Goal: Task Accomplishment & Management: Manage account settings

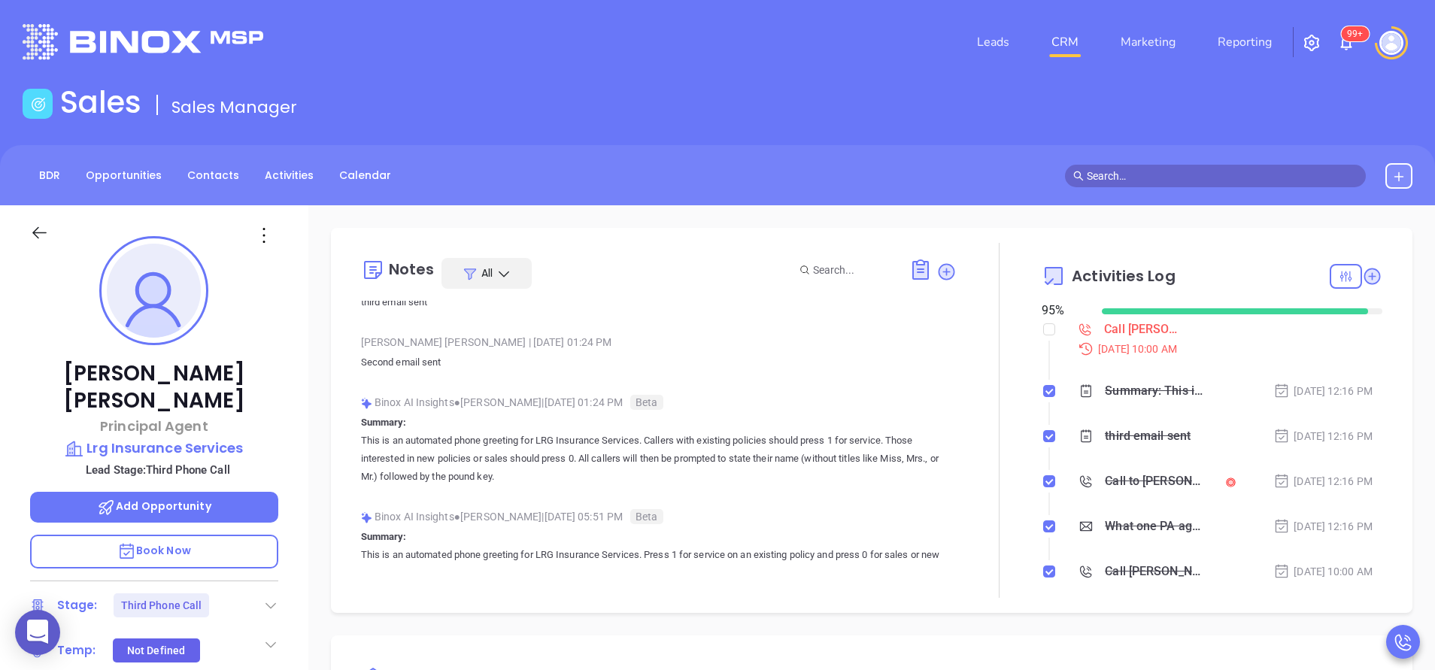
scroll to position [226, 0]
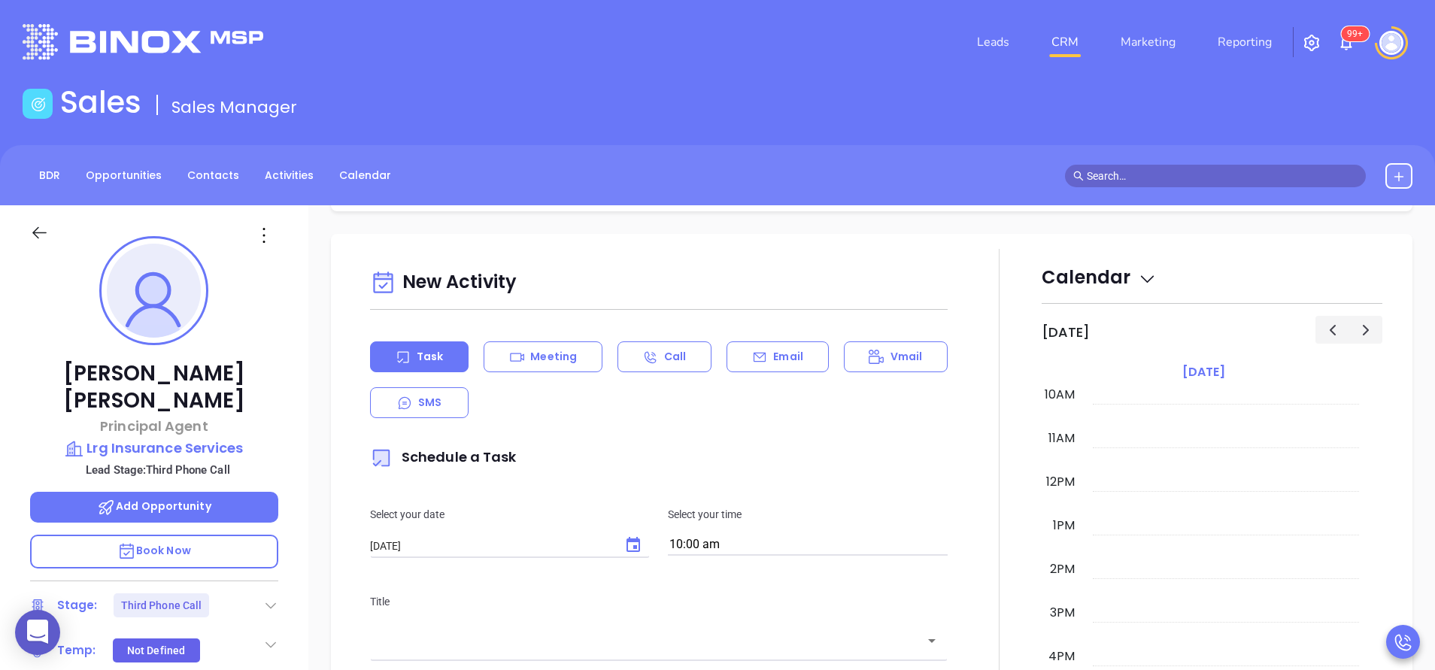
drag, startPoint x: 733, startPoint y: 342, endPoint x: 776, endPoint y: 379, distance: 56.5
click at [736, 342] on div "Email" at bounding box center [778, 357] width 102 height 31
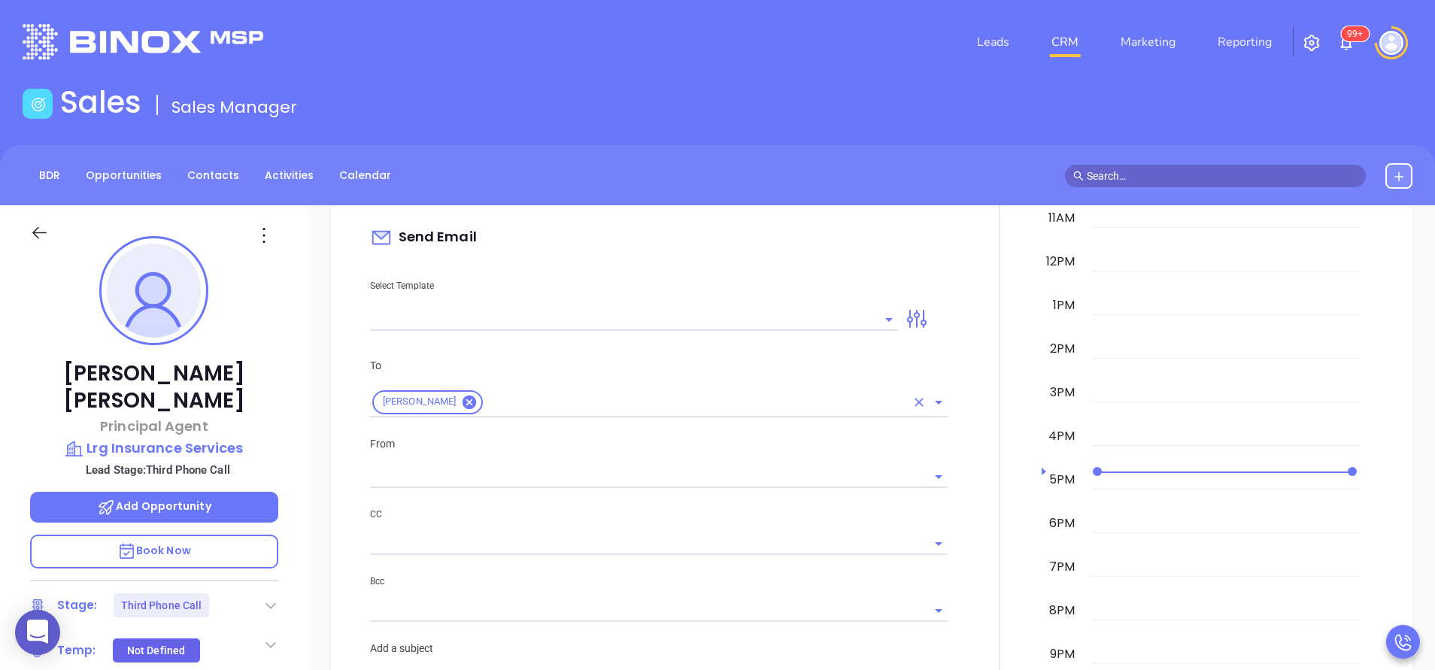
scroll to position [903, 0]
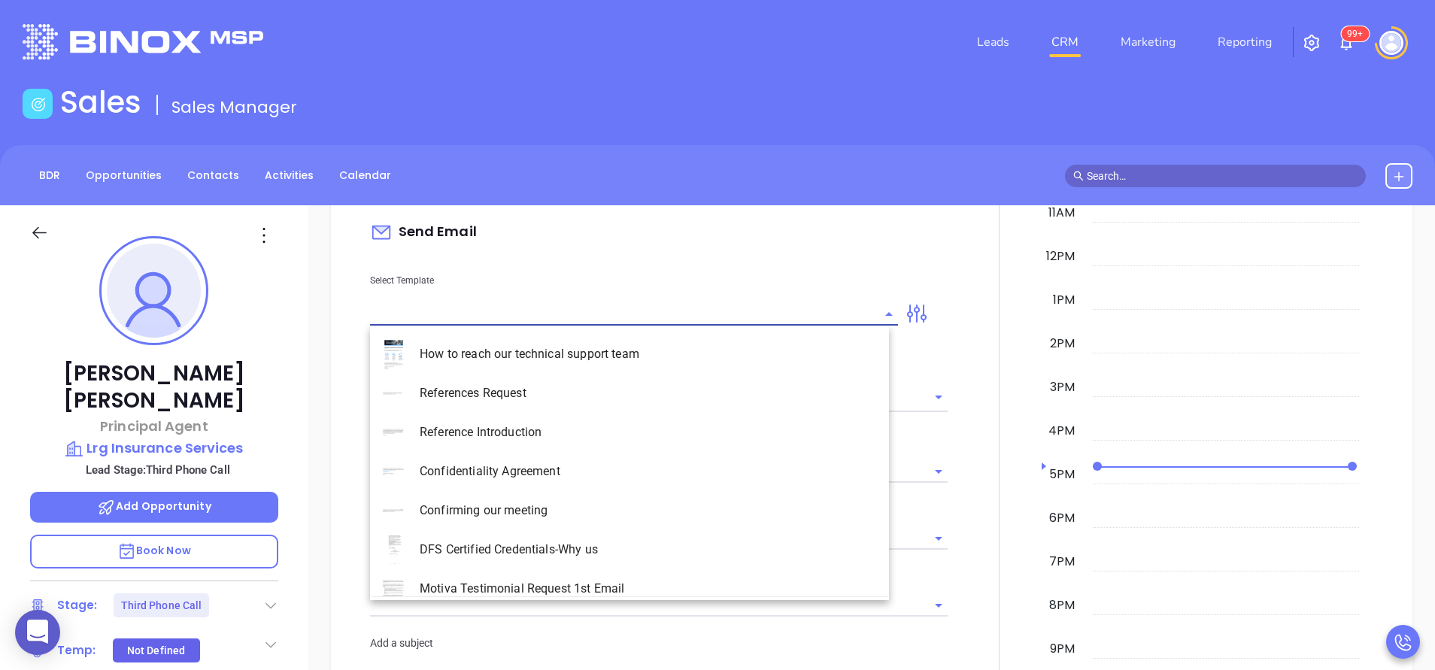
click at [805, 312] on input "text" at bounding box center [622, 314] width 505 height 22
type input "[PERSON_NAME]"
click at [649, 461] on li "PA Insurance 0625 - Email 4" at bounding box center [629, 471] width 519 height 39
type input "PA Insurance 0625 - Email 4"
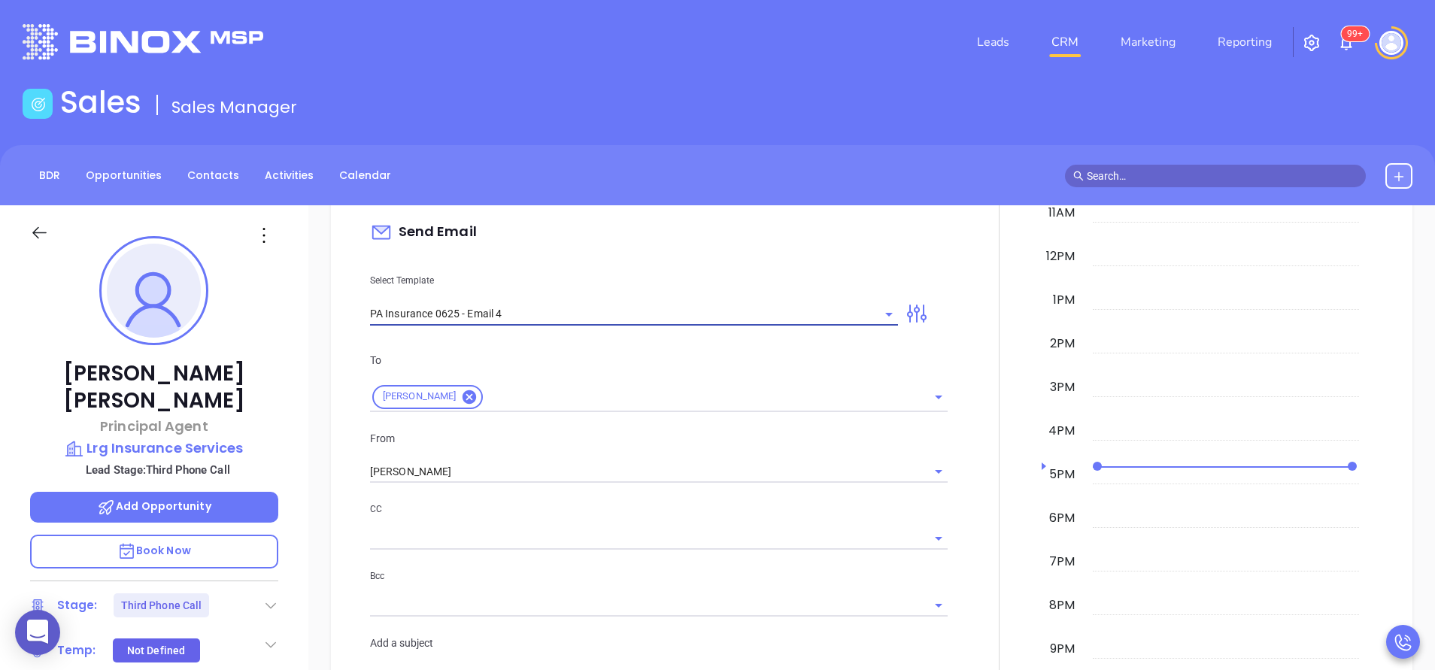
type input "Last attempt—are you still considering this?"
type input "PA Insurance 0625 - Email 4"
click at [561, 470] on input "[PERSON_NAME]" at bounding box center [638, 472] width 536 height 22
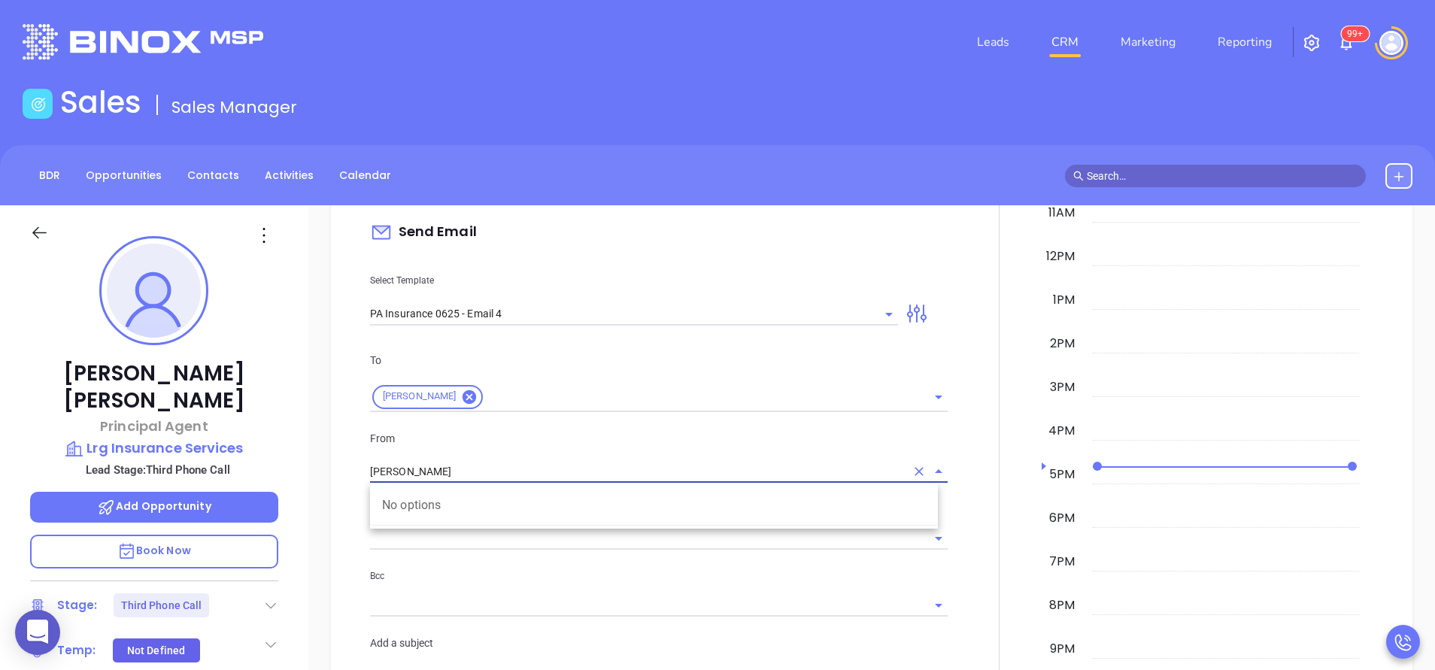
type input "a"
click at [575, 515] on li "Walter Contreras - walter@motiva.net" at bounding box center [654, 505] width 568 height 27
type input "[PERSON_NAME]"
click at [626, 518] on p "CC" at bounding box center [659, 509] width 578 height 17
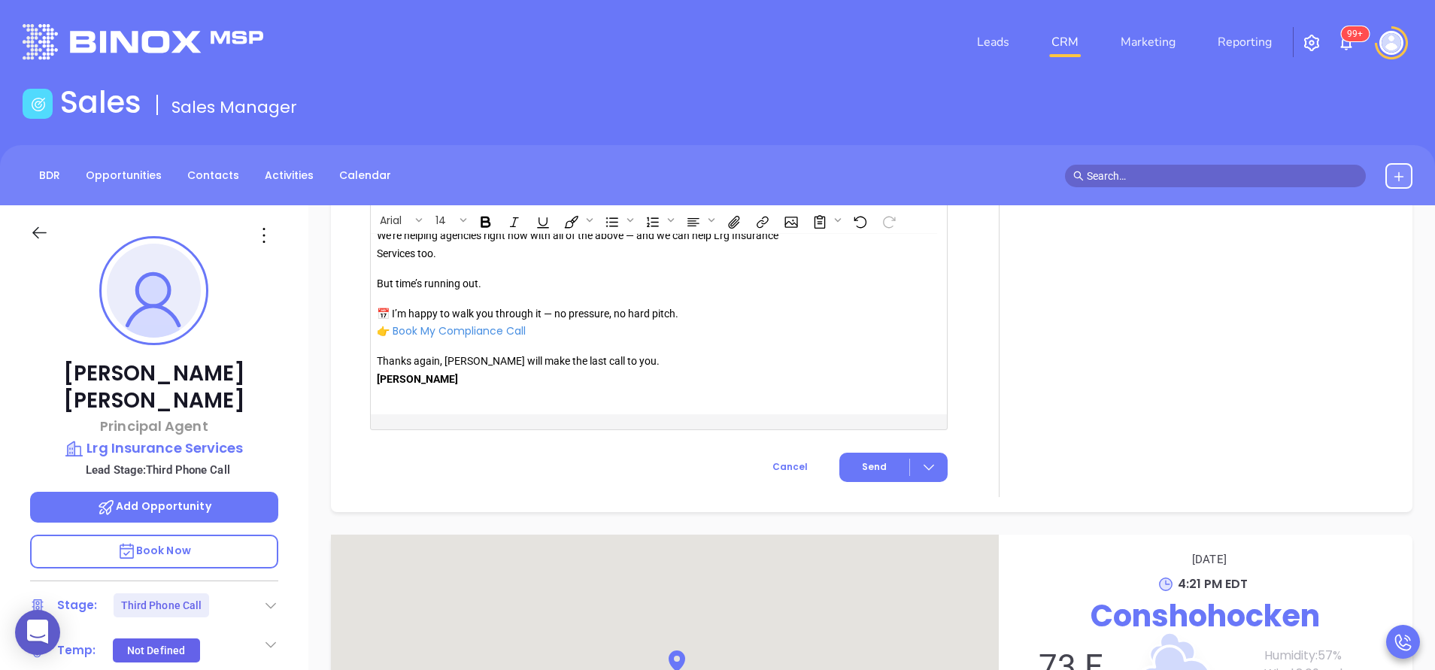
scroll to position [1702, 0]
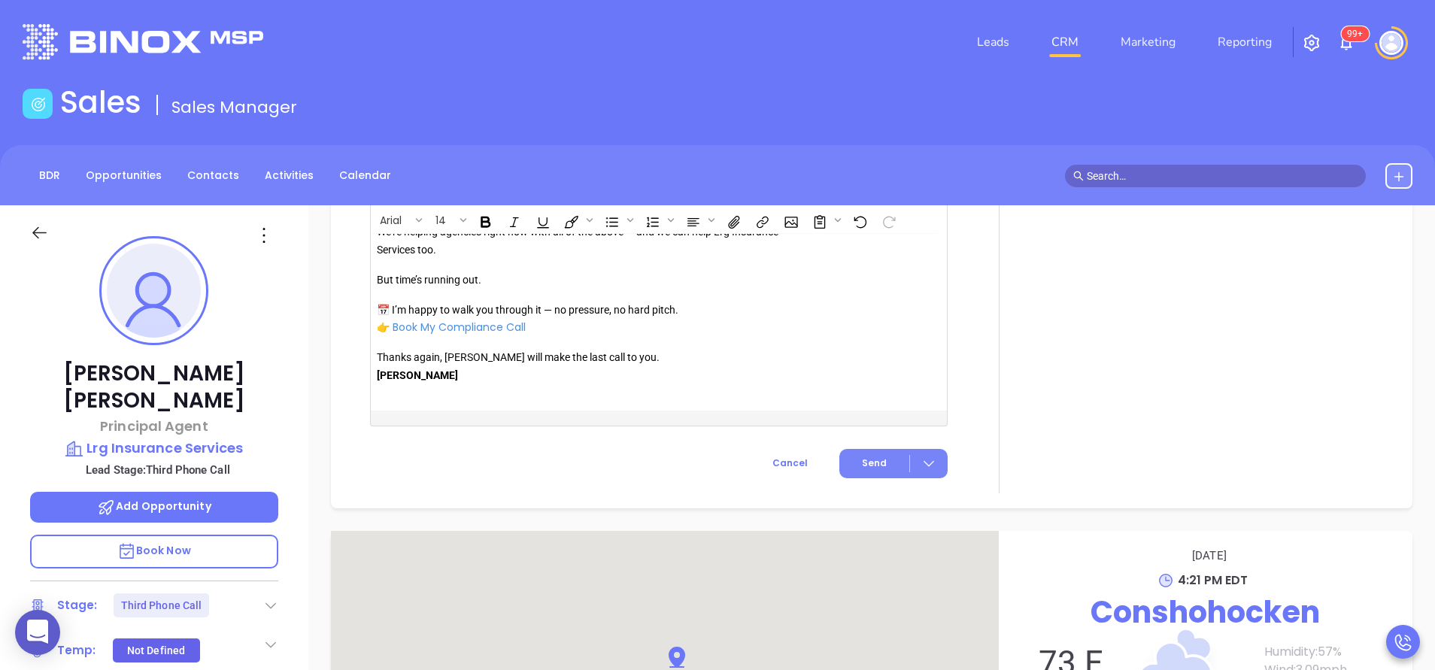
click at [874, 459] on span "Send" at bounding box center [874, 464] width 25 height 14
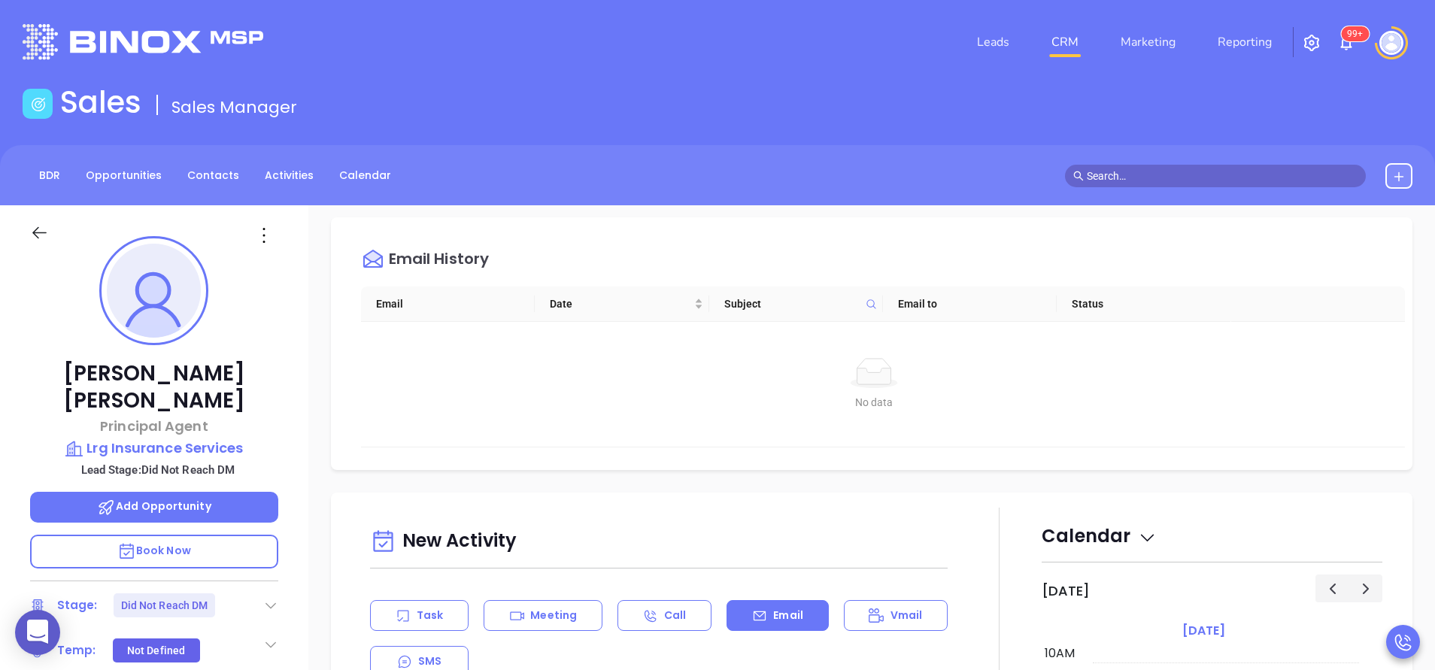
scroll to position [0, 0]
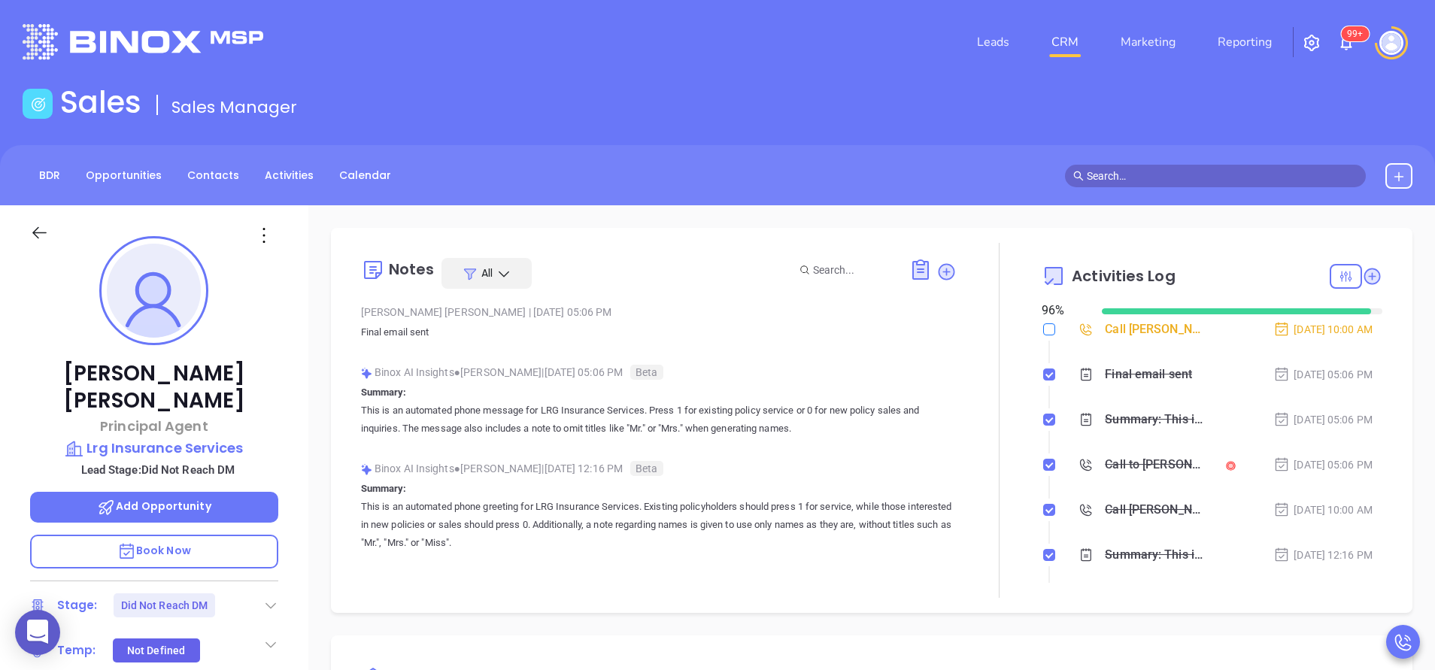
click at [1043, 325] on input "checkbox" at bounding box center [1049, 329] width 12 height 12
checkbox input "true"
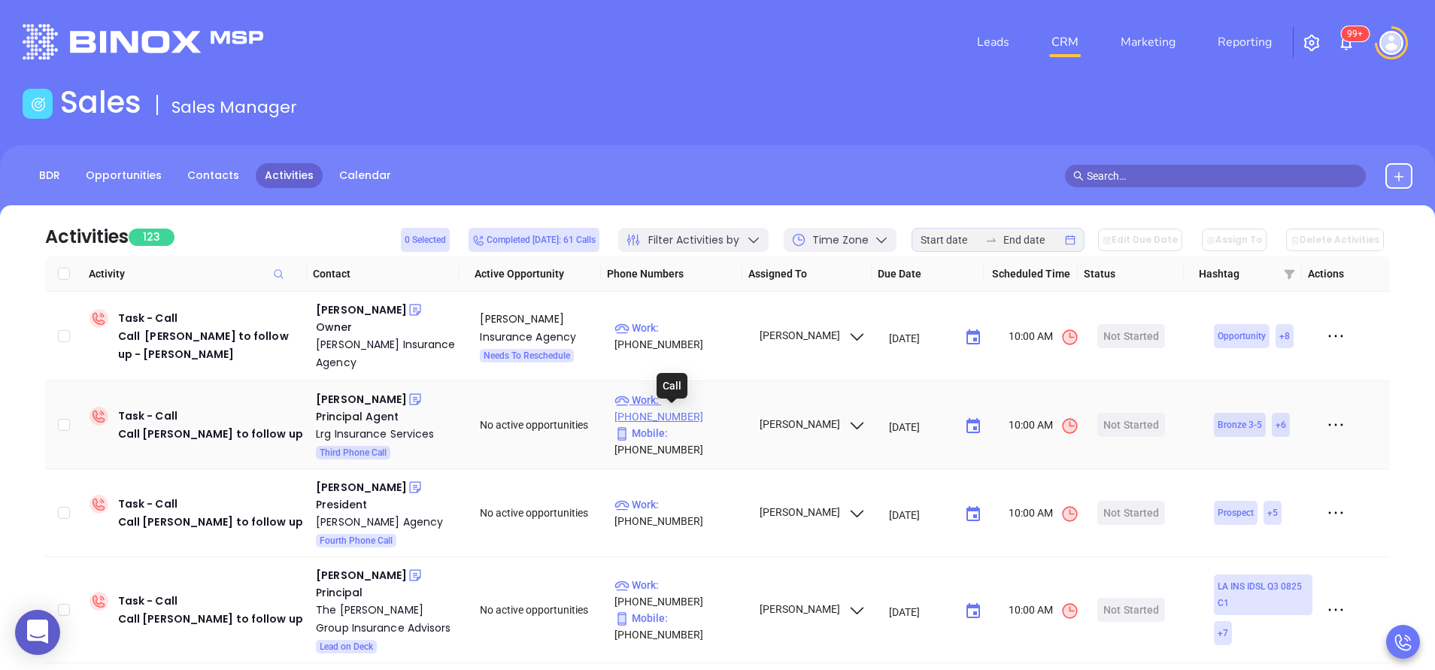
click at [714, 418] on p "Work : (610) 828-4640" at bounding box center [680, 408] width 131 height 33
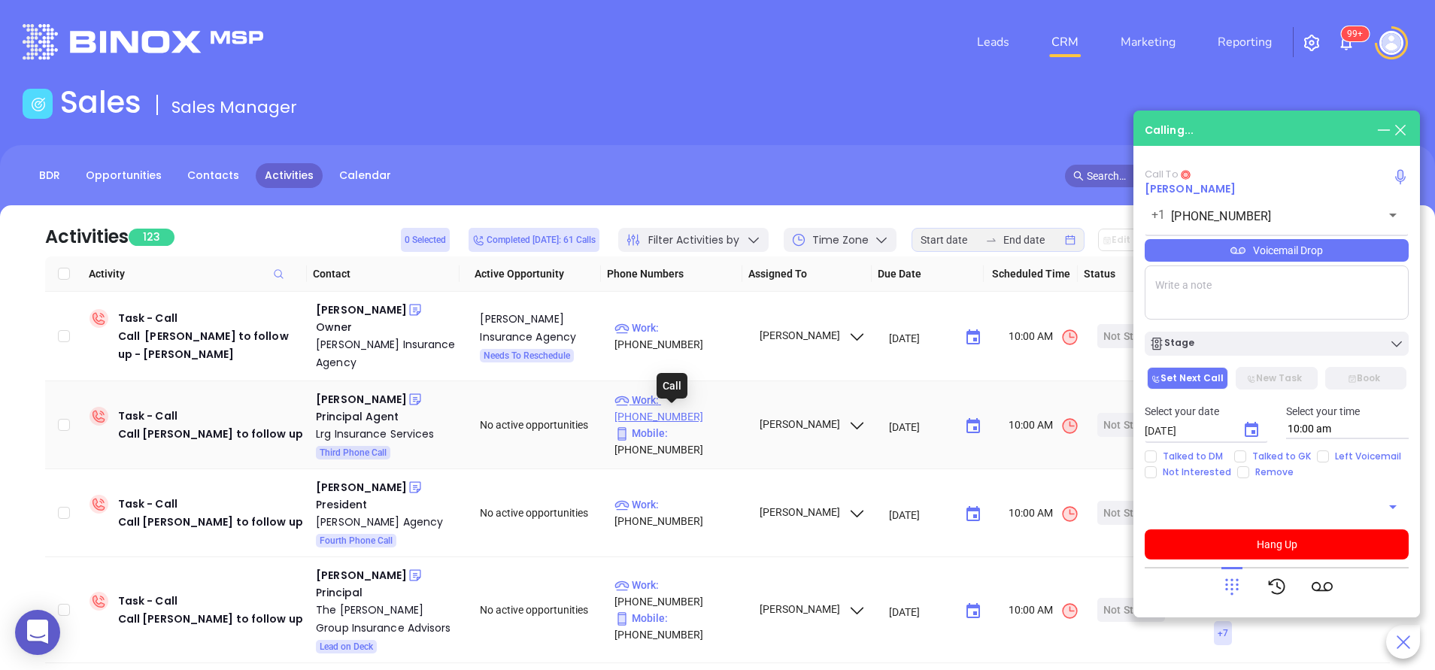
type input "(610) 828-4640"
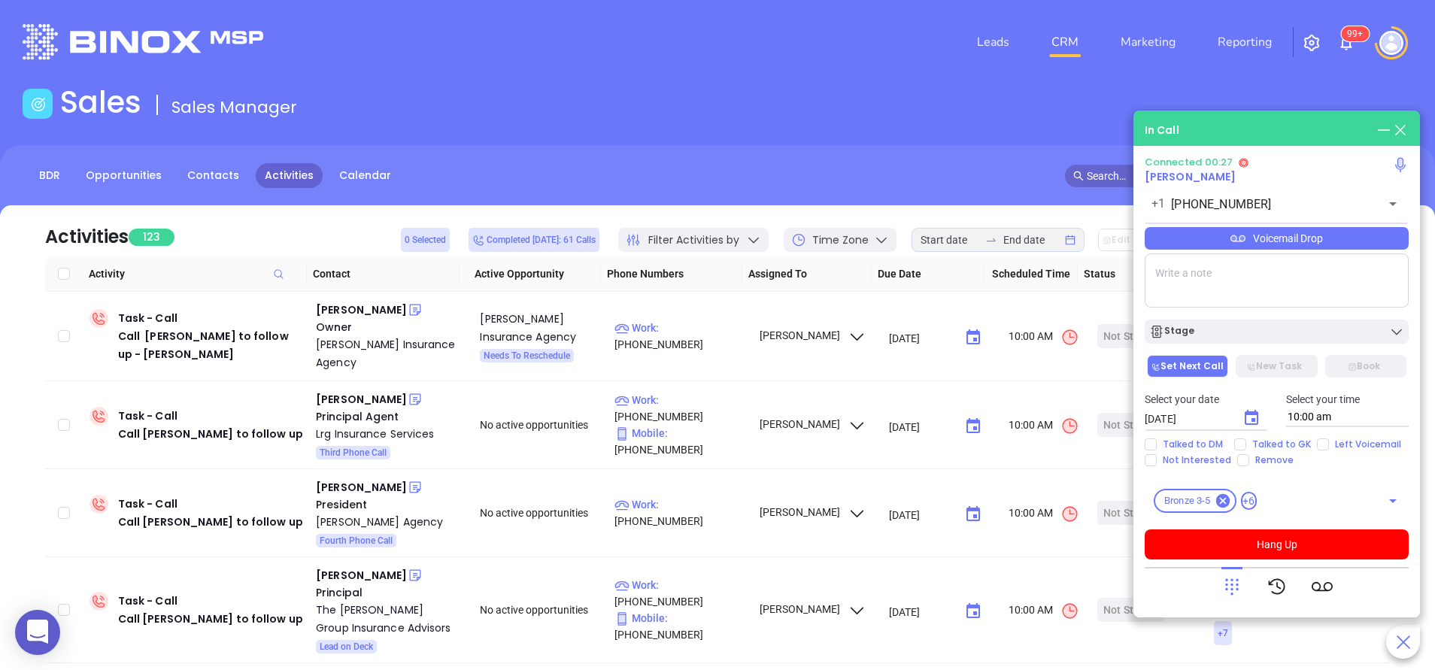
click at [1247, 238] on div "Voicemail Drop" at bounding box center [1277, 238] width 264 height 23
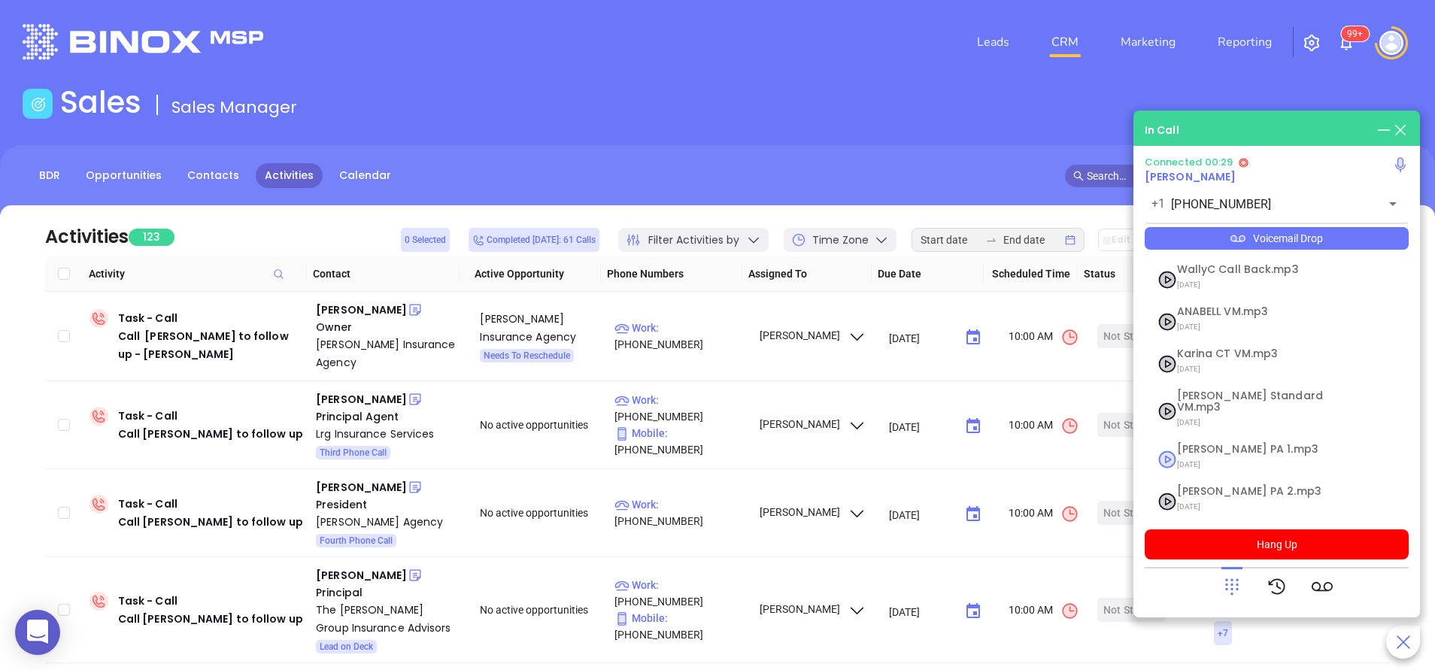
click at [1225, 444] on span "Vicky PA 1.mp3" at bounding box center [1258, 449] width 162 height 11
checkbox input "true"
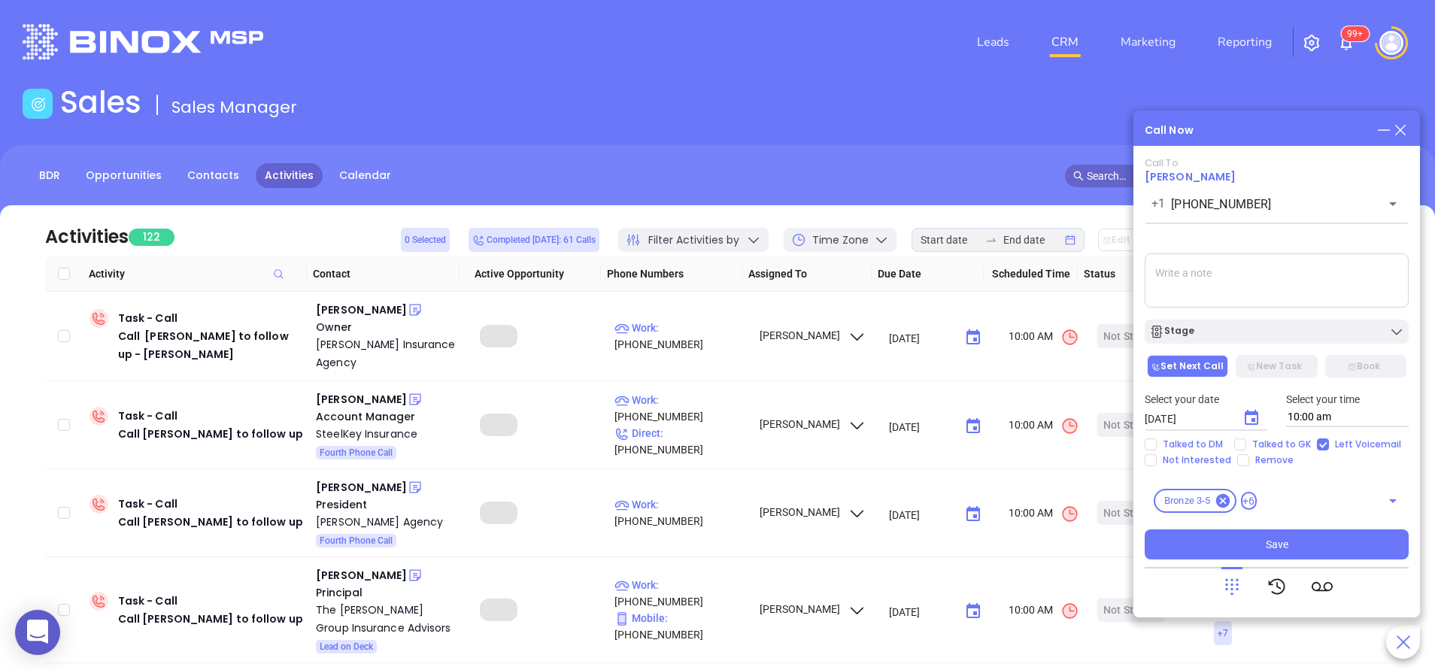
click at [1216, 278] on textarea at bounding box center [1277, 280] width 264 height 54
type textarea "Final email sent"
click at [1284, 338] on div "Stage" at bounding box center [1276, 331] width 255 height 15
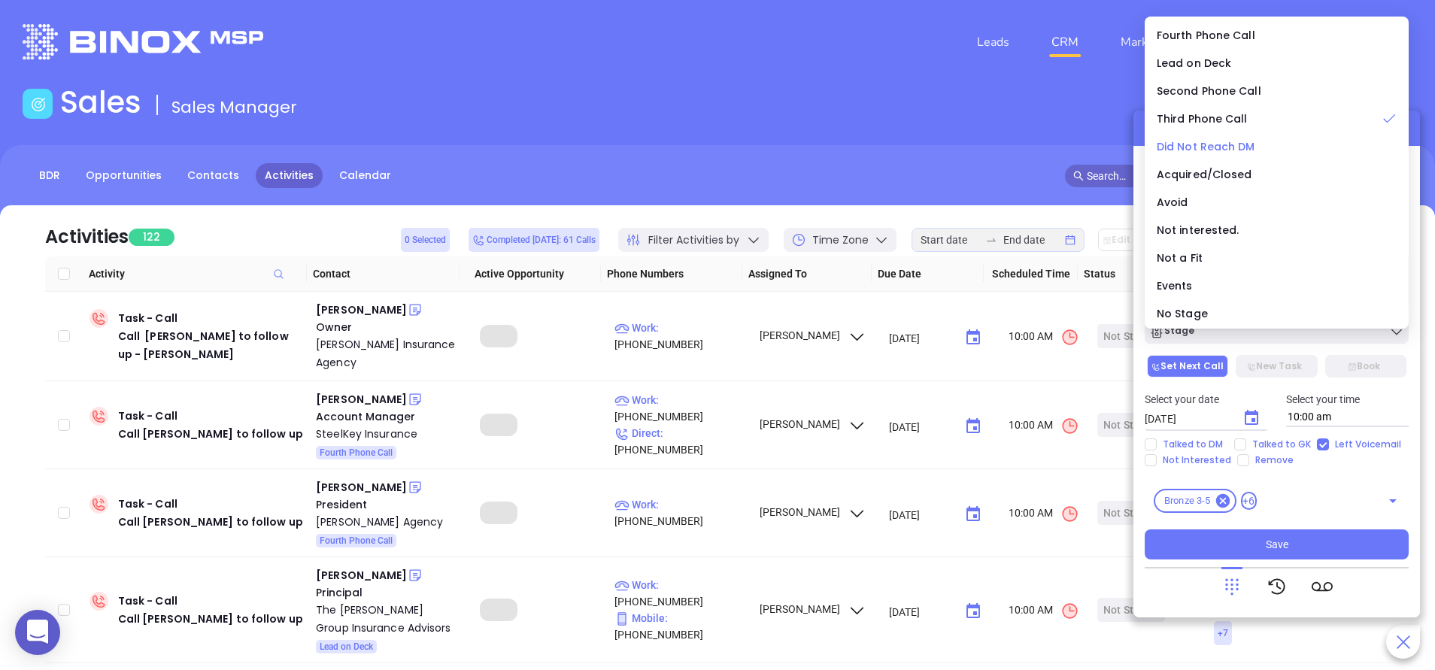
click at [1222, 145] on span "Did Not Reach DM" at bounding box center [1206, 146] width 99 height 15
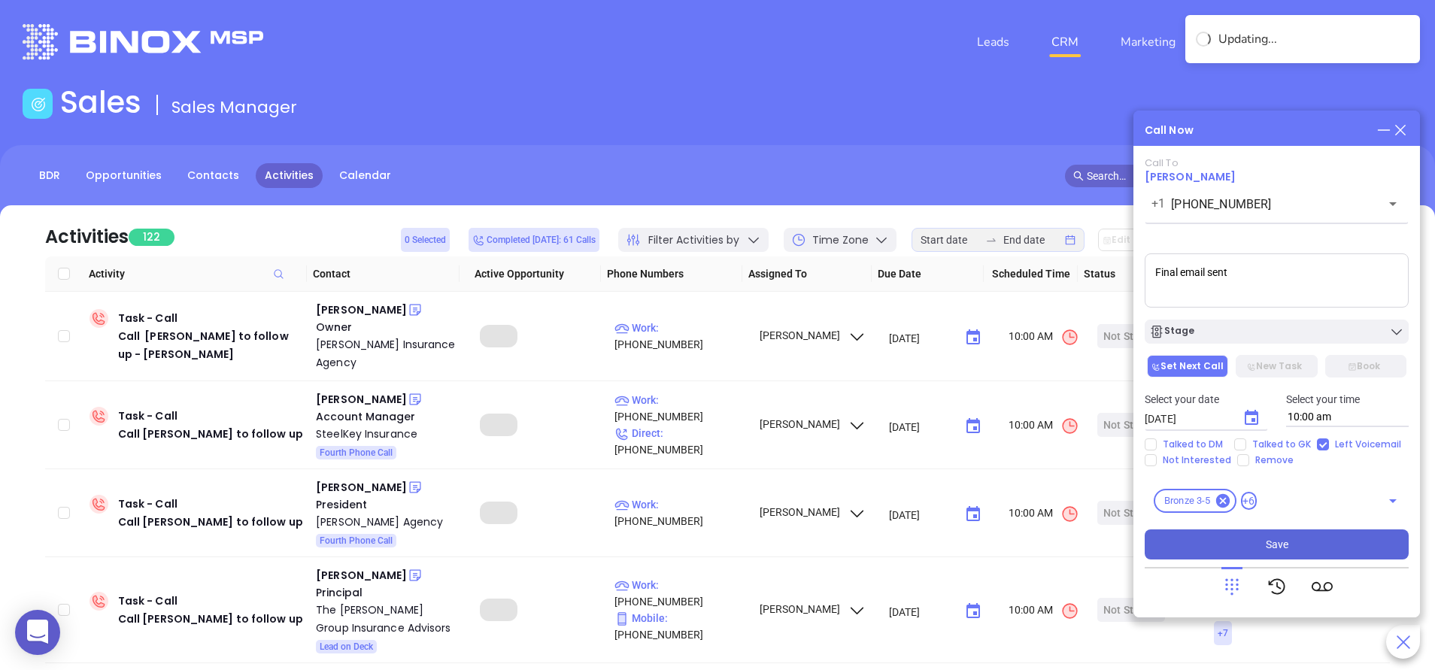
click at [1289, 536] on button "Save" at bounding box center [1277, 545] width 264 height 30
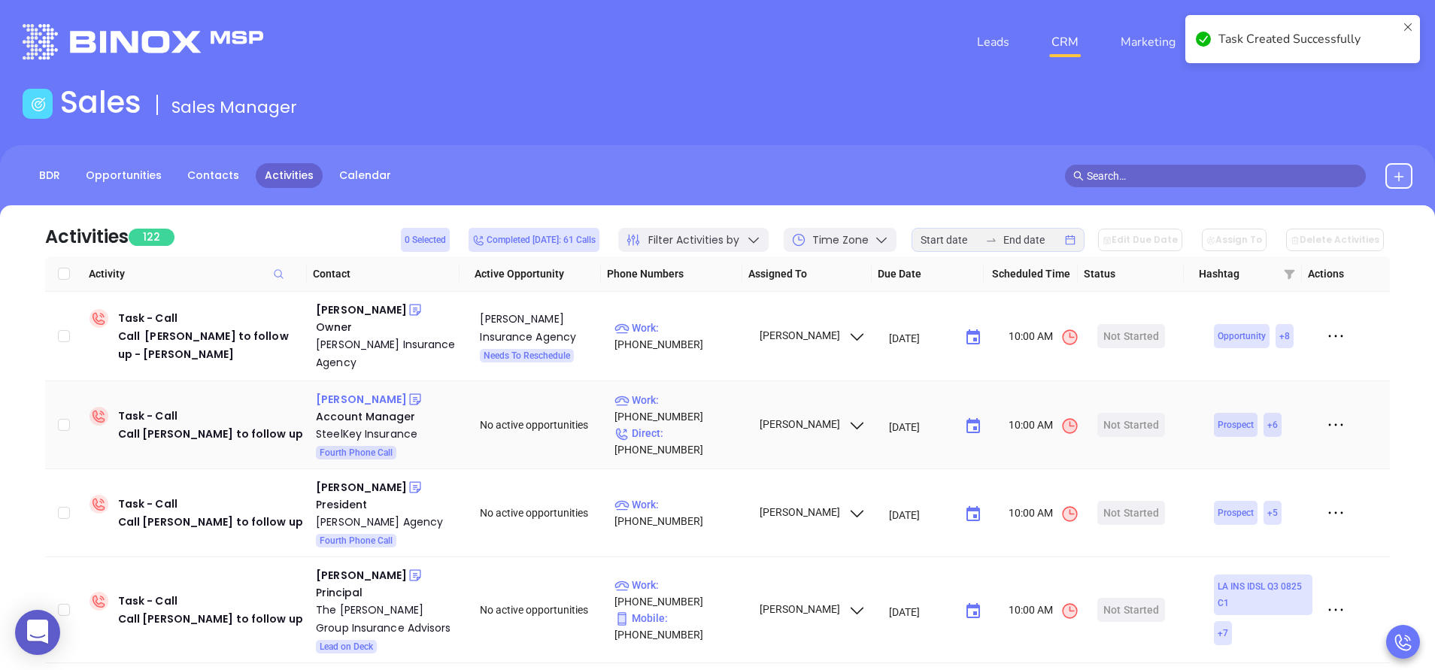
click at [364, 400] on div "Ryan Murphy" at bounding box center [361, 399] width 91 height 18
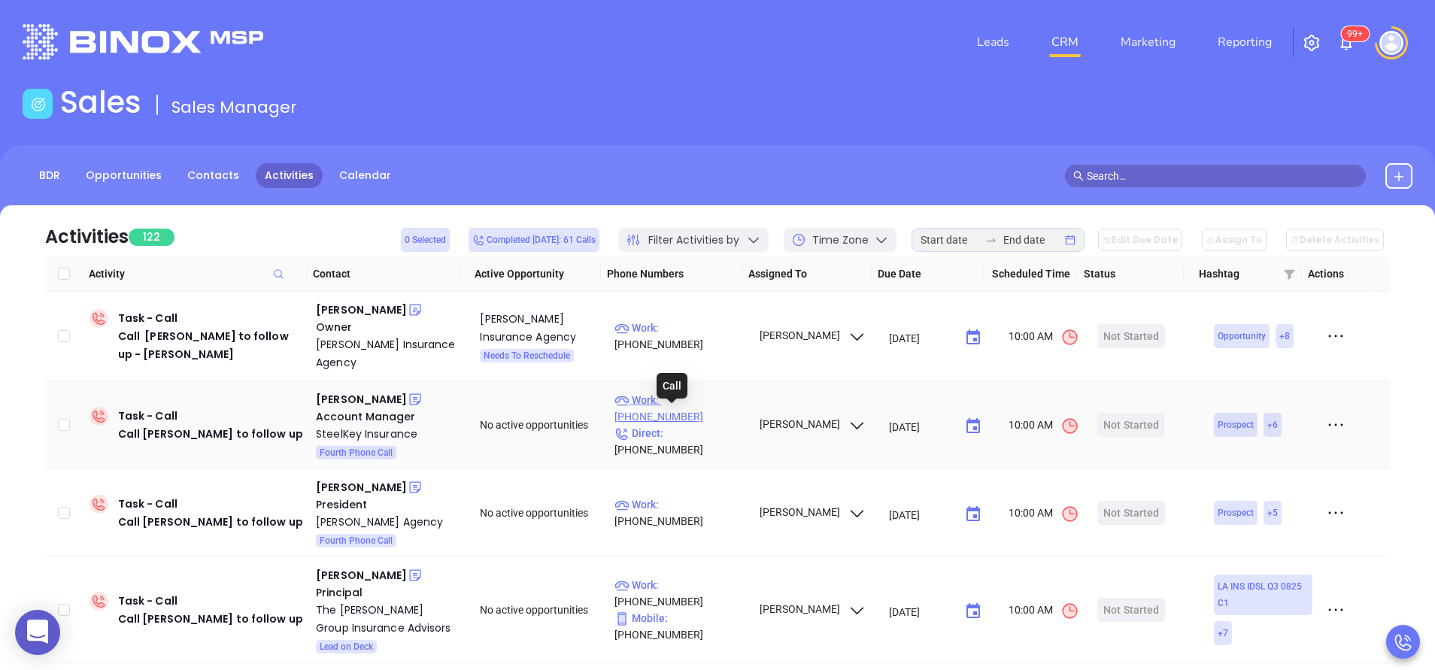
click at [715, 418] on p "Work : (412) 408-4002" at bounding box center [680, 408] width 131 height 33
type input "(412) 408-4002"
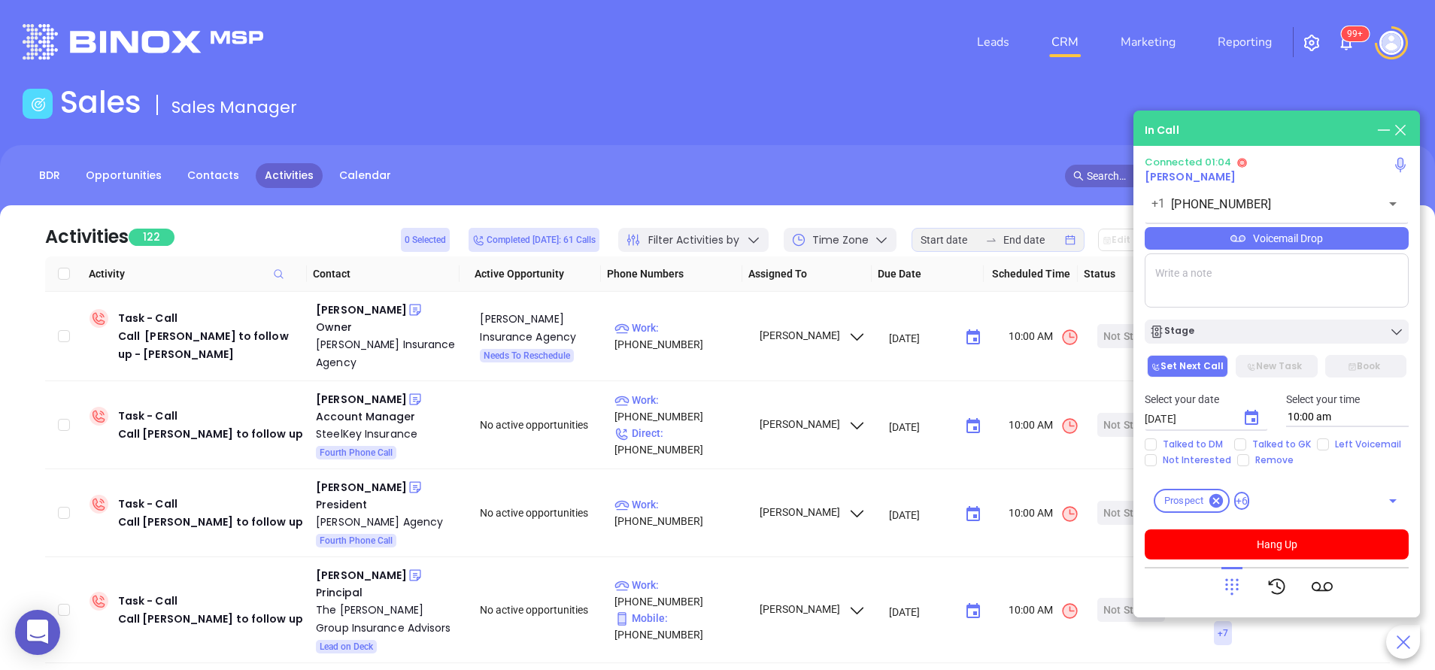
drag, startPoint x: 1277, startPoint y: 546, endPoint x: 1258, endPoint y: 521, distance: 32.2
click at [1278, 545] on button "Hang Up" at bounding box center [1277, 545] width 264 height 30
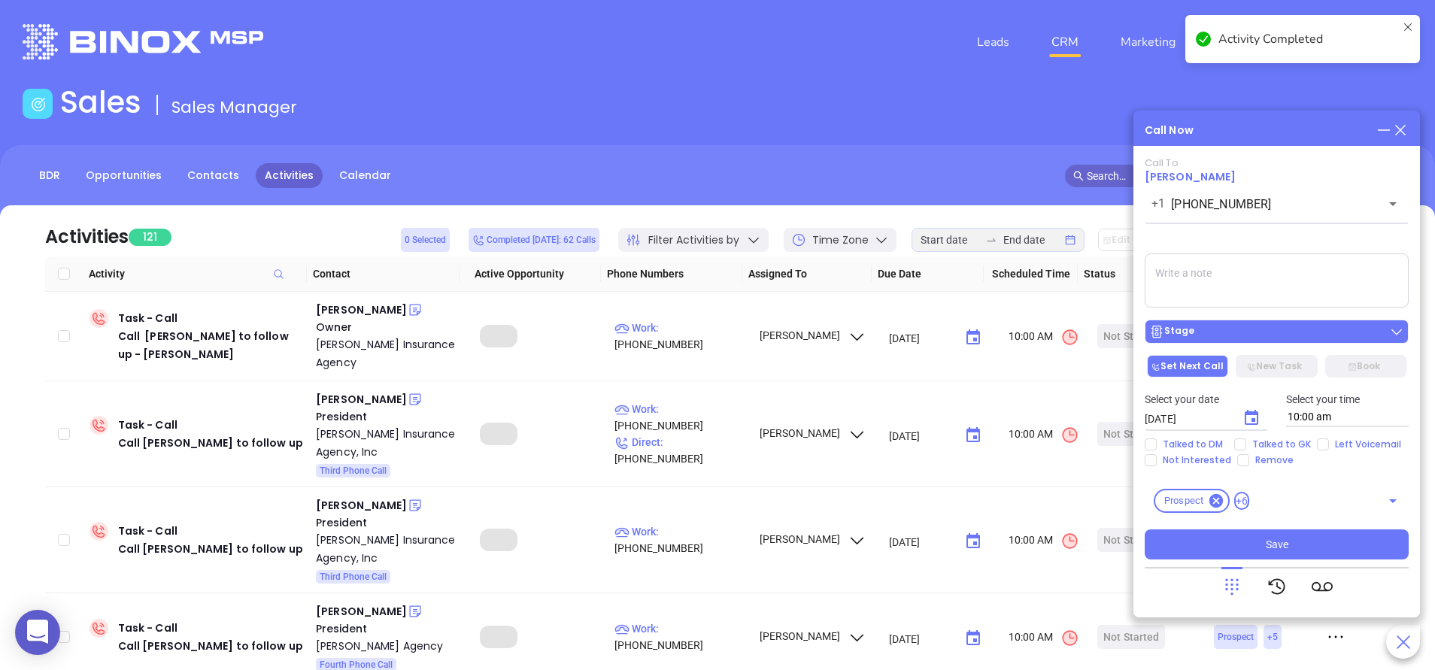
click at [1337, 335] on div "Stage" at bounding box center [1276, 331] width 255 height 15
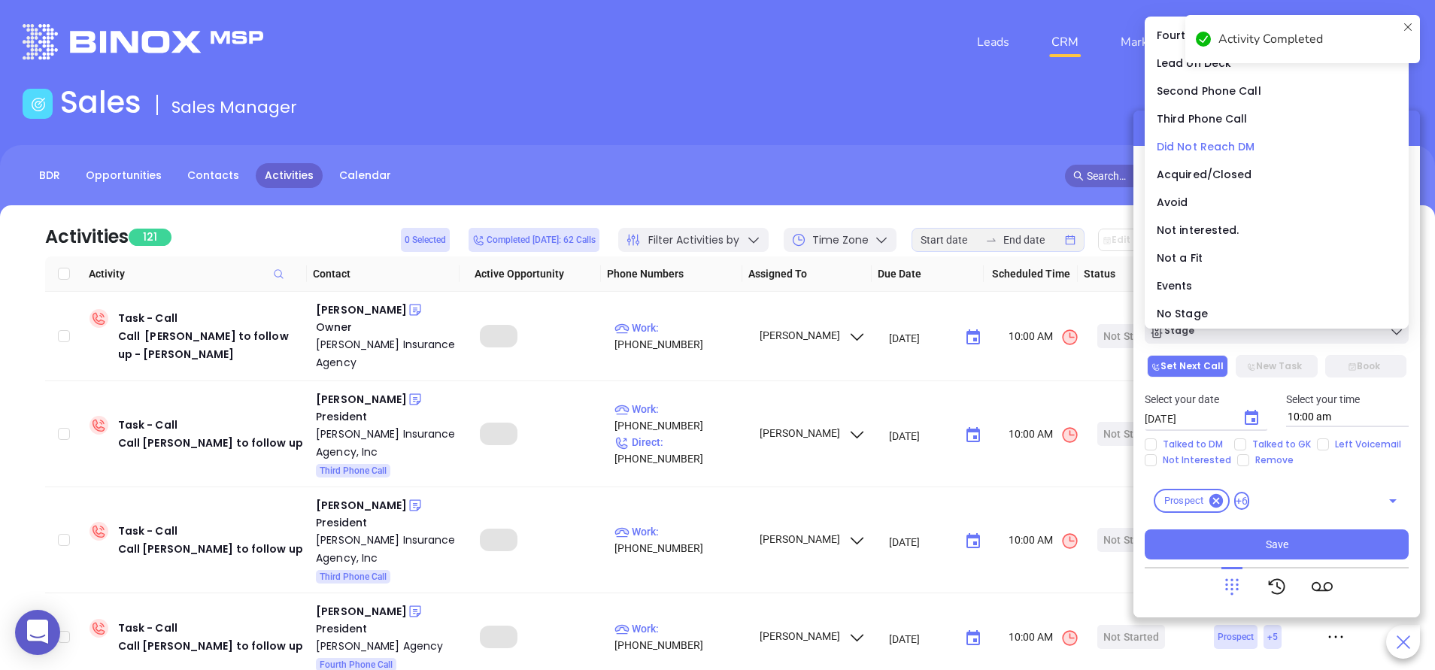
click at [1225, 145] on span "Did Not Reach DM" at bounding box center [1206, 146] width 99 height 15
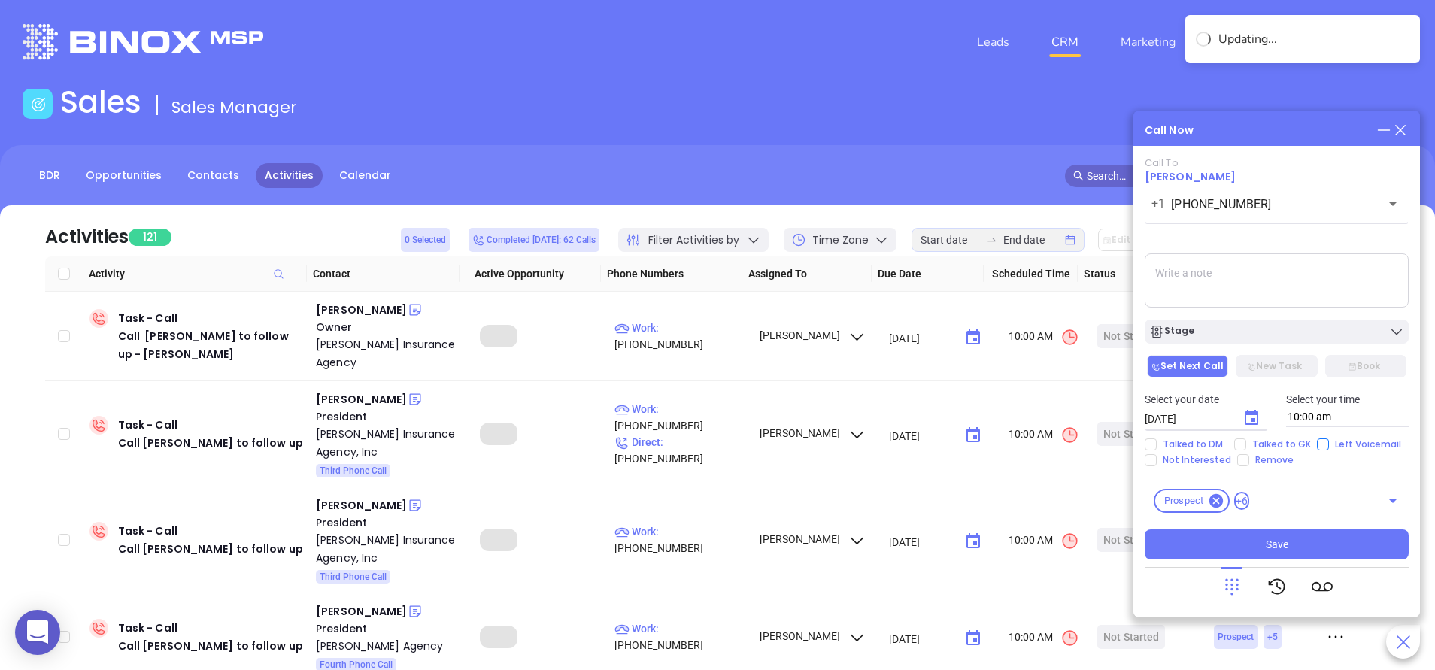
click at [1322, 442] on input "Left Voicemail" at bounding box center [1323, 445] width 12 height 12
checkbox input "true"
drag, startPoint x: 1321, startPoint y: 544, endPoint x: 1295, endPoint y: 526, distance: 31.3
click at [1319, 545] on button "Save" at bounding box center [1277, 545] width 264 height 30
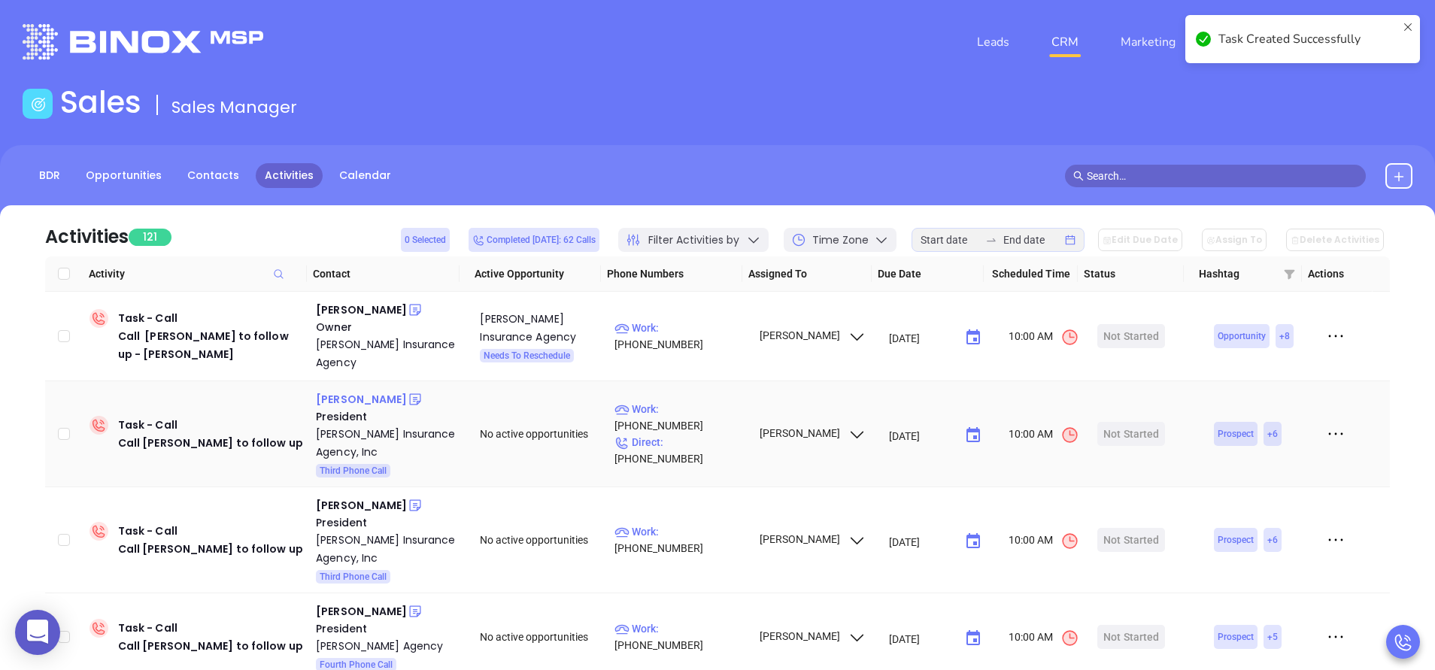
click at [359, 398] on div "Keith Shields" at bounding box center [361, 399] width 91 height 18
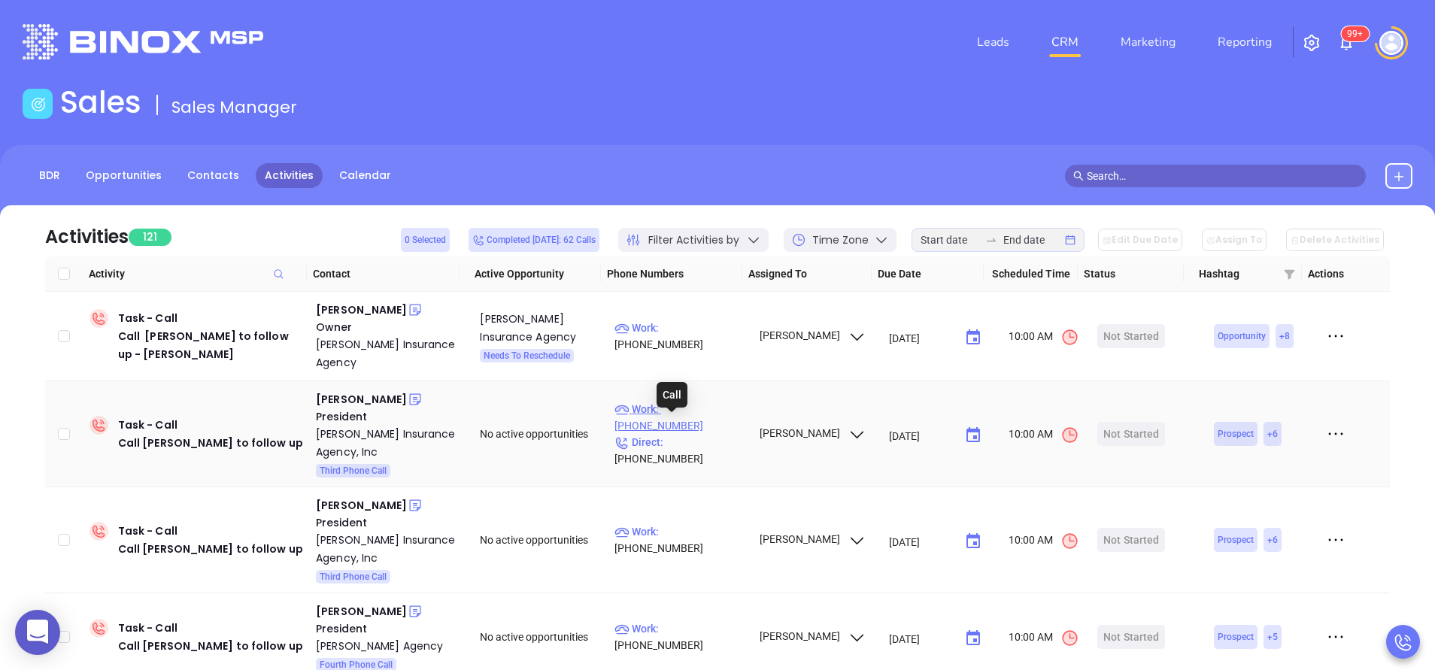
click at [697, 422] on p "Work : (814) 938-5291" at bounding box center [680, 417] width 131 height 33
type input "(814) 938-5291"
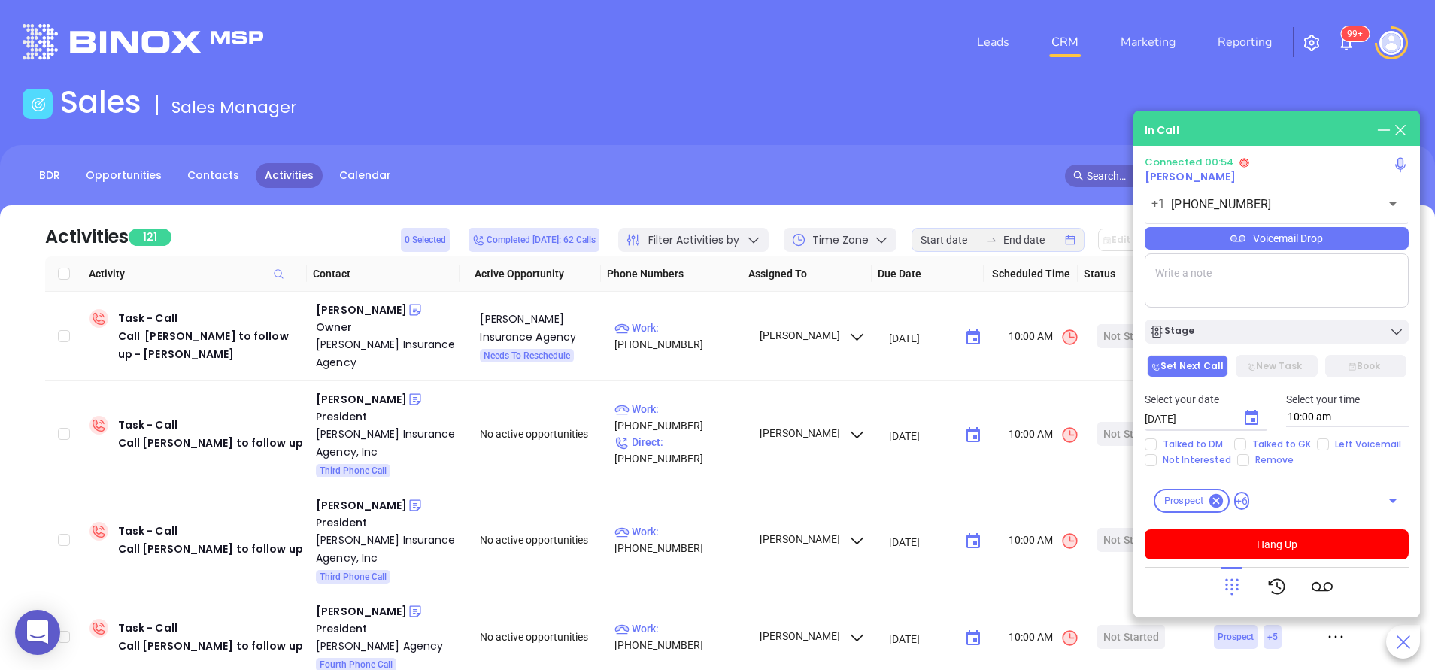
click at [1242, 585] on icon at bounding box center [1232, 586] width 21 height 21
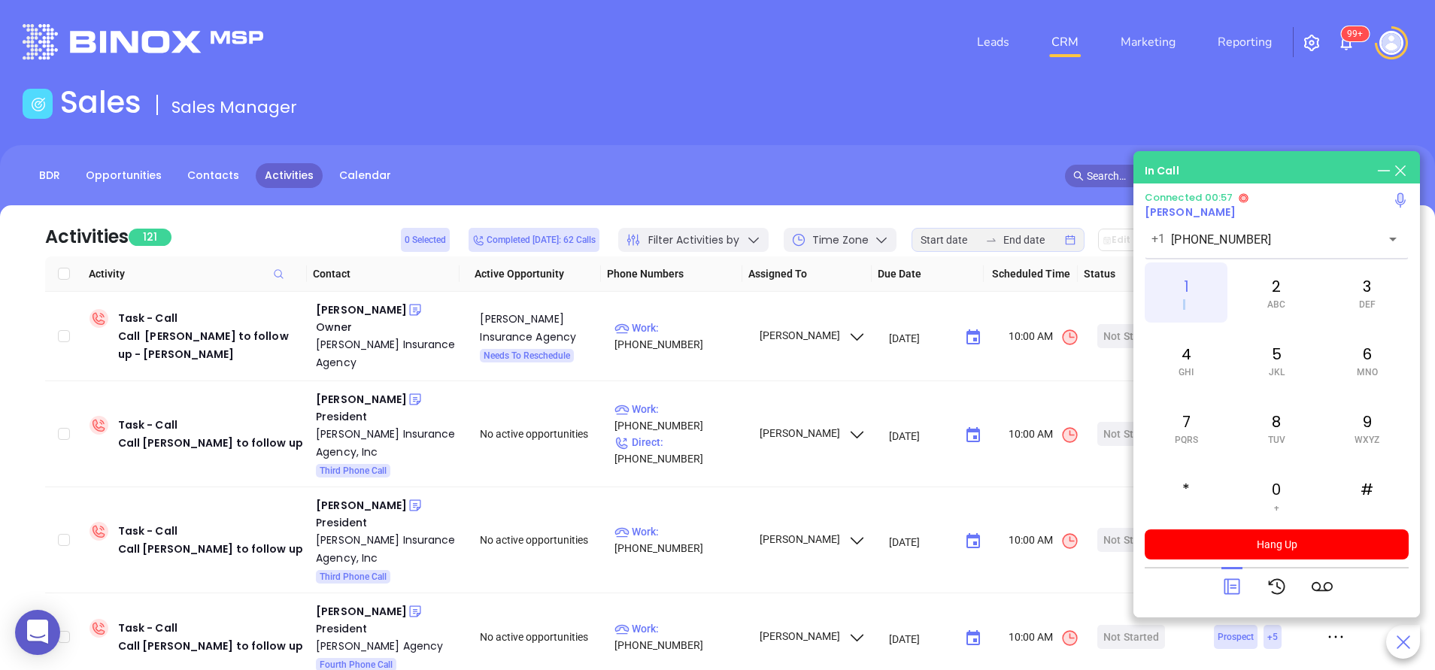
drag, startPoint x: 1186, startPoint y: 312, endPoint x: 1182, endPoint y: 299, distance: 14.3
click at [1182, 299] on div "1" at bounding box center [1186, 293] width 83 height 60
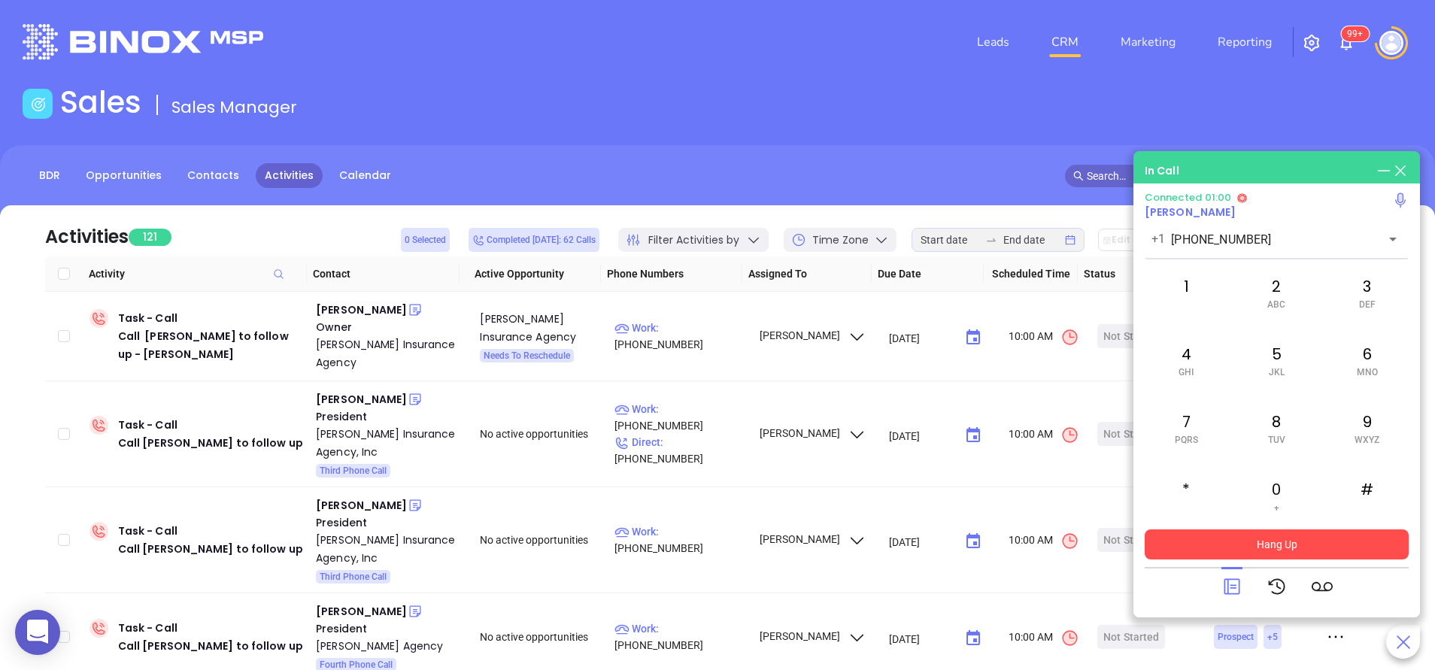
click at [1292, 559] on button "Hang Up" at bounding box center [1277, 545] width 264 height 30
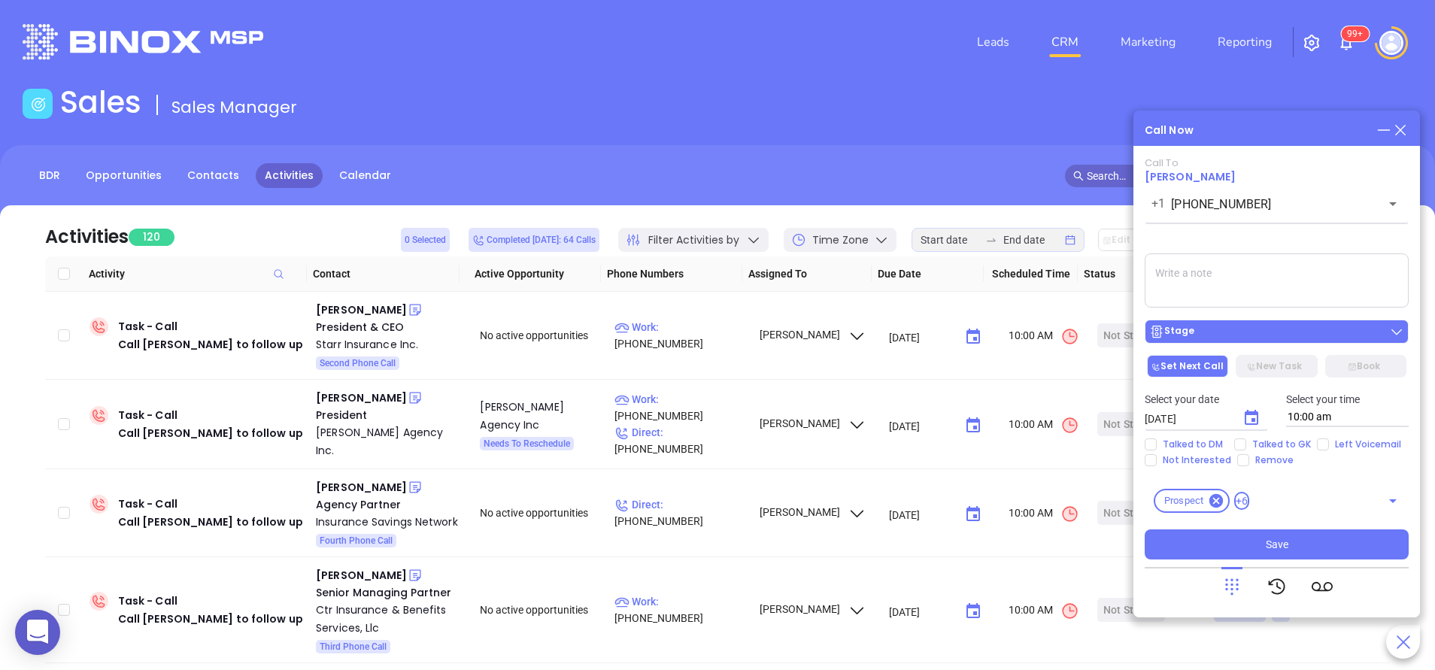
click at [1298, 324] on button "Stage" at bounding box center [1277, 332] width 264 height 24
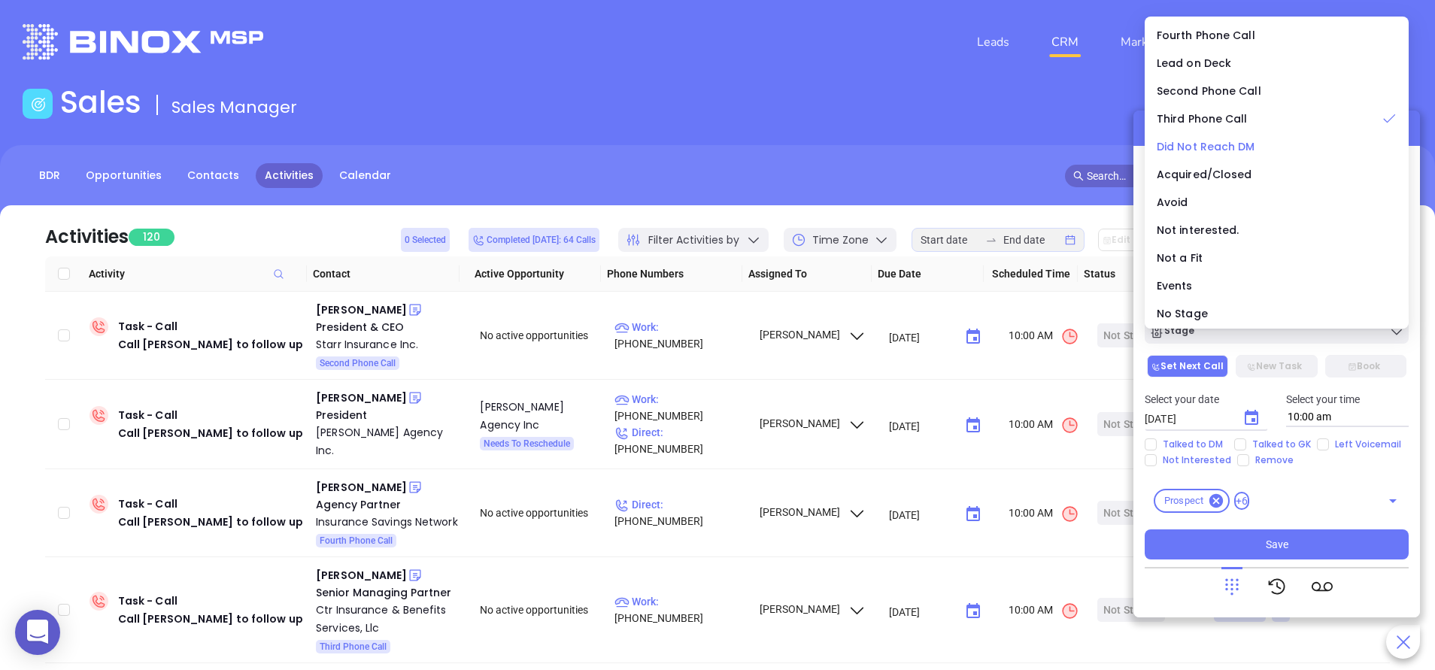
click at [1235, 144] on span "Did Not Reach DM" at bounding box center [1206, 146] width 99 height 15
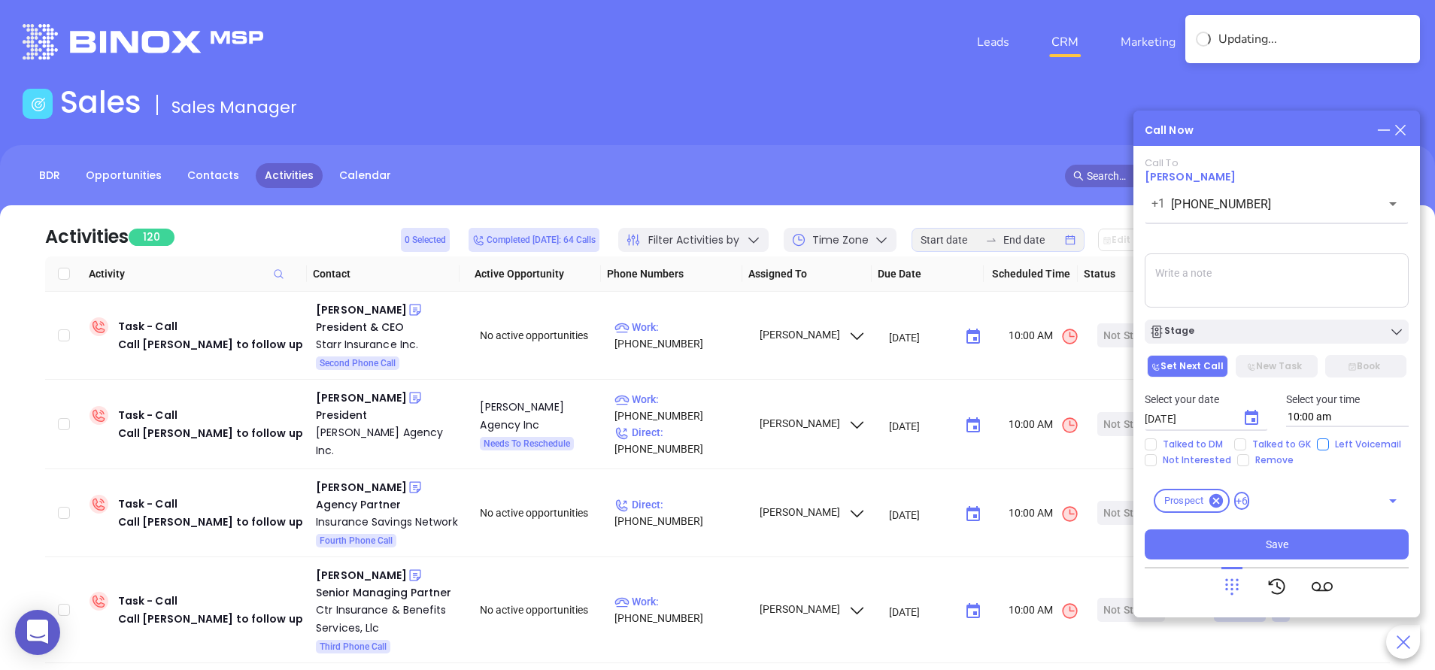
click at [1323, 446] on input "Left Voicemail" at bounding box center [1323, 445] width 12 height 12
checkbox input "true"
drag, startPoint x: 1330, startPoint y: 547, endPoint x: 1221, endPoint y: 492, distance: 122.1
click at [1329, 544] on button "Save" at bounding box center [1277, 545] width 264 height 30
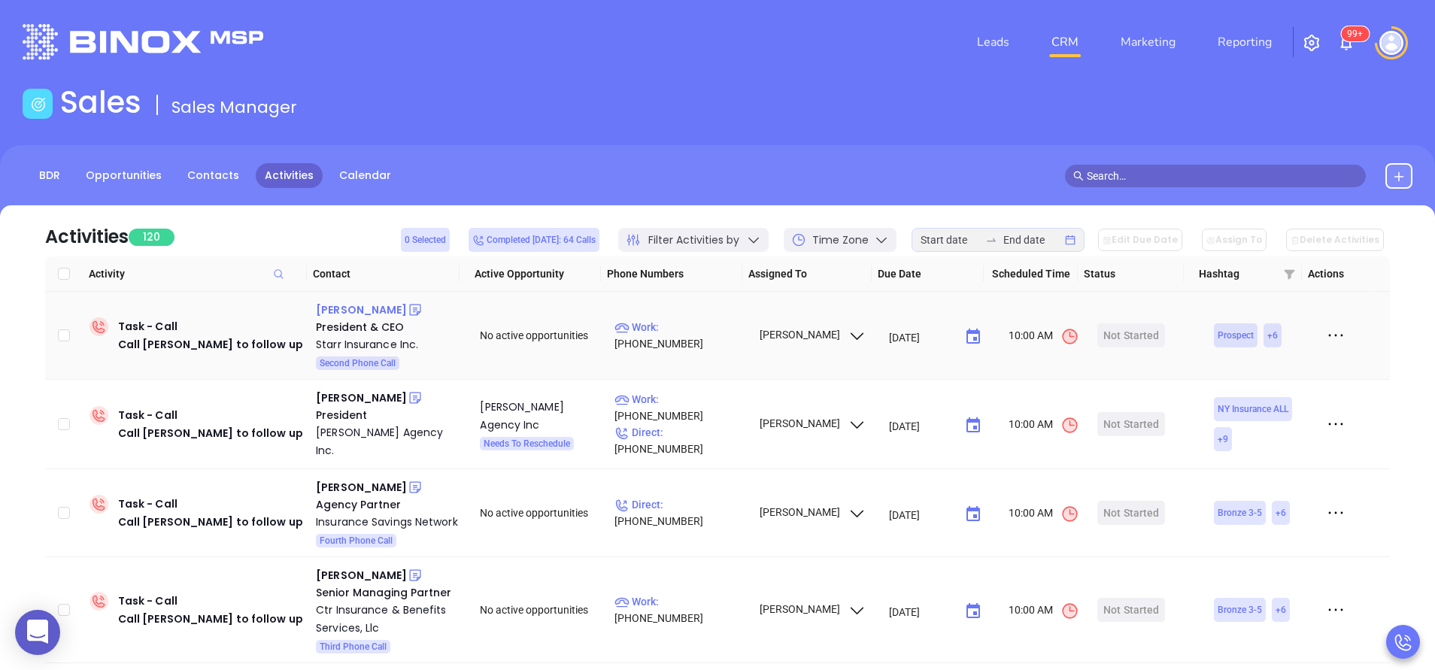
click at [335, 307] on div "Derek Taylor" at bounding box center [361, 310] width 91 height 18
drag, startPoint x: 688, startPoint y: 332, endPoint x: 575, endPoint y: 2, distance: 349.9
click at [689, 332] on p "Work : (717) 263-1752" at bounding box center [680, 335] width 131 height 33
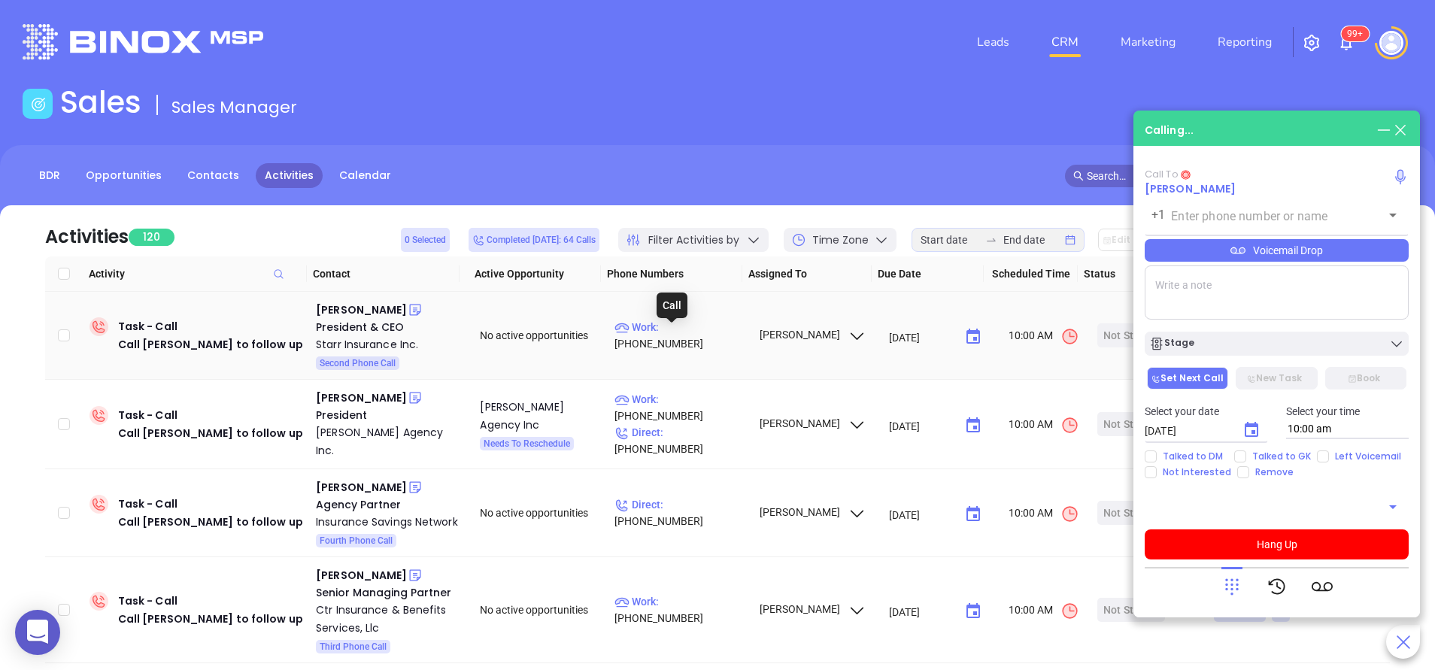
type input "(717) 263-1752"
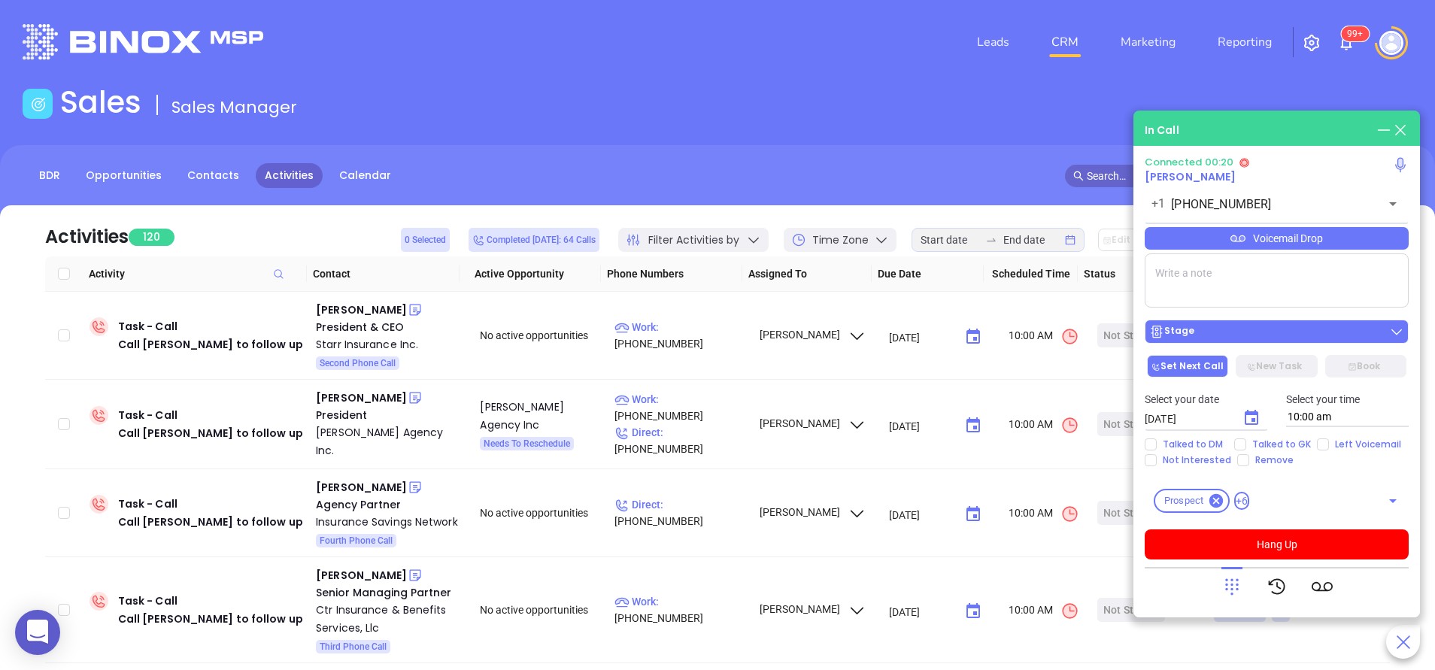
click at [1254, 334] on div "Stage" at bounding box center [1276, 331] width 255 height 15
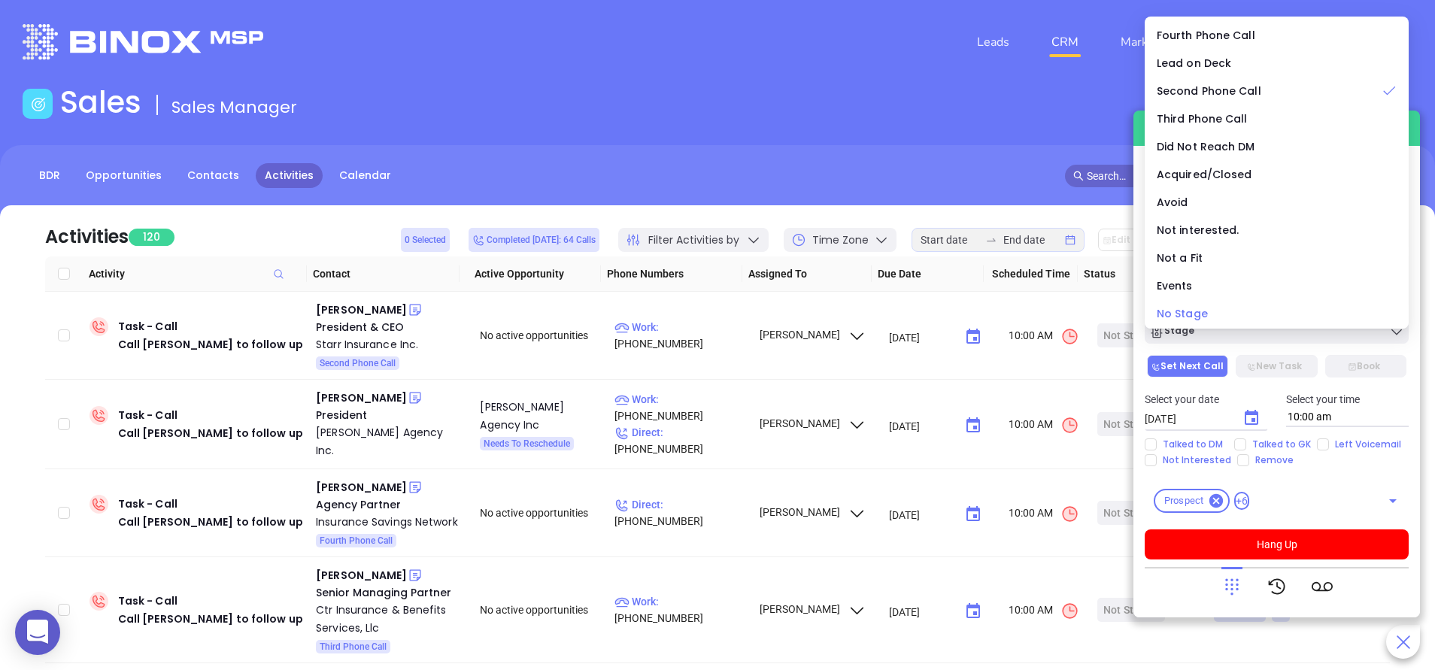
click at [1198, 318] on span "No Stage" at bounding box center [1182, 313] width 51 height 15
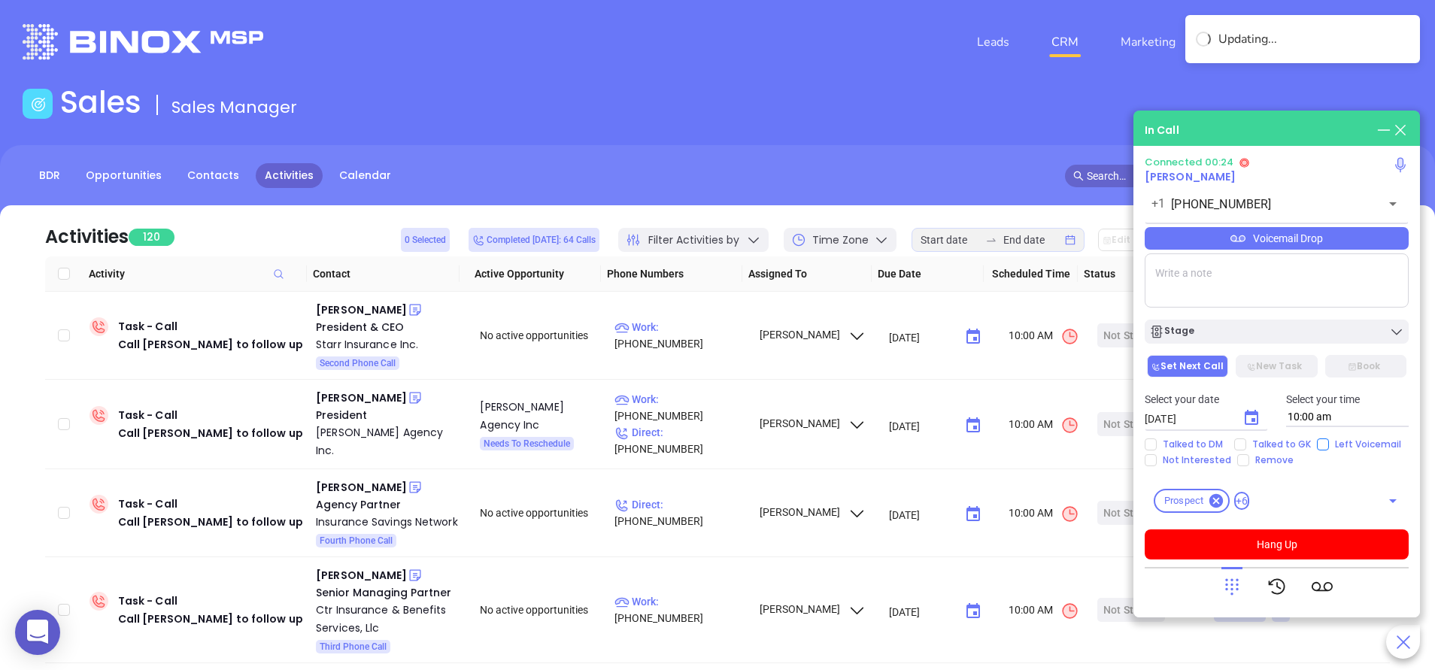
click at [1323, 449] on input "Left Voicemail" at bounding box center [1323, 445] width 12 height 12
checkbox input "true"
click at [1300, 547] on button "Hang Up" at bounding box center [1277, 545] width 264 height 30
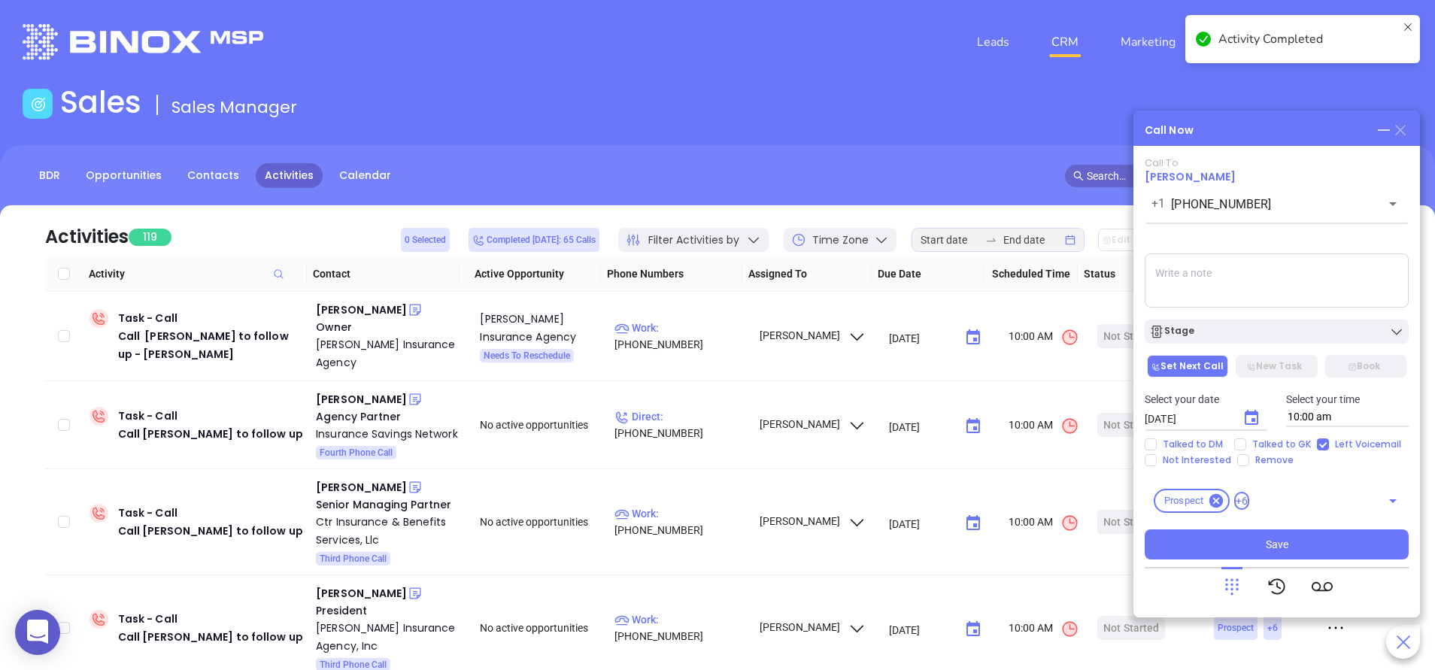
click at [1404, 127] on icon at bounding box center [1400, 130] width 11 height 11
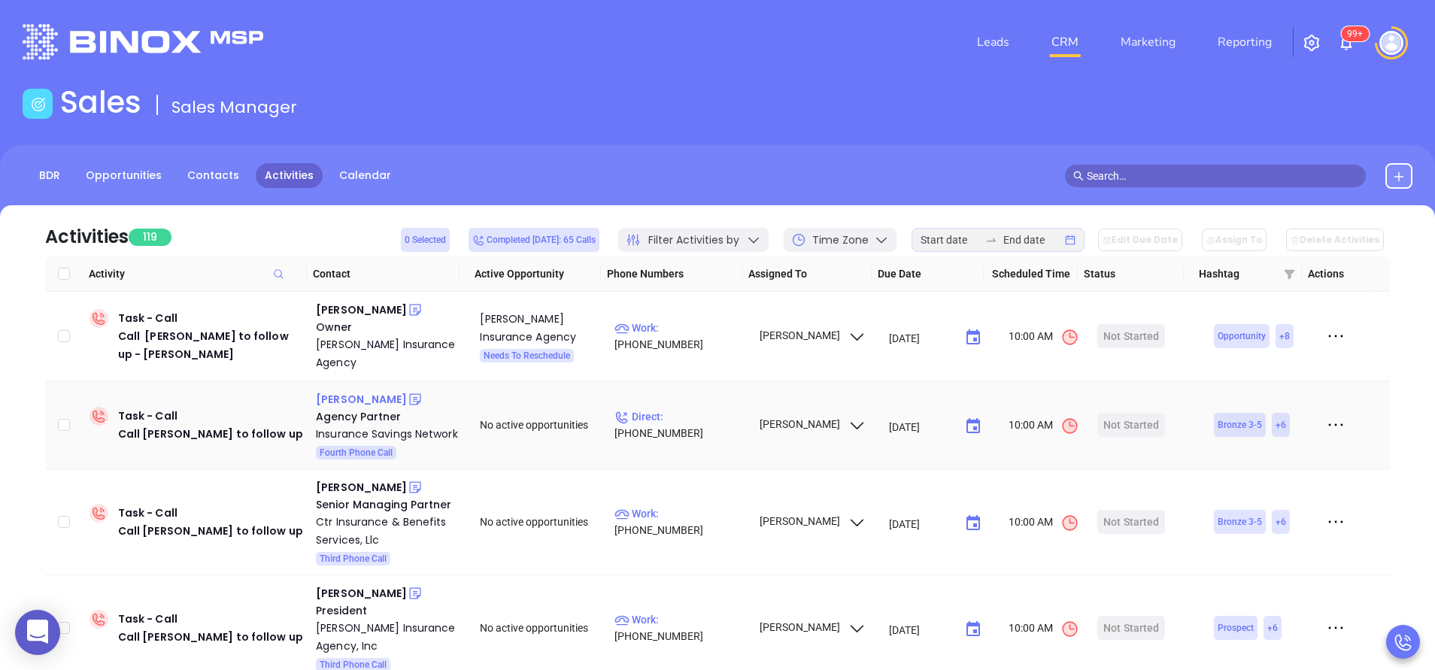
click at [363, 401] on div "Mark Arnold" at bounding box center [361, 399] width 91 height 18
click at [701, 436] on p "Direct : (267) 364-6350" at bounding box center [680, 424] width 131 height 33
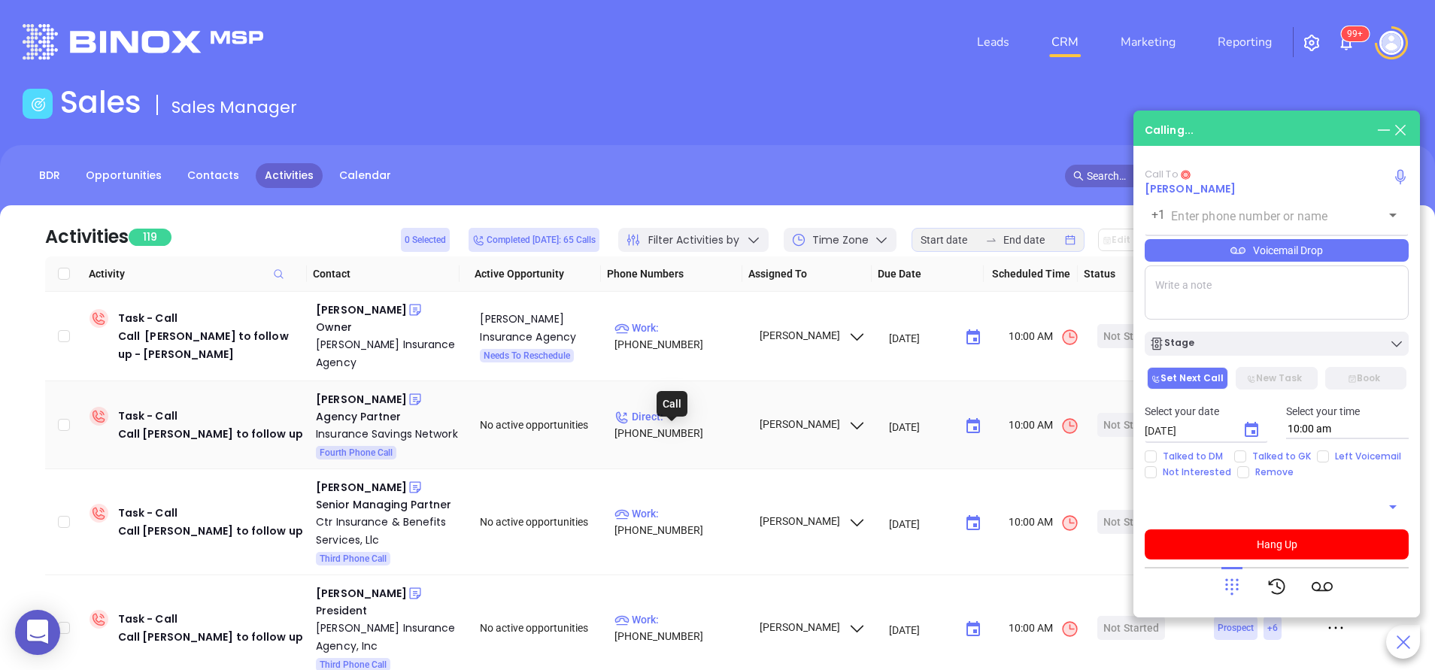
type input "(267) 364-6350"
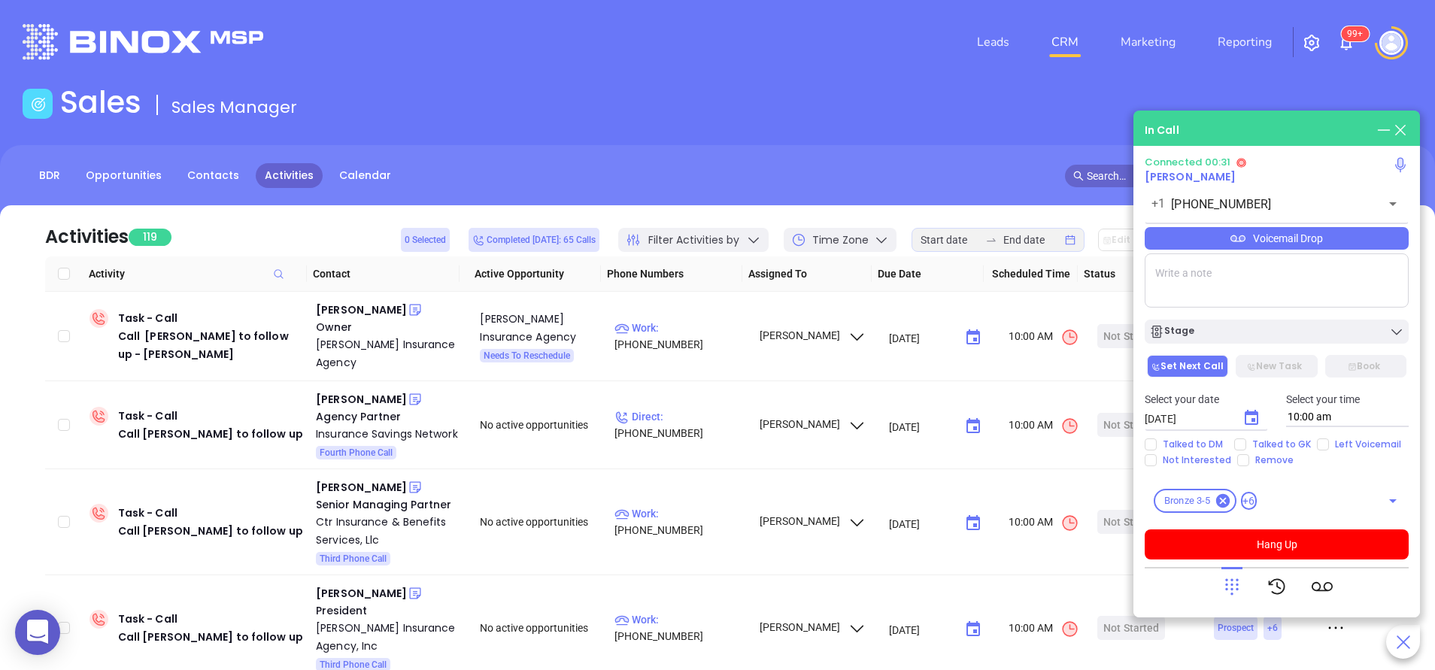
click at [1263, 246] on div "Voicemail Drop" at bounding box center [1277, 238] width 264 height 23
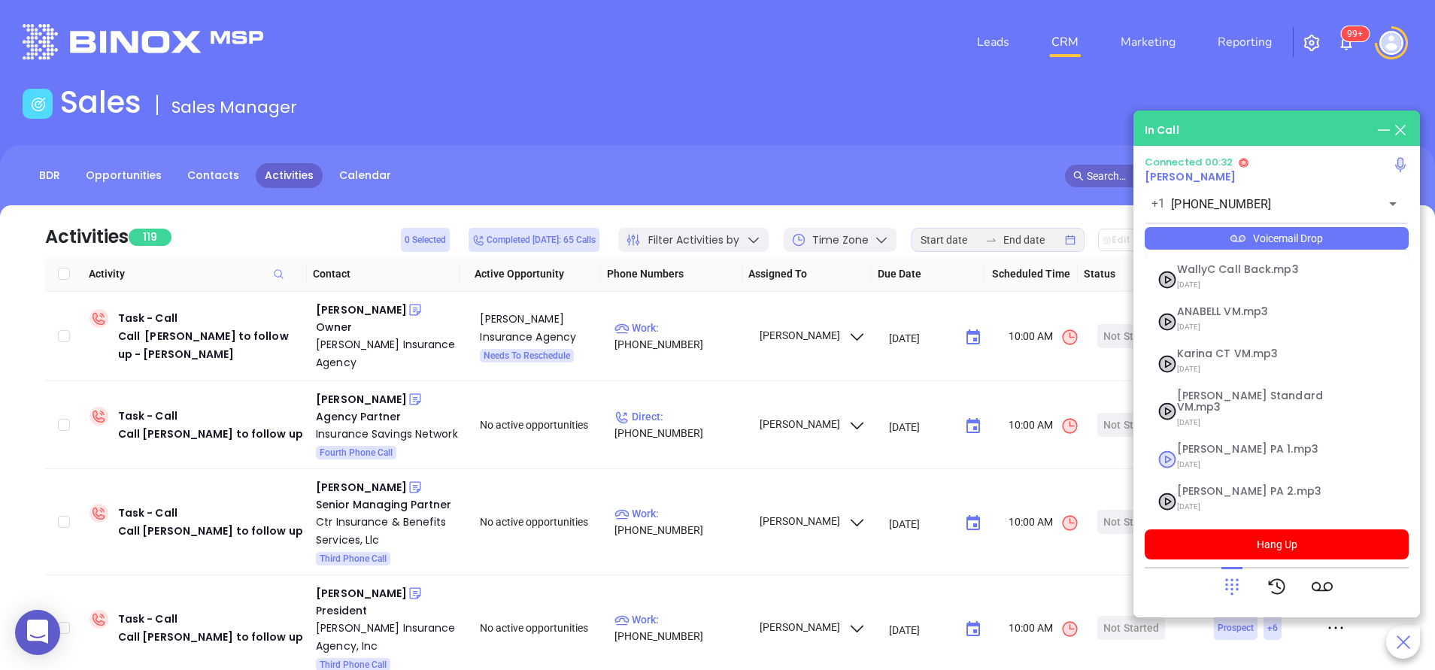
click at [1228, 444] on span "Vicky PA 1.mp3" at bounding box center [1258, 449] width 162 height 11
checkbox input "true"
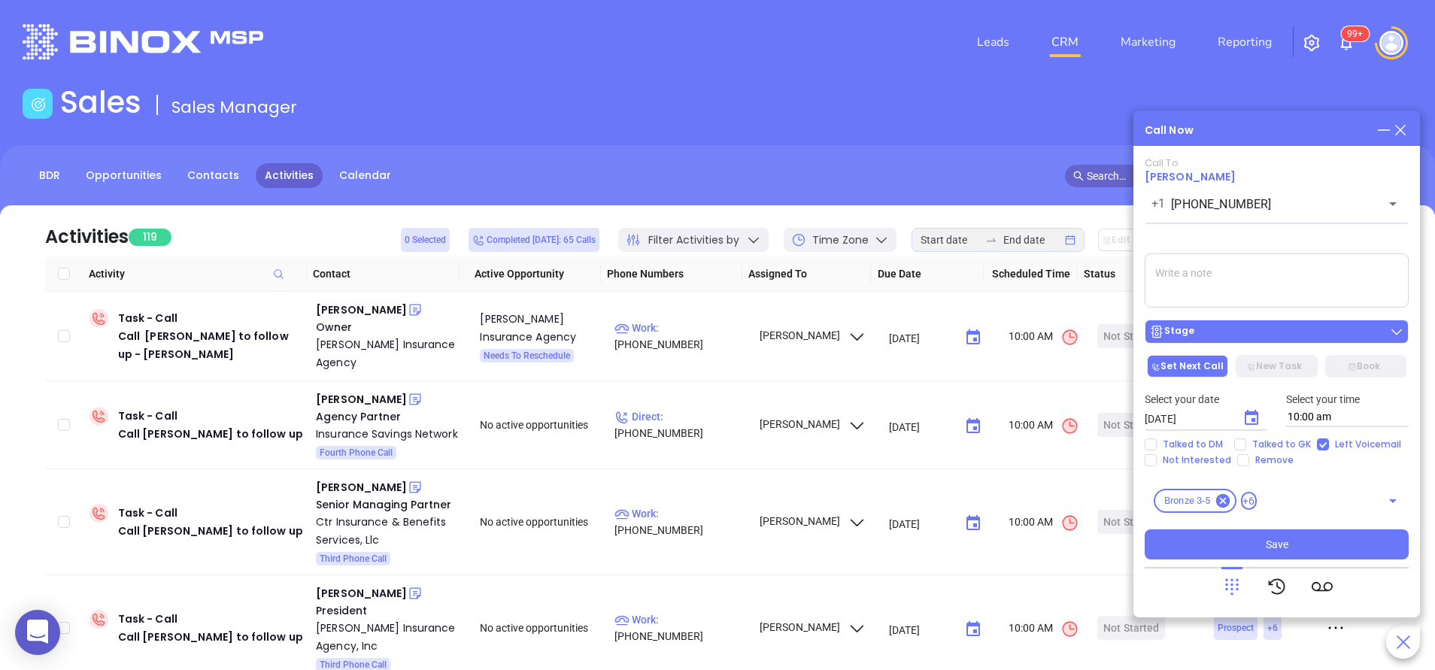
click at [1258, 332] on div "Stage" at bounding box center [1276, 331] width 255 height 15
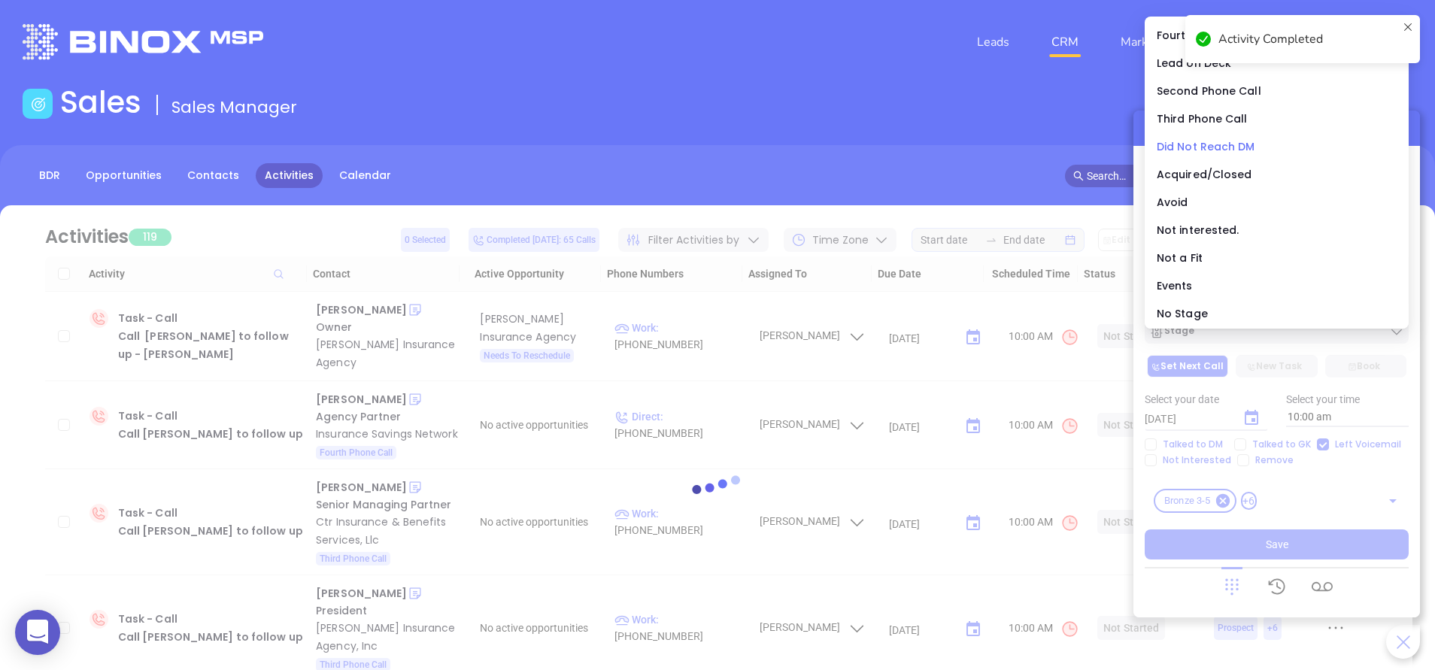
click at [1209, 147] on span "Did Not Reach DM" at bounding box center [1206, 146] width 99 height 15
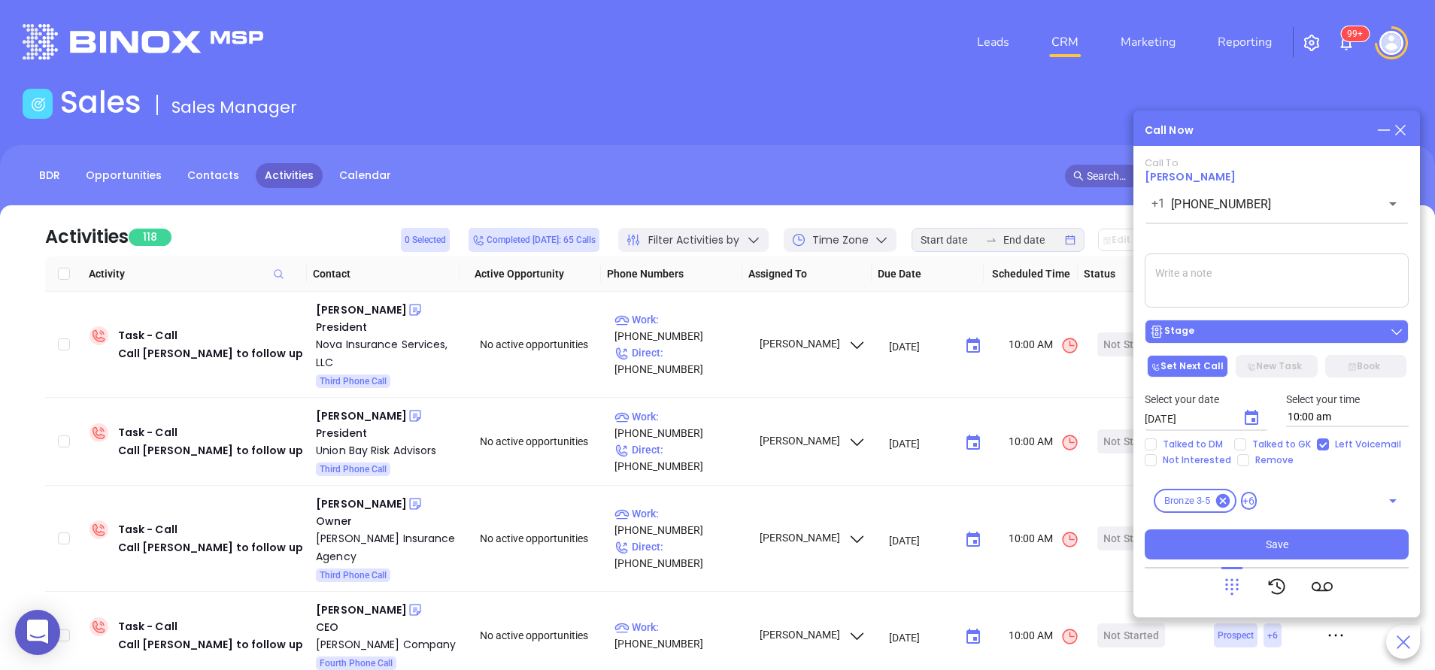
click at [1249, 336] on div "Stage" at bounding box center [1276, 331] width 255 height 15
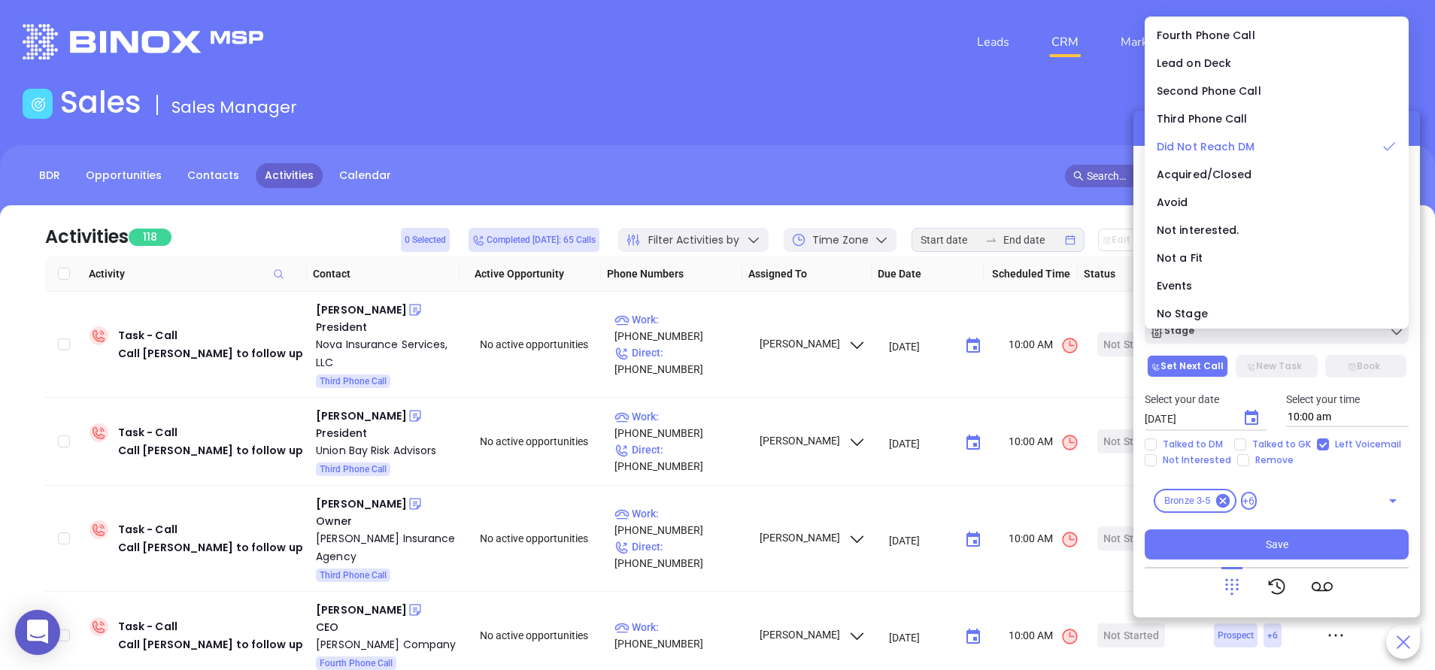
click at [1219, 145] on span "Did Not Reach DM" at bounding box center [1206, 146] width 99 height 15
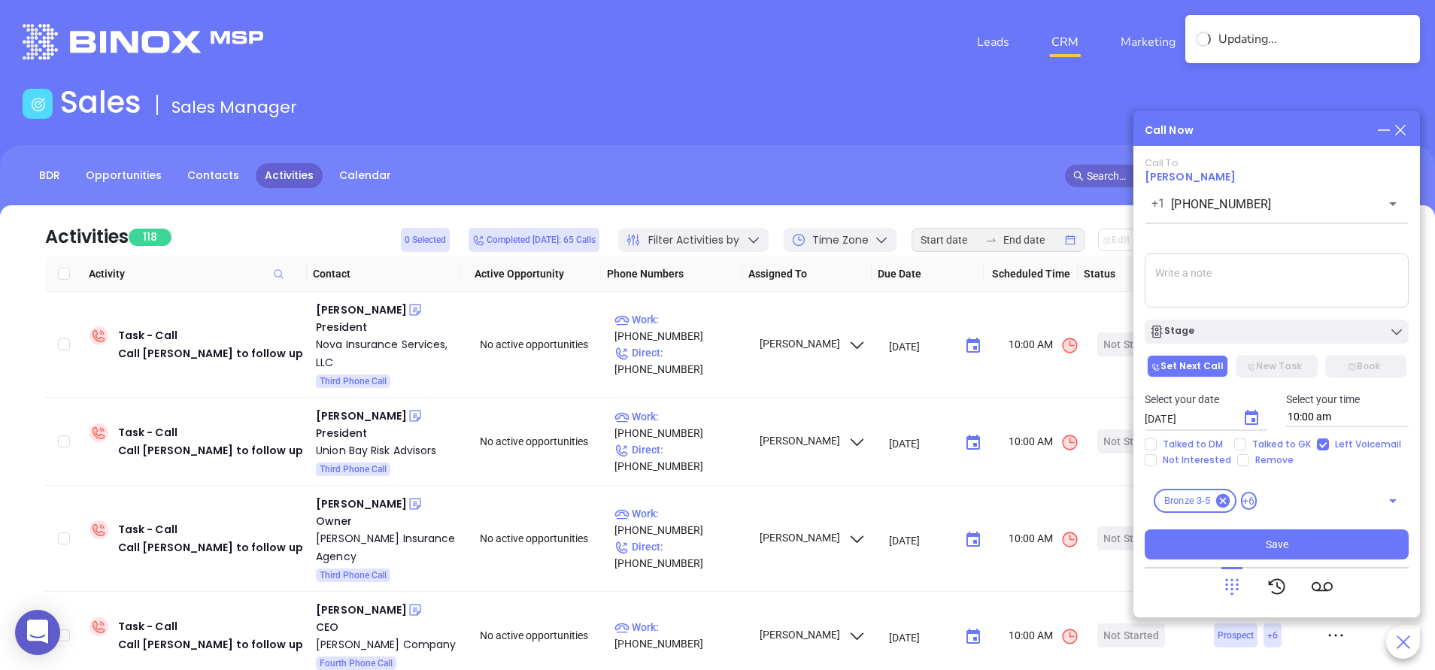
click at [1302, 524] on div "Call To Mark Arnold +1 (267) 364-6350 ​ Voicemail Drop Stage Set Next Call New …" at bounding box center [1277, 358] width 264 height 402
click at [1301, 539] on button "Save" at bounding box center [1277, 545] width 264 height 30
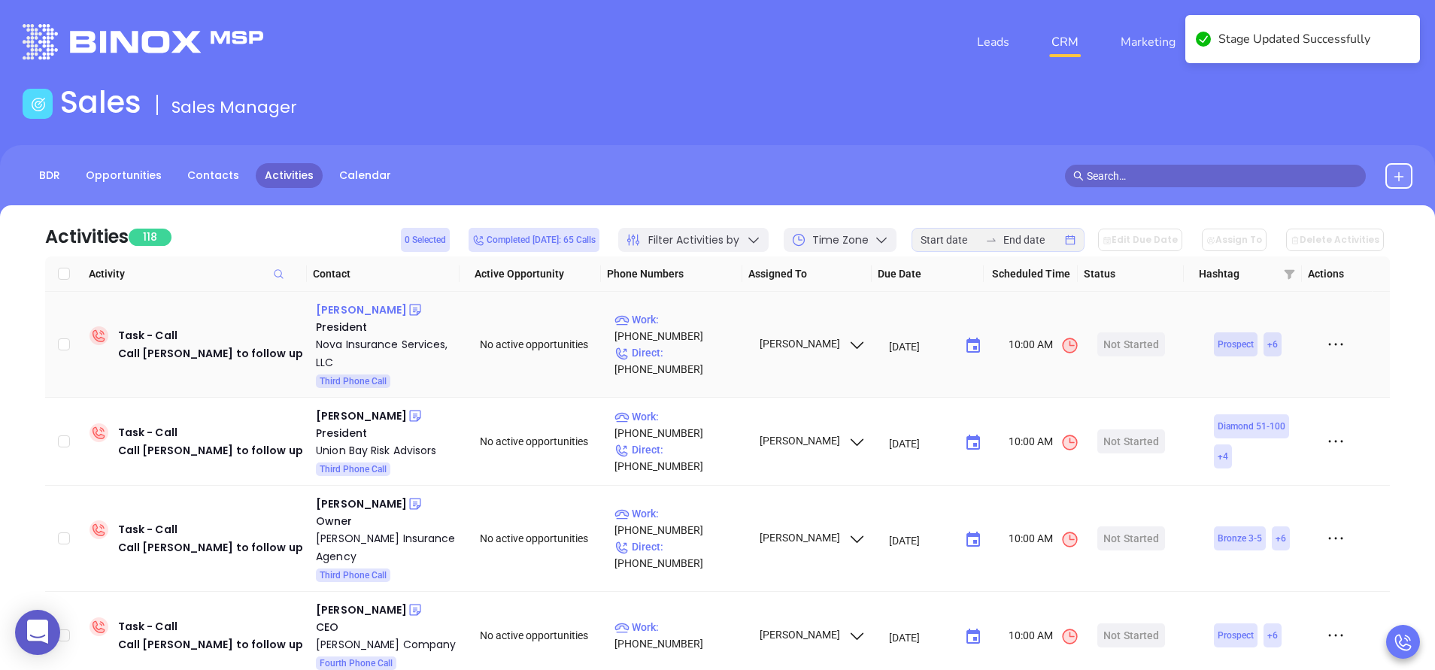
click at [360, 311] on div "Mark Foerster" at bounding box center [361, 310] width 91 height 18
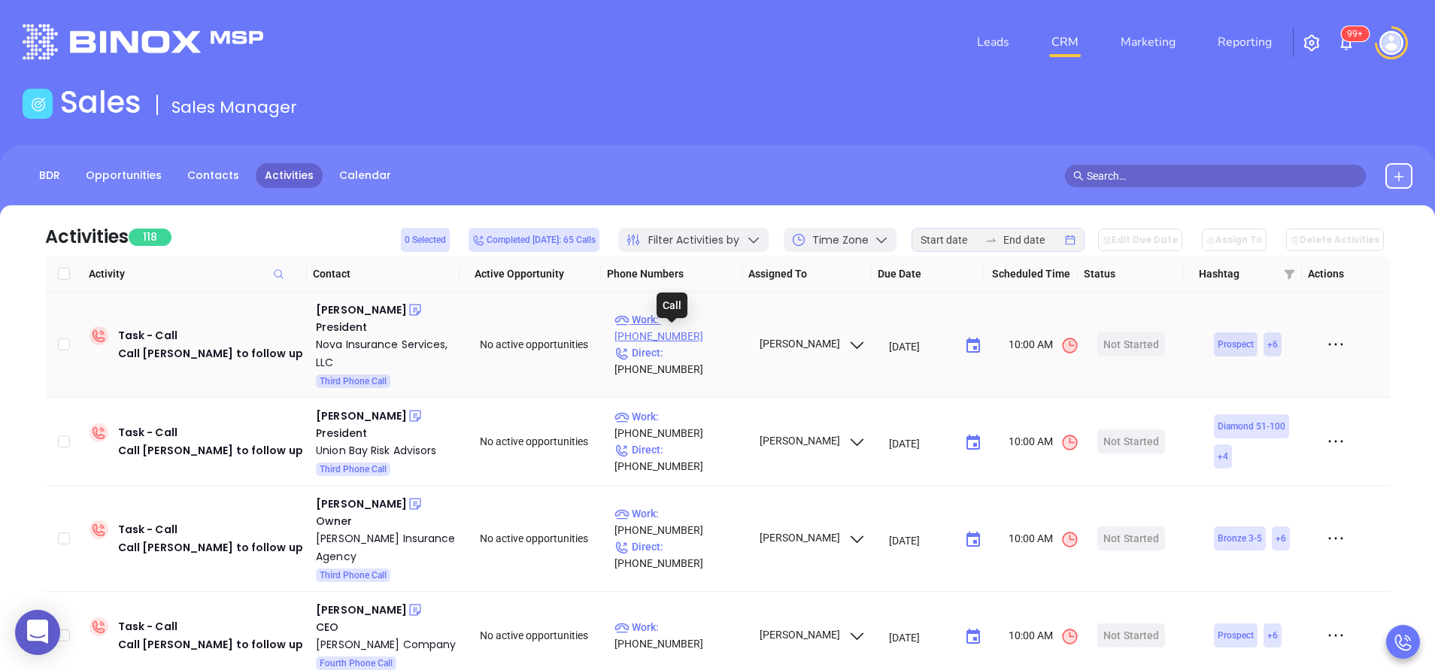
click at [717, 337] on p "Work : (412) 856-4200" at bounding box center [680, 327] width 131 height 33
type input "(412) 856-4200"
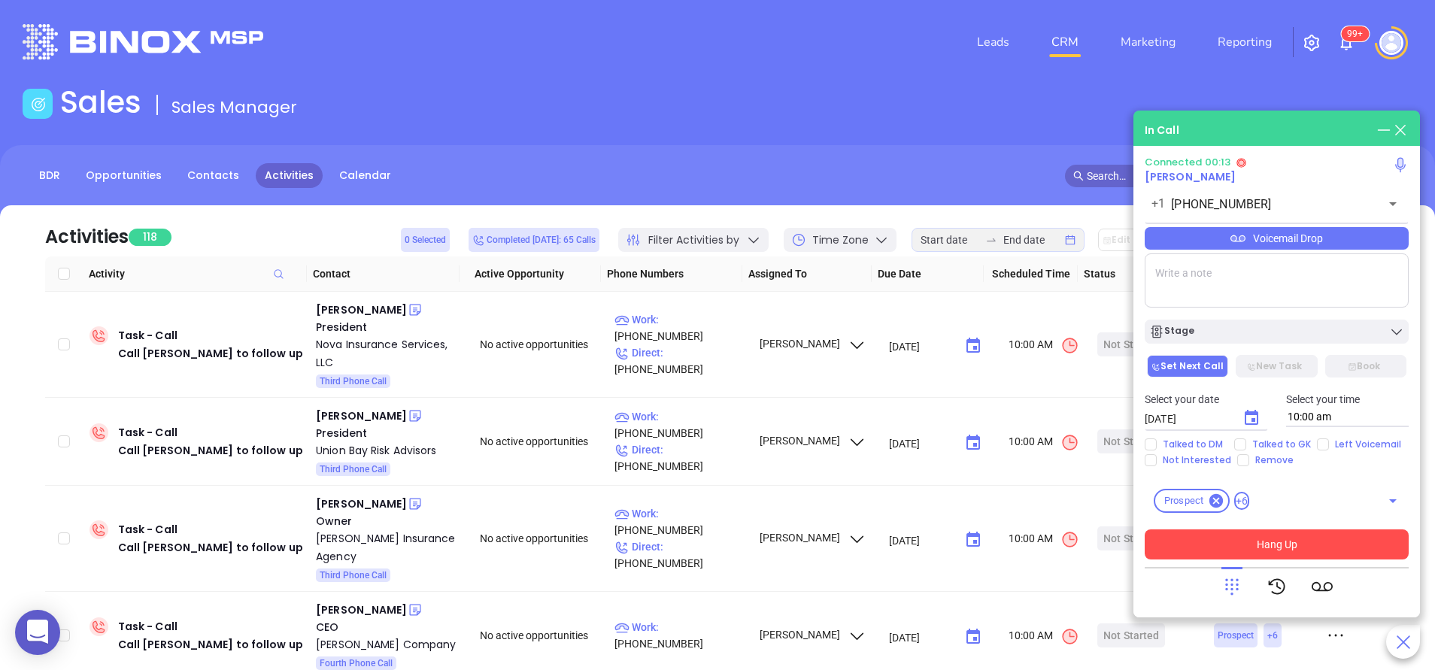
click at [1330, 545] on button "Hang Up" at bounding box center [1277, 545] width 264 height 30
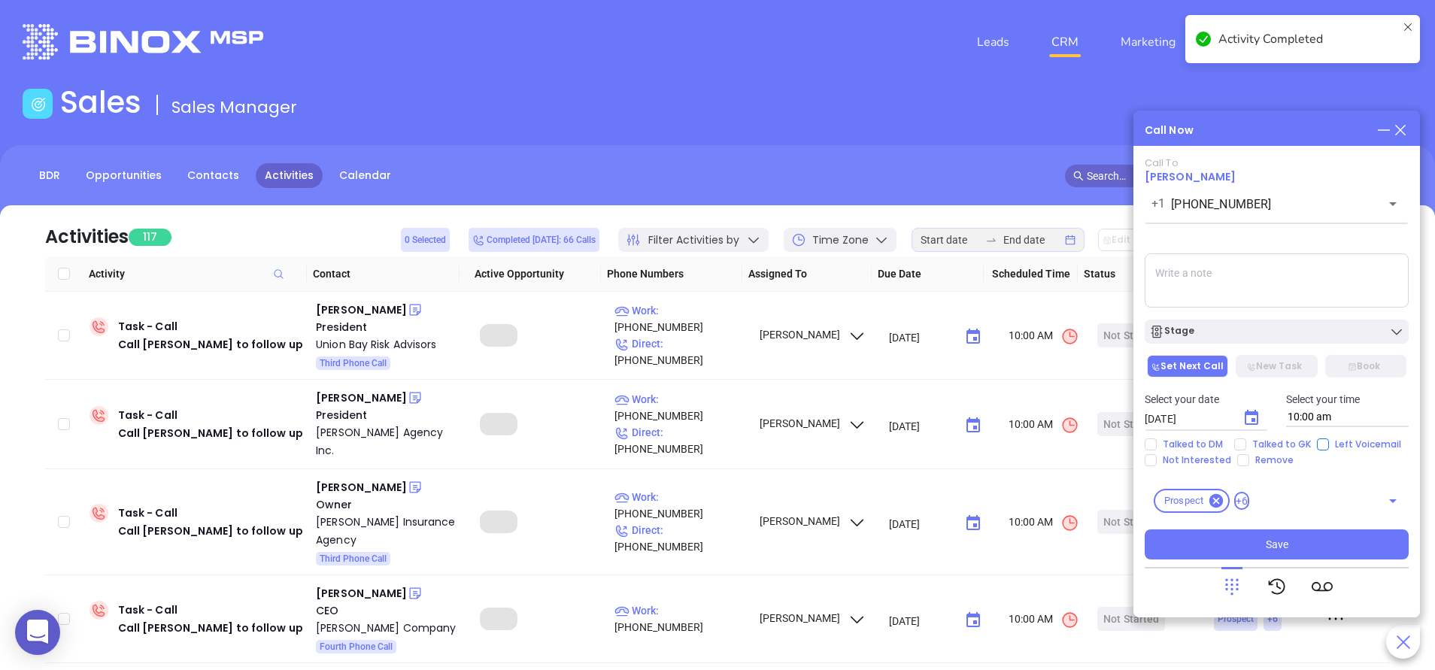
click at [1317, 446] on input "Left Voicemail" at bounding box center [1323, 445] width 12 height 12
checkbox input "true"
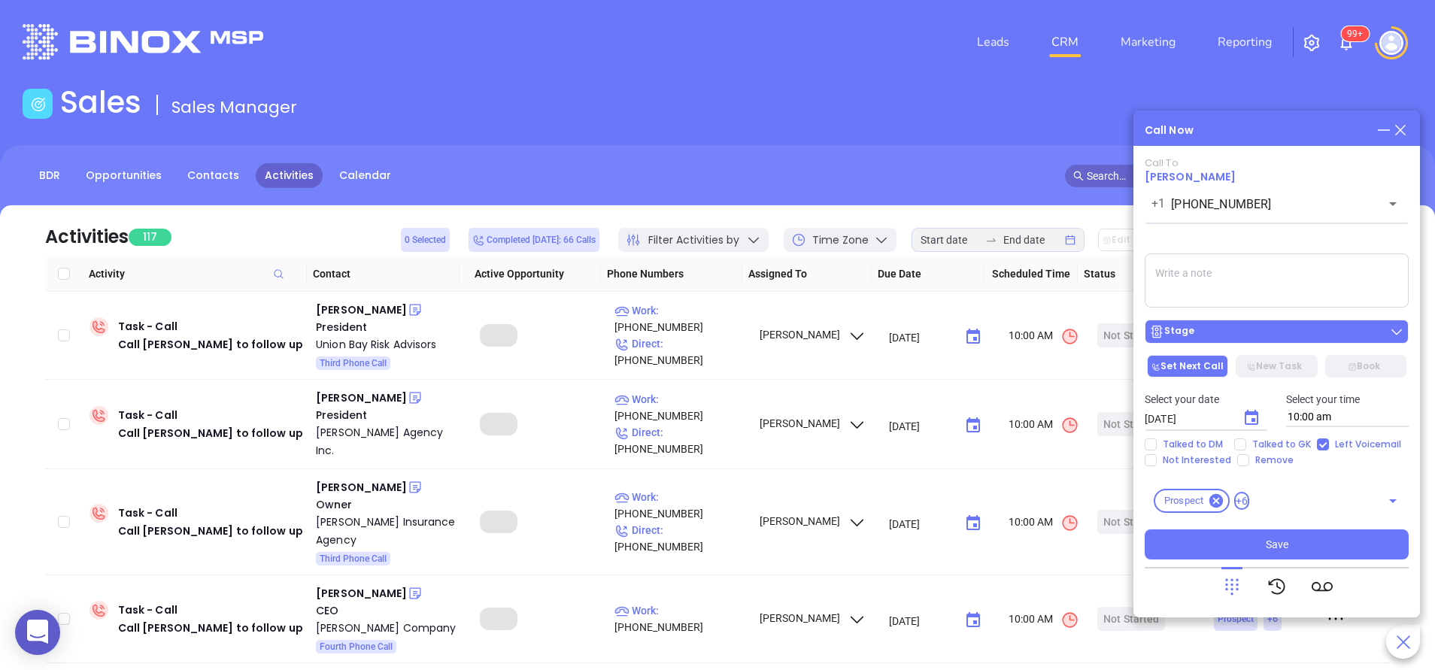
click at [1313, 337] on div "Stage" at bounding box center [1276, 331] width 255 height 15
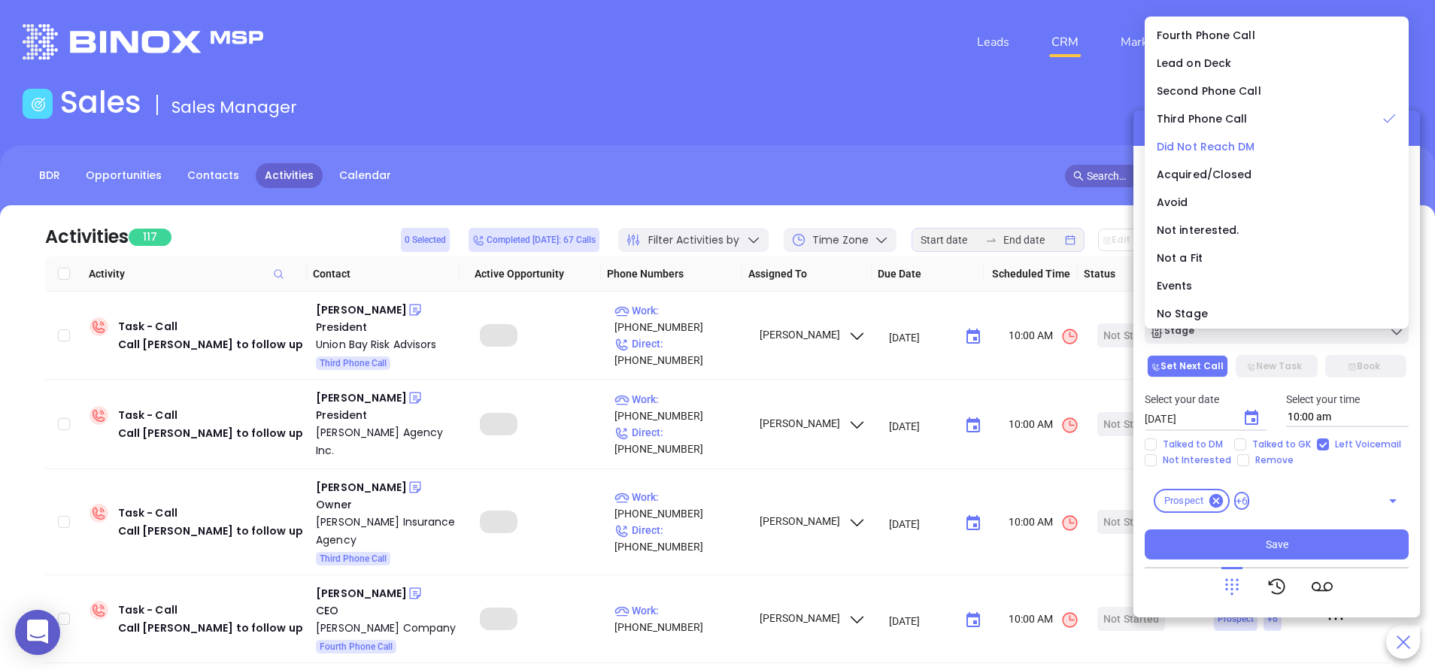
click at [1231, 151] on span "Did Not Reach DM" at bounding box center [1206, 146] width 99 height 15
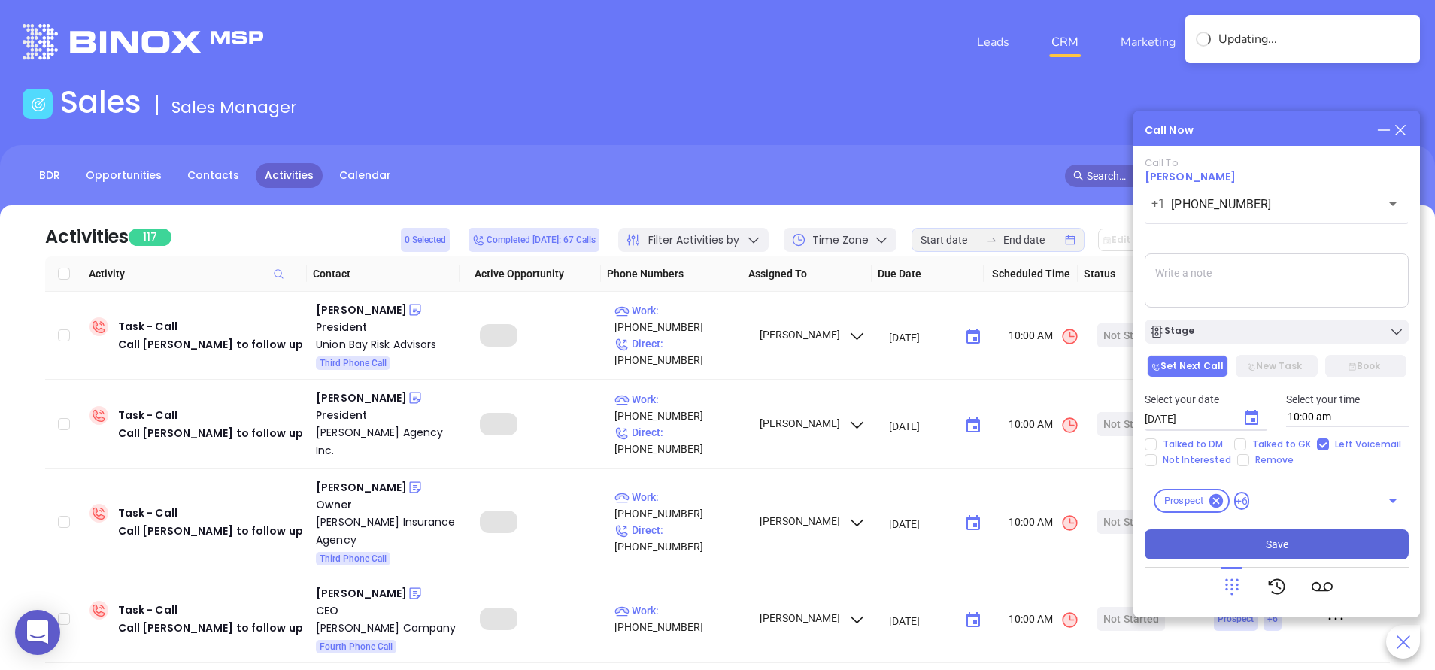
click at [1283, 553] on button "Save" at bounding box center [1277, 545] width 264 height 30
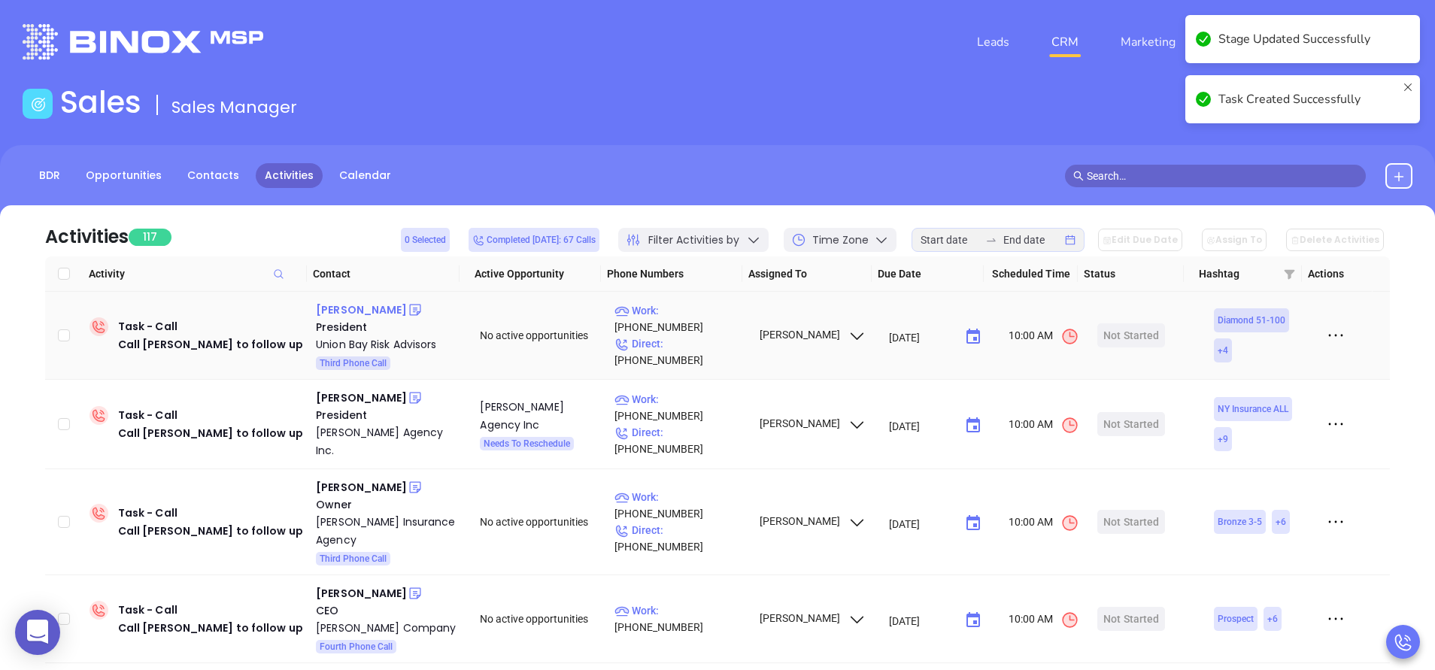
click at [360, 307] on div "Patrick Sullivan" at bounding box center [361, 310] width 91 height 18
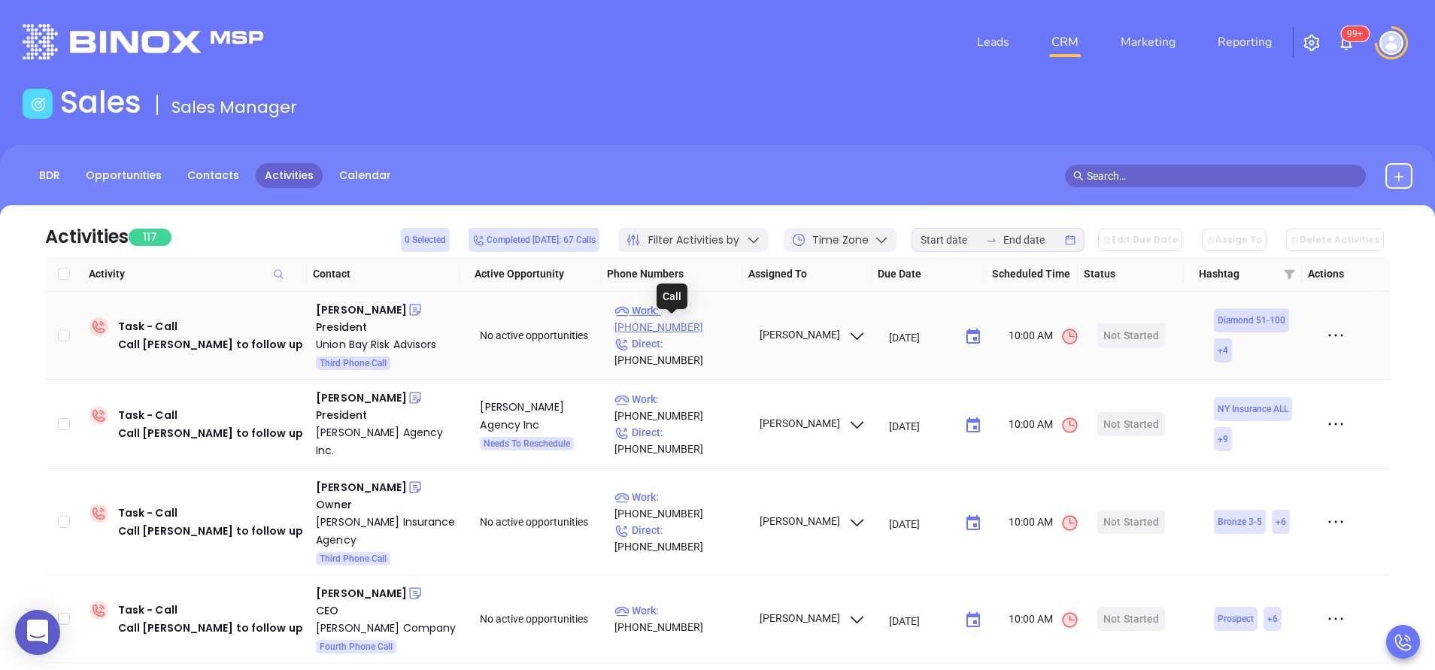
click at [724, 326] on p "Work : (215) 631-9390" at bounding box center [680, 318] width 131 height 33
type input "(215) 631-9390"
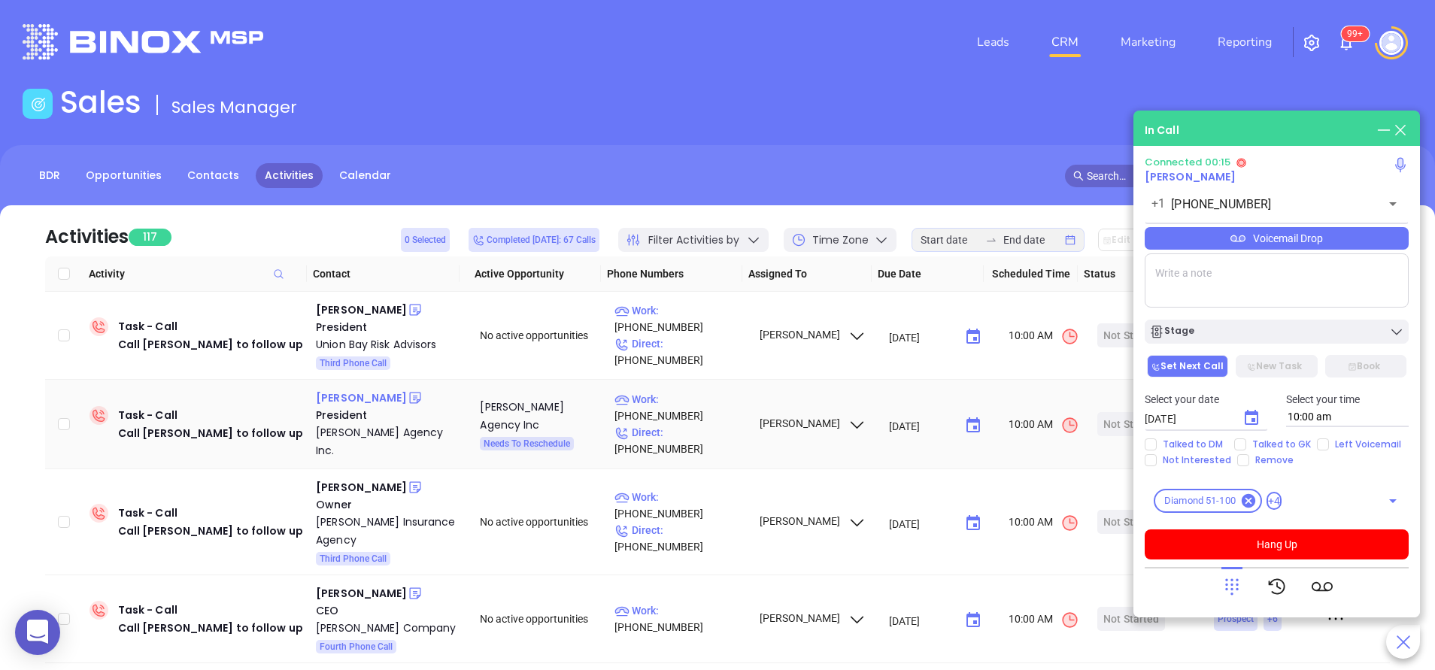
click at [389, 403] on div "Andrew M Tehan" at bounding box center [361, 398] width 91 height 18
click at [1279, 553] on button "Hang Up" at bounding box center [1277, 545] width 264 height 30
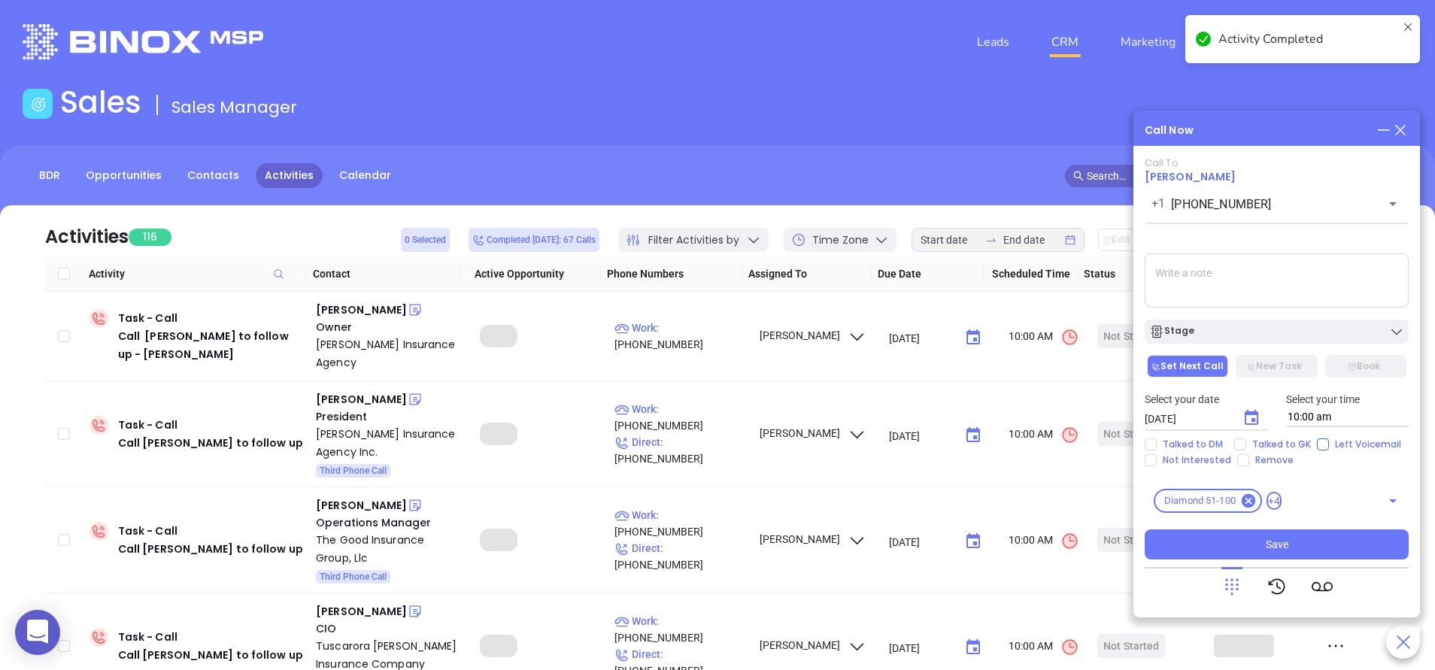
click at [1318, 444] on input "Left Voicemail" at bounding box center [1323, 445] width 12 height 12
checkbox input "true"
click at [1263, 332] on div "Stage" at bounding box center [1276, 331] width 255 height 15
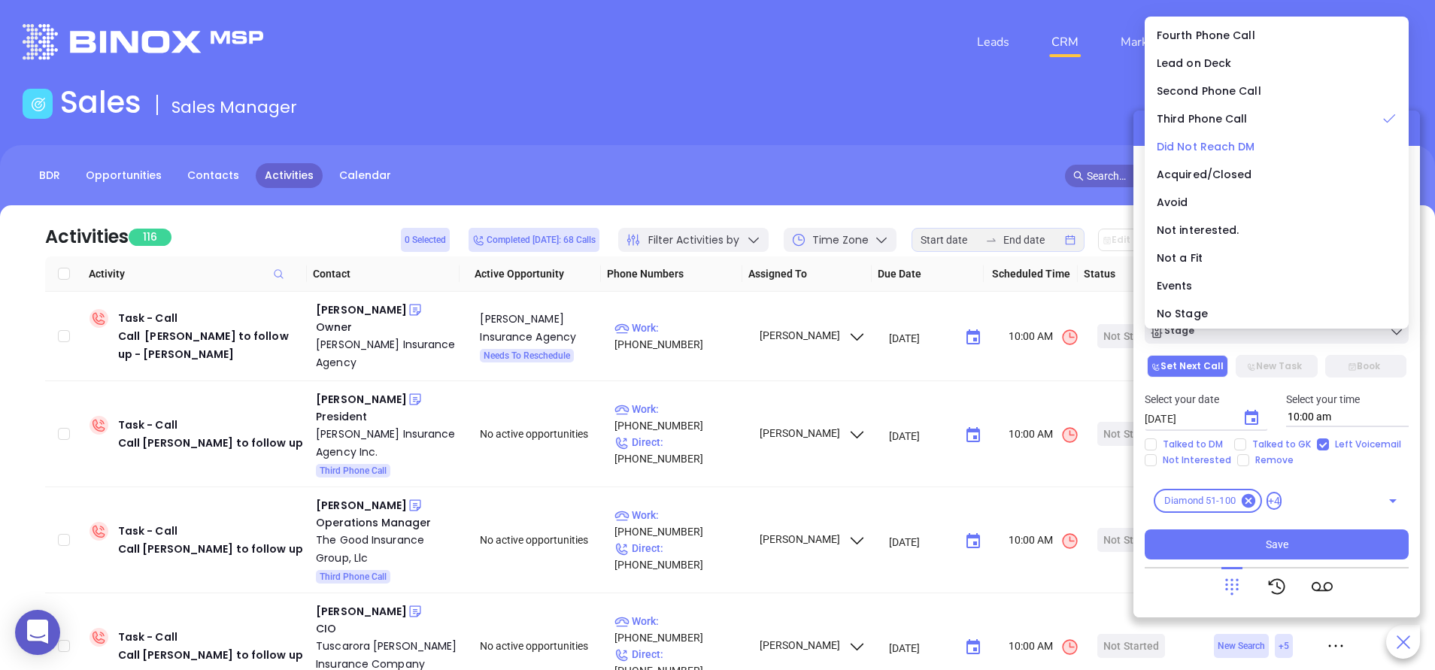
click at [1203, 145] on span "Did Not Reach DM" at bounding box center [1206, 146] width 99 height 15
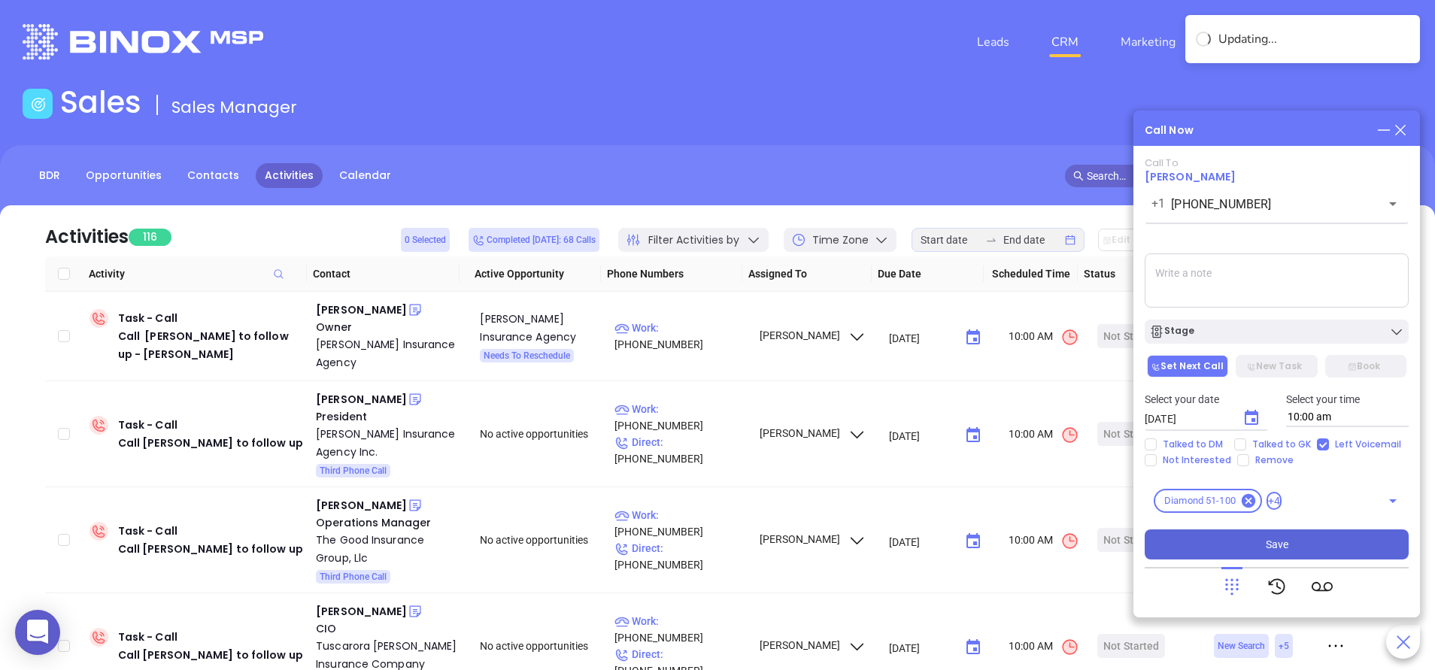
click at [1216, 550] on button "Save" at bounding box center [1277, 545] width 264 height 30
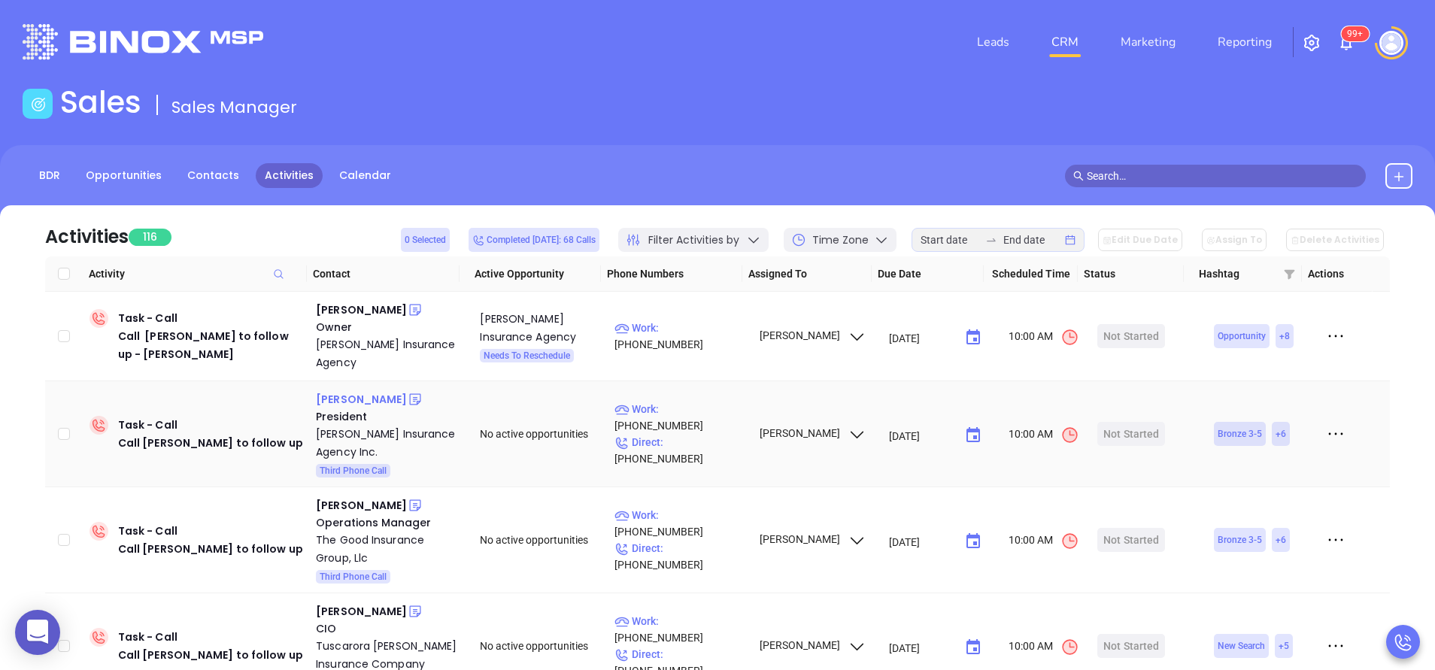
click at [378, 394] on div "Michael Whitbeck" at bounding box center [361, 399] width 91 height 18
click at [688, 424] on p "Work : (570) 587-4686" at bounding box center [680, 417] width 131 height 33
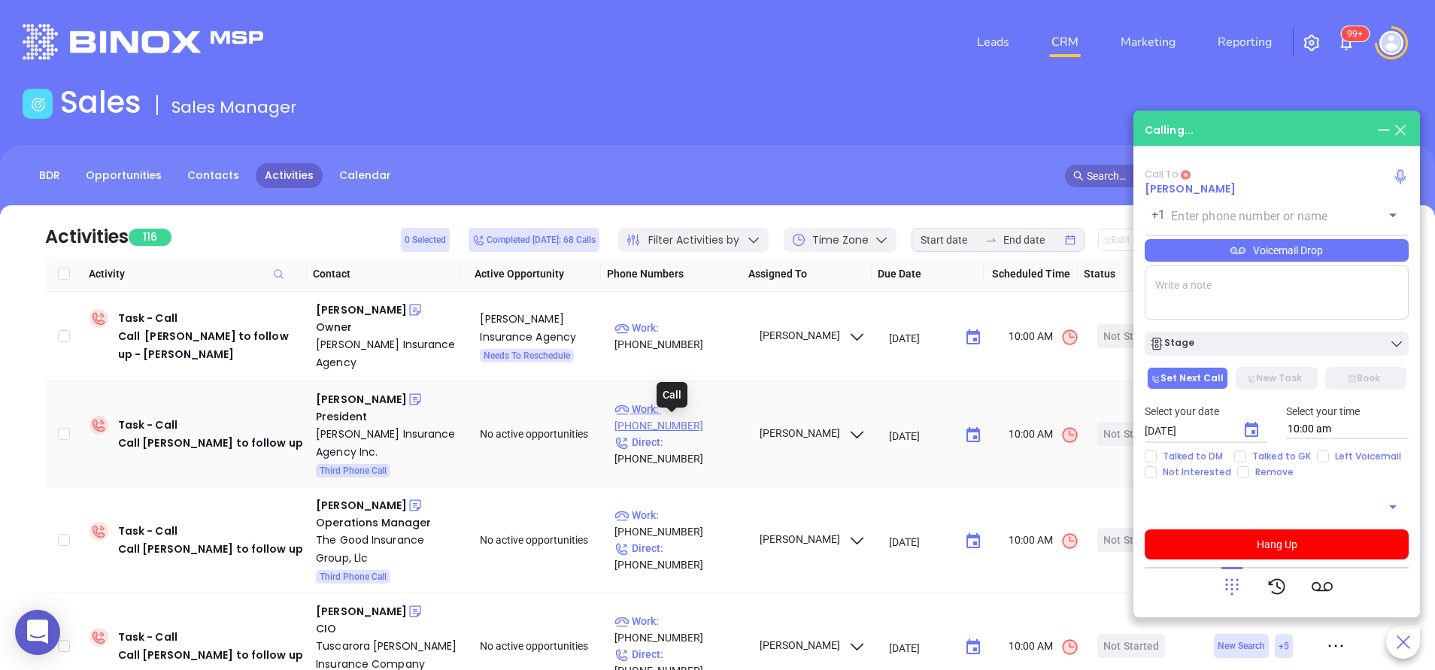
type input "(570) 587-4686"
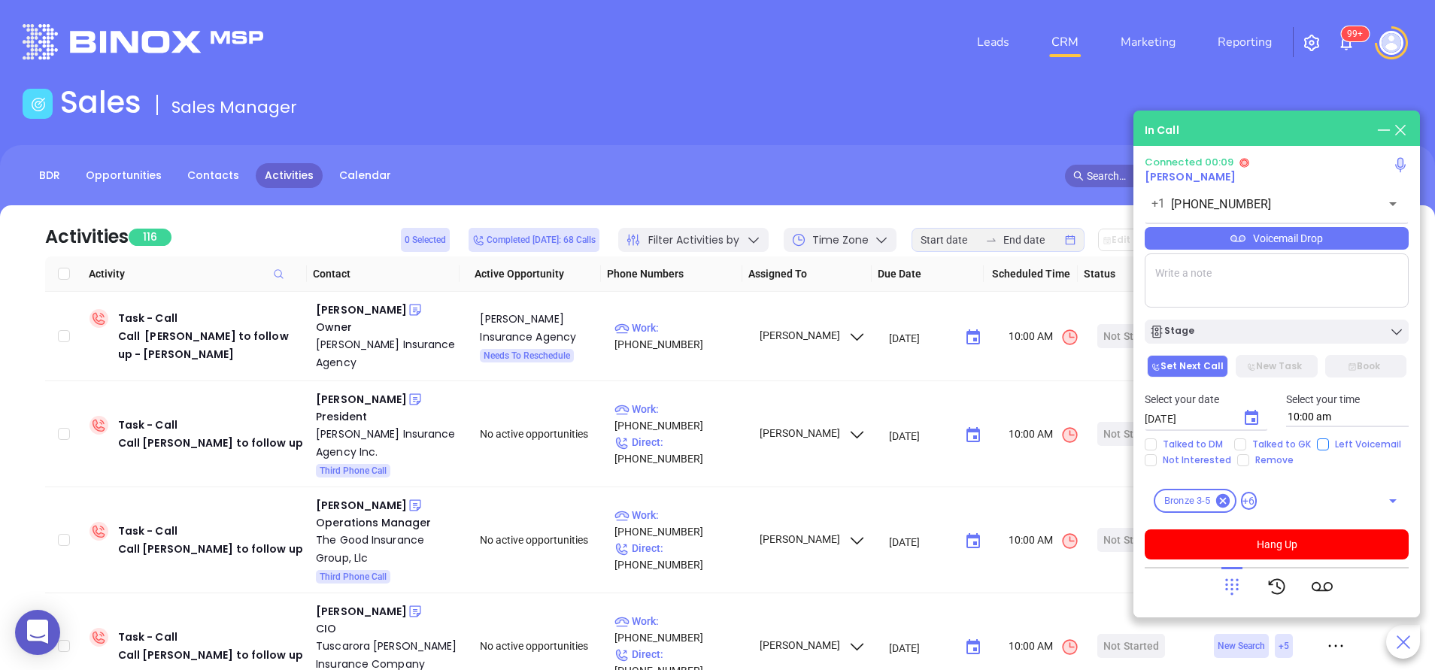
click at [1329, 439] on span "Left Voicemail" at bounding box center [1368, 445] width 78 height 12
click at [1328, 439] on input "Left Voicemail" at bounding box center [1323, 445] width 12 height 12
checkbox input "true"
click at [1306, 542] on button "Hang Up" at bounding box center [1277, 545] width 264 height 30
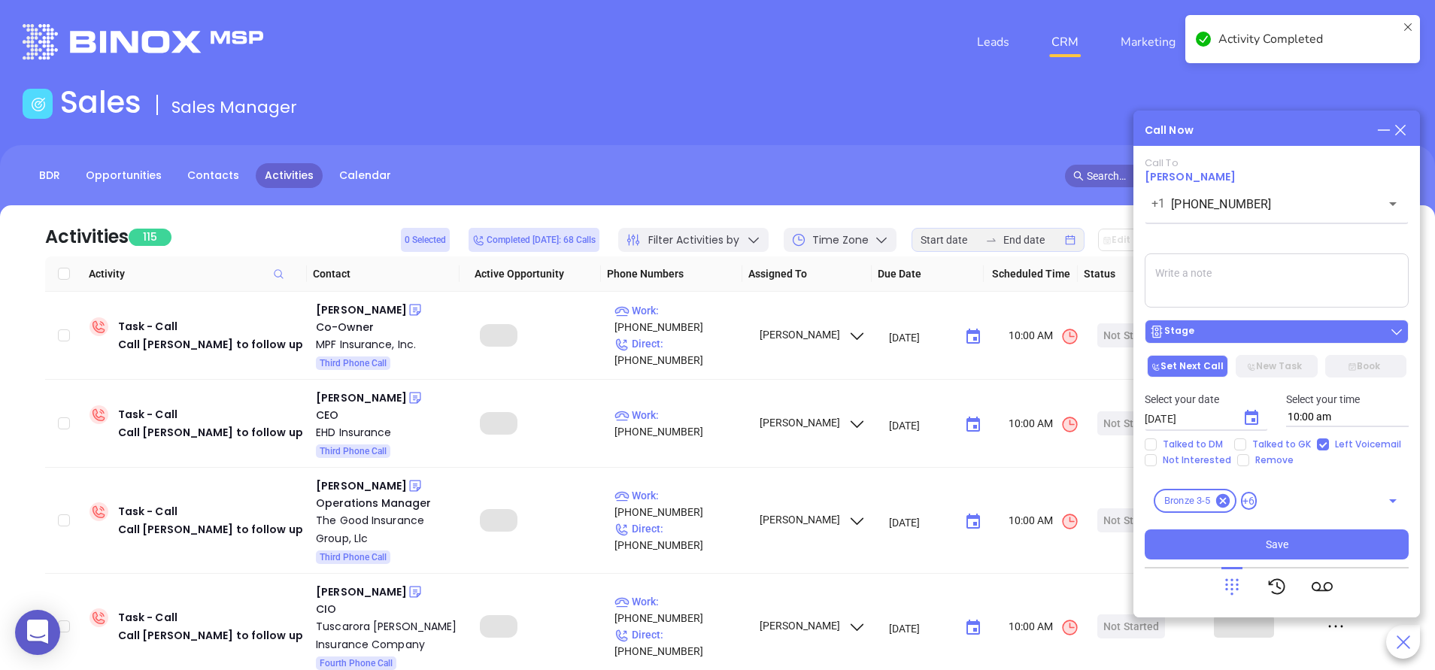
click at [1273, 323] on button "Stage" at bounding box center [1277, 332] width 264 height 24
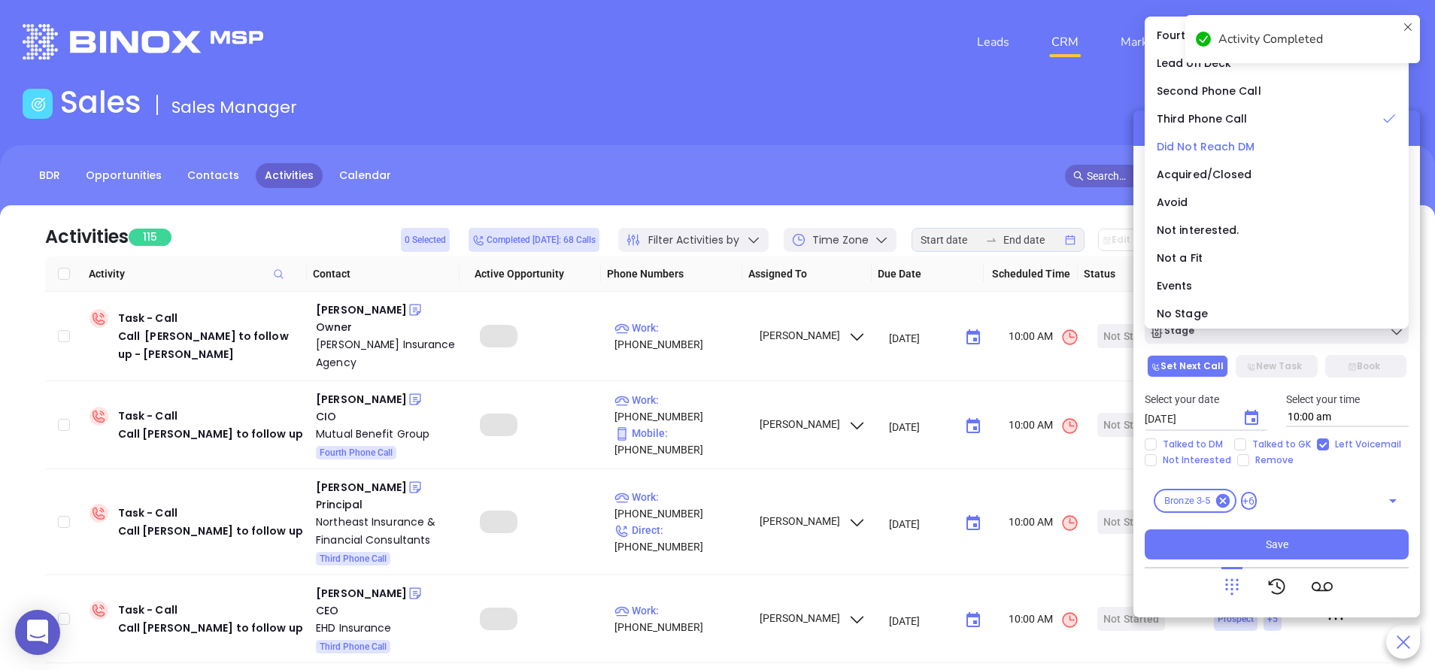
click at [1209, 143] on span "Did Not Reach DM" at bounding box center [1206, 146] width 99 height 15
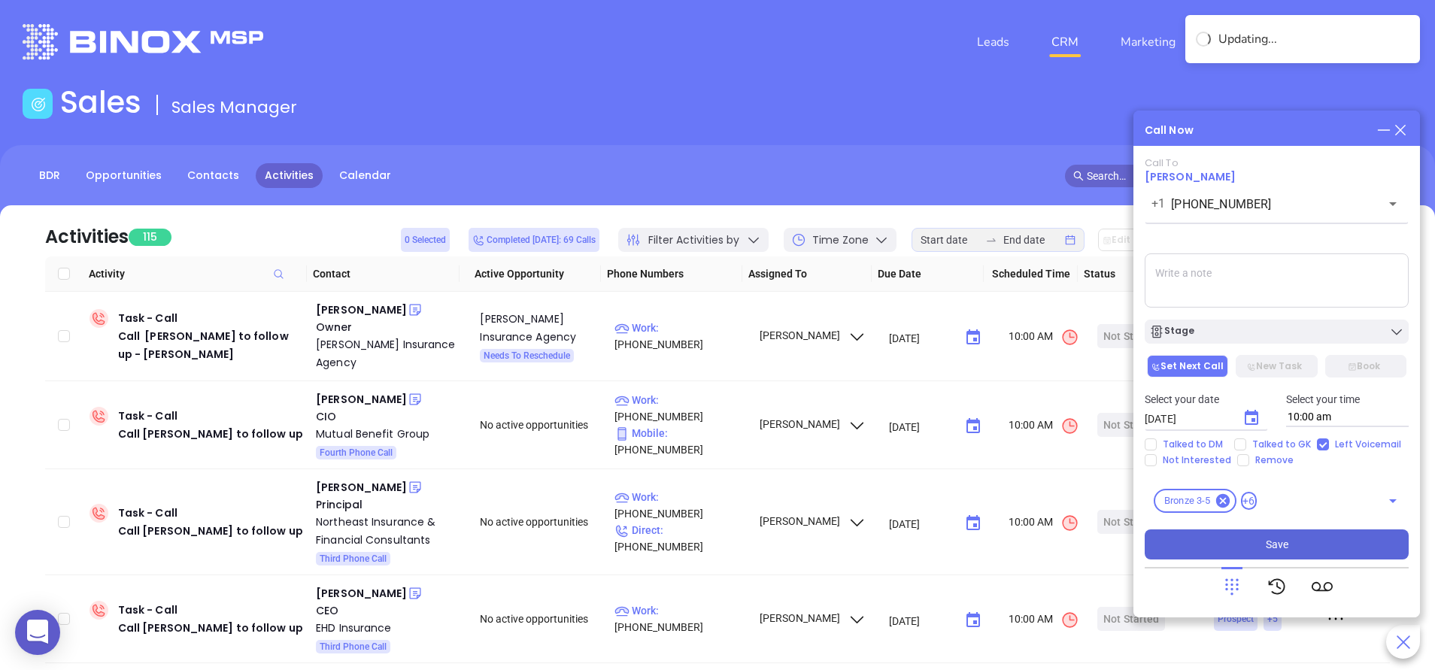
click at [1328, 546] on button "Save" at bounding box center [1277, 545] width 264 height 30
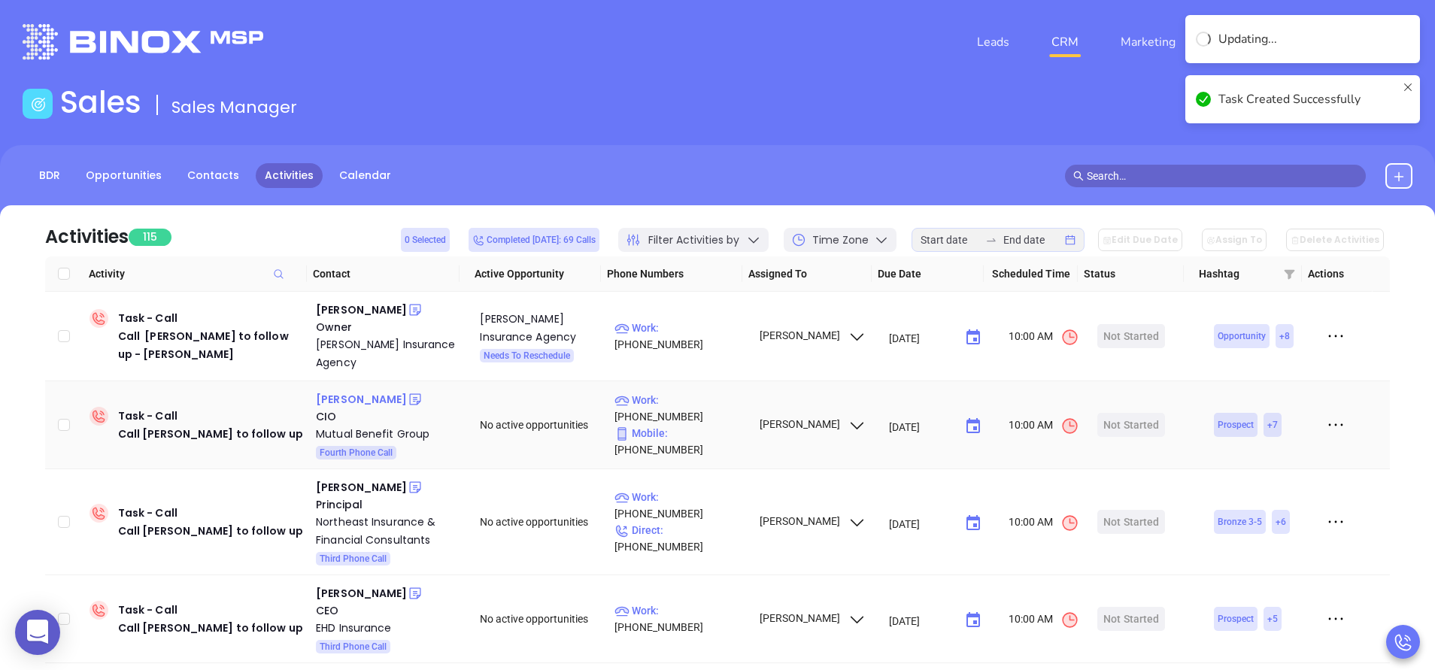
click at [358, 399] on div "Syed Raza" at bounding box center [361, 399] width 91 height 18
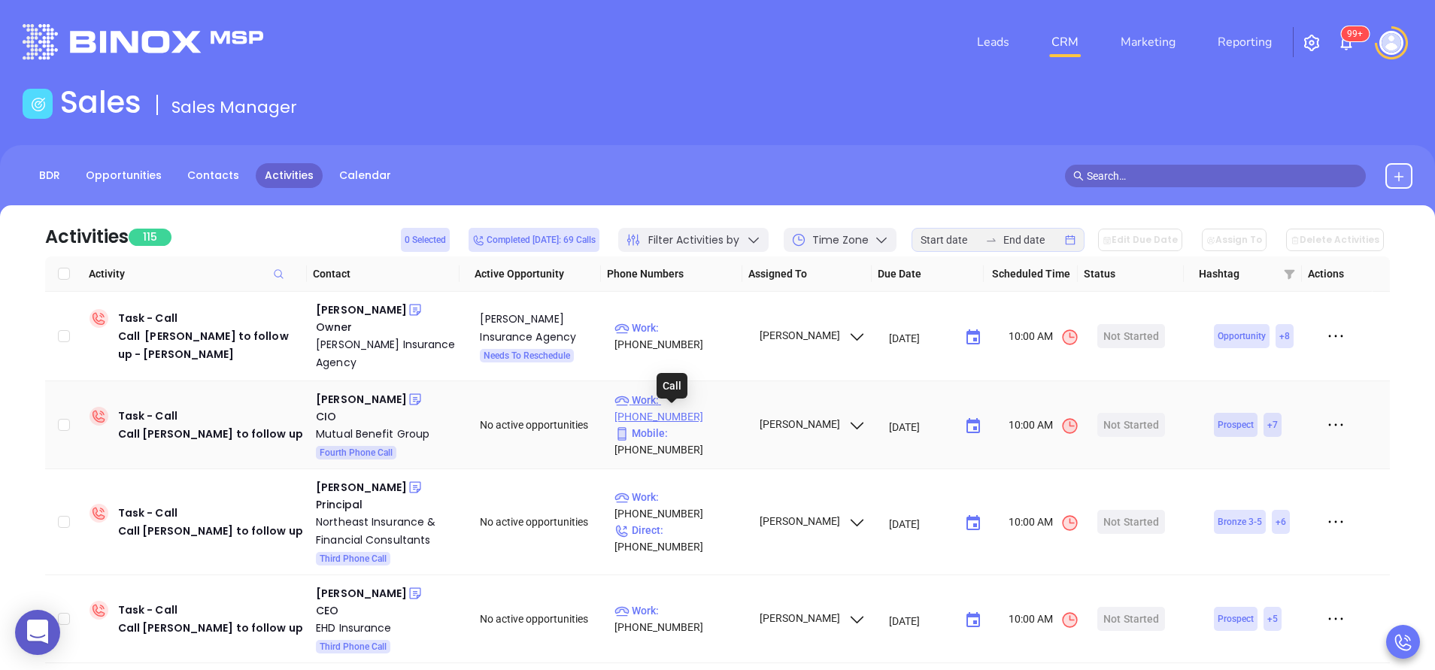
click at [687, 415] on p "Work : (814) 643-3003" at bounding box center [680, 408] width 131 height 33
type input "(814) 643-3003"
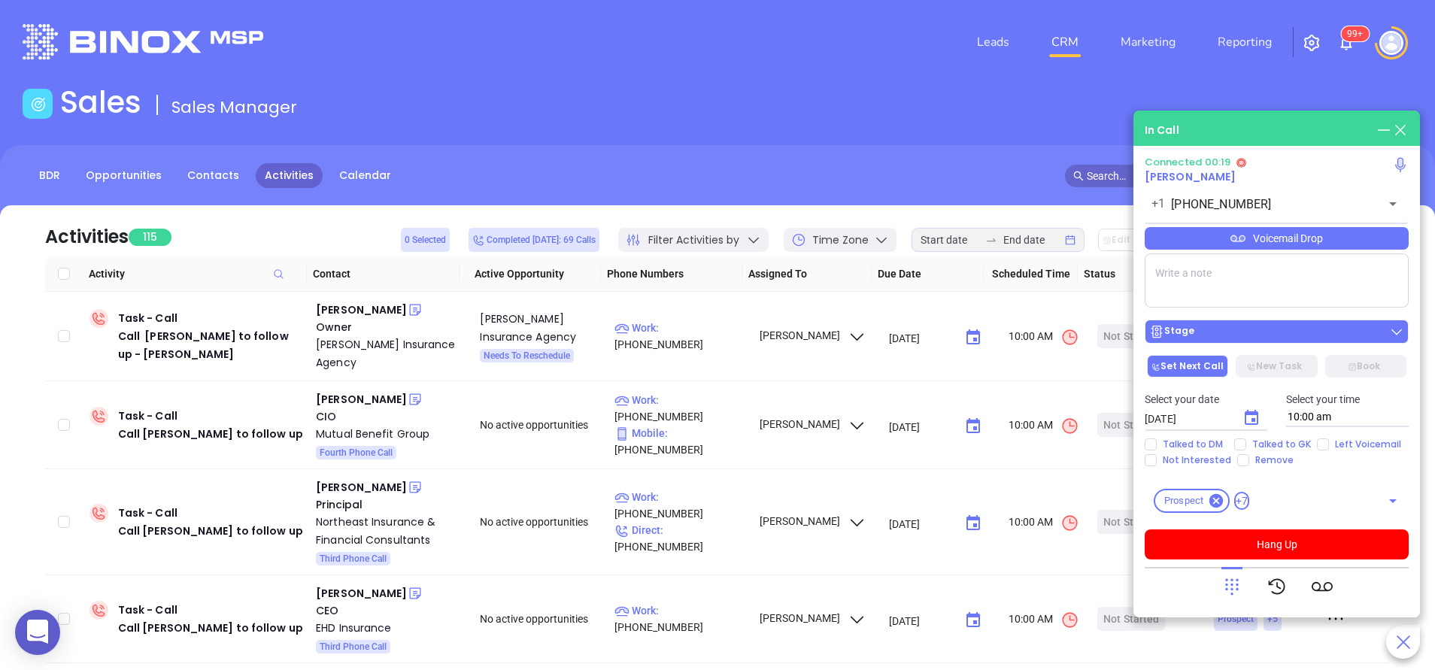
click at [1229, 329] on div "Stage" at bounding box center [1276, 331] width 255 height 15
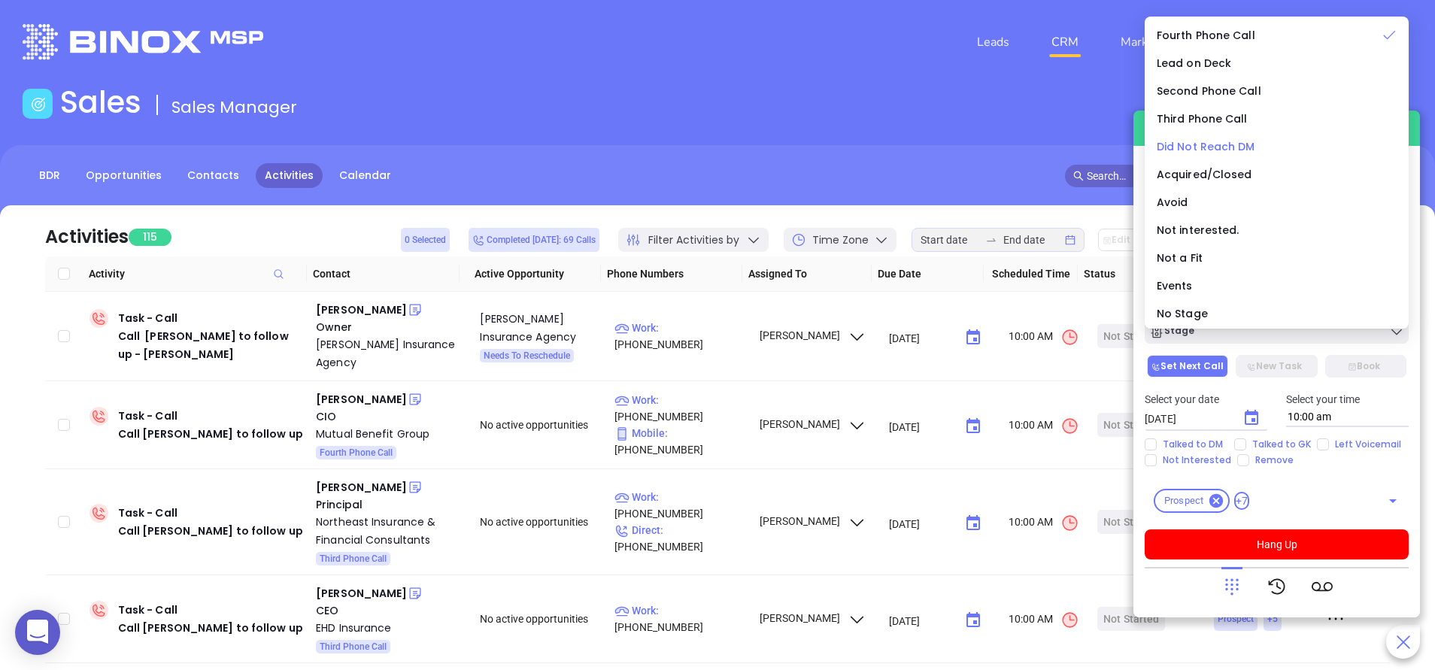
click at [1221, 144] on span "Did Not Reach DM" at bounding box center [1206, 146] width 99 height 15
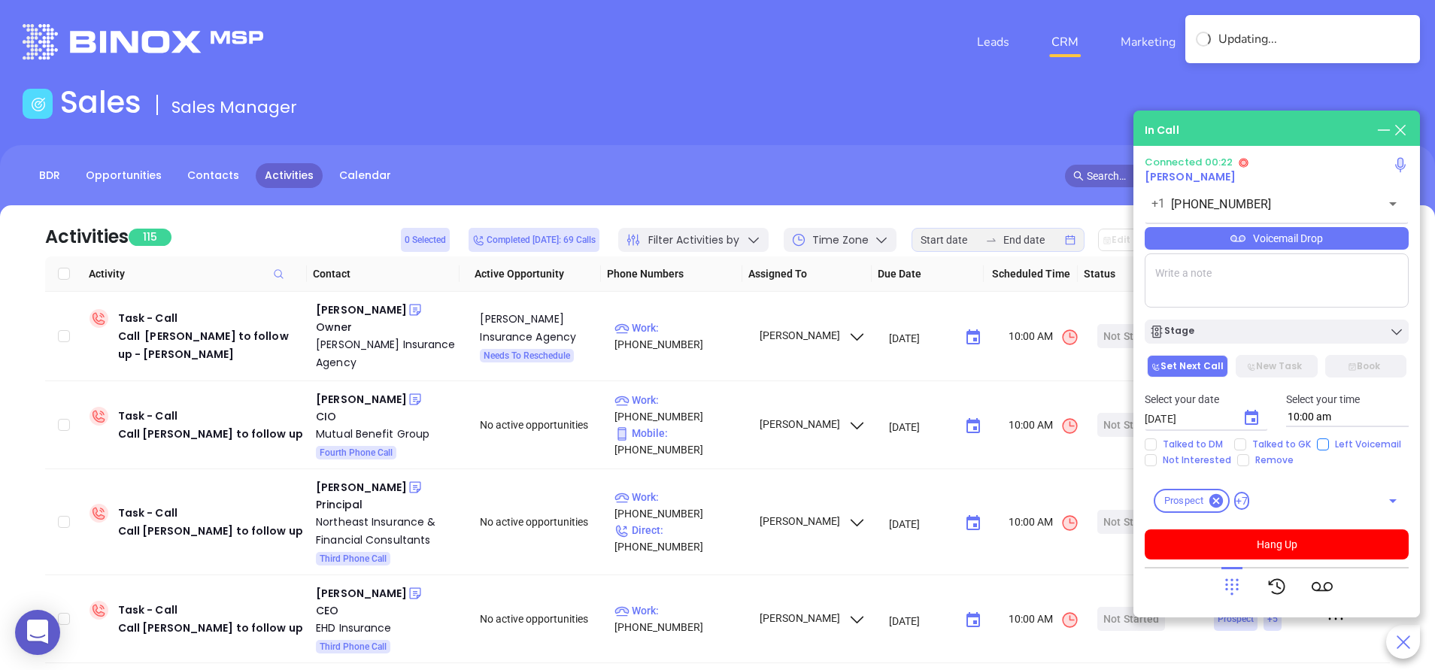
click at [1323, 441] on input "Left Voicemail" at bounding box center [1323, 445] width 12 height 12
checkbox input "true"
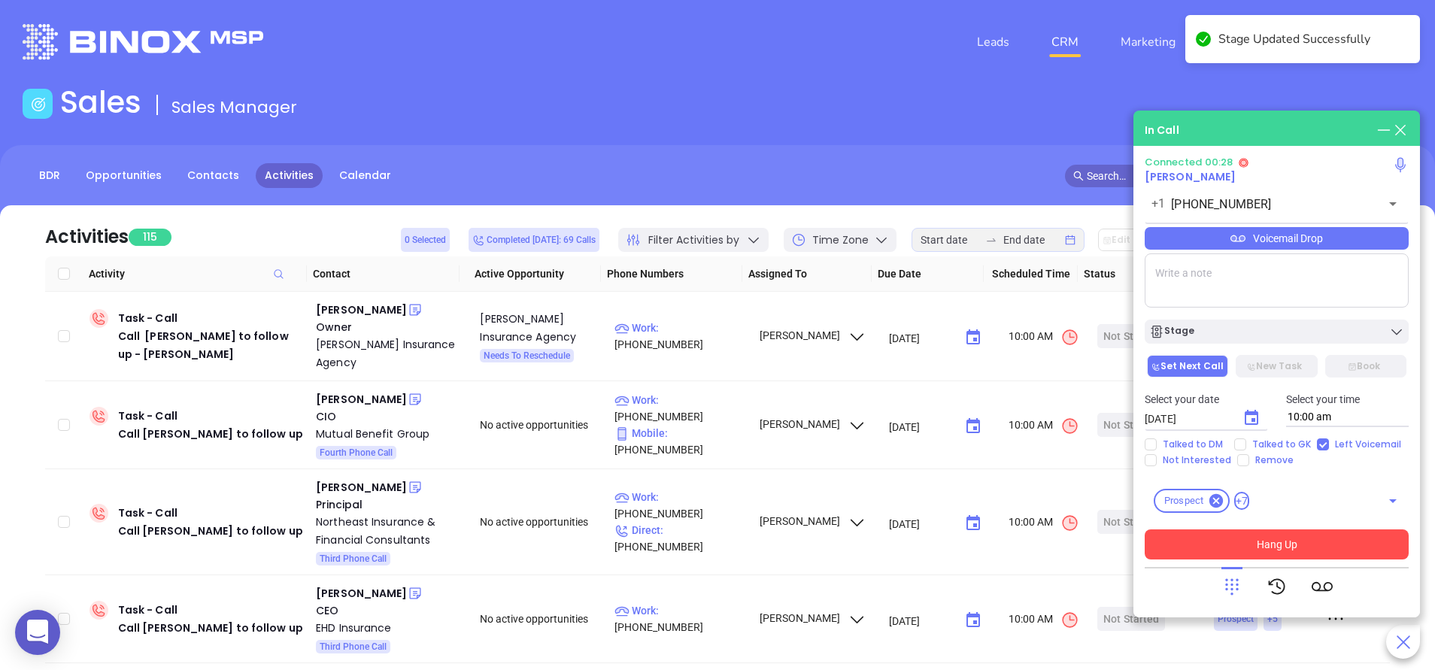
click at [1281, 539] on button "Hang Up" at bounding box center [1277, 545] width 264 height 30
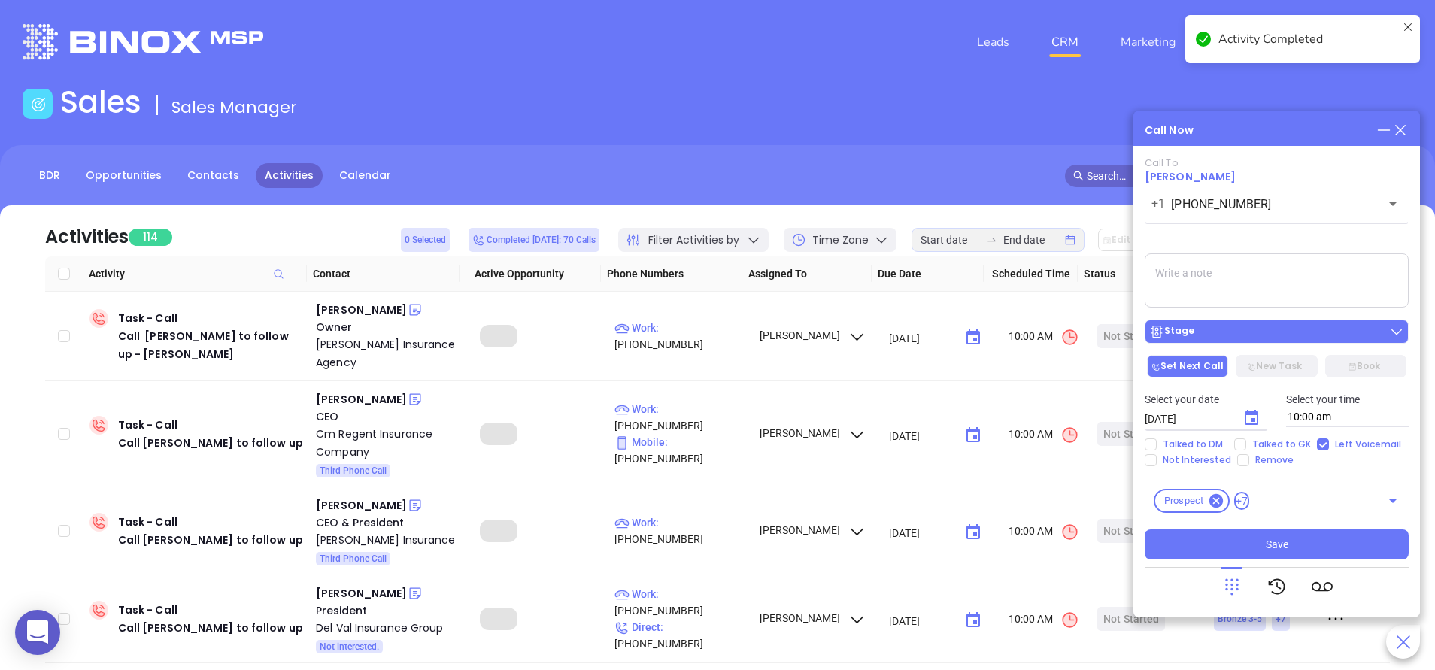
click at [1266, 326] on div "Stage" at bounding box center [1276, 331] width 255 height 15
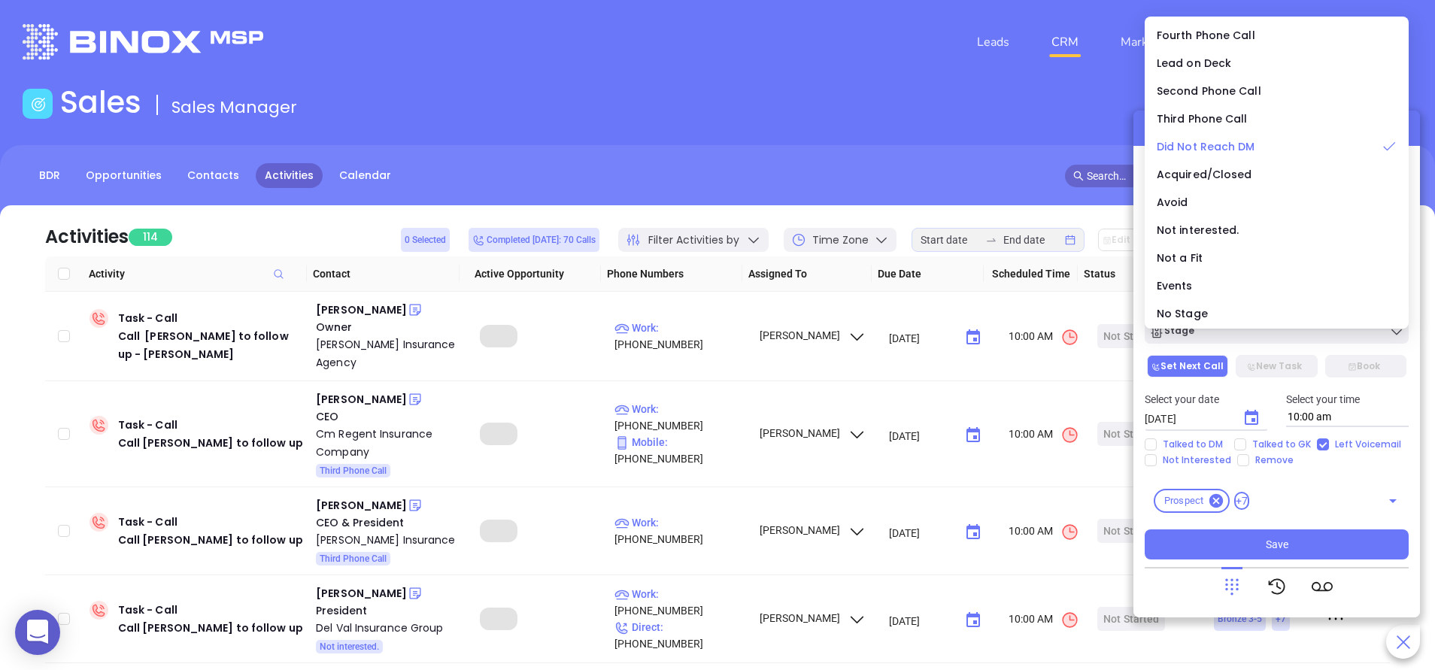
click at [1218, 147] on span "Did Not Reach DM" at bounding box center [1206, 146] width 99 height 15
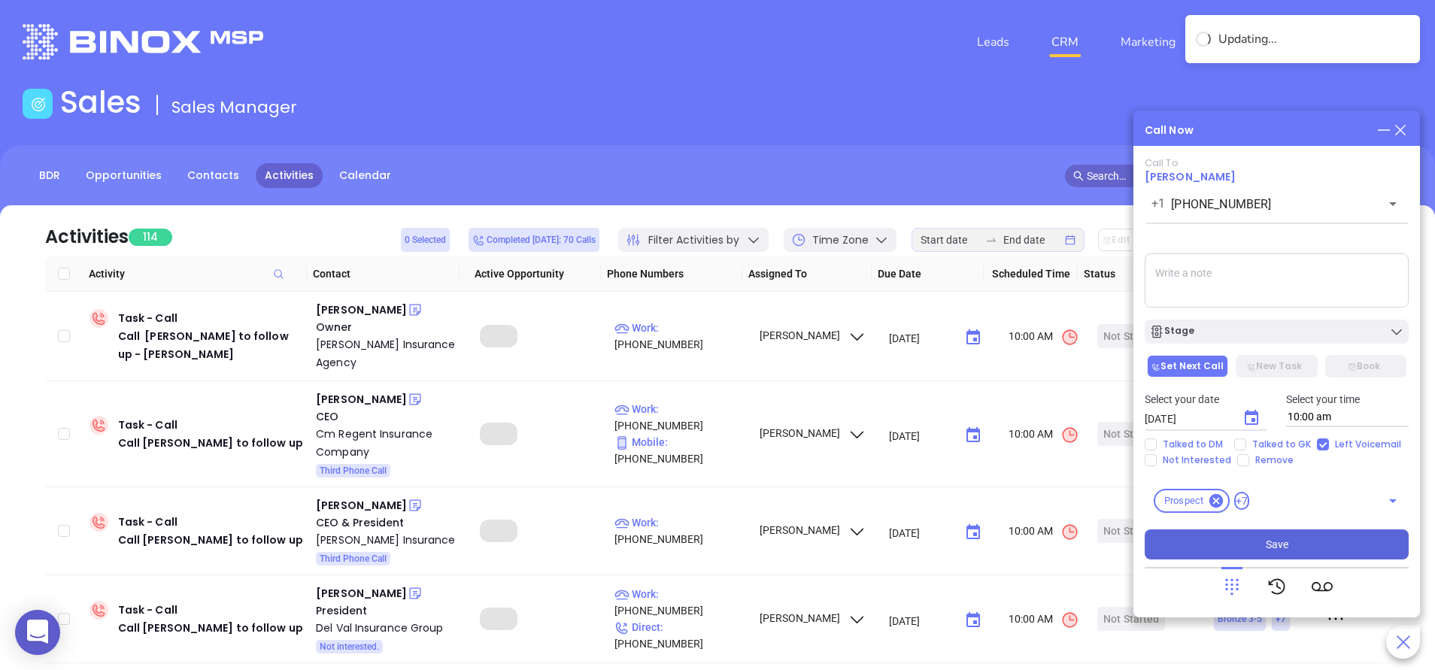
click at [1246, 551] on button "Save" at bounding box center [1277, 545] width 264 height 30
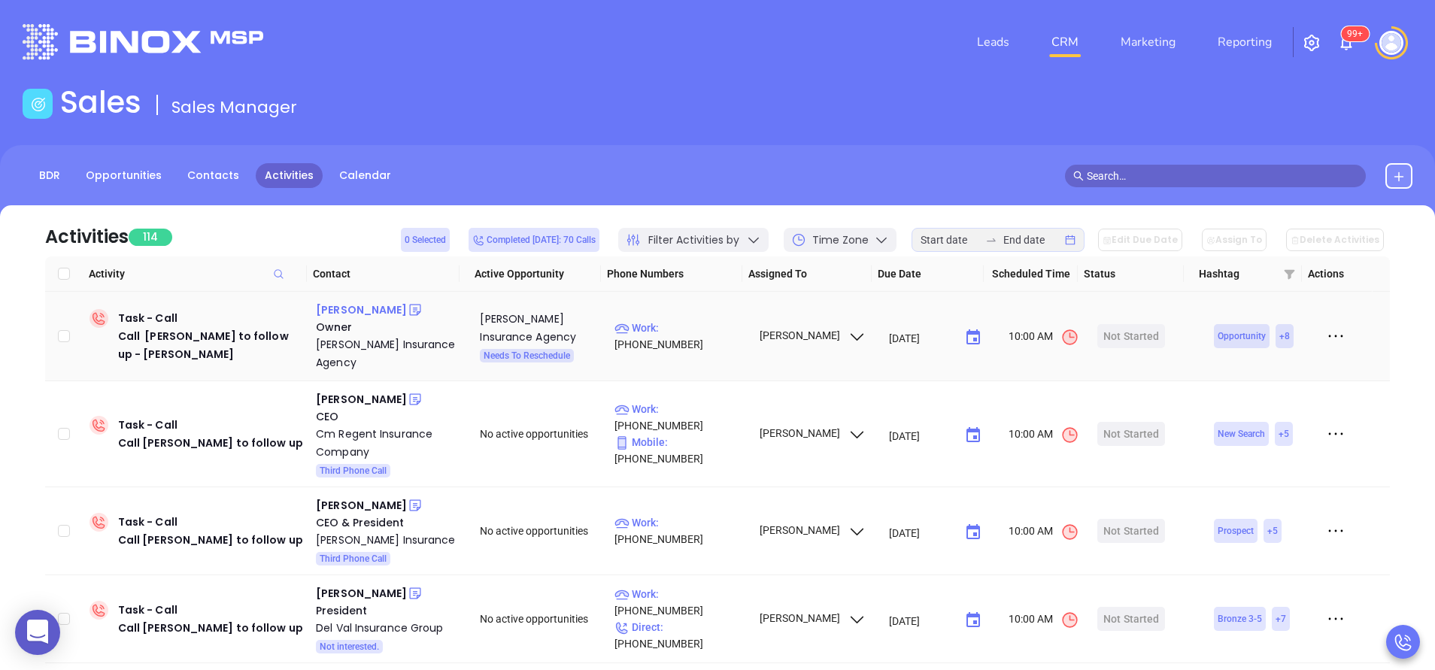
click at [367, 311] on div "Paul Meagher" at bounding box center [361, 310] width 91 height 18
click at [375, 399] on div "Alan Ogilvie" at bounding box center [361, 399] width 91 height 18
click at [718, 423] on p "Work : (717) 590-8008" at bounding box center [680, 417] width 131 height 33
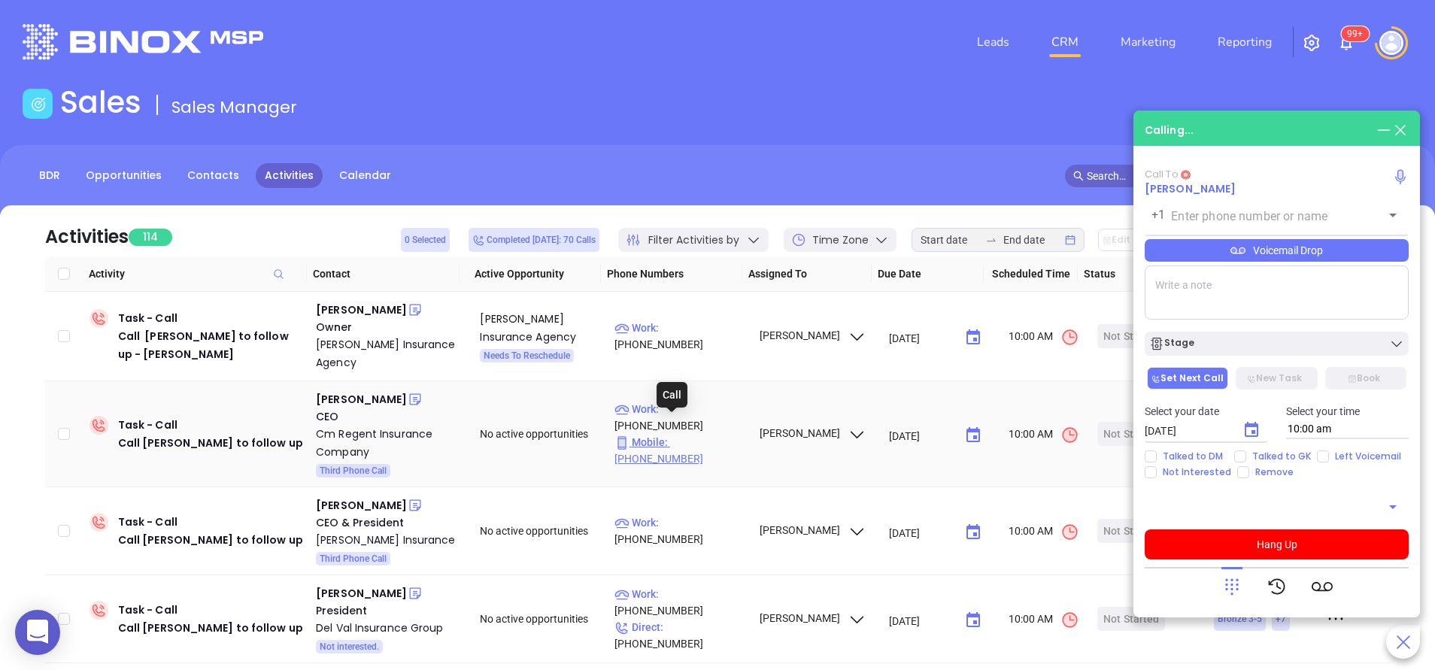
type input "(717) 590-8008"
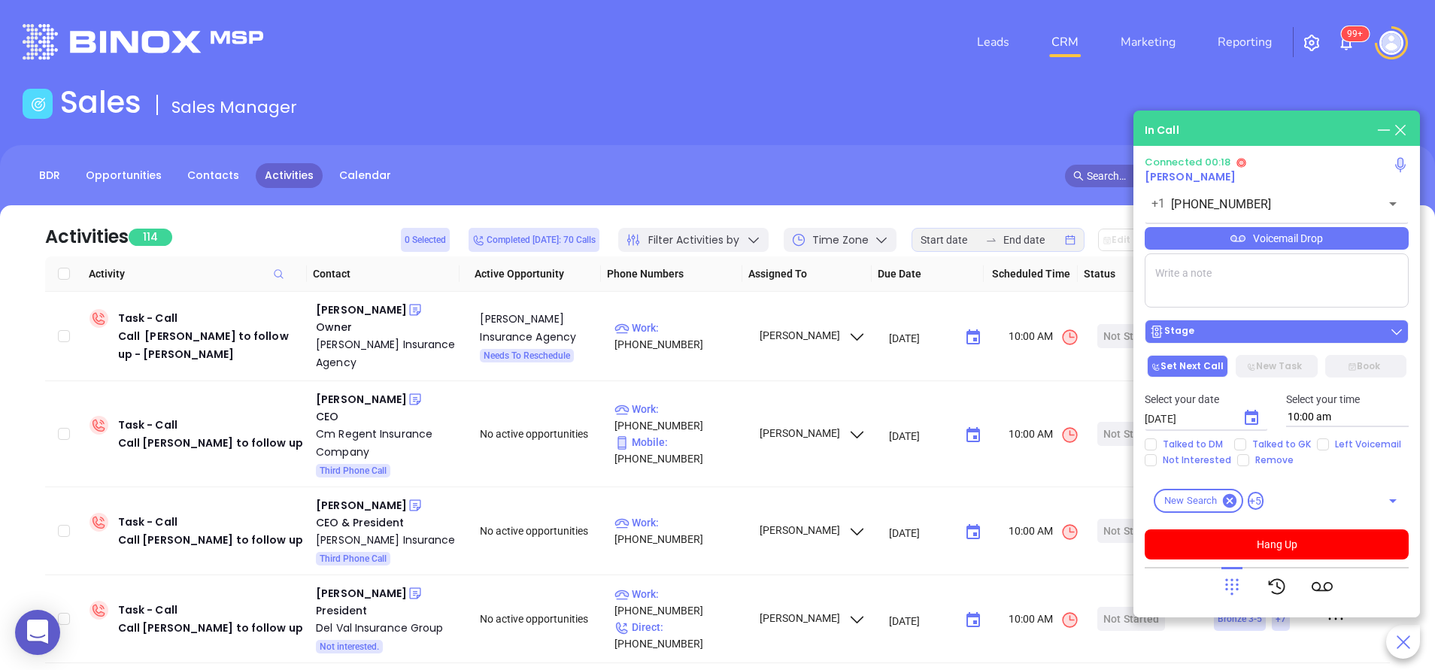
click at [1234, 333] on div "Stage" at bounding box center [1276, 331] width 255 height 15
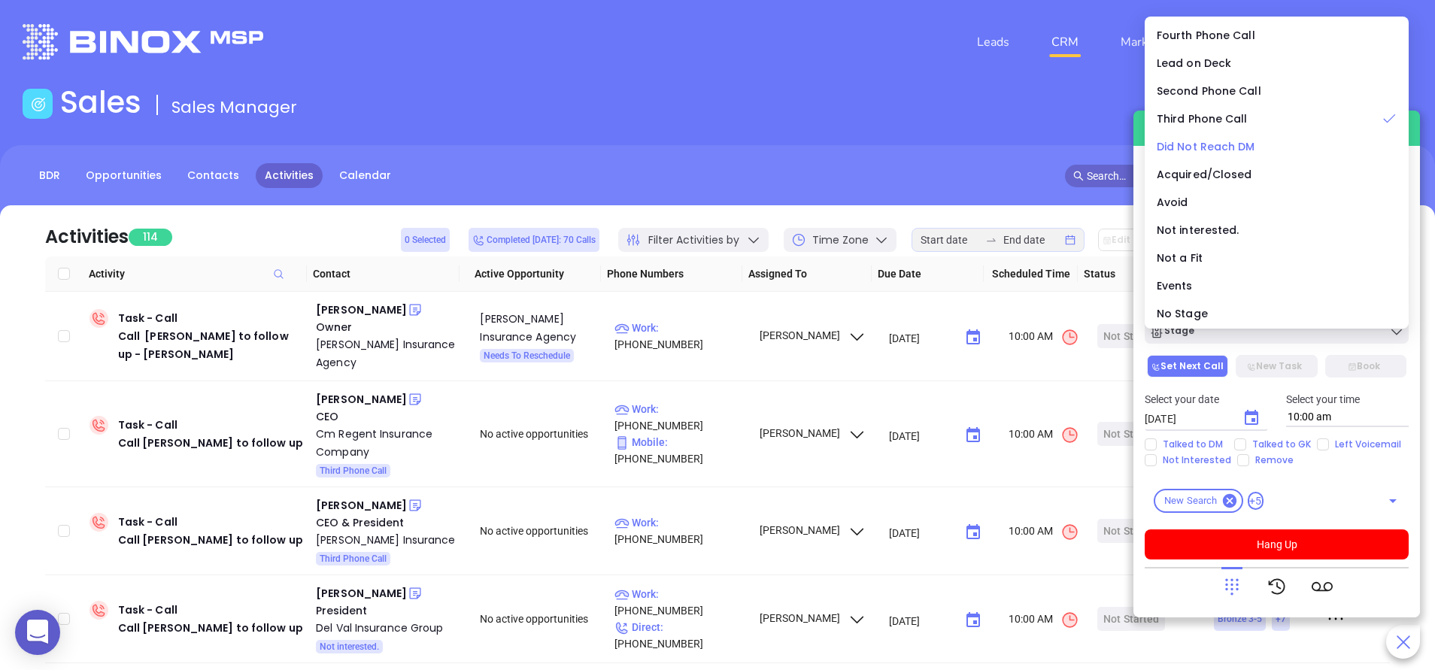
click at [1225, 147] on span "Did Not Reach DM" at bounding box center [1206, 146] width 99 height 15
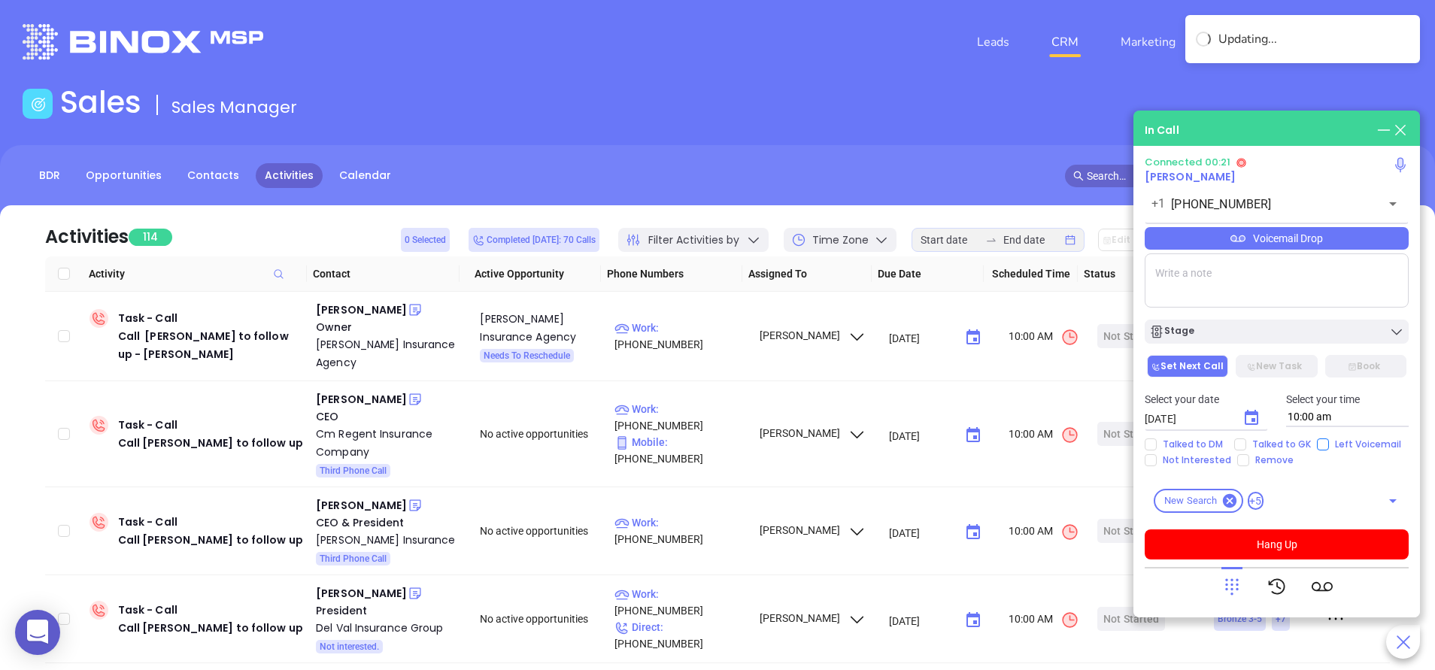
click at [1322, 443] on input "Left Voicemail" at bounding box center [1323, 445] width 12 height 12
checkbox input "true"
click at [1314, 537] on button "Hang Up" at bounding box center [1277, 545] width 264 height 30
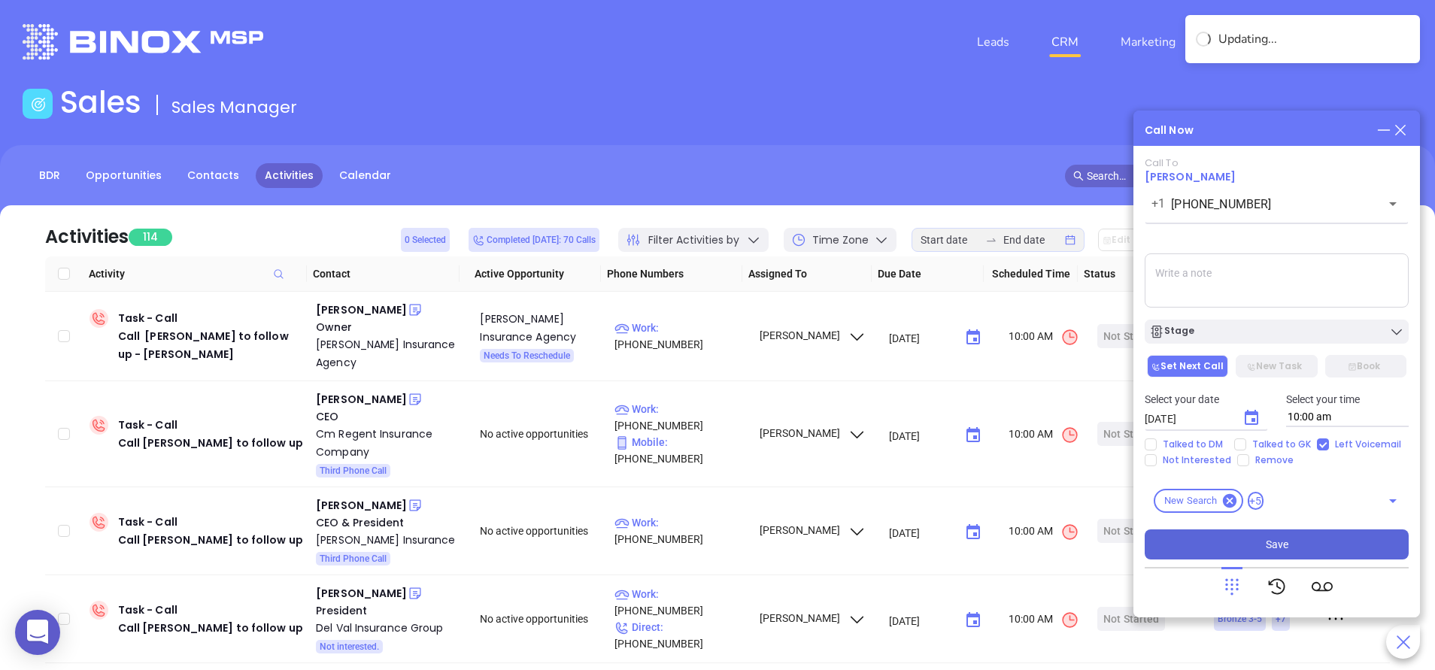
click at [1314, 537] on button "Save" at bounding box center [1277, 545] width 264 height 30
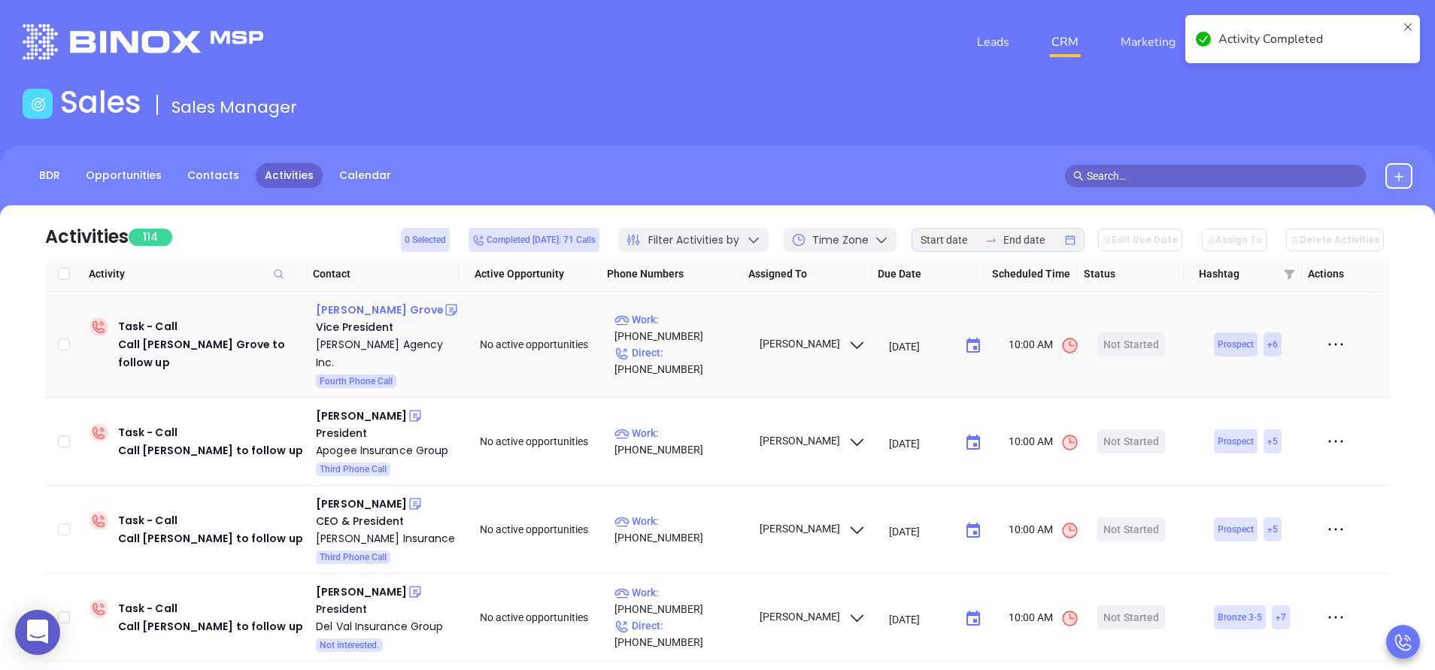
click at [364, 311] on div "Deb P Grove" at bounding box center [380, 310] width 128 height 18
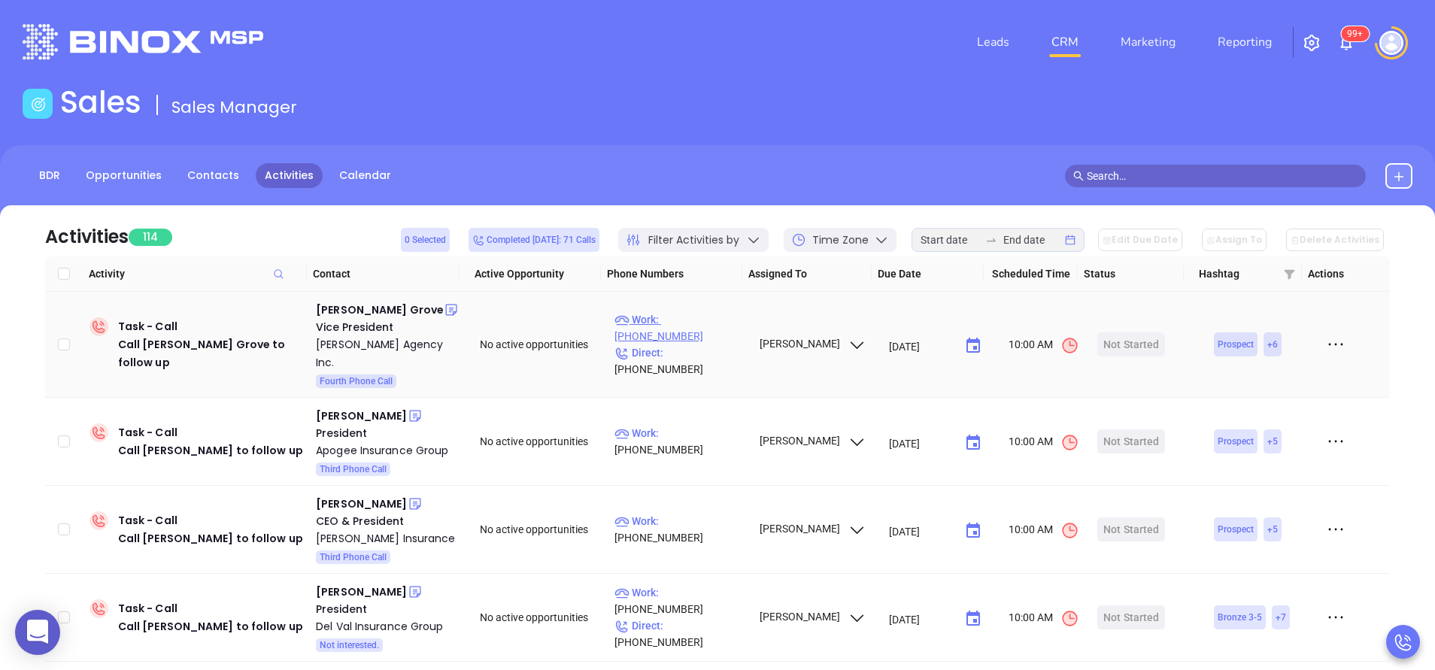
drag, startPoint x: 720, startPoint y: 328, endPoint x: 606, endPoint y: 75, distance: 277.4
click at [721, 326] on p "Work : (610) 678-0373" at bounding box center [680, 327] width 131 height 33
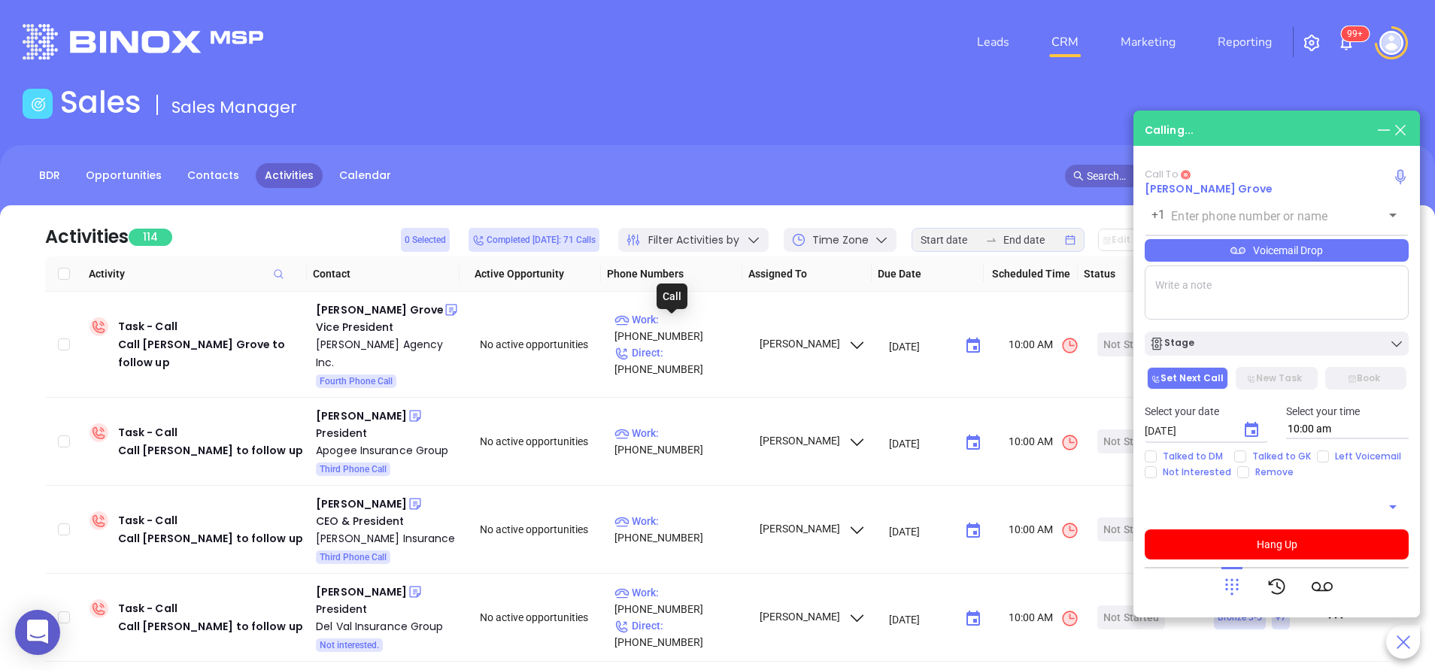
type input "(610) 678-0373"
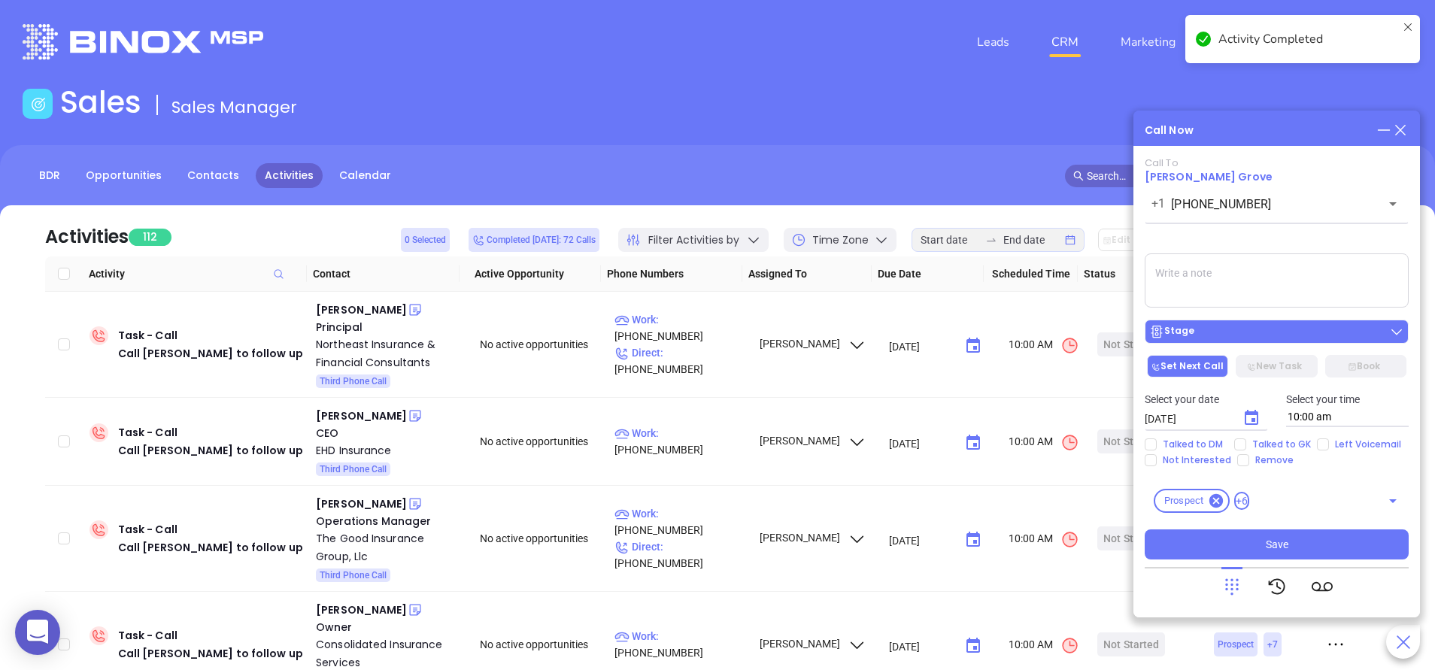
click at [1259, 331] on div "Stage" at bounding box center [1276, 331] width 255 height 15
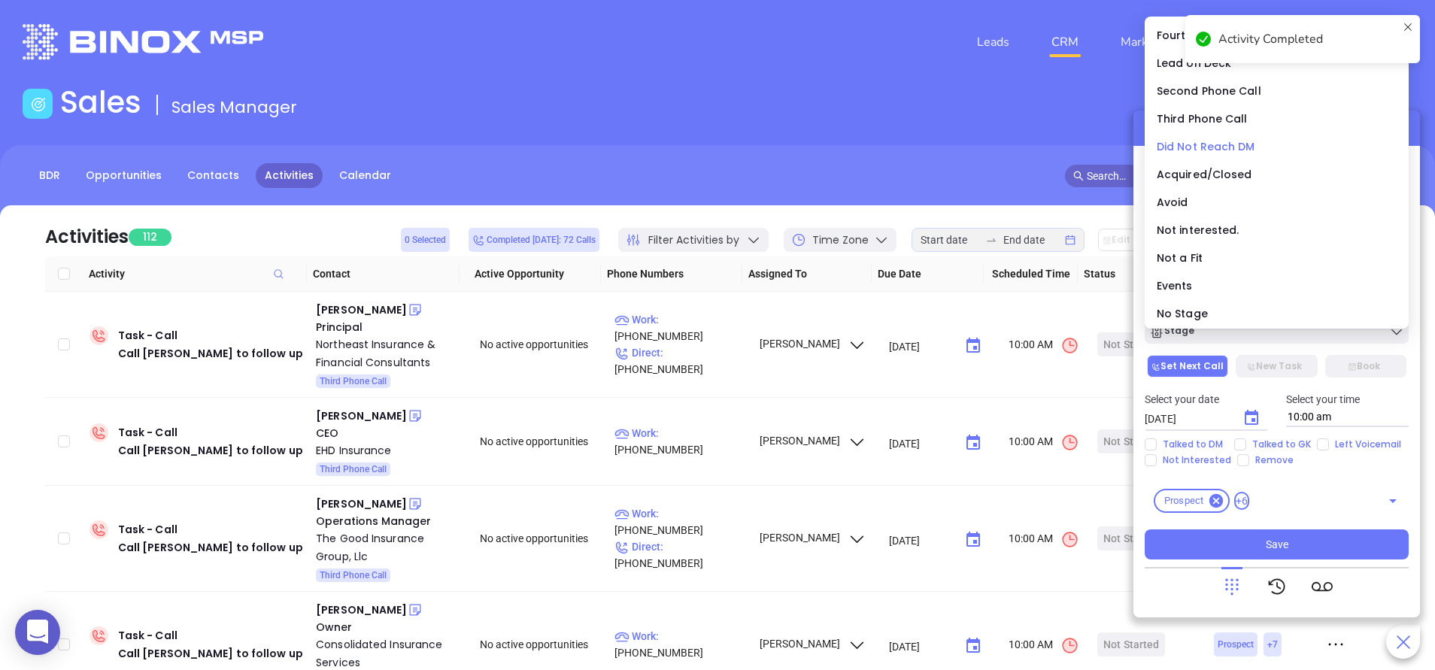
click at [1211, 145] on span "Did Not Reach DM" at bounding box center [1206, 146] width 99 height 15
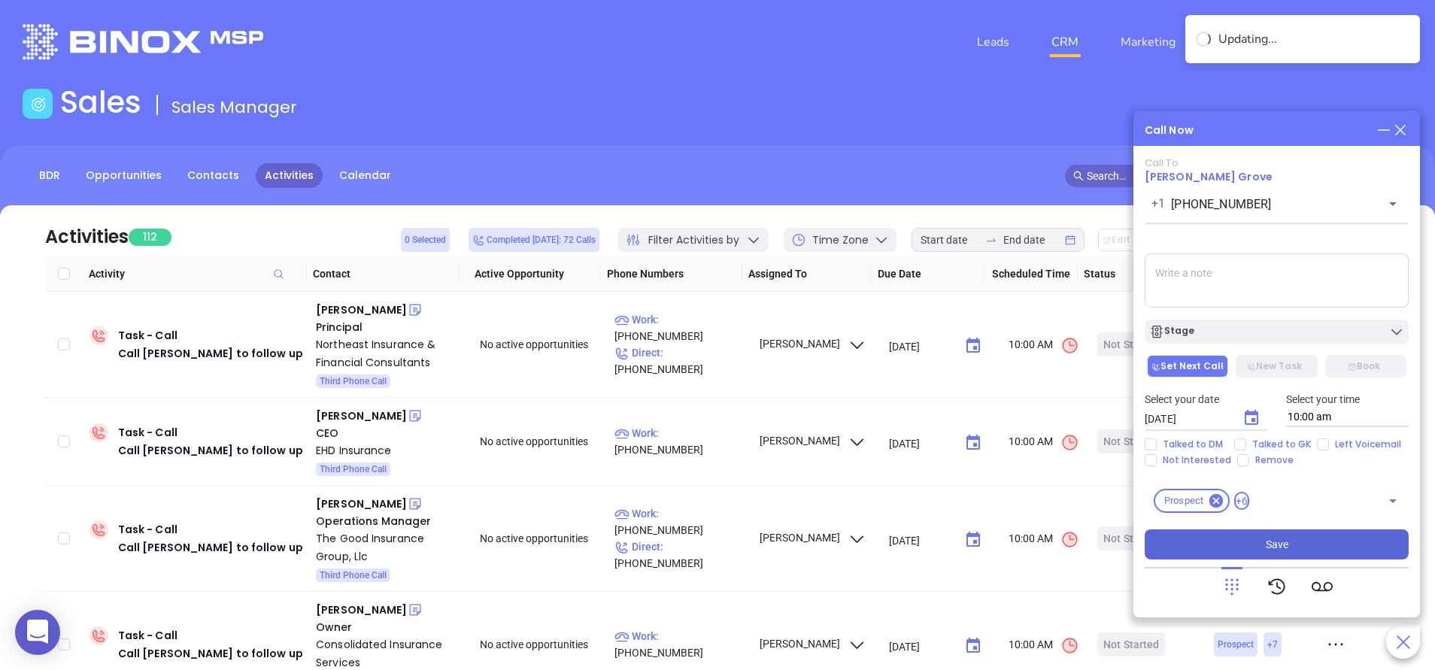
click at [1301, 537] on button "Save" at bounding box center [1277, 545] width 264 height 30
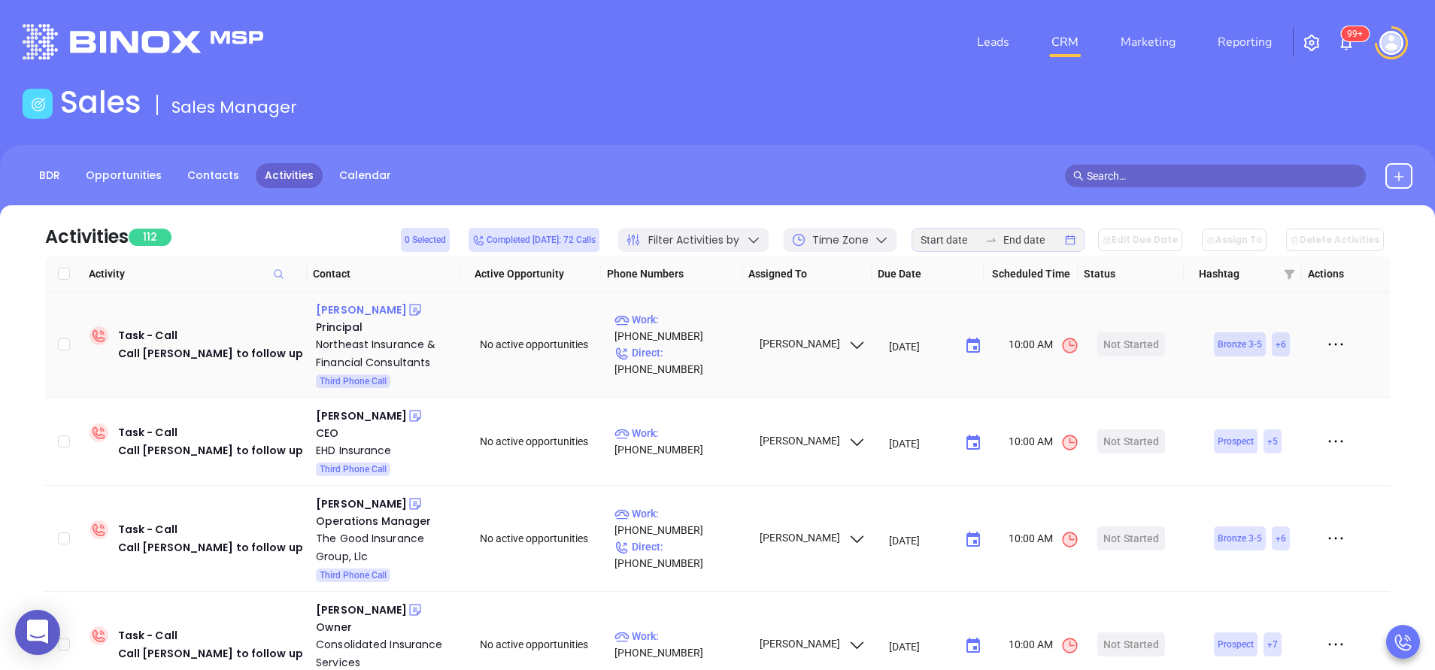
click at [359, 307] on div "Anthony Dileo" at bounding box center [361, 310] width 91 height 18
drag, startPoint x: 722, startPoint y: 298, endPoint x: 721, endPoint y: 323, distance: 25.6
click at [721, 323] on td "Work : (570) 344-5150 Direct : (570) 344-5150" at bounding box center [680, 345] width 143 height 106
click at [715, 336] on p "Work : (570) 344-5150" at bounding box center [680, 327] width 131 height 33
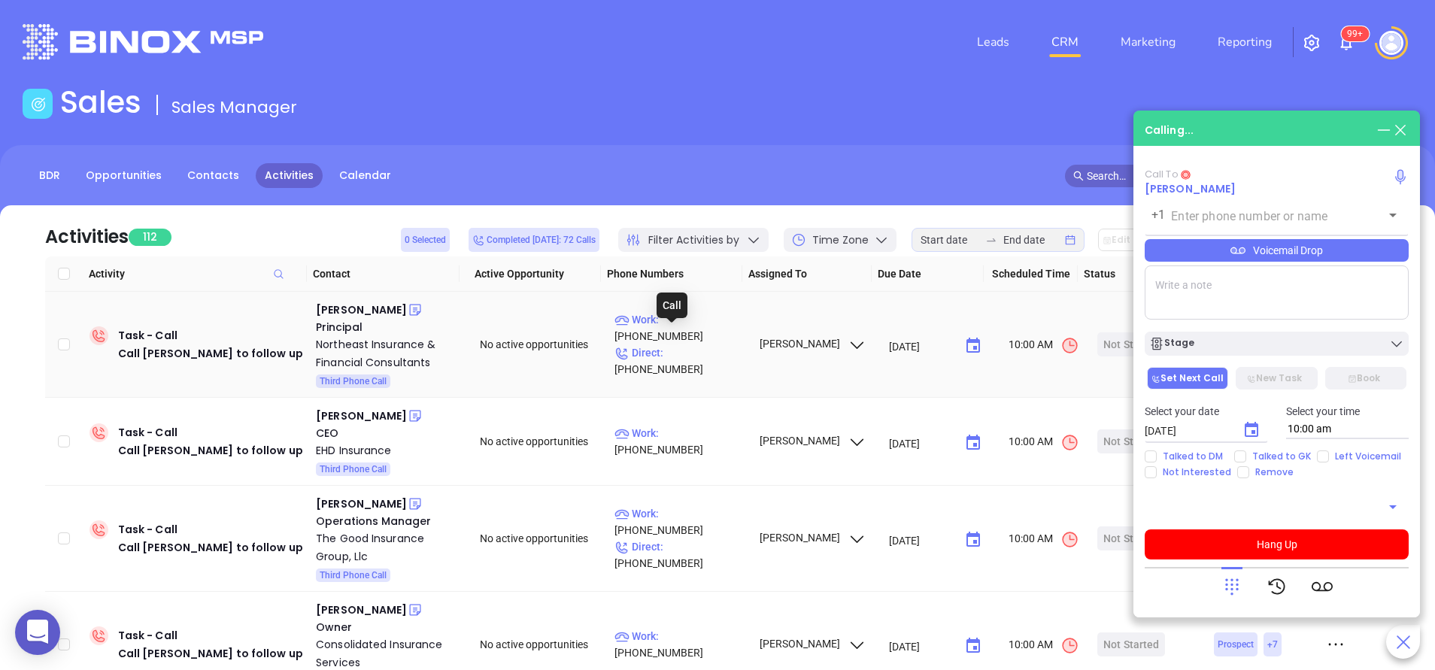
type input "(570) 344-5150"
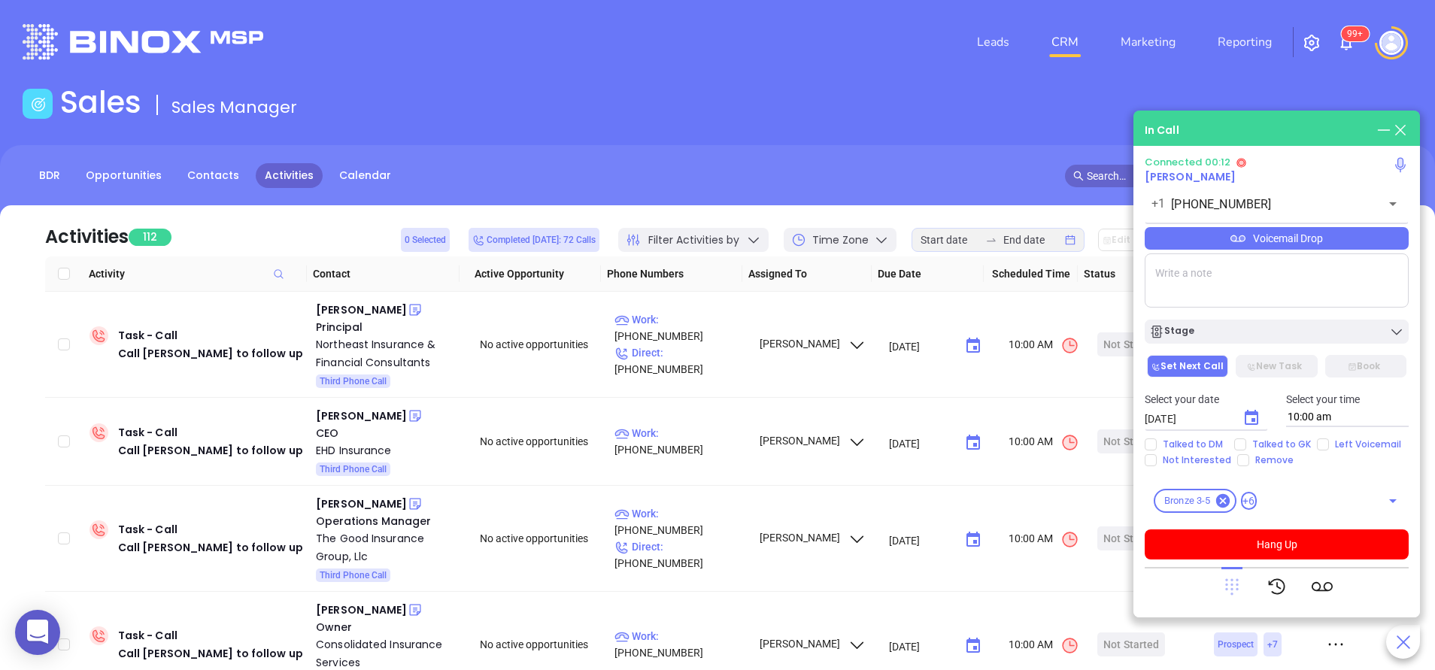
click at [1231, 584] on icon at bounding box center [1232, 587] width 14 height 17
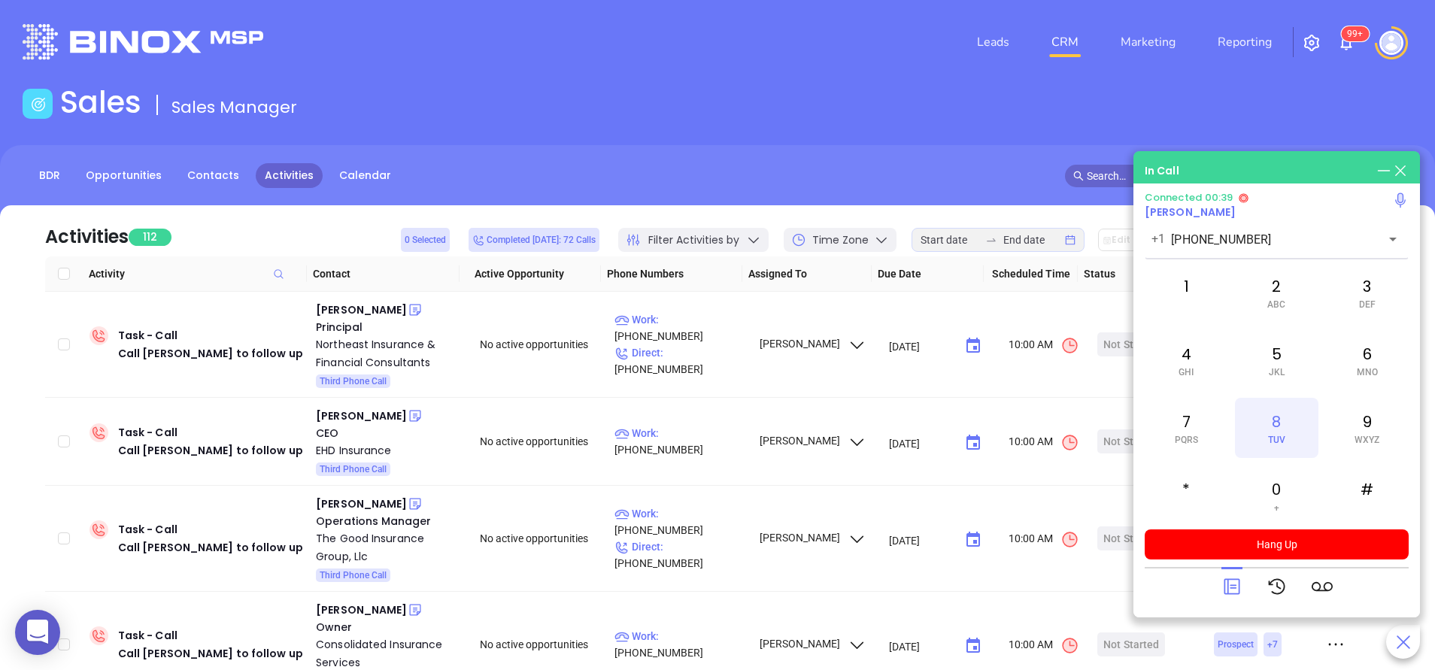
click at [1283, 428] on div "8 TUV" at bounding box center [1276, 428] width 83 height 60
click at [1231, 587] on icon at bounding box center [1232, 586] width 21 height 21
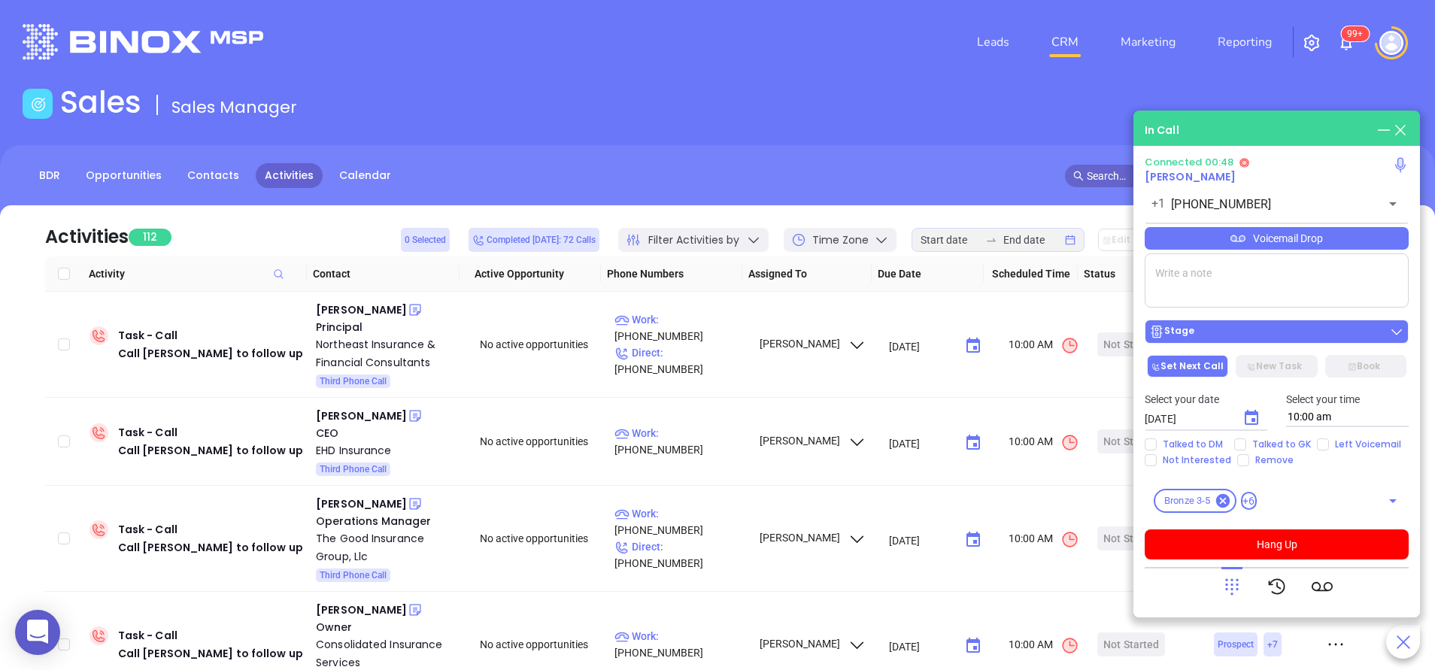
click at [1256, 336] on div "Stage" at bounding box center [1276, 331] width 255 height 15
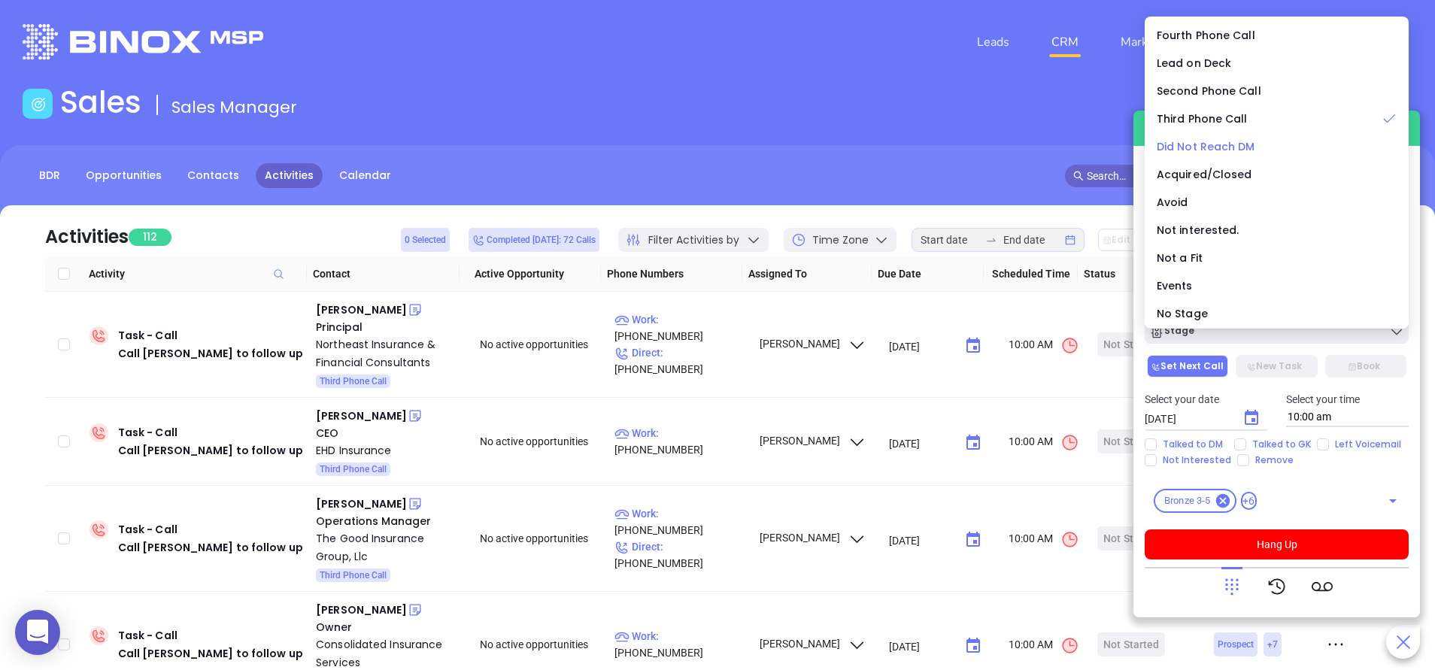
click at [1204, 147] on span "Did Not Reach DM" at bounding box center [1206, 146] width 99 height 15
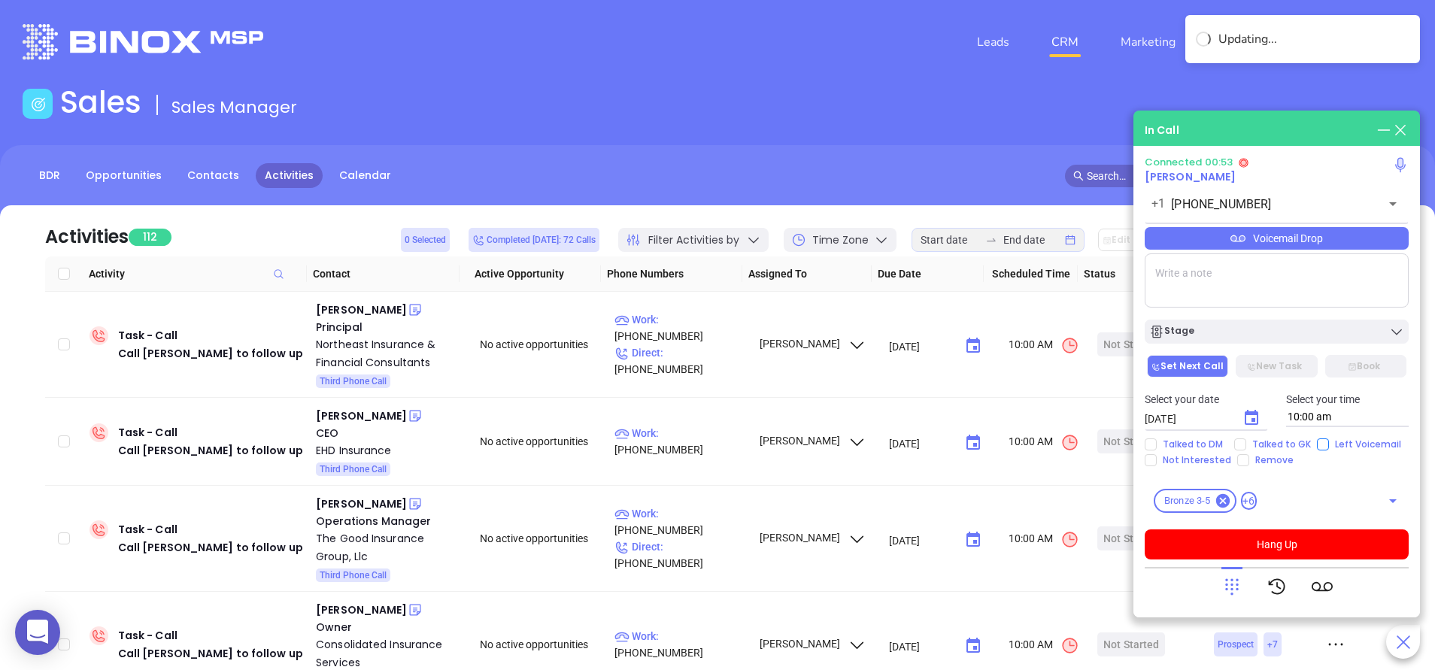
click at [1319, 445] on input "Left Voicemail" at bounding box center [1323, 445] width 12 height 12
checkbox input "true"
click at [1313, 552] on button "Hang Up" at bounding box center [1277, 545] width 264 height 30
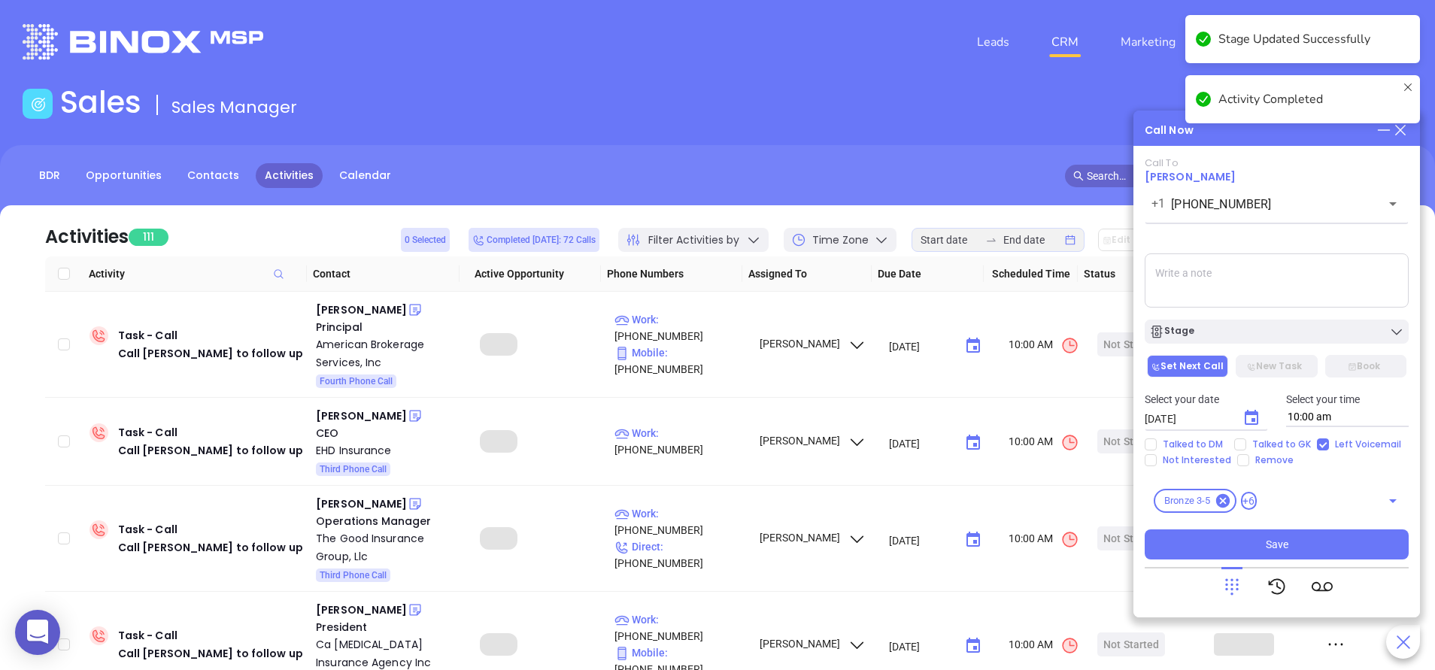
click at [1288, 551] on button "Save" at bounding box center [1277, 545] width 264 height 30
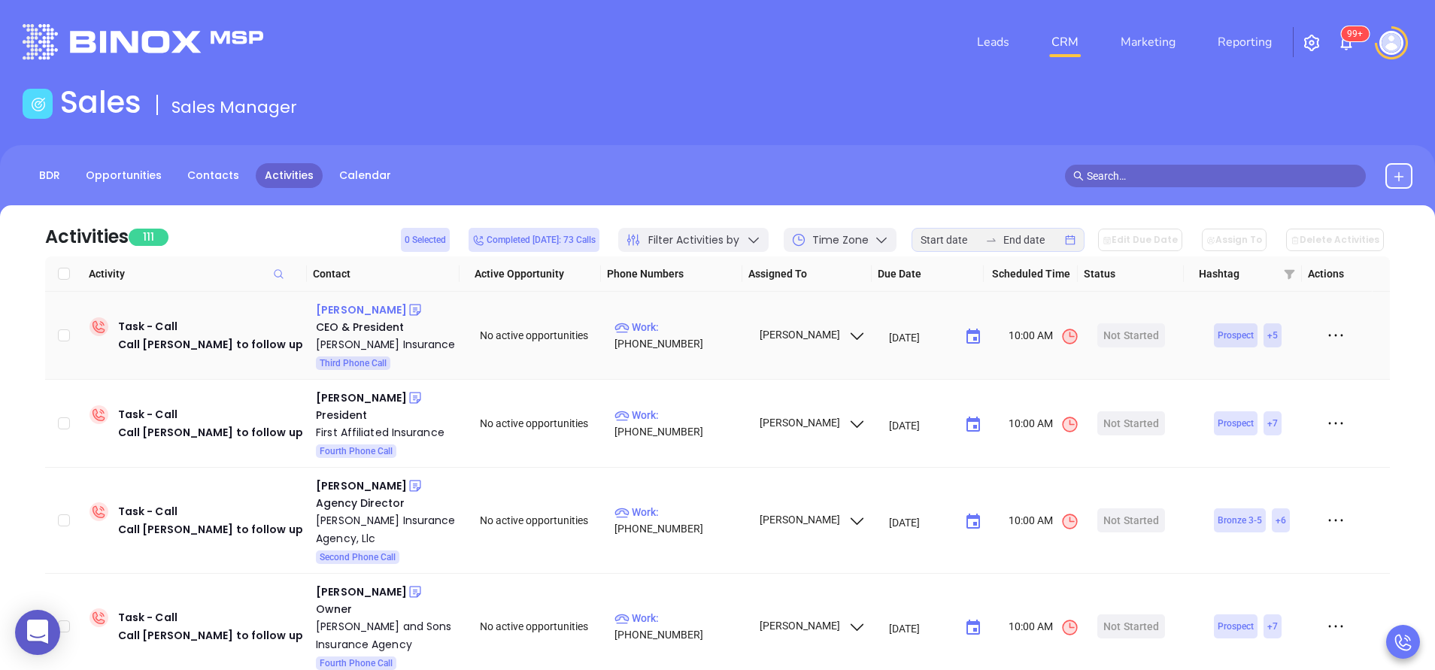
click at [389, 307] on div "Lori Valella-Marvin" at bounding box center [361, 310] width 91 height 18
click at [702, 339] on p "Work : (888) 813-7500" at bounding box center [680, 335] width 131 height 33
type input "(888) 813-7500"
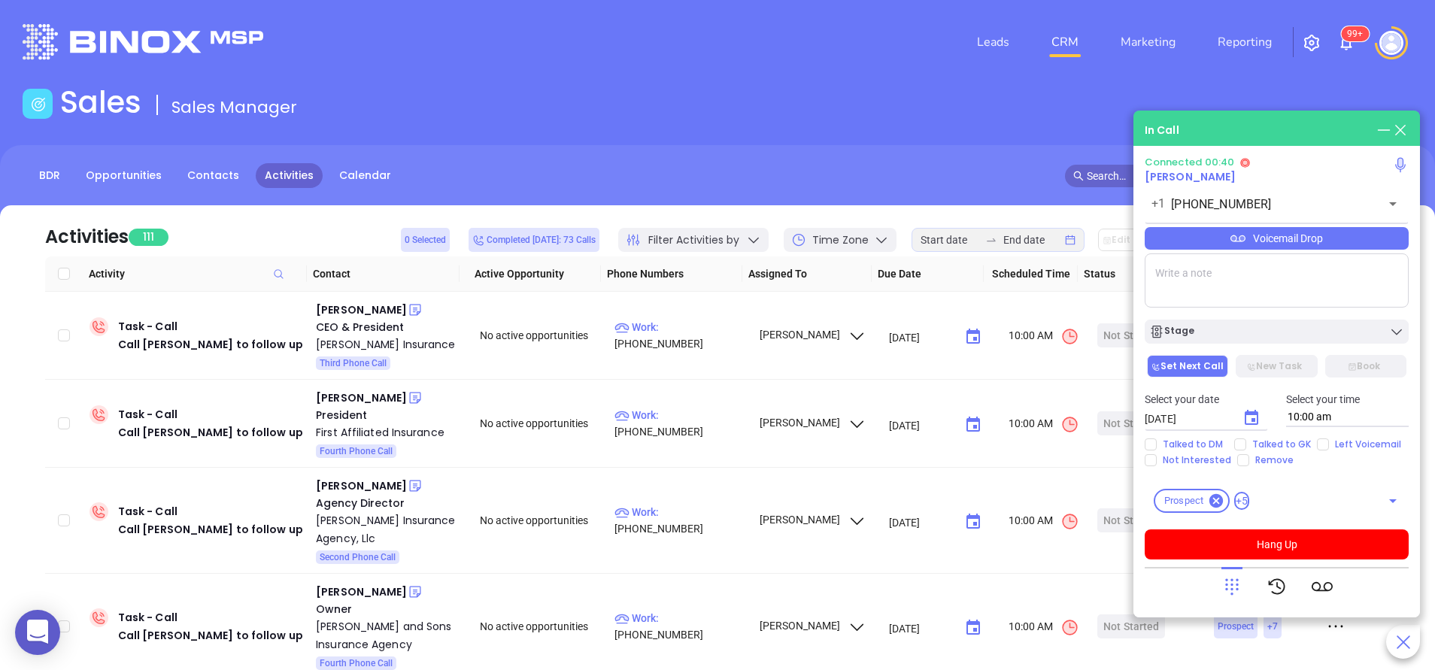
click at [1231, 235] on icon at bounding box center [1238, 238] width 15 height 15
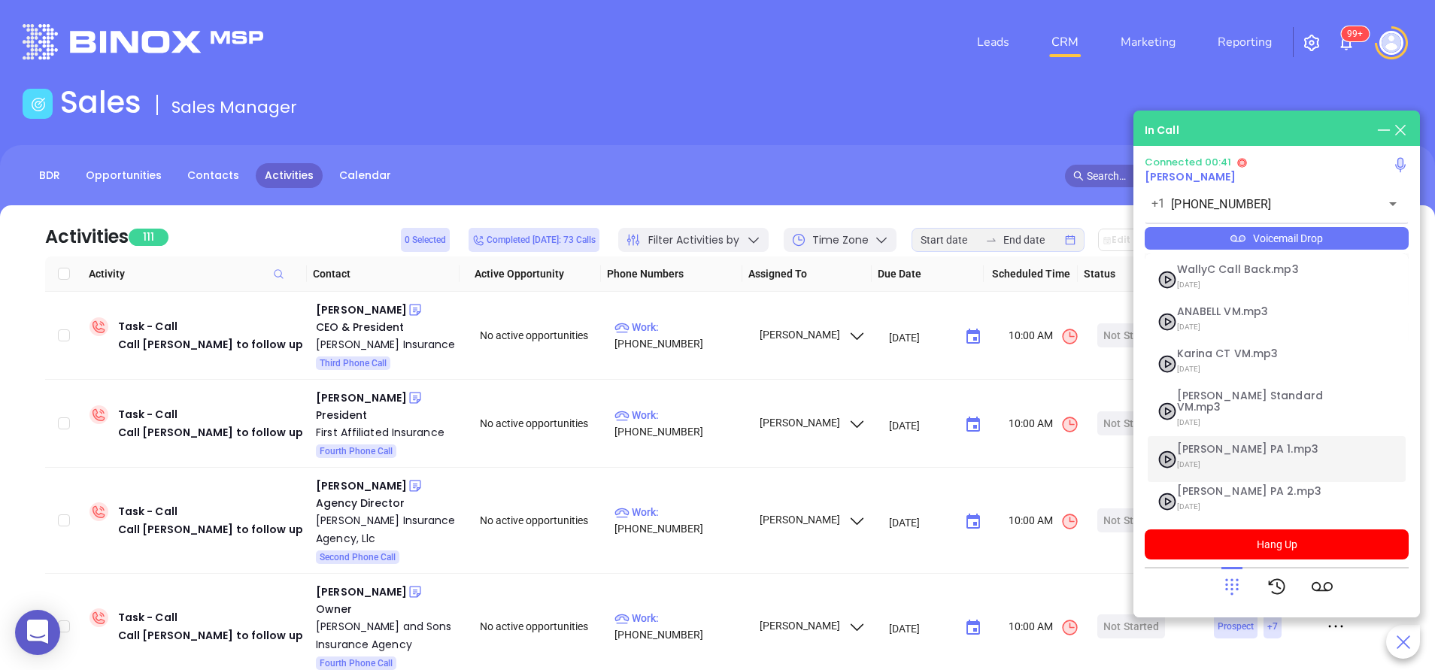
drag, startPoint x: 1241, startPoint y: 440, endPoint x: 1267, endPoint y: 493, distance: 58.5
click at [1241, 444] on span "Vicky PA 1.mp3" at bounding box center [1258, 449] width 162 height 11
checkbox input "true"
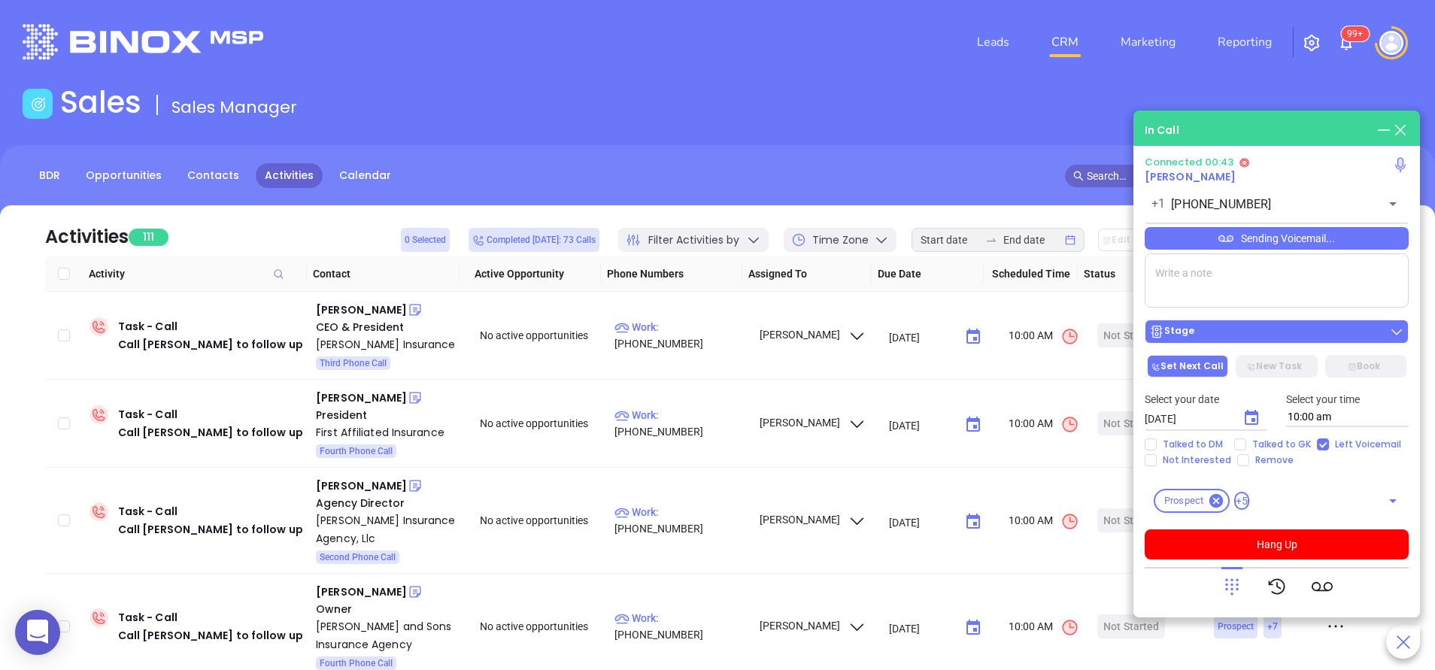
click at [1244, 321] on button "Stage" at bounding box center [1277, 332] width 264 height 24
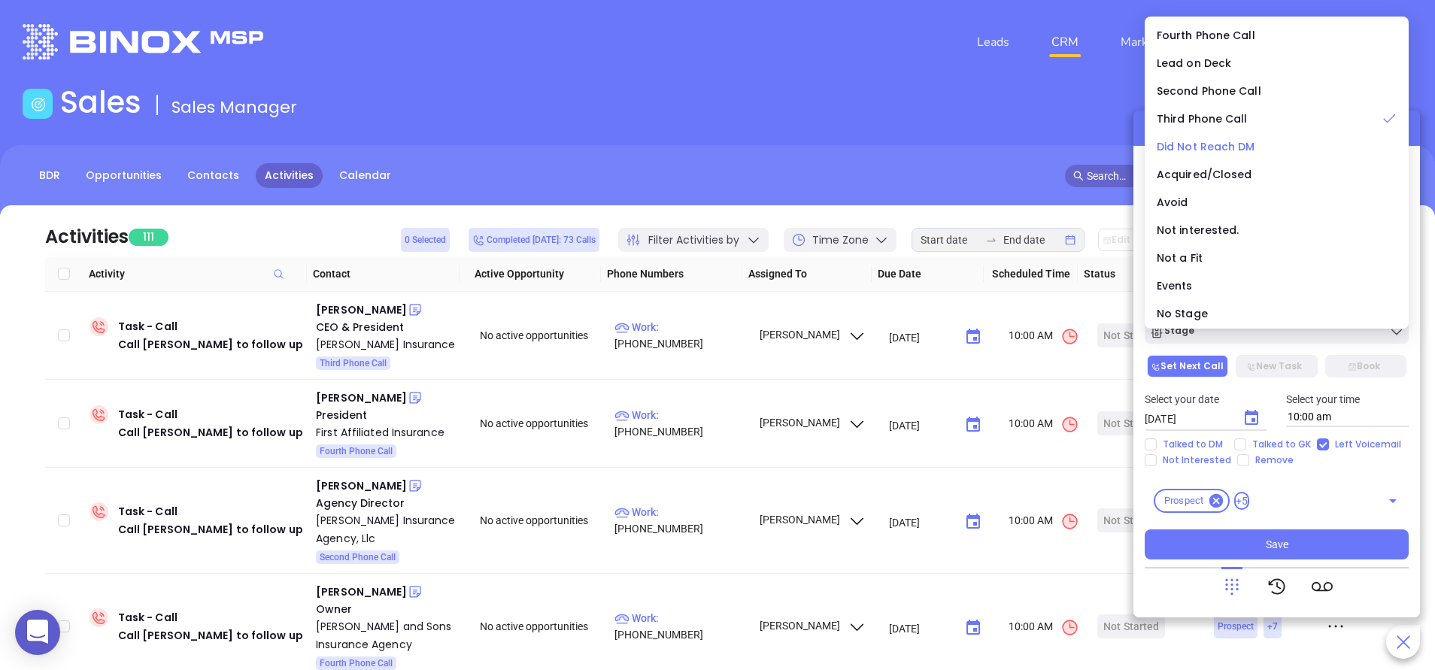
click at [1211, 144] on span "Did Not Reach DM" at bounding box center [1206, 146] width 99 height 15
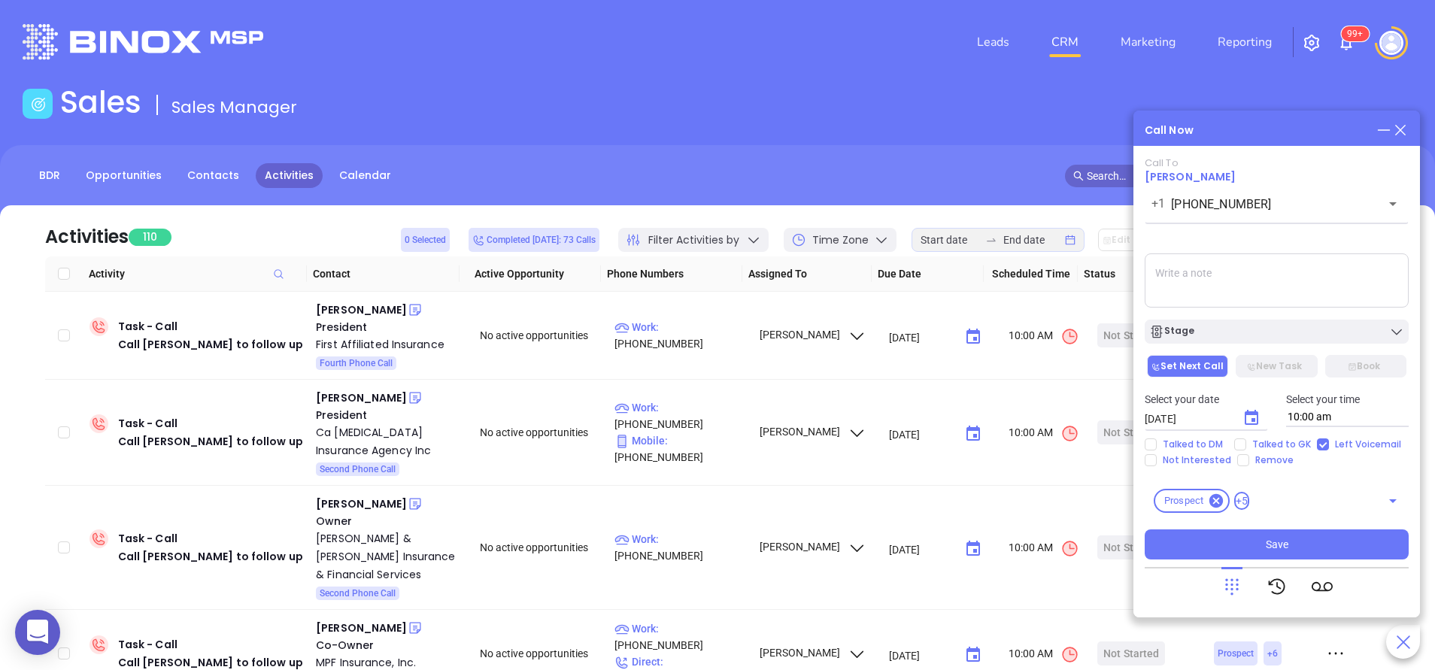
click at [1270, 323] on button "Stage" at bounding box center [1277, 332] width 264 height 24
click at [1308, 548] on button "Save" at bounding box center [1277, 545] width 264 height 30
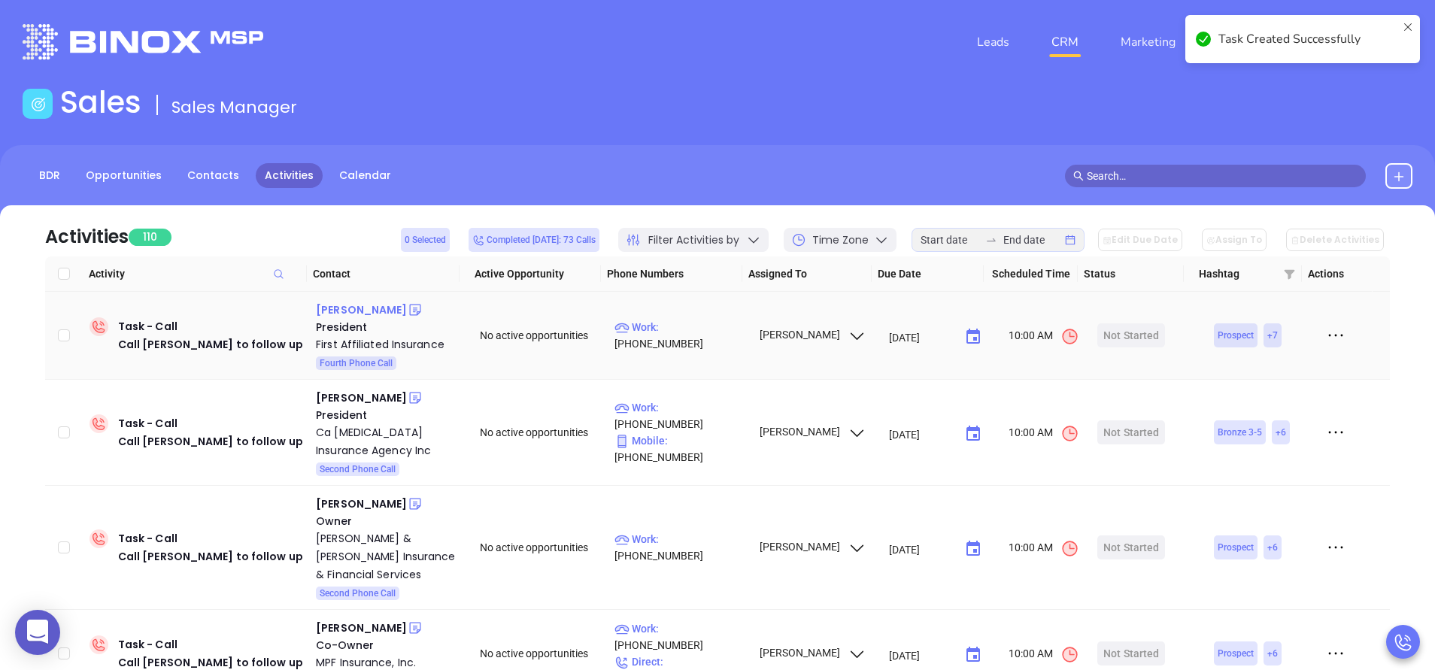
click at [382, 305] on div "Robert Matheney" at bounding box center [361, 310] width 91 height 18
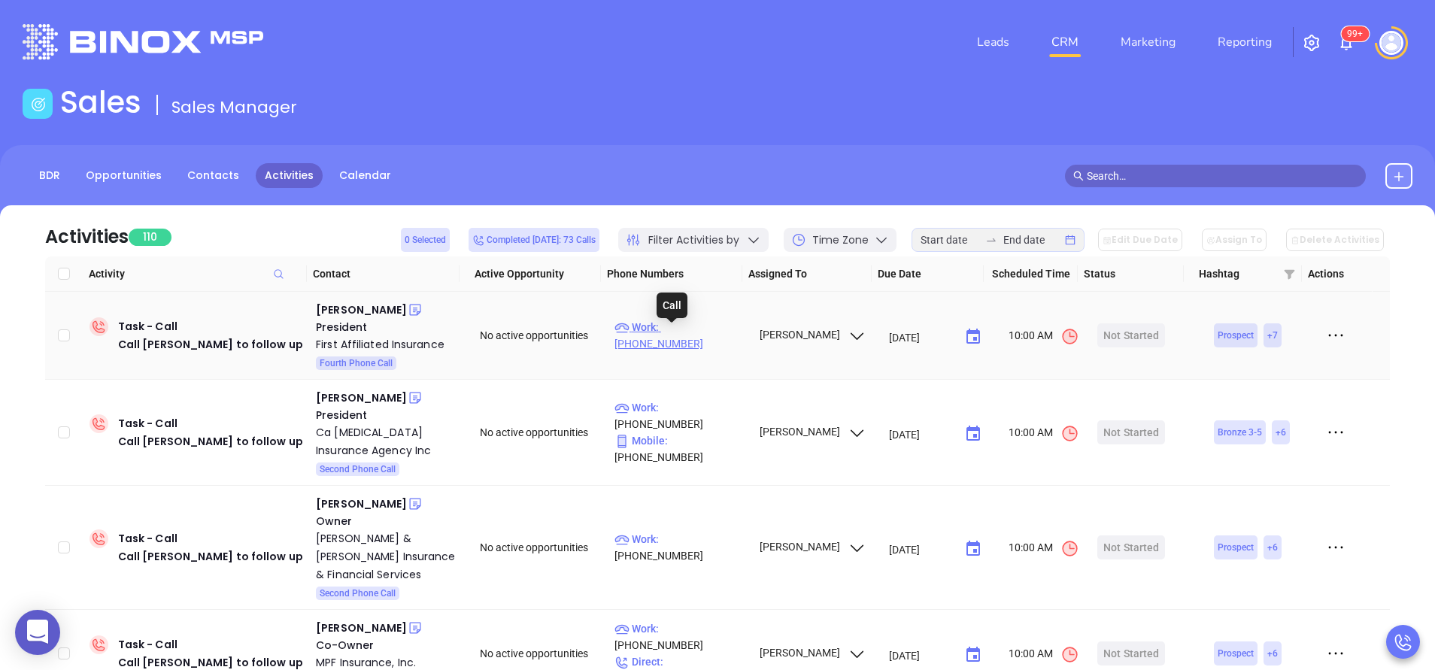
click at [709, 335] on p "Work : (814) 867-2095" at bounding box center [680, 335] width 131 height 33
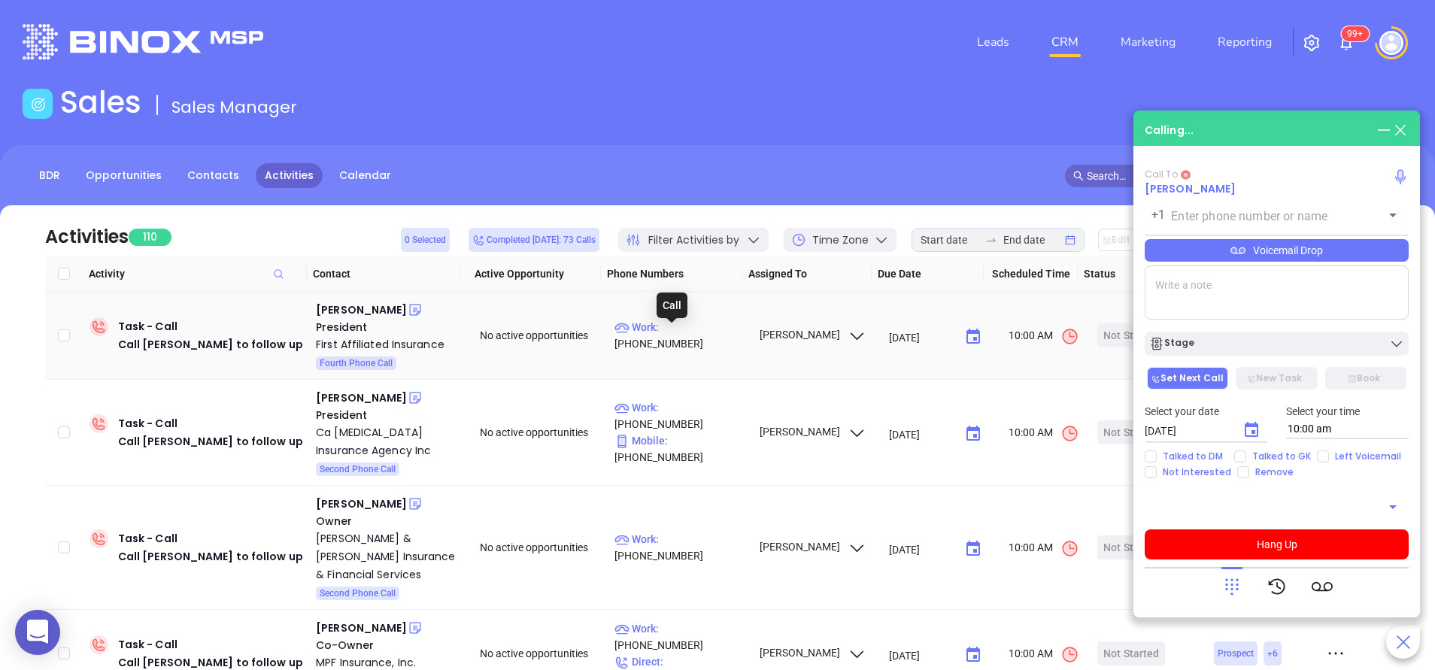
type input "(814) 867-2095"
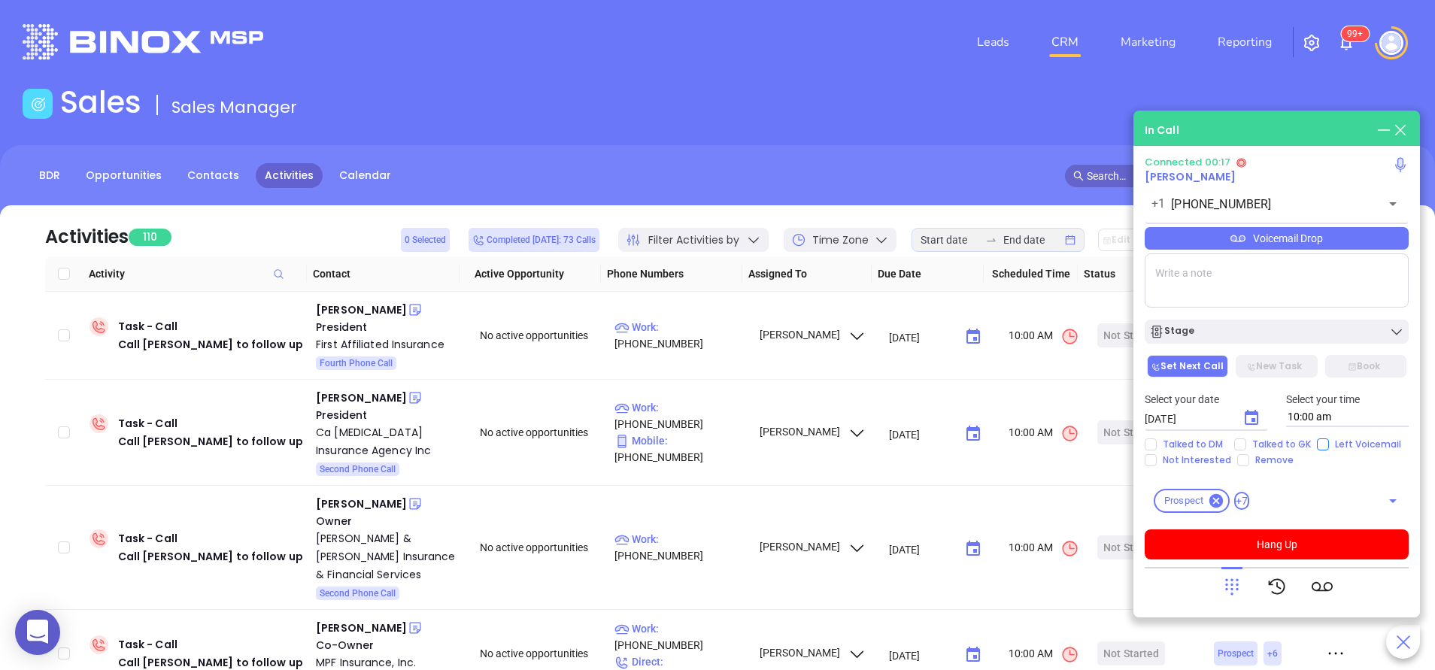
click at [1320, 444] on input "Left Voicemail" at bounding box center [1323, 445] width 12 height 12
checkbox input "true"
click at [1286, 332] on div "Stage" at bounding box center [1276, 331] width 255 height 15
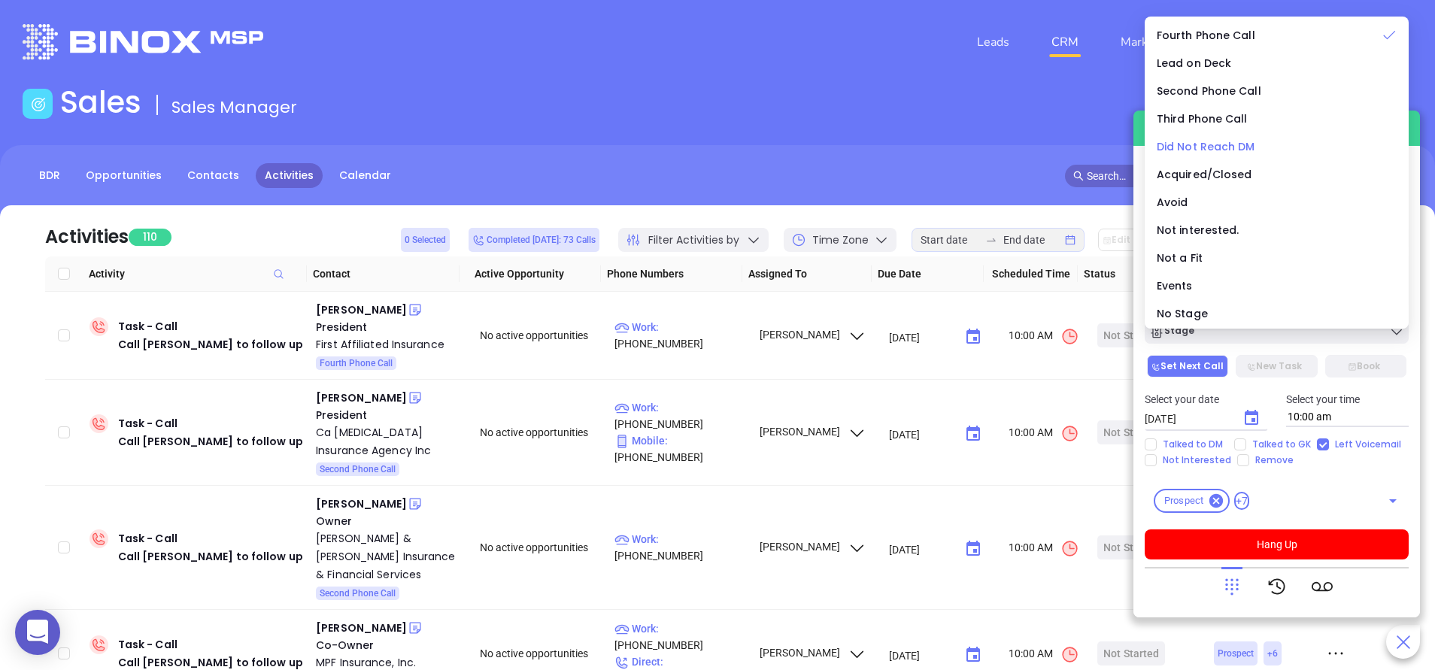
click at [1243, 141] on span "Did Not Reach DM" at bounding box center [1206, 146] width 99 height 15
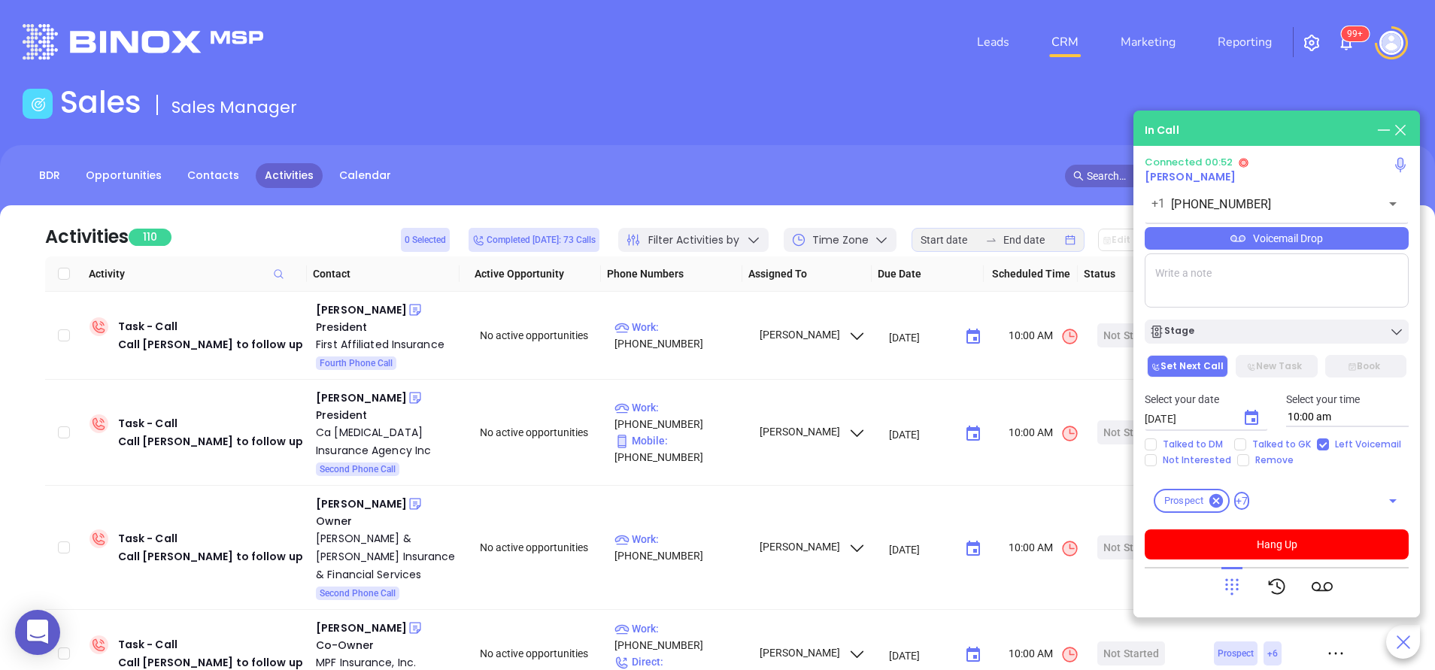
click at [1235, 592] on icon at bounding box center [1232, 586] width 21 height 21
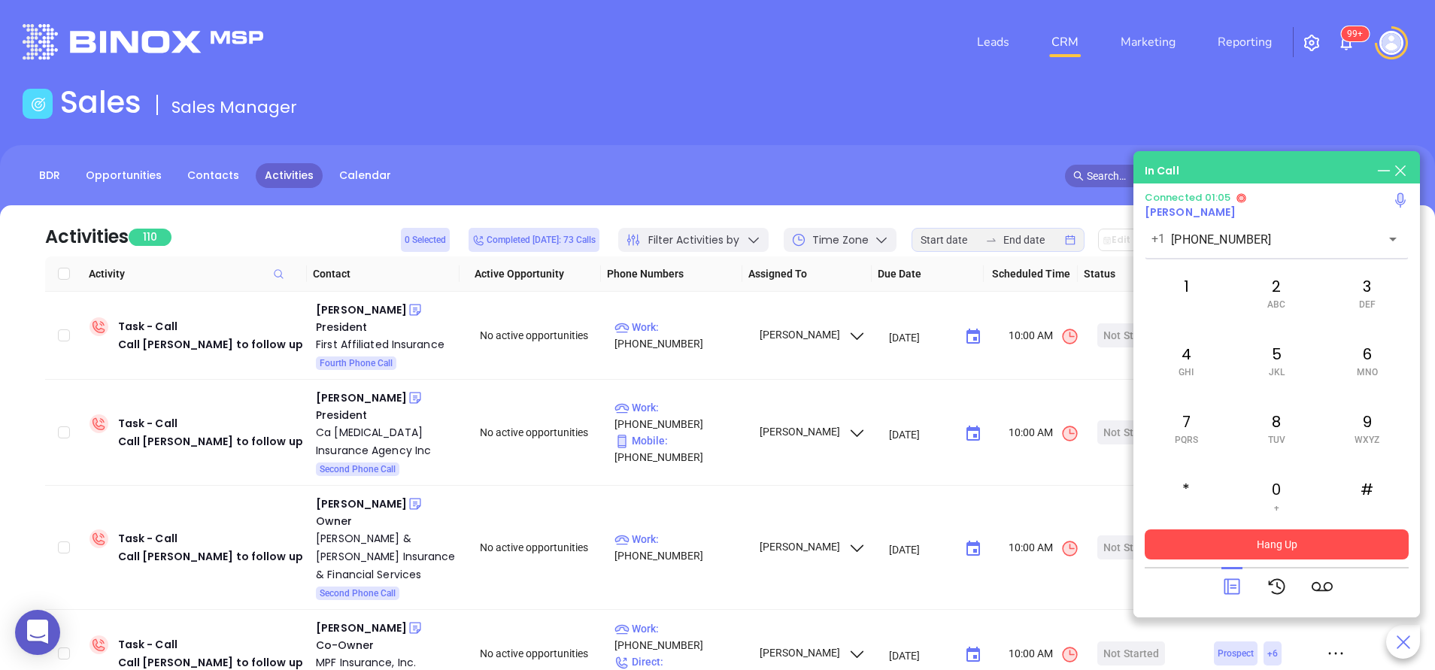
click at [1304, 545] on button "Hang Up" at bounding box center [1277, 545] width 264 height 30
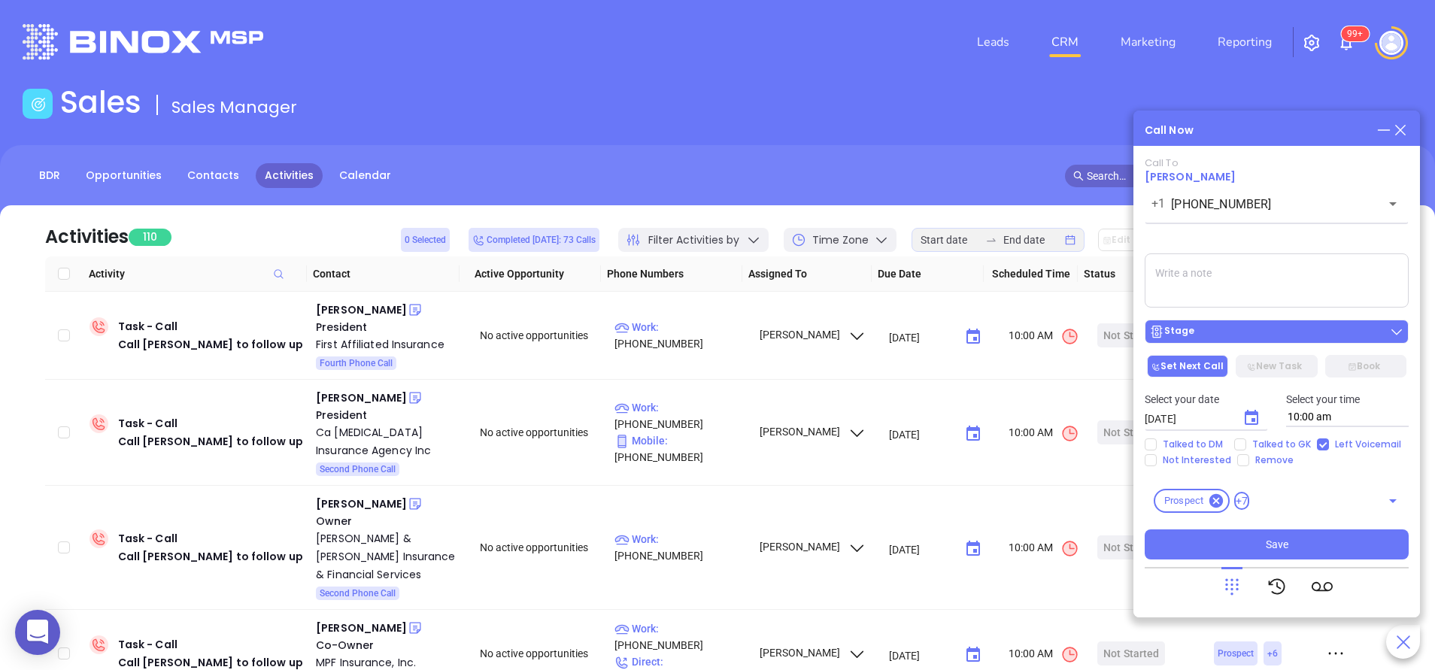
click at [1252, 342] on button "Stage" at bounding box center [1277, 332] width 264 height 24
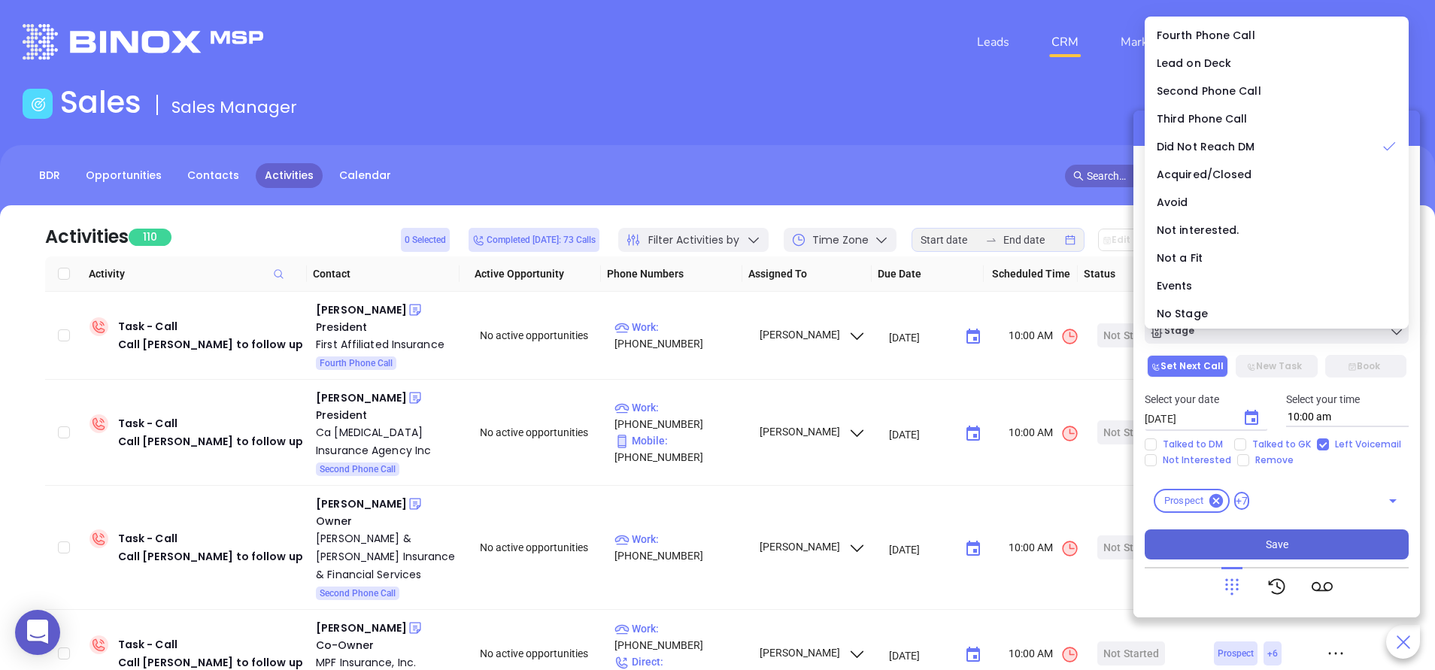
click at [1273, 539] on span "Save" at bounding box center [1277, 544] width 23 height 17
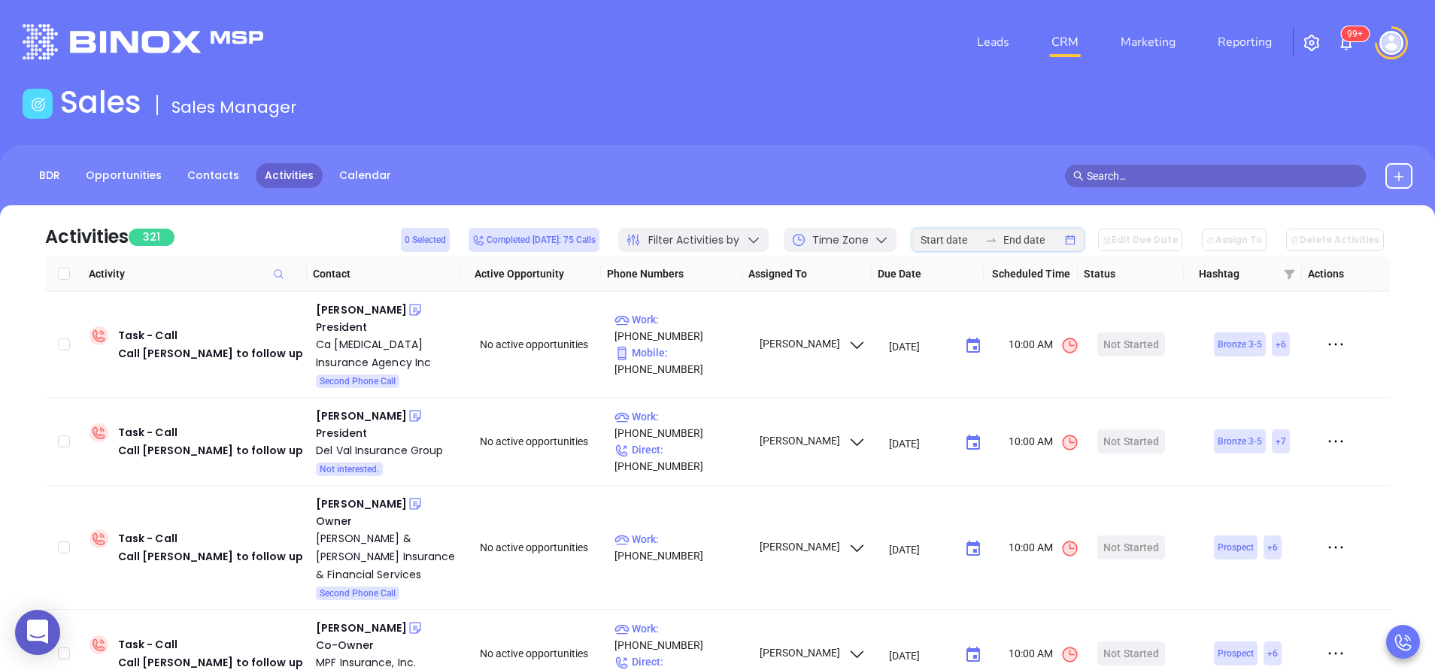
click at [979, 242] on input at bounding box center [950, 240] width 59 height 17
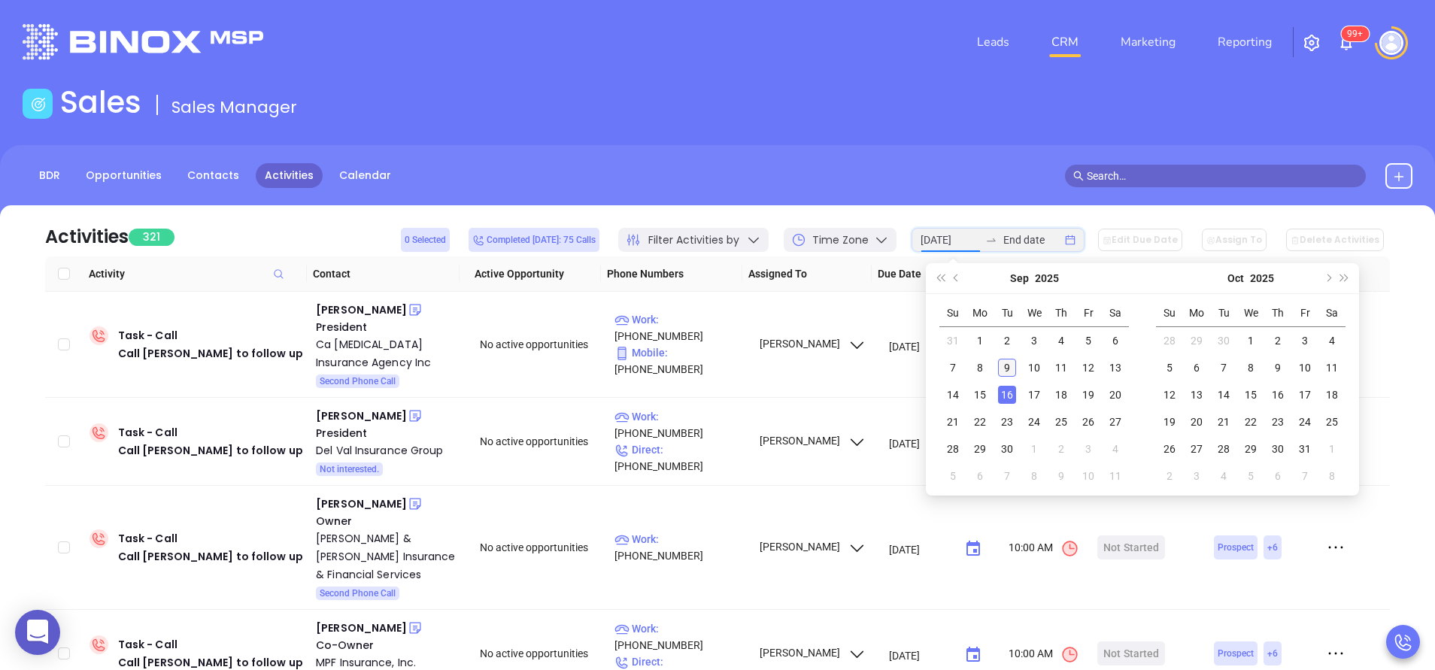
type input "2025-09-09"
click at [1006, 366] on div "9" at bounding box center [1007, 368] width 18 height 18
type input "2025-09-09"
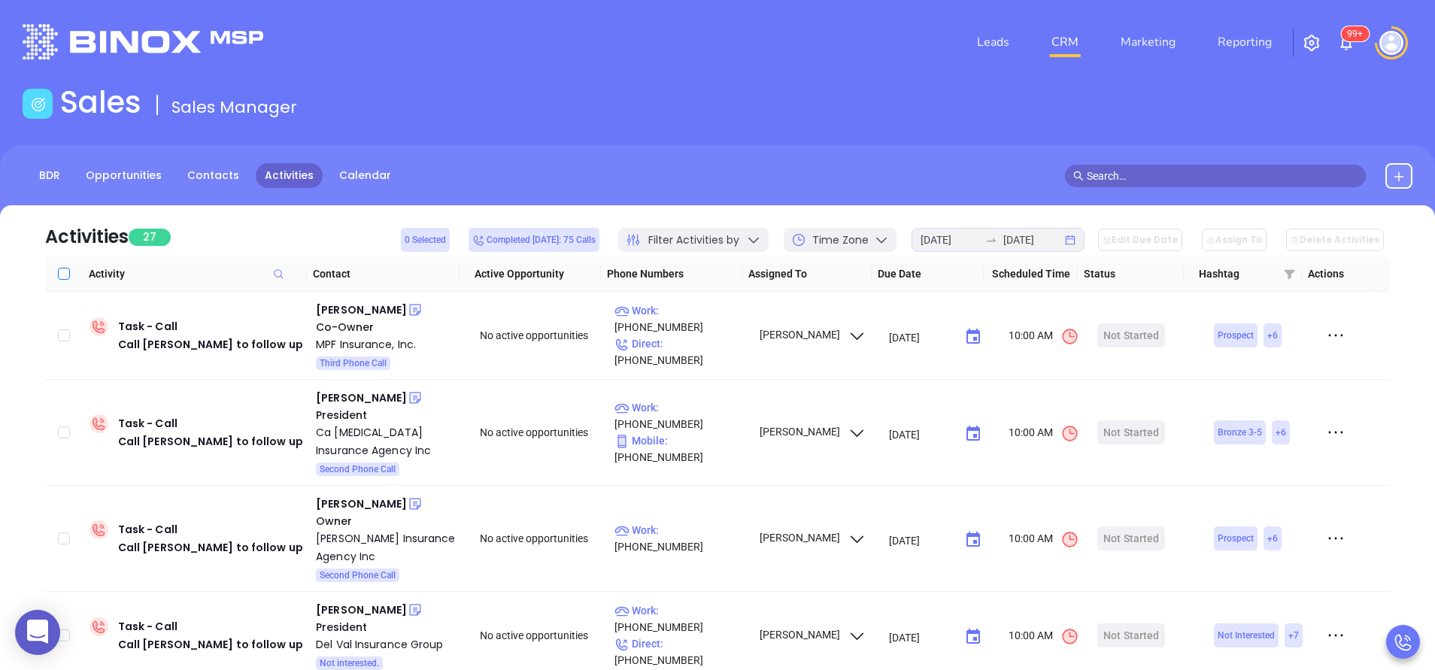
click at [65, 275] on input "Select all" at bounding box center [64, 274] width 12 height 12
checkbox input "true"
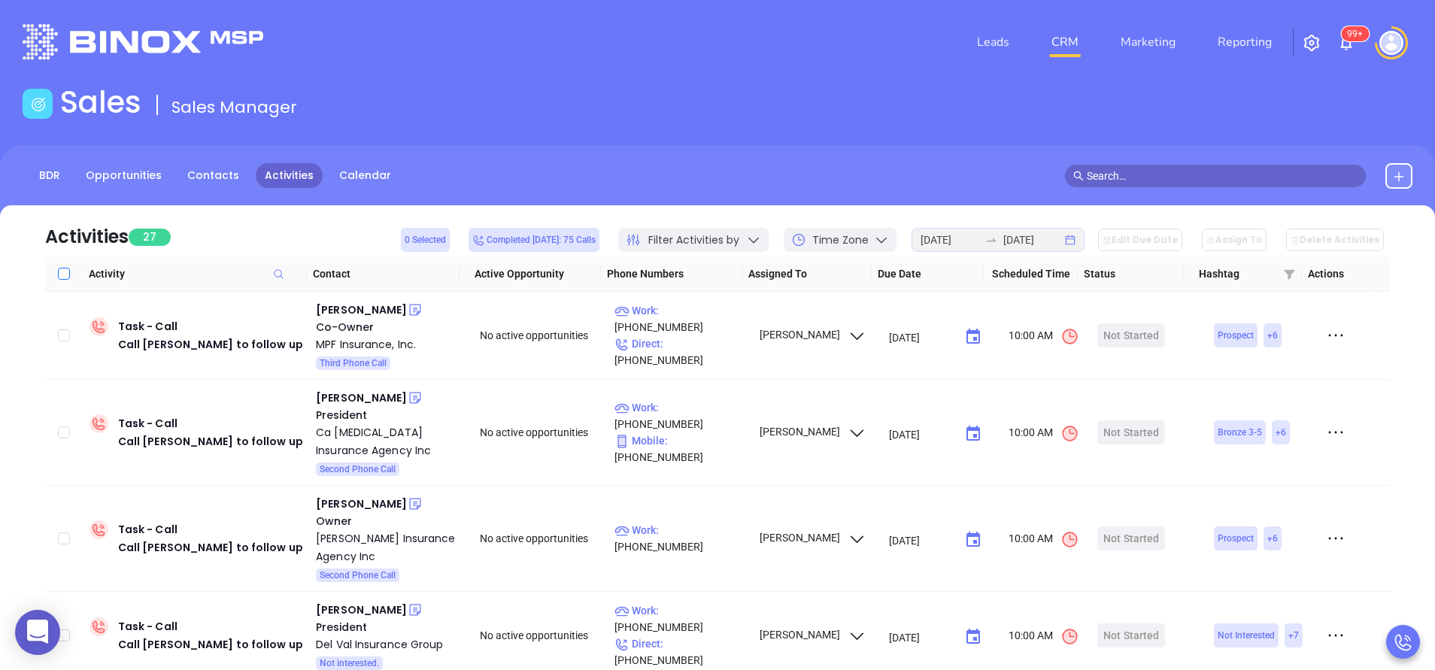
checkbox input "true"
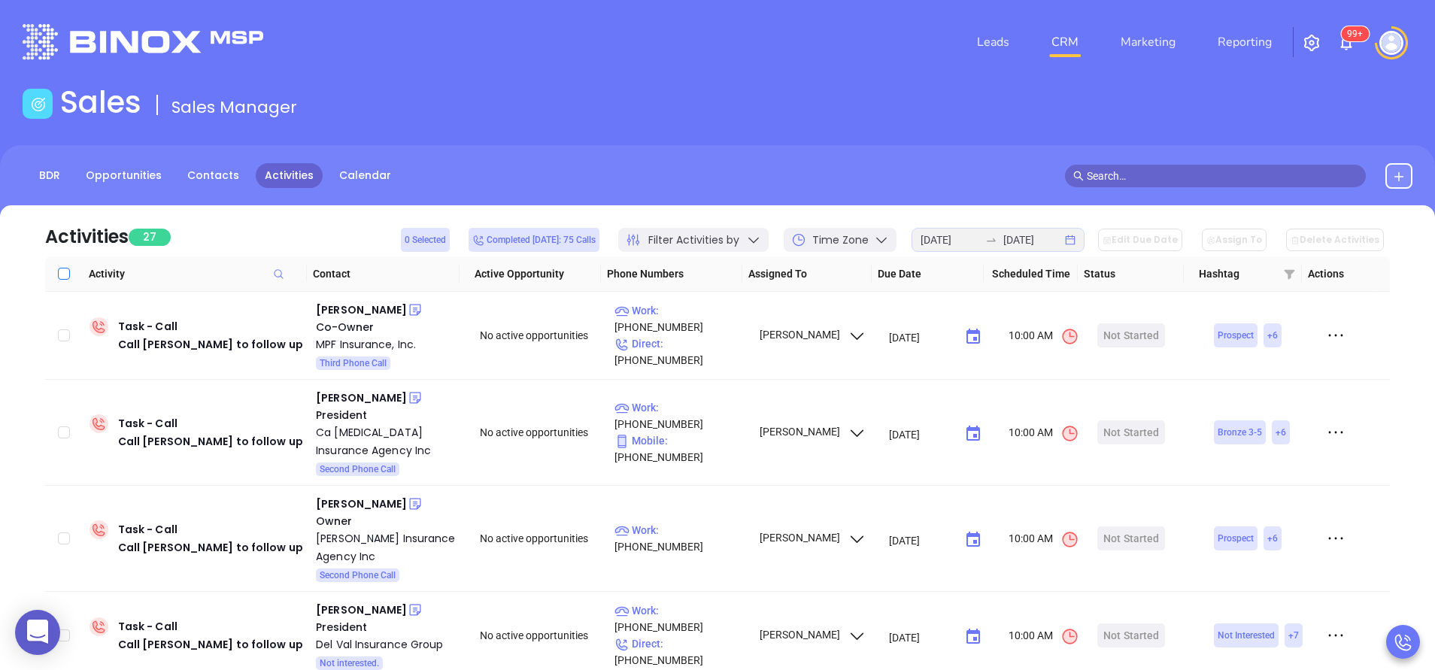
checkbox input "true"
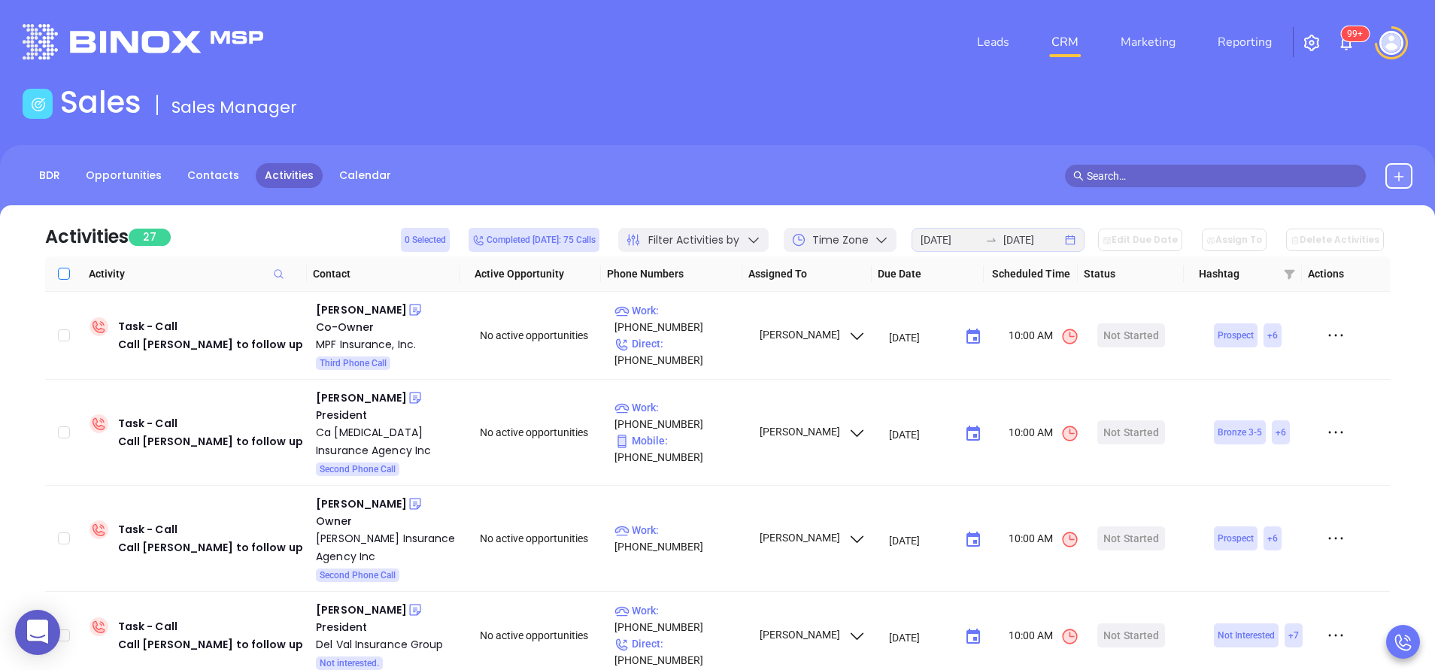
checkbox input "true"
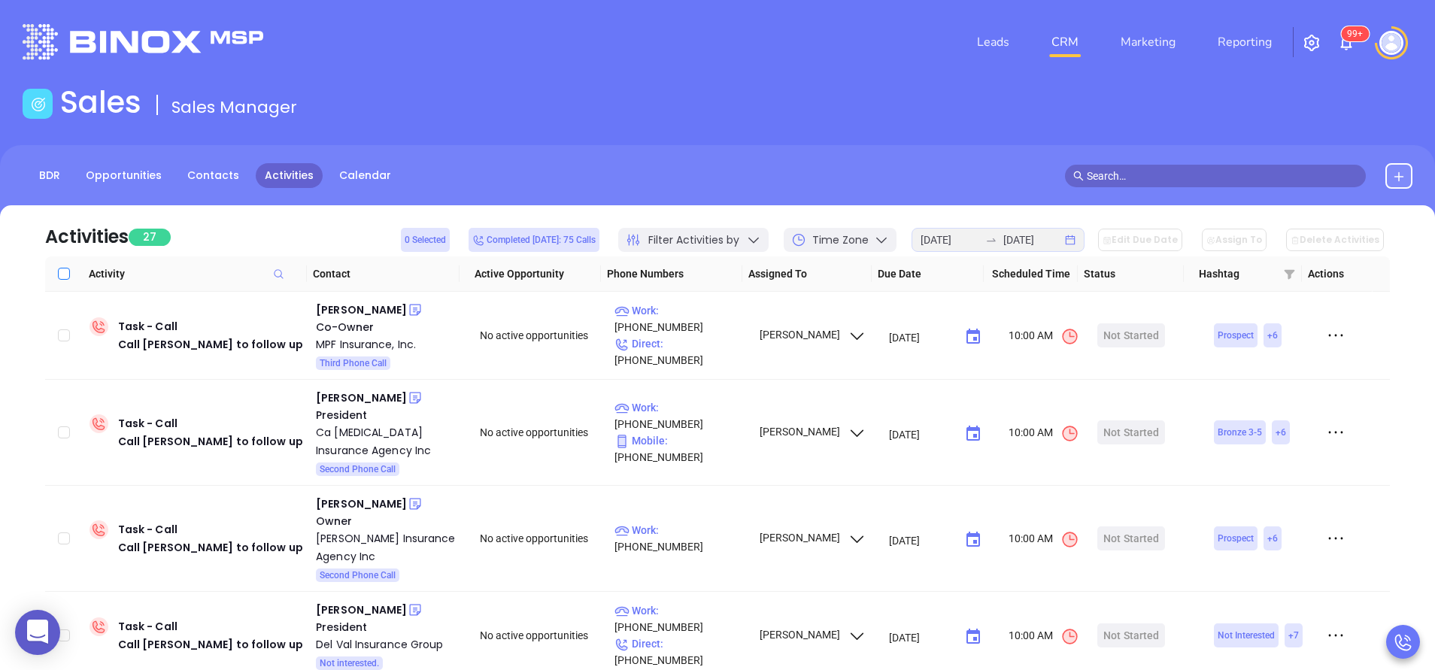
checkbox input "true"
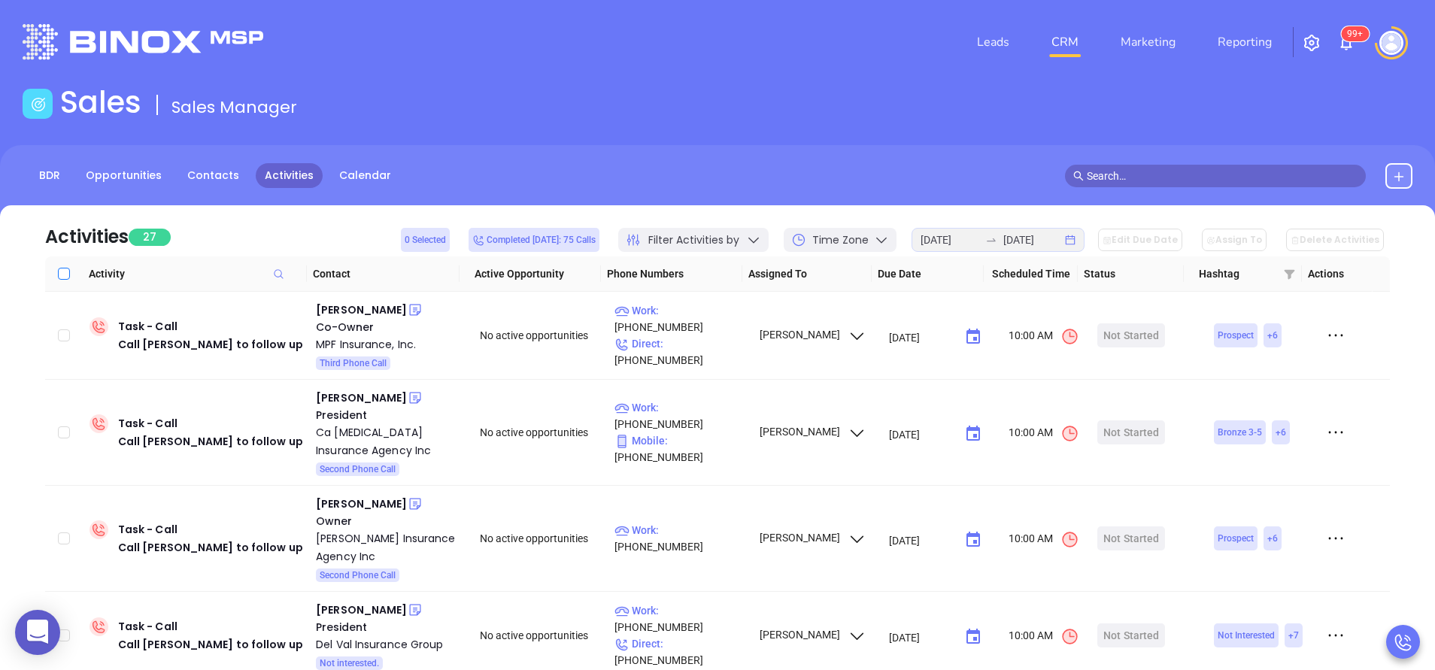
checkbox input "true"
click at [343, 310] on div "Jeff Fecko" at bounding box center [361, 310] width 91 height 18
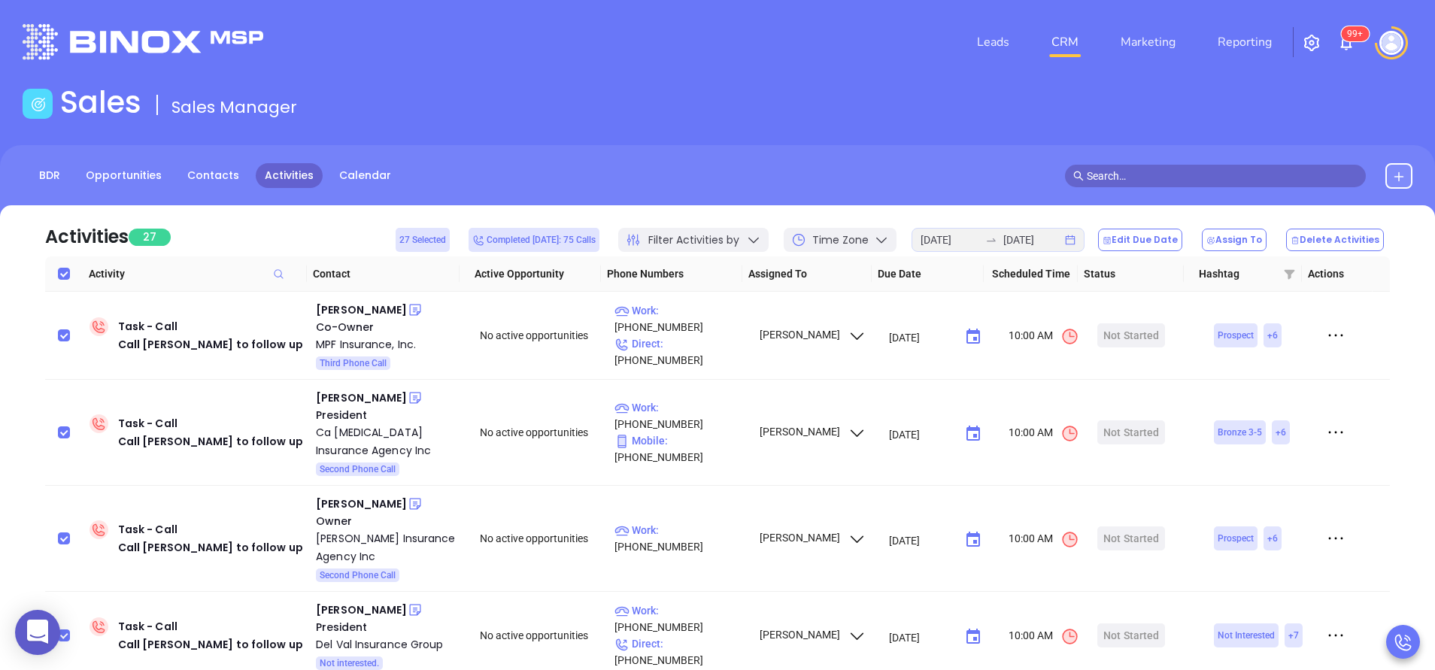
drag, startPoint x: 372, startPoint y: 392, endPoint x: 276, endPoint y: 2, distance: 402.1
click at [372, 392] on div "Martin Watson" at bounding box center [361, 398] width 91 height 18
click at [361, 509] on div "Mike Madia" at bounding box center [361, 504] width 91 height 18
click at [387, 616] on div "Jim Muehlbronner" at bounding box center [361, 610] width 91 height 18
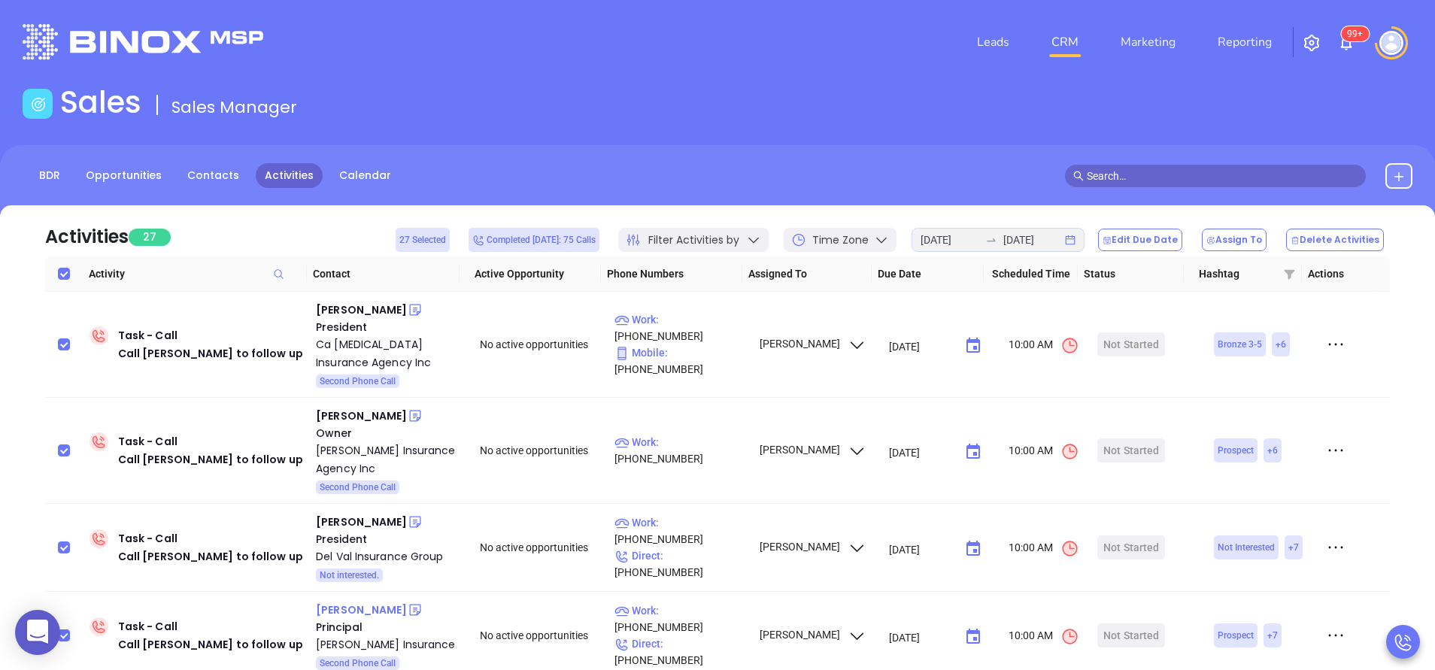
scroll to position [226, 0]
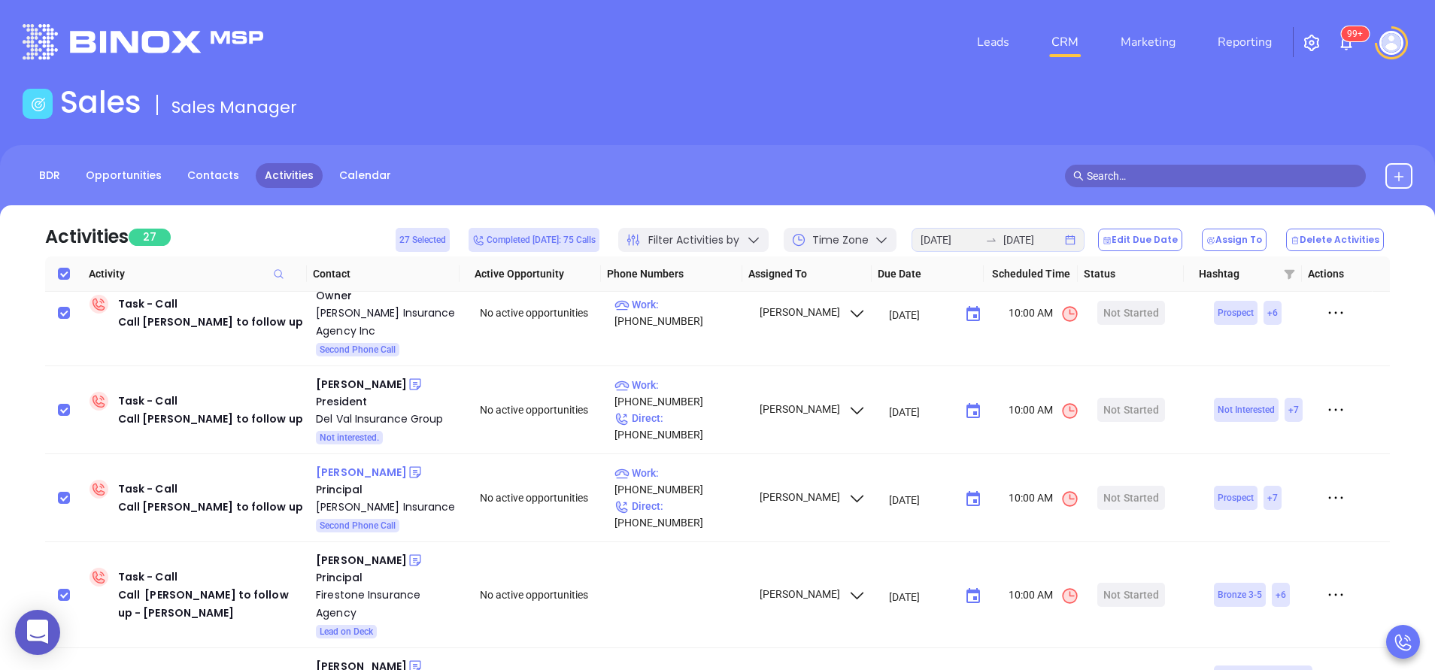
click at [334, 472] on div "Ed Carey" at bounding box center [361, 472] width 91 height 18
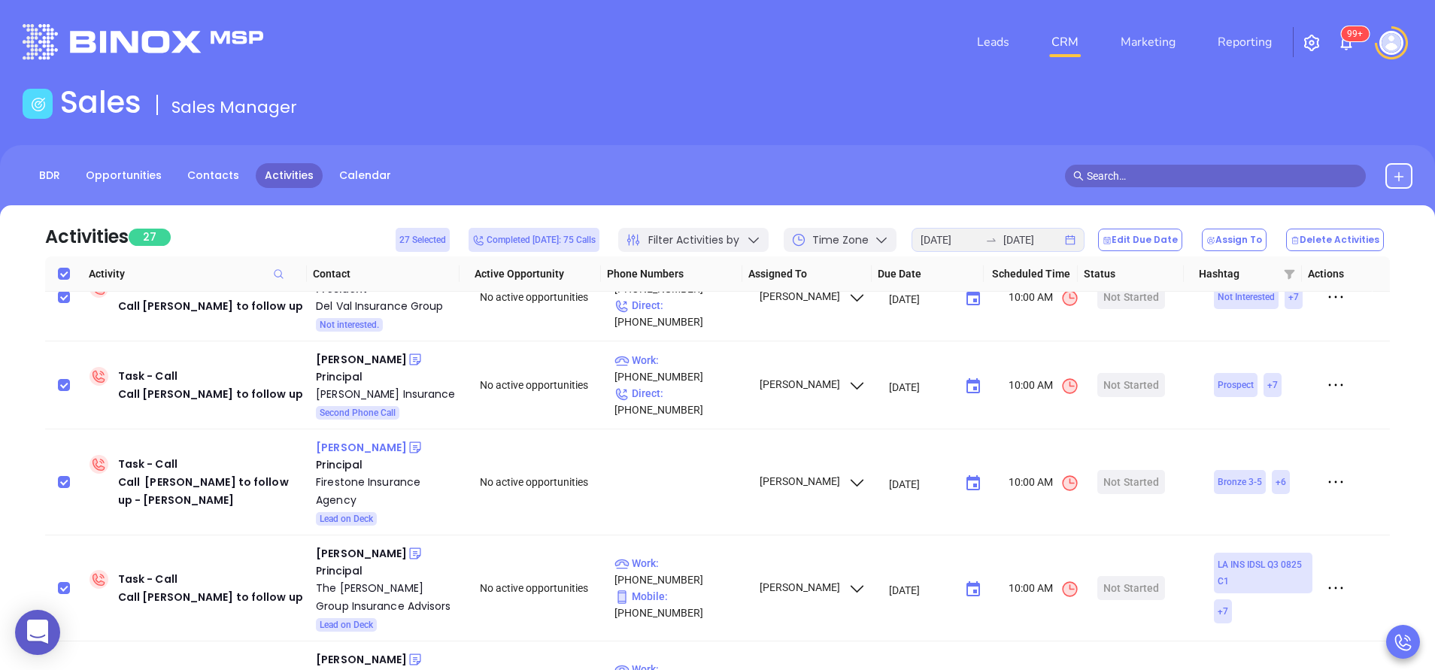
click at [353, 448] on div "Greg Dunway" at bounding box center [361, 448] width 91 height 18
drag, startPoint x: 351, startPoint y: 553, endPoint x: 278, endPoint y: 4, distance: 553.9
click at [351, 553] on div "Tyler Fussell" at bounding box center [361, 554] width 91 height 18
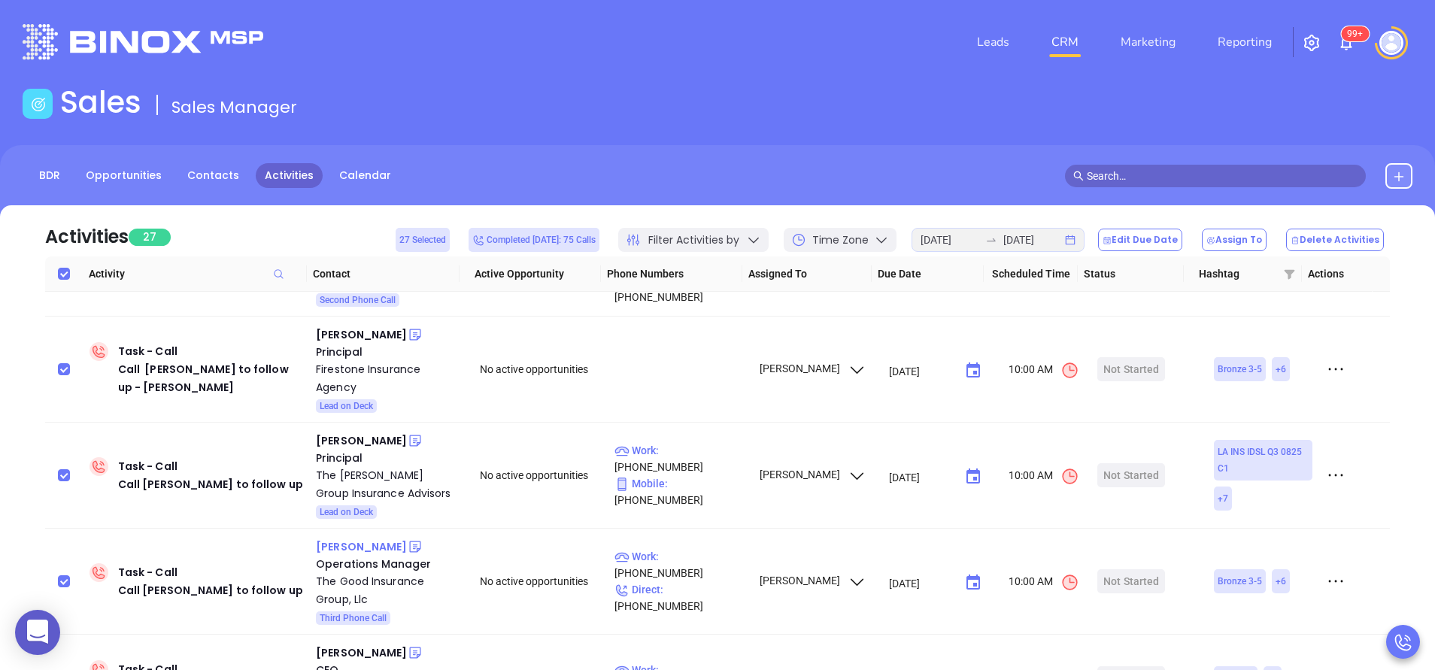
click at [355, 538] on div "Paula Good" at bounding box center [361, 547] width 91 height 18
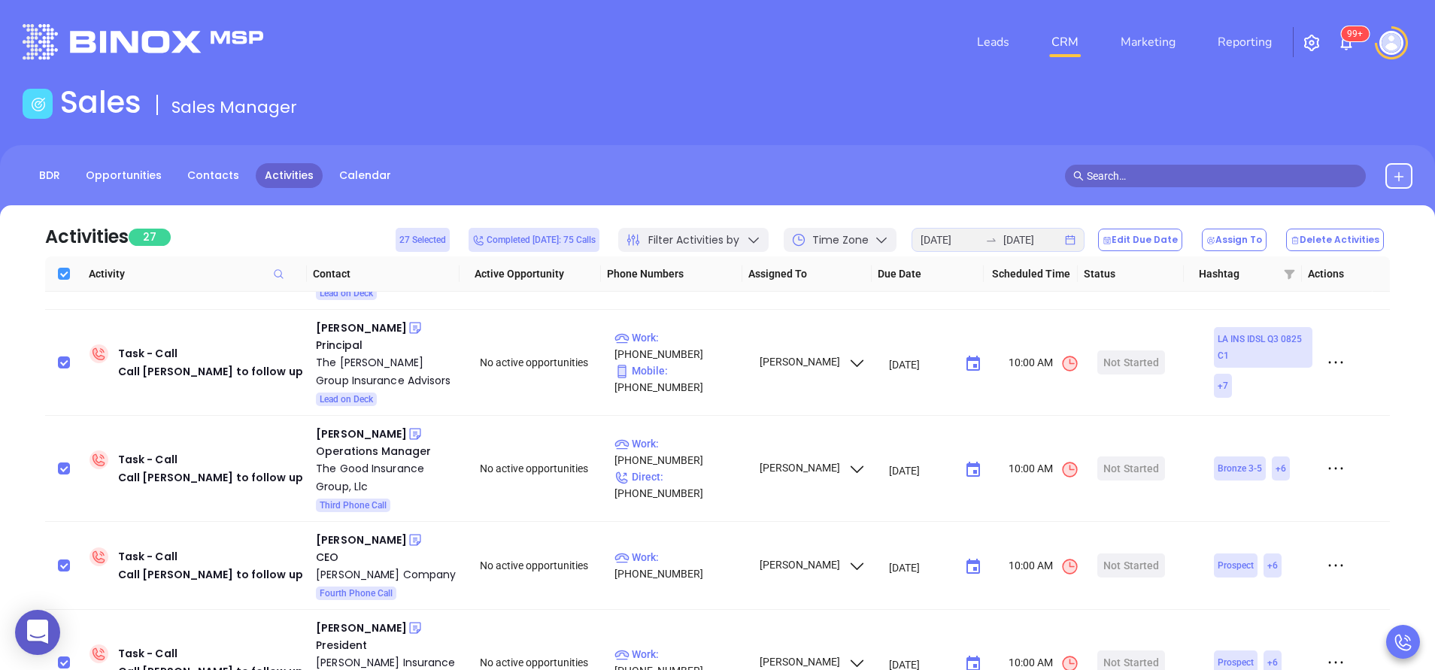
click at [69, 279] on input "Select all" at bounding box center [64, 274] width 12 height 12
checkbox input "false"
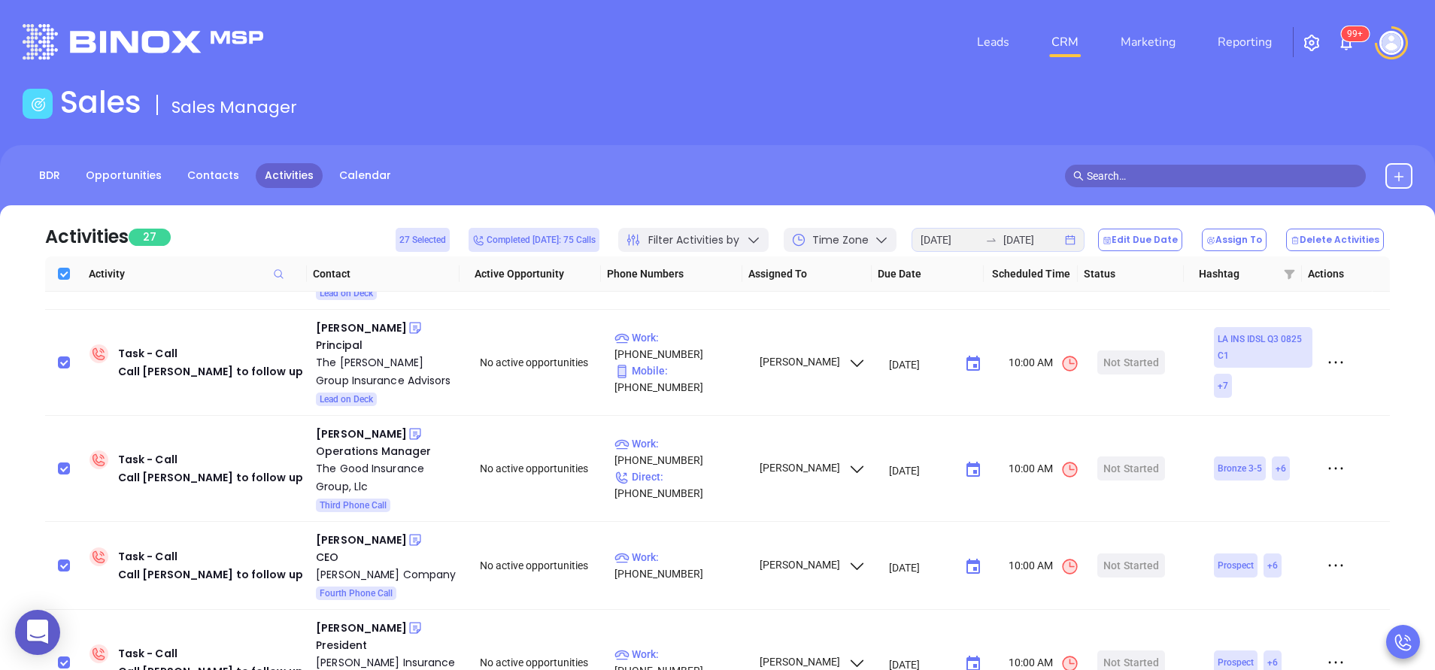
checkbox input "false"
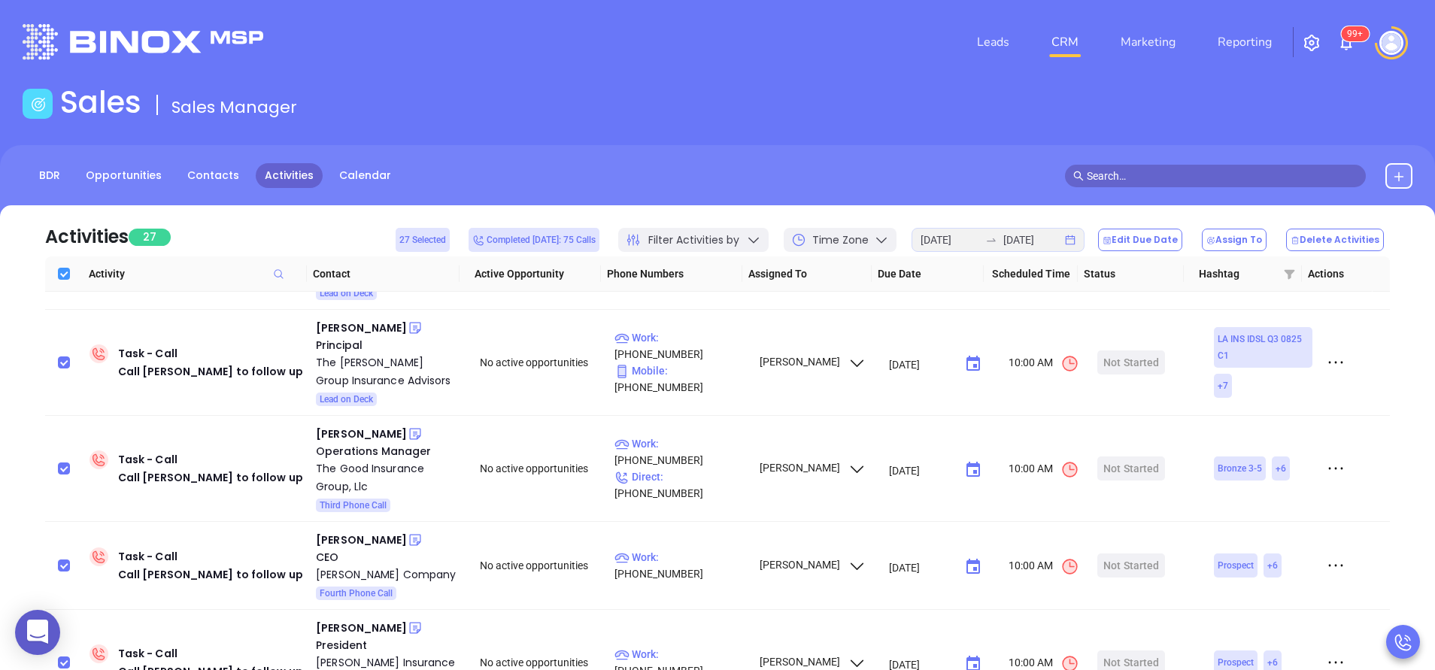
checkbox input "false"
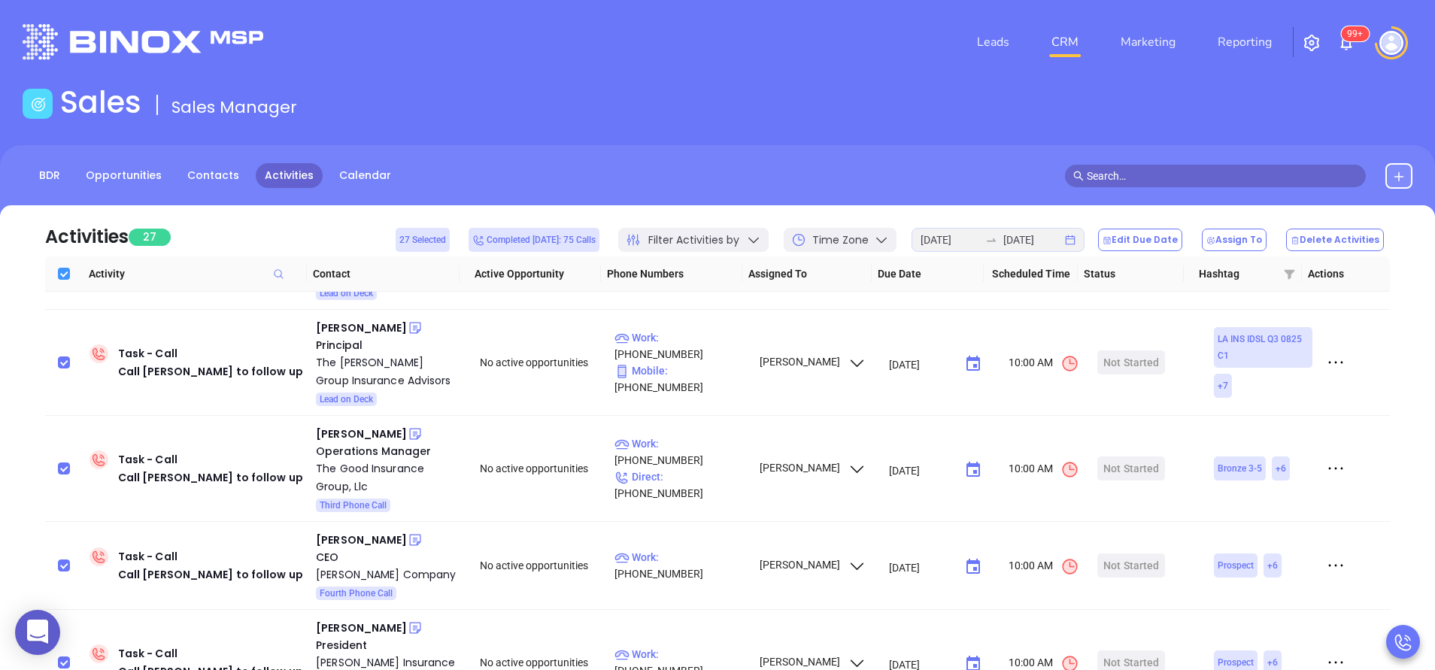
checkbox input "false"
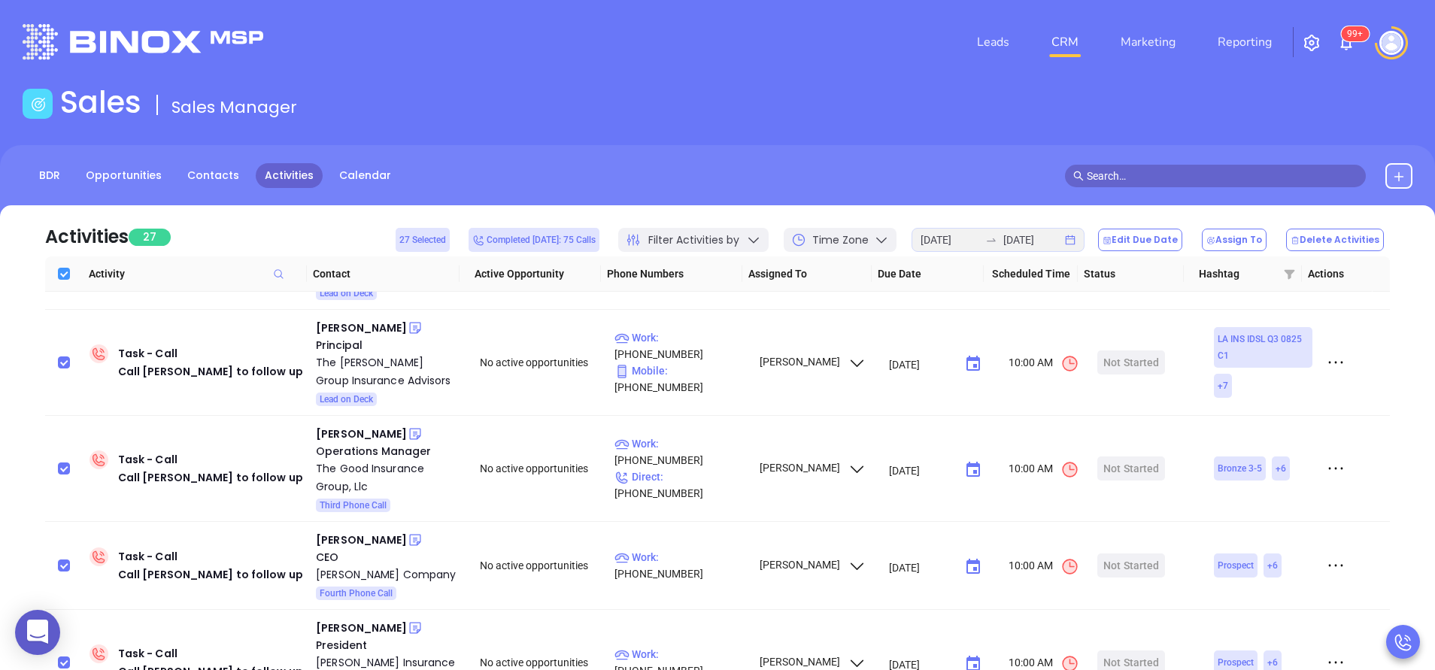
checkbox input "false"
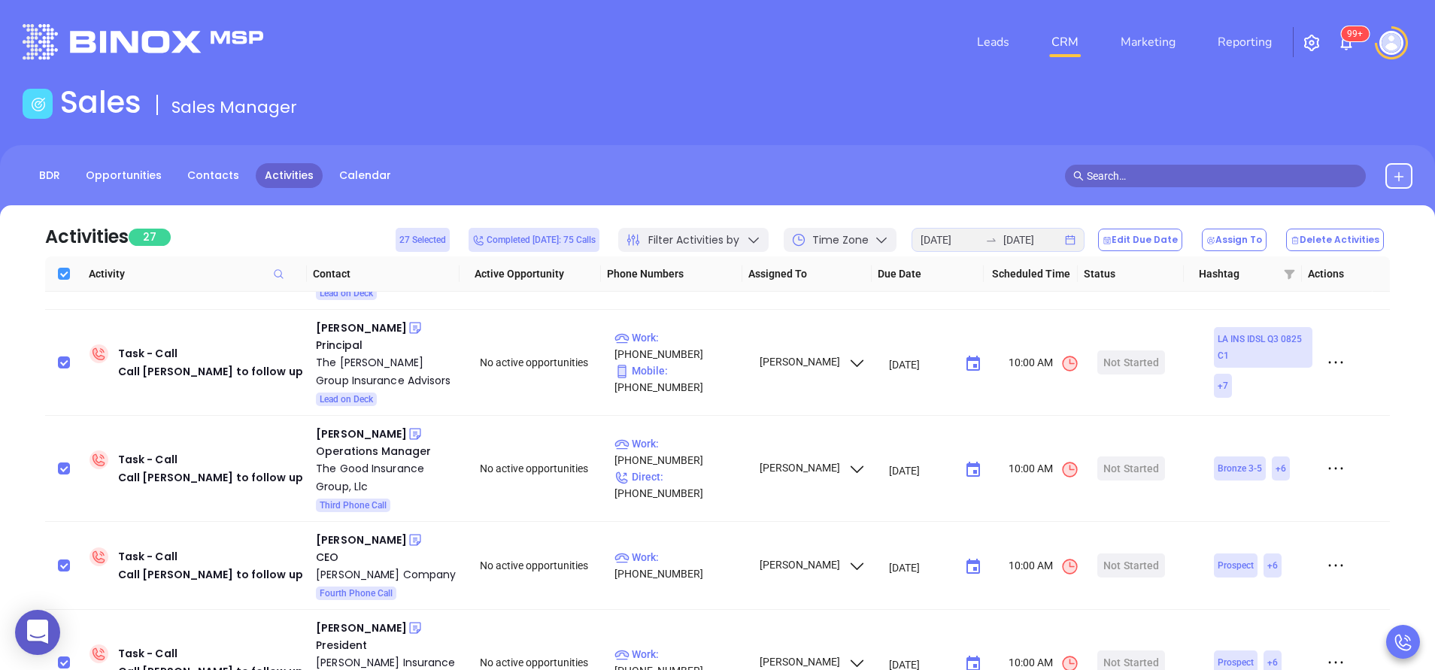
checkbox input "false"
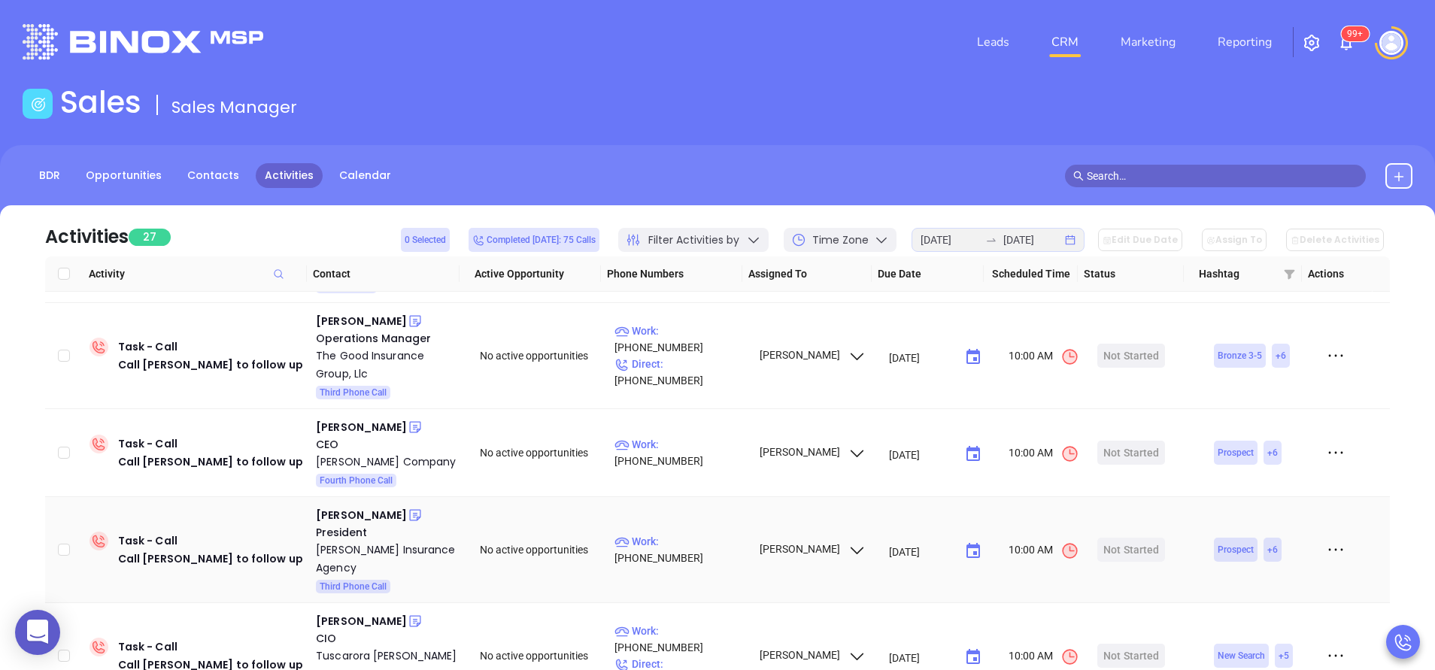
scroll to position [790, 0]
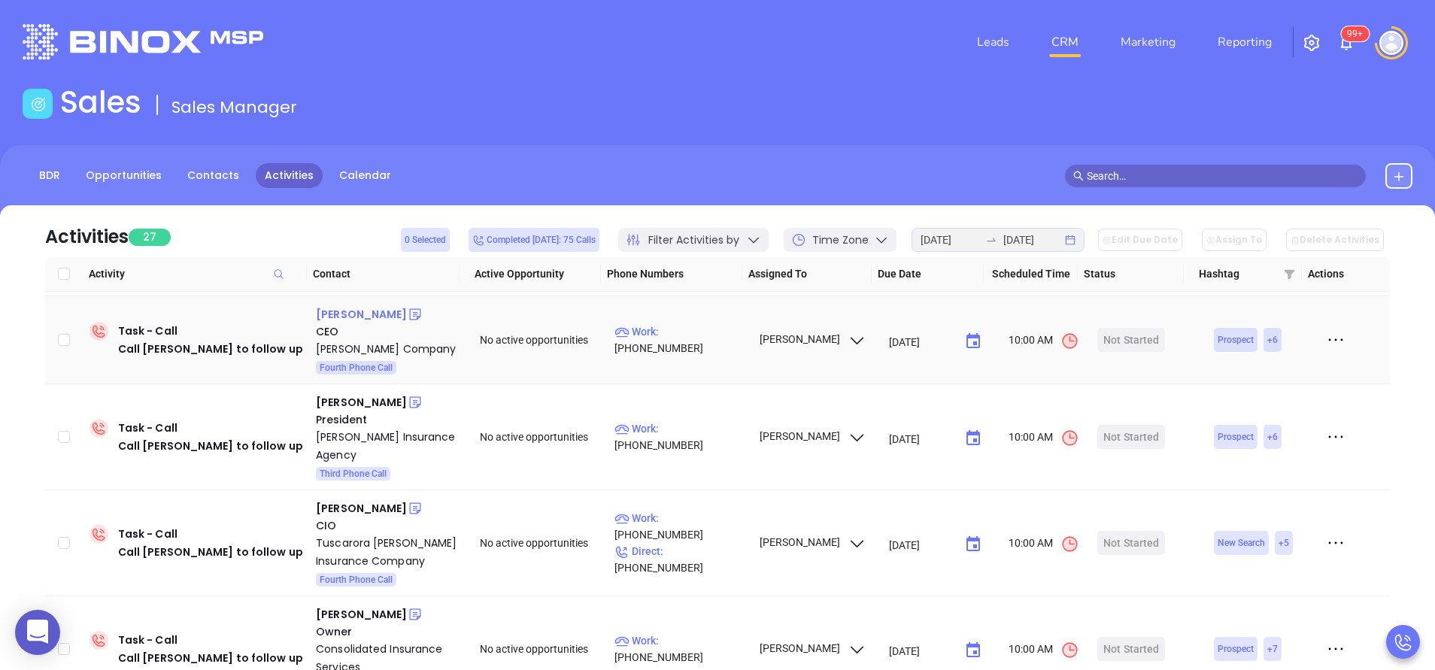
click at [377, 315] on div "Tom Giangiulio" at bounding box center [361, 314] width 91 height 18
click at [351, 399] on div "Lisa Goth" at bounding box center [361, 402] width 91 height 18
click at [377, 511] on div "Daniel Borges" at bounding box center [361, 508] width 91 height 18
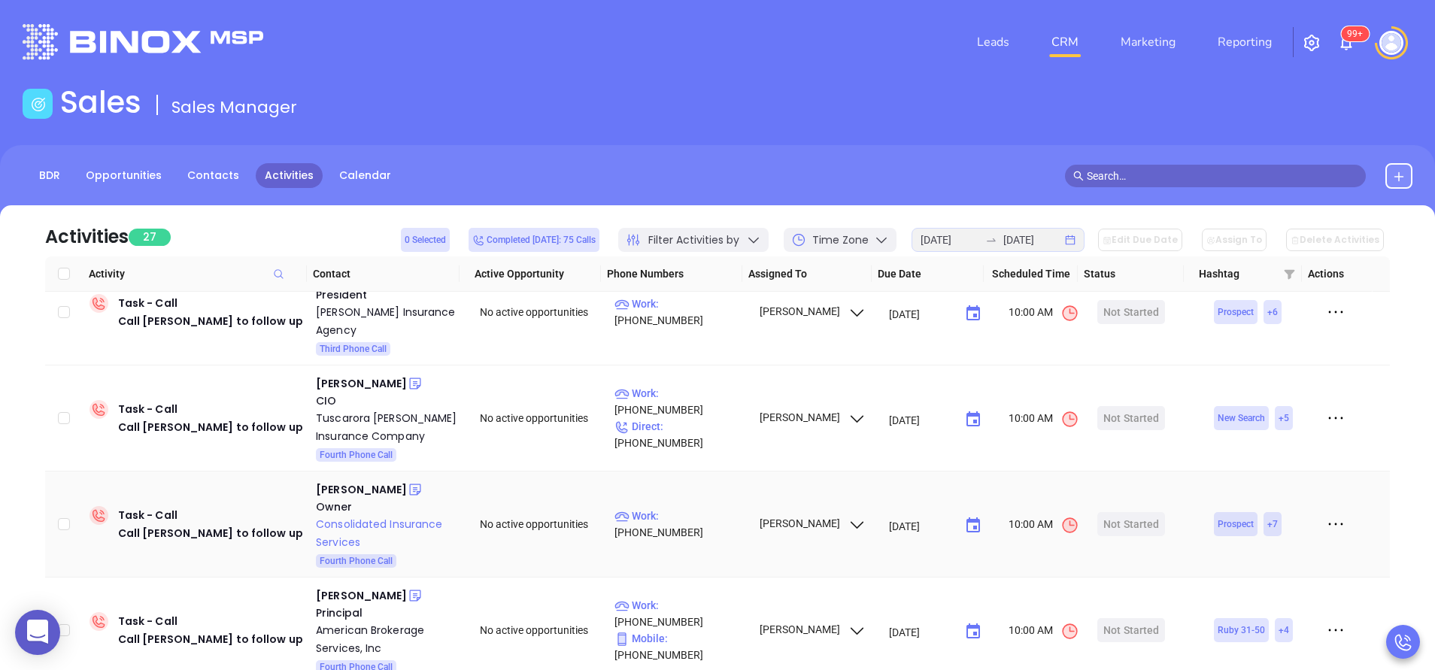
scroll to position [1015, 0]
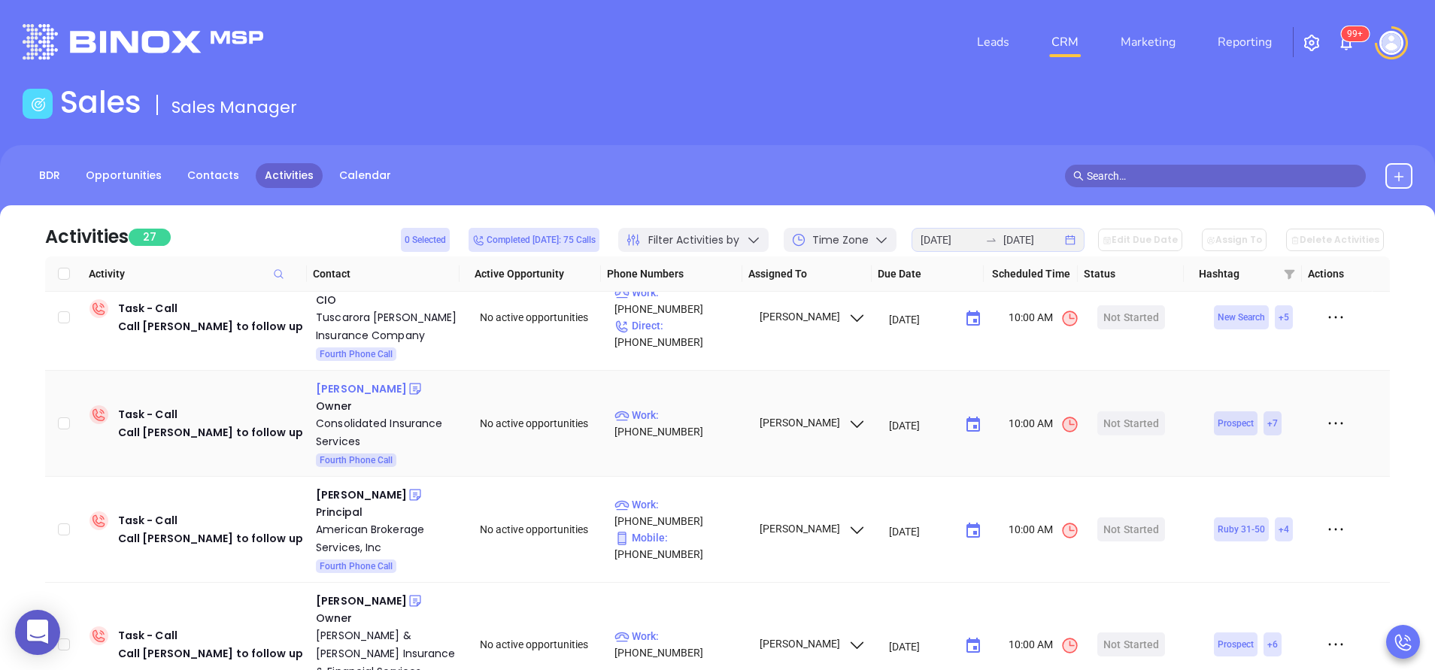
click at [375, 390] on div "Justin Wright" at bounding box center [361, 389] width 91 height 18
click at [358, 496] on div "Steve Delaney" at bounding box center [361, 495] width 91 height 18
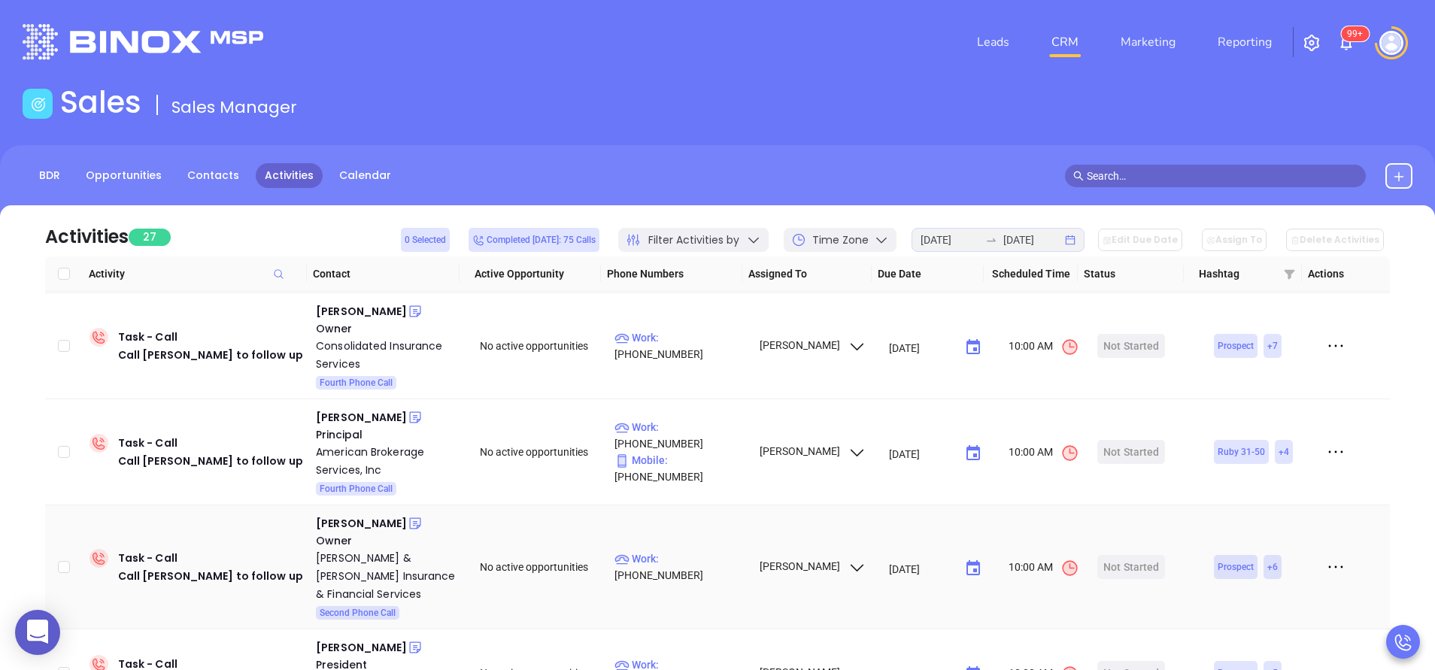
scroll to position [1128, 0]
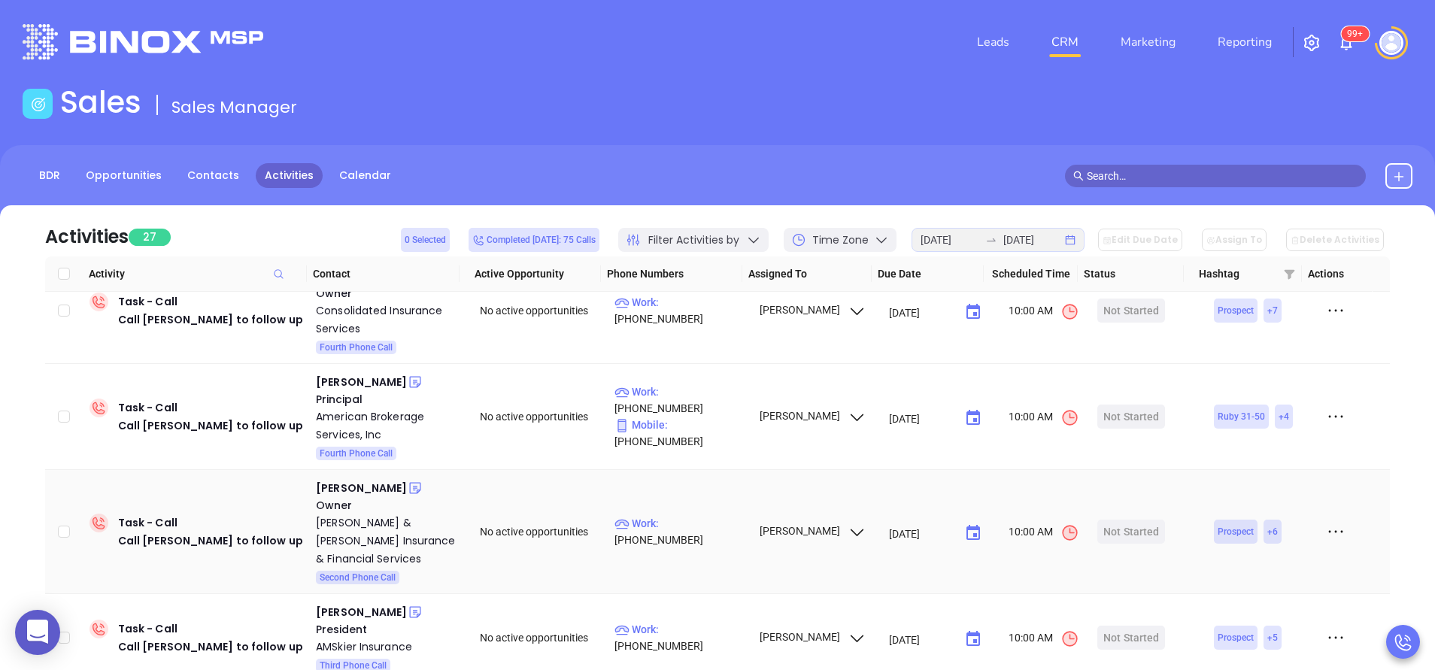
click at [342, 490] on div "John Graff" at bounding box center [361, 488] width 91 height 18
click at [361, 603] on div "Henry Skier" at bounding box center [361, 612] width 91 height 18
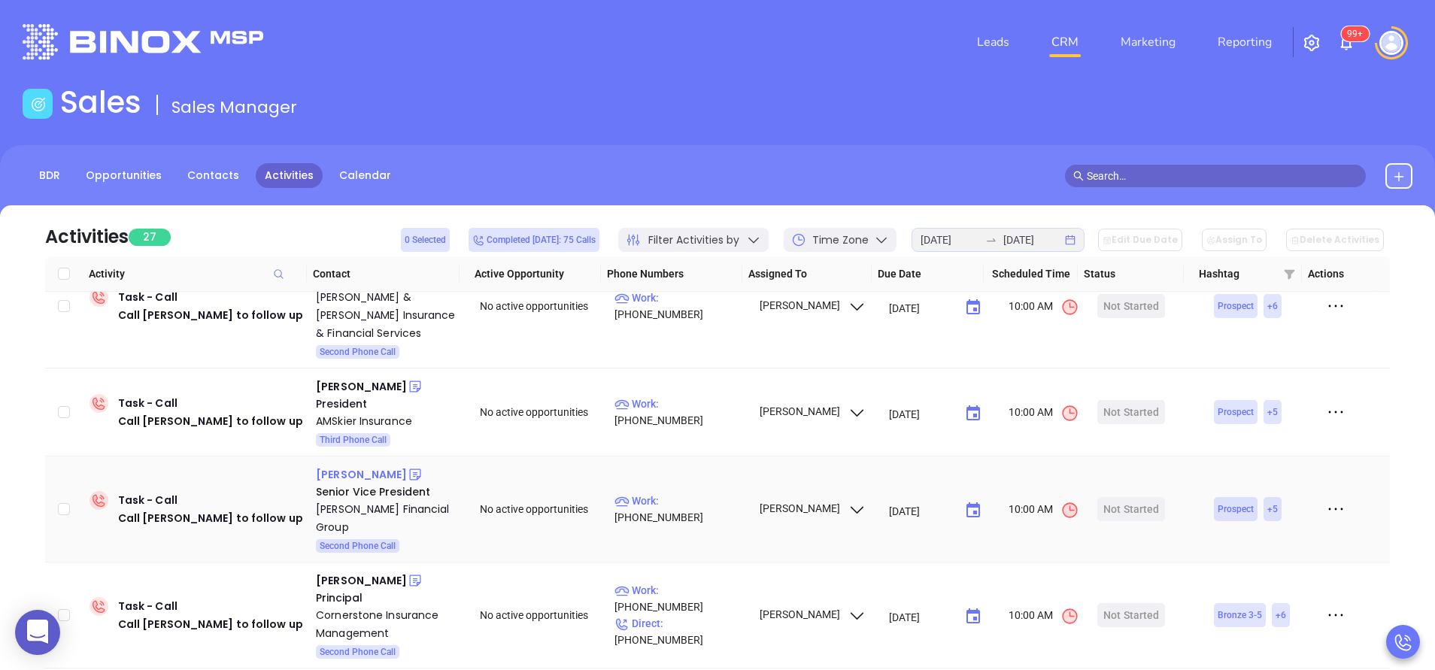
click at [344, 466] on div "Alex Kline" at bounding box center [361, 475] width 91 height 18
click at [365, 572] on div "Brooke Leidtke" at bounding box center [361, 581] width 91 height 18
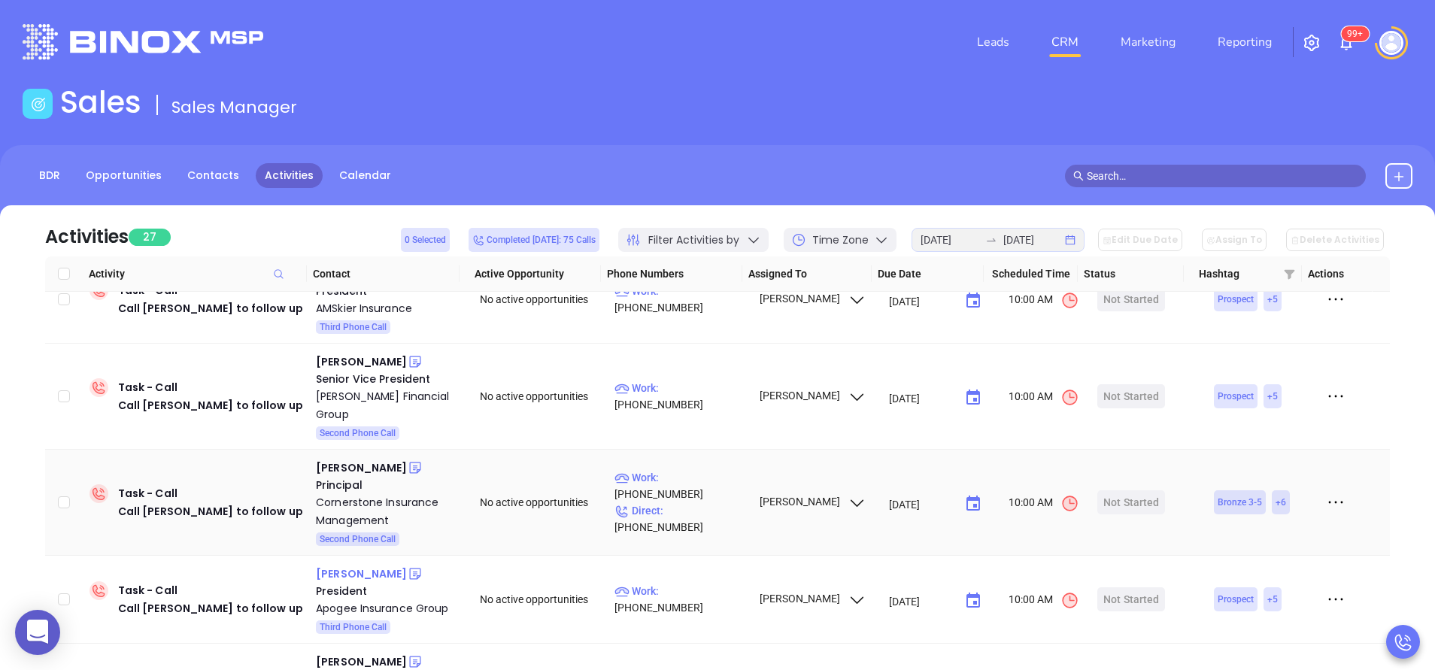
click at [350, 426] on tbody "Task - Call Call Jeff Fecko to follow up Jeff Fecko Co-Owner MPF Insurance, Inc…" at bounding box center [717, 200] width 1345 height 2750
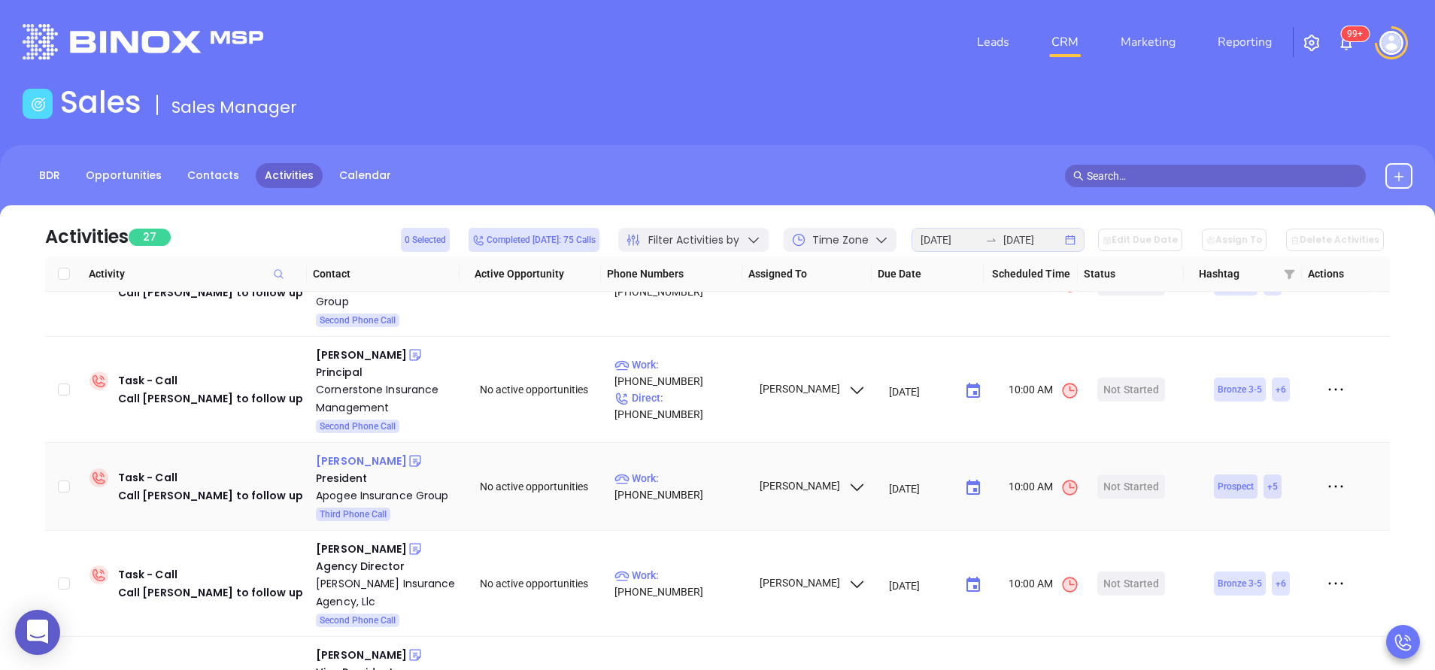
click at [366, 452] on div "Ryan Gotro" at bounding box center [361, 461] width 91 height 18
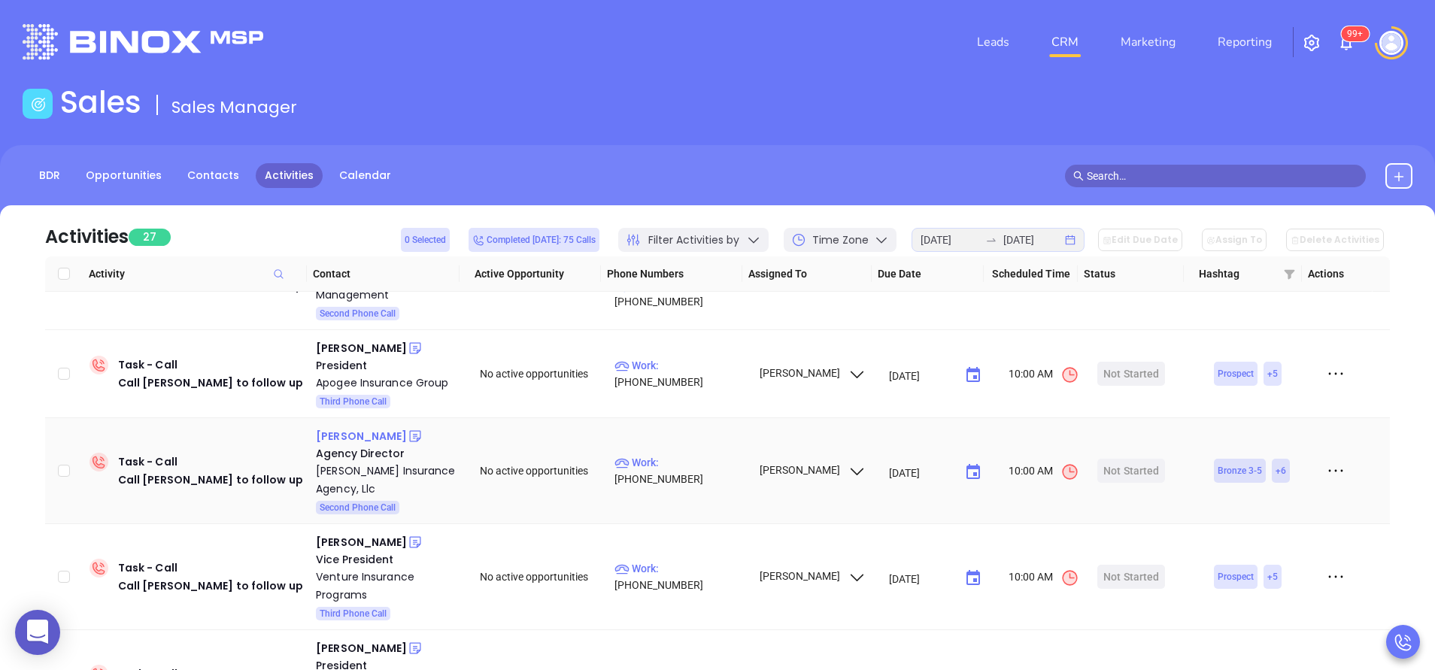
click at [384, 427] on div "Nicholas Potocki" at bounding box center [361, 436] width 91 height 18
click at [363, 533] on div "Mary Sipala" at bounding box center [361, 542] width 91 height 18
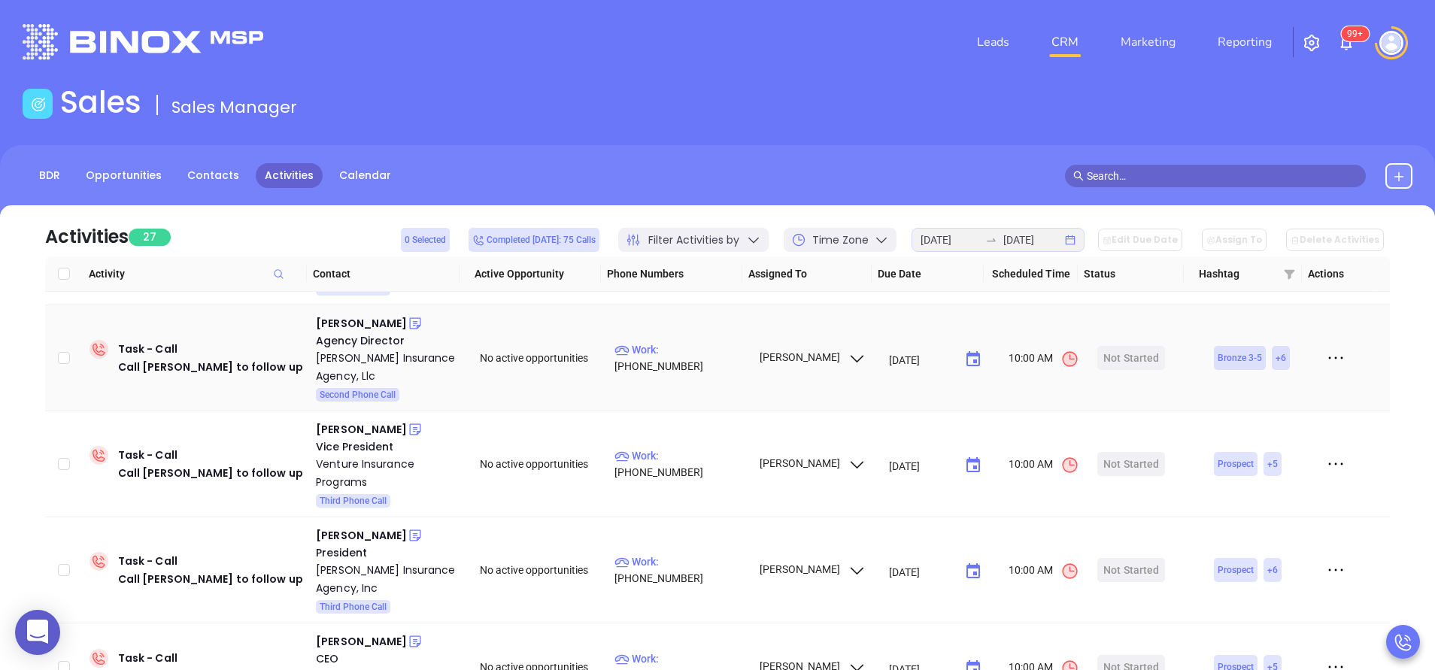
scroll to position [1886, 0]
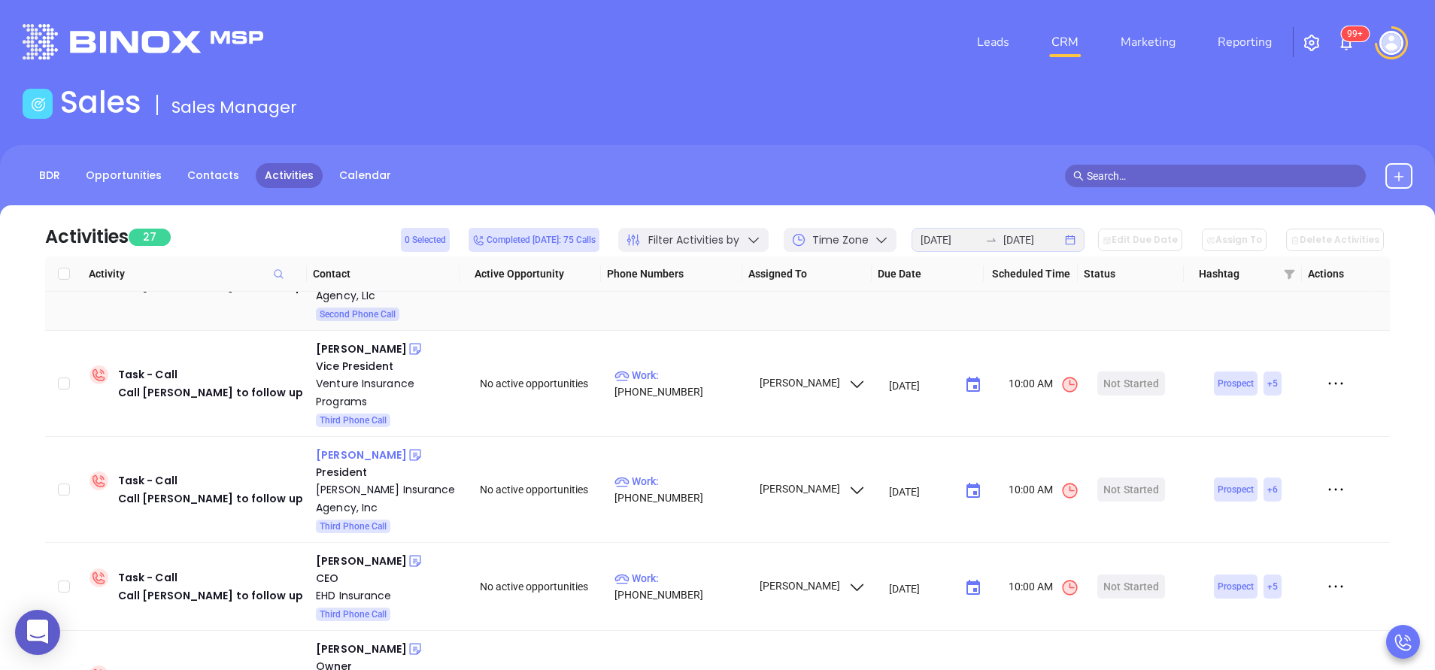
click at [343, 437] on td "Scott Watson President Watson Insurance Agency, Inc Third Phone Call" at bounding box center [387, 490] width 155 height 106
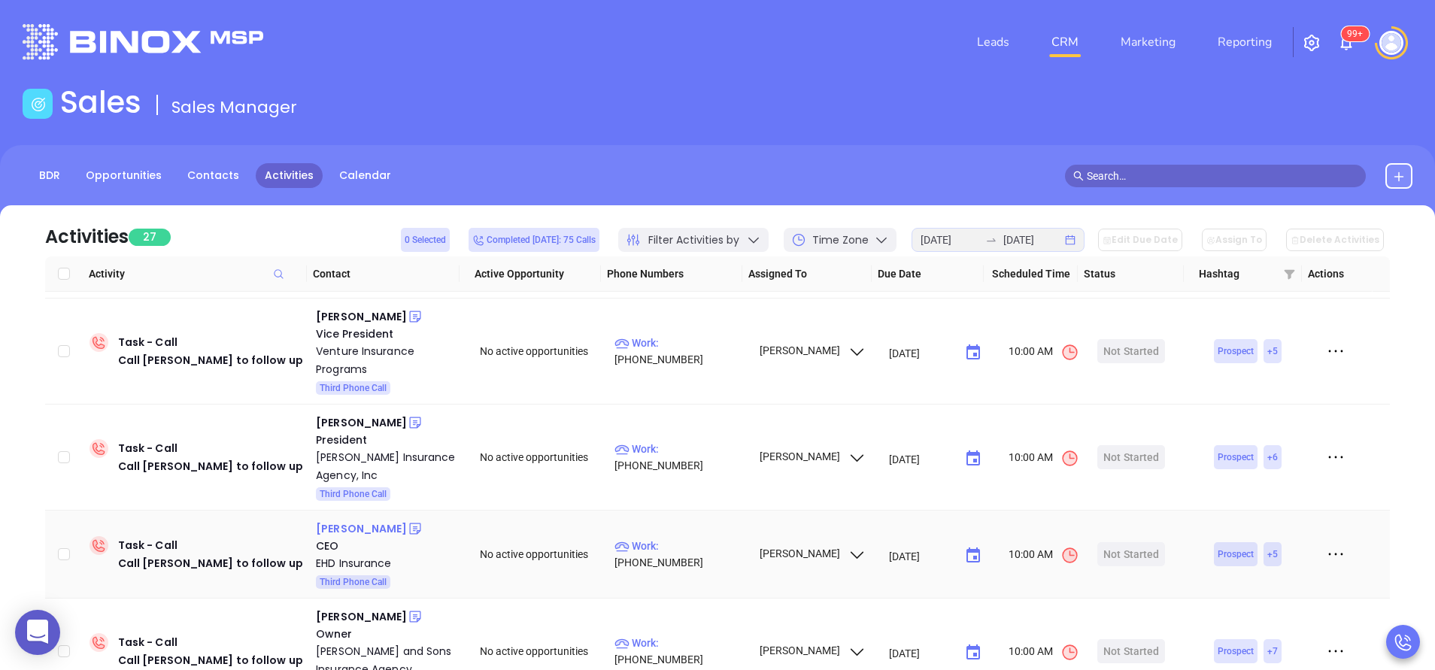
click at [377, 520] on div "Michael Malinowski" at bounding box center [361, 529] width 91 height 18
click at [366, 414] on div "Scott Watson" at bounding box center [361, 423] width 91 height 18
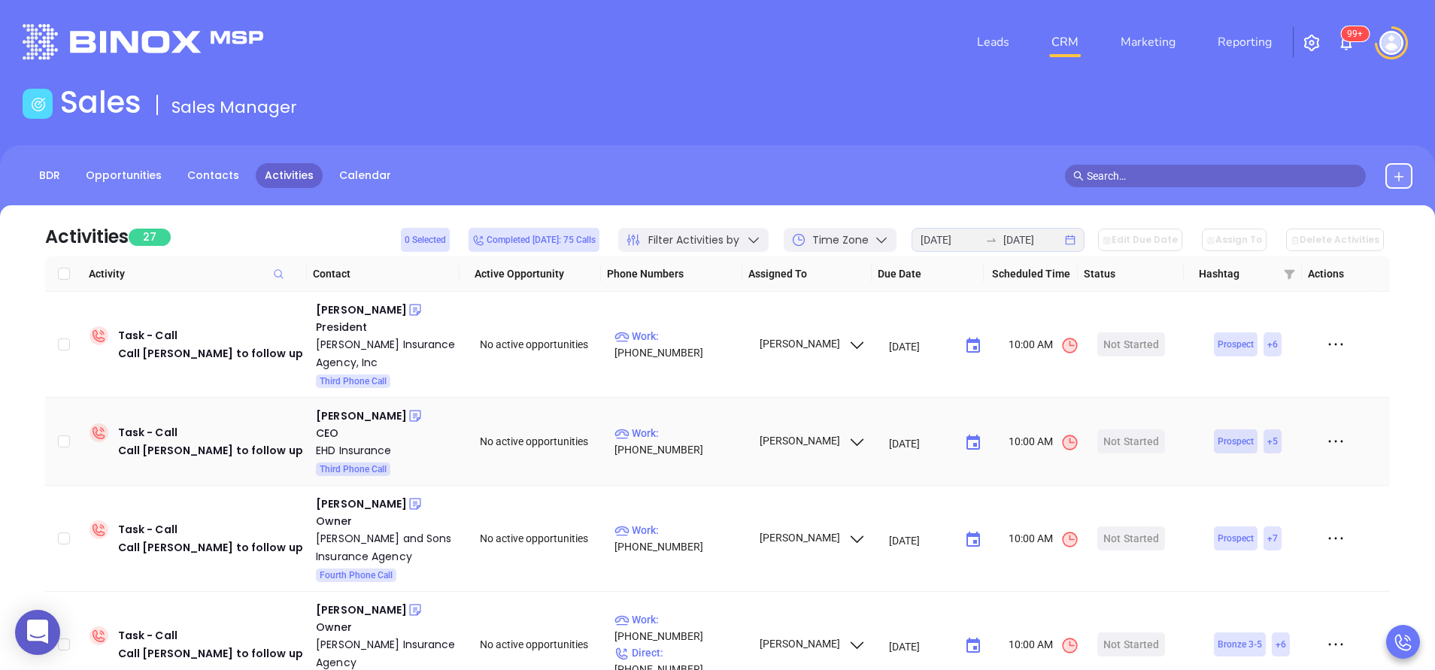
click at [375, 495] on div "William Gallina" at bounding box center [361, 504] width 91 height 18
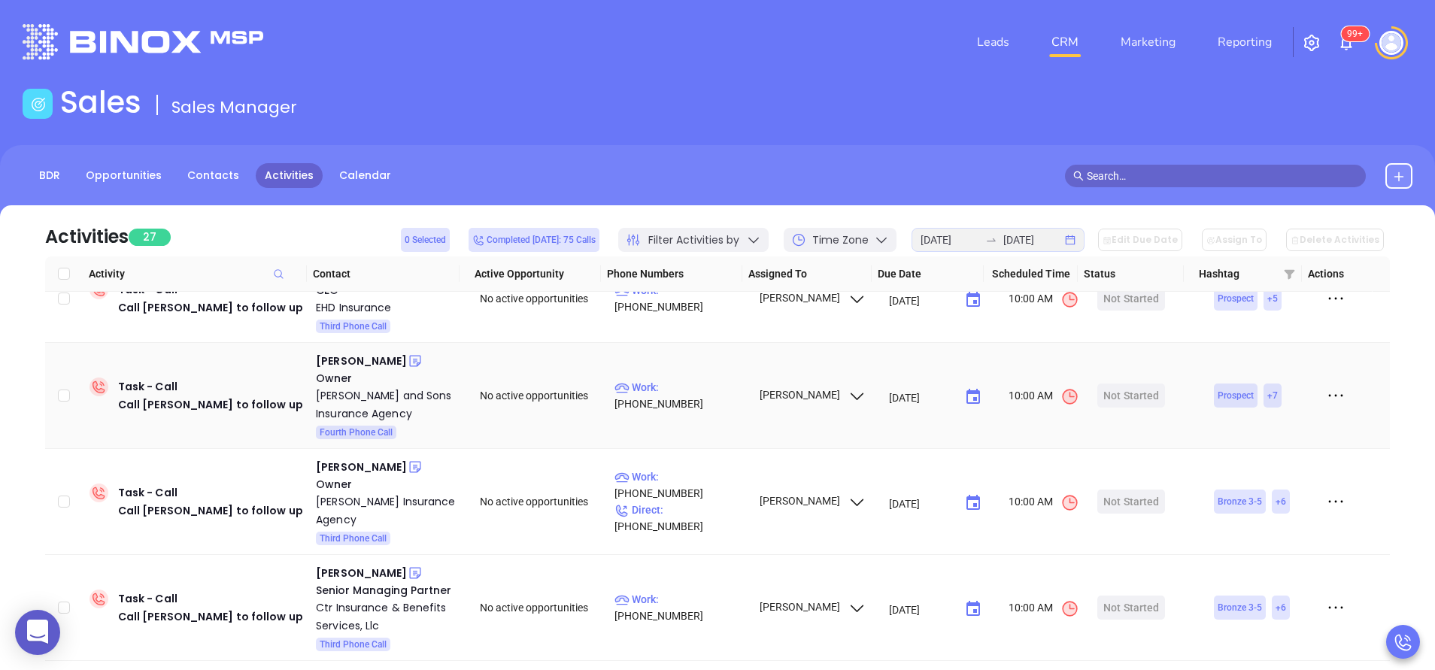
scroll to position [2250, 0]
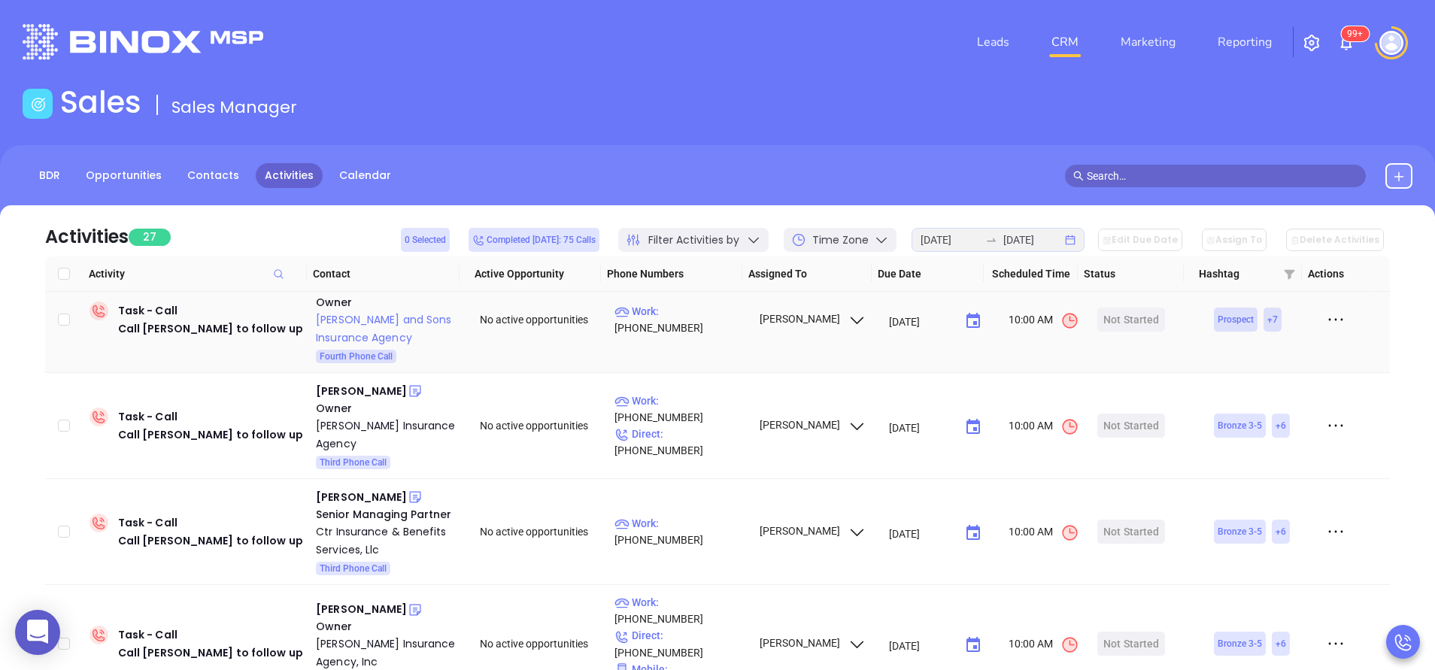
click at [356, 382] on div "Gregg Basile" at bounding box center [361, 391] width 91 height 18
click at [348, 488] on div "Joseph Mills" at bounding box center [361, 497] width 91 height 18
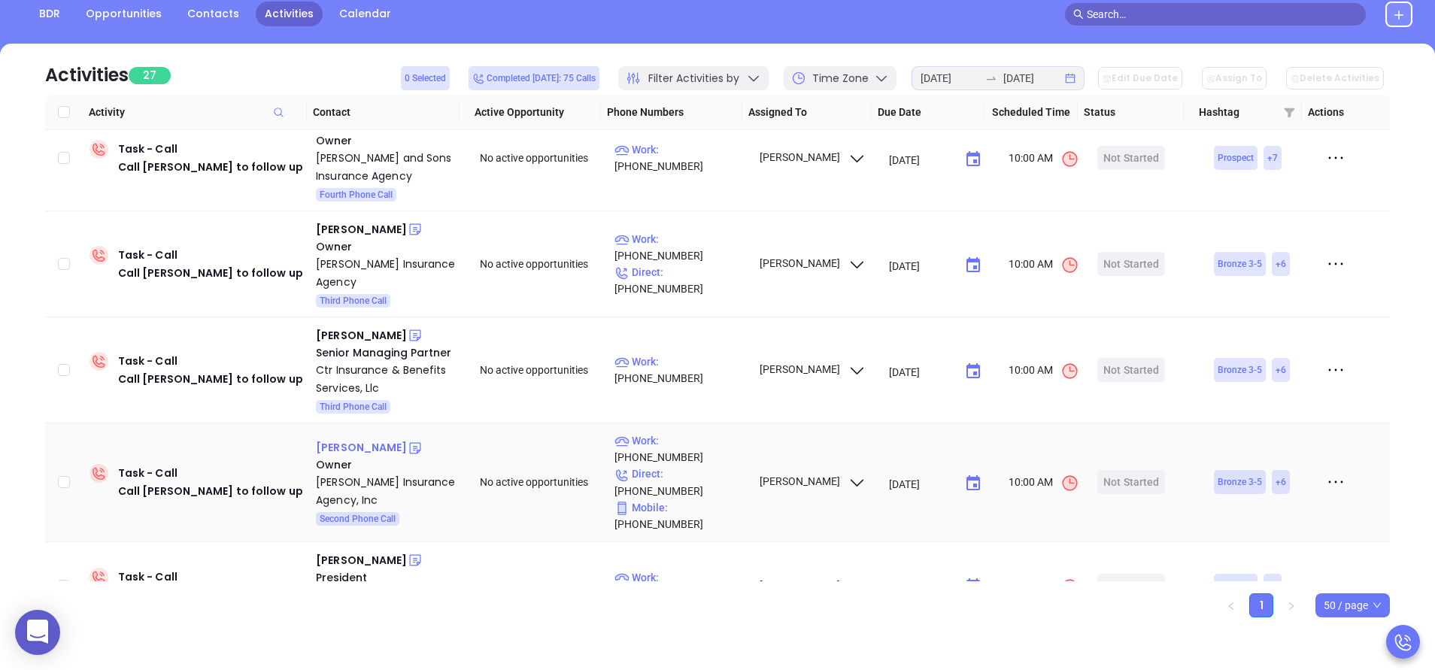
click at [348, 439] on div "Raymond Staudenmeier" at bounding box center [361, 448] width 91 height 18
click at [373, 551] on div "Robin Tuscano" at bounding box center [361, 560] width 91 height 18
click at [979, 71] on input "2025-09-09" at bounding box center [950, 78] width 59 height 17
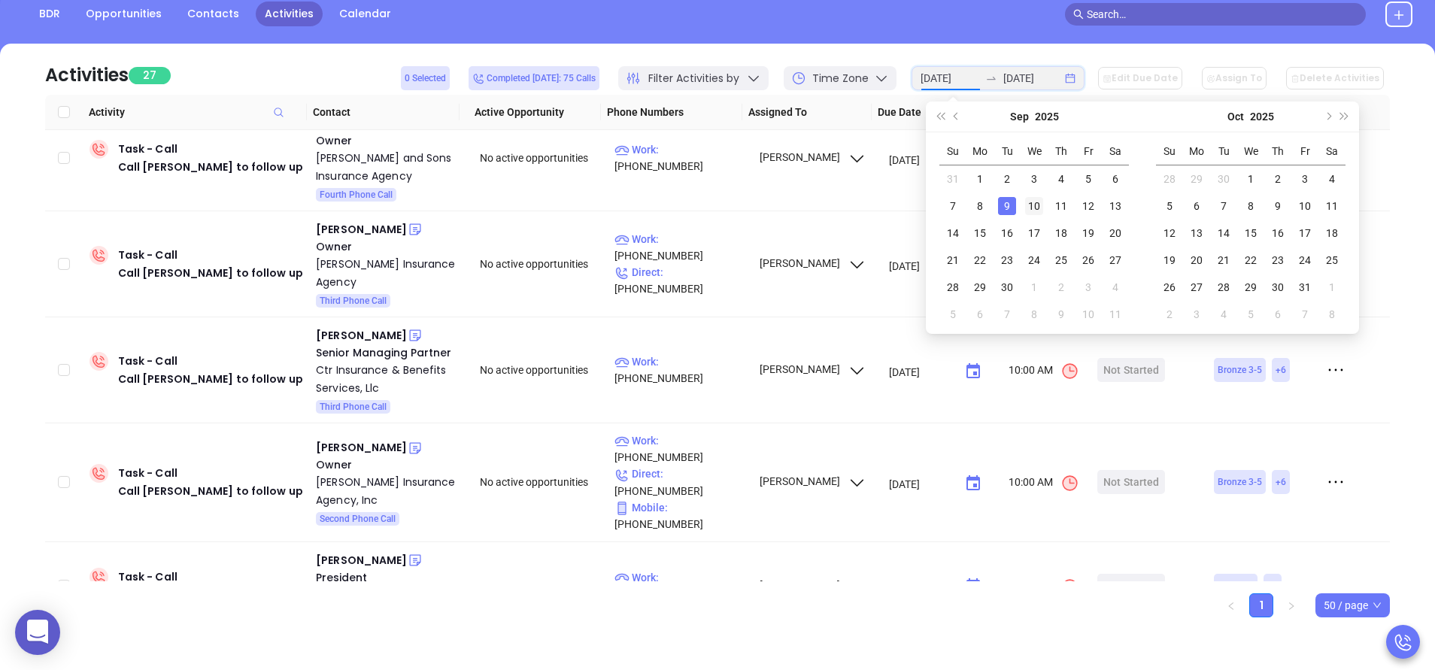
type input "2025-09-10"
click at [1034, 206] on div "10" at bounding box center [1034, 206] width 18 height 18
type input "2025-09-10"
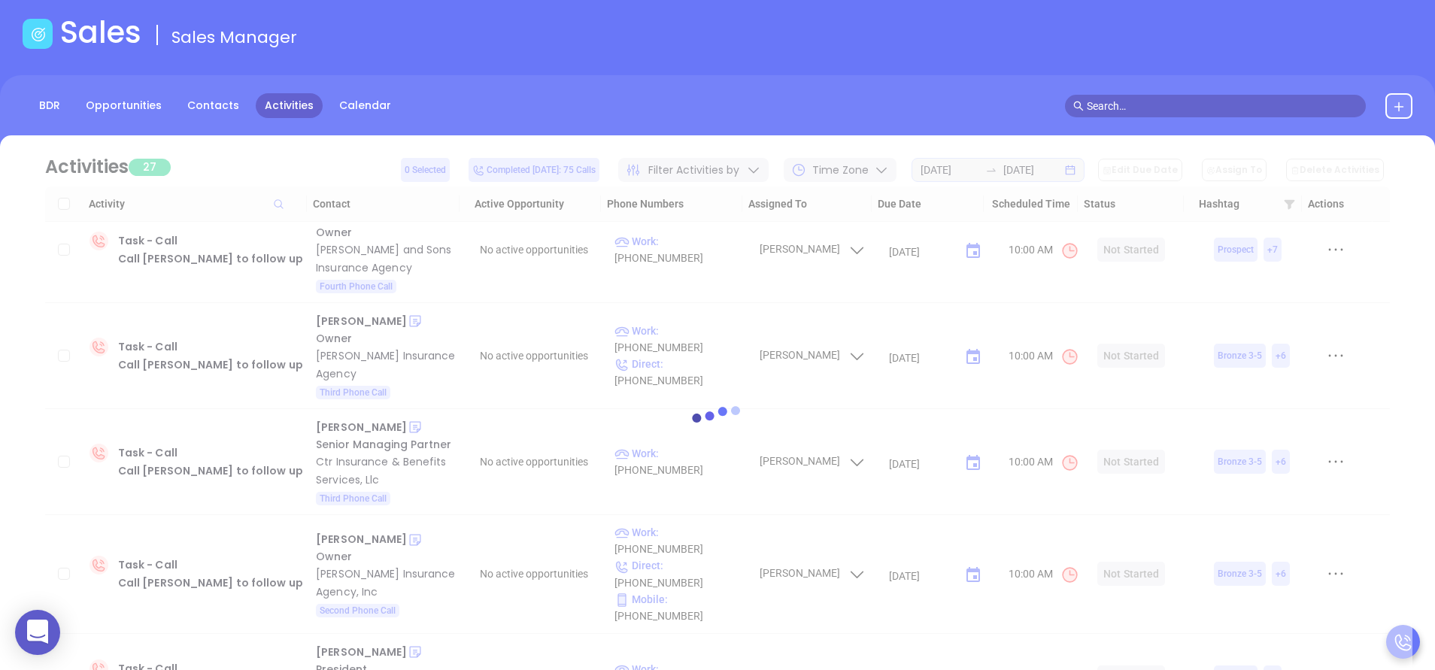
scroll to position [49, 0]
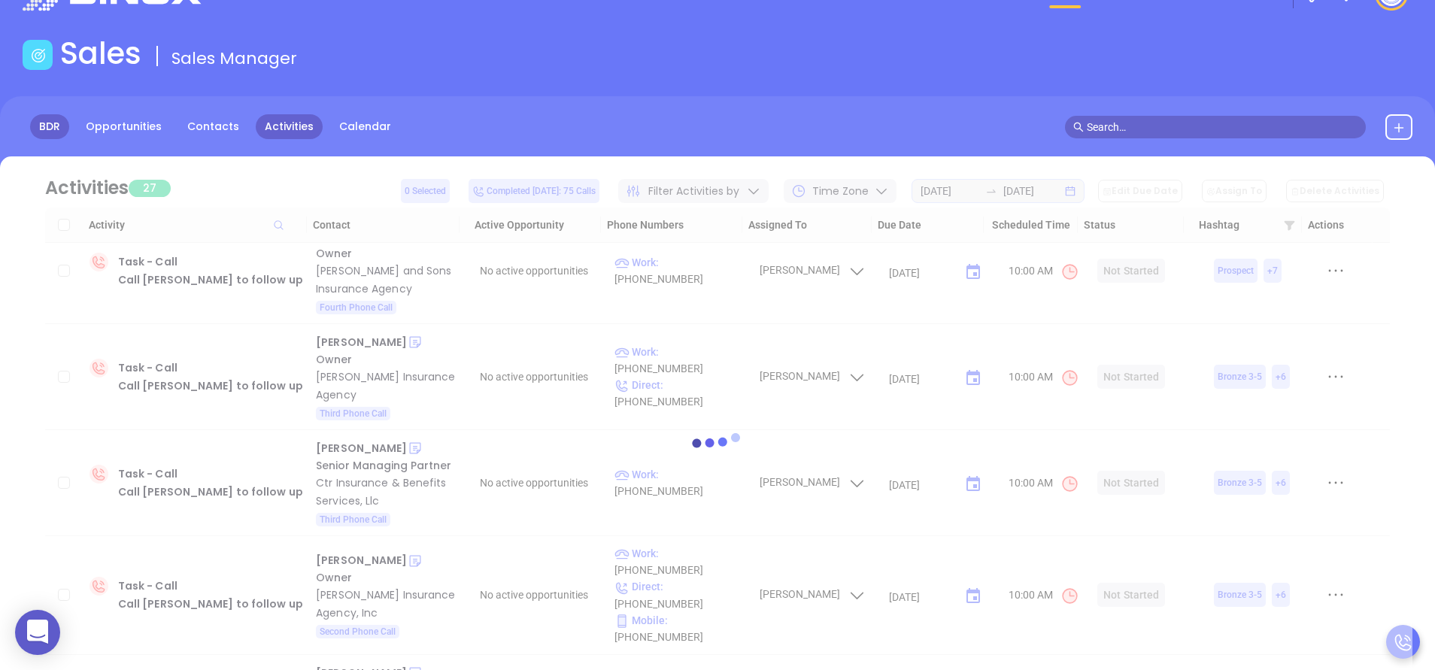
click at [55, 126] on link "BDR" at bounding box center [49, 126] width 39 height 25
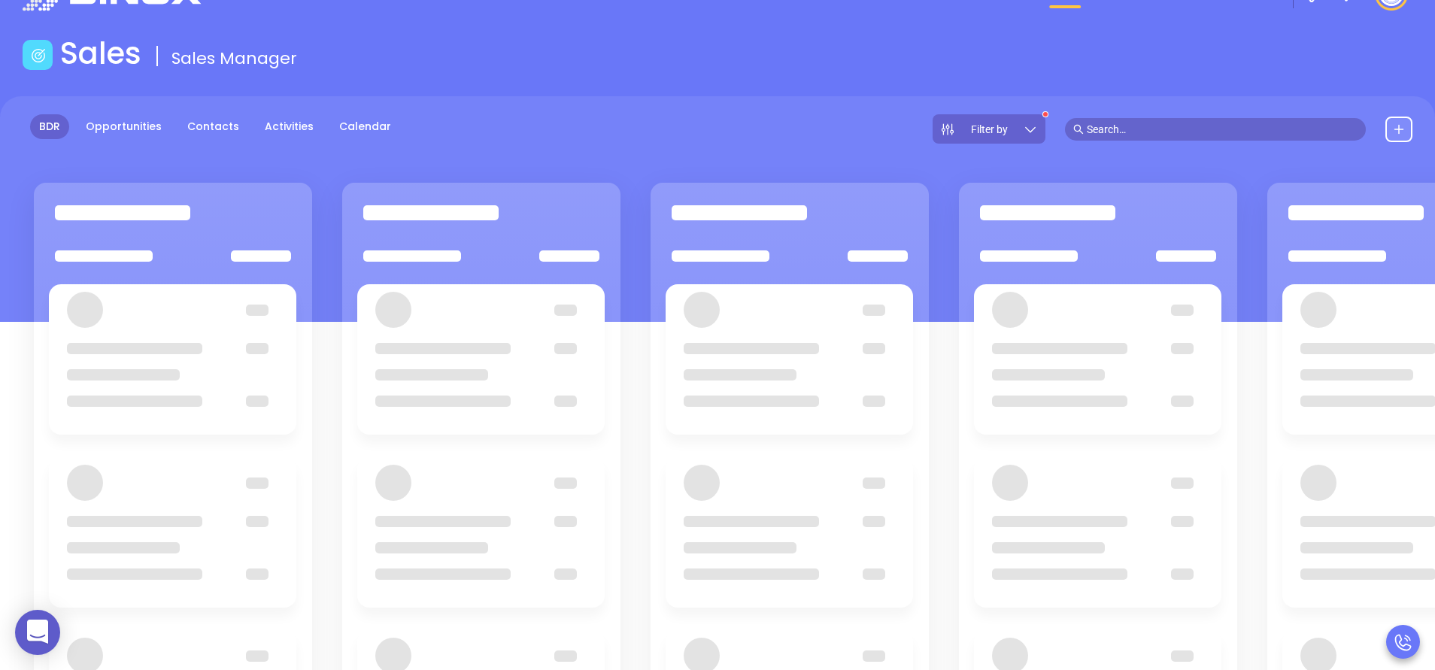
click at [1027, 130] on icon at bounding box center [1030, 129] width 15 height 15
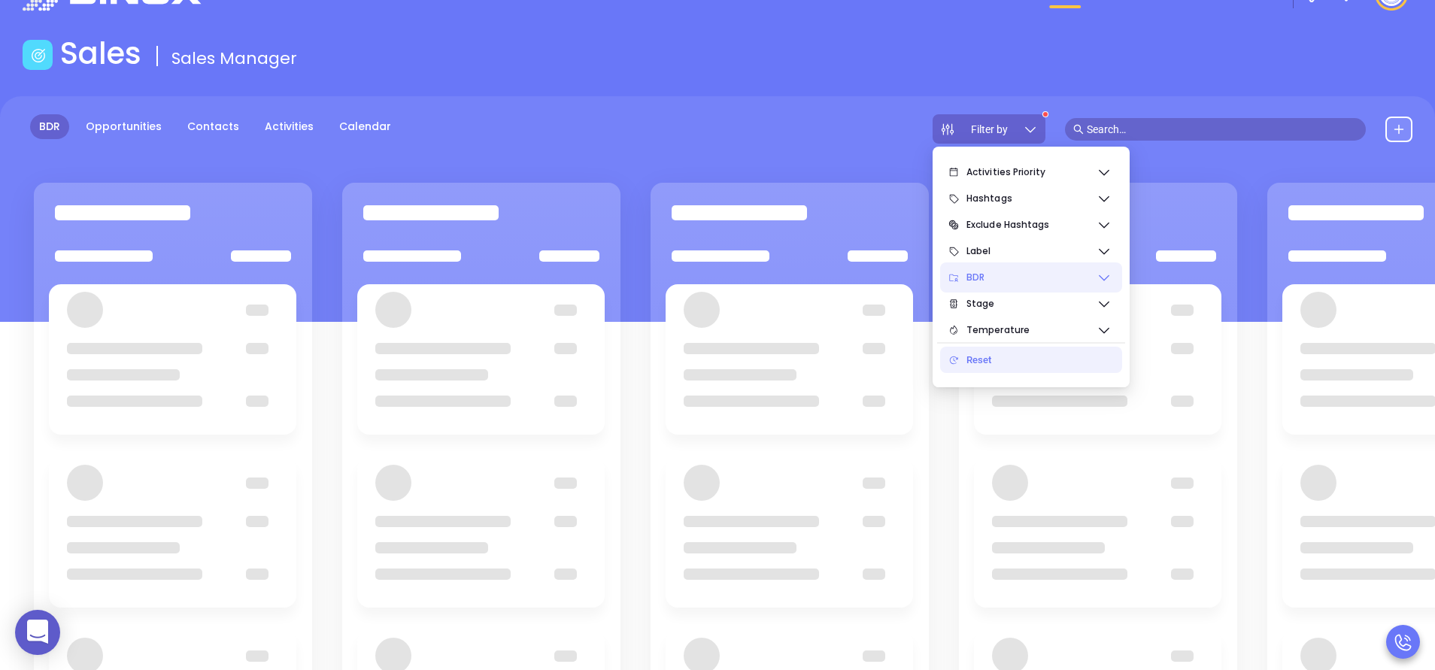
click at [1110, 278] on icon at bounding box center [1104, 277] width 15 height 15
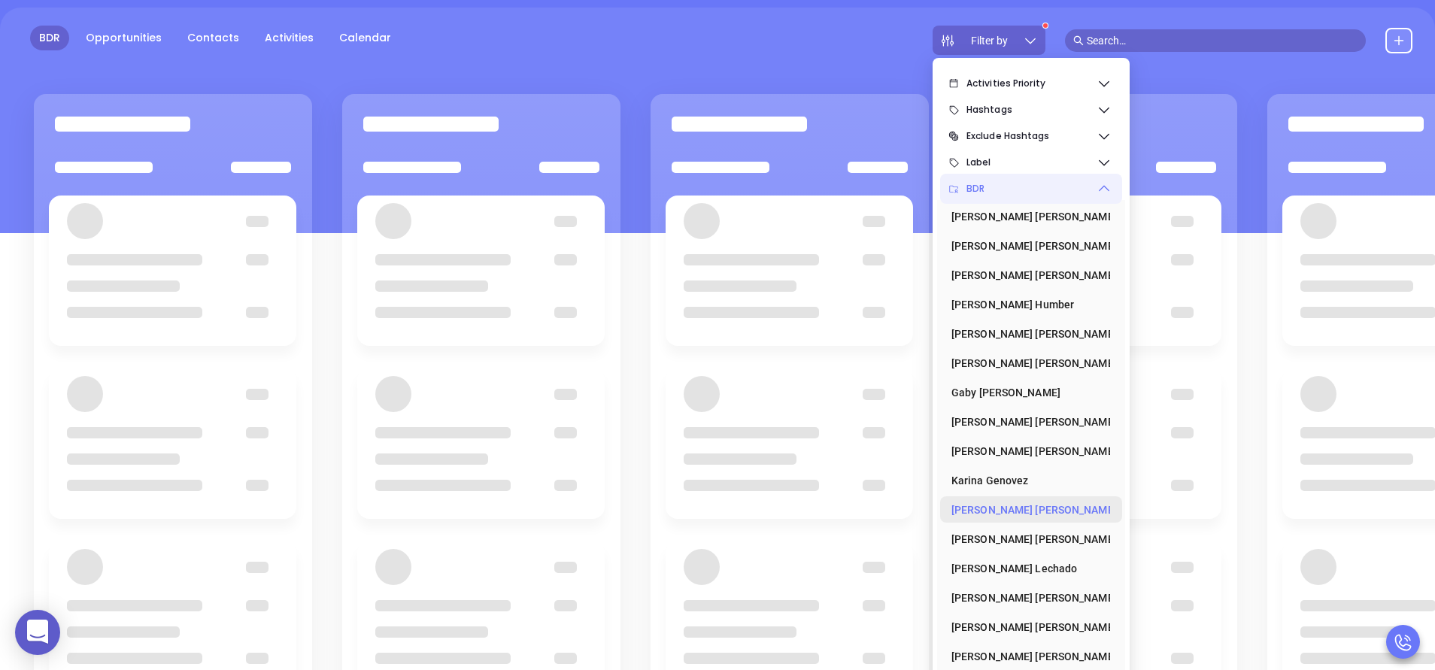
scroll to position [209, 0]
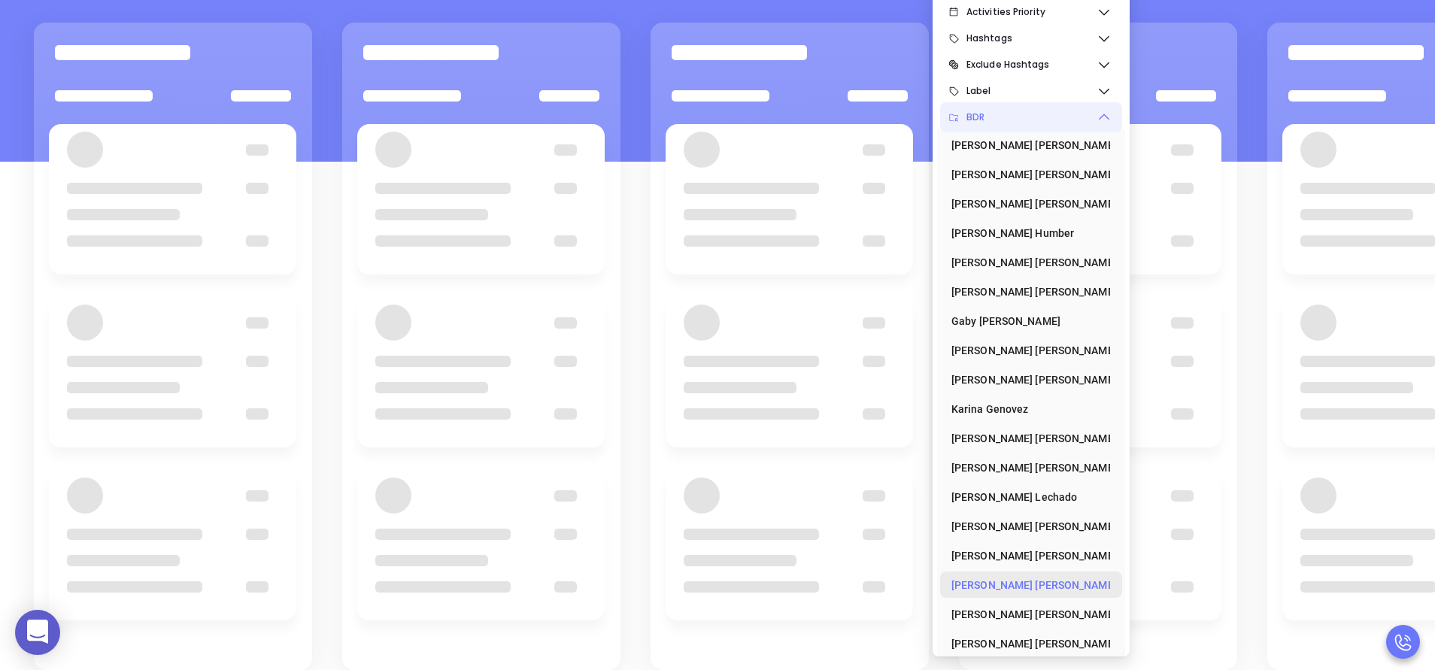
click at [1006, 585] on div "Vicky Mendoza" at bounding box center [1027, 585] width 150 height 30
click at [784, 12] on div "BDR Opportunities Contacts Activities Calendar Filter by" at bounding box center [717, 49] width 1435 height 226
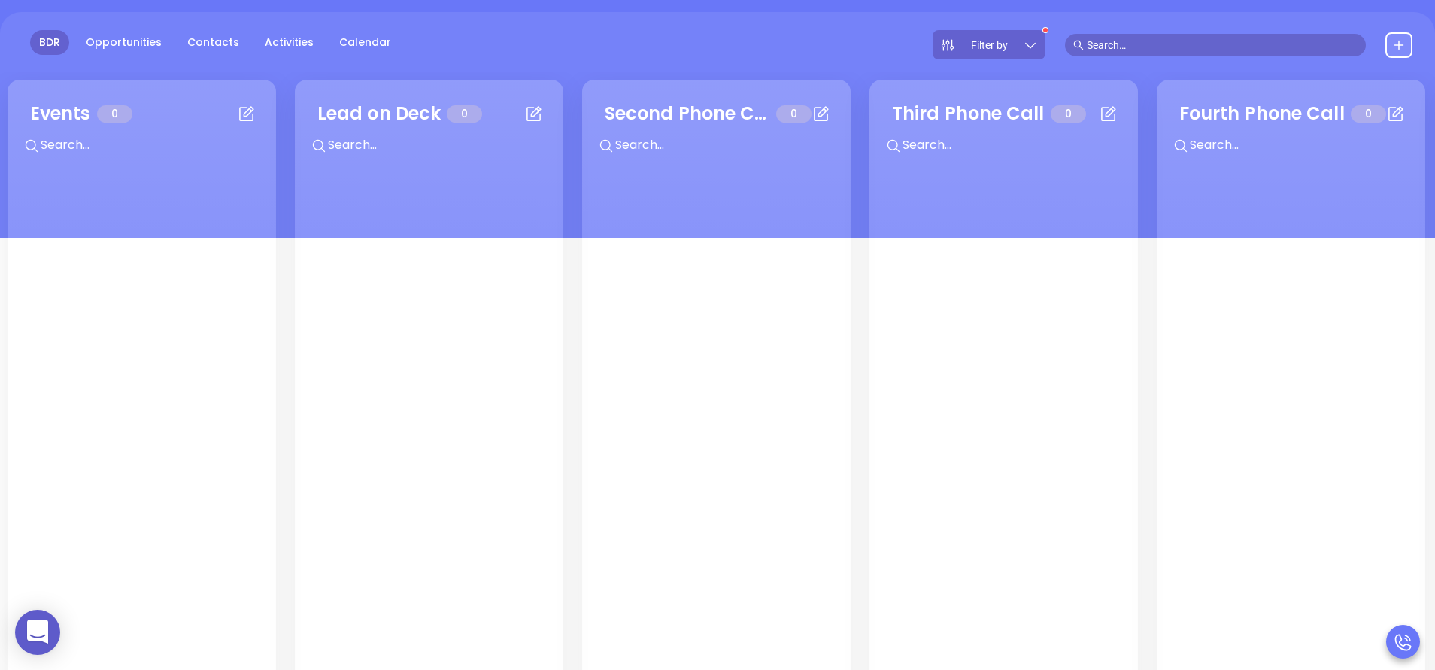
scroll to position [0, 0]
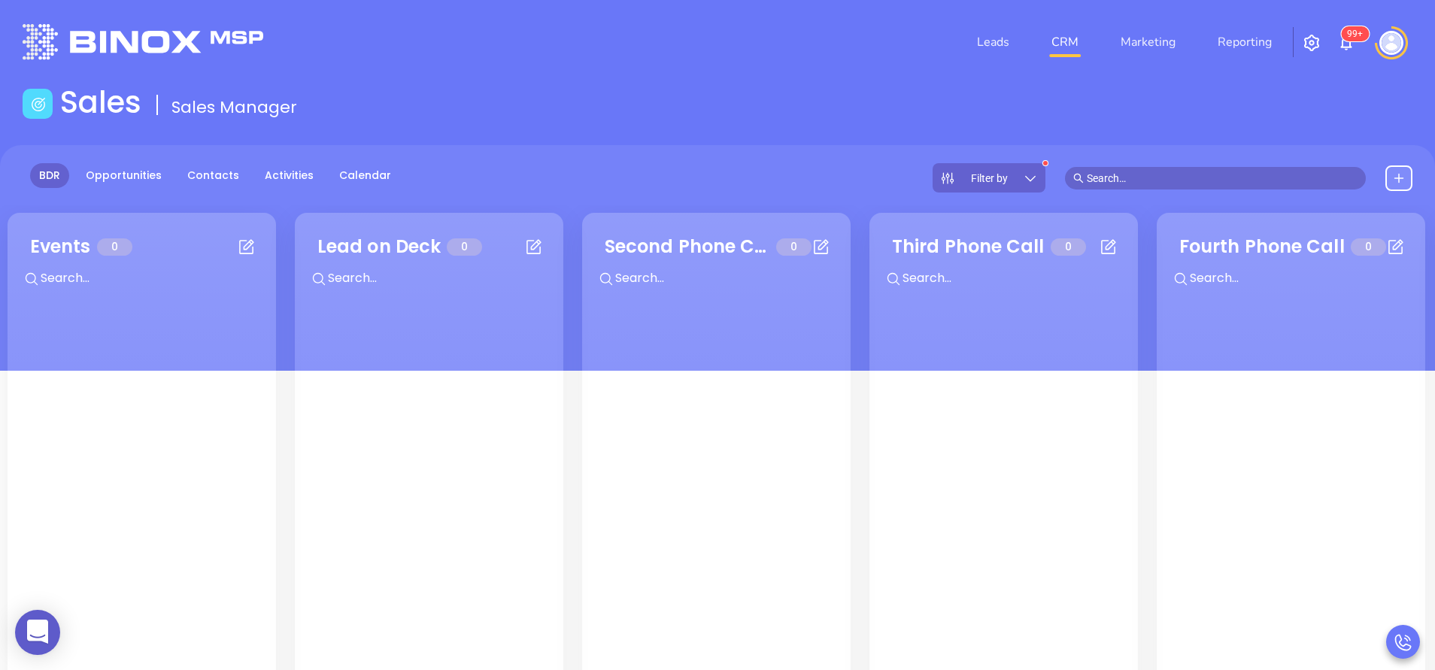
click at [1012, 182] on div "Filter by" at bounding box center [989, 177] width 113 height 29
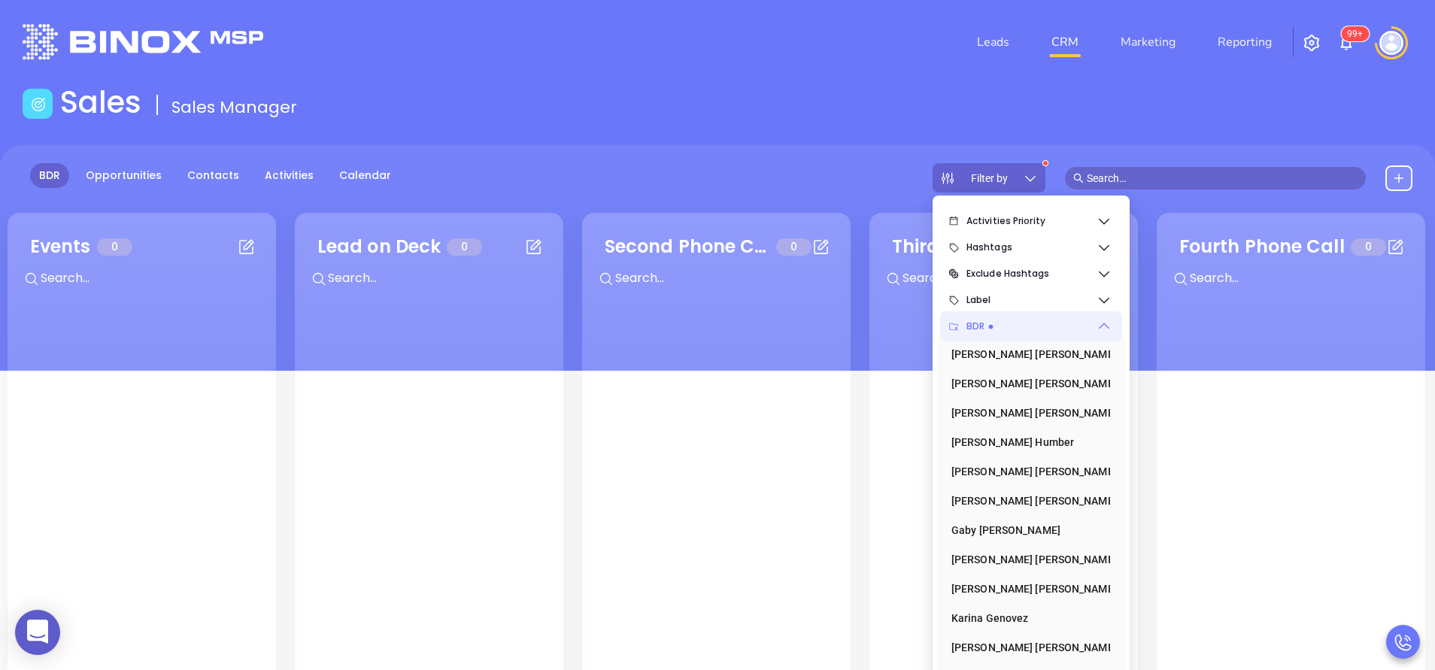
click at [998, 202] on ul "Activities Priority Hashtags Exclude Hashtags Label BDR Alejandra Lara Anabell …" at bounding box center [1031, 578] width 188 height 759
click at [1003, 211] on span "Activities Priority" at bounding box center [1032, 221] width 130 height 30
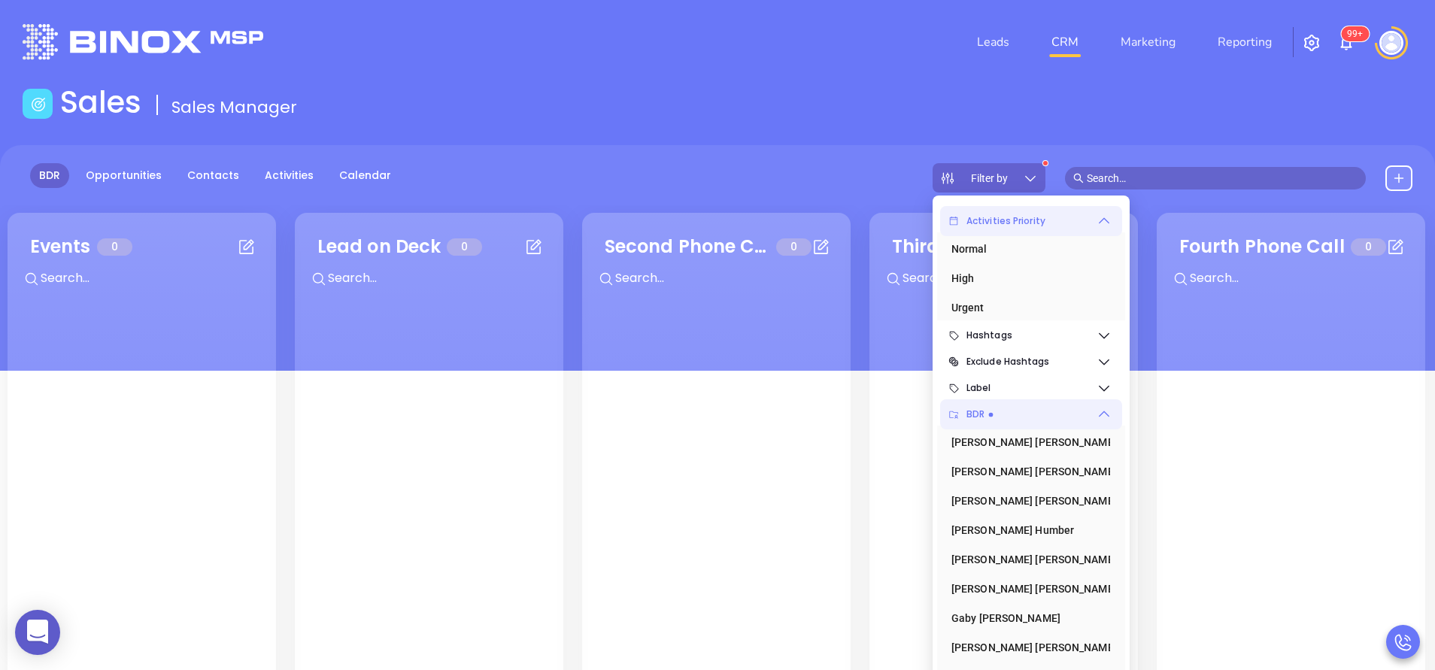
click at [1004, 211] on span "Activities Priority" at bounding box center [1032, 221] width 130 height 30
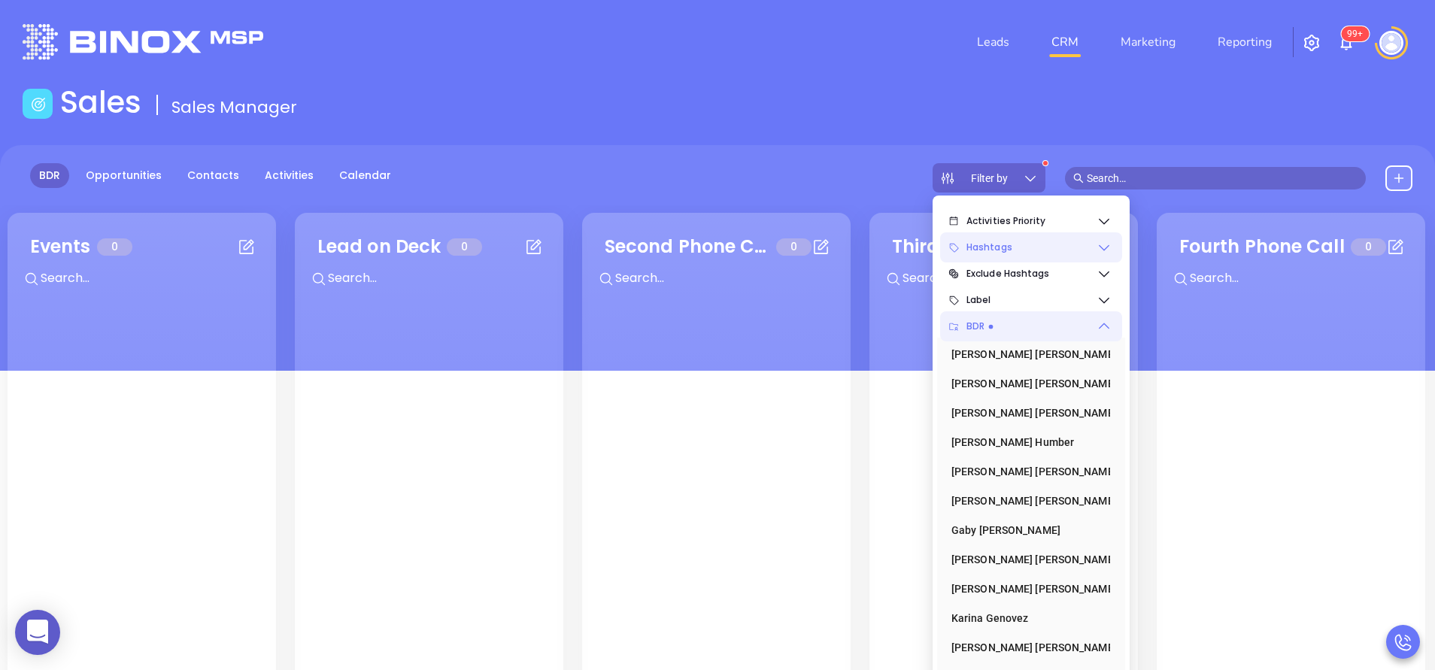
click at [1015, 248] on span "Hashtags" at bounding box center [1032, 247] width 130 height 30
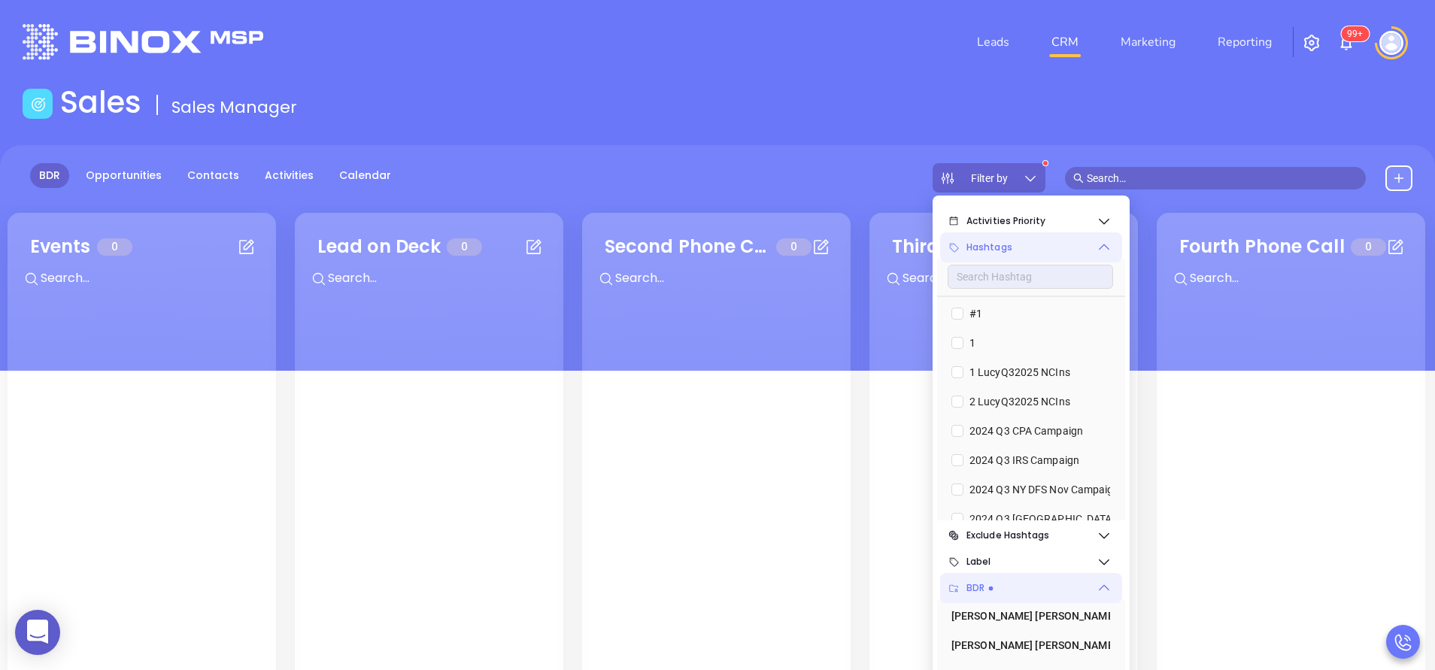
click at [1019, 247] on span "Hashtags" at bounding box center [1032, 247] width 130 height 30
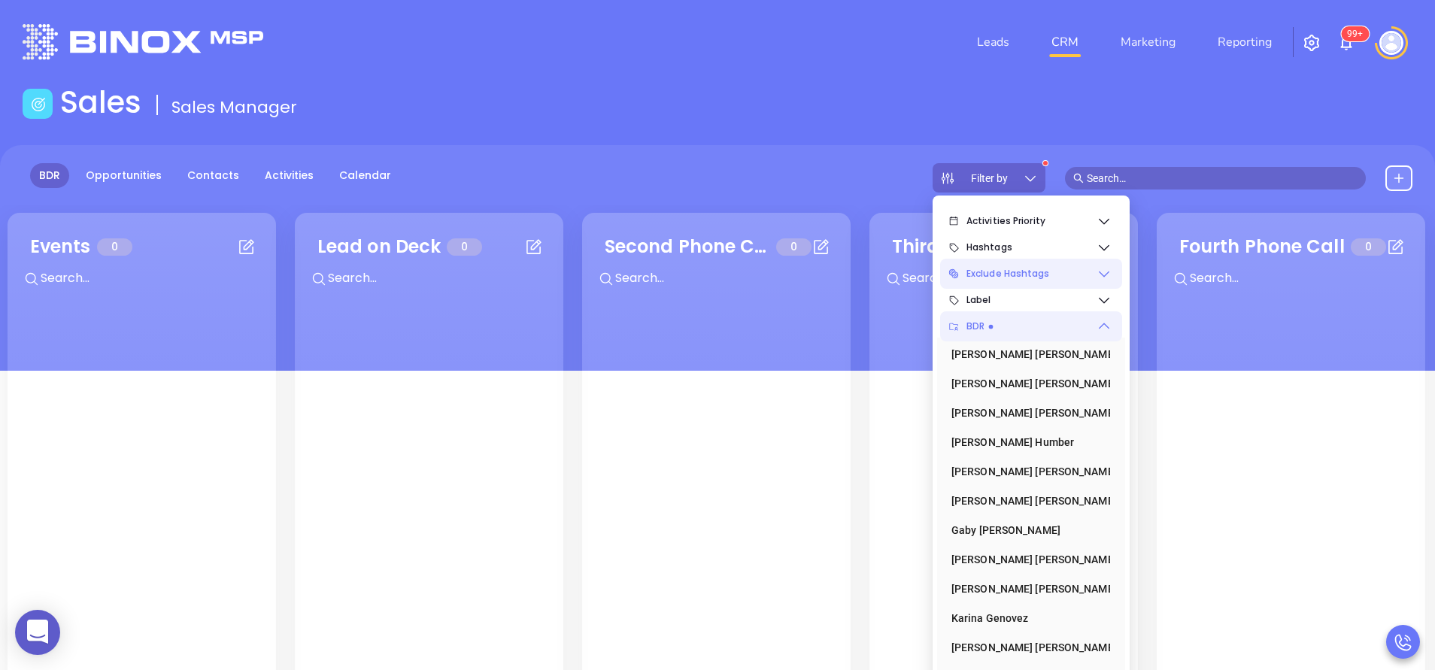
click at [1024, 274] on span "Exclude Hashtags" at bounding box center [1032, 274] width 130 height 30
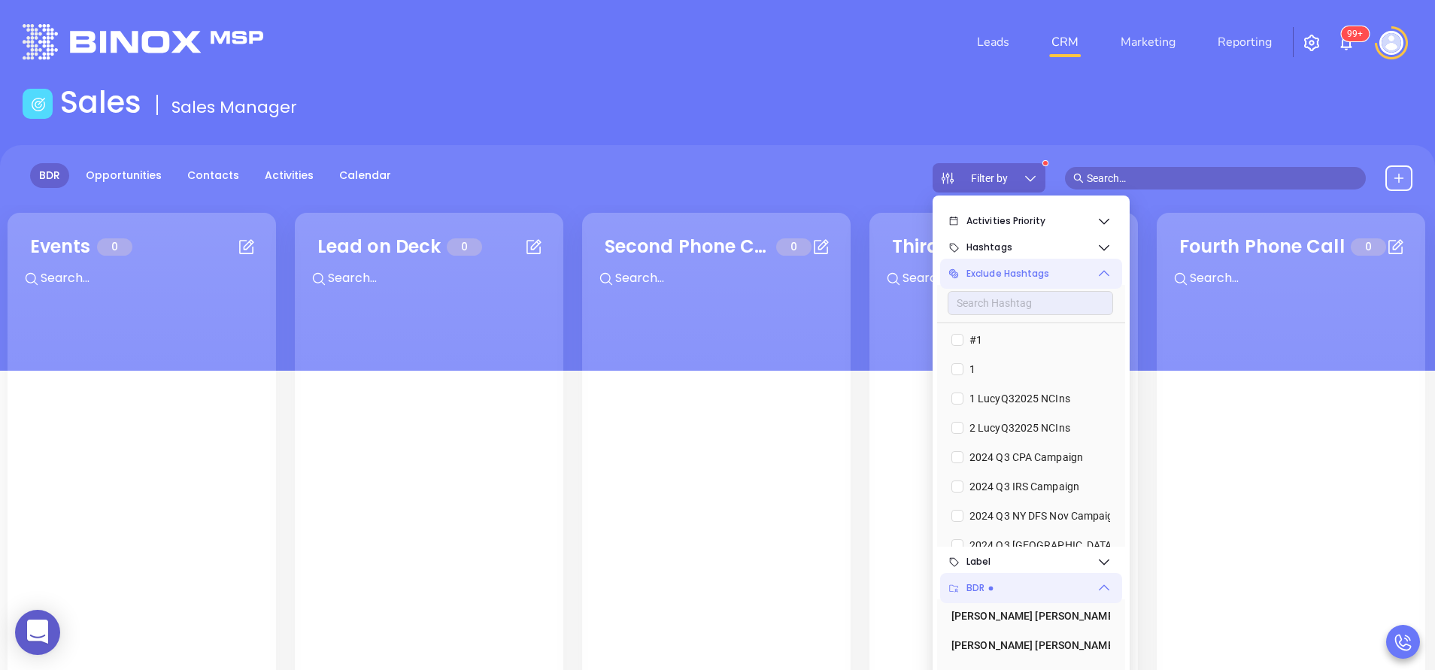
click at [1024, 274] on span "Exclude Hashtags" at bounding box center [1032, 274] width 130 height 30
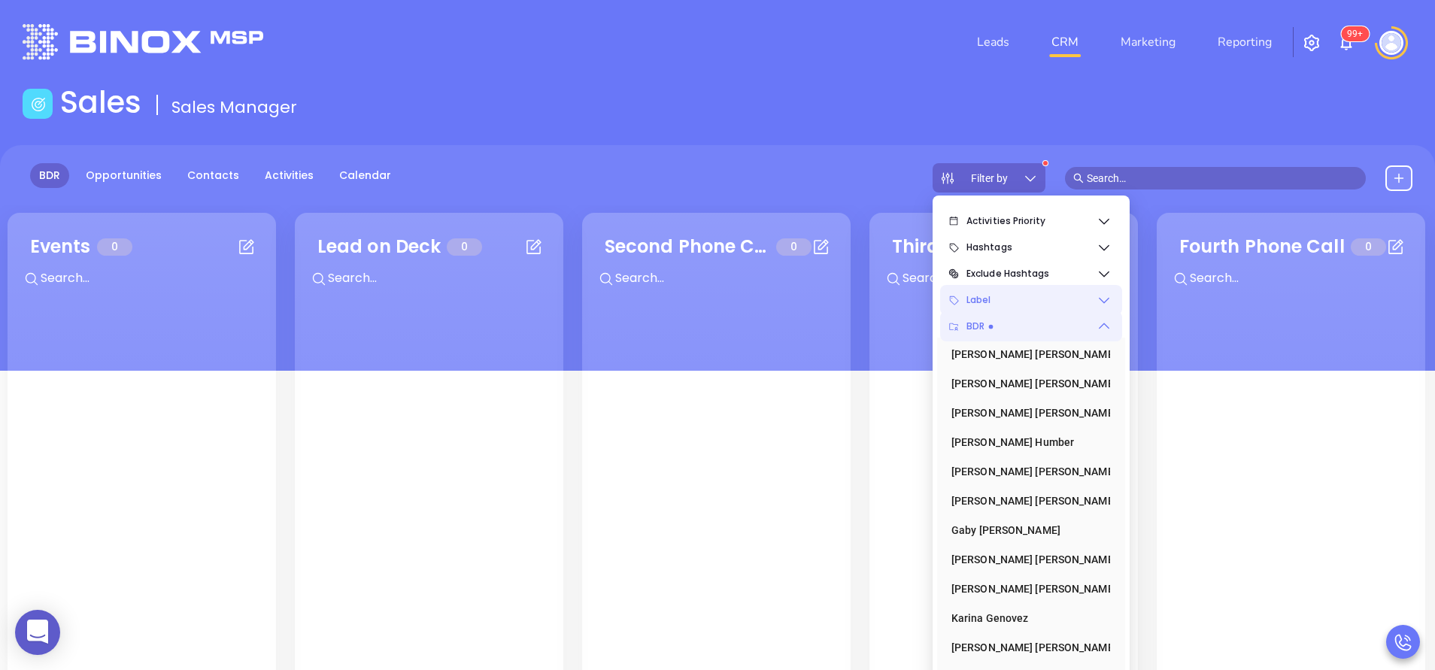
click at [1024, 294] on span "Label" at bounding box center [1032, 300] width 130 height 30
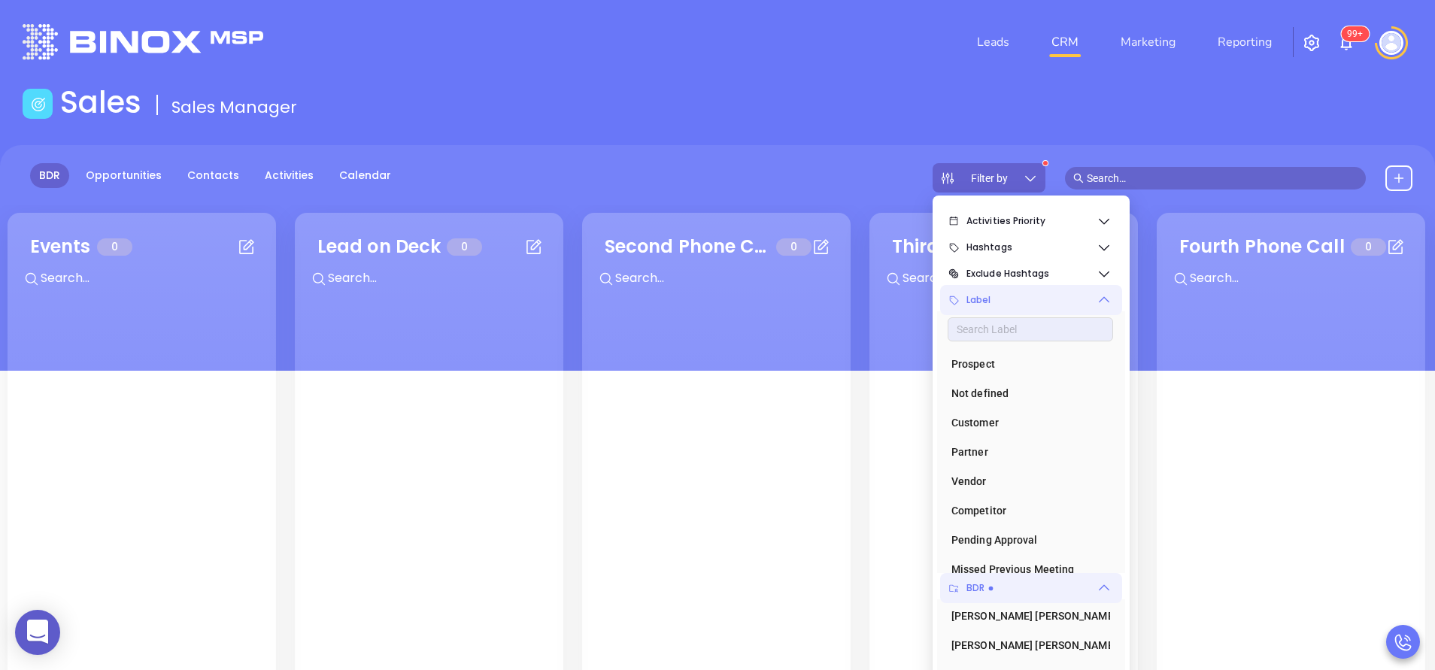
click at [1024, 294] on span "Label" at bounding box center [1032, 300] width 130 height 30
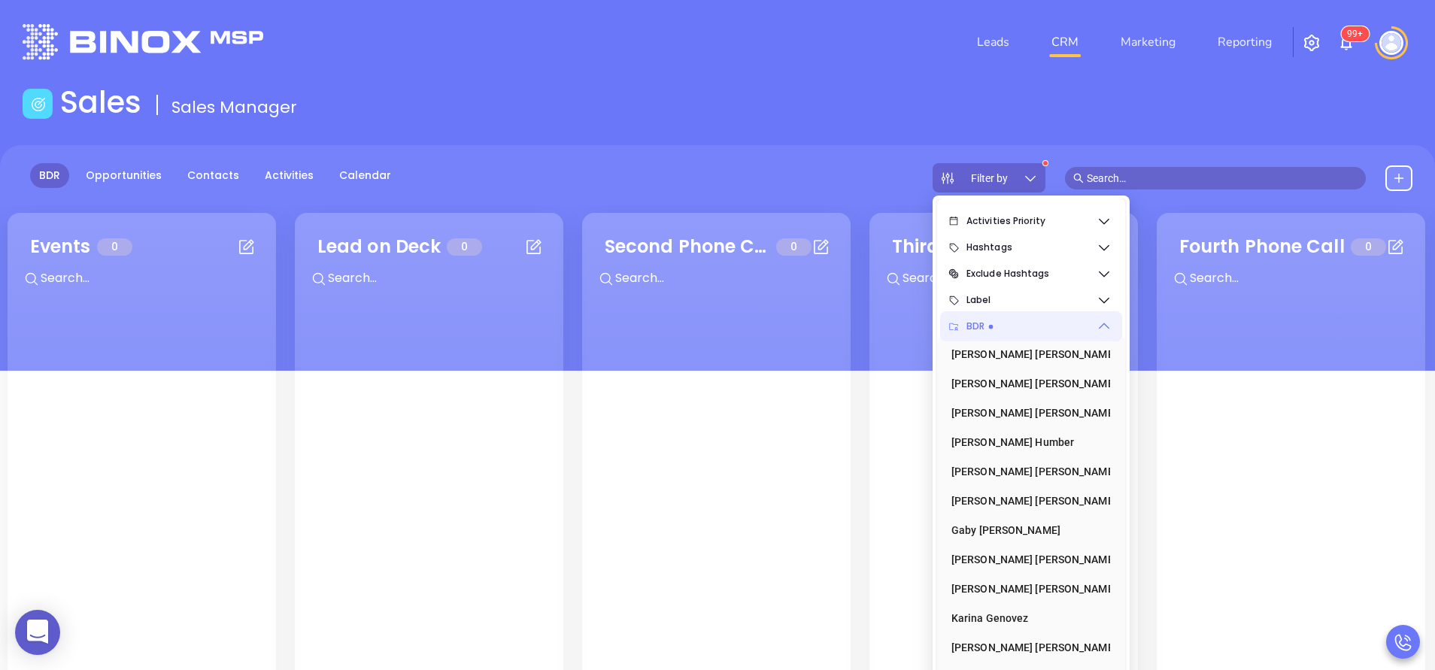
click at [1104, 326] on icon at bounding box center [1104, 326] width 15 height 15
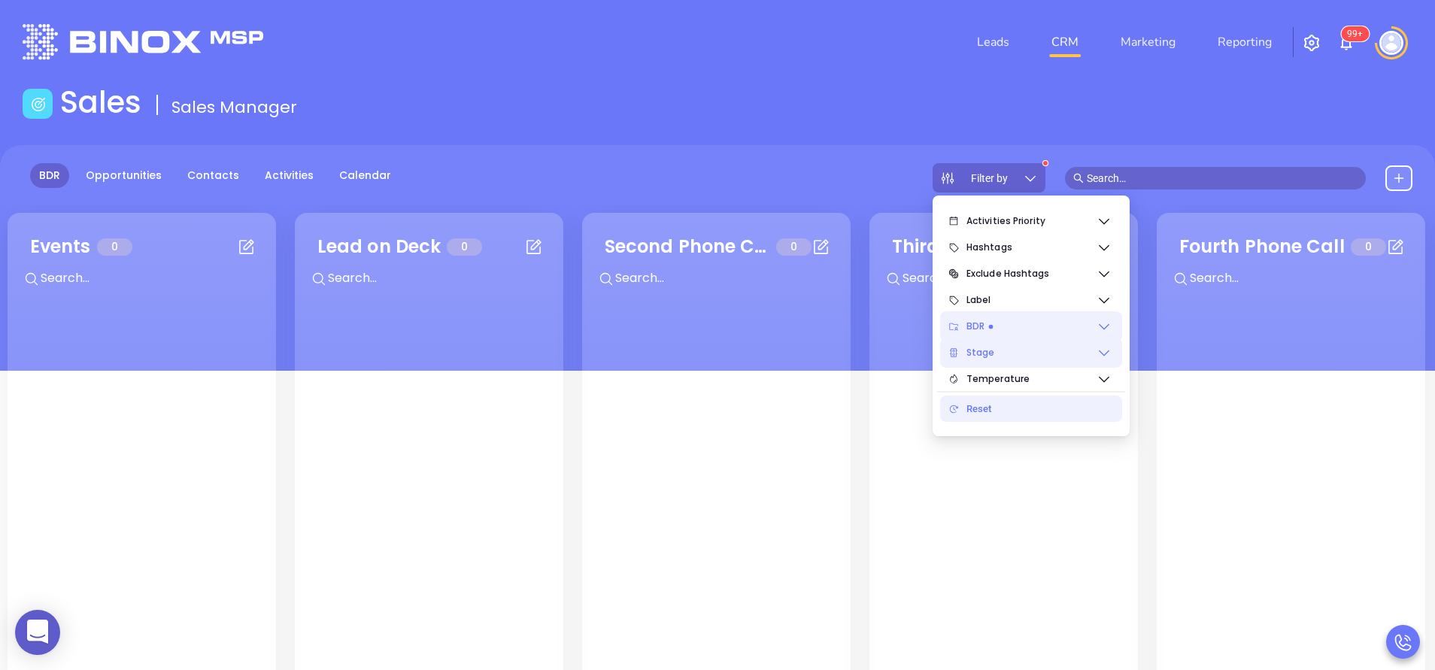
click at [1099, 358] on icon at bounding box center [1104, 352] width 15 height 15
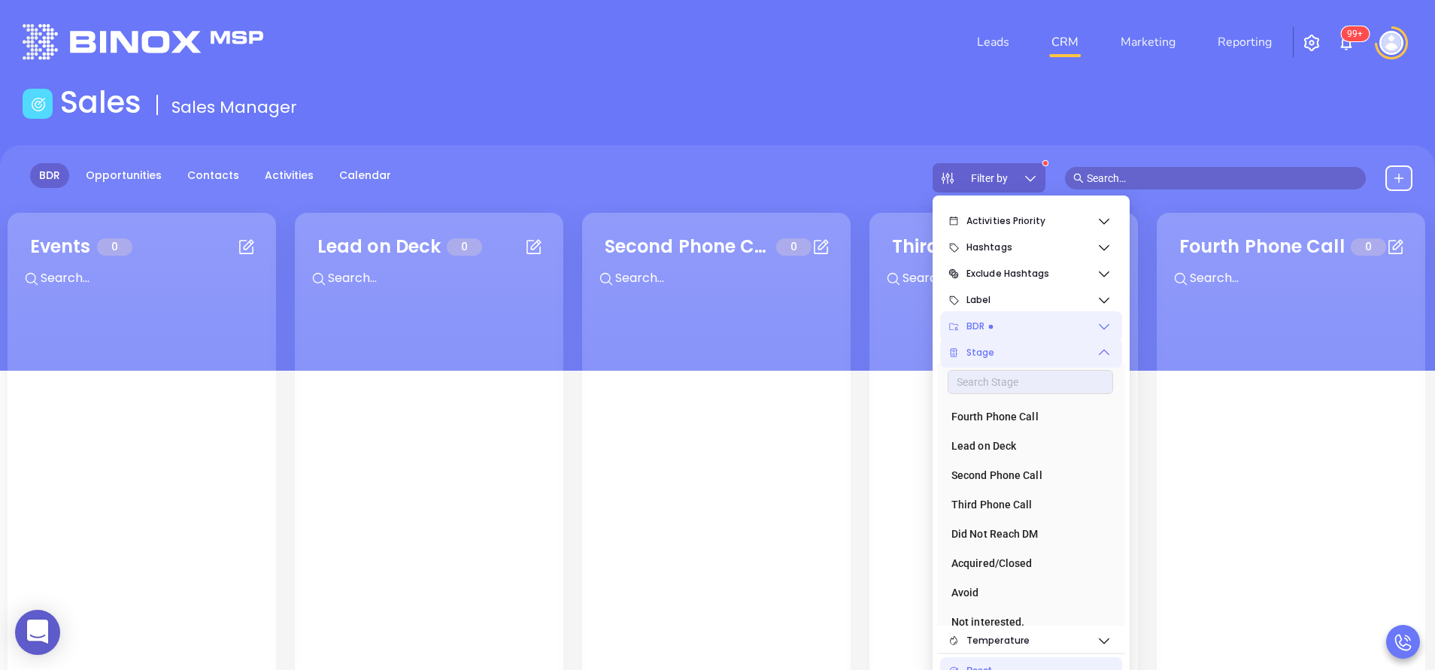
click at [1108, 357] on icon at bounding box center [1104, 352] width 15 height 15
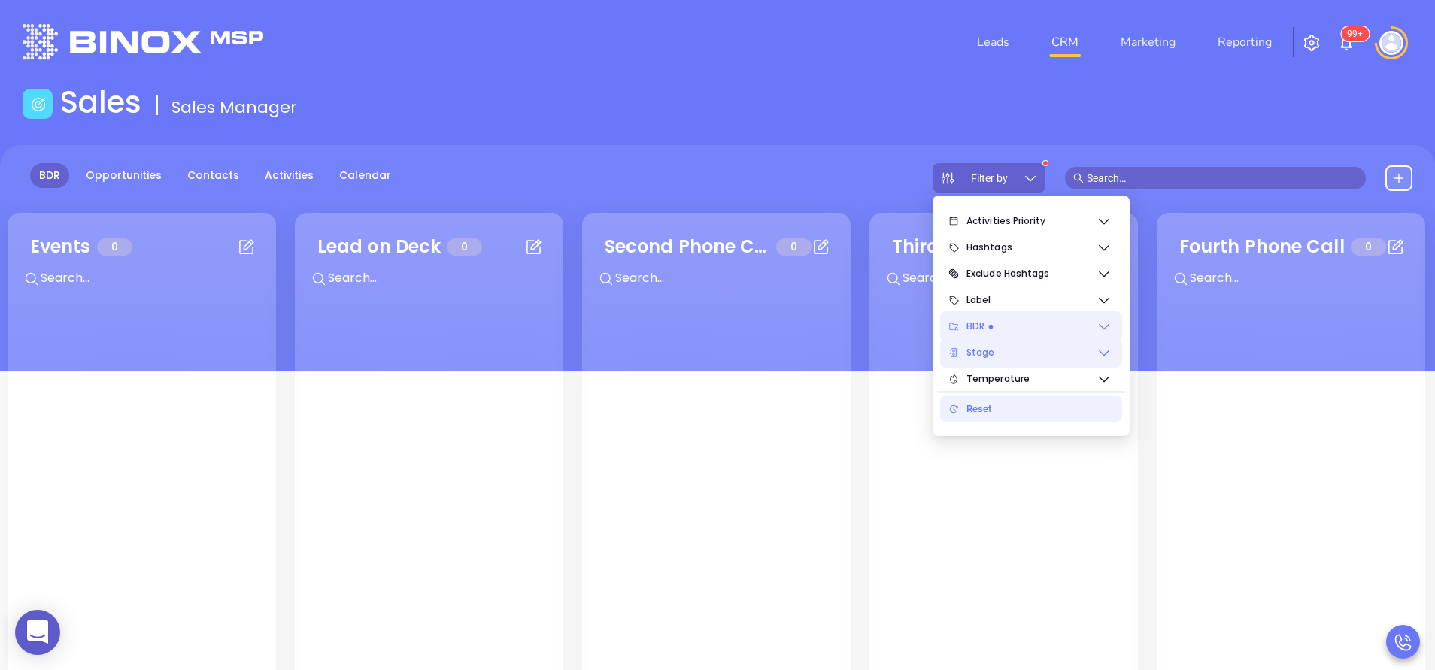
click at [666, 162] on div "BDR Opportunities Contacts Activities Calendar Filter by" at bounding box center [717, 258] width 1435 height 226
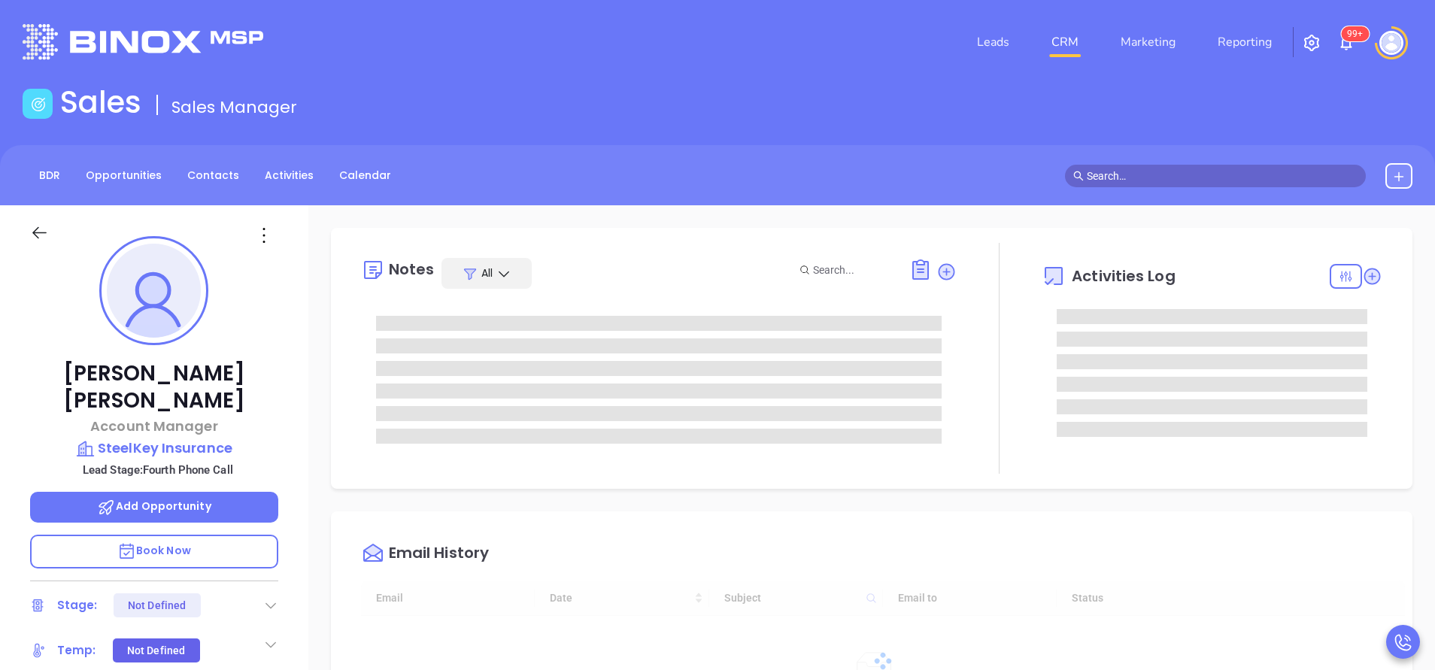
scroll to position [437, 0]
type input "[PERSON_NAME]"
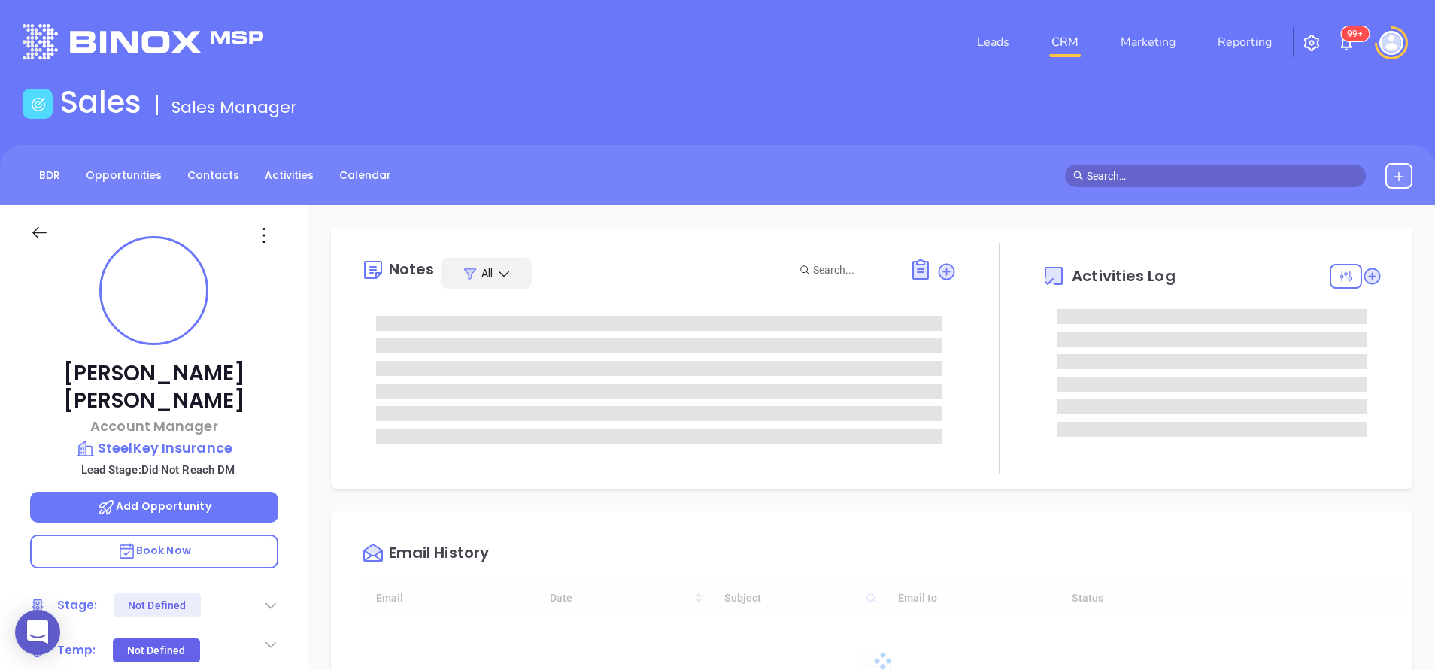
type input "[DATE]"
type input "[PERSON_NAME]"
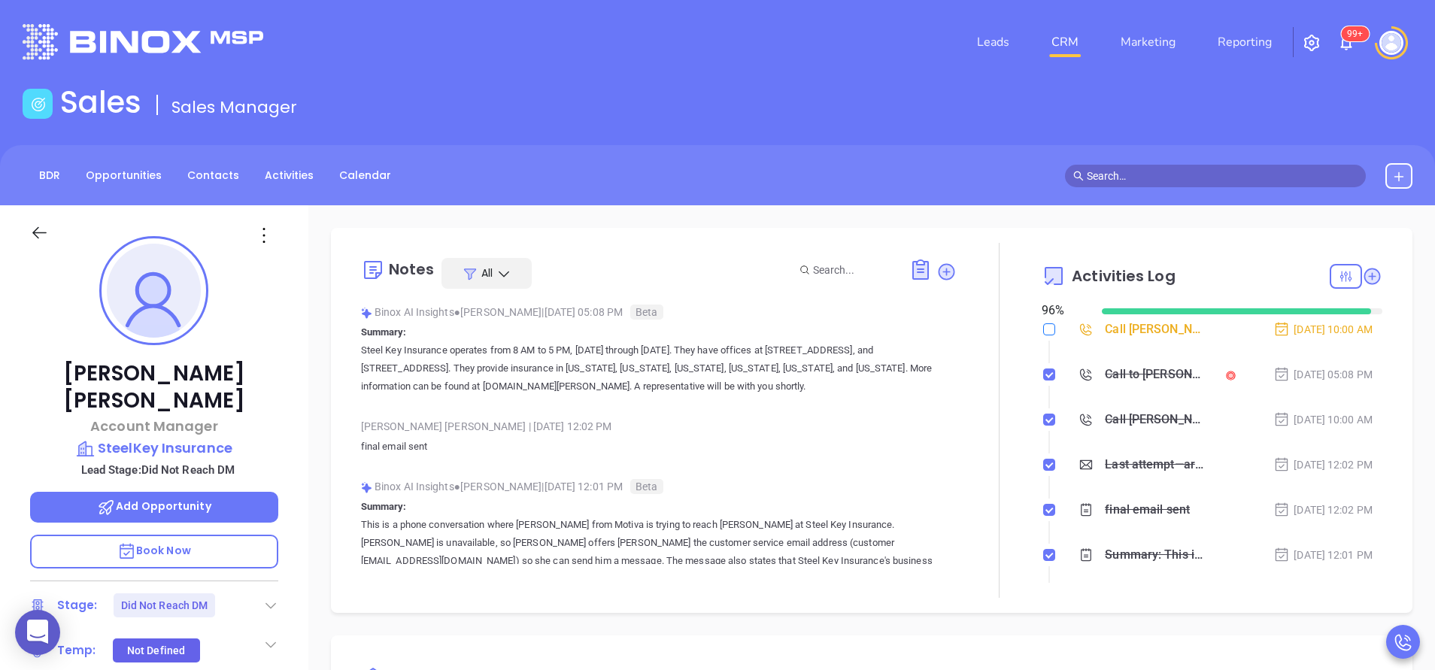
click at [1043, 333] on input "checkbox" at bounding box center [1049, 329] width 12 height 12
checkbox input "true"
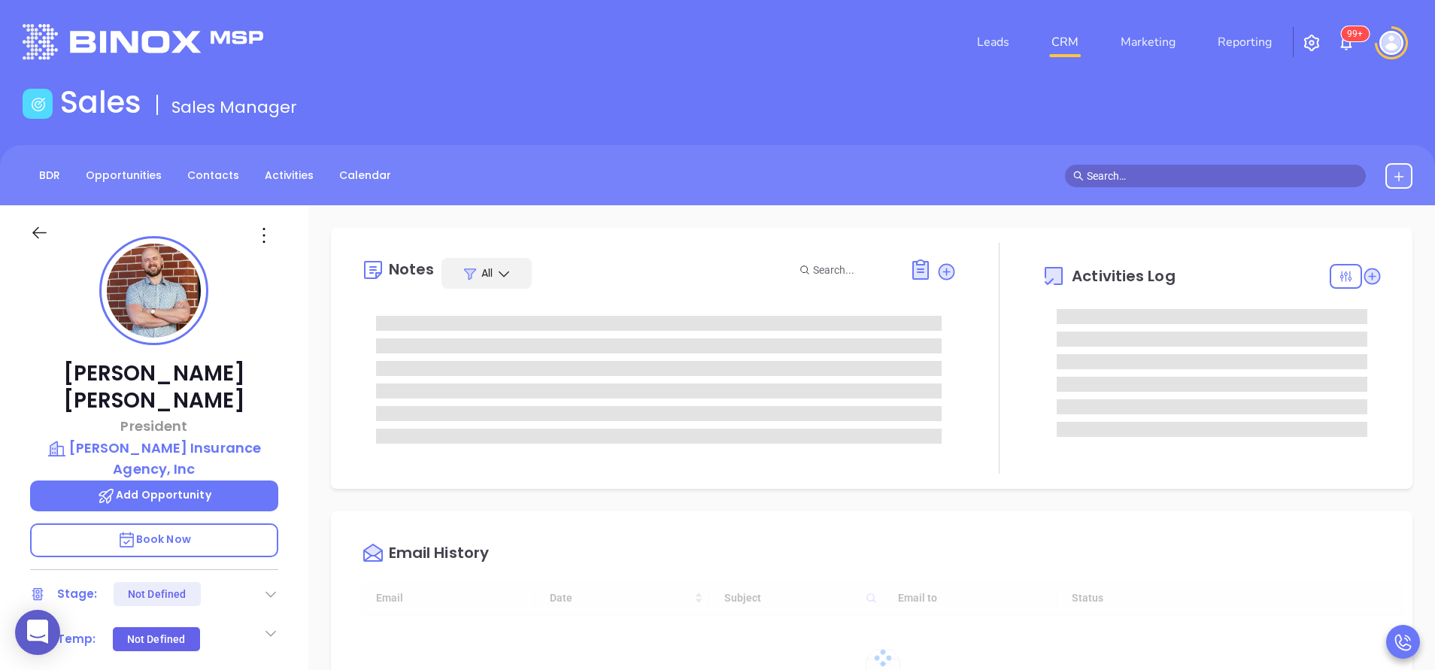
type input "[DATE]"
type input "[PERSON_NAME]"
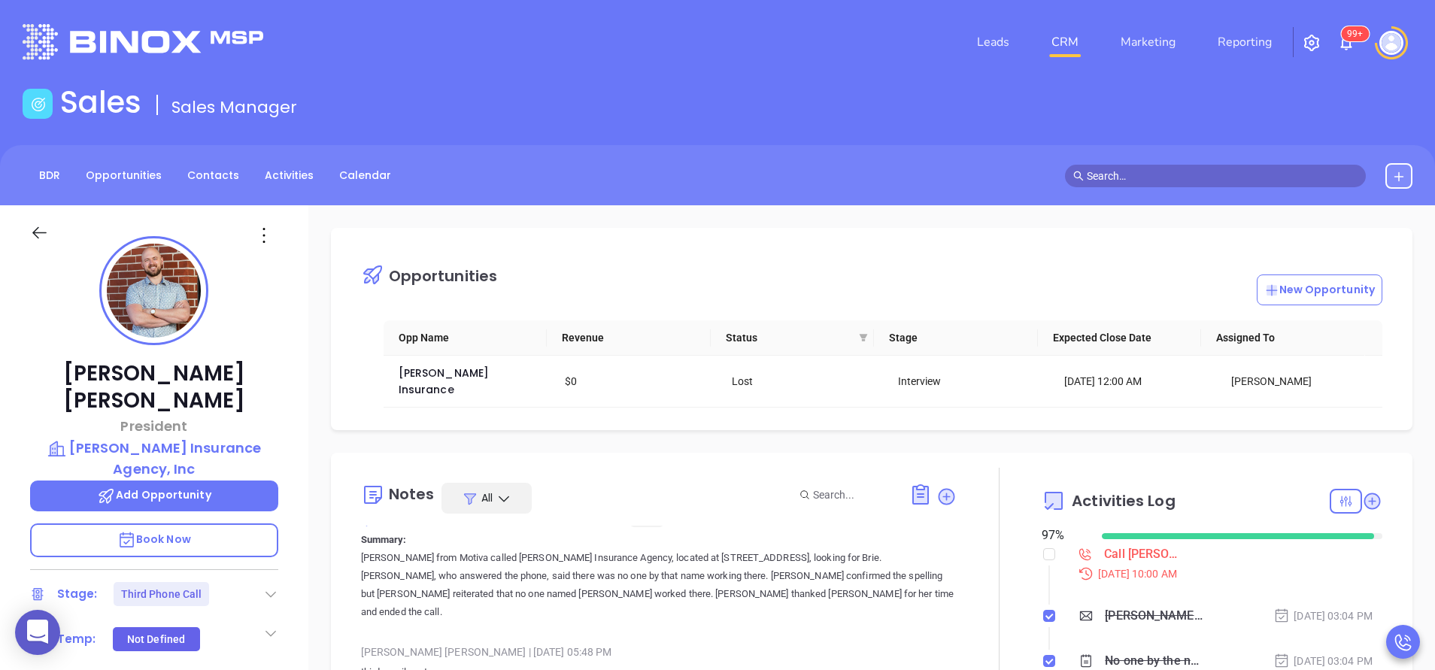
scroll to position [113, 0]
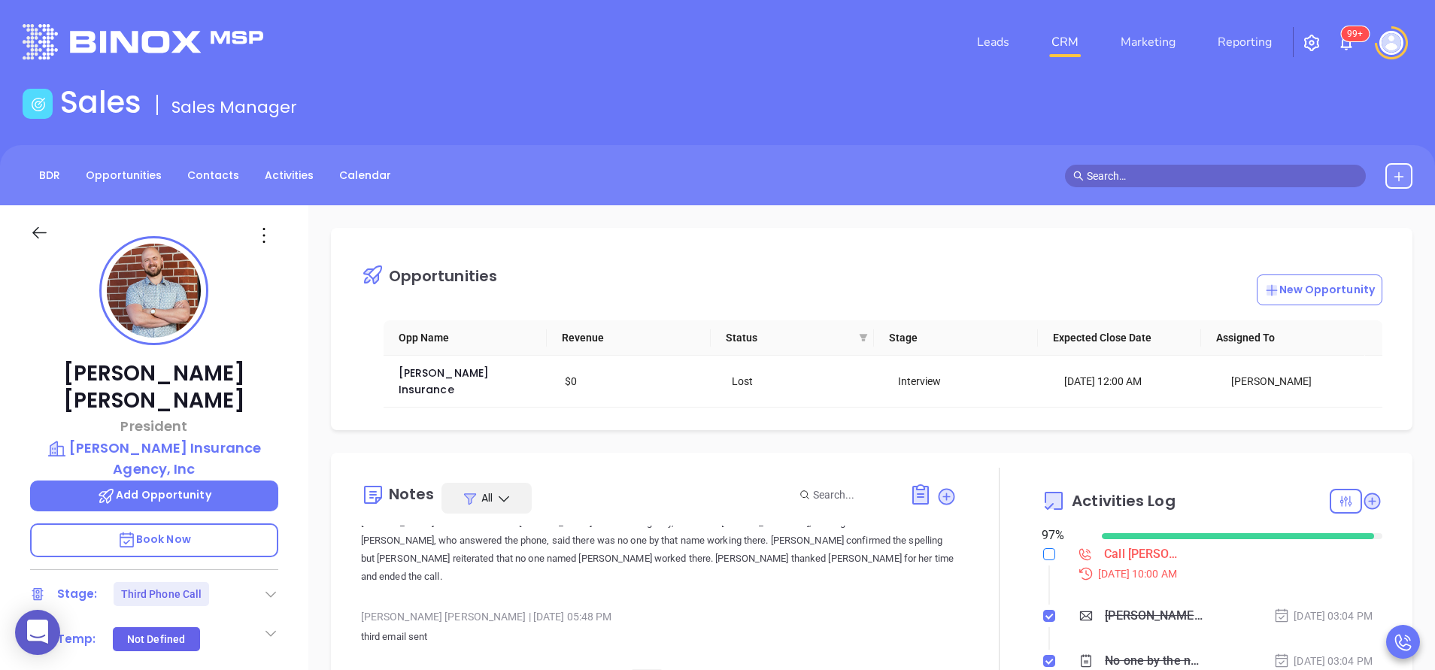
click at [1043, 548] on input "checkbox" at bounding box center [1049, 554] width 12 height 12
checkbox input "true"
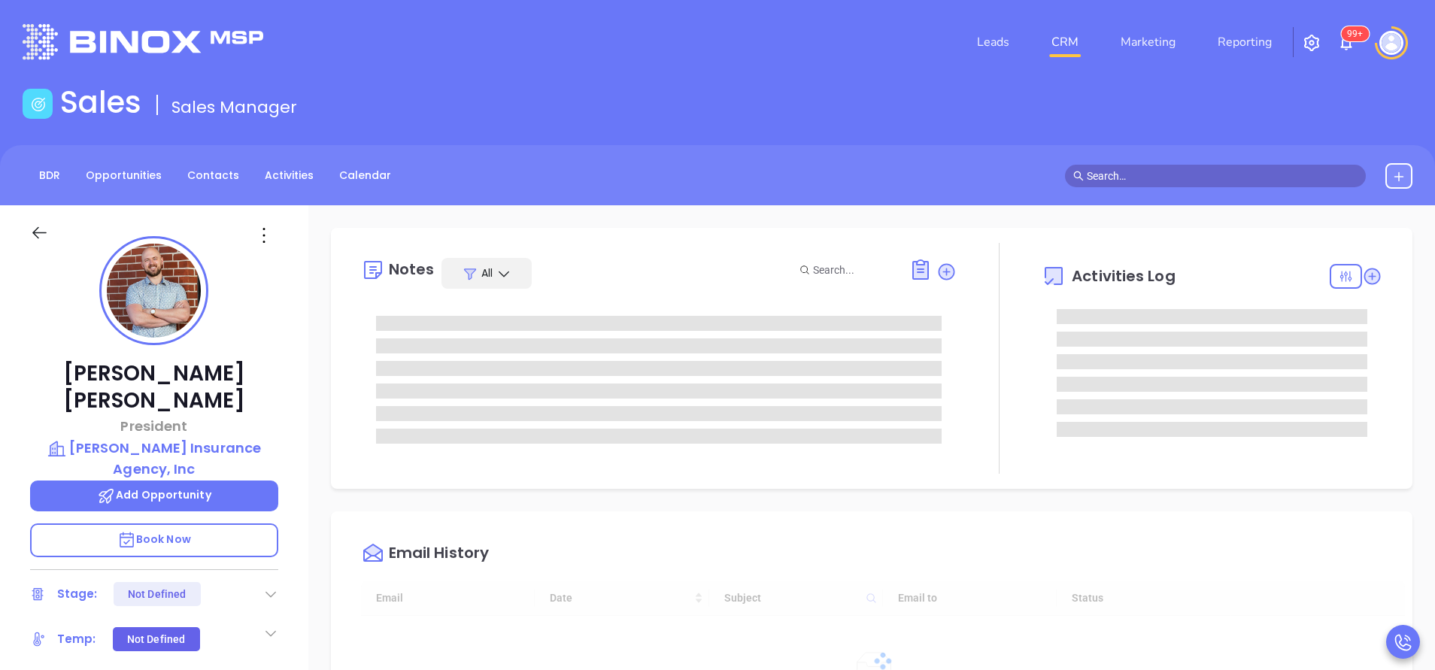
scroll to position [437, 0]
type input "[PERSON_NAME]"
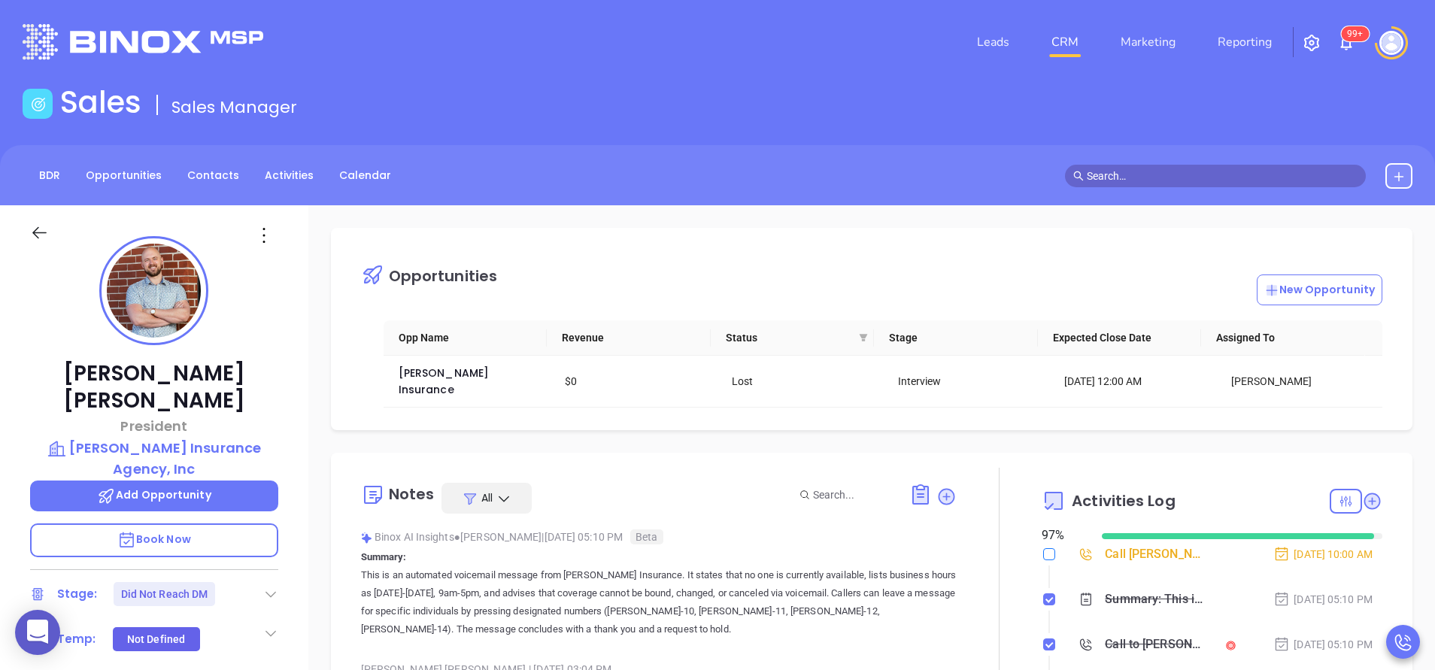
click at [1043, 548] on input "checkbox" at bounding box center [1049, 554] width 12 height 12
checkbox input "true"
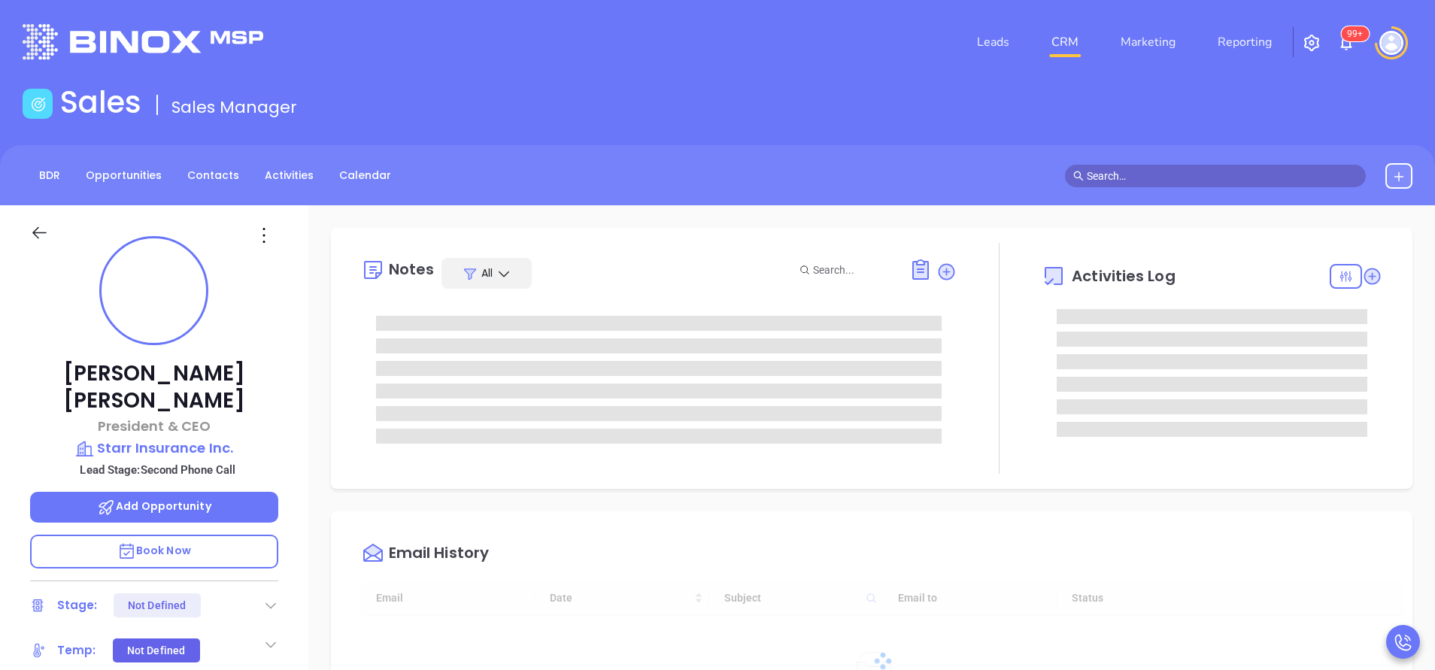
type input "[DATE]"
type input "[PERSON_NAME]"
type input "[DATE]"
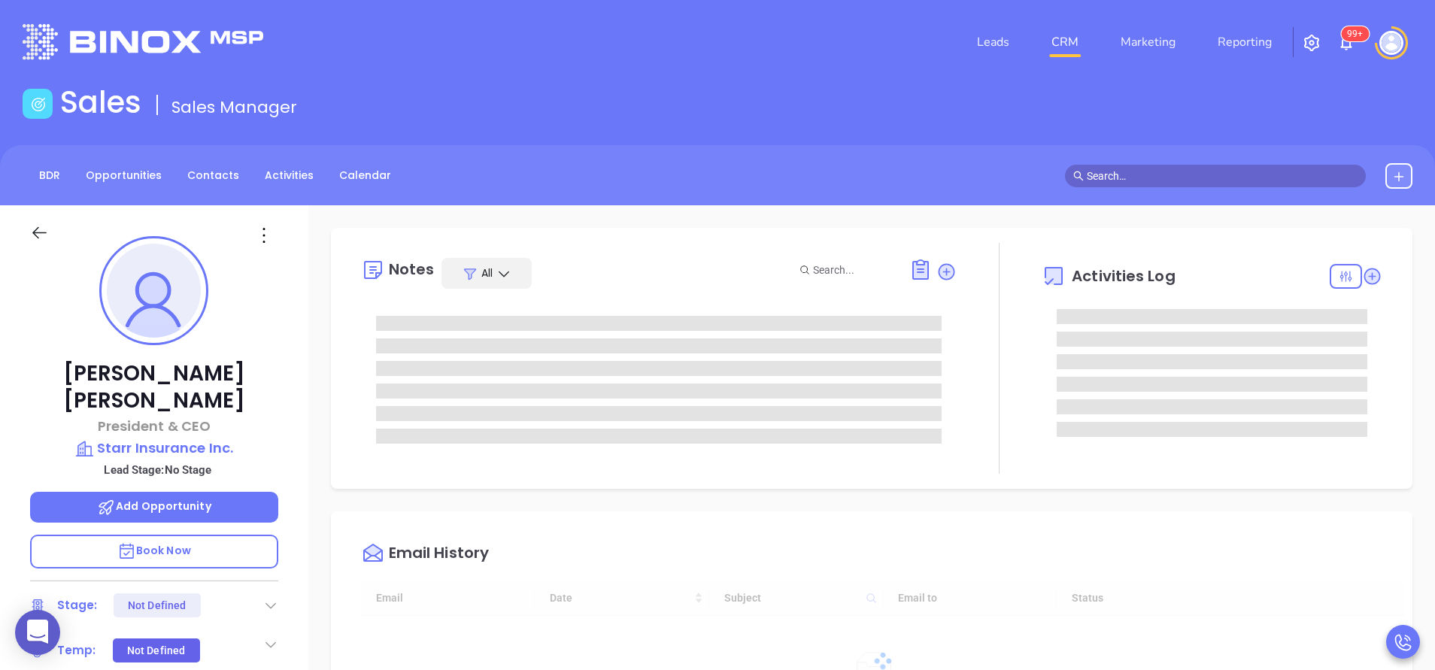
type input "[PERSON_NAME]"
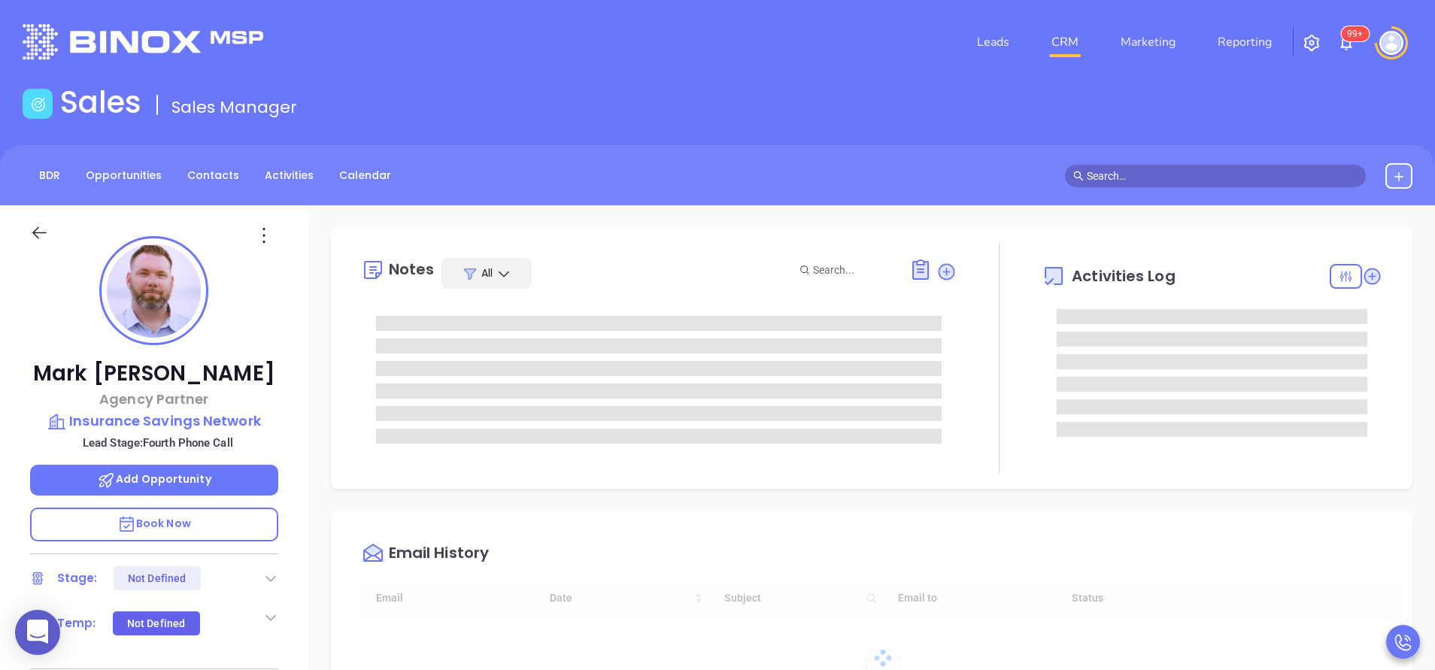
type input "[DATE]"
type input "[PERSON_NAME]"
type input "[DATE]"
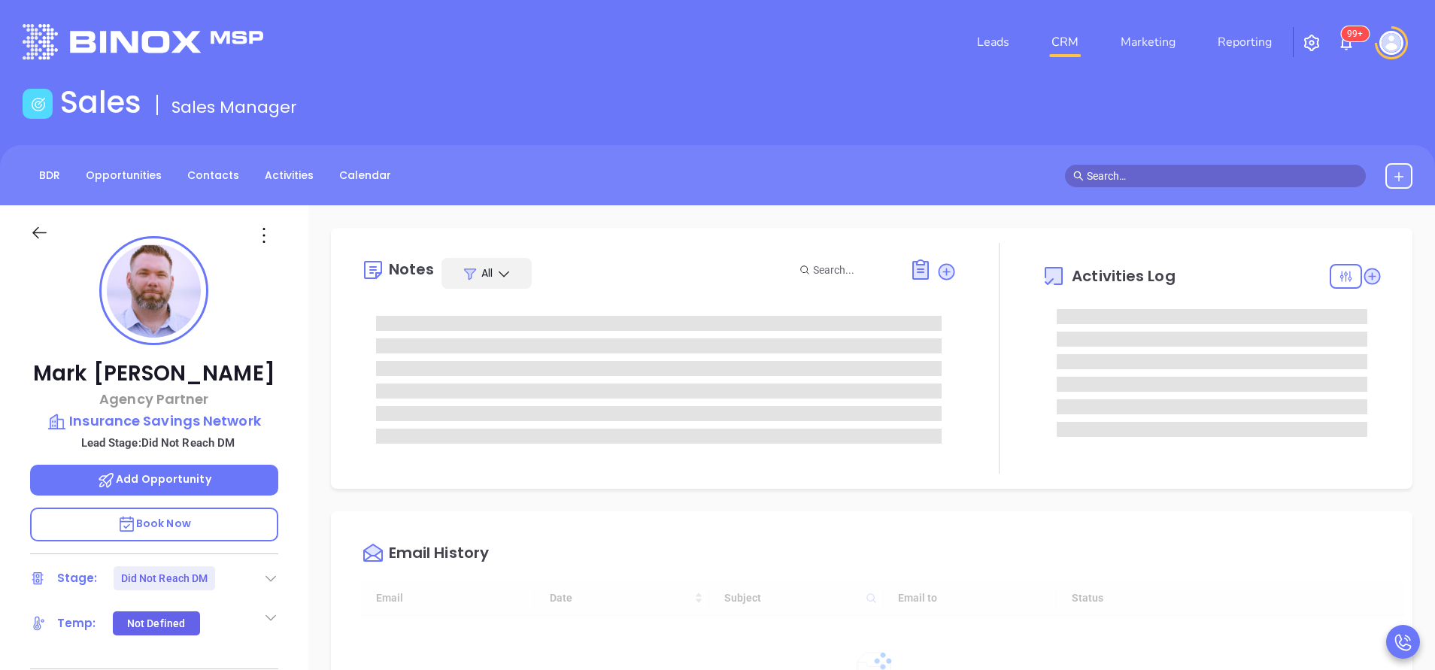
type input "[PERSON_NAME]"
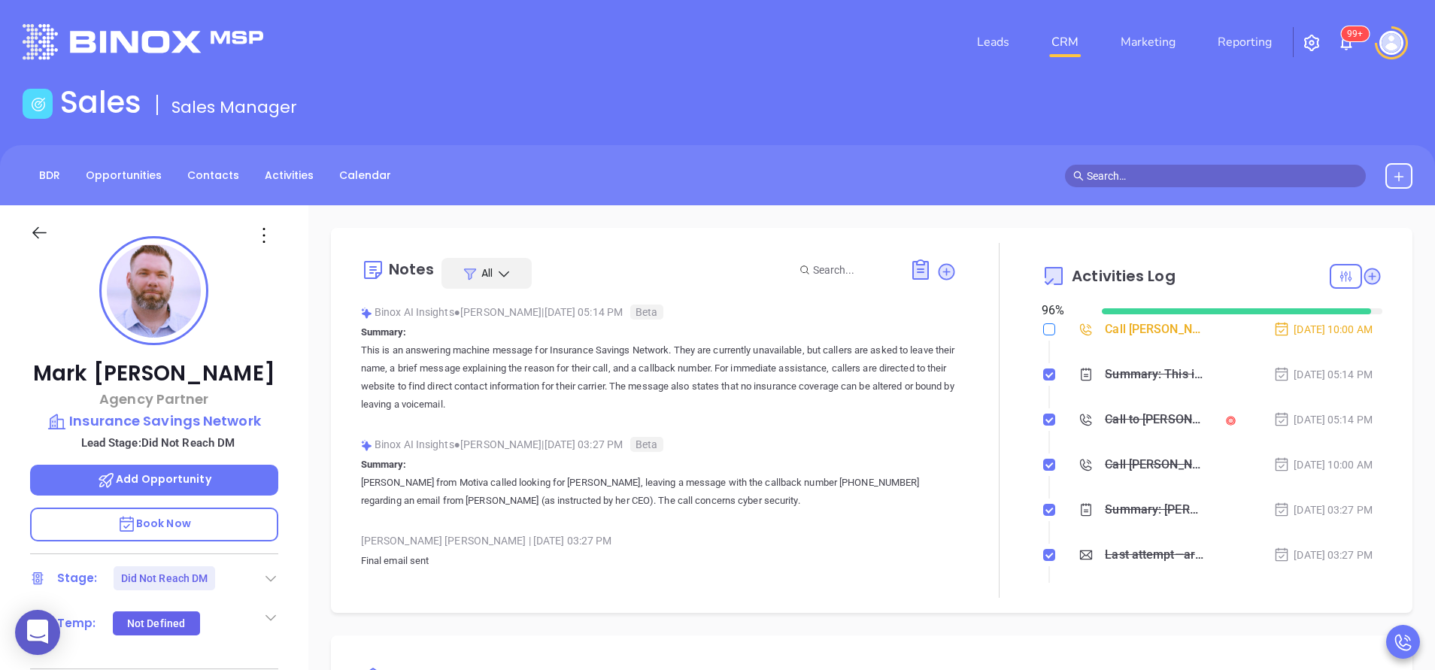
click at [1043, 326] on input "checkbox" at bounding box center [1049, 329] width 12 height 12
checkbox input "true"
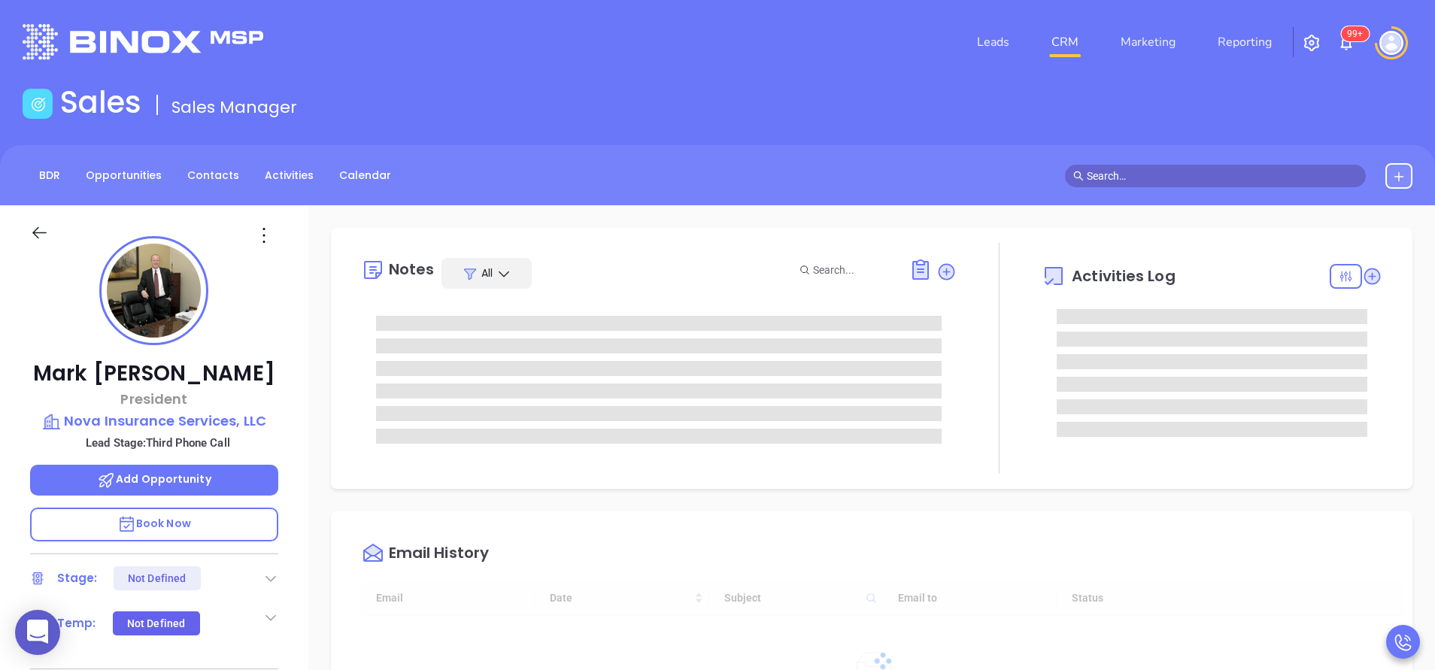
type input "[DATE]"
type input "[PERSON_NAME]"
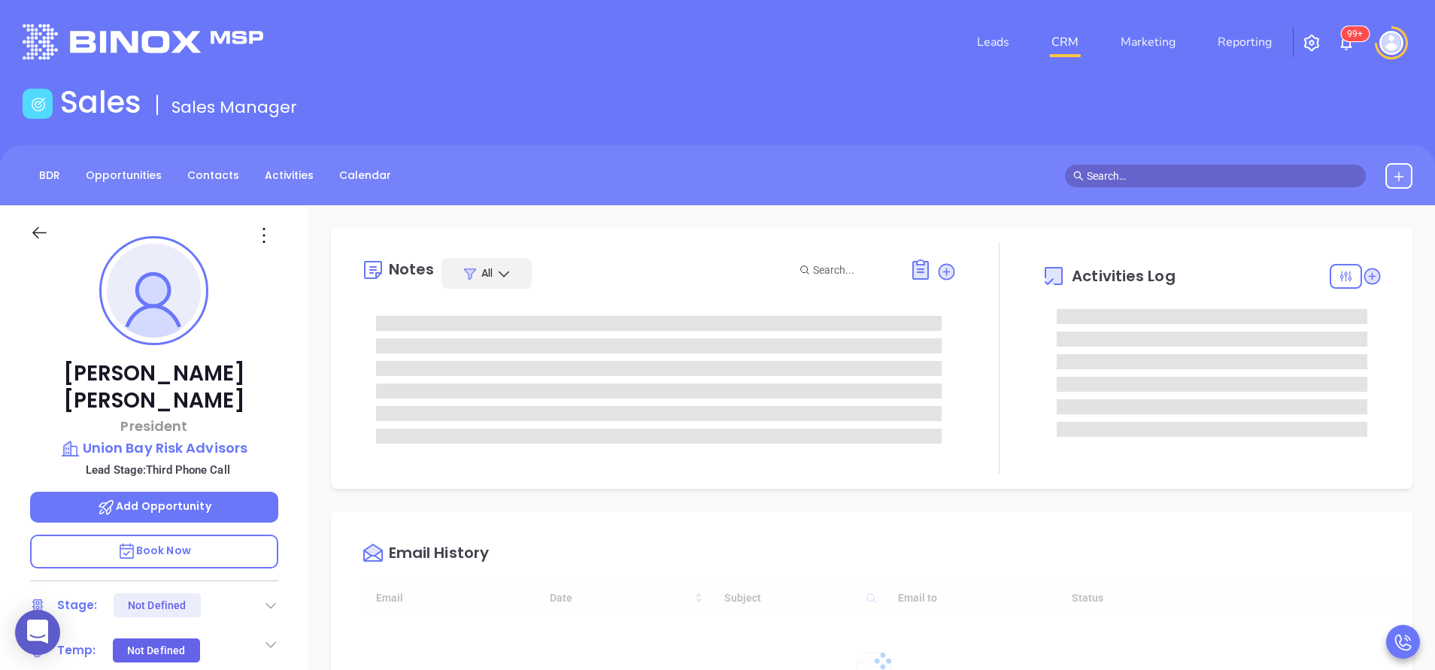
scroll to position [437, 0]
type input "[PERSON_NAME]"
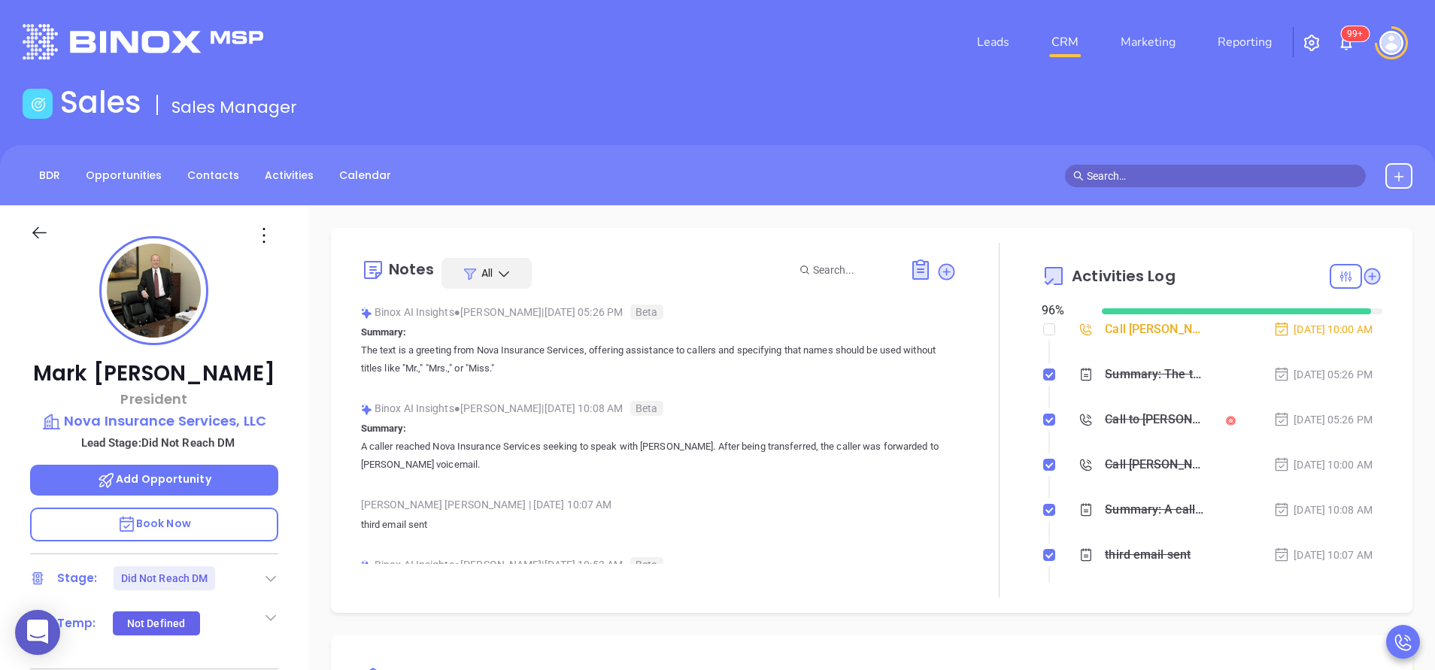
scroll to position [437, 0]
click at [1043, 324] on input "checkbox" at bounding box center [1049, 329] width 12 height 12
checkbox input "true"
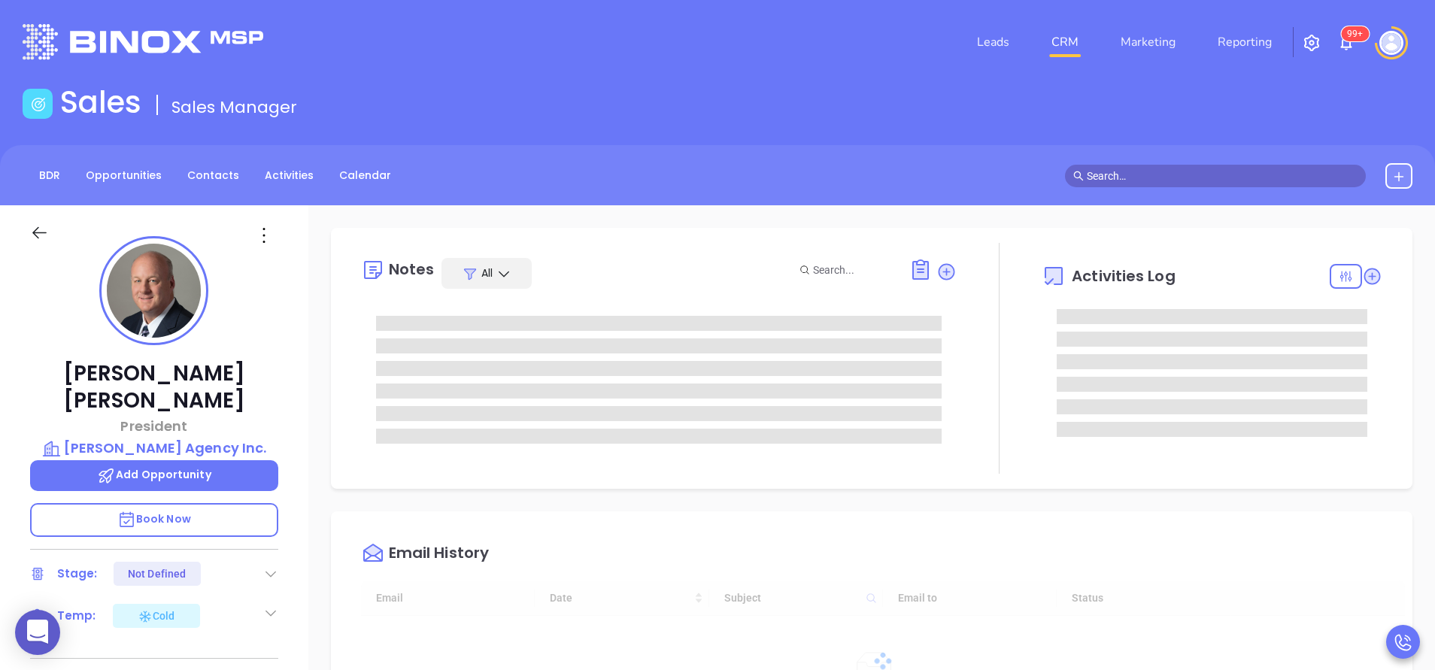
scroll to position [437, 0]
type input "[PERSON_NAME]"
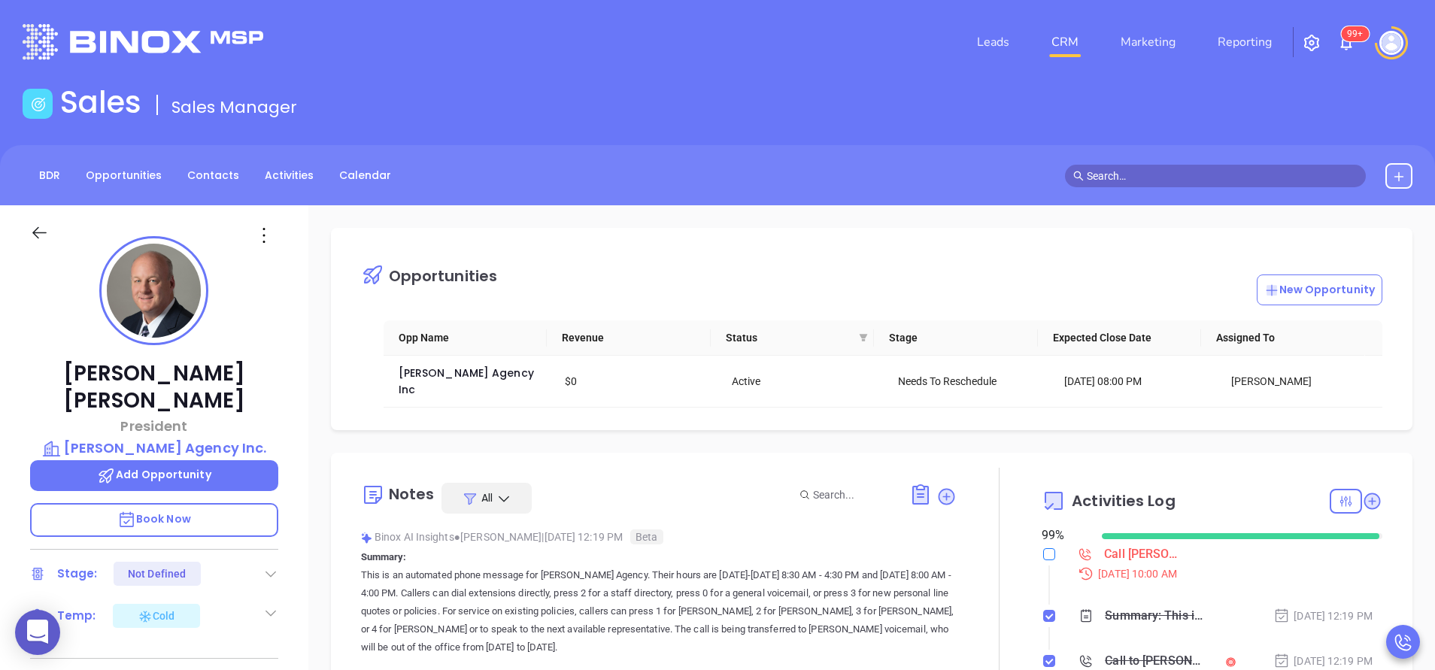
click at [1043, 548] on input "checkbox" at bounding box center [1049, 554] width 12 height 12
checkbox input "true"
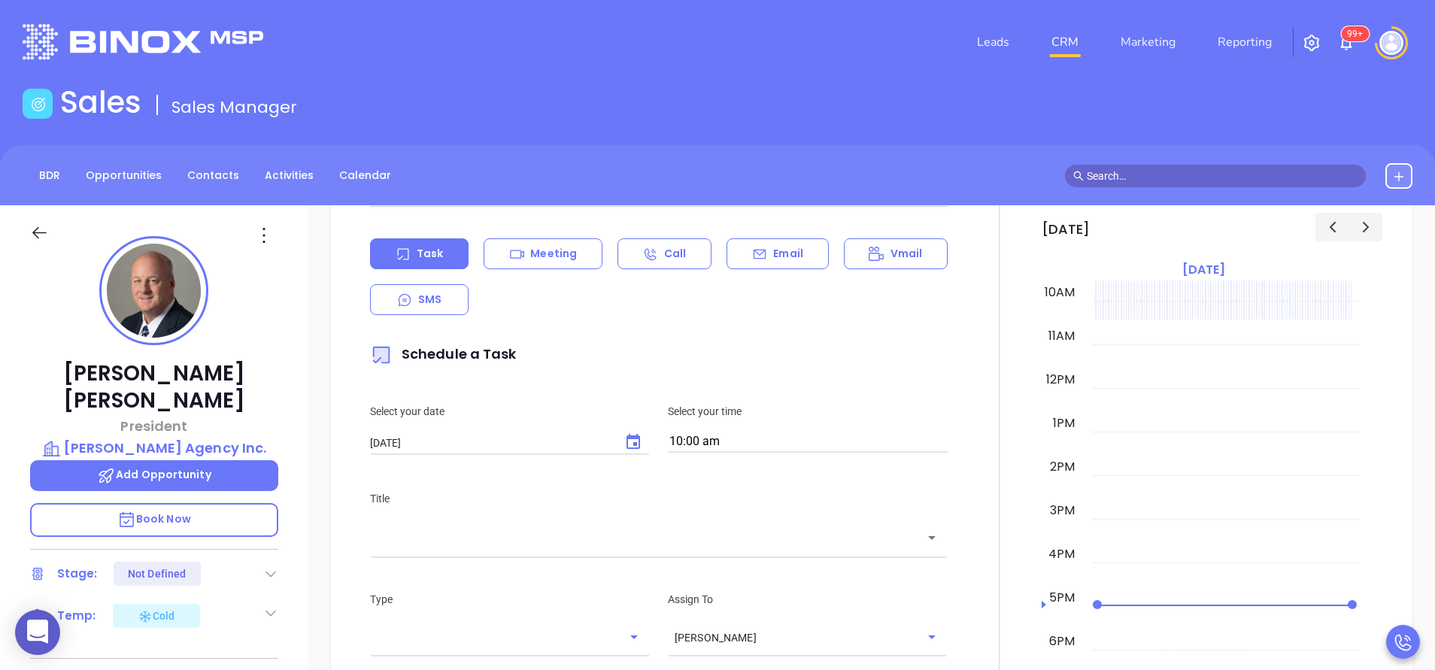
scroll to position [1015, 0]
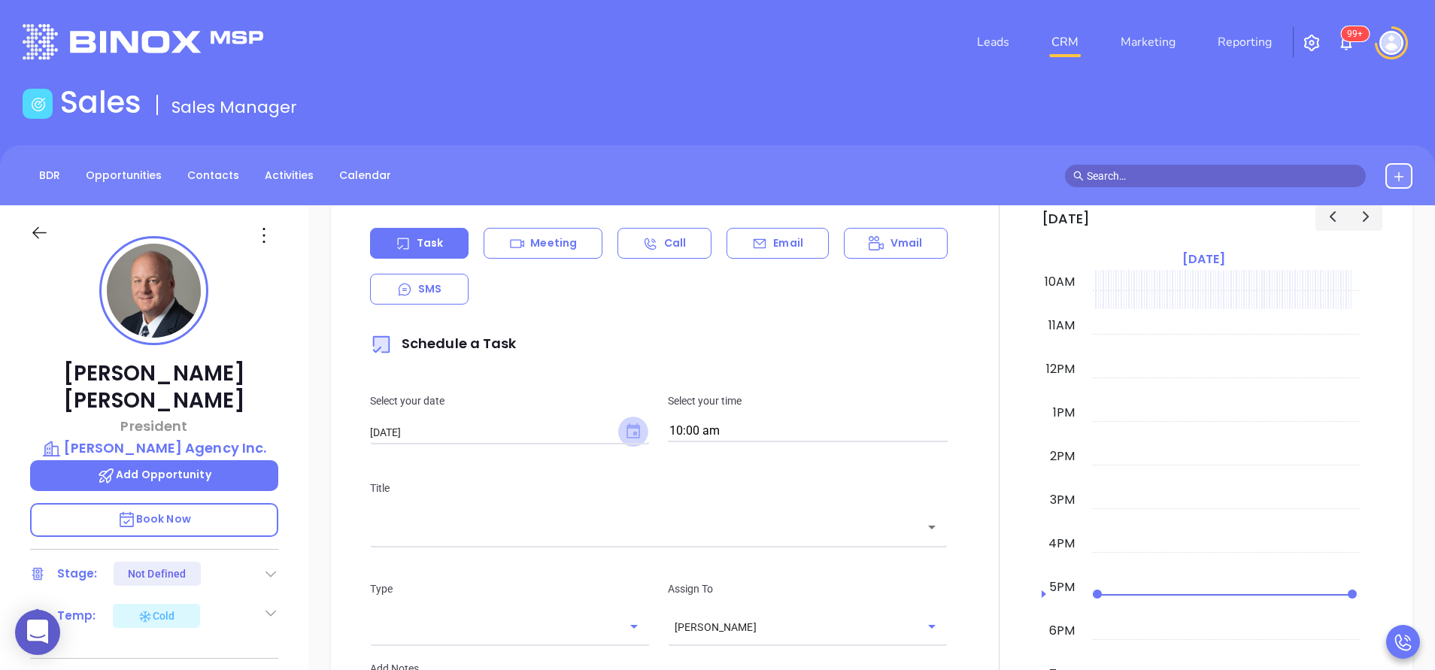
click at [630, 424] on icon "Choose date, selected date is Sep 10, 2025" at bounding box center [634, 431] width 14 height 15
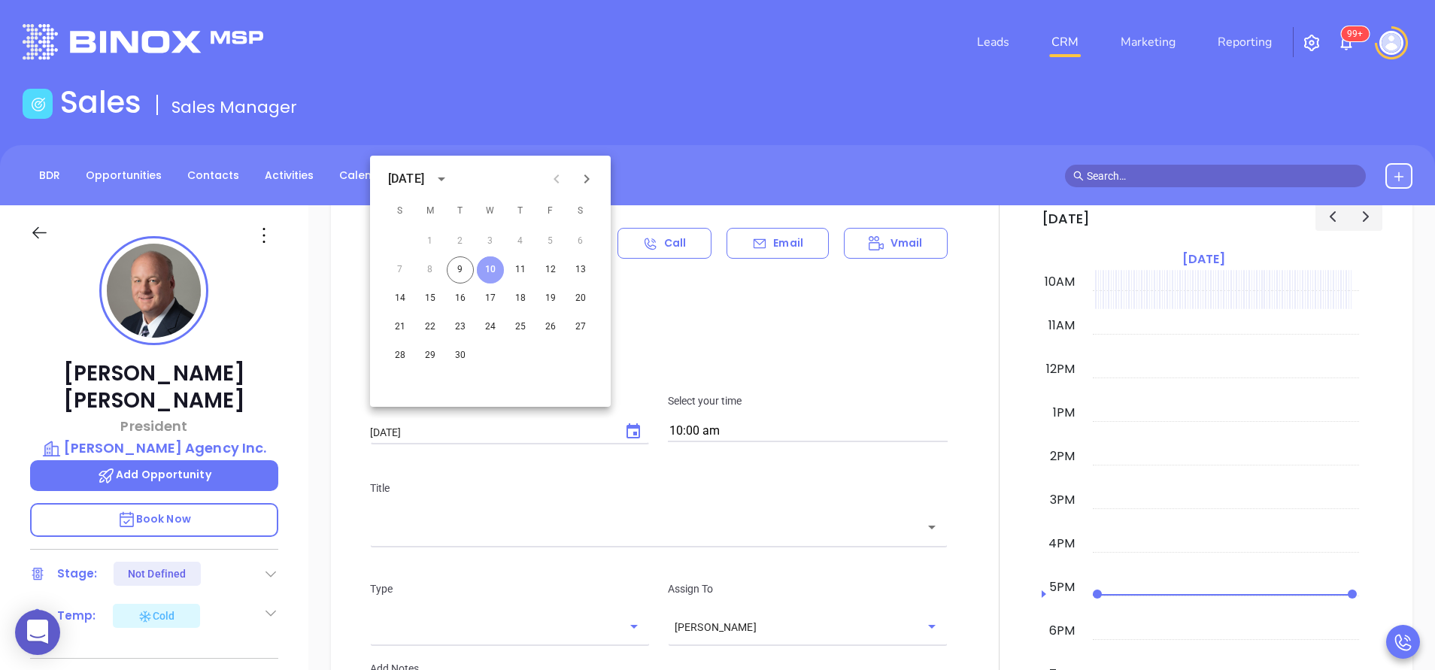
click at [491, 269] on button "10" at bounding box center [490, 270] width 27 height 27
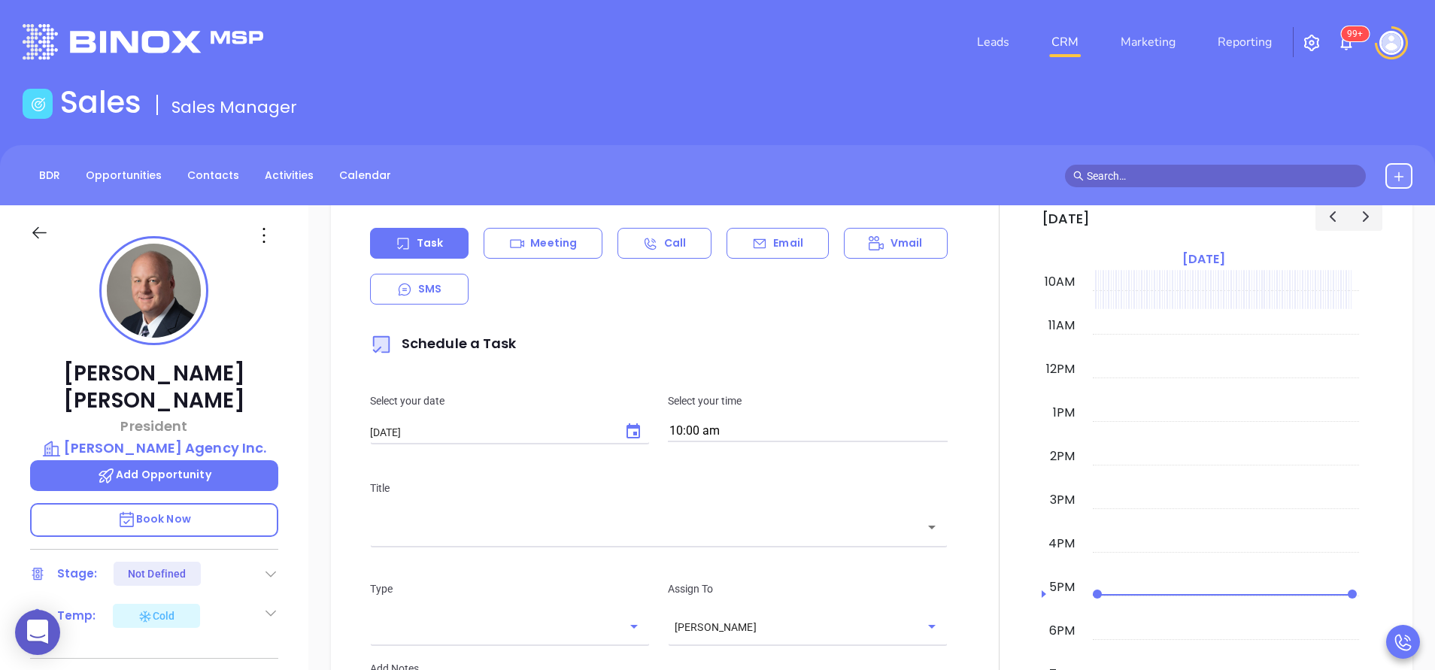
click at [746, 527] on div "Title ​" at bounding box center [659, 511] width 596 height 101
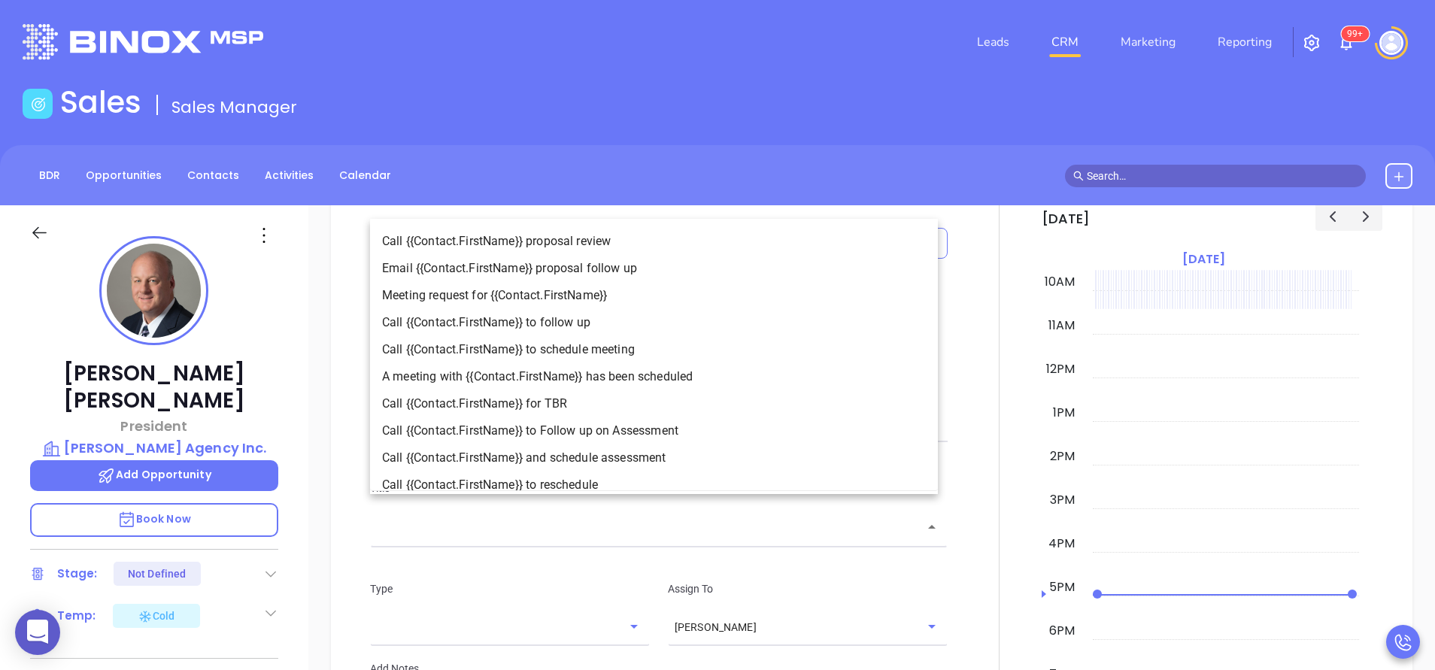
click at [688, 519] on input "text" at bounding box center [648, 527] width 542 height 17
drag, startPoint x: 574, startPoint y: 320, endPoint x: 591, endPoint y: 329, distance: 19.5
click at [574, 319] on li "Call {{Contact.FirstName}} to follow up" at bounding box center [654, 322] width 568 height 27
type input "Call Andrew M to follow up"
type input "Call"
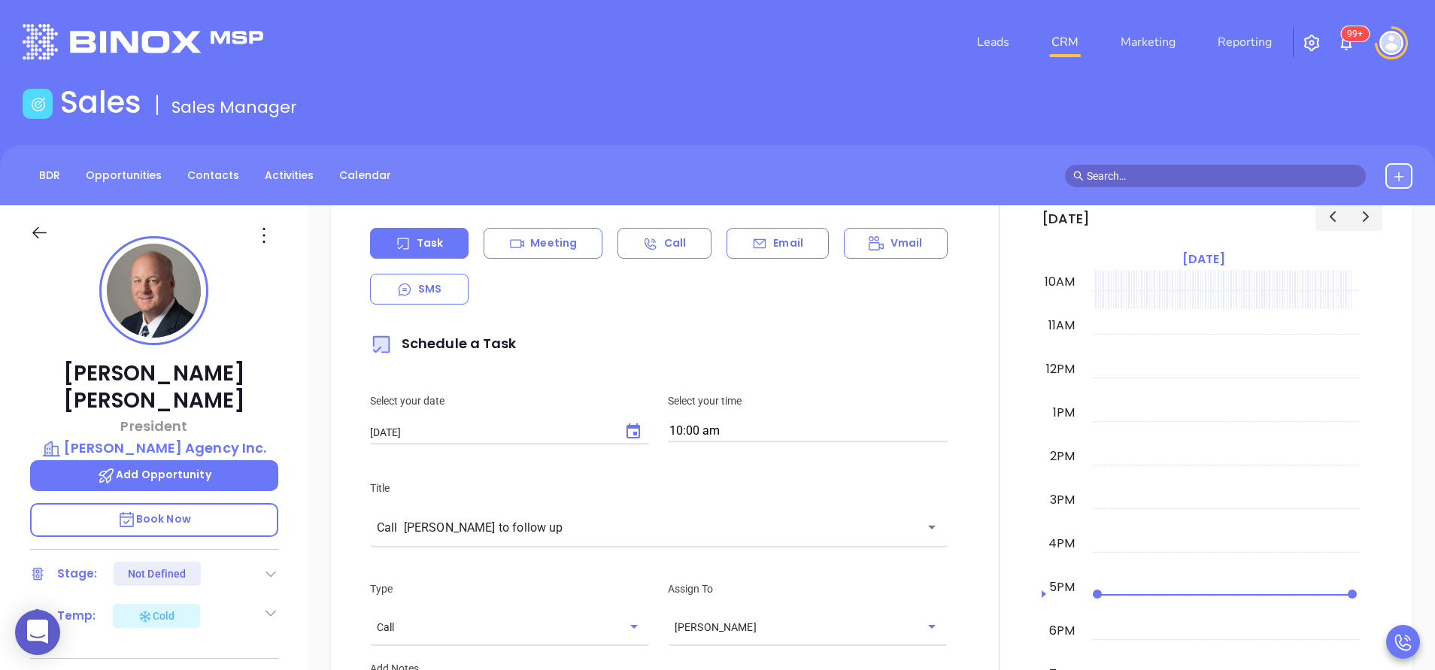
click at [758, 480] on p "Title" at bounding box center [659, 488] width 578 height 17
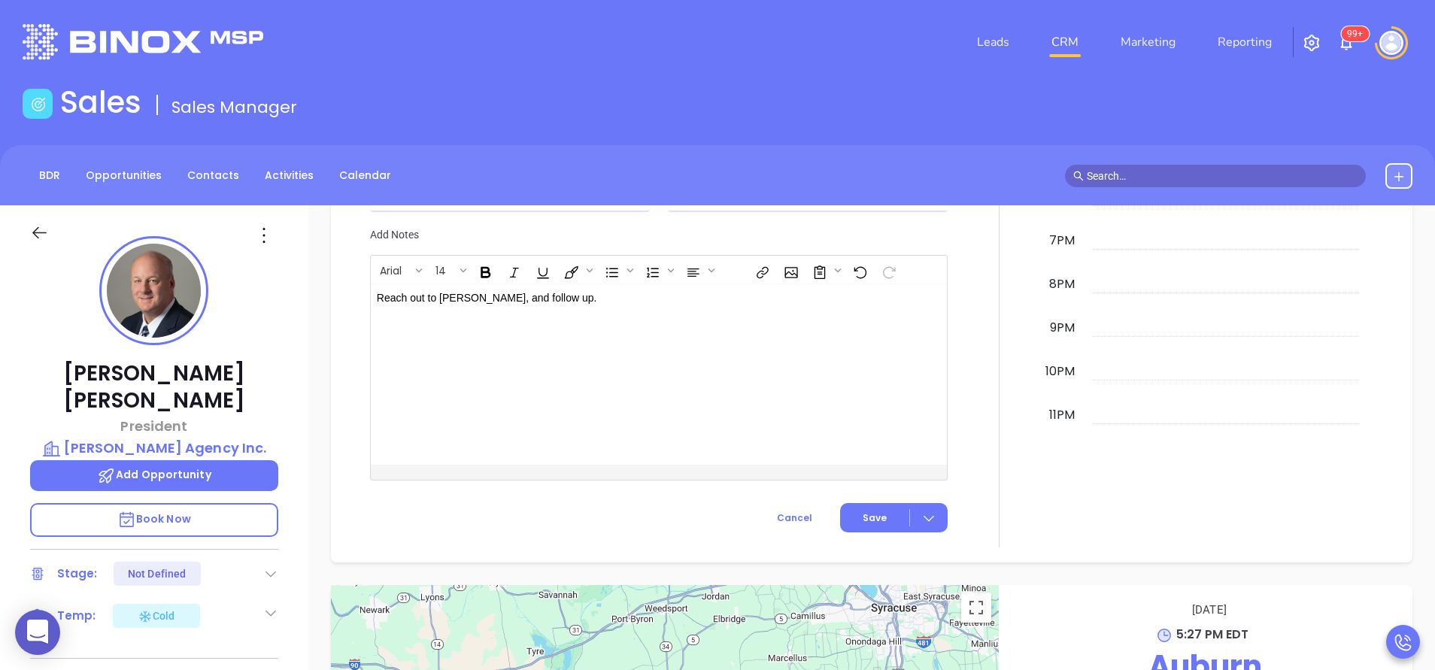
scroll to position [1516, 0]
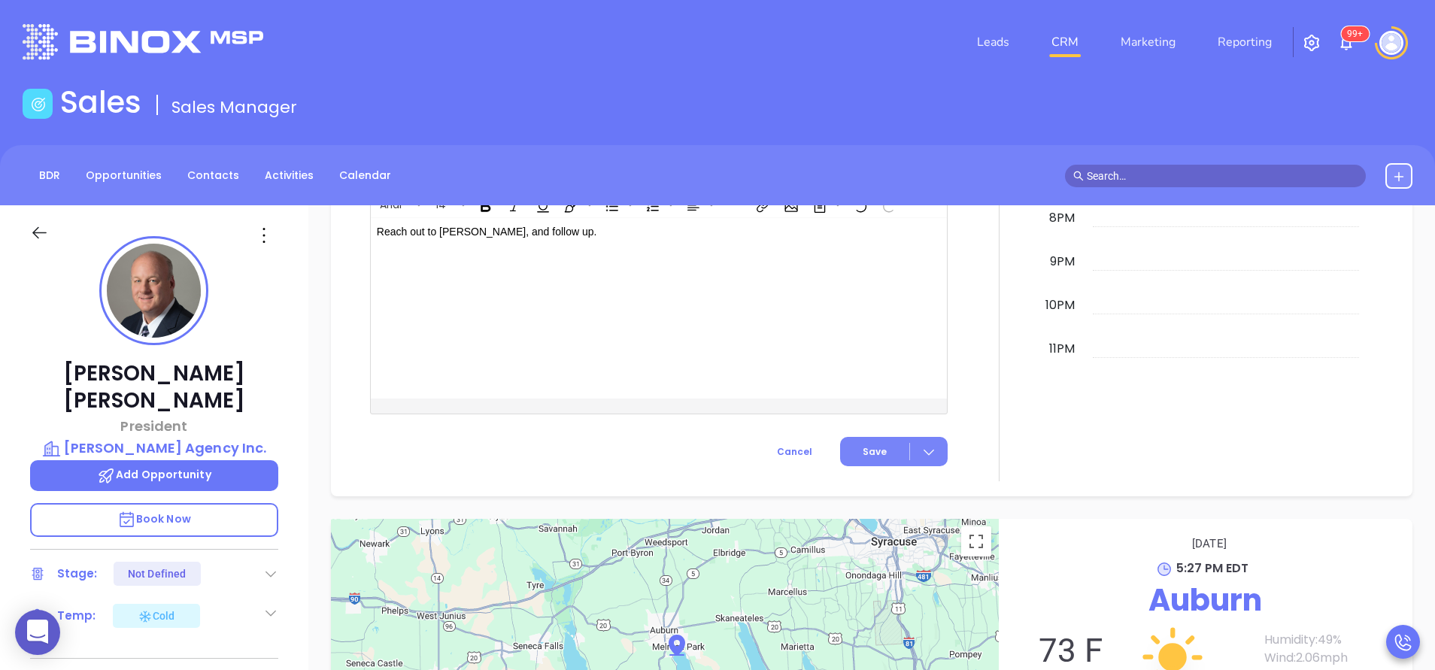
click at [886, 437] on button "Save" at bounding box center [894, 451] width 108 height 29
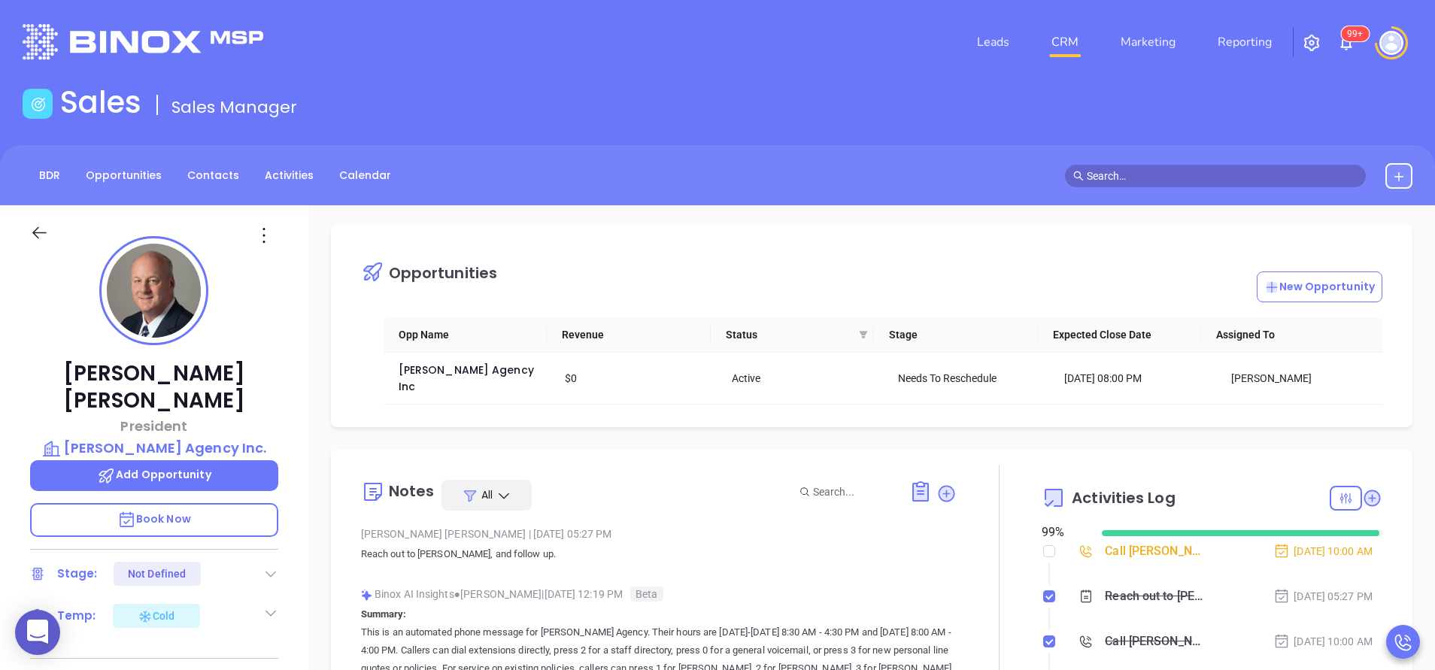
scroll to position [0, 0]
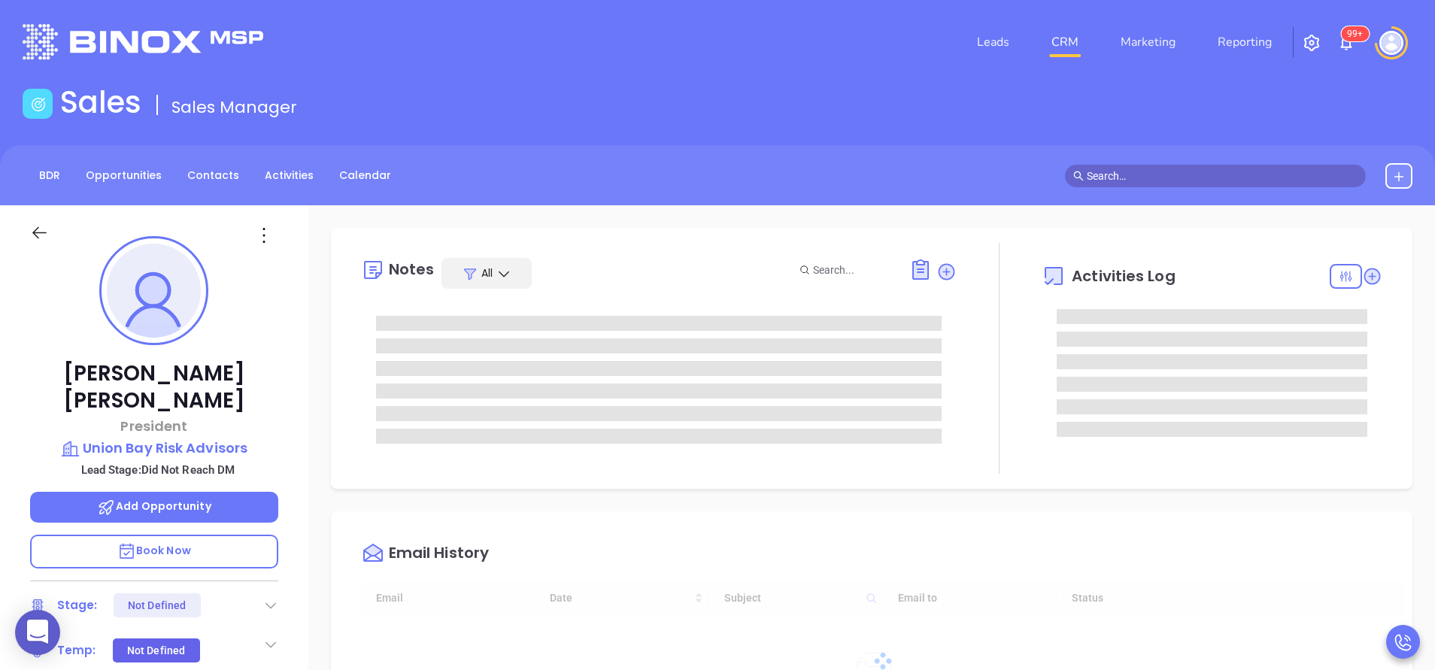
scroll to position [437, 0]
type input "[PERSON_NAME]"
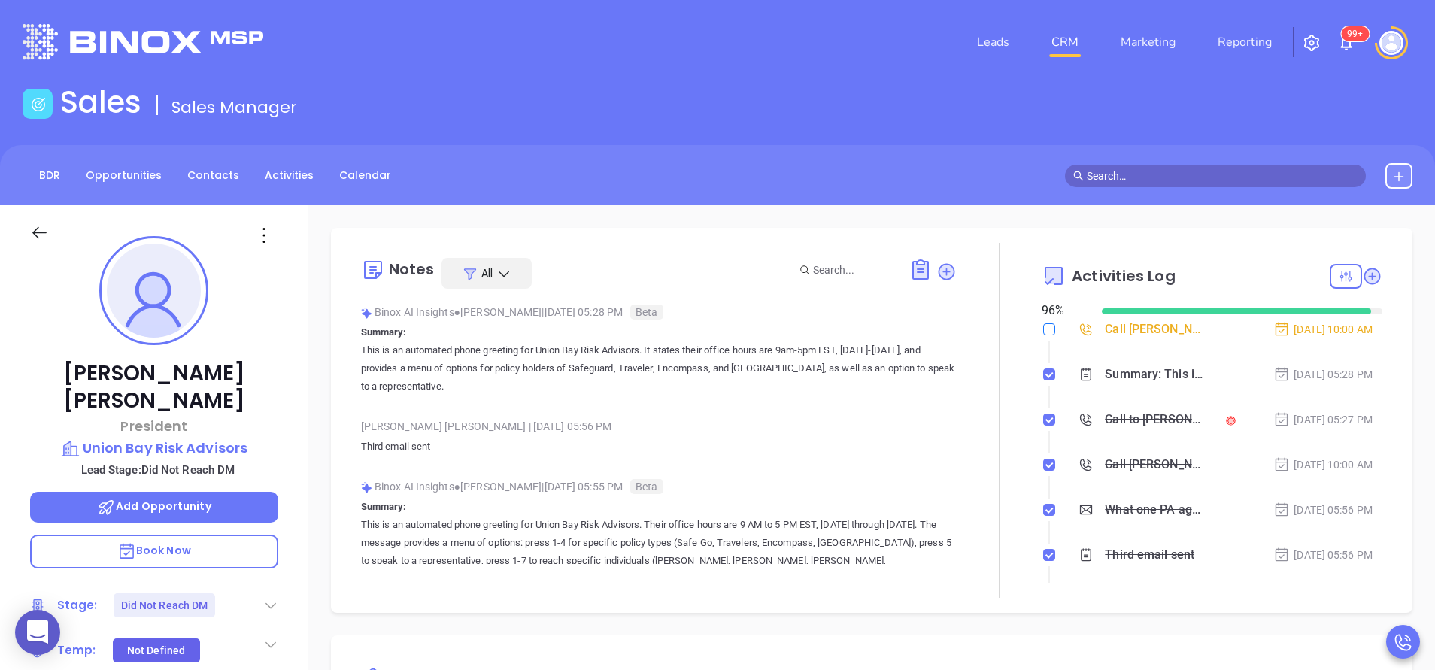
click at [1043, 330] on input "checkbox" at bounding box center [1049, 329] width 12 height 12
checkbox input "true"
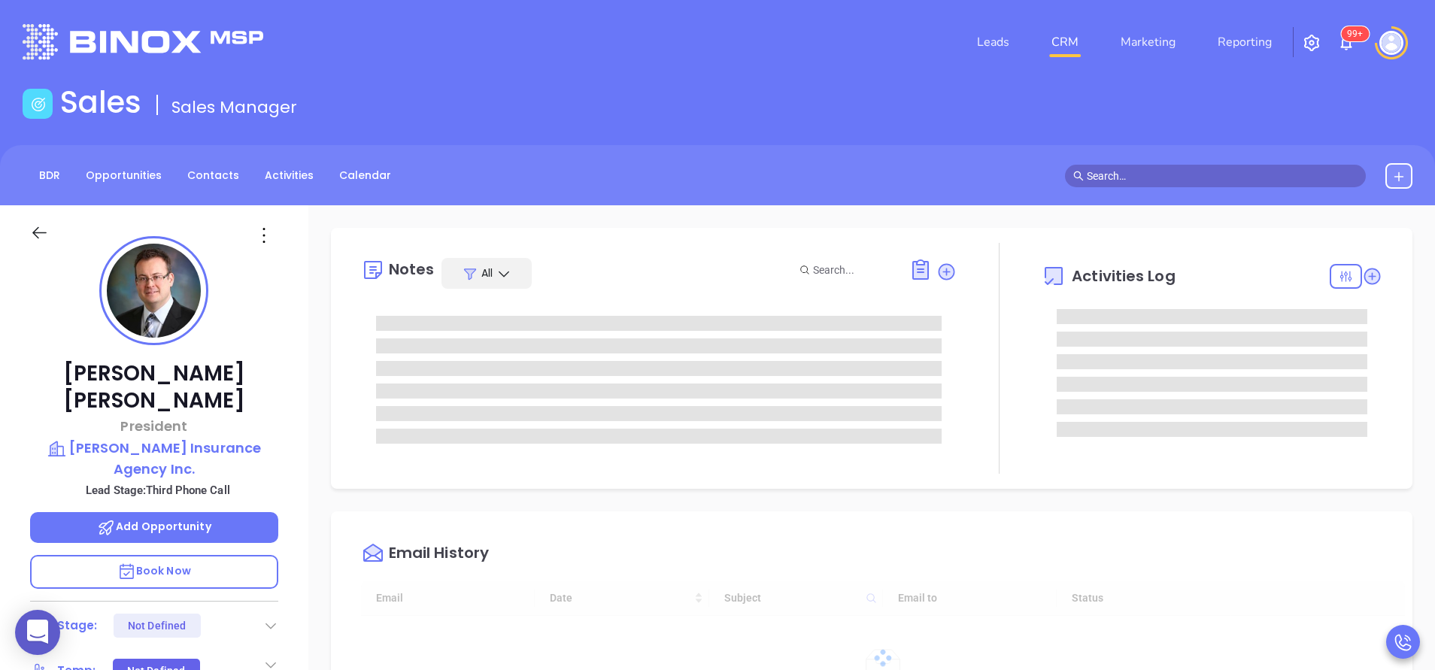
scroll to position [437, 0]
type input "[PERSON_NAME]"
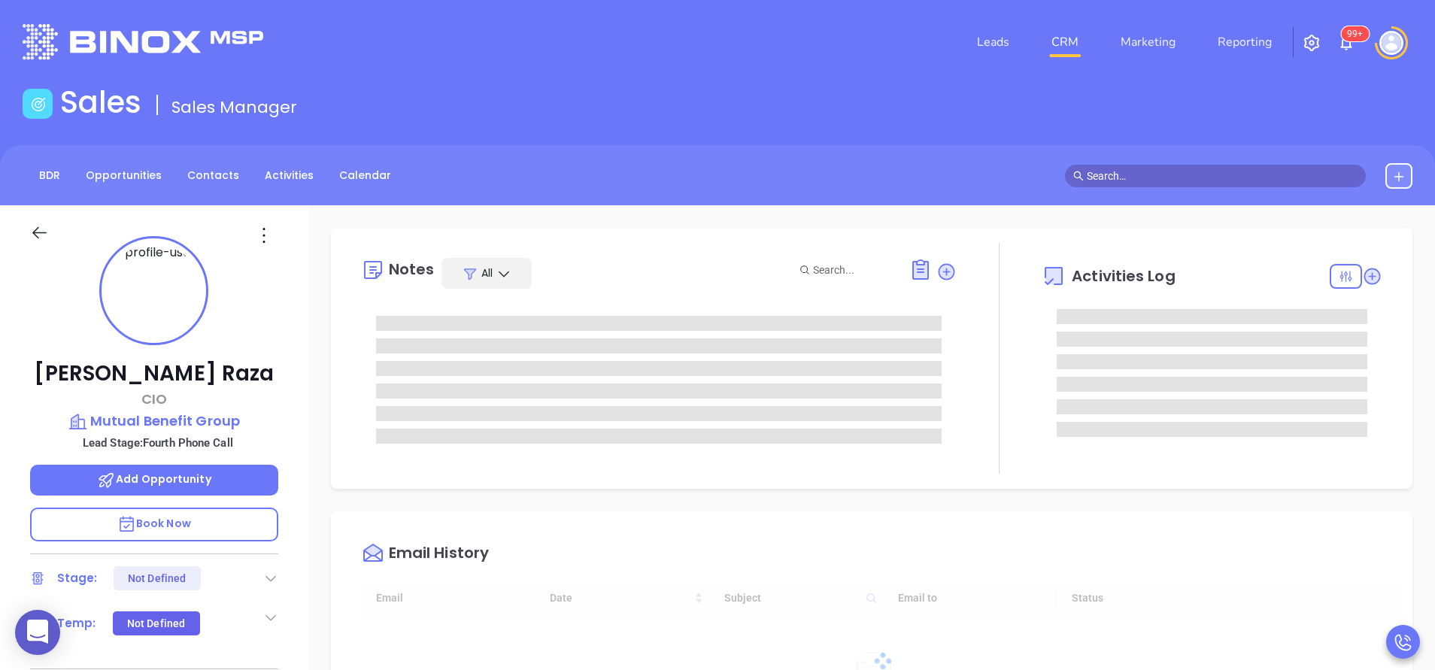
type input "[DATE]"
type input "[PERSON_NAME]"
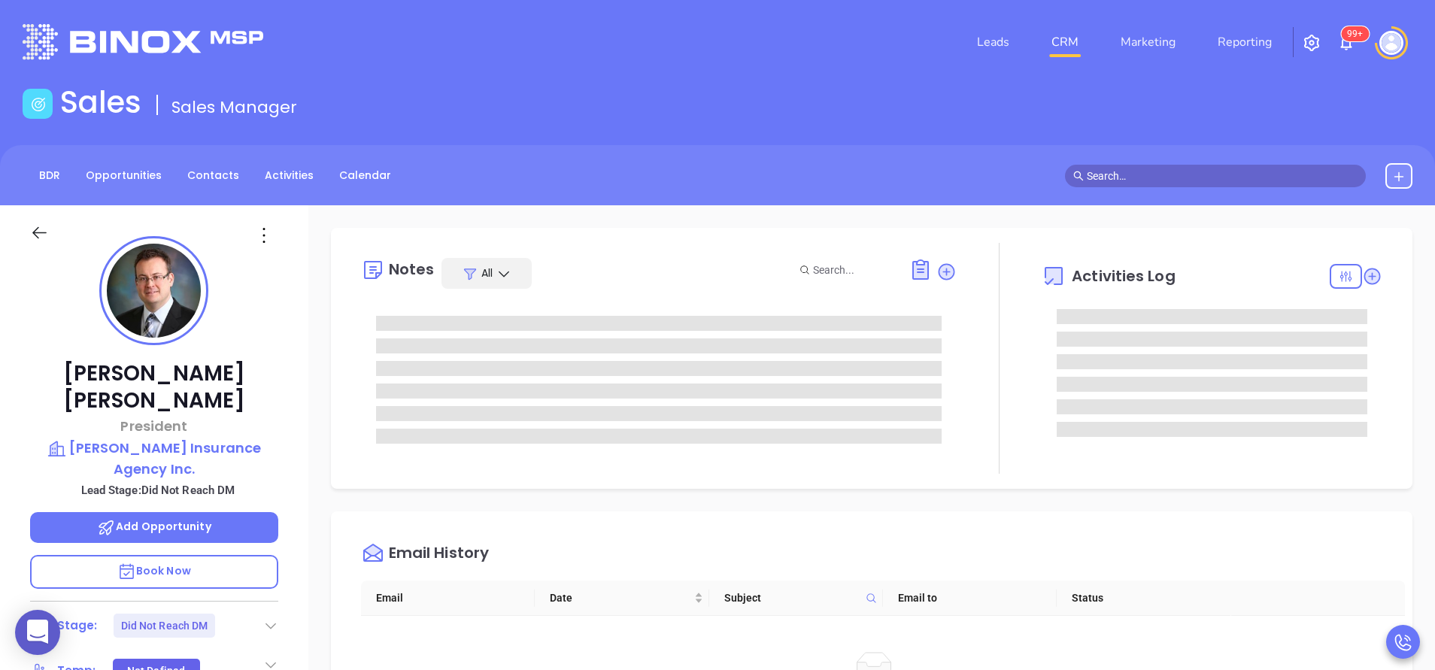
scroll to position [437, 0]
type input "[PERSON_NAME]"
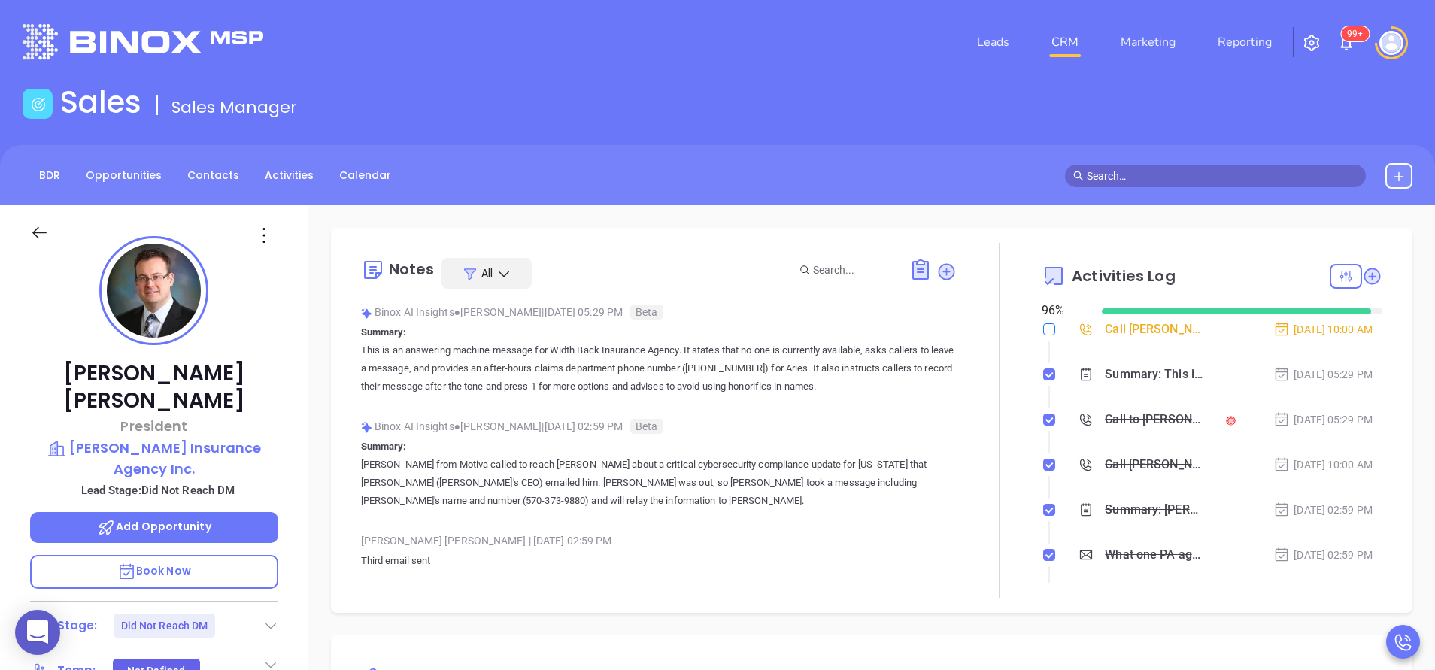
click at [1043, 334] on input "checkbox" at bounding box center [1049, 329] width 12 height 12
checkbox input "true"
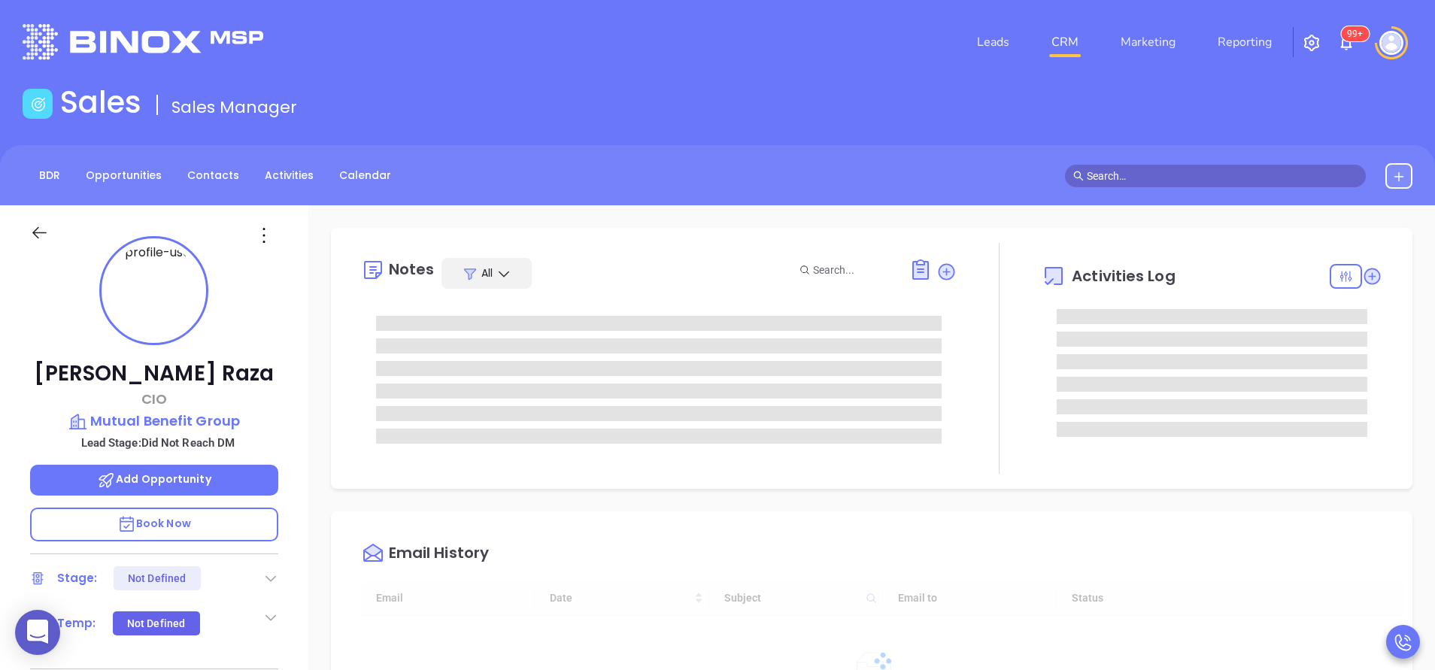
type input "[DATE]"
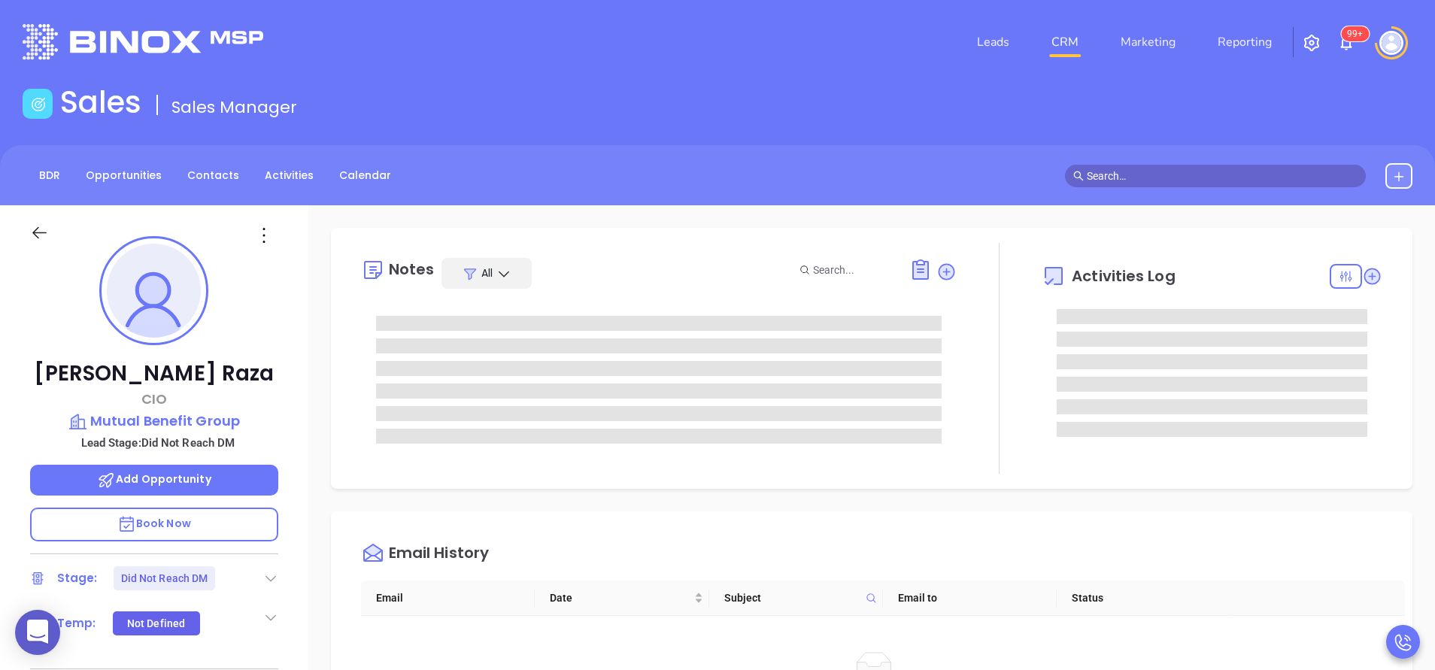
type input "[PERSON_NAME]"
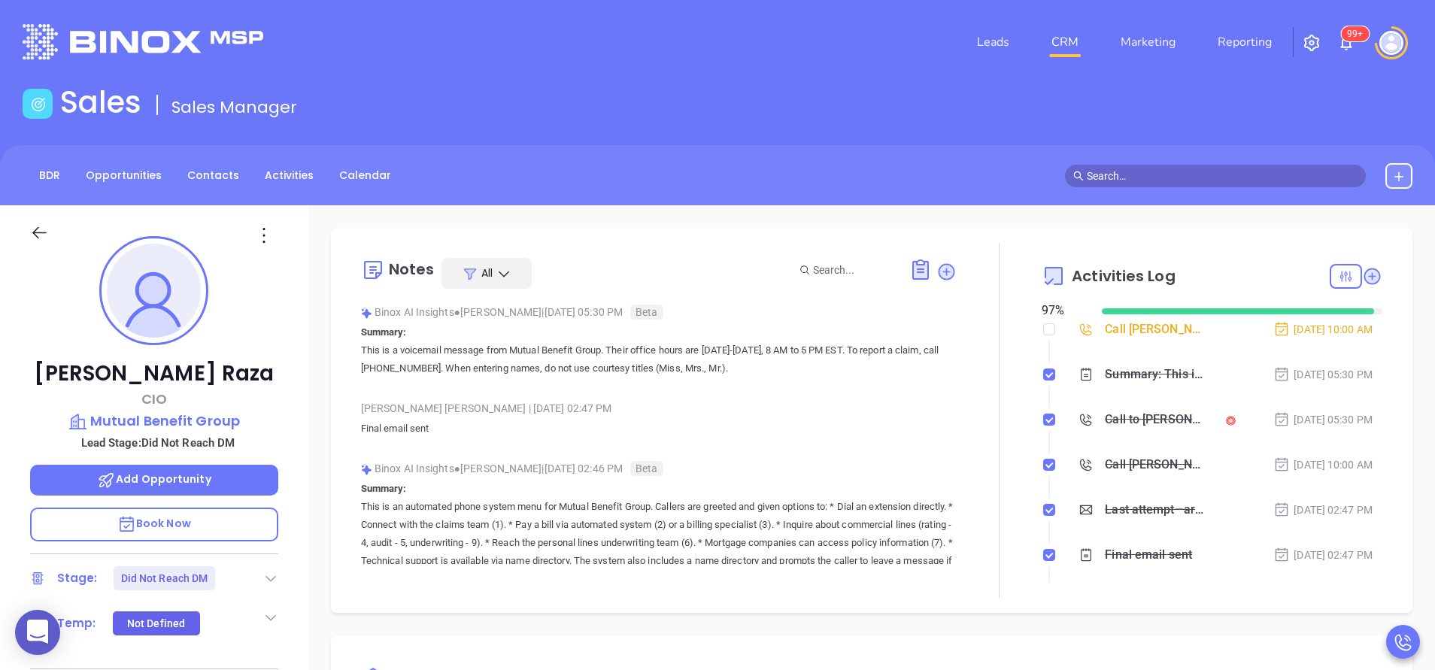
click at [1043, 330] on input "checkbox" at bounding box center [1049, 329] width 12 height 12
checkbox input "true"
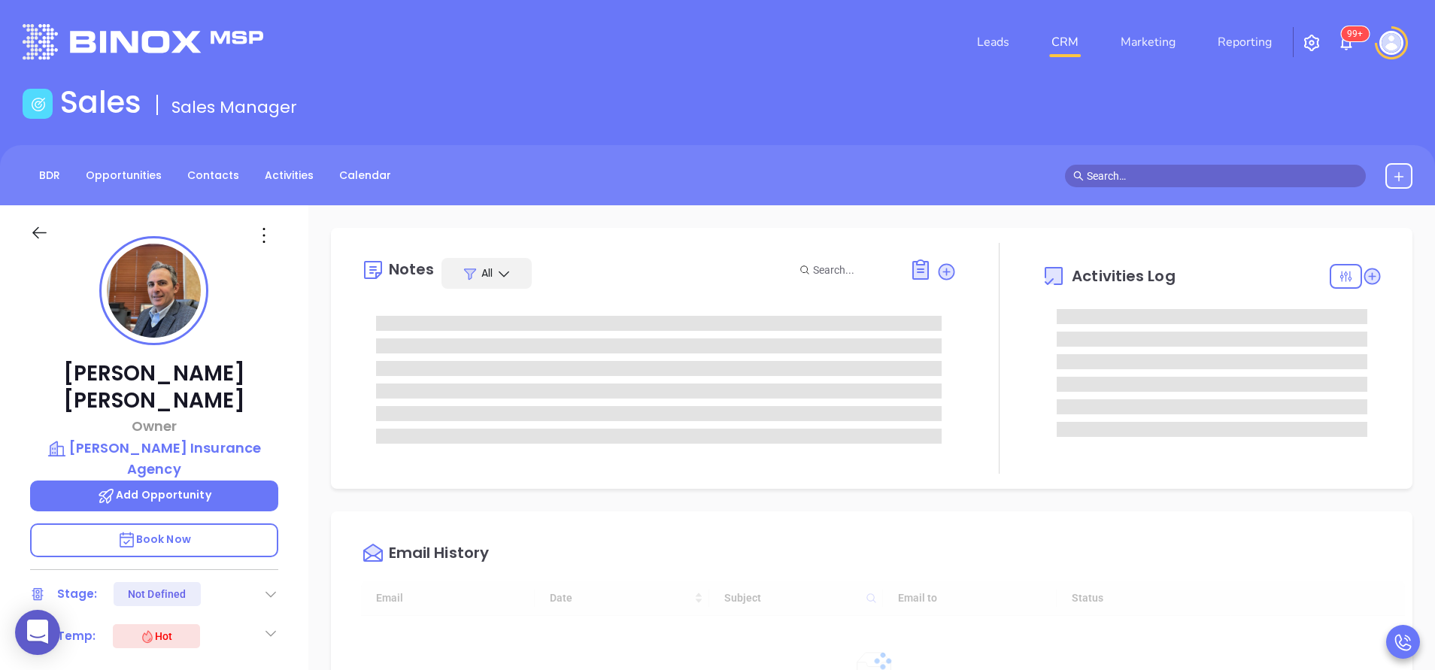
type input "[DATE]"
type input "[PERSON_NAME]"
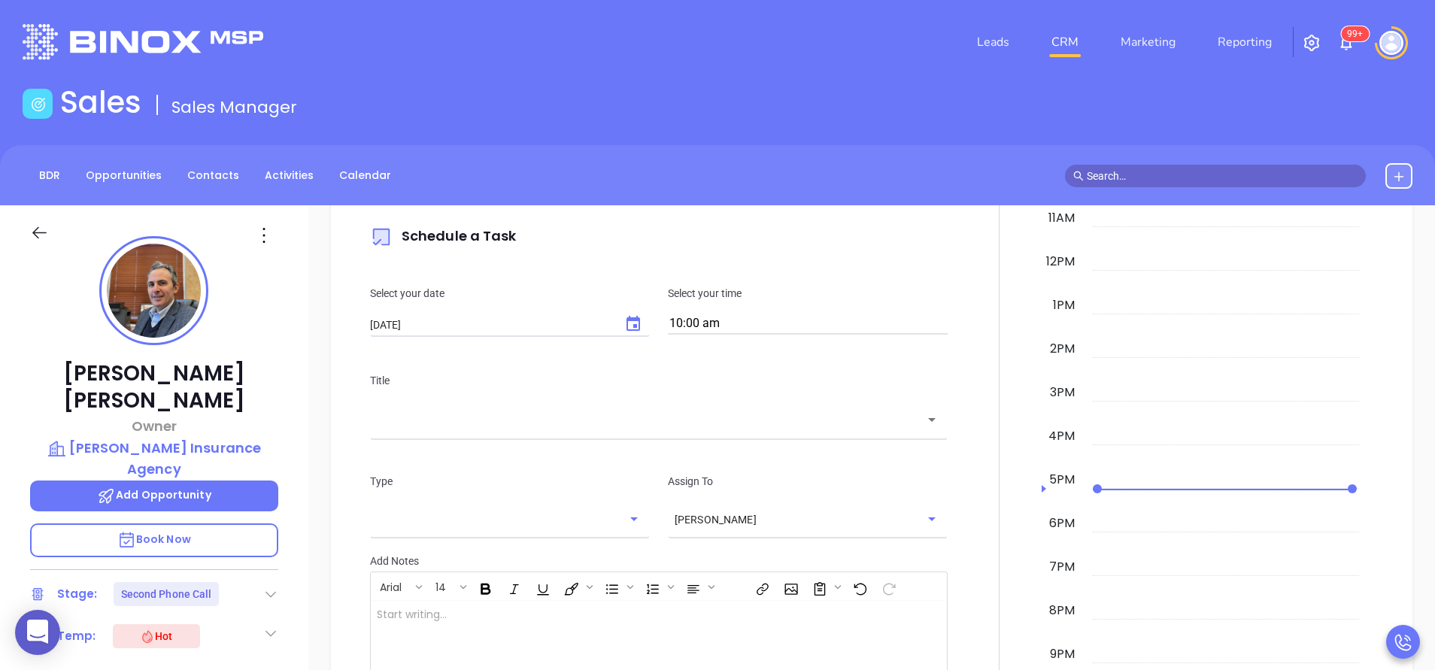
scroll to position [1128, 0]
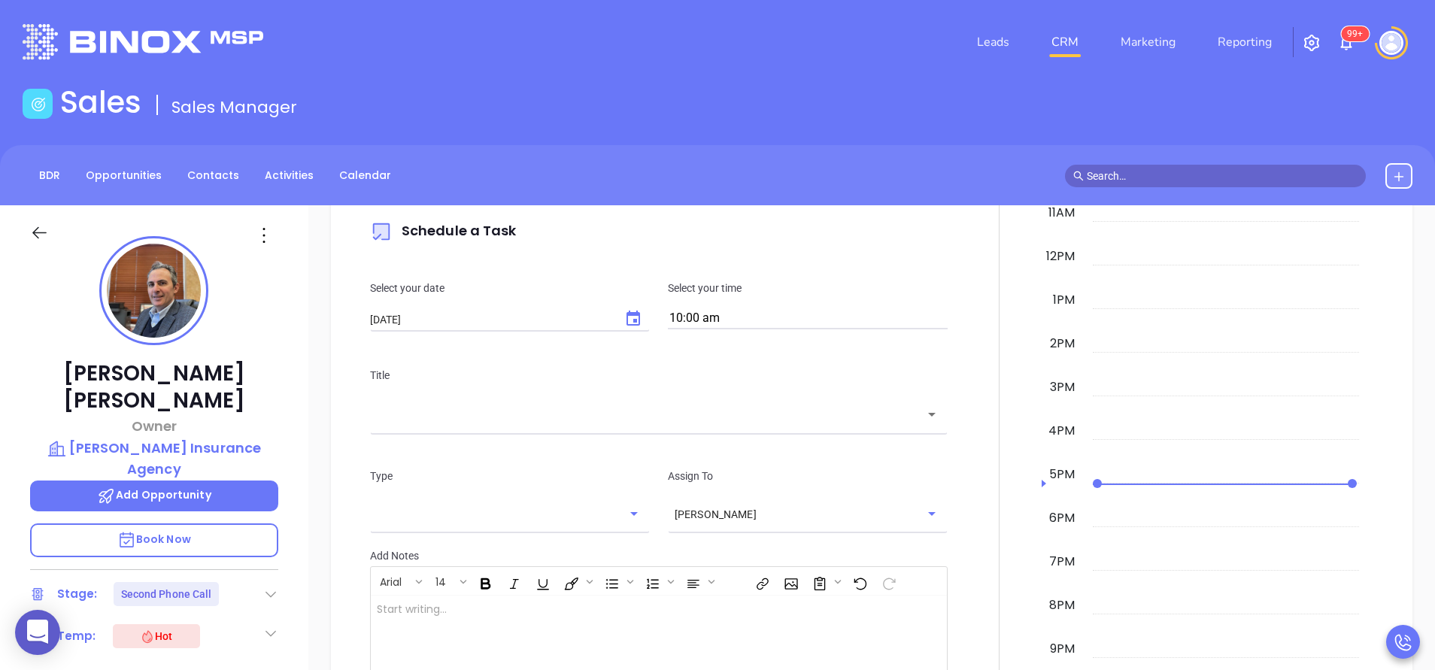
click at [660, 437] on div "Title ​" at bounding box center [659, 398] width 596 height 101
click at [654, 432] on div "Title ​" at bounding box center [659, 398] width 596 height 101
click at [639, 424] on div "​" at bounding box center [659, 414] width 578 height 32
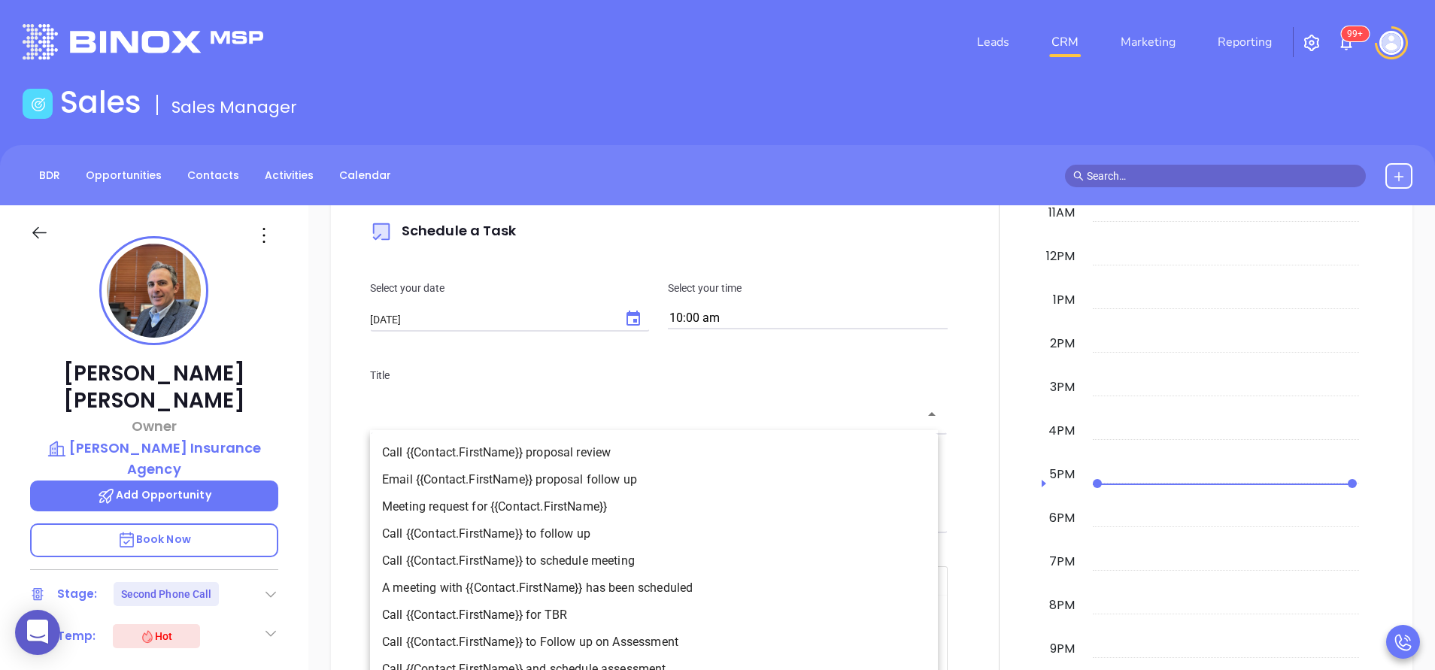
click at [565, 533] on li "Call {{Contact.FirstName}} to follow up" at bounding box center [654, 534] width 568 height 27
type input "Call Paul to follow up"
type input "Call"
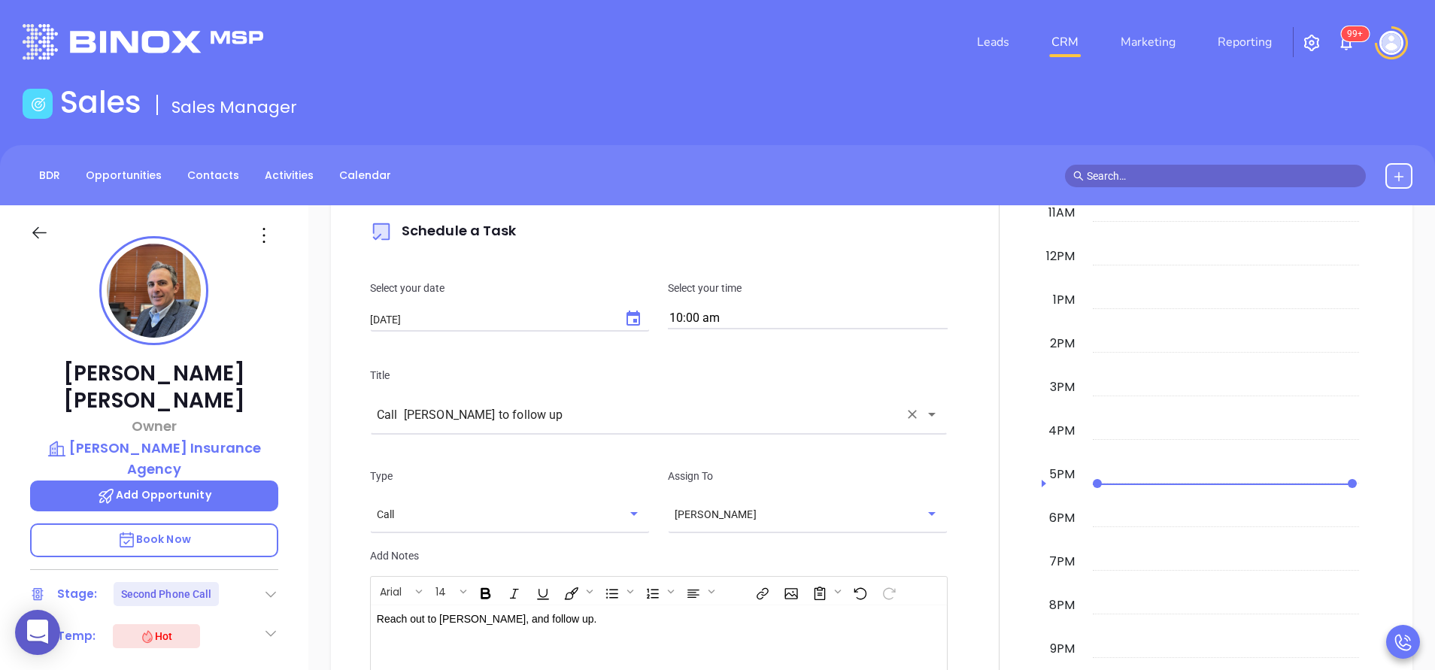
click at [557, 491] on div "Type Call ​" at bounding box center [510, 498] width 298 height 61
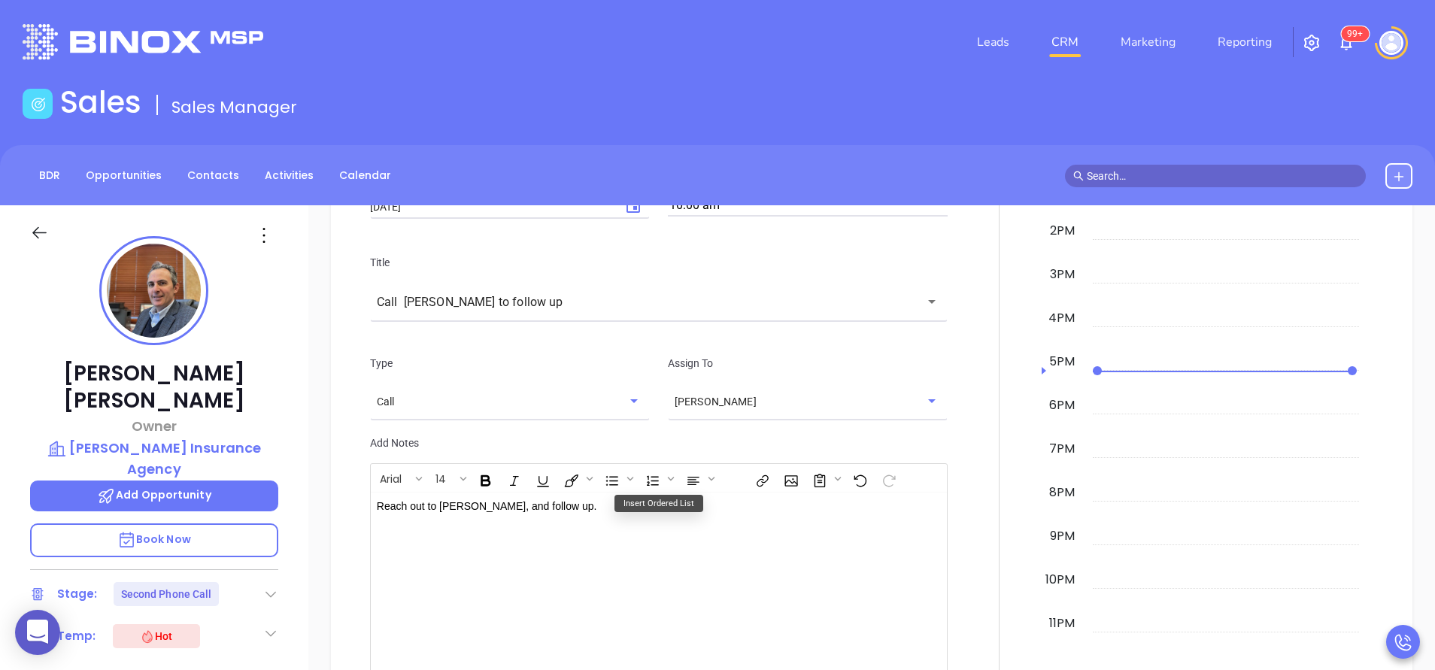
scroll to position [1504, 0]
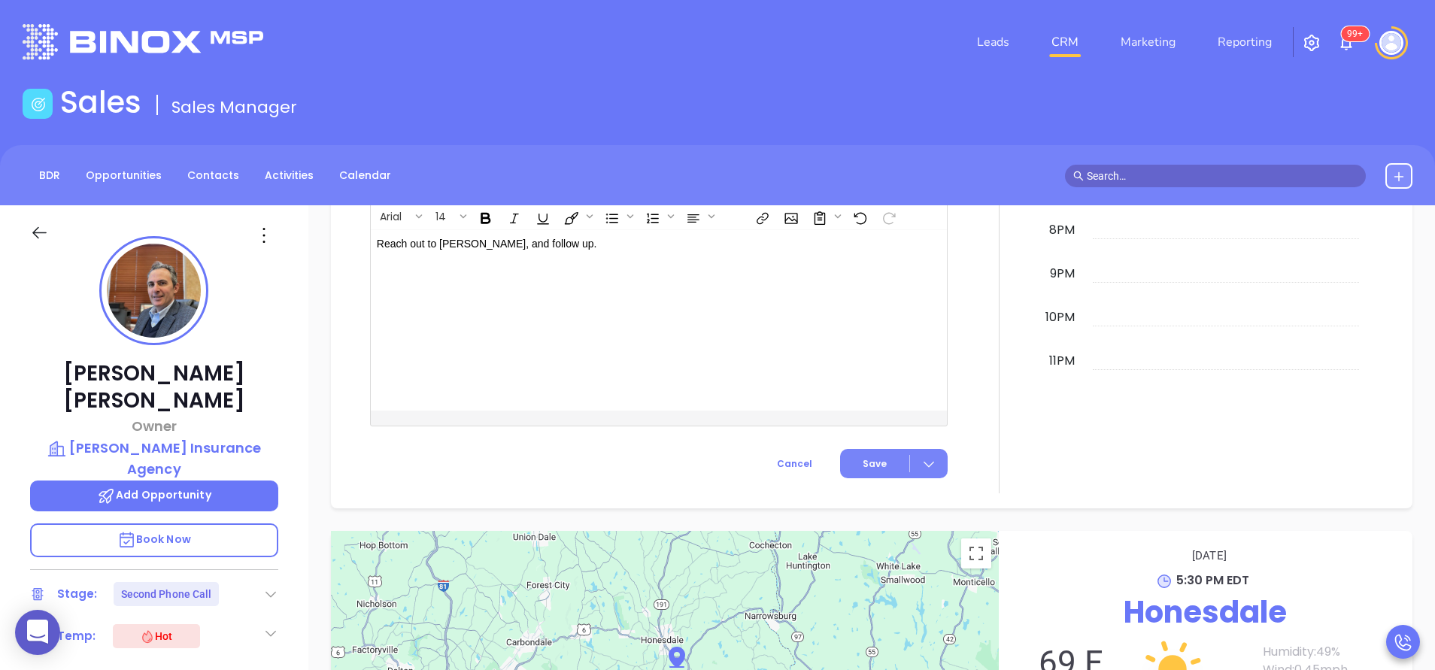
click at [876, 463] on span "Save" at bounding box center [875, 464] width 24 height 14
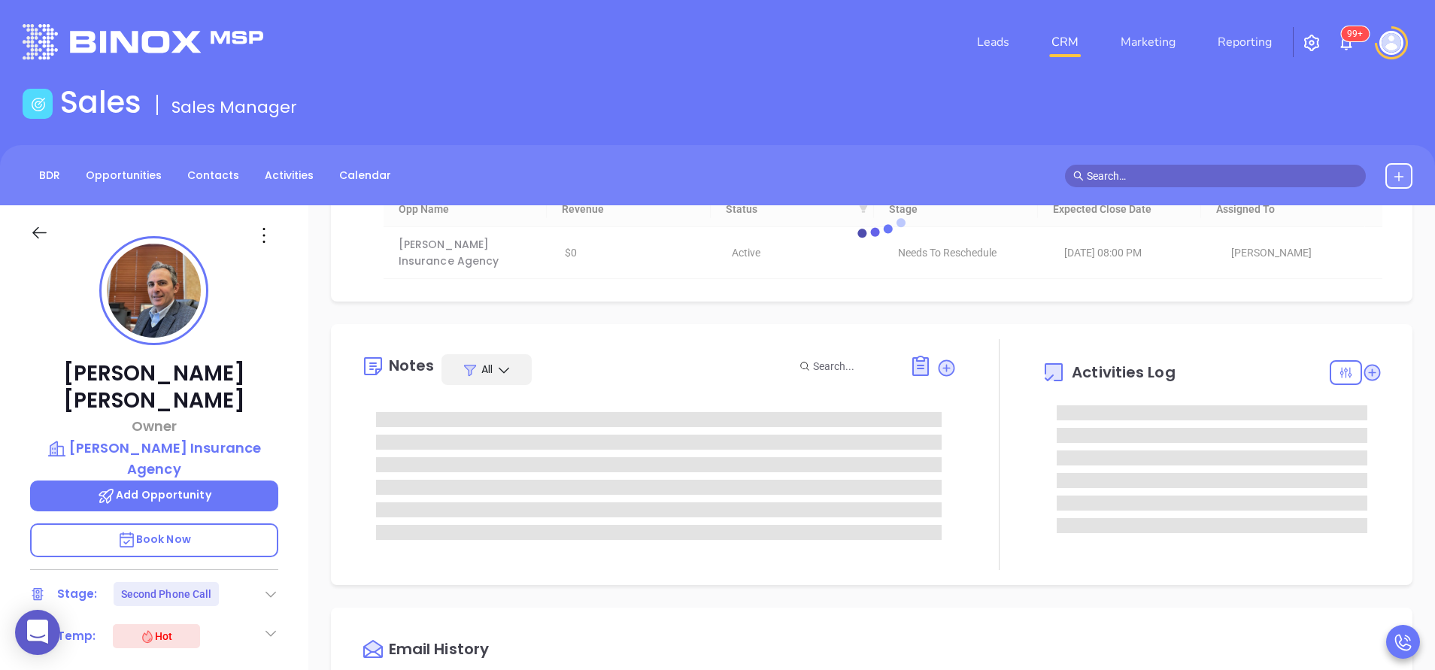
scroll to position [0, 0]
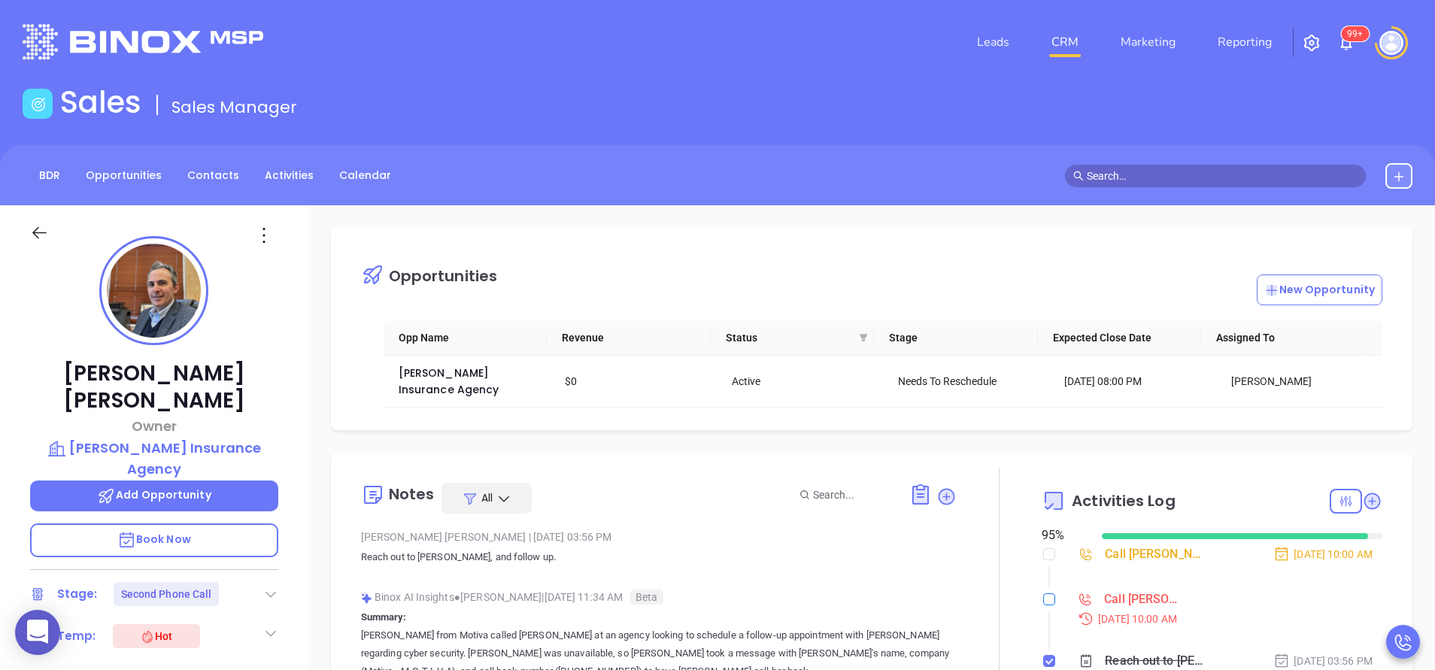
click at [1043, 601] on input "checkbox" at bounding box center [1049, 600] width 12 height 12
checkbox input "true"
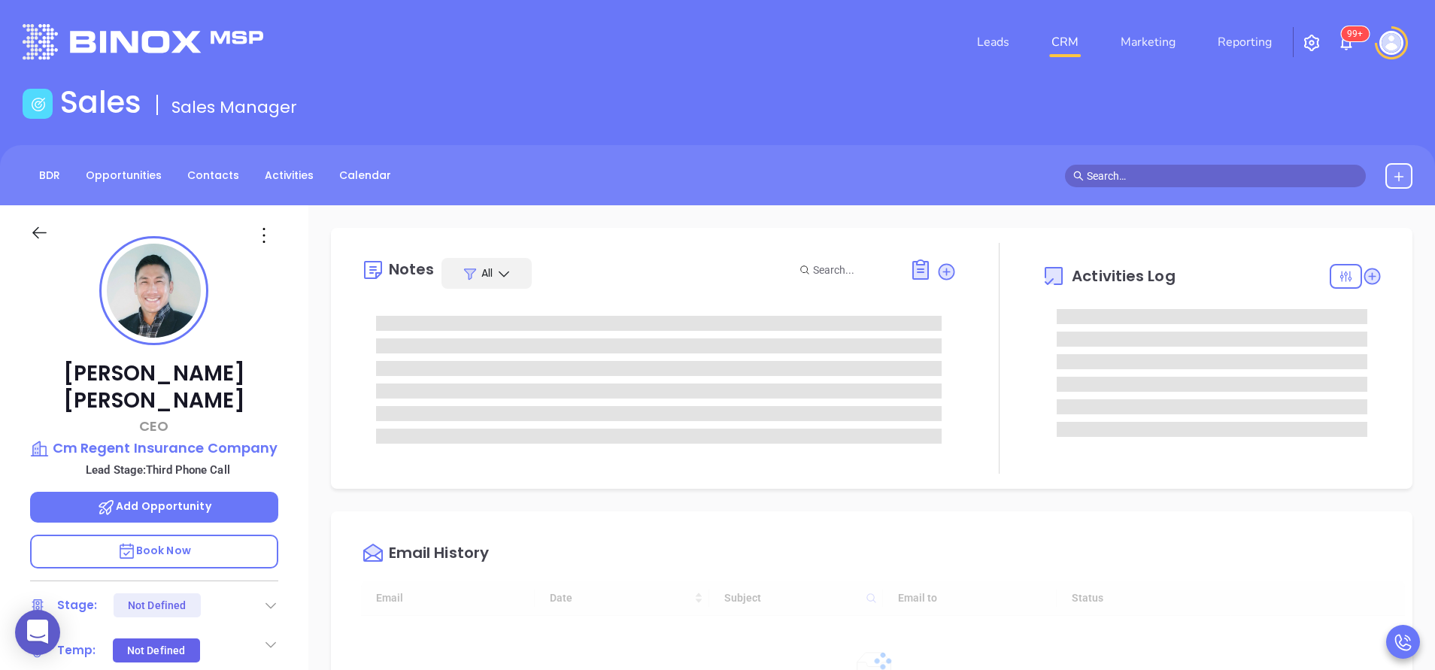
type input "[DATE]"
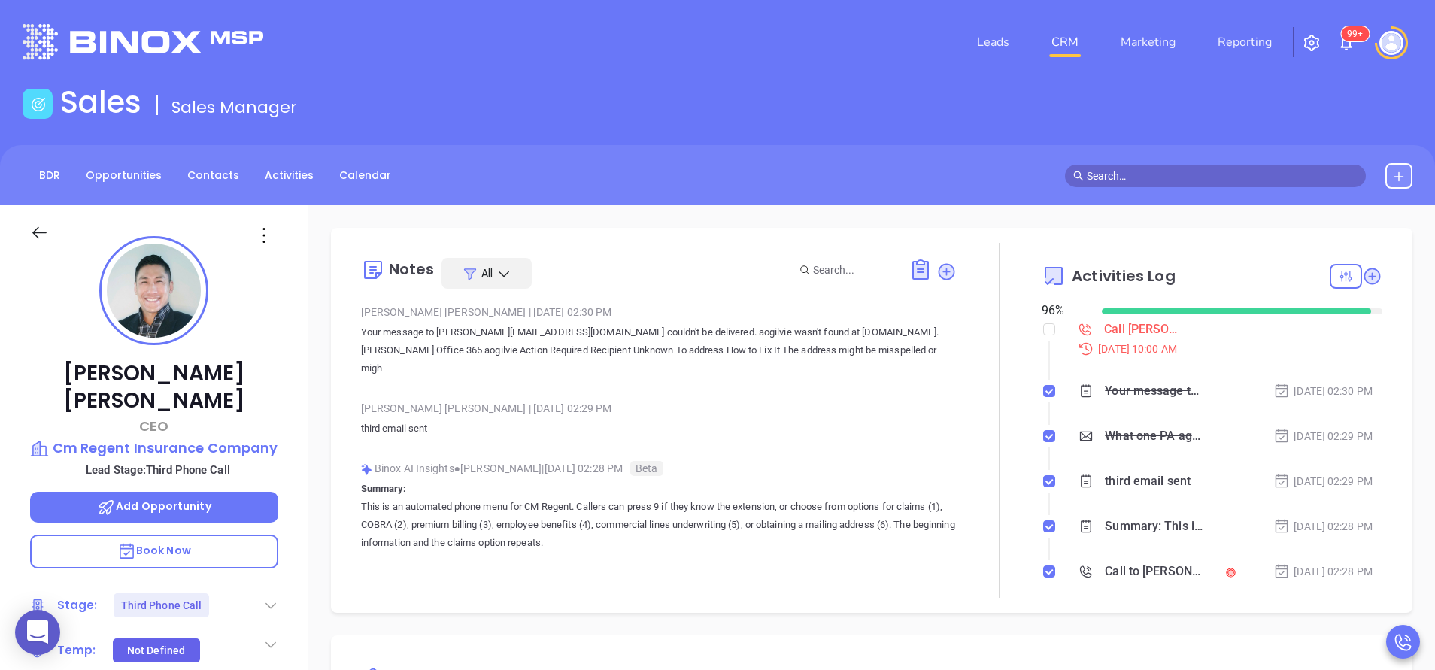
type input "[PERSON_NAME]"
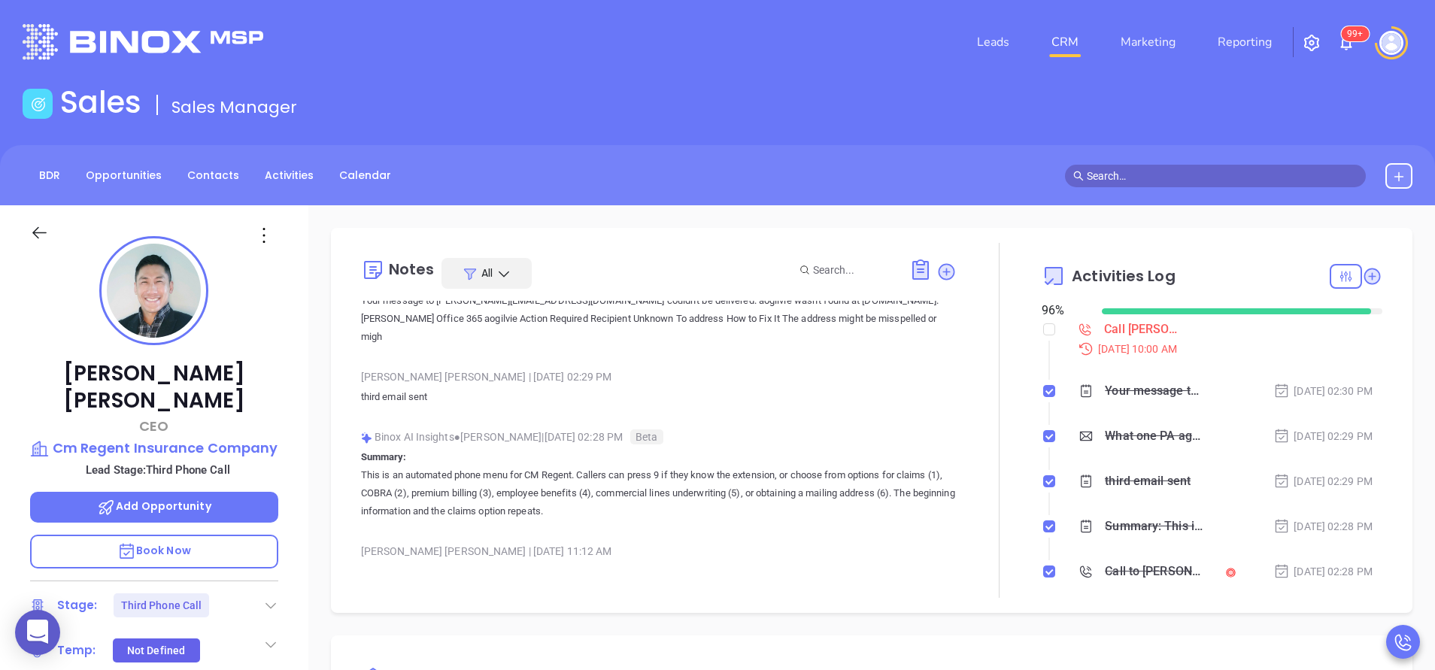
scroll to position [0, 0]
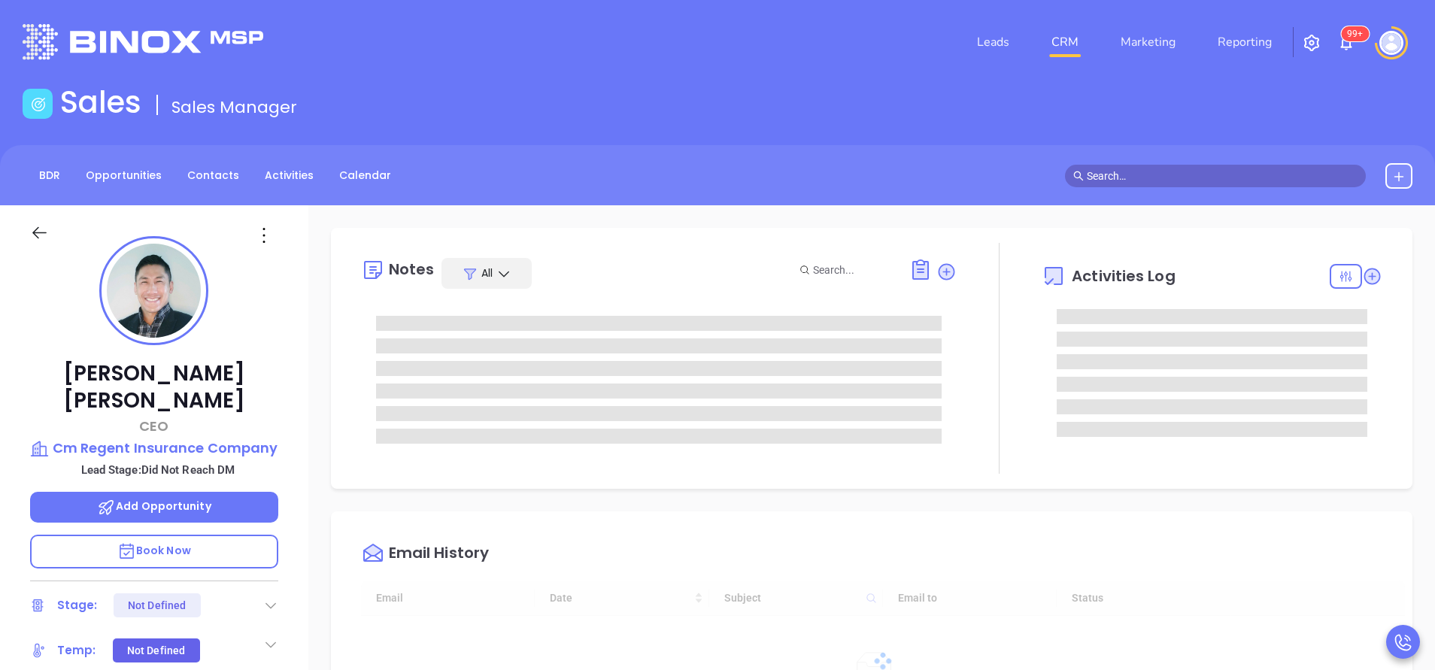
type input "[DATE]"
type input "[PERSON_NAME]"
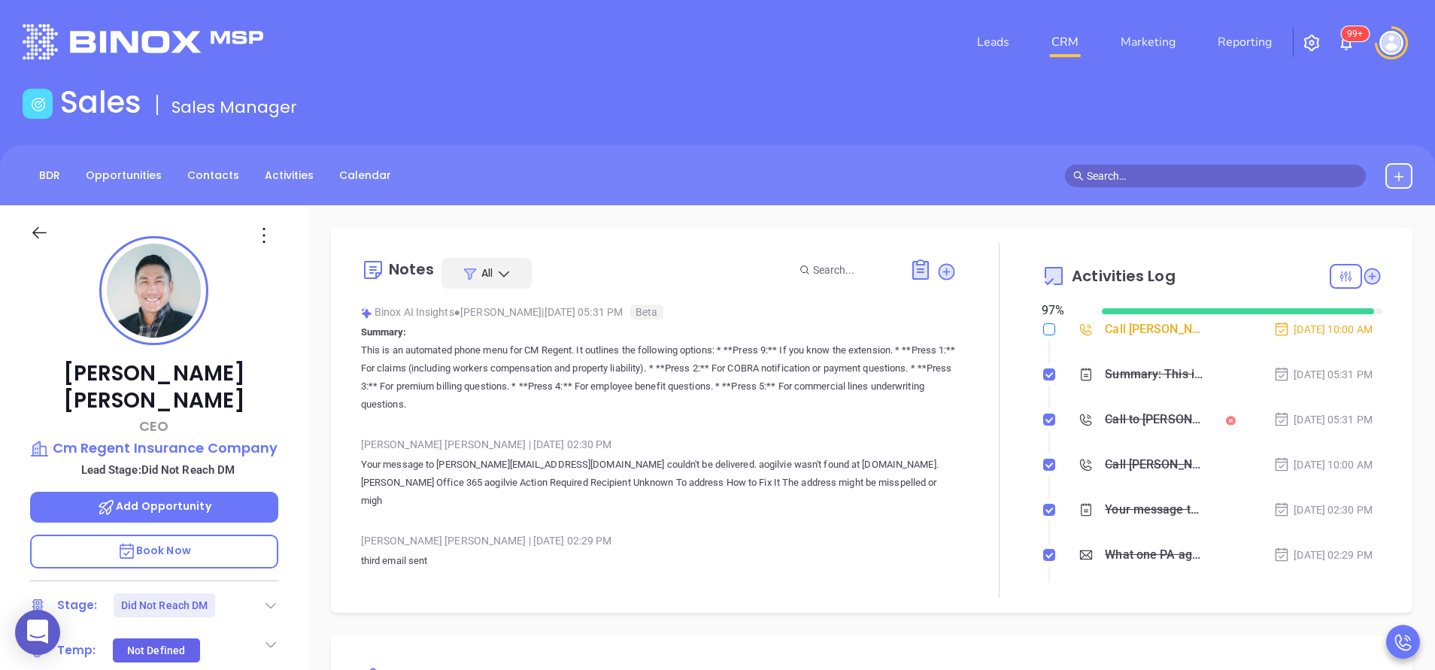
click at [1043, 332] on input "checkbox" at bounding box center [1049, 329] width 12 height 12
checkbox input "true"
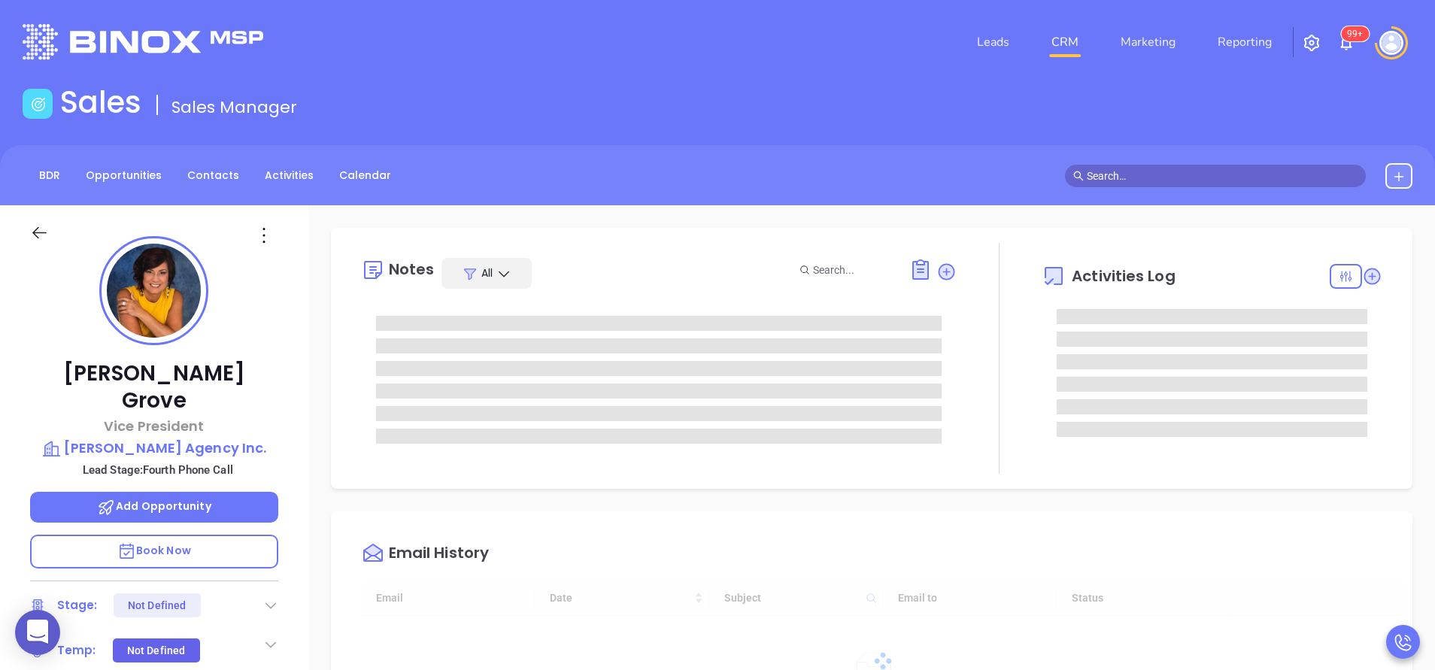
type input "[DATE]"
type input "[PERSON_NAME]"
type input "[DATE]"
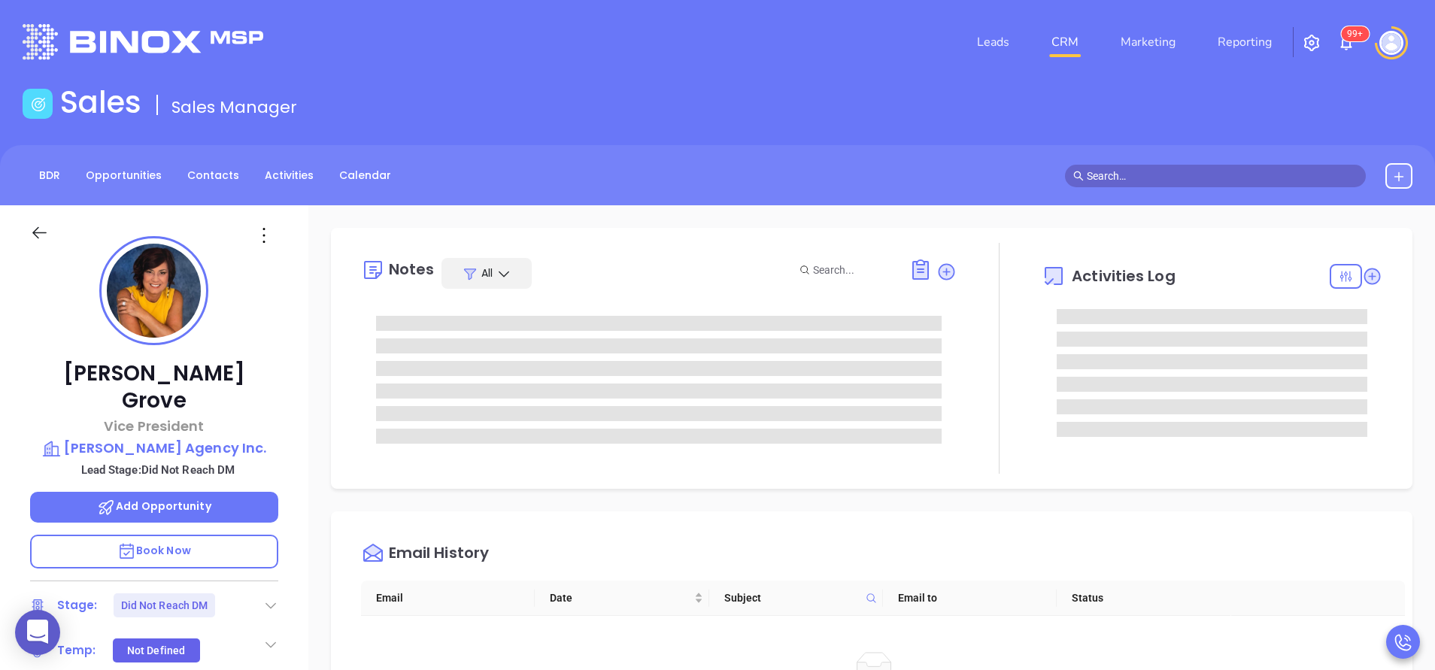
type input "[PERSON_NAME]"
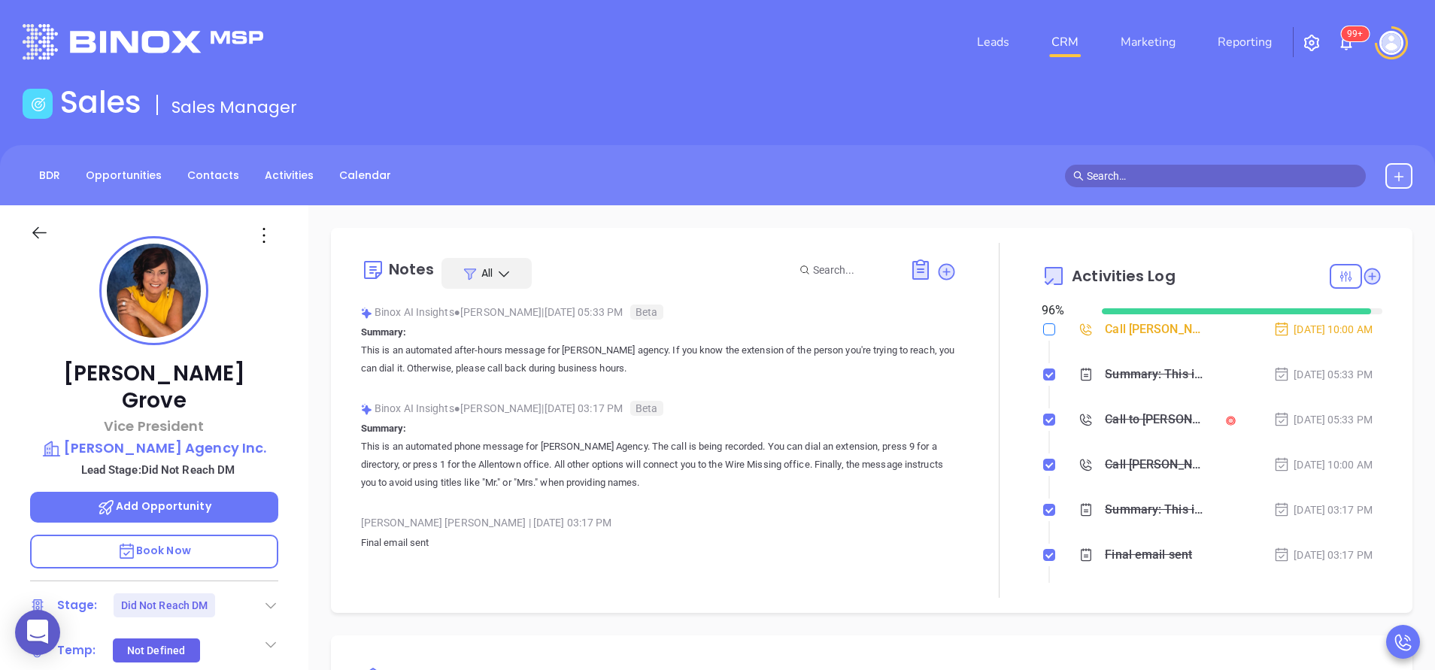
click at [1043, 335] on label at bounding box center [1049, 329] width 12 height 17
click at [1043, 335] on input "checkbox" at bounding box center [1049, 329] width 12 height 12
checkbox input "true"
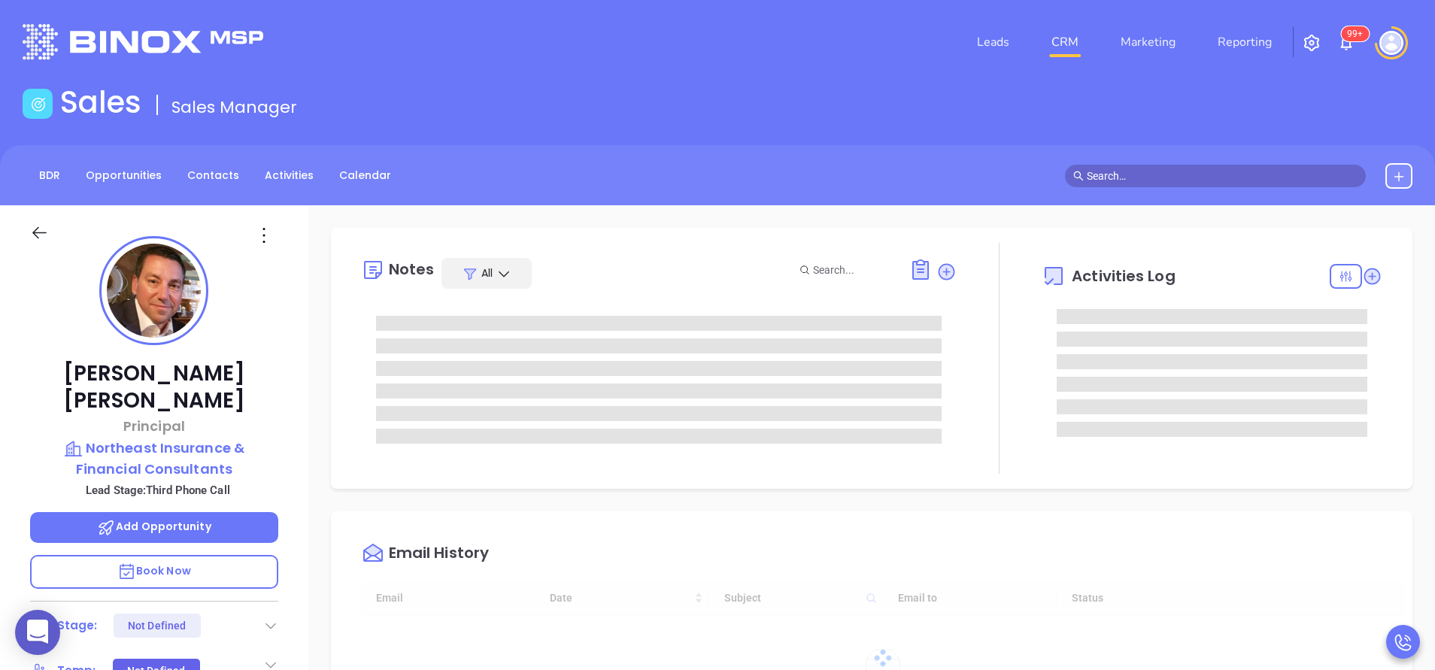
type input "10:00 am"
type input "[DATE]"
type input "[PERSON_NAME]"
type input "[DATE]"
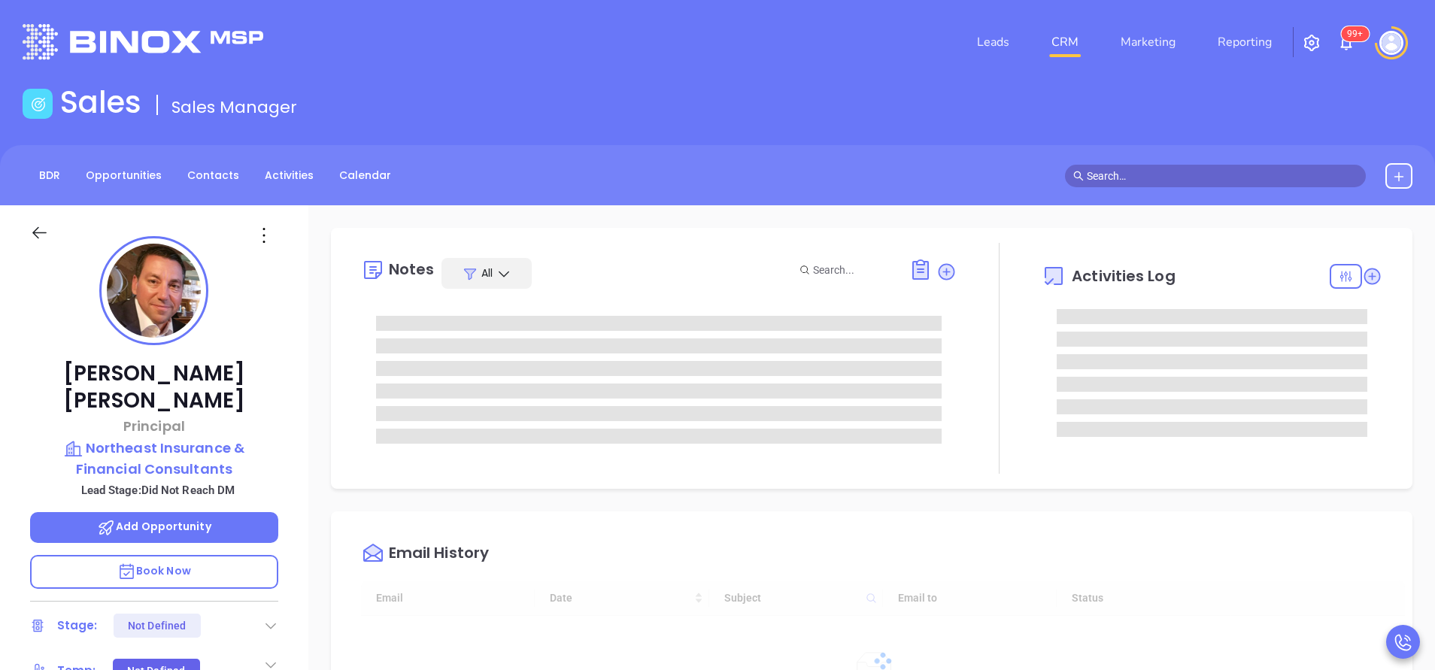
scroll to position [437, 0]
type input "[PERSON_NAME]"
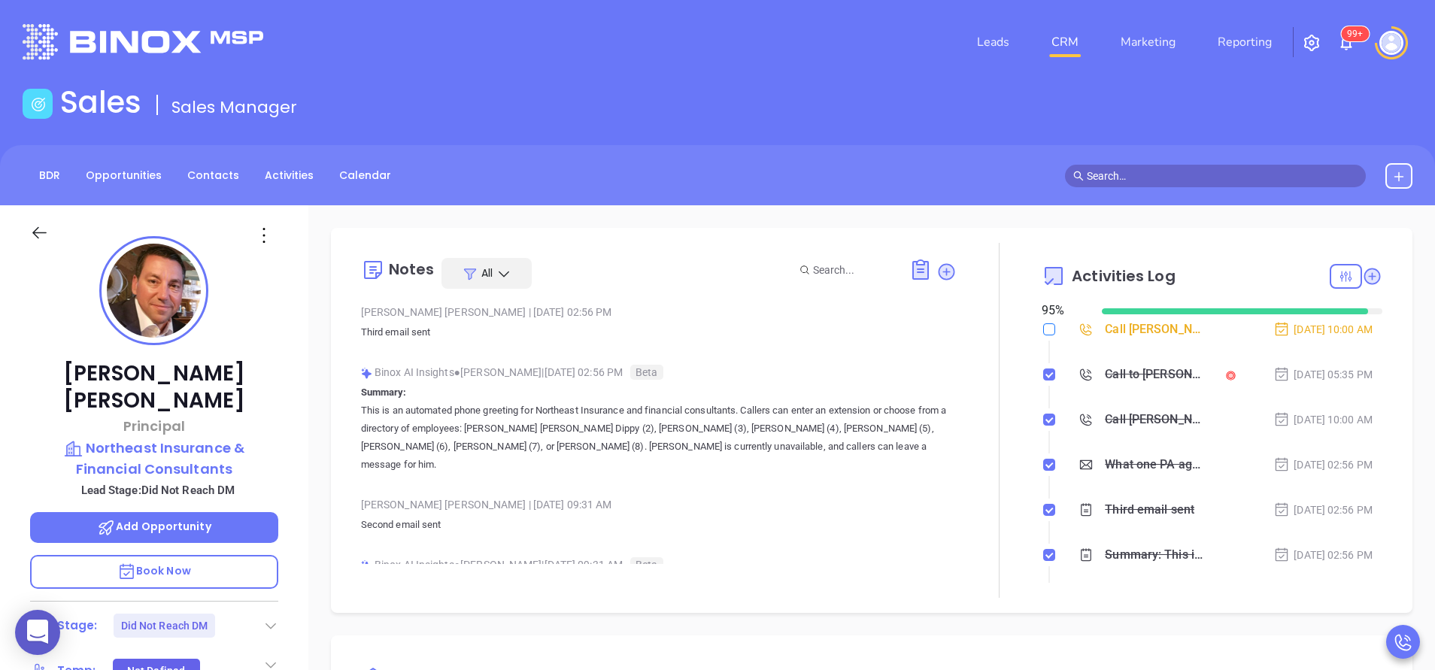
click at [1043, 329] on input "checkbox" at bounding box center [1049, 329] width 12 height 12
checkbox input "true"
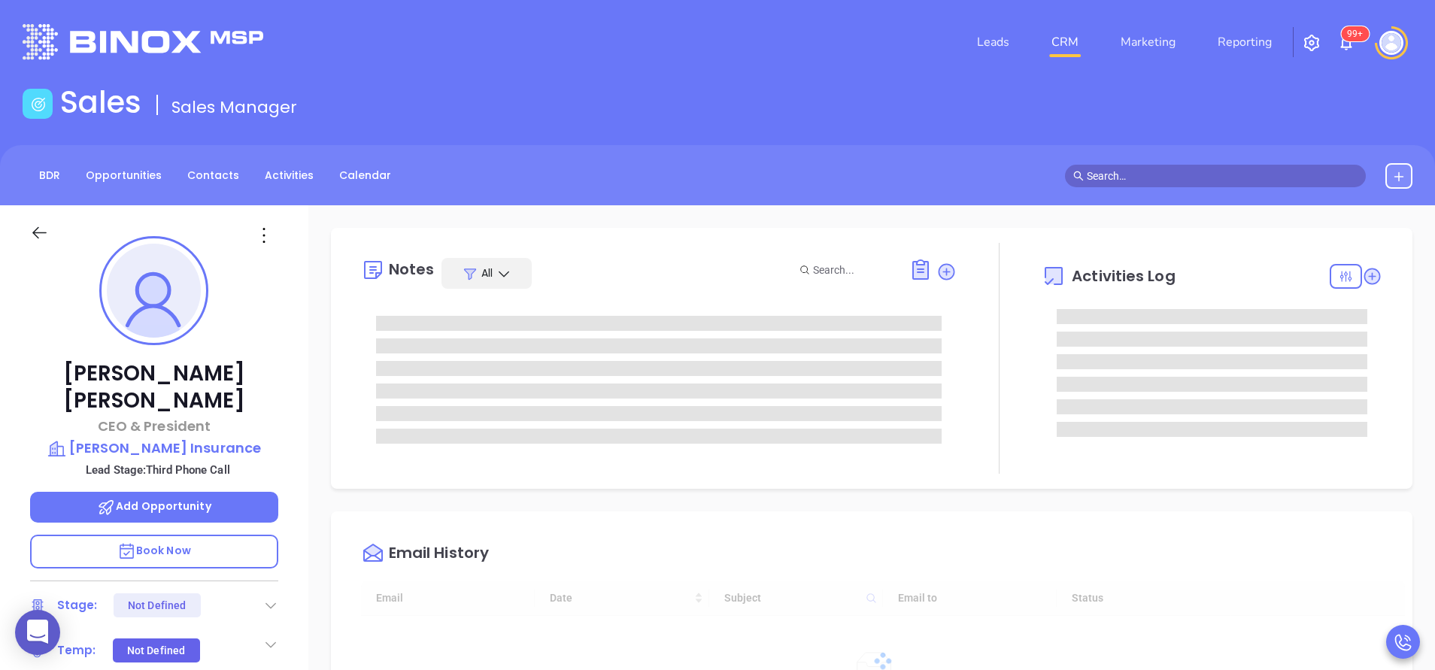
type input "[DATE]"
type input "[PERSON_NAME]"
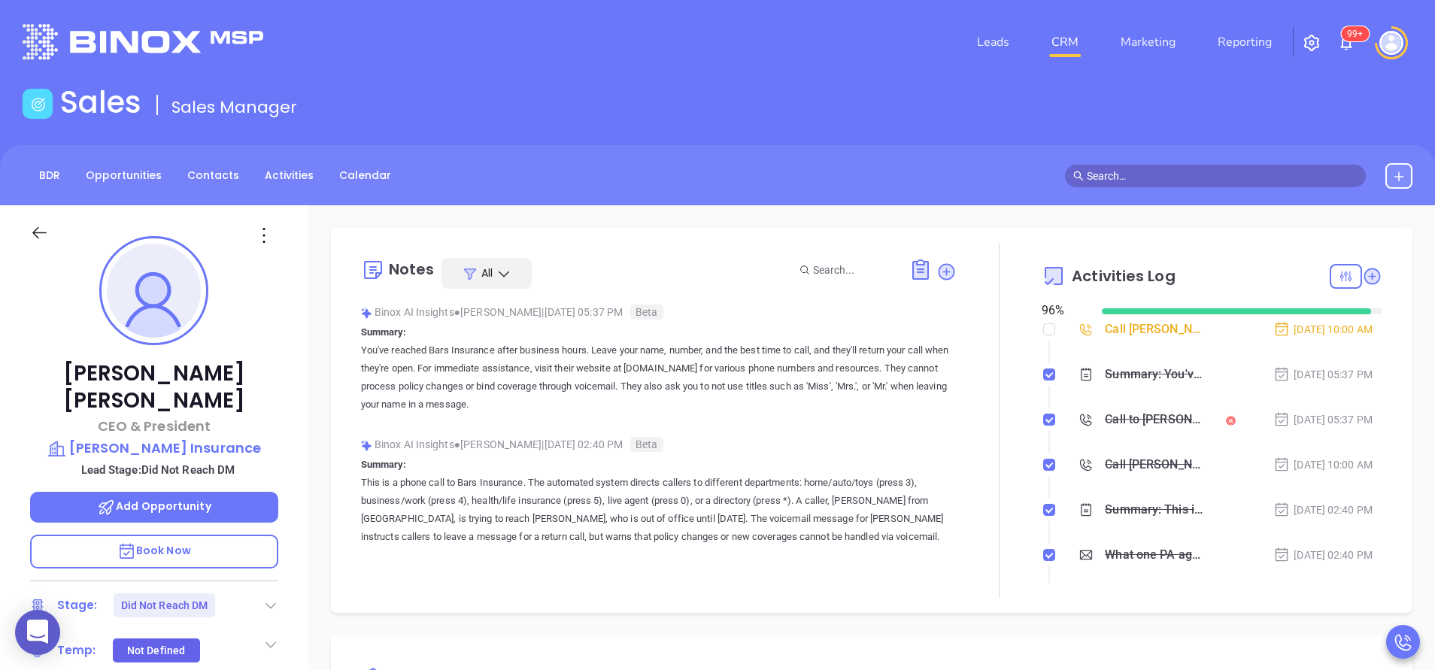
click at [1043, 324] on input "checkbox" at bounding box center [1049, 329] width 12 height 12
checkbox input "true"
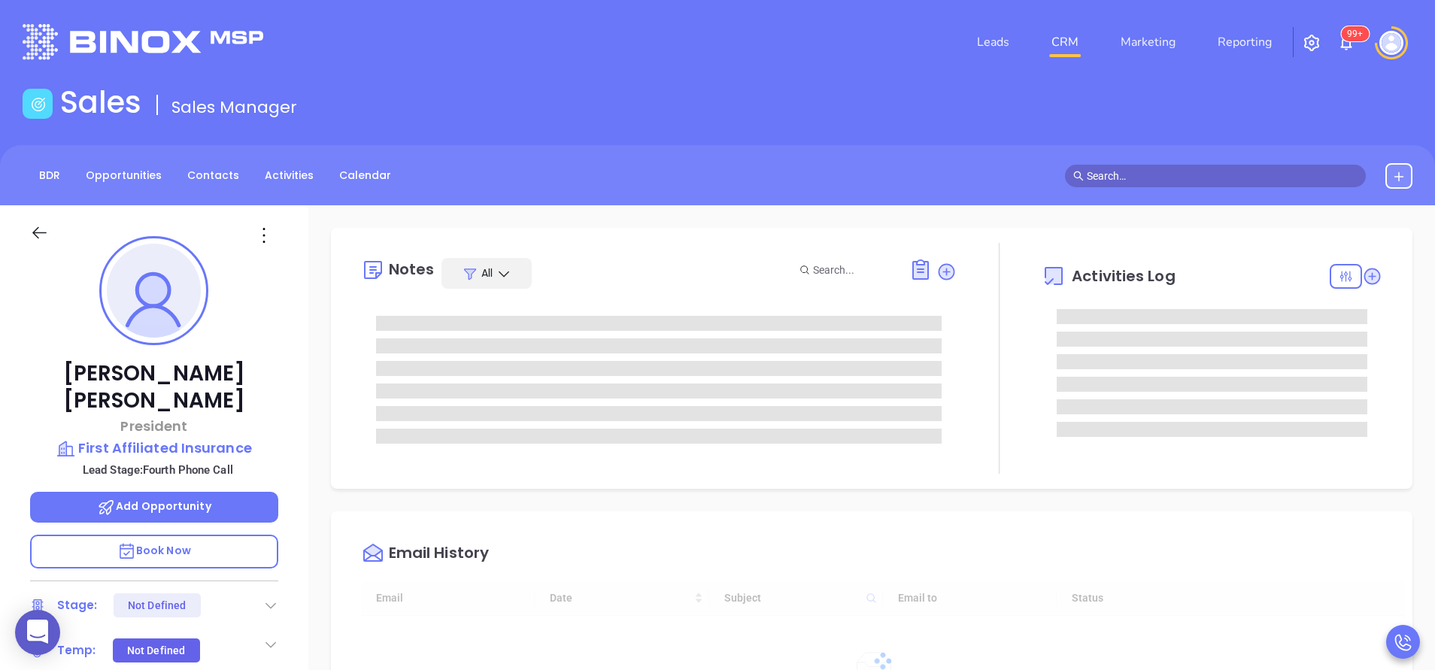
type input "10:00 am"
type input "[DATE]"
type input "[PERSON_NAME]"
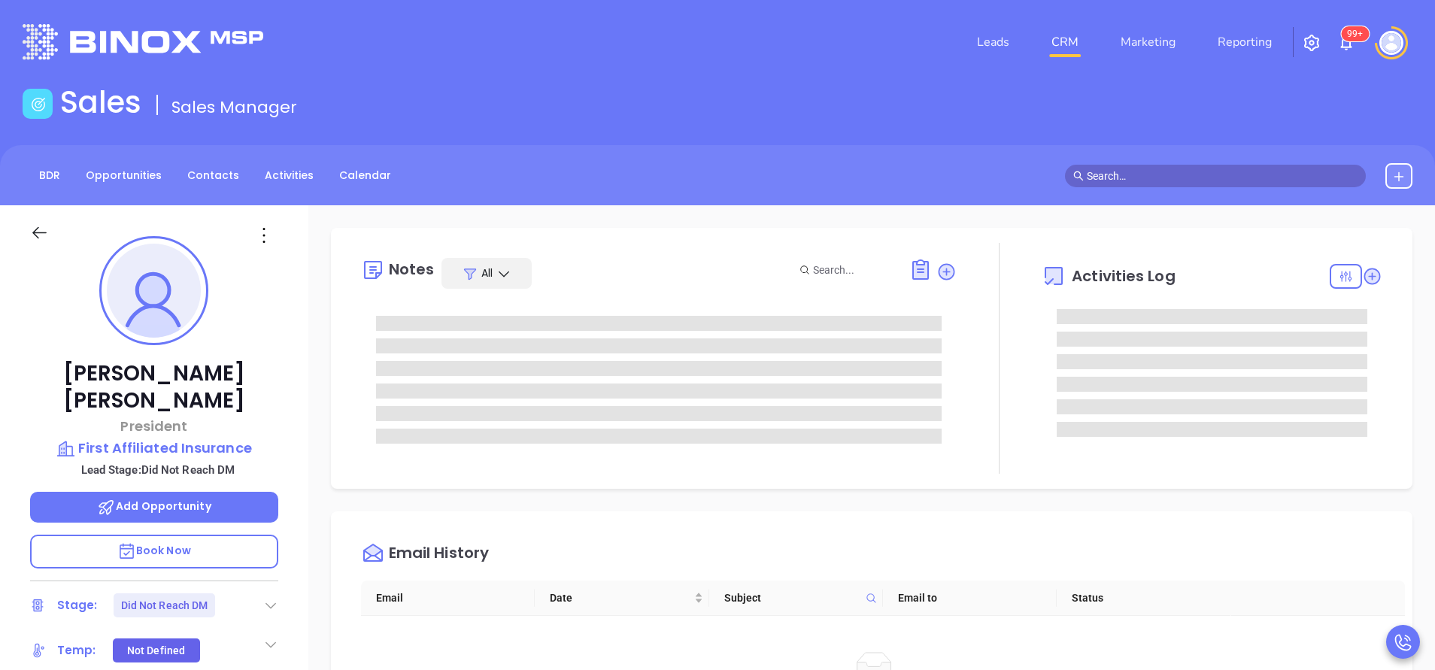
type input "[PERSON_NAME]"
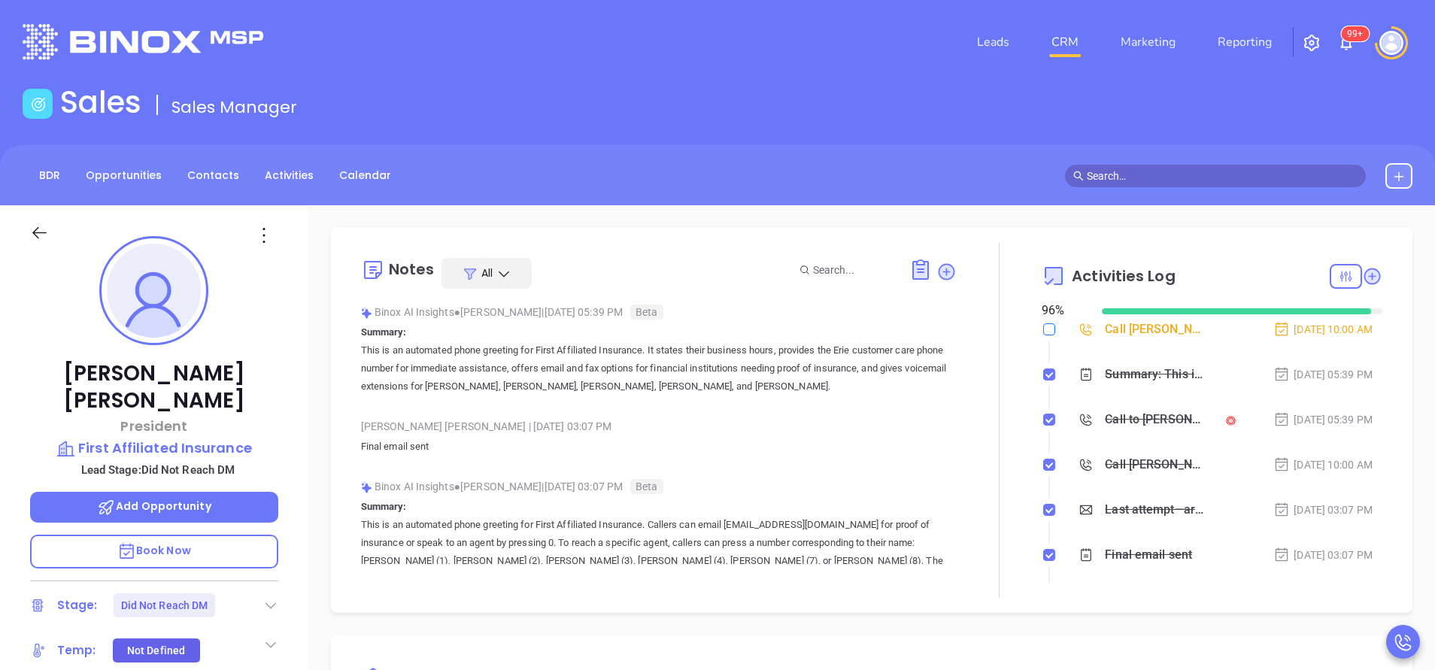
click at [1043, 329] on input "checkbox" at bounding box center [1049, 329] width 12 height 12
checkbox input "true"
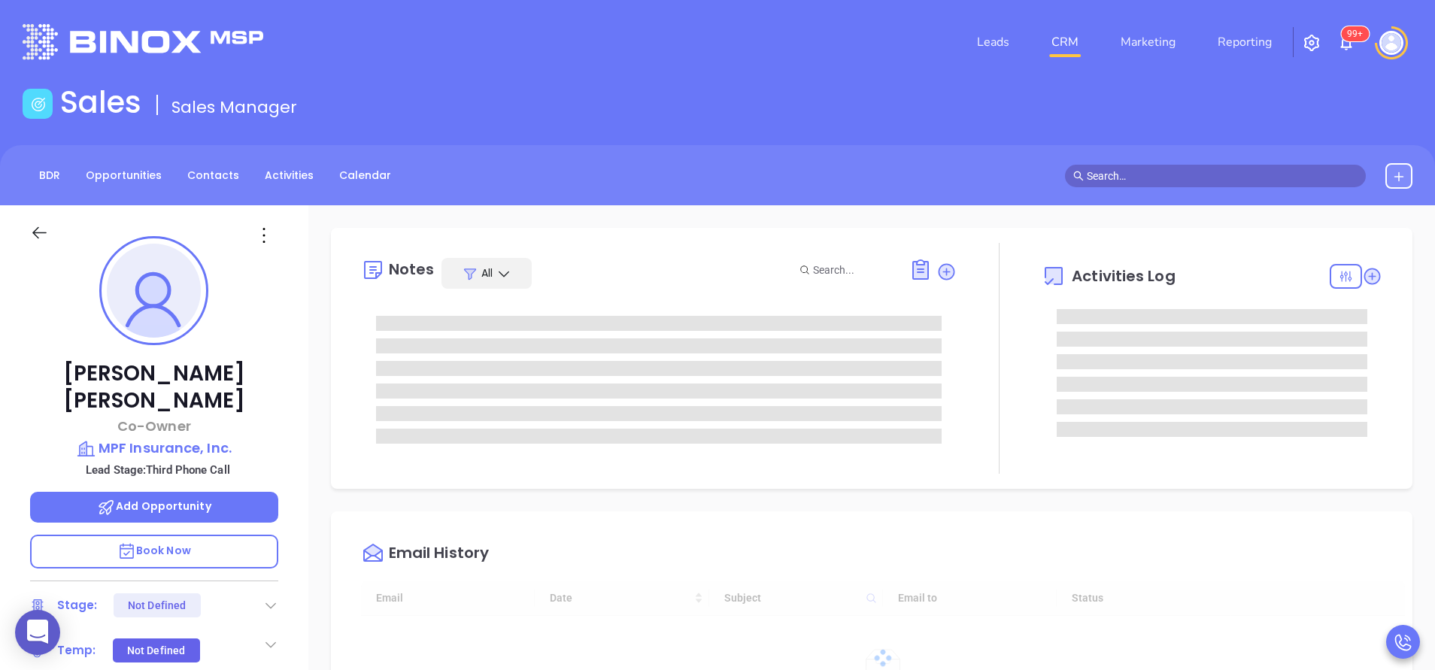
type input "[DATE]"
type input "[PERSON_NAME]"
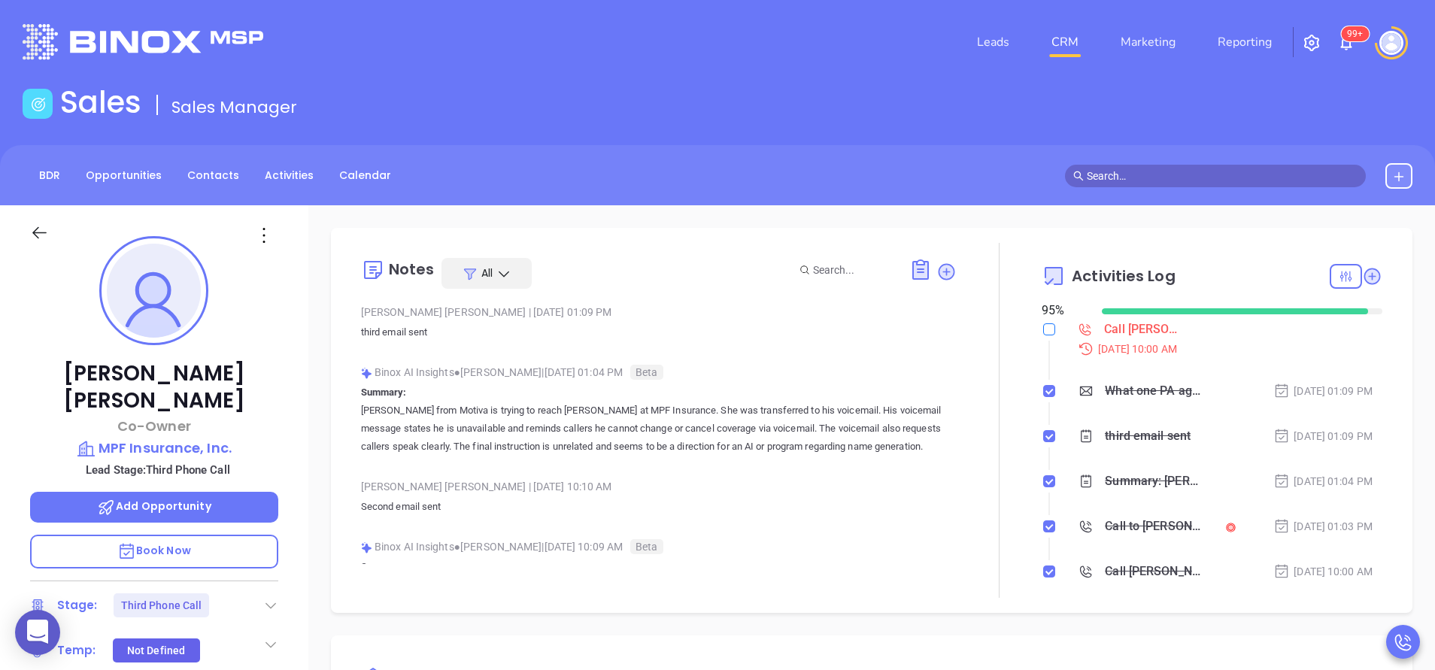
click at [1043, 328] on input "checkbox" at bounding box center [1049, 329] width 12 height 12
checkbox input "true"
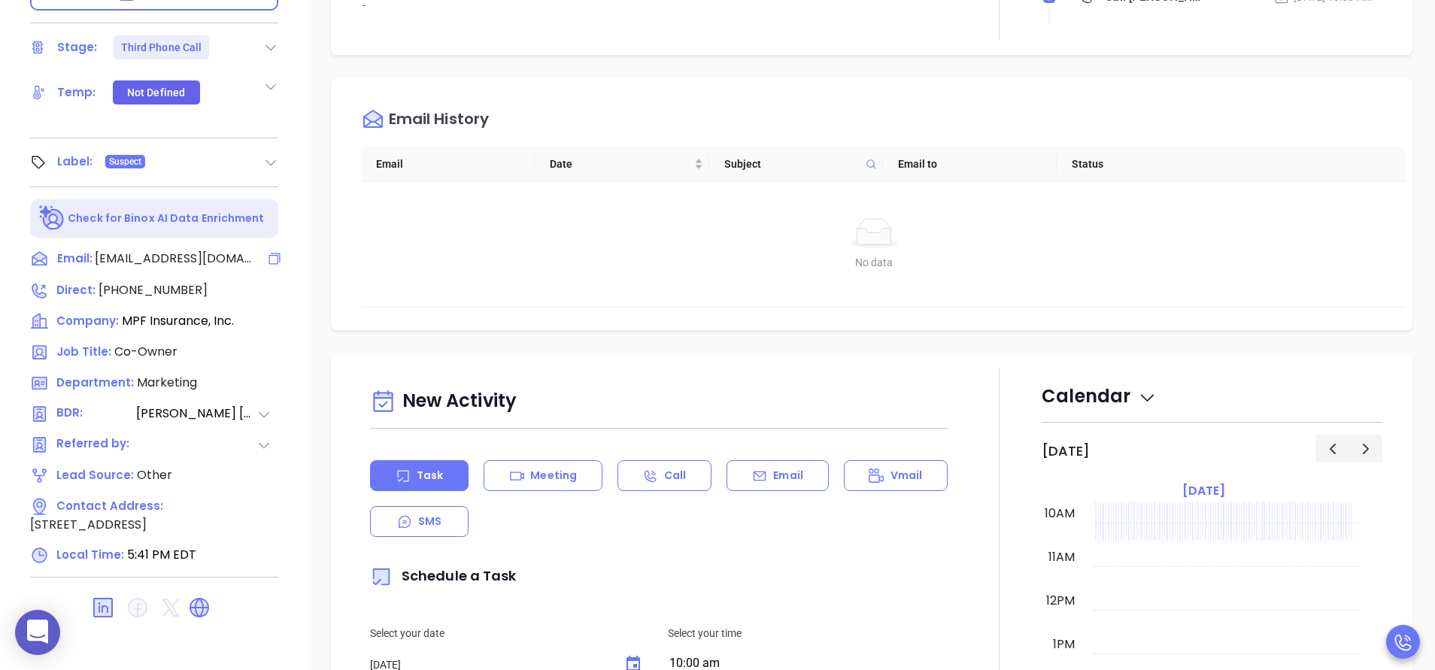
scroll to position [564, 0]
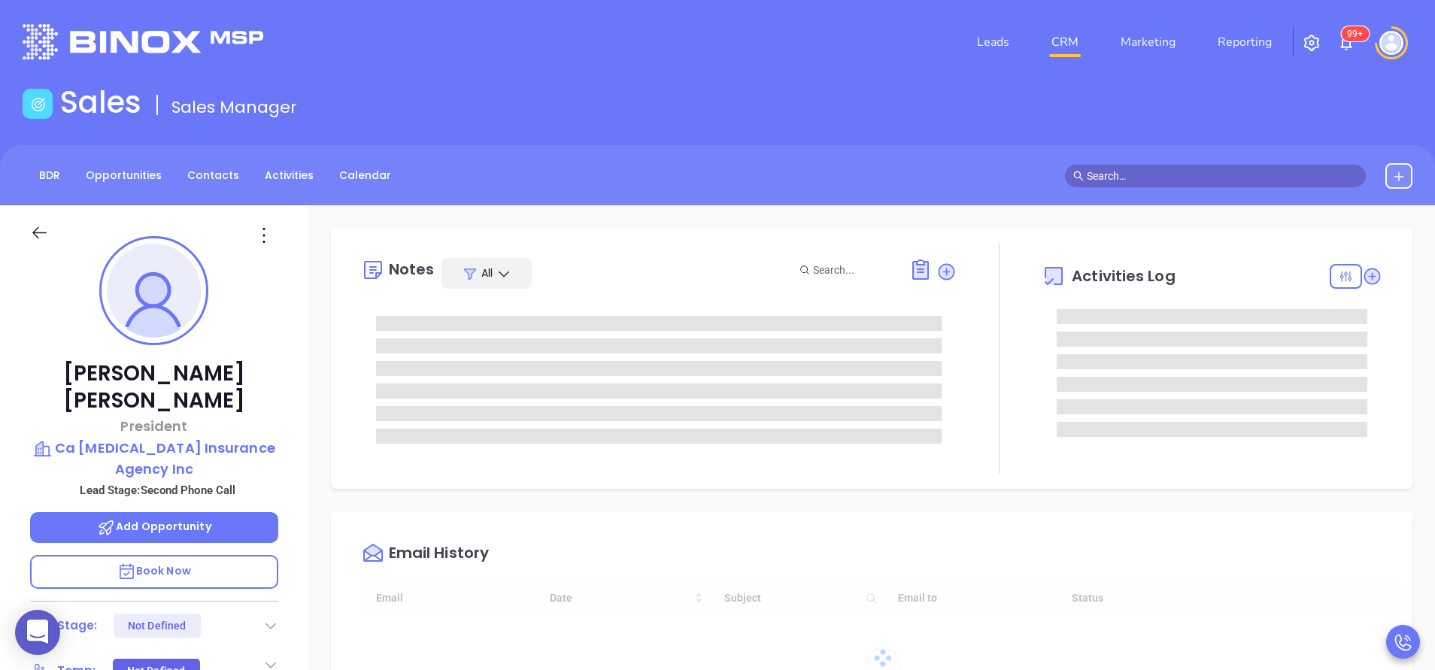
type input "10:00 am"
type input "[DATE]"
type input "[PERSON_NAME]"
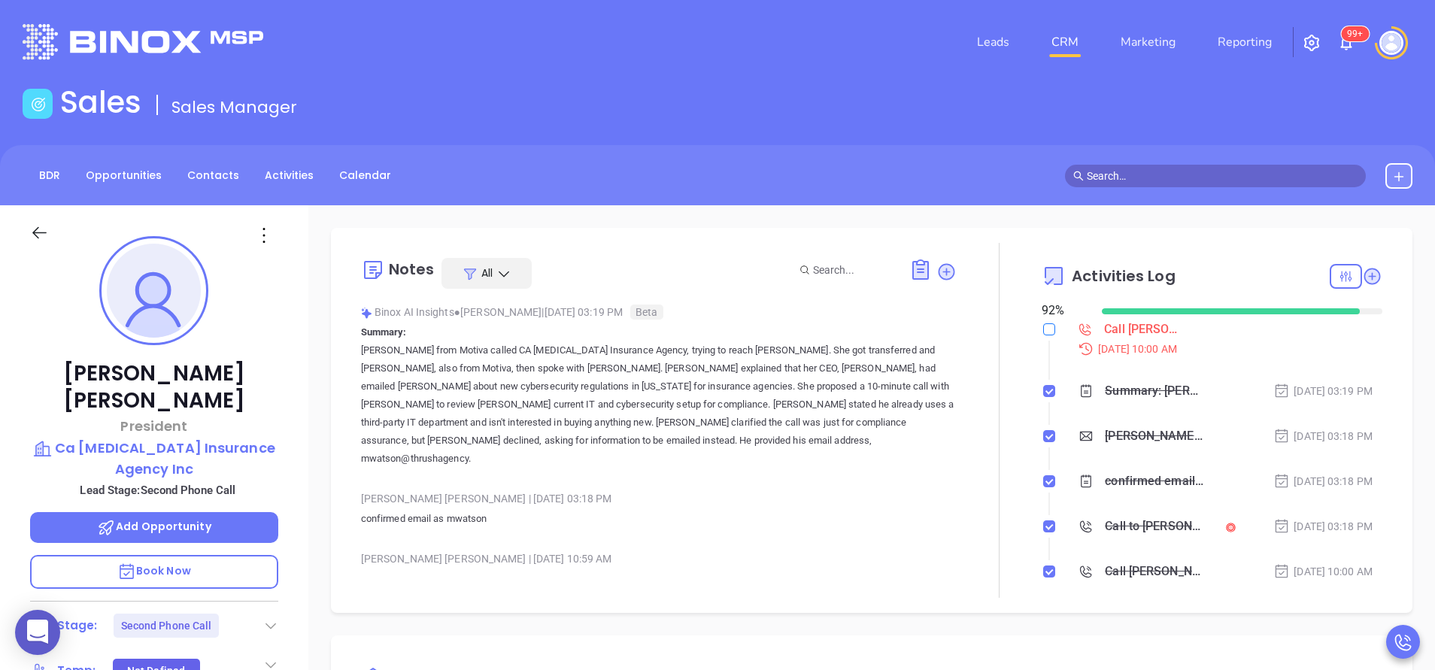
click at [1043, 328] on input "checkbox" at bounding box center [1049, 329] width 12 height 12
checkbox input "true"
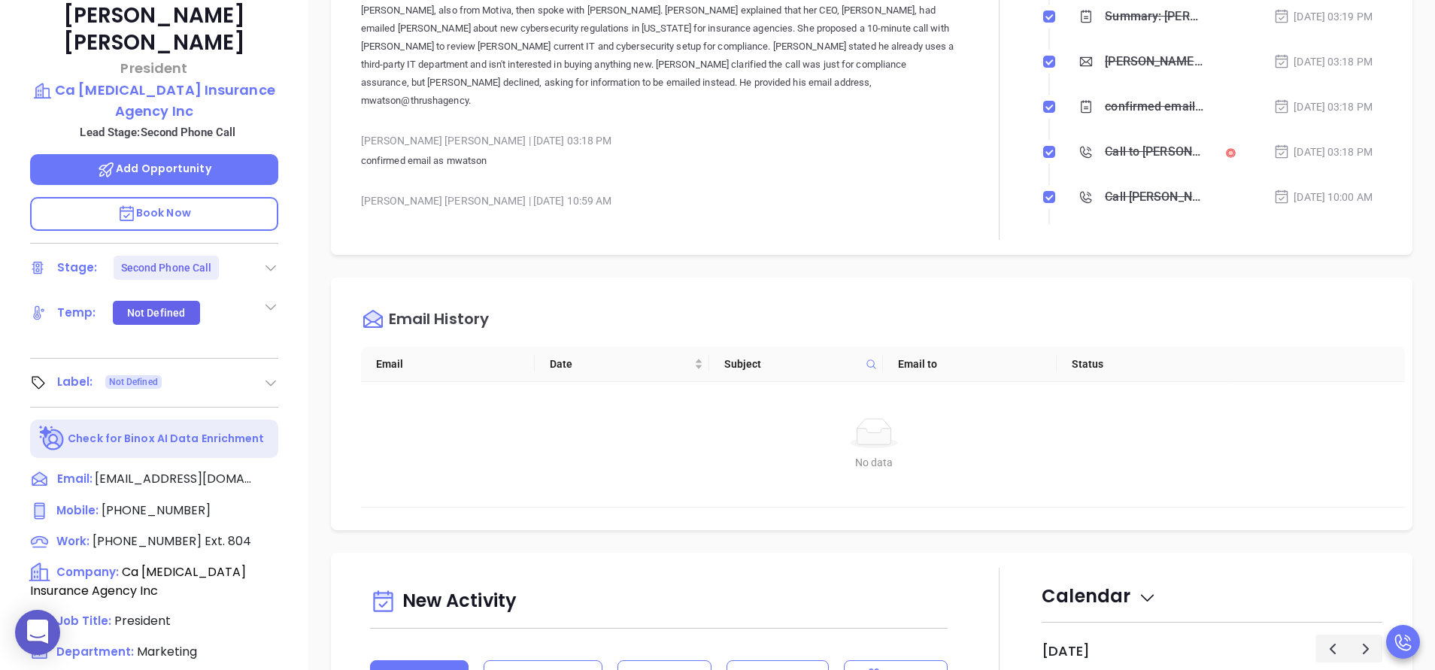
scroll to position [451, 0]
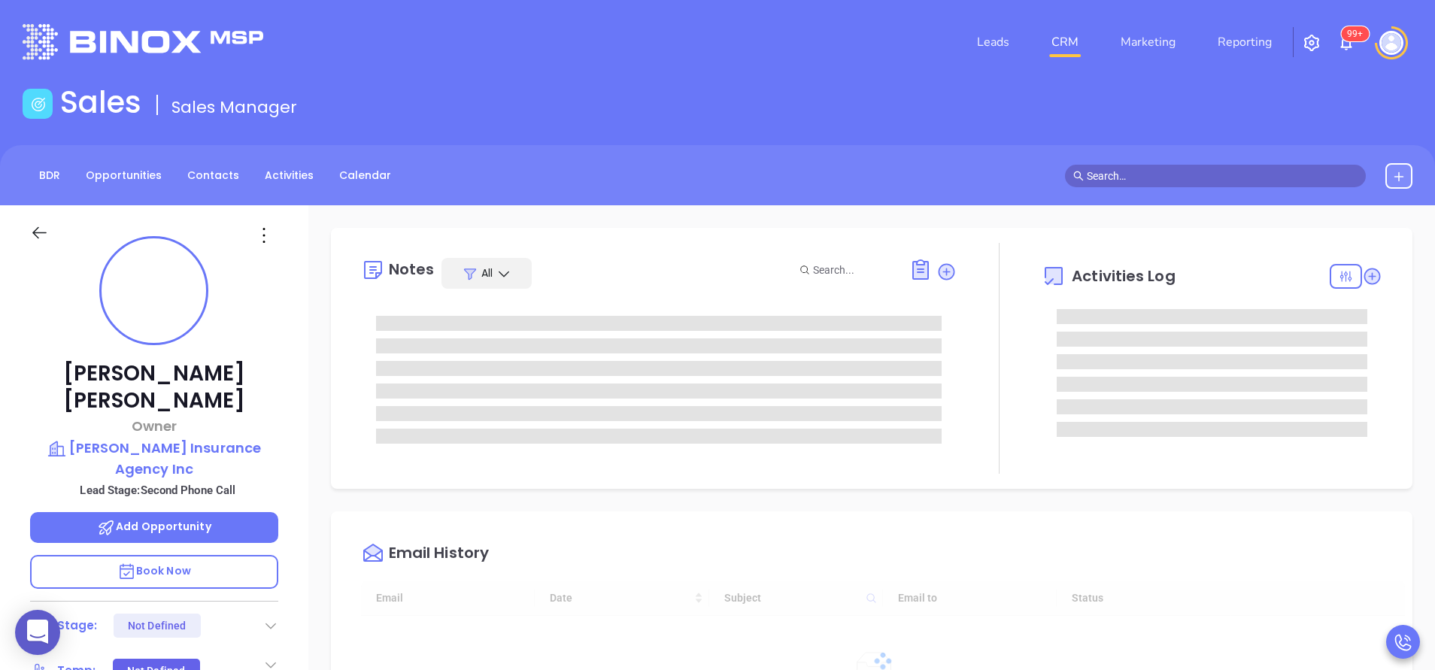
type input "[DATE]"
type input "[PERSON_NAME]"
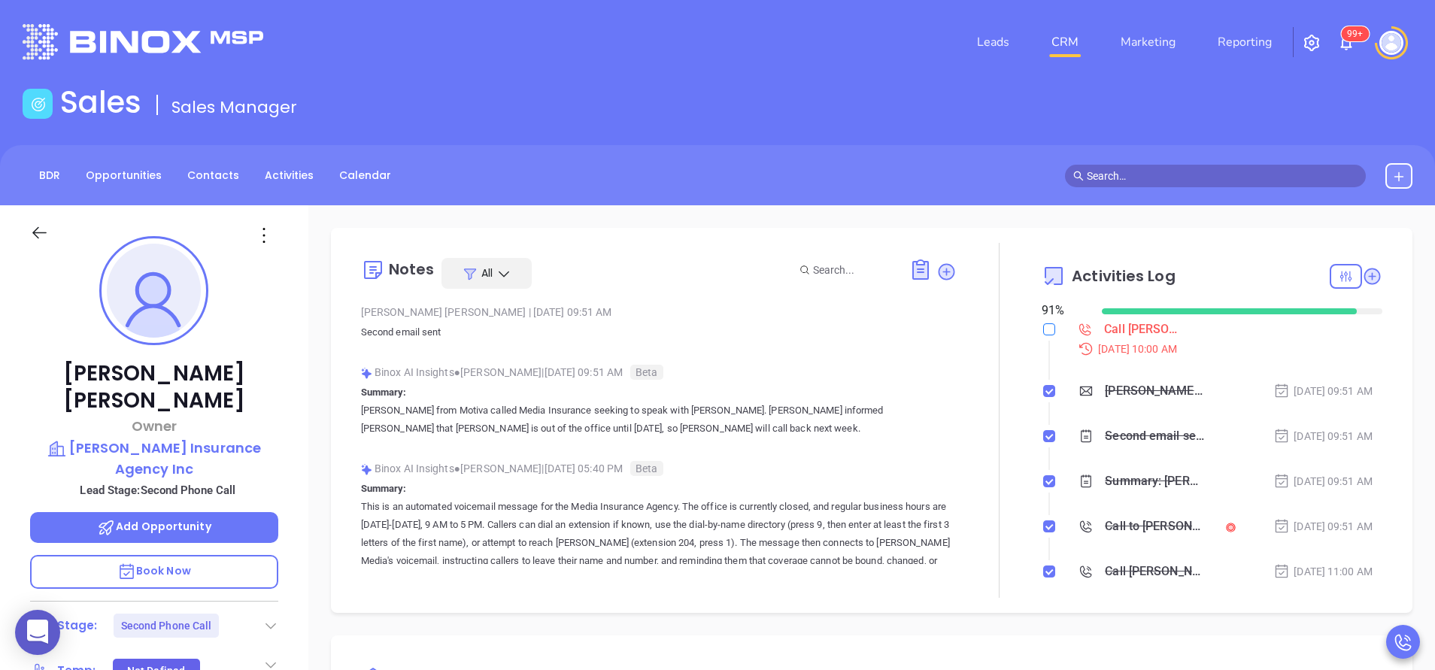
click at [1043, 331] on input "checkbox" at bounding box center [1049, 329] width 12 height 12
checkbox input "true"
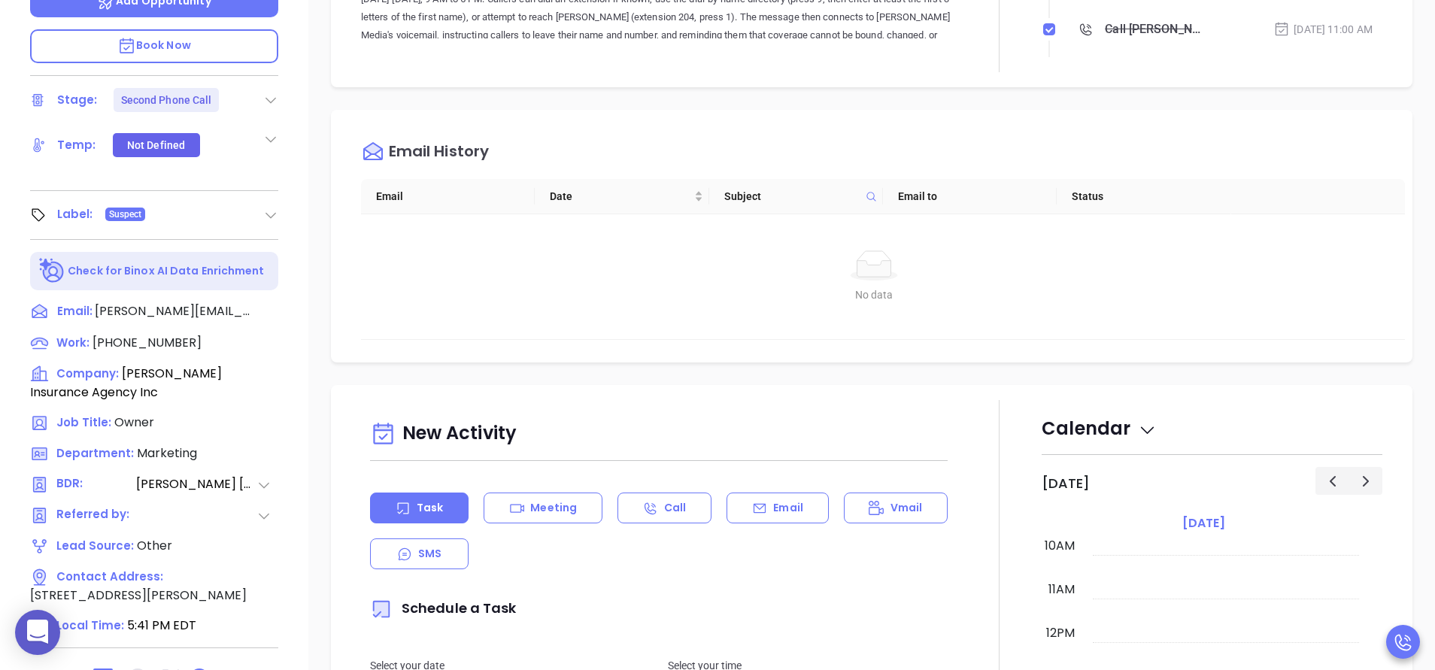
scroll to position [588, 0]
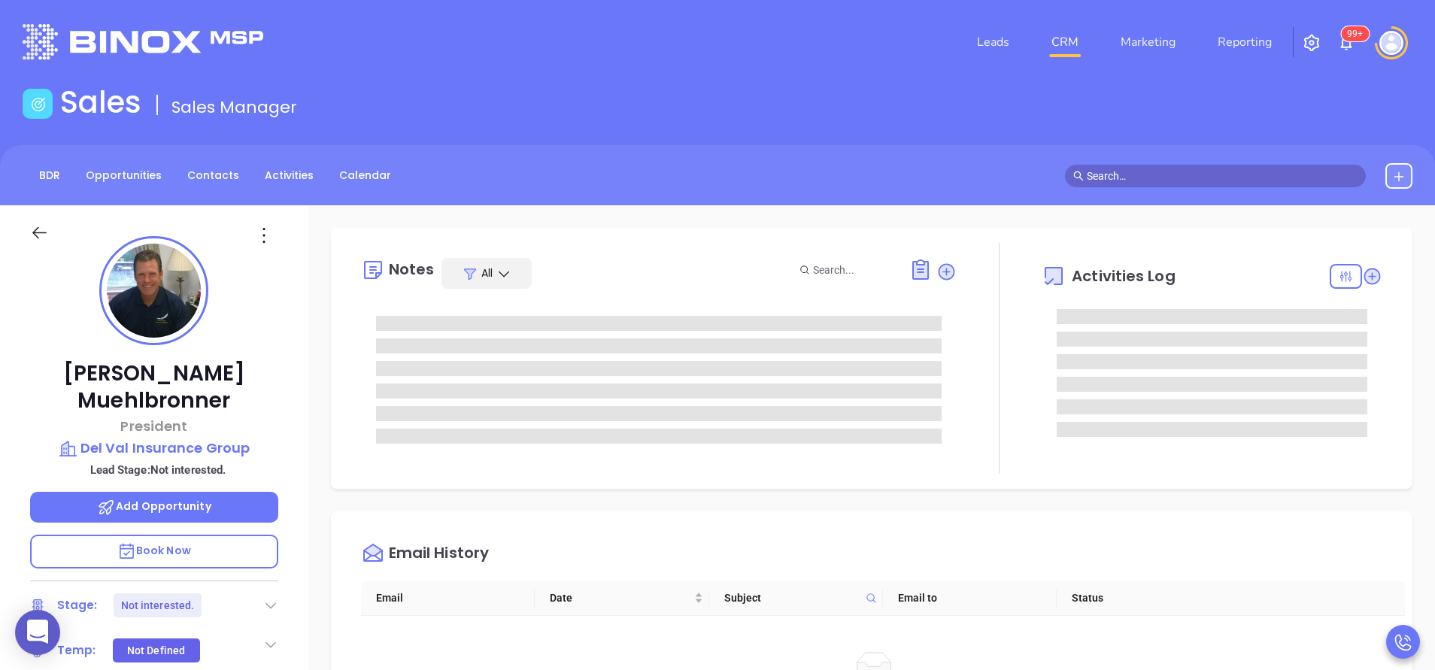
scroll to position [437, 0]
type input "[PERSON_NAME]"
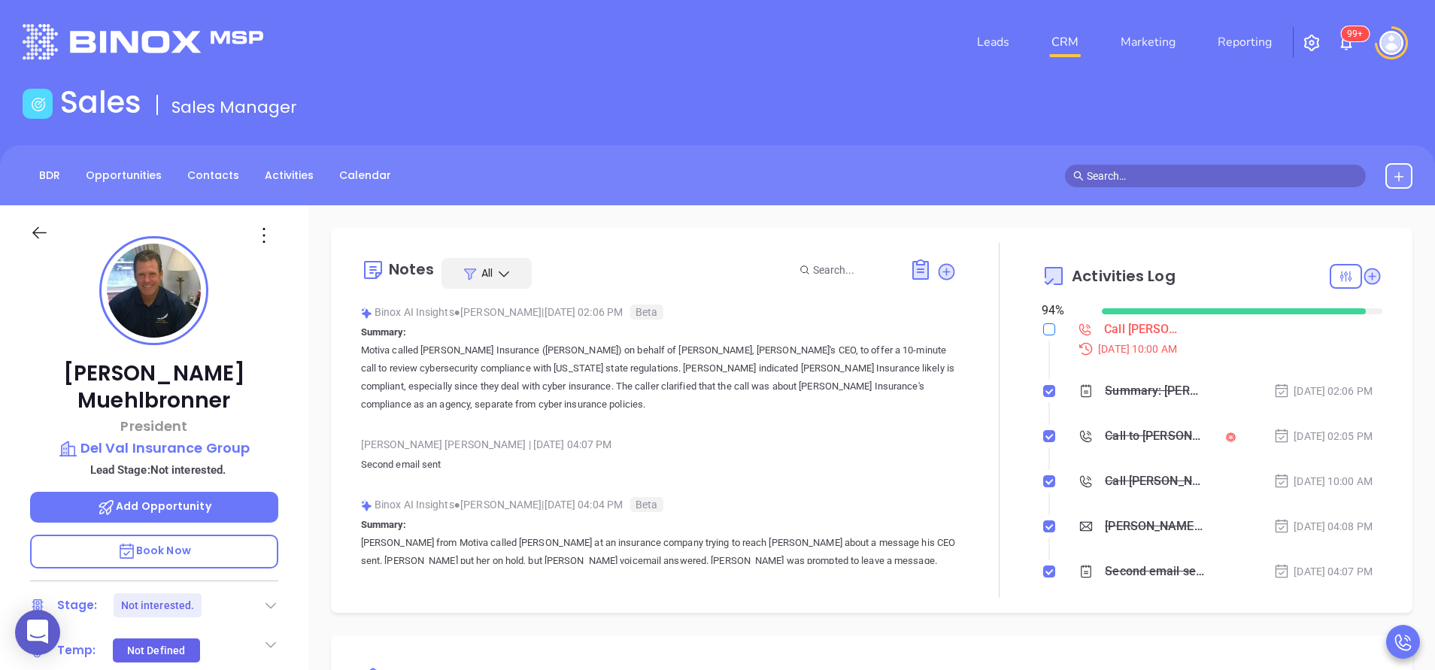
click at [1043, 330] on input "checkbox" at bounding box center [1049, 329] width 12 height 12
checkbox input "true"
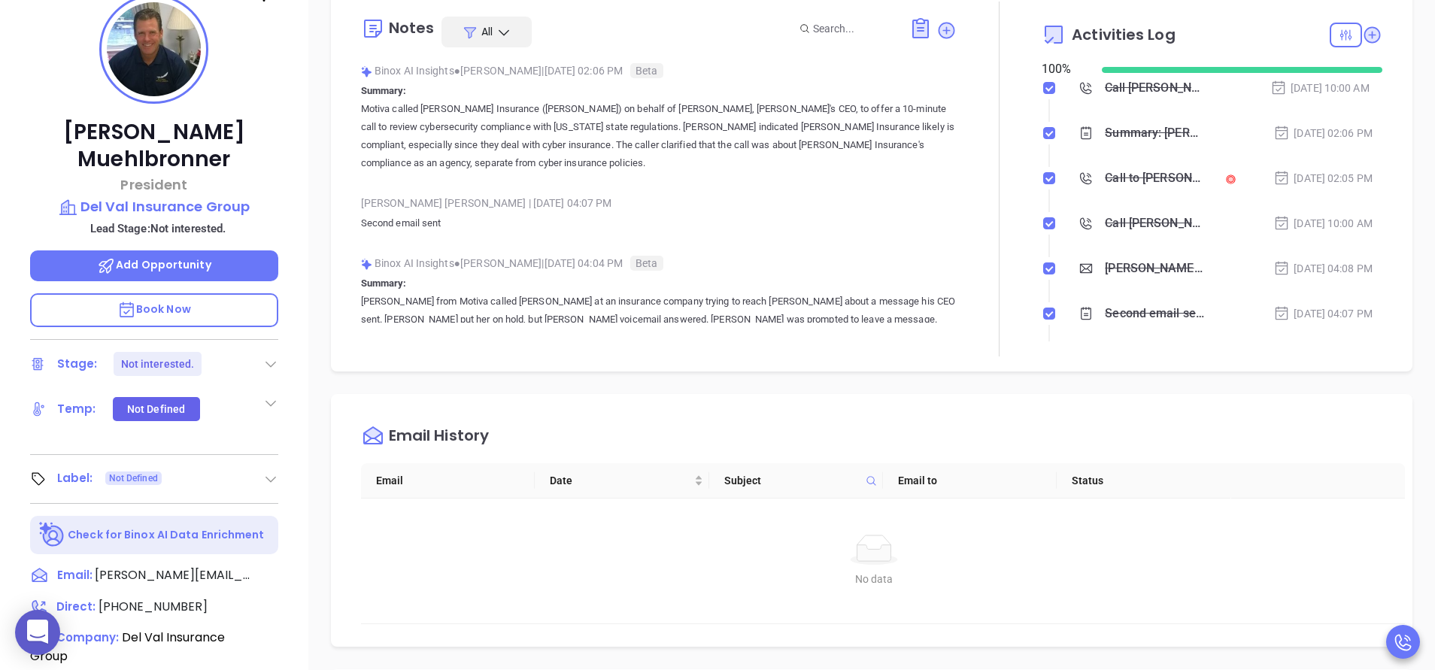
scroll to position [564, 0]
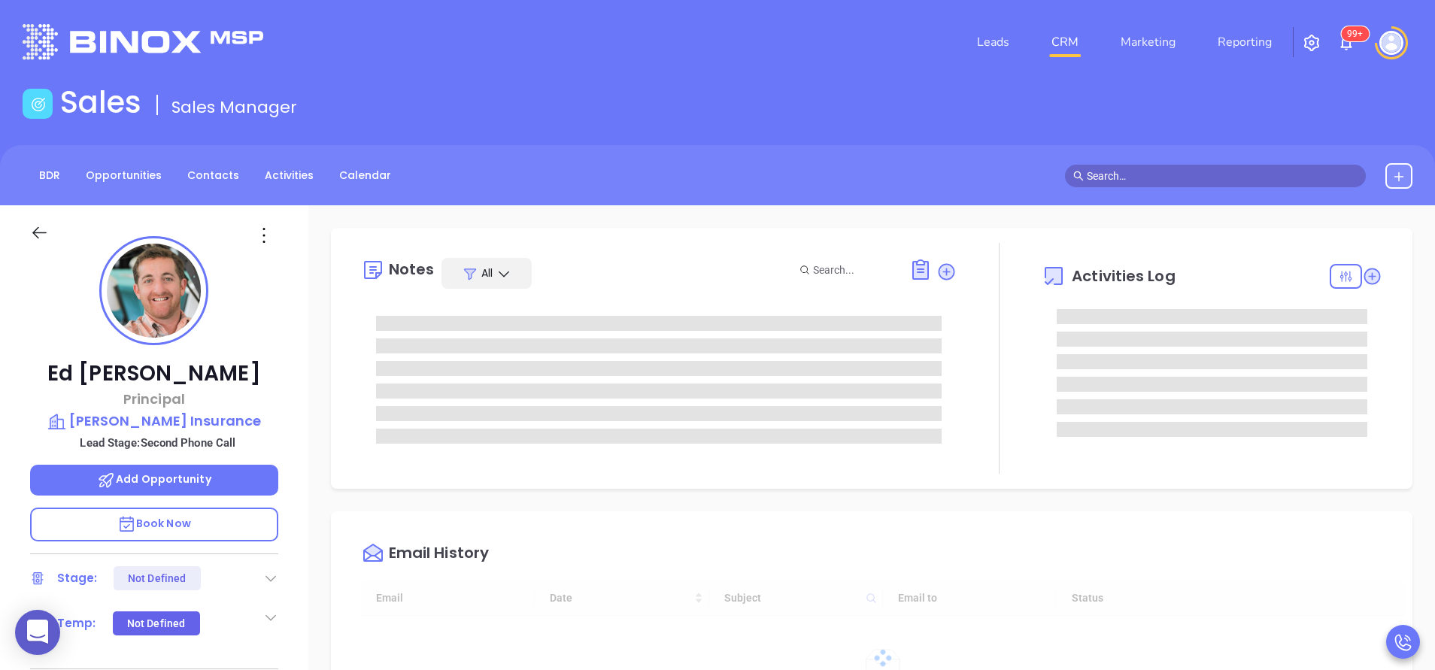
type input "[DATE]"
type input "[PERSON_NAME]"
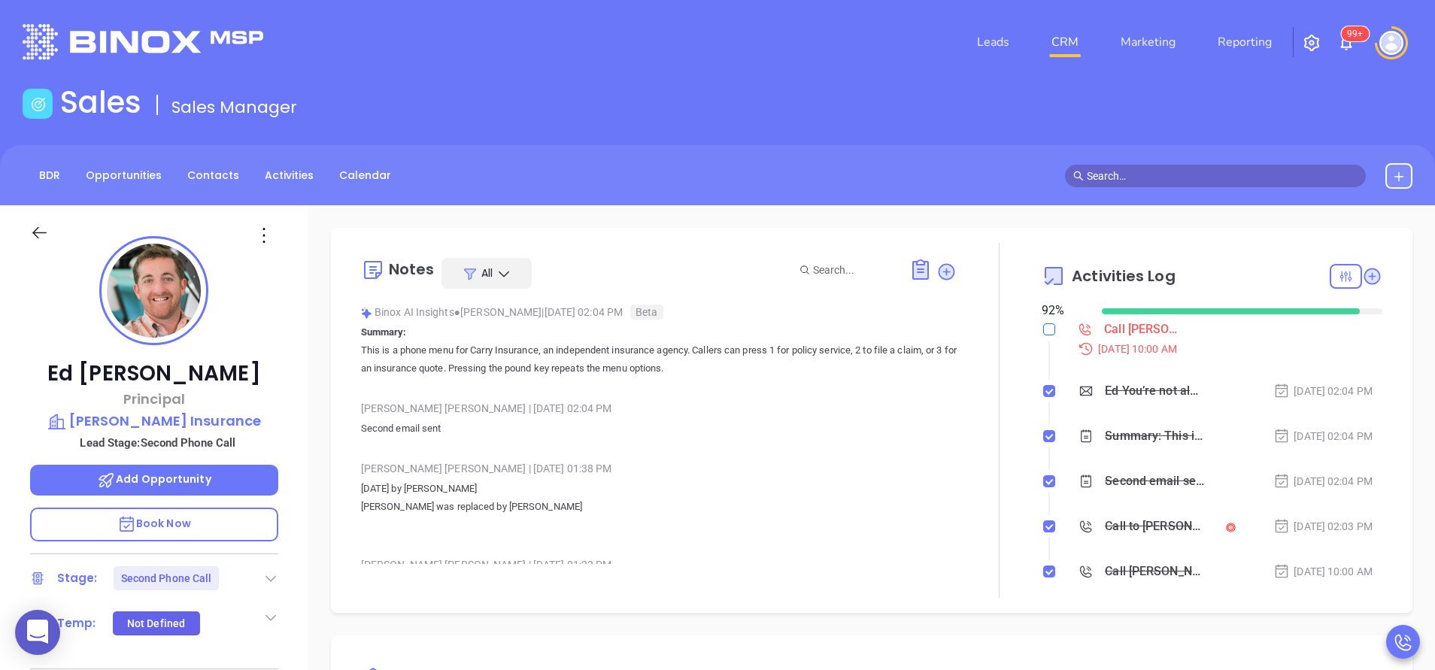
click at [1043, 329] on input "checkbox" at bounding box center [1049, 329] width 12 height 12
checkbox input "true"
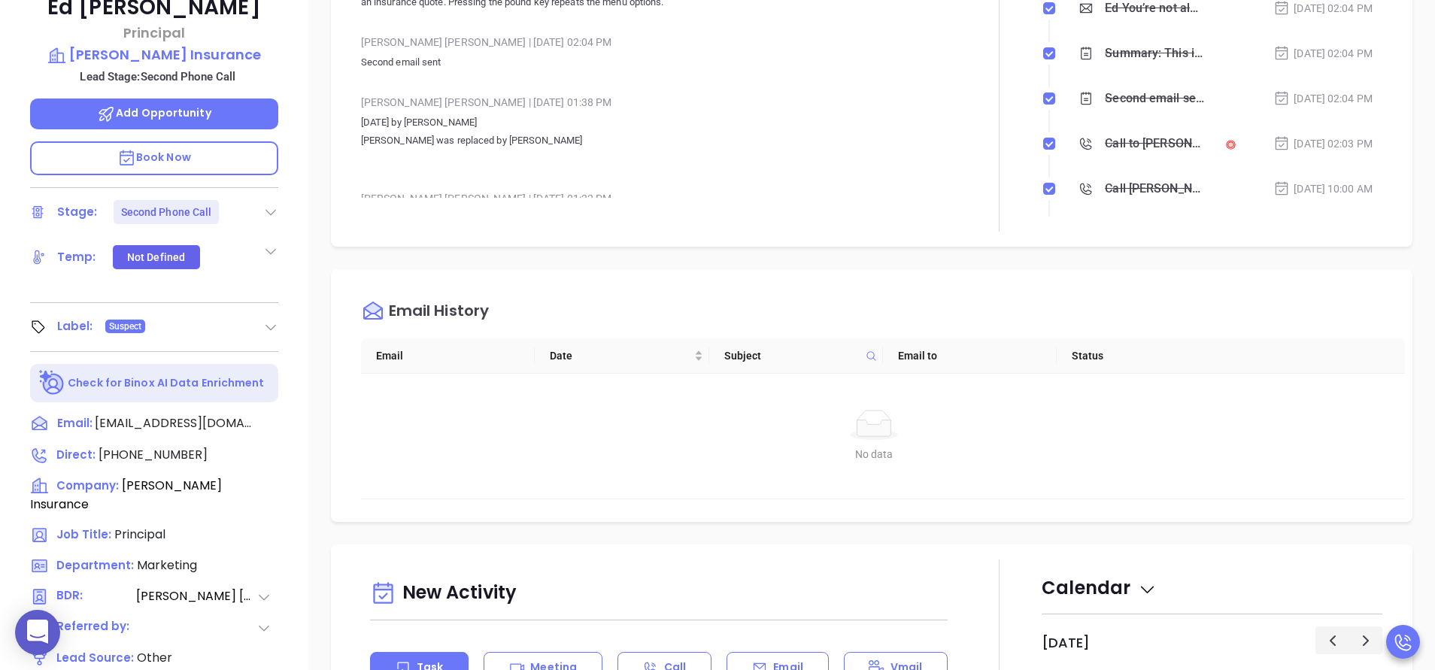
scroll to position [451, 0]
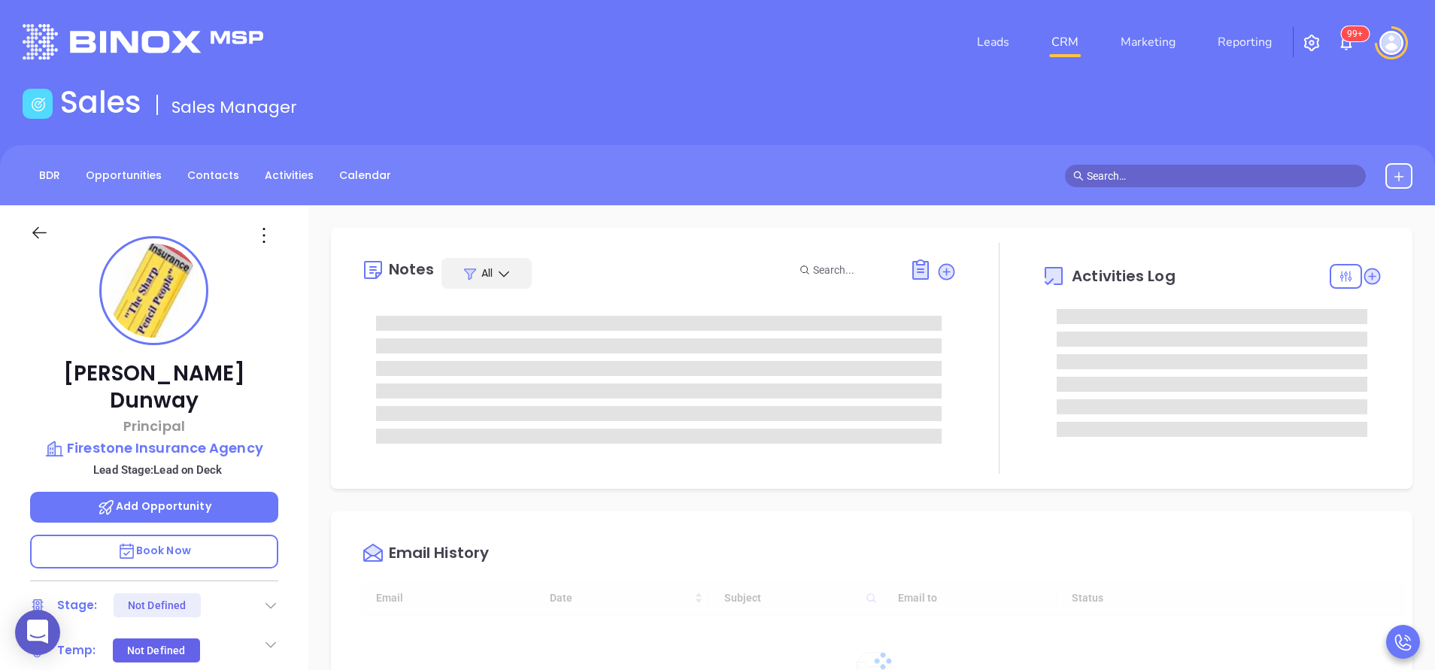
type input "[DATE]"
type input "[PERSON_NAME]"
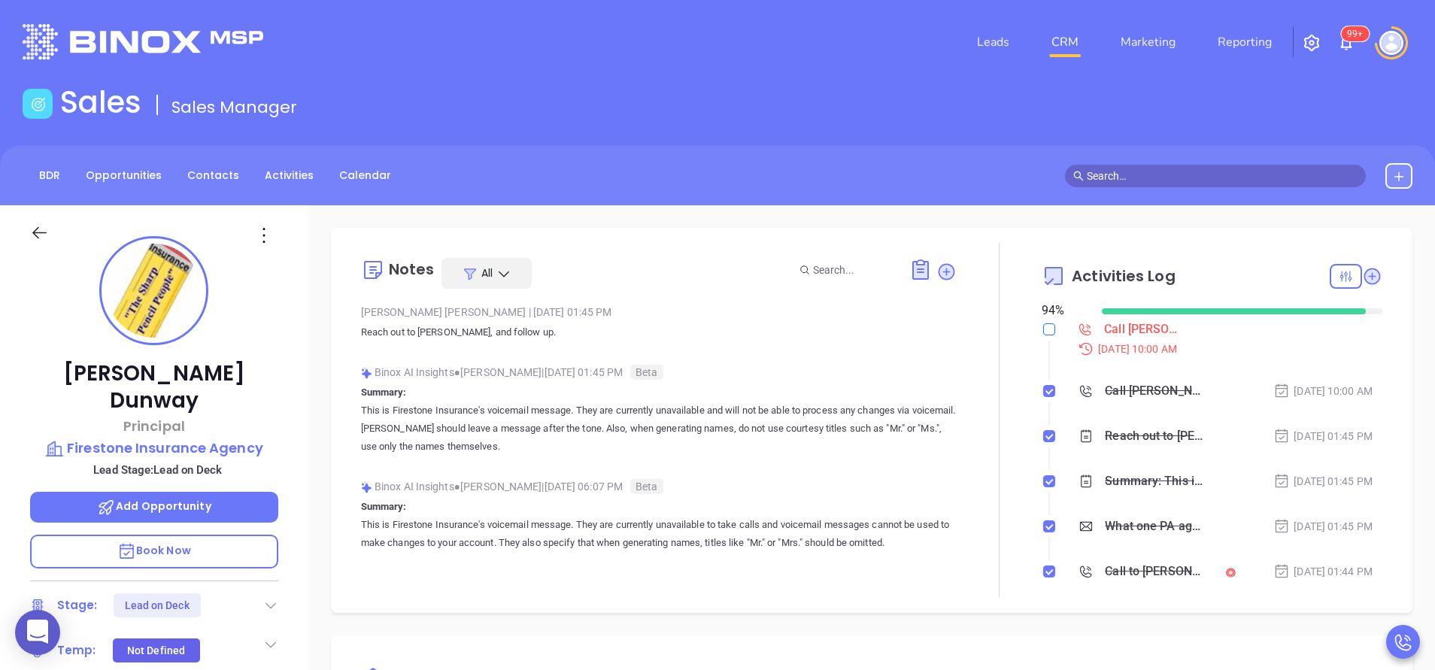
click at [1043, 331] on input "checkbox" at bounding box center [1049, 329] width 12 height 12
checkbox input "true"
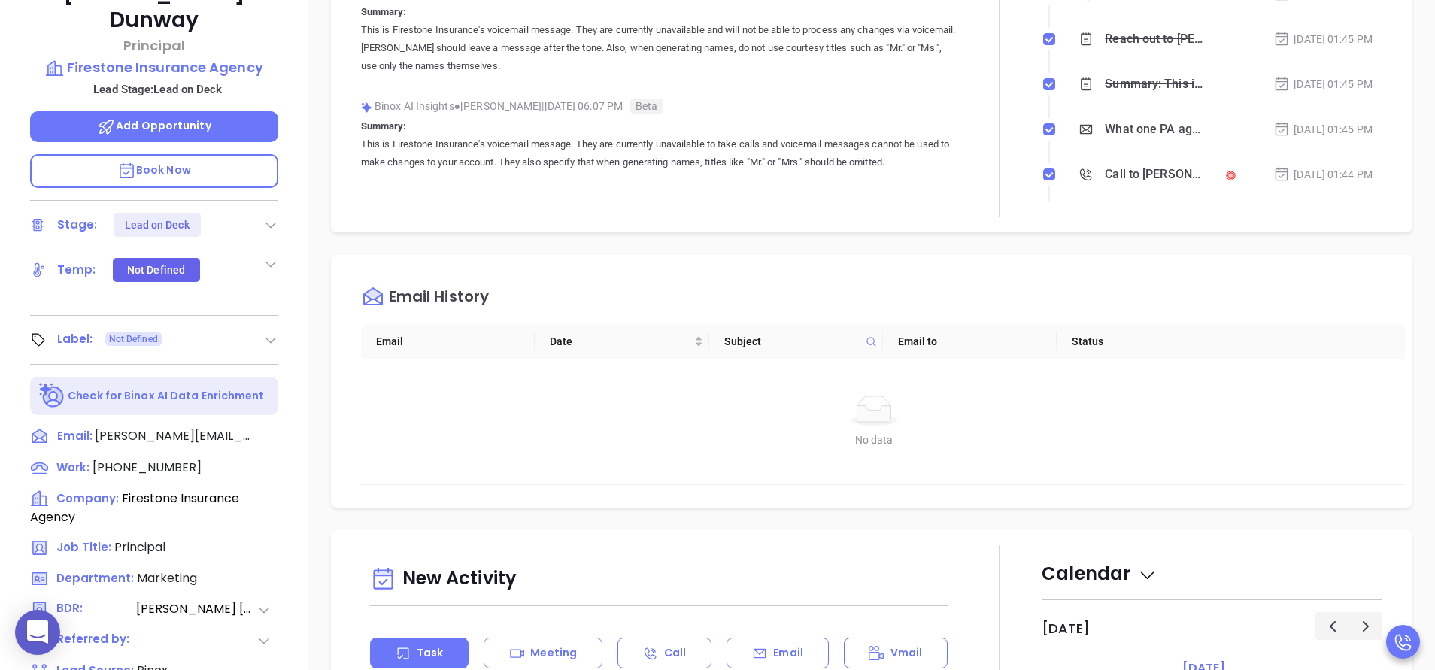
scroll to position [564, 0]
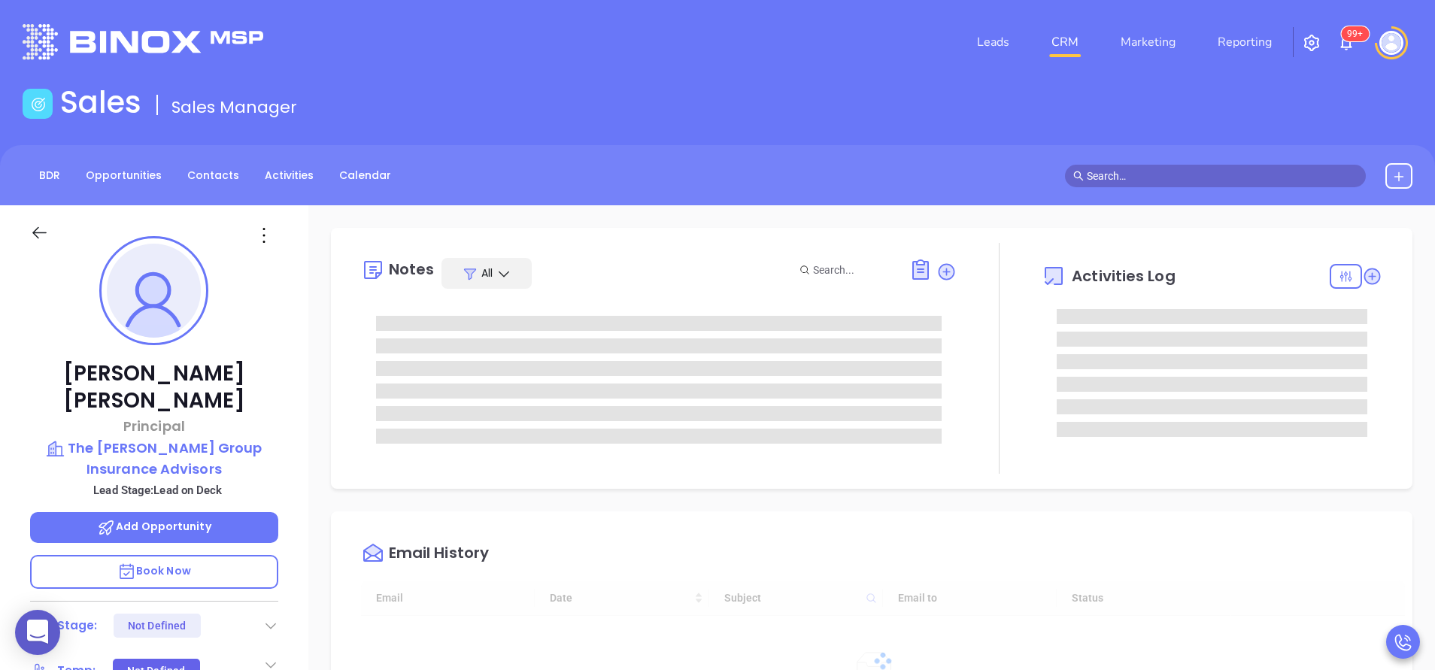
type input "[DATE]"
type input "[PERSON_NAME]"
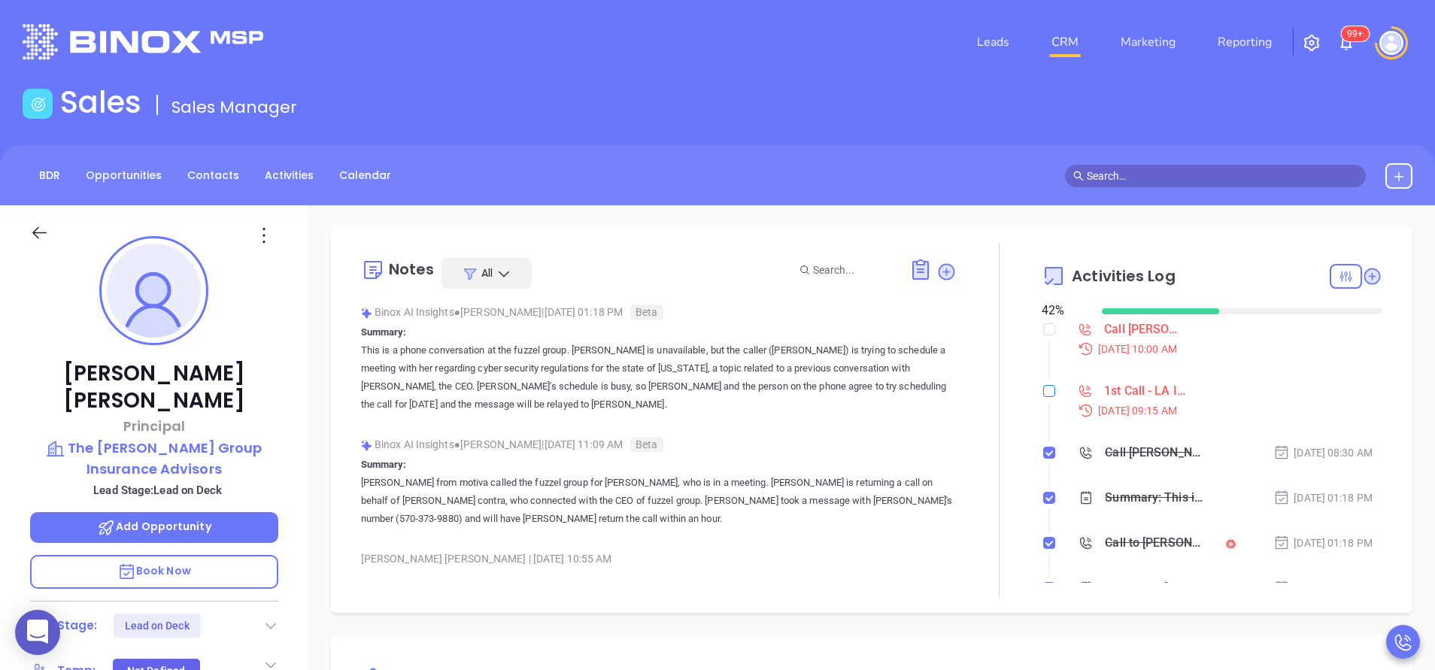
click at [1043, 393] on input "checkbox" at bounding box center [1049, 391] width 12 height 12
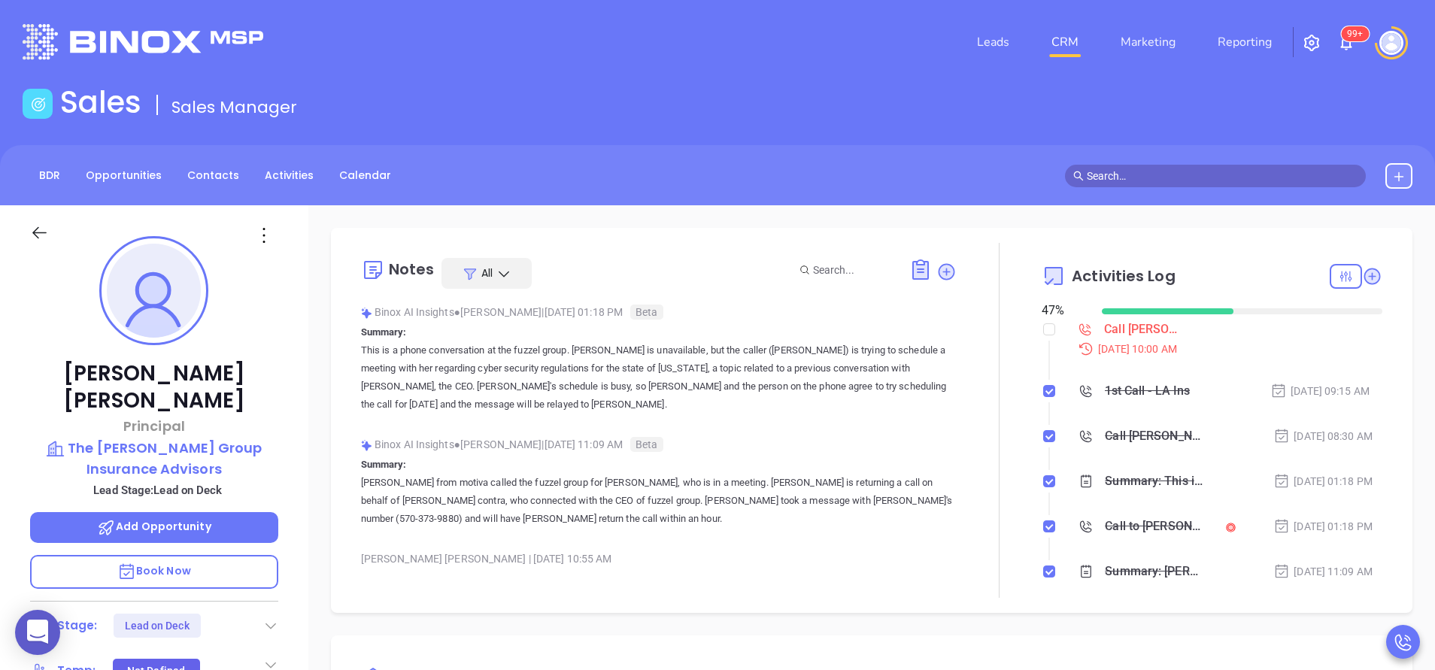
click at [1043, 381] on div at bounding box center [1049, 391] width 12 height 23
click at [1043, 389] on input "checkbox" at bounding box center [1049, 391] width 12 height 12
checkbox input "false"
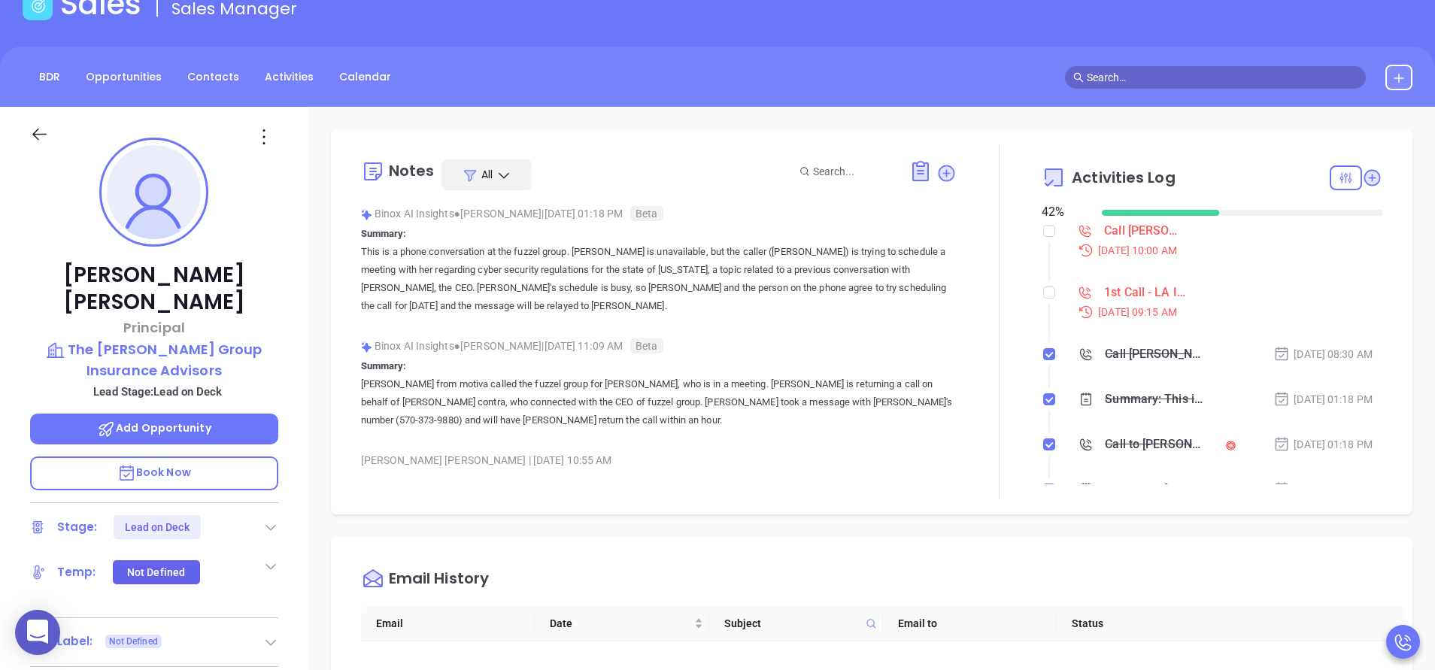
scroll to position [0, 0]
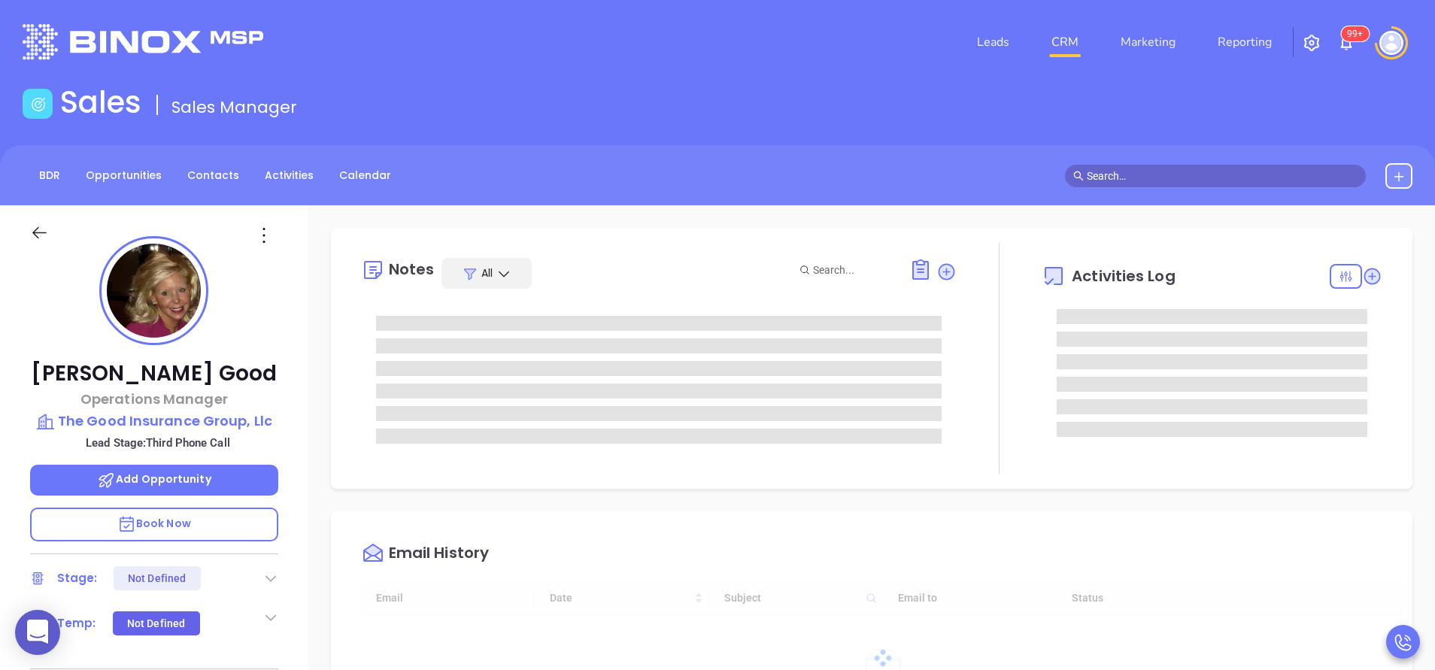
type input "[DATE]"
type input "[PERSON_NAME]"
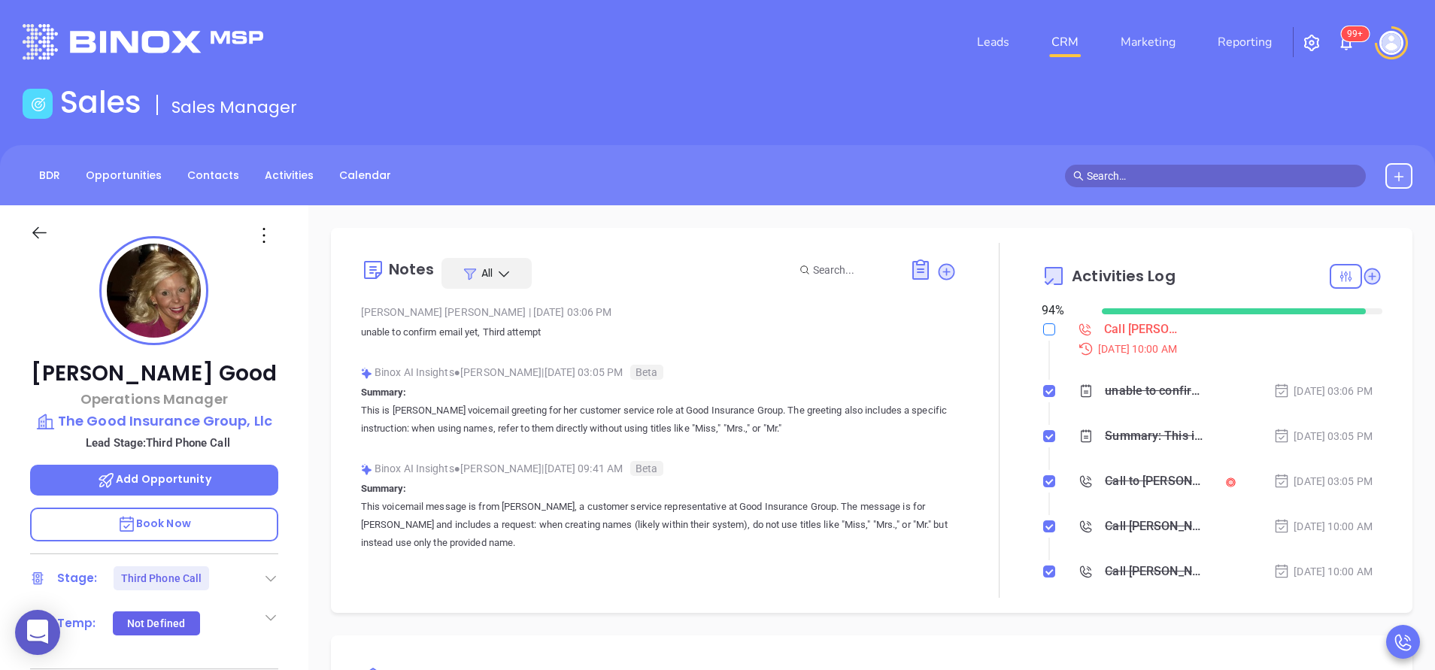
drag, startPoint x: 1037, startPoint y: 326, endPoint x: 1022, endPoint y: 335, distance: 17.5
click at [1043, 326] on input "checkbox" at bounding box center [1049, 329] width 12 height 12
checkbox input "true"
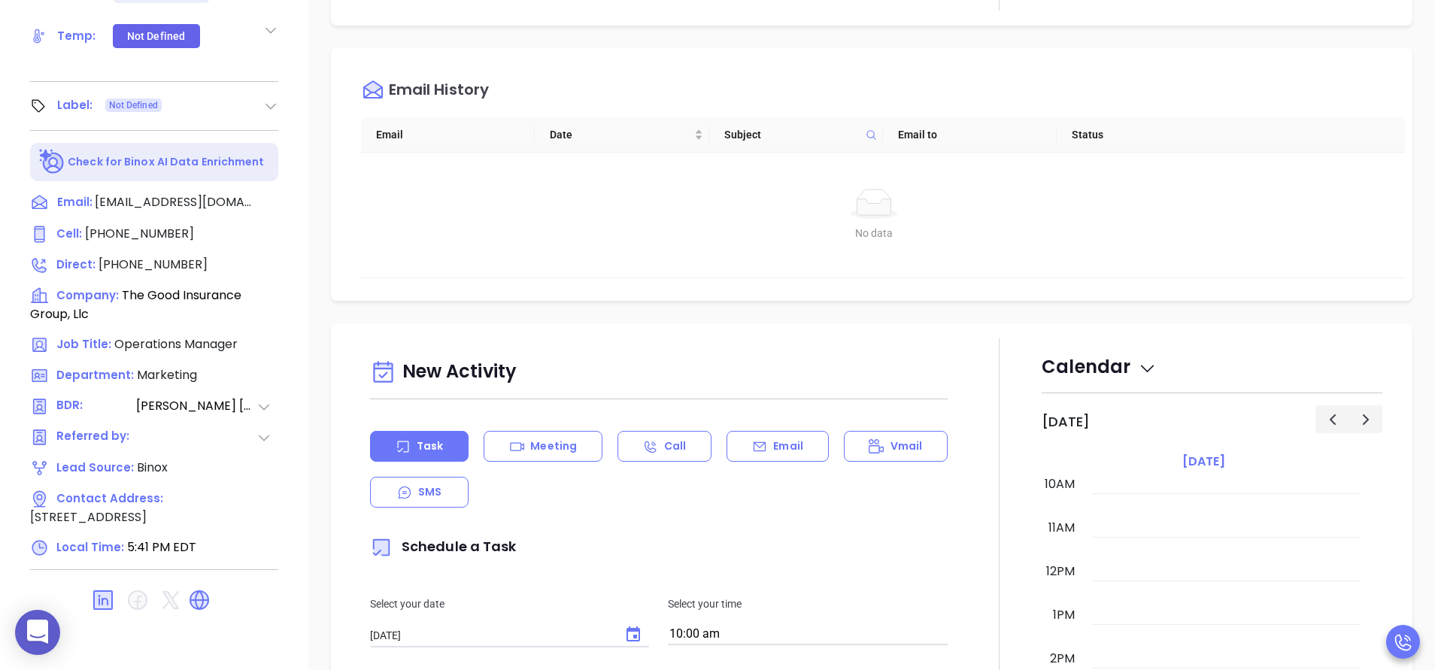
scroll to position [588, 0]
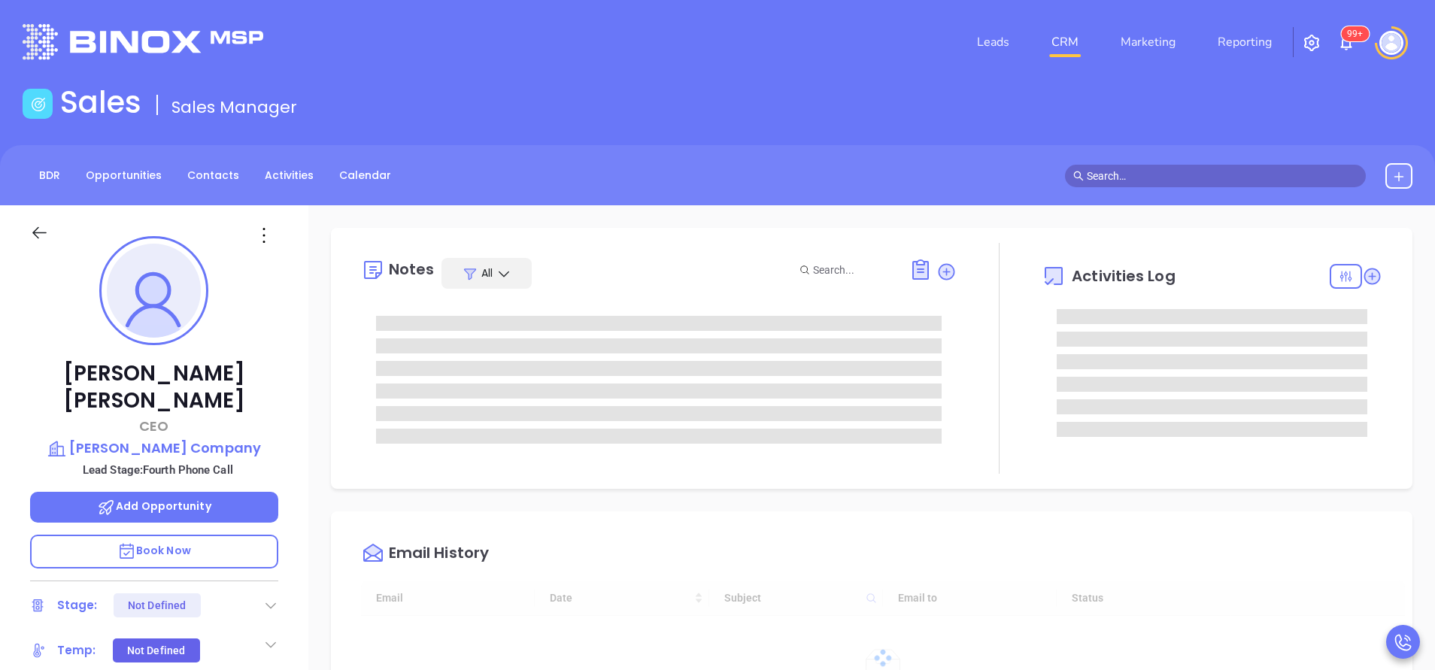
type input "[DATE]"
type input "[PERSON_NAME]"
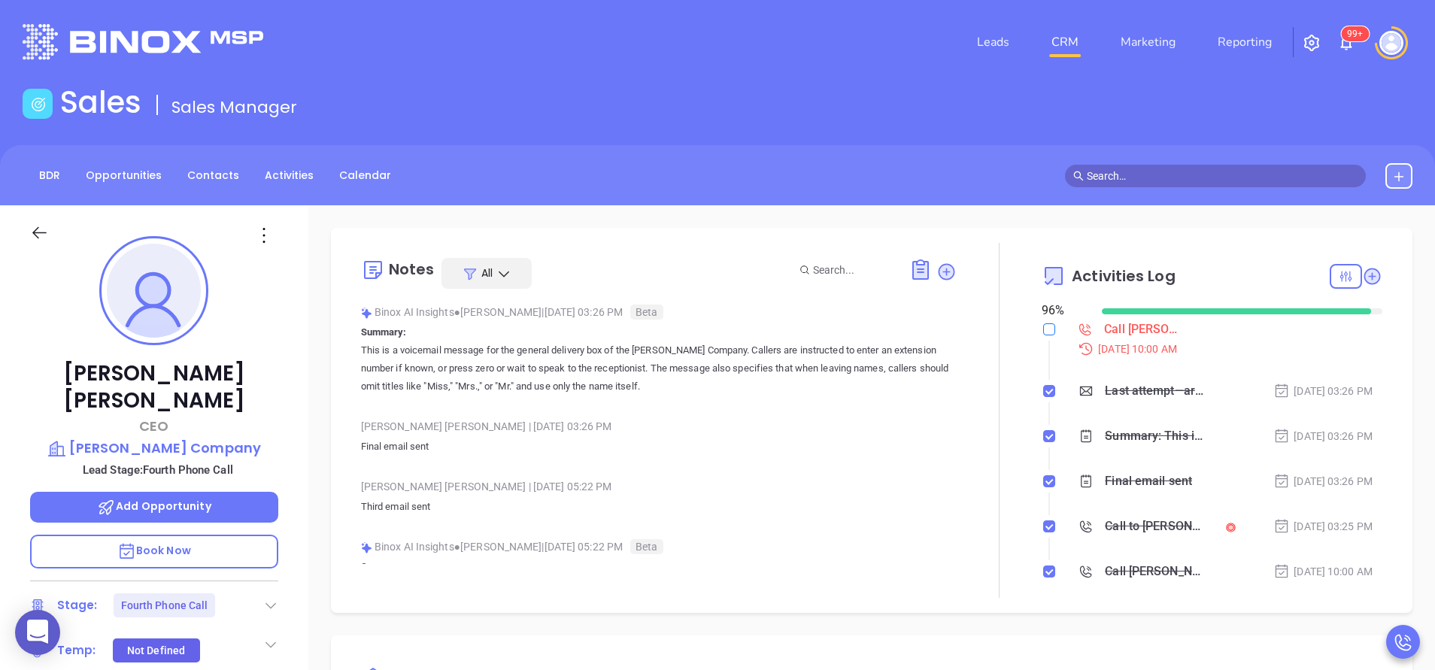
click at [1043, 334] on input "checkbox" at bounding box center [1049, 329] width 12 height 12
checkbox input "true"
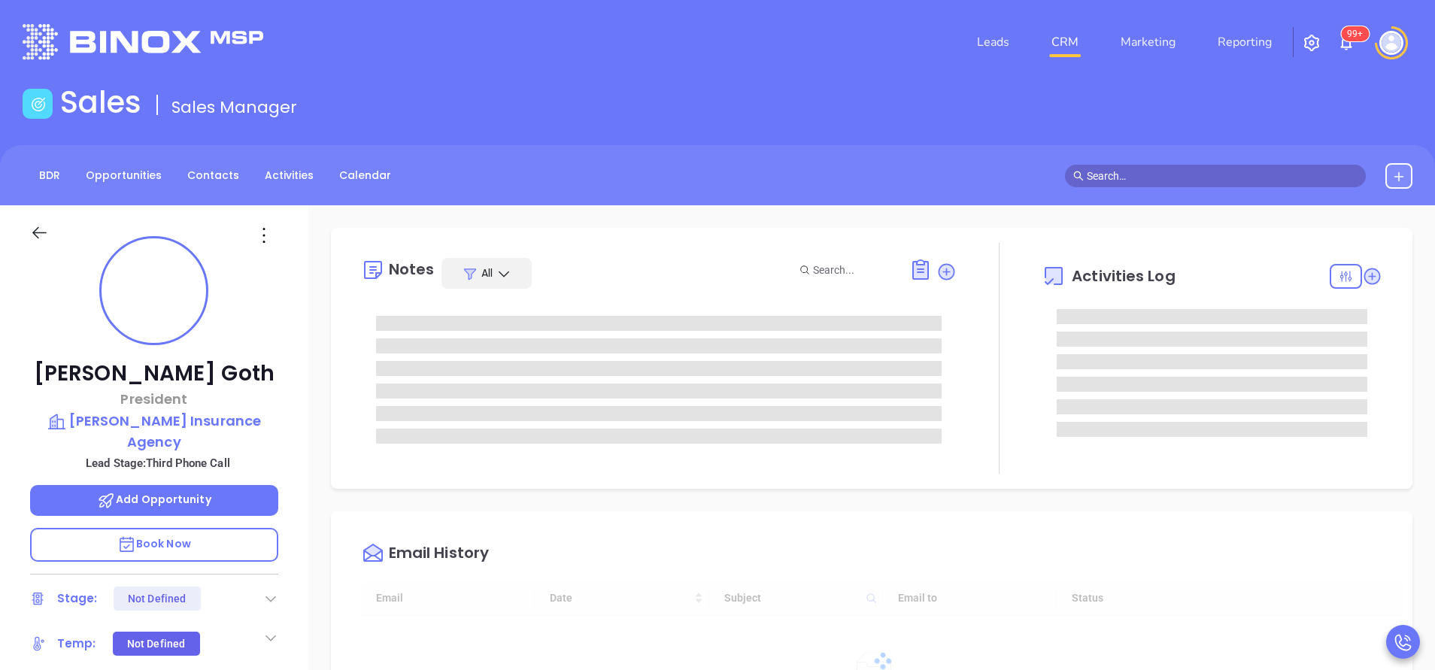
type input "[DATE]"
type input "[PERSON_NAME]"
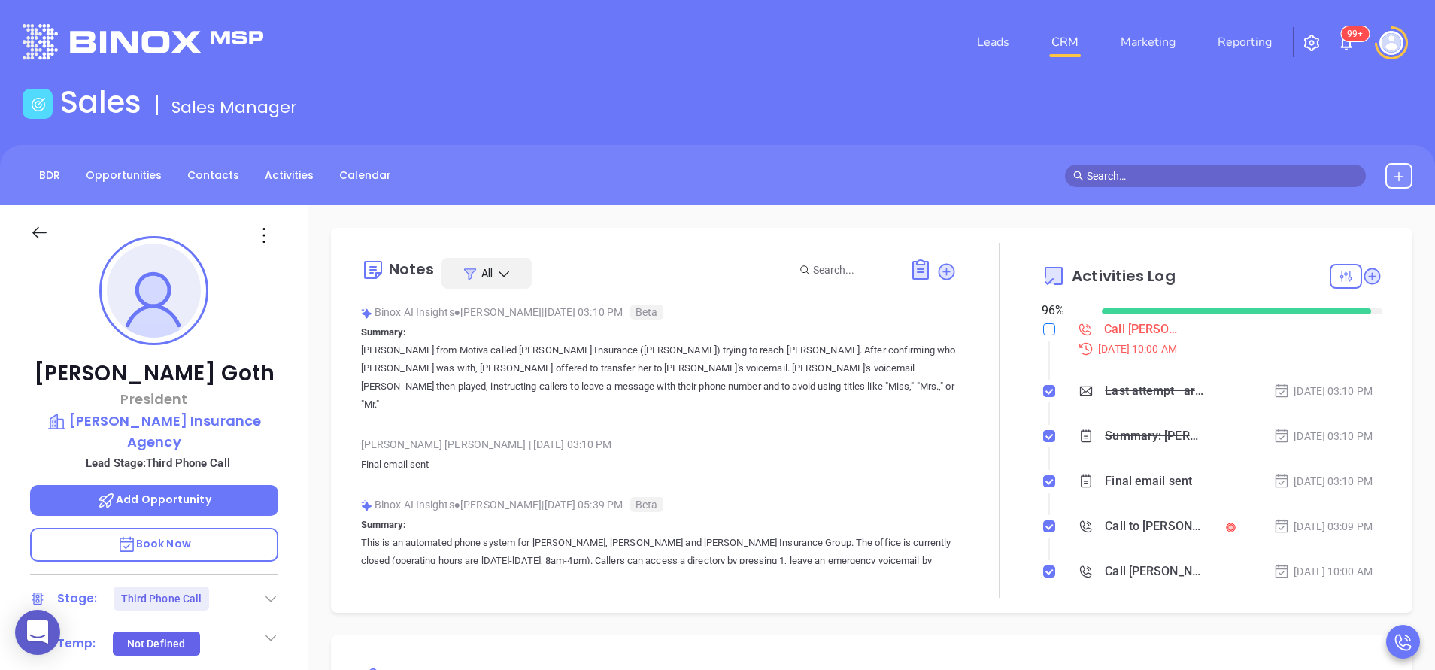
click at [1043, 326] on input "checkbox" at bounding box center [1049, 329] width 12 height 12
checkbox input "true"
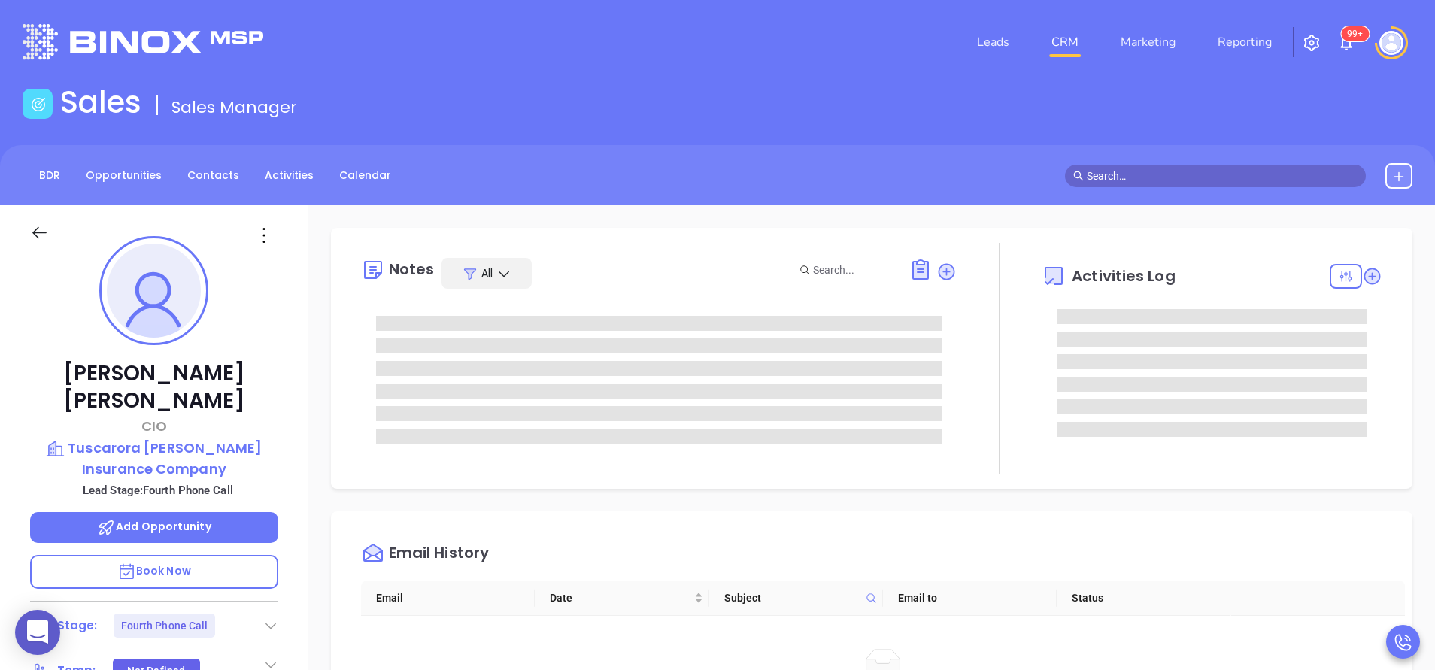
type input "[PERSON_NAME]"
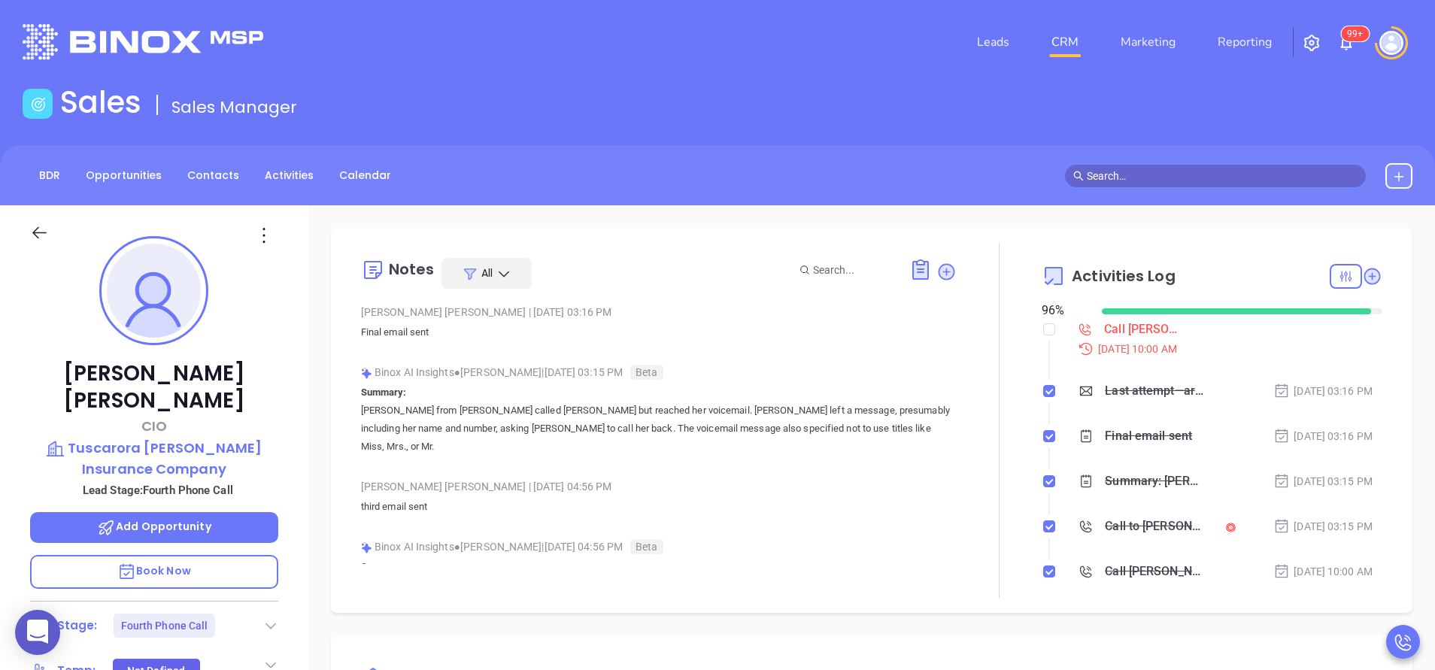
scroll to position [437, 0]
click at [1043, 328] on input "checkbox" at bounding box center [1049, 329] width 12 height 12
checkbox input "true"
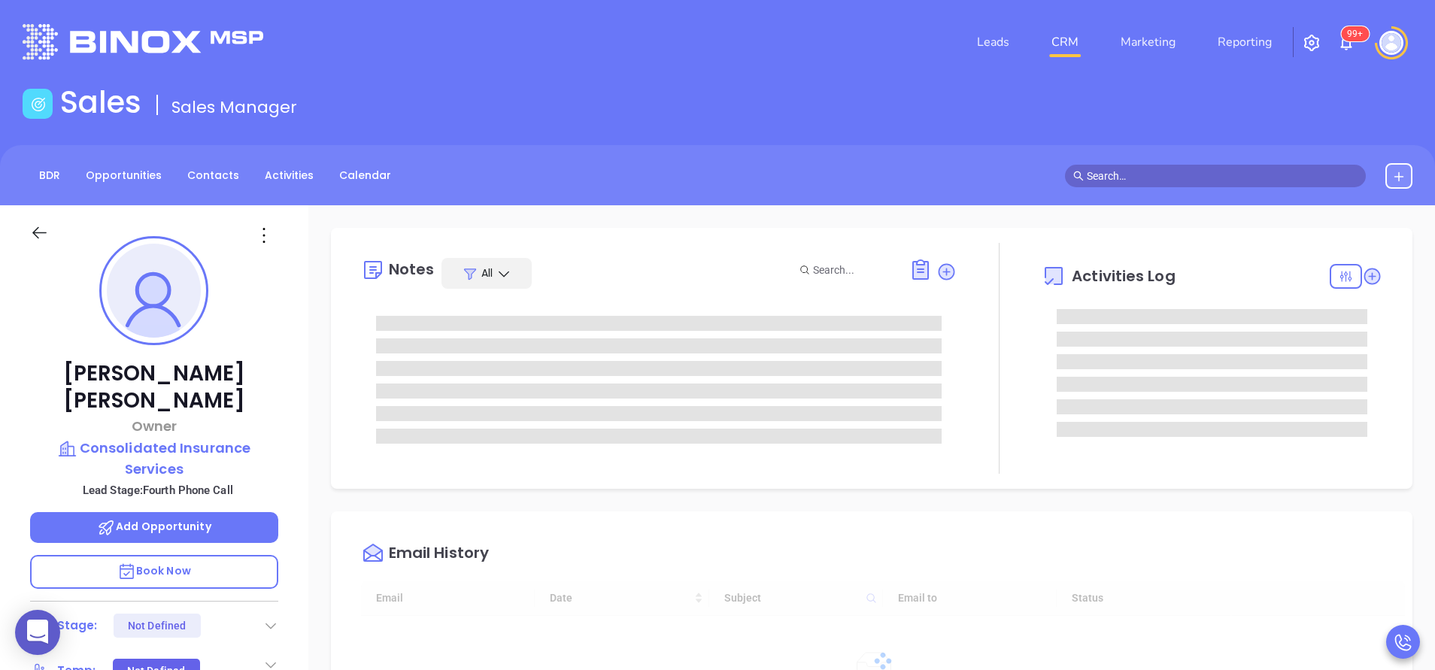
type input "[DATE]"
type input "[PERSON_NAME]"
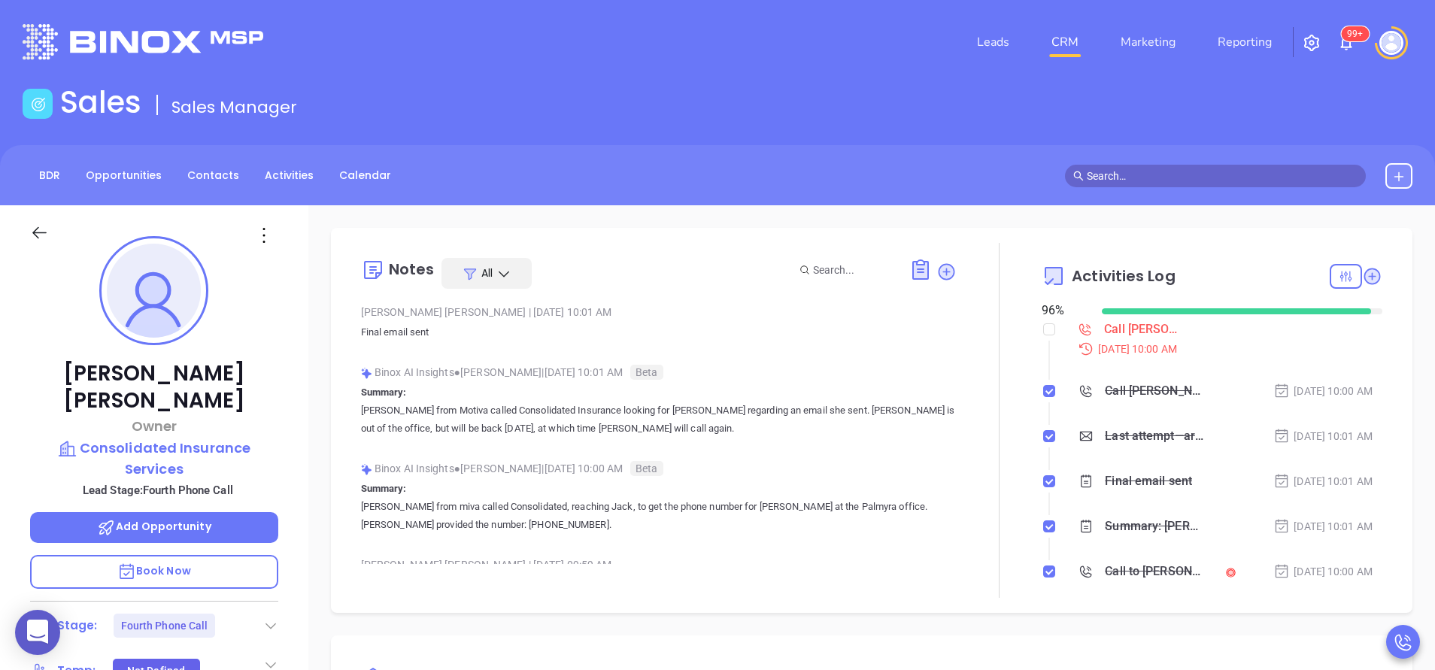
scroll to position [437, 0]
click at [1043, 330] on input "checkbox" at bounding box center [1049, 329] width 12 height 12
checkbox input "true"
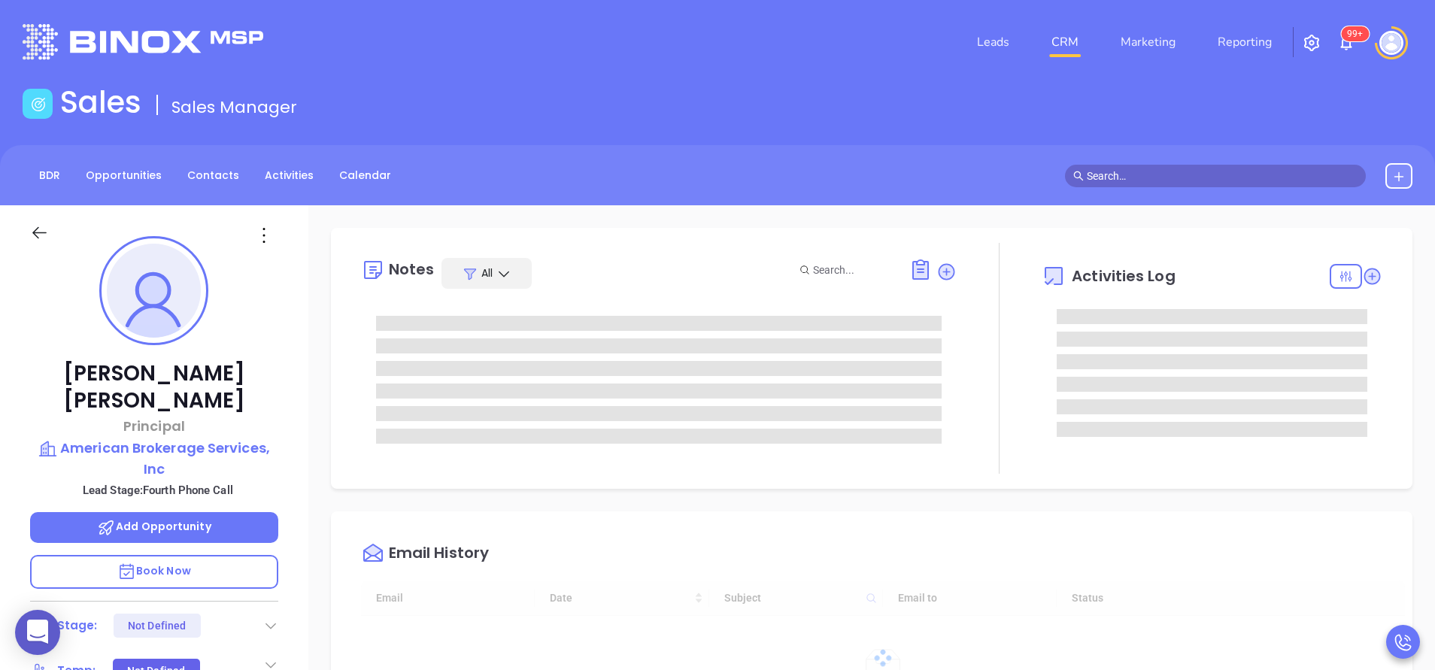
type input "[DATE]"
type input "[PERSON_NAME]"
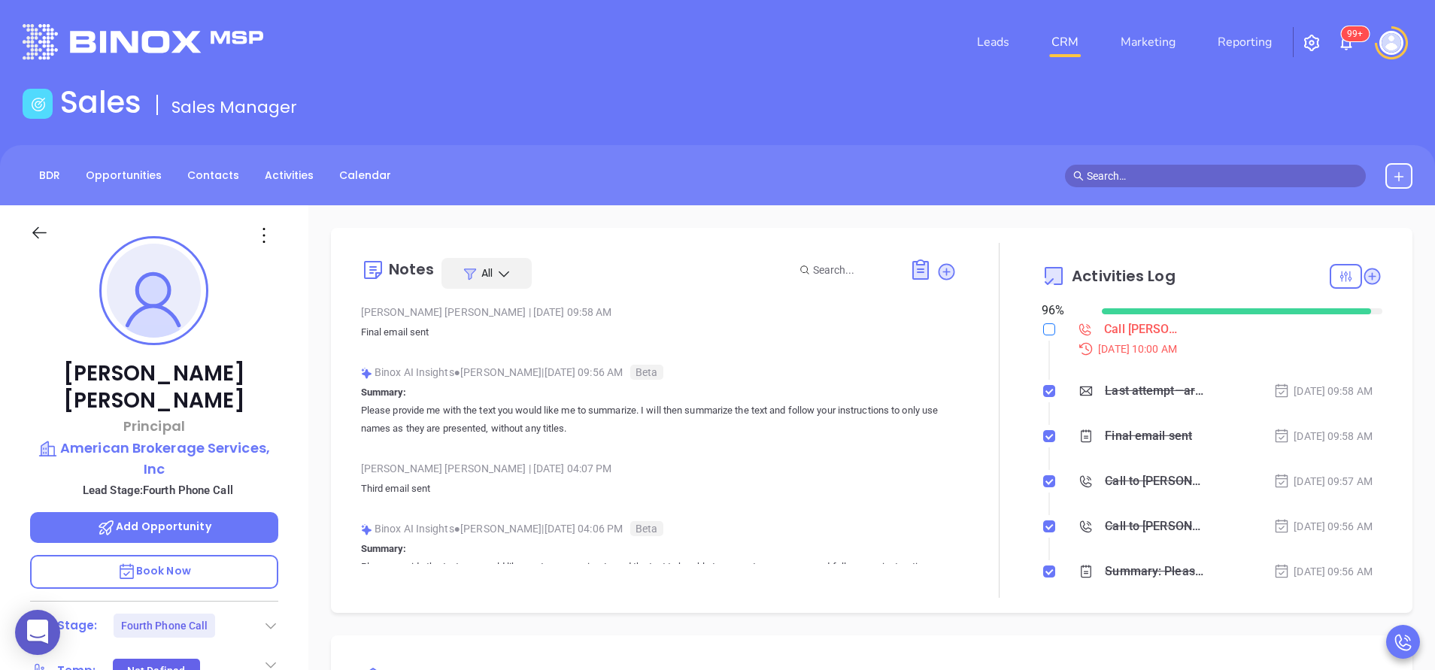
click at [1043, 329] on input "checkbox" at bounding box center [1049, 329] width 12 height 12
checkbox input "true"
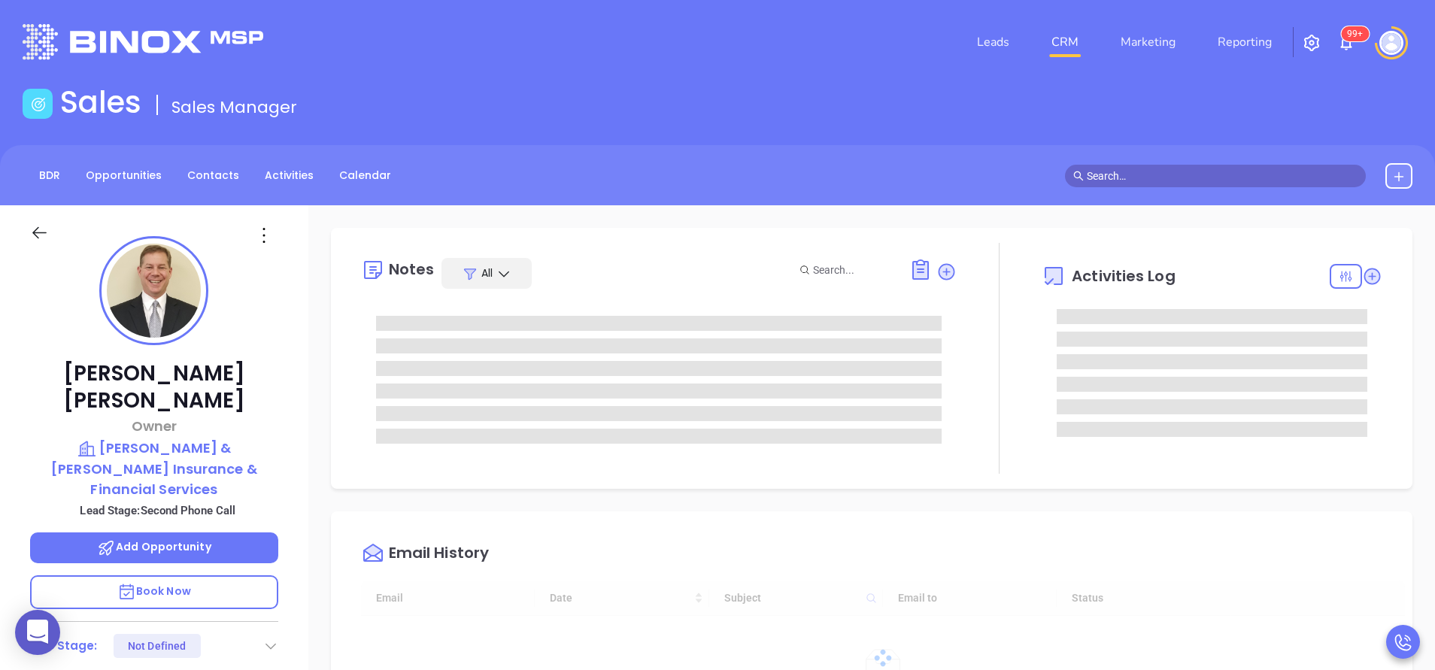
type input "[DATE]"
type input "[PERSON_NAME]"
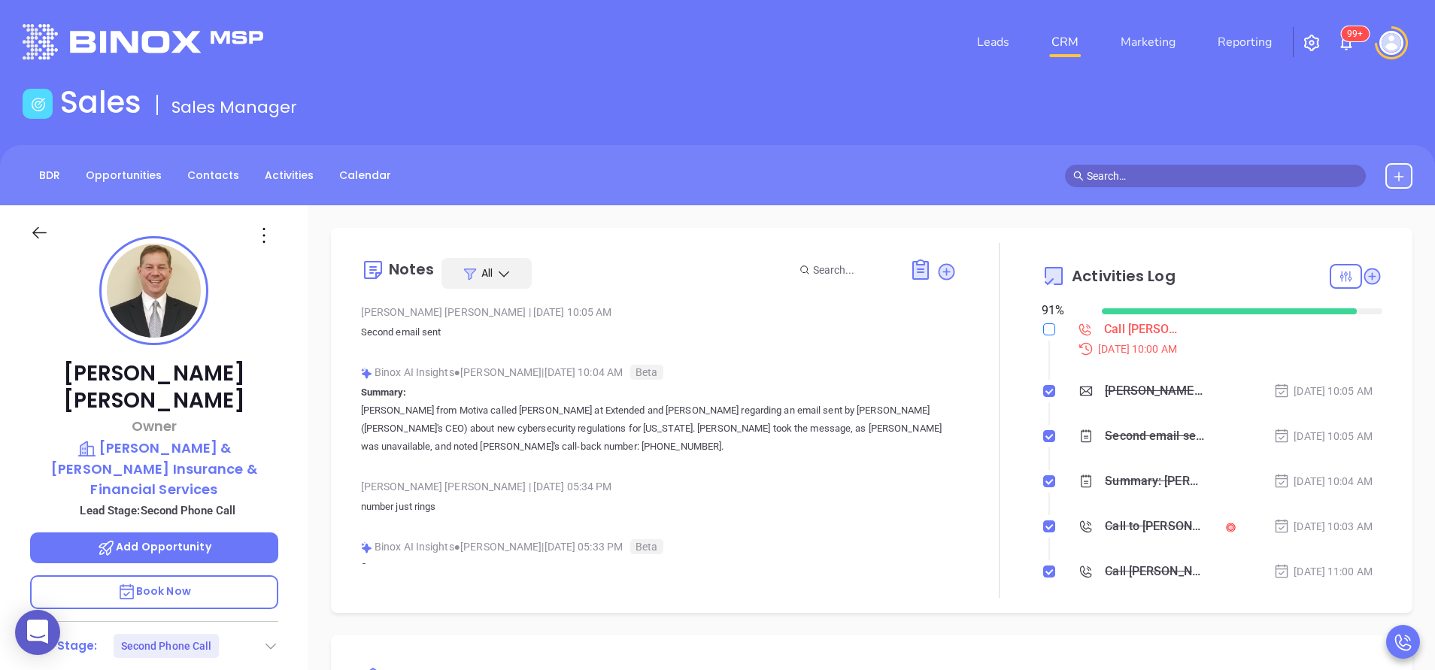
click at [1043, 328] on input "checkbox" at bounding box center [1049, 329] width 12 height 12
checkbox input "true"
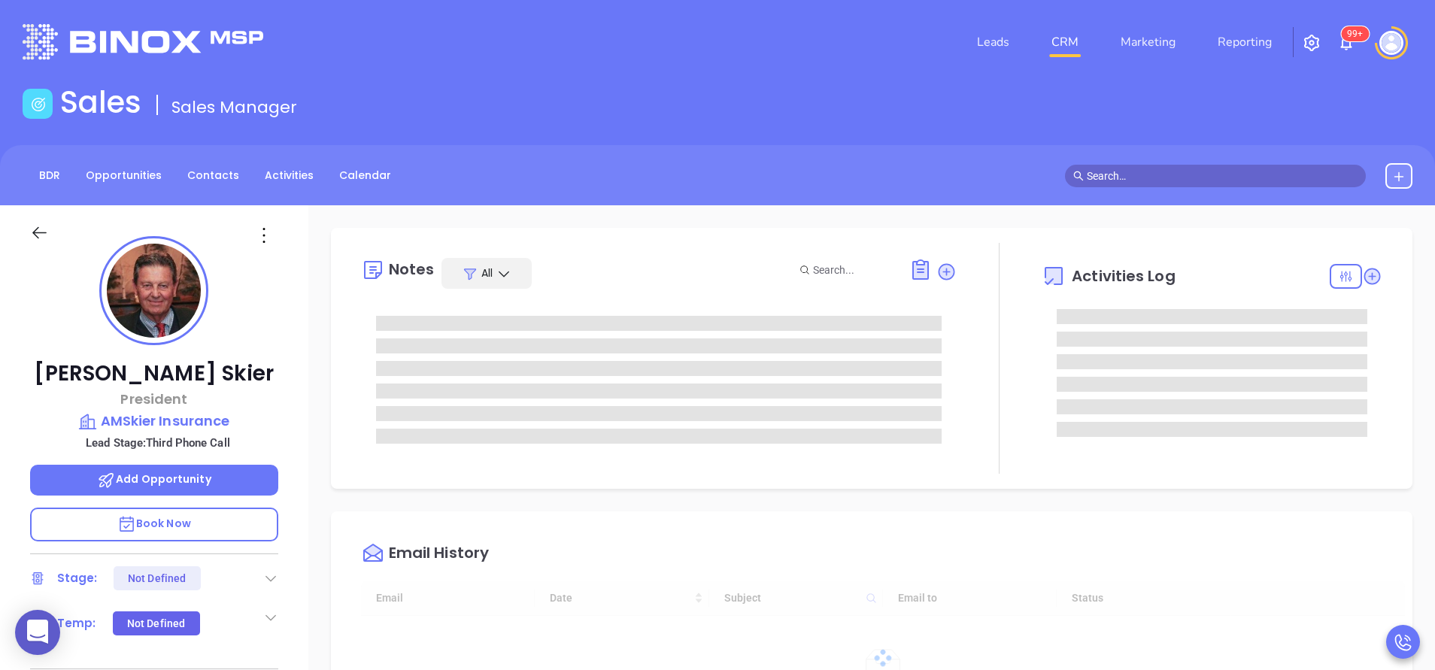
type input "[DATE]"
type input "[PERSON_NAME]"
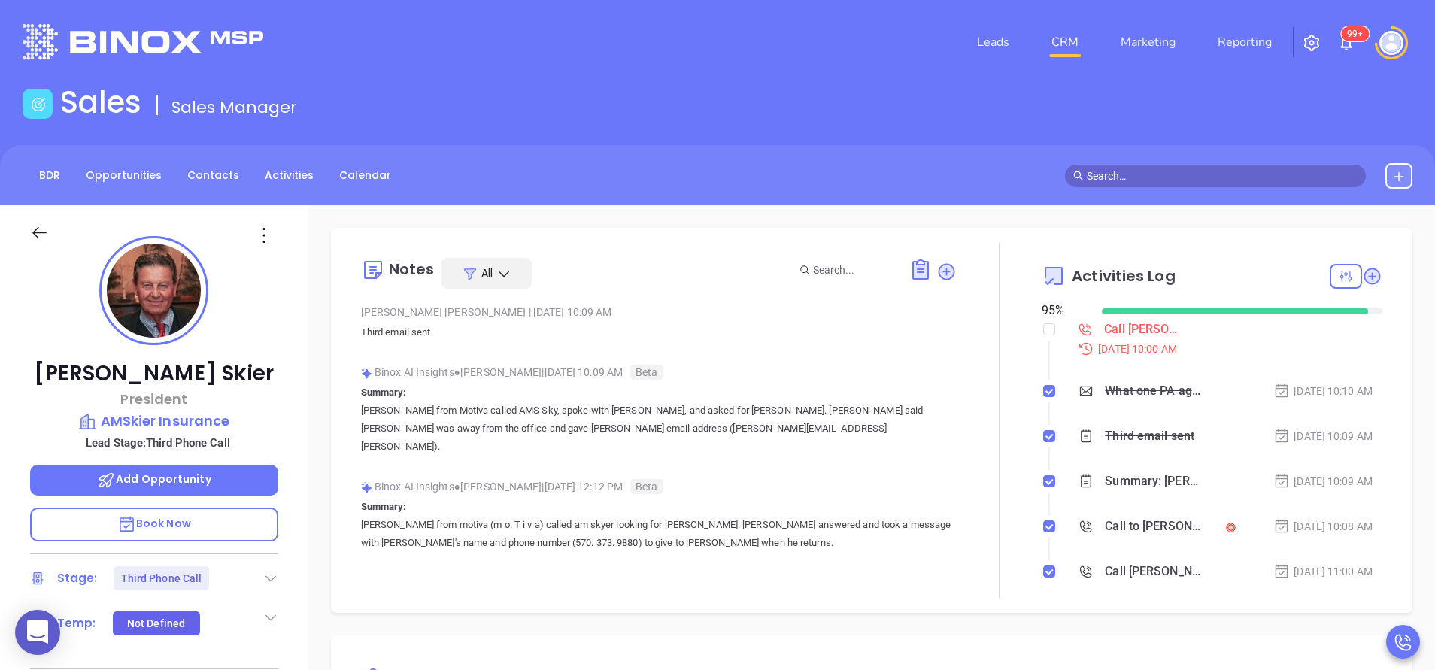
drag, startPoint x: 1039, startPoint y: 332, endPoint x: 954, endPoint y: 285, distance: 97.3
click at [1043, 332] on input "checkbox" at bounding box center [1049, 329] width 12 height 12
checkbox input "true"
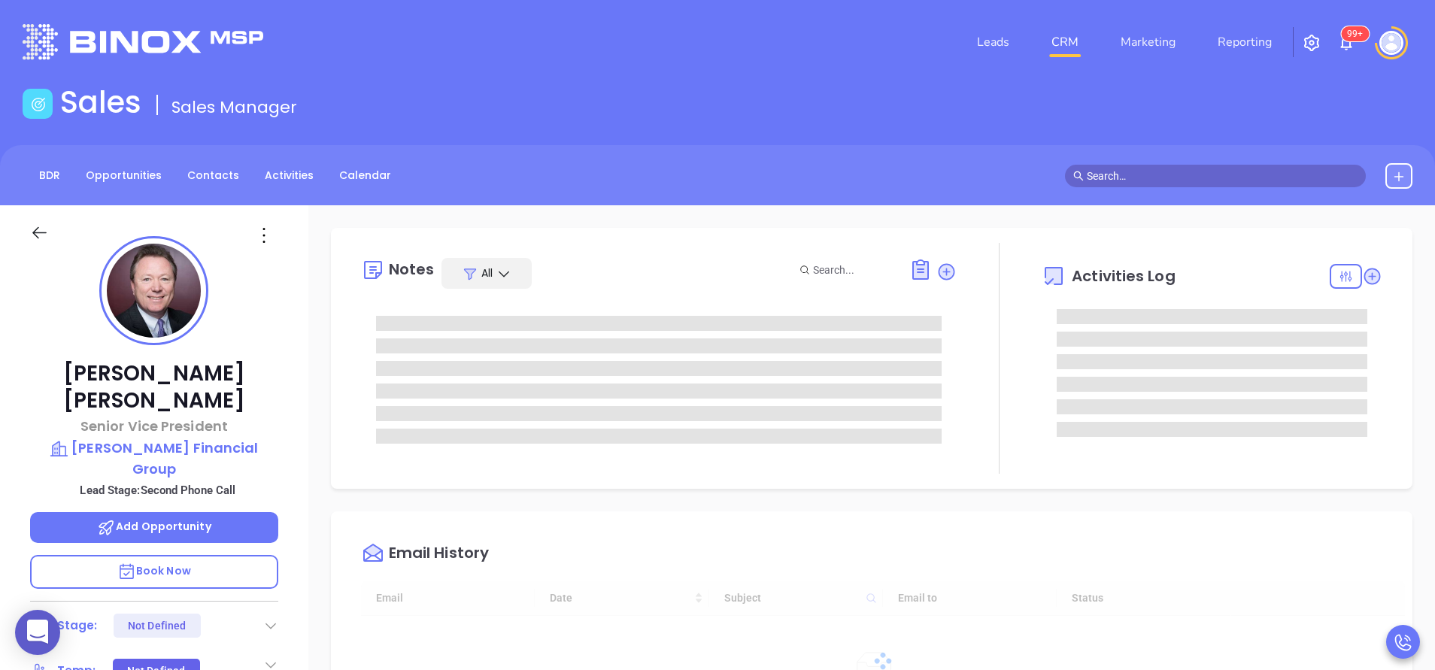
type input "10:00 am"
type input "[DATE]"
type input "[PERSON_NAME]"
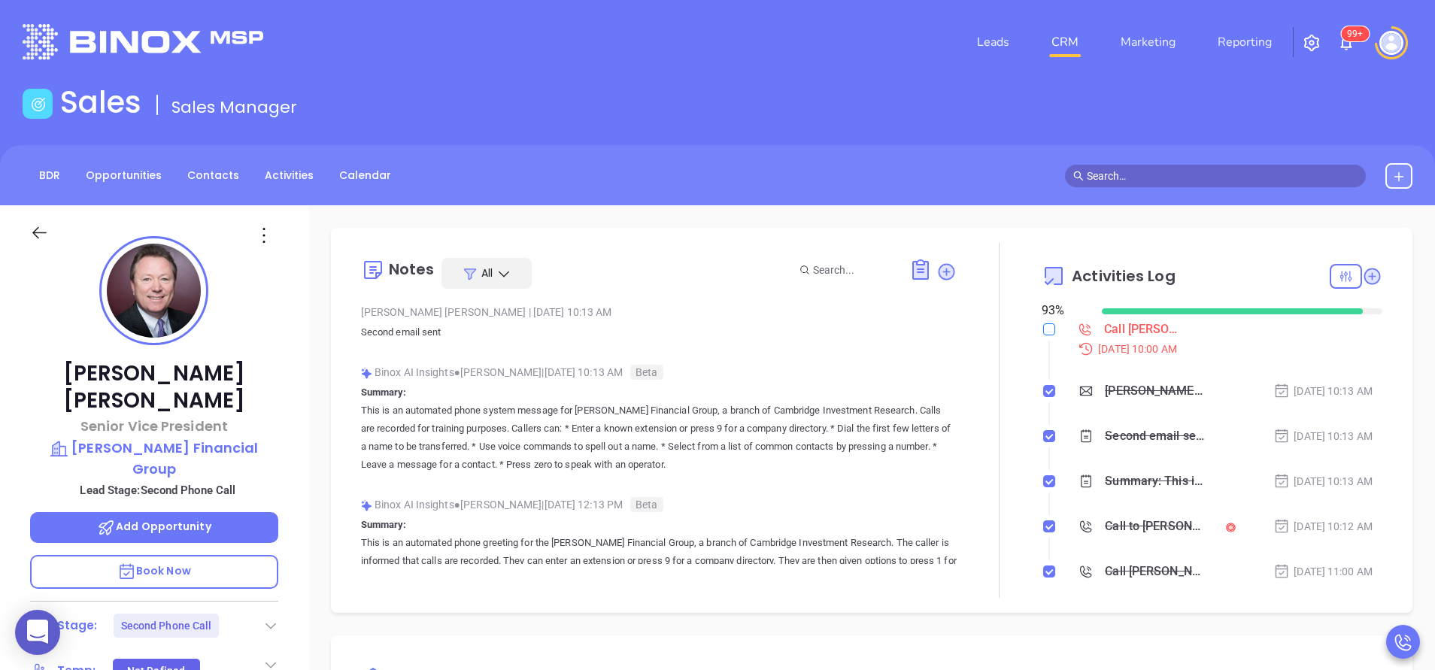
click at [1043, 335] on input "checkbox" at bounding box center [1049, 329] width 12 height 12
checkbox input "true"
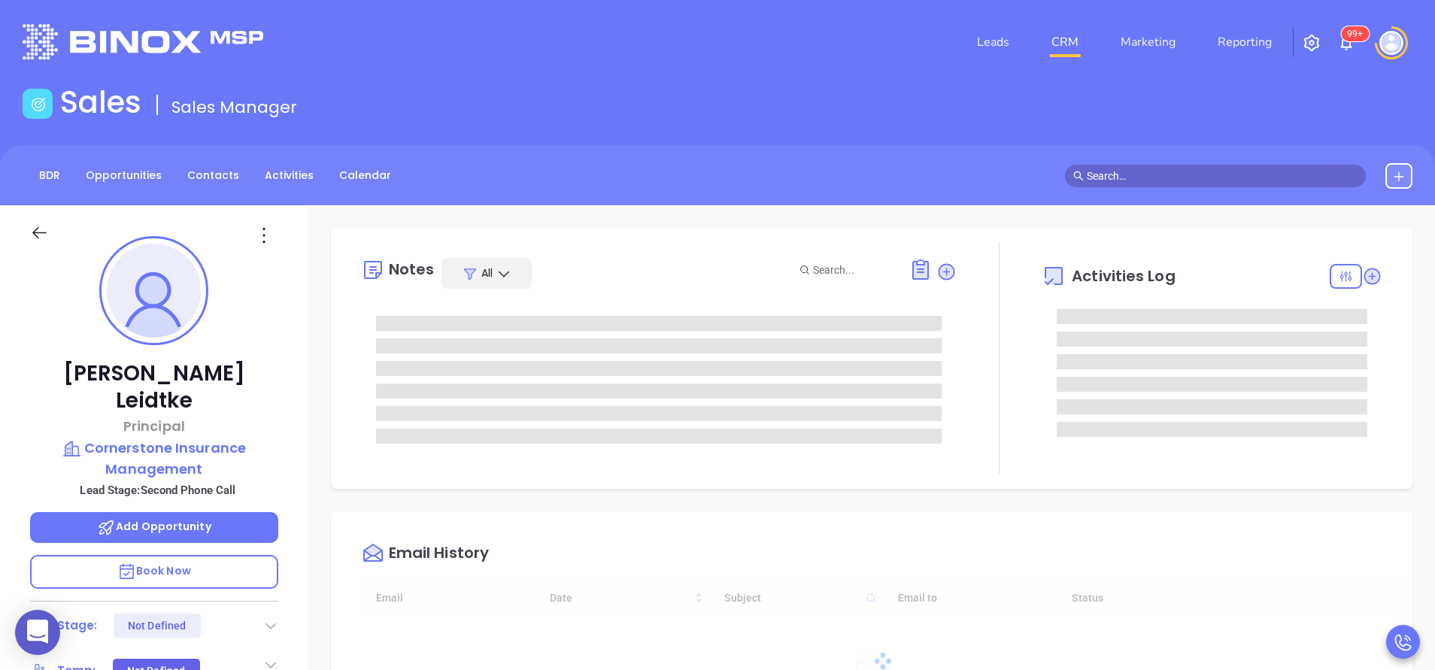
type input "[DATE]"
type input "[PERSON_NAME]"
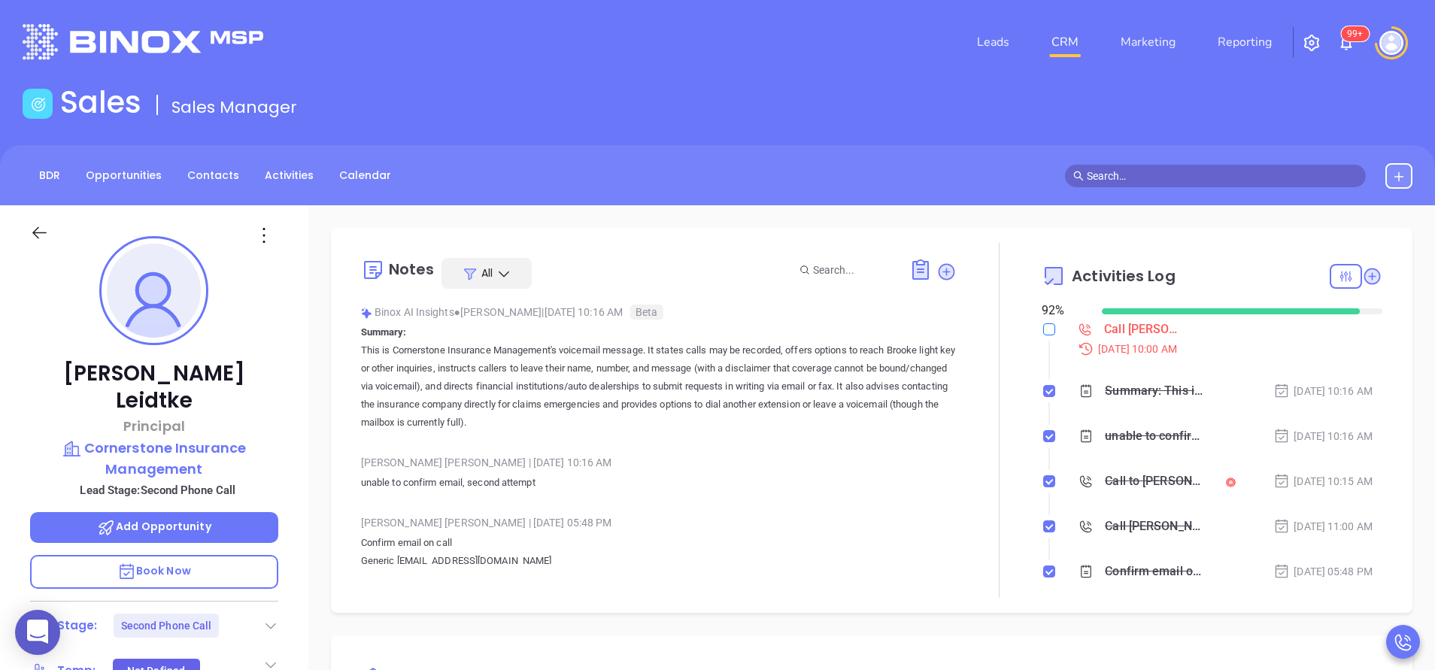
click at [1043, 329] on input "checkbox" at bounding box center [1049, 329] width 12 height 12
checkbox input "true"
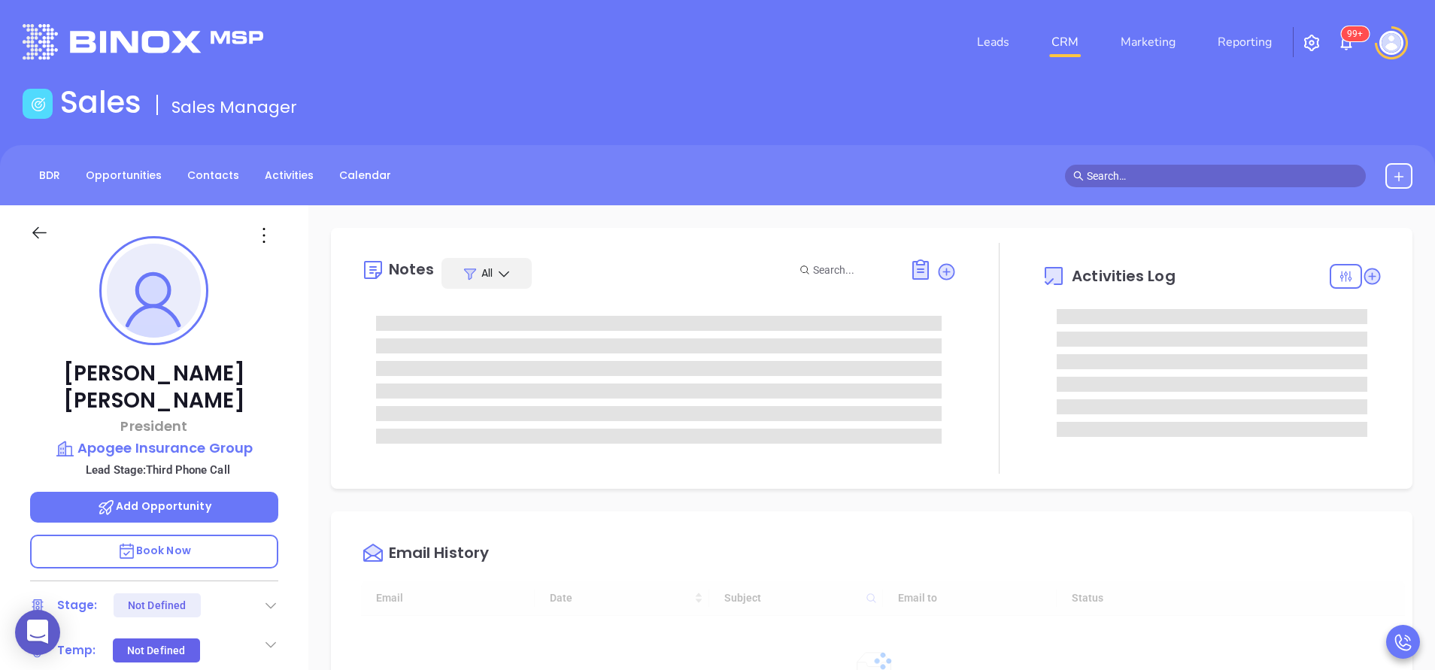
type input "[DATE]"
type input "[PERSON_NAME]"
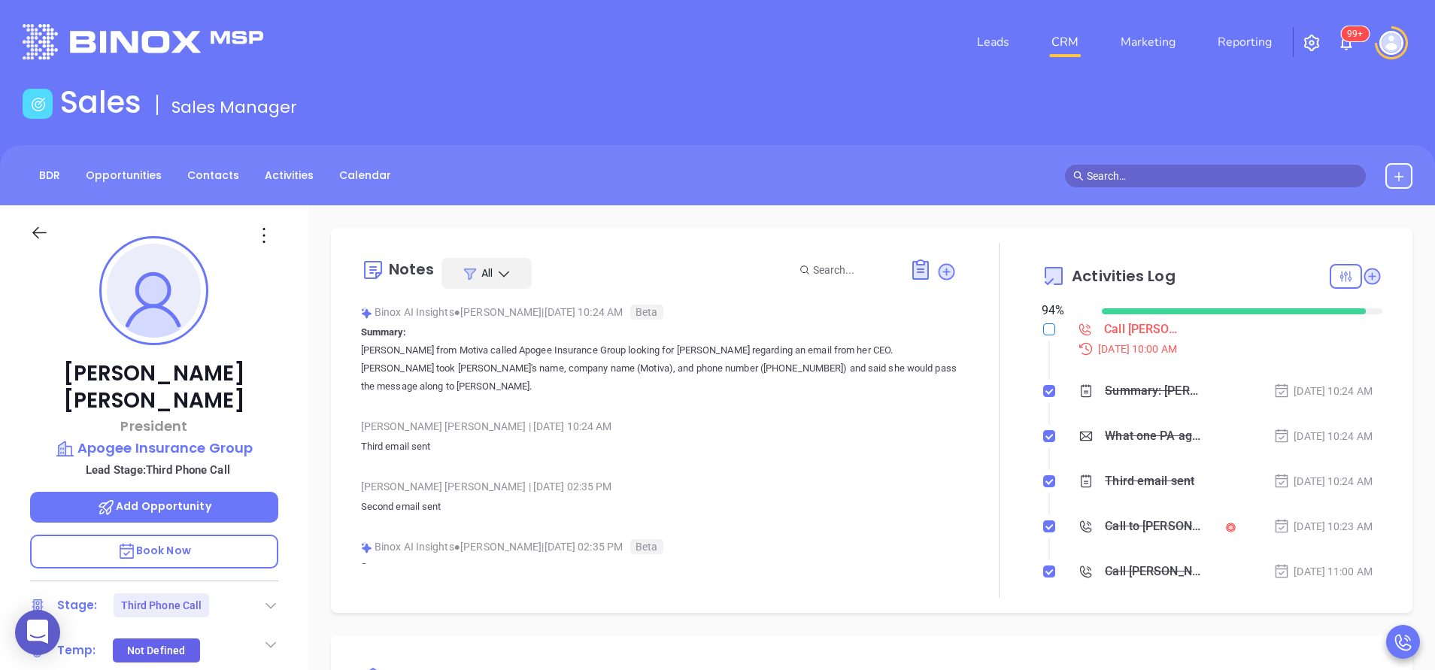
click at [1043, 328] on input "checkbox" at bounding box center [1049, 329] width 12 height 12
checkbox input "true"
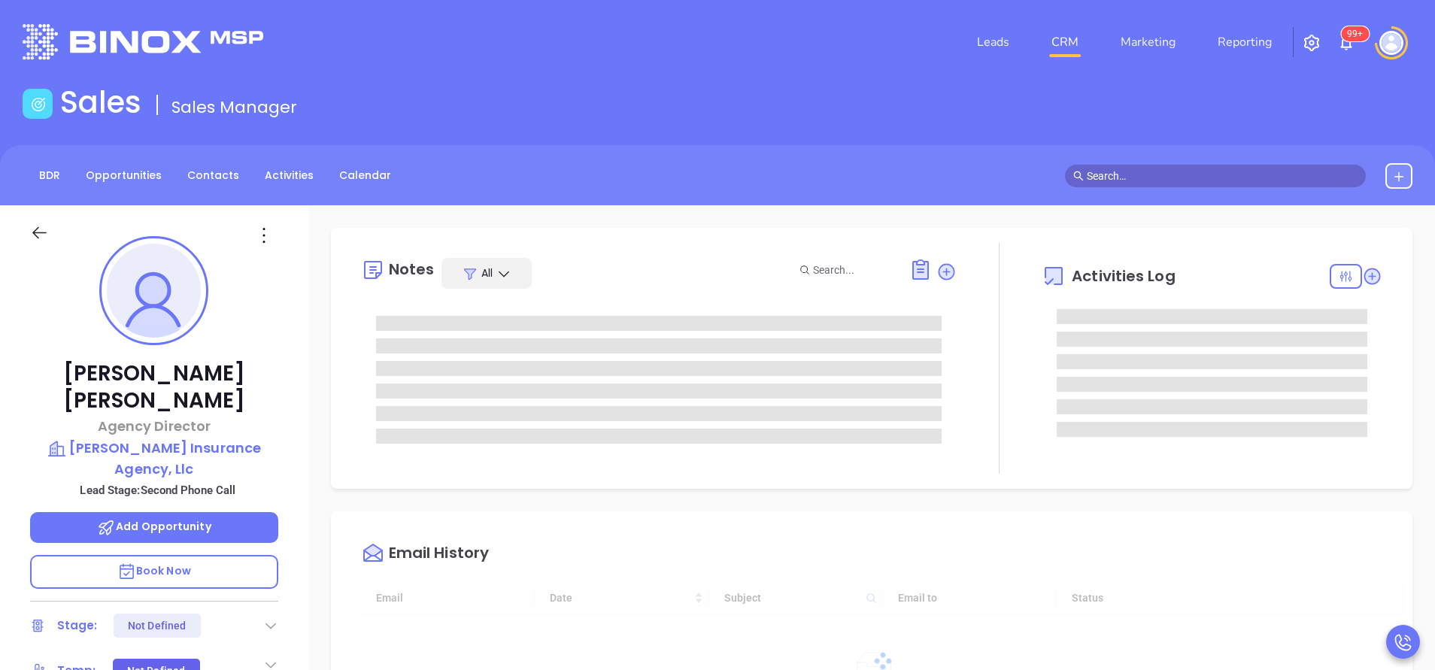
type input "[DATE]"
type input "[PERSON_NAME]"
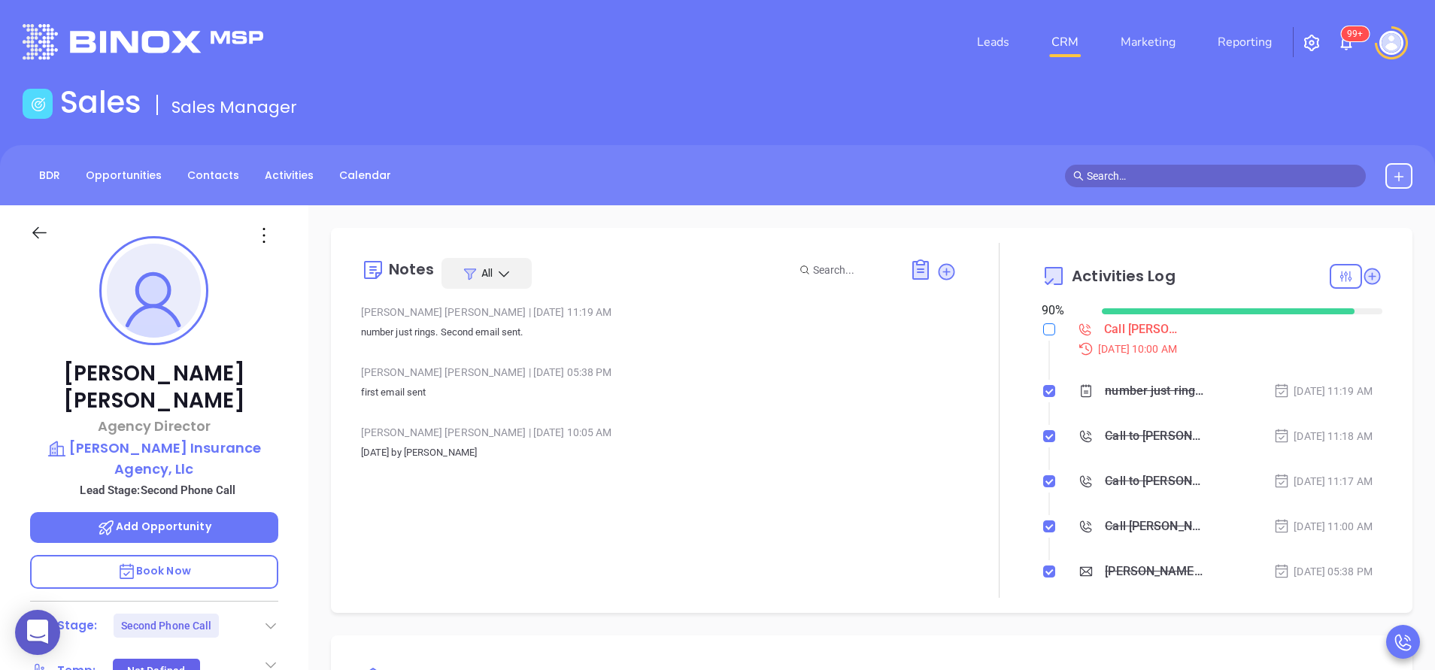
click at [1043, 327] on input "checkbox" at bounding box center [1049, 329] width 12 height 12
checkbox input "true"
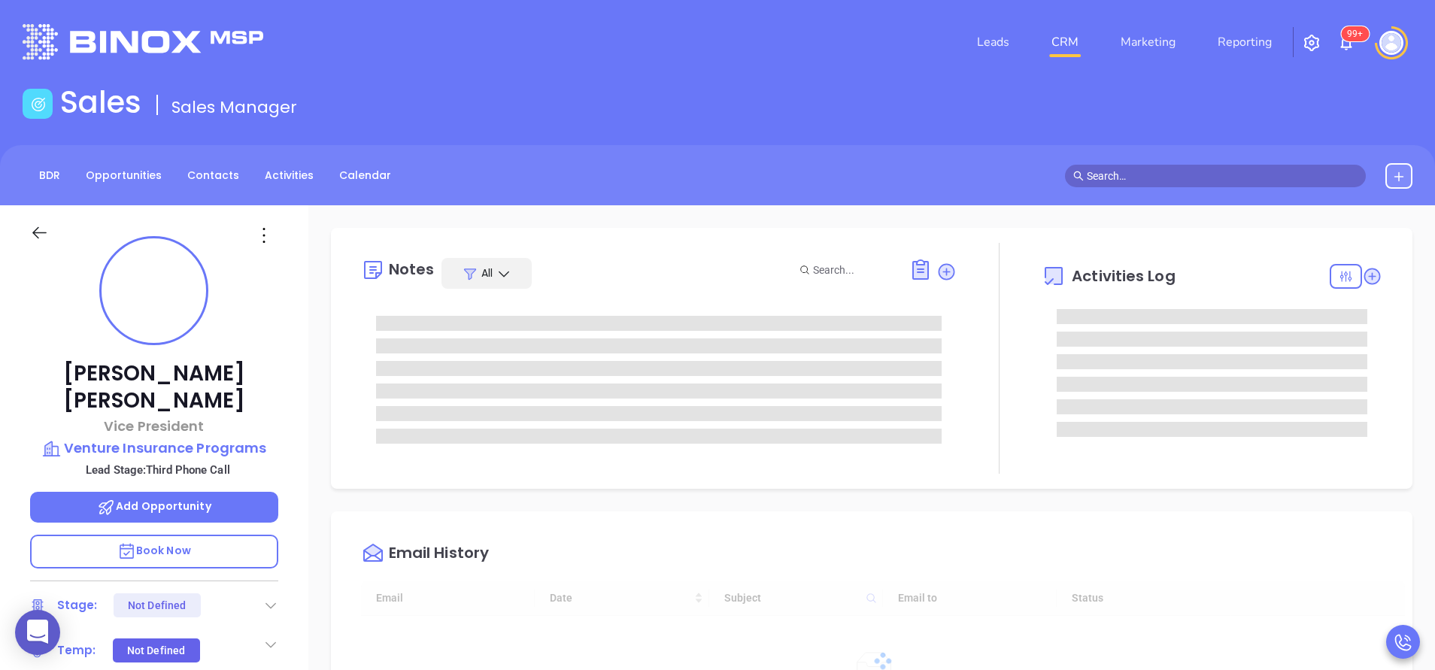
type input "10:00 am"
type input "[DATE]"
type input "[PERSON_NAME]"
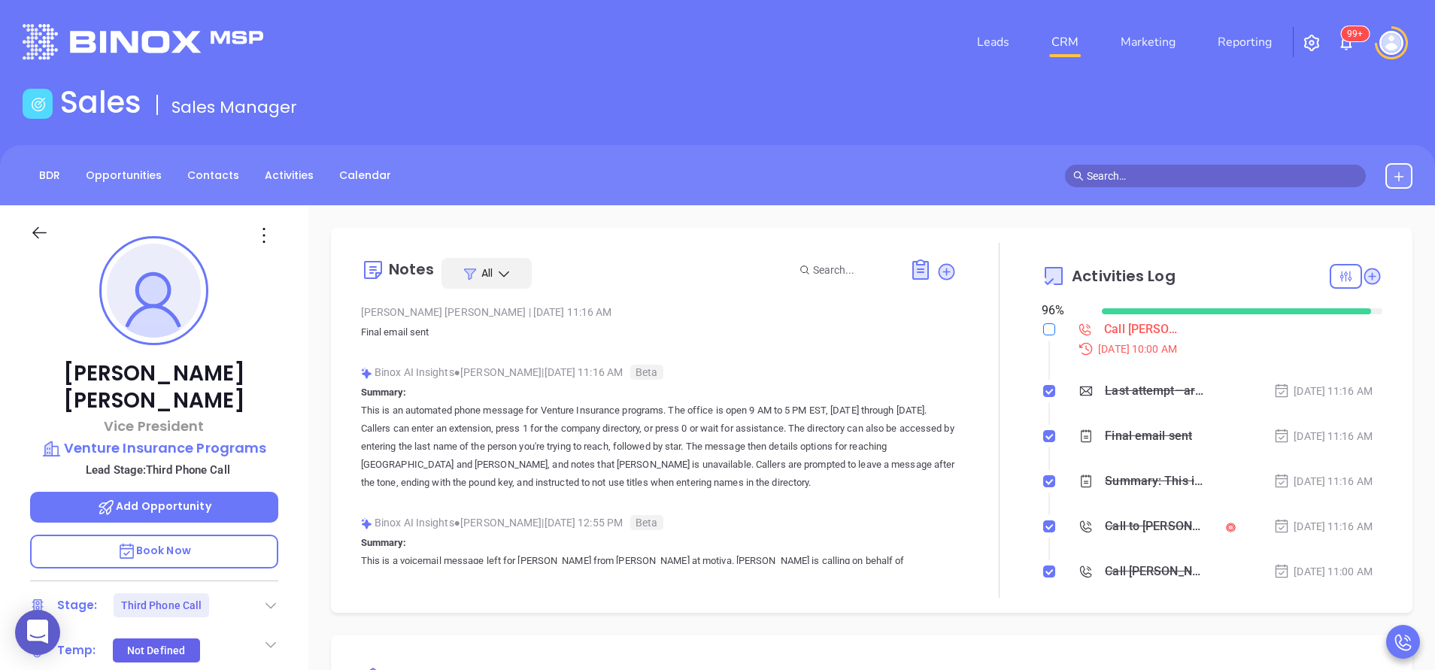
click at [1043, 332] on input "checkbox" at bounding box center [1049, 329] width 12 height 12
checkbox input "true"
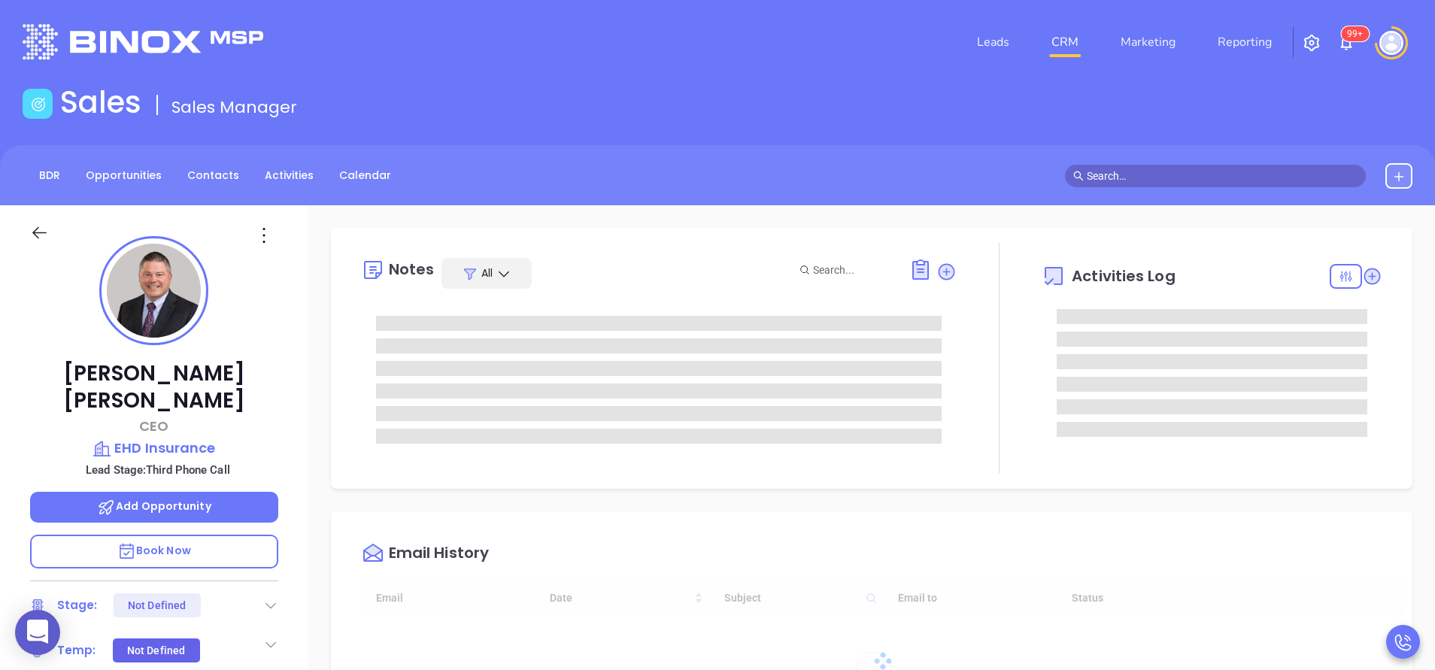
type input "[DATE]"
type input "[PERSON_NAME]"
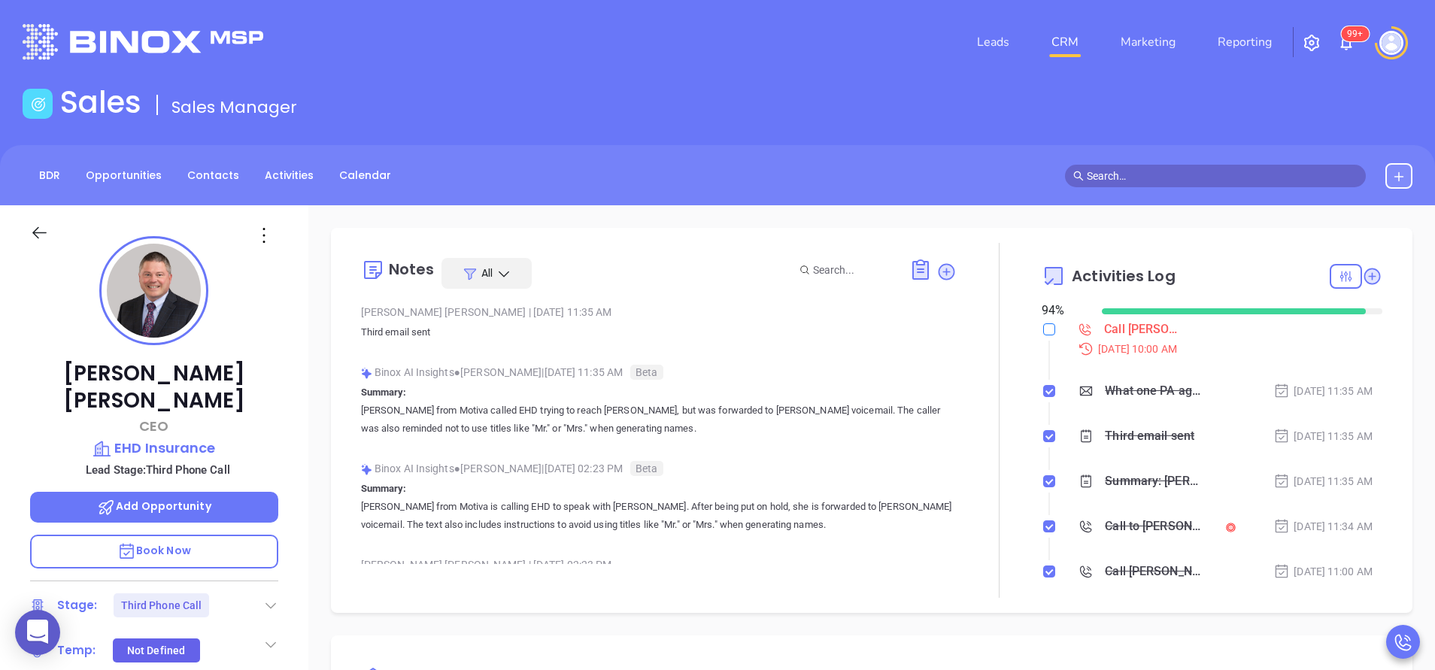
click at [1043, 329] on input "checkbox" at bounding box center [1049, 329] width 12 height 12
checkbox input "true"
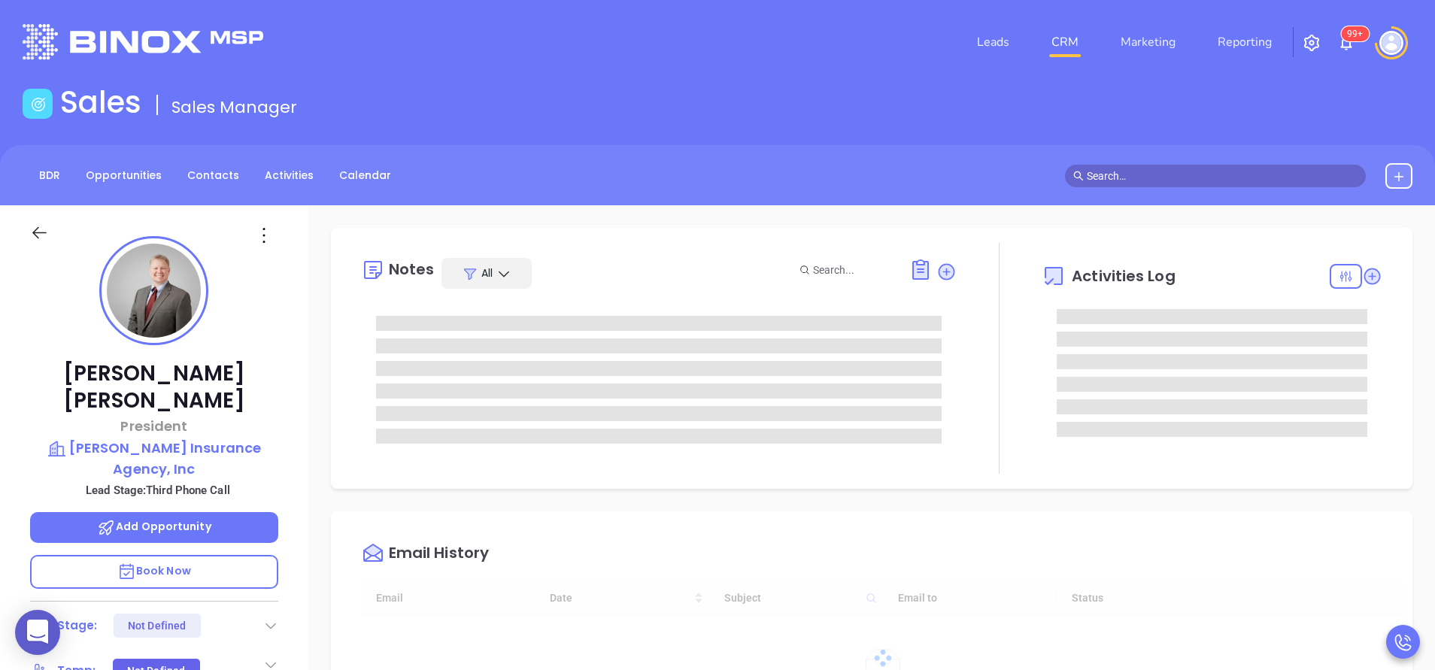
type input "[DATE]"
type input "[PERSON_NAME]"
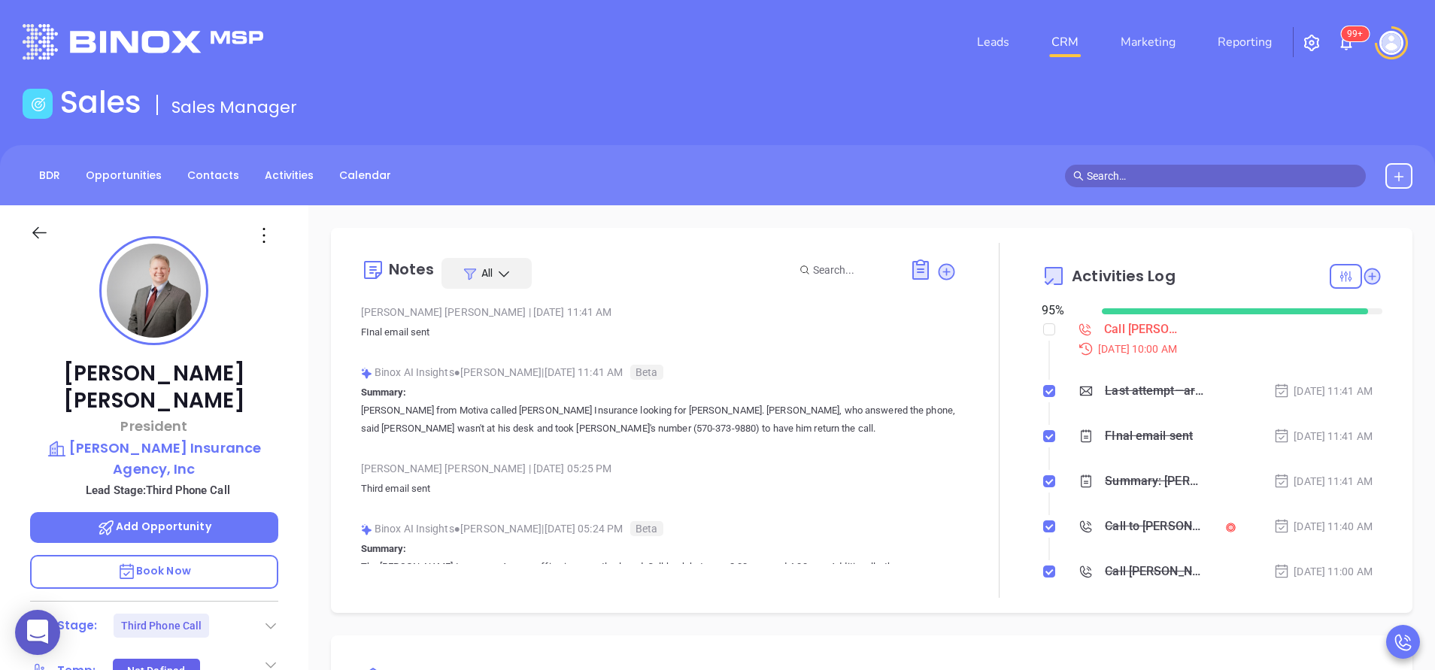
scroll to position [437, 0]
click at [1043, 329] on input "checkbox" at bounding box center [1049, 329] width 12 height 12
checkbox input "true"
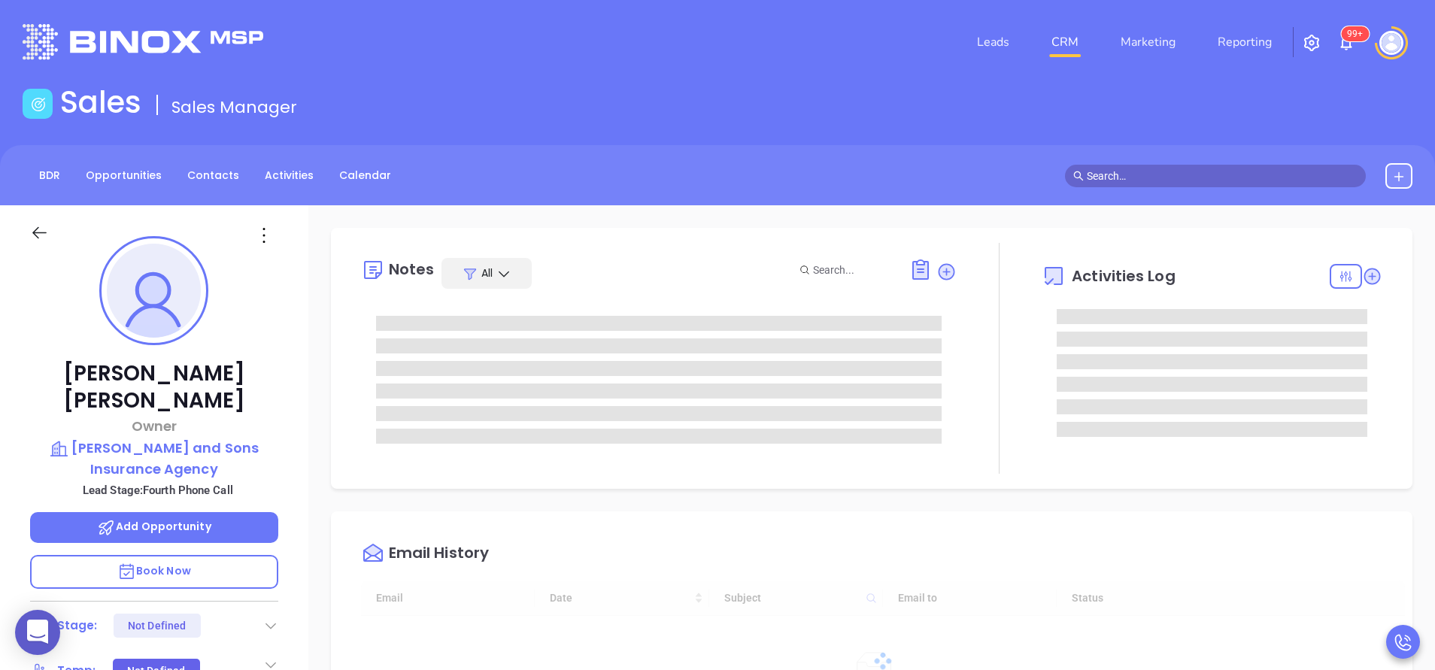
type input "[DATE]"
type input "[PERSON_NAME]"
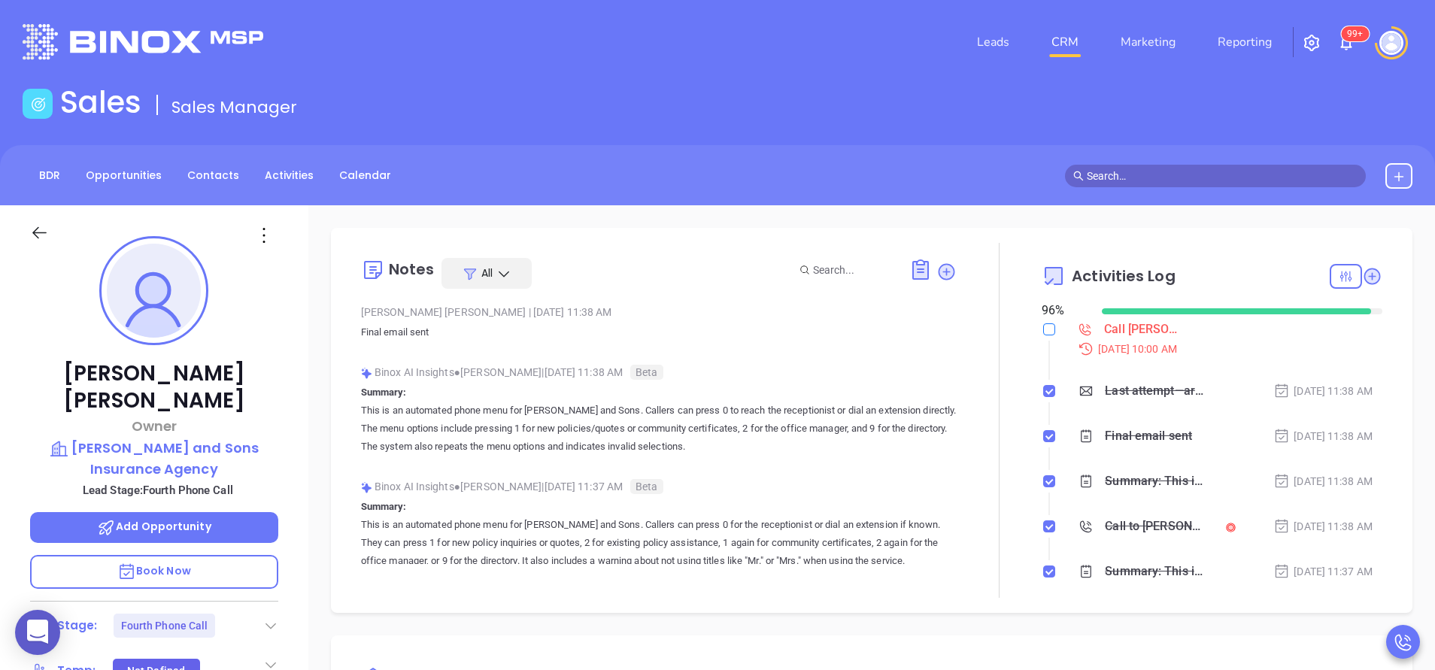
click at [1043, 325] on input "checkbox" at bounding box center [1049, 329] width 12 height 12
checkbox input "true"
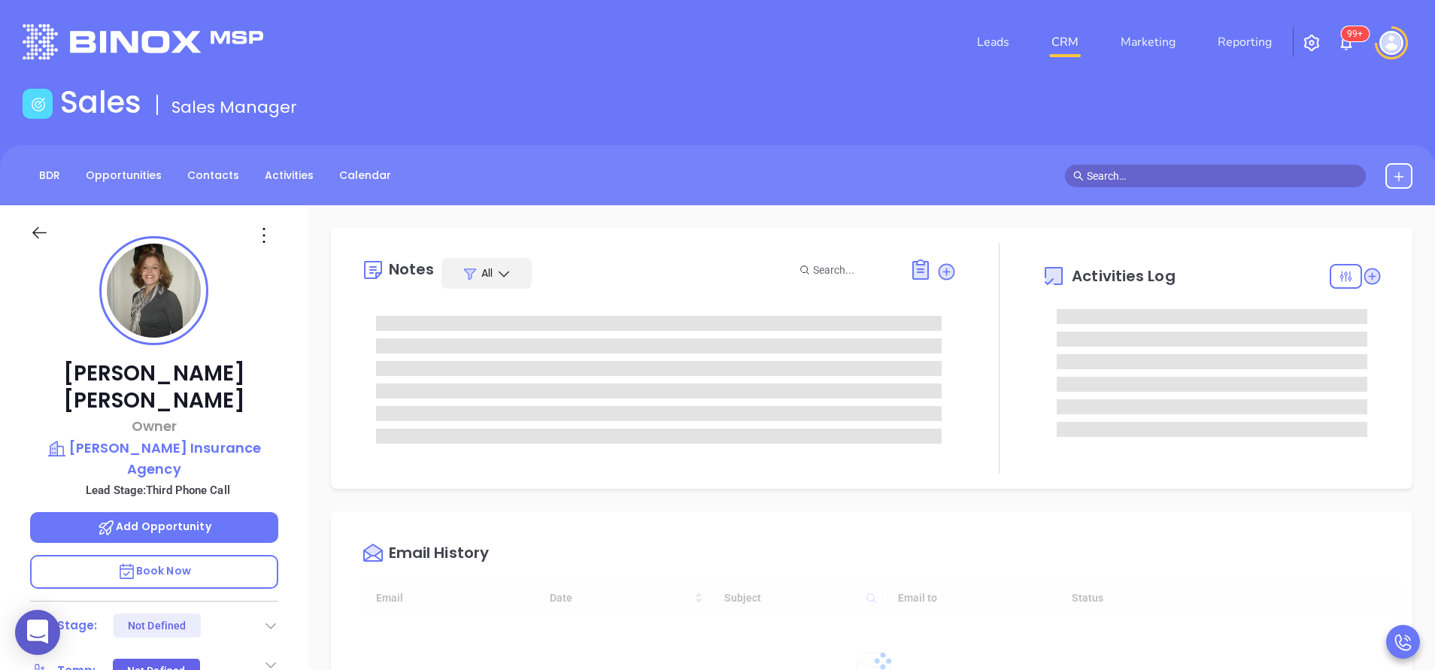
type input "[DATE]"
type input "[PERSON_NAME]"
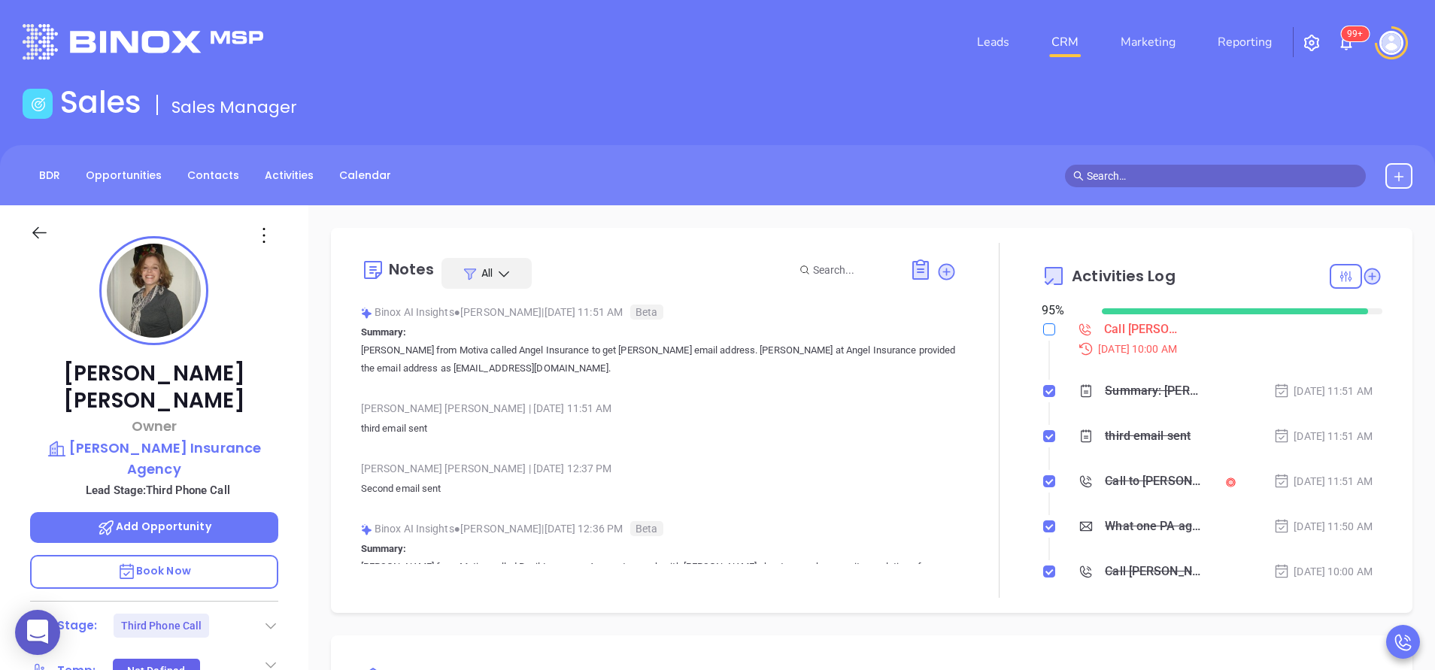
click at [1043, 331] on input "checkbox" at bounding box center [1049, 329] width 12 height 12
checkbox input "true"
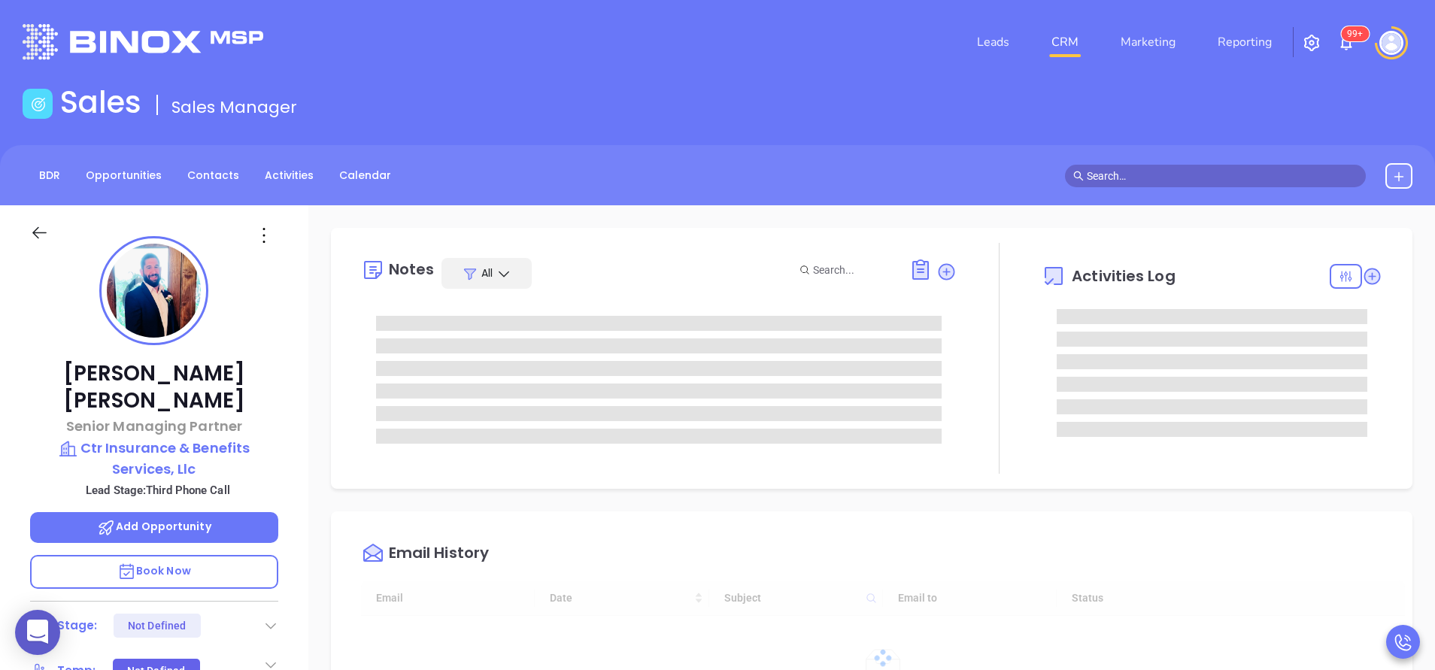
type input "10:00 am"
type input "[DATE]"
type input "[PERSON_NAME]"
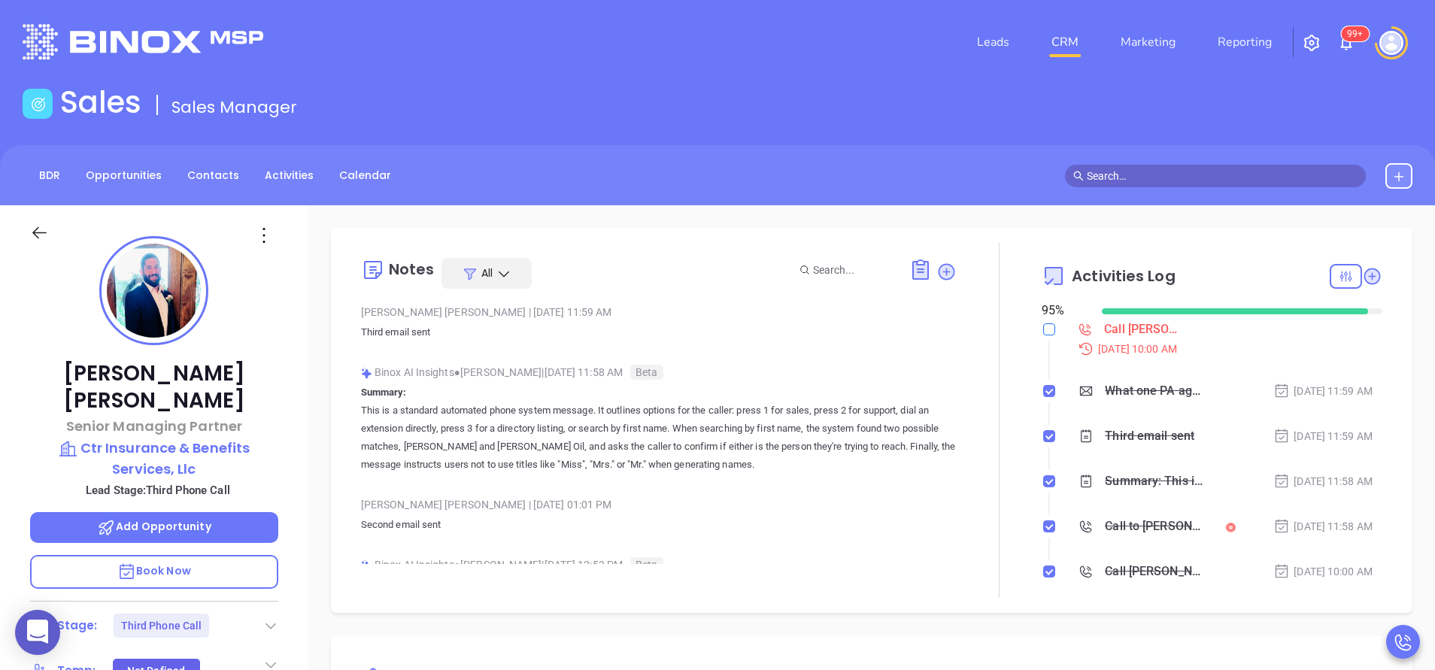
click at [1043, 330] on input "checkbox" at bounding box center [1049, 329] width 12 height 12
checkbox input "true"
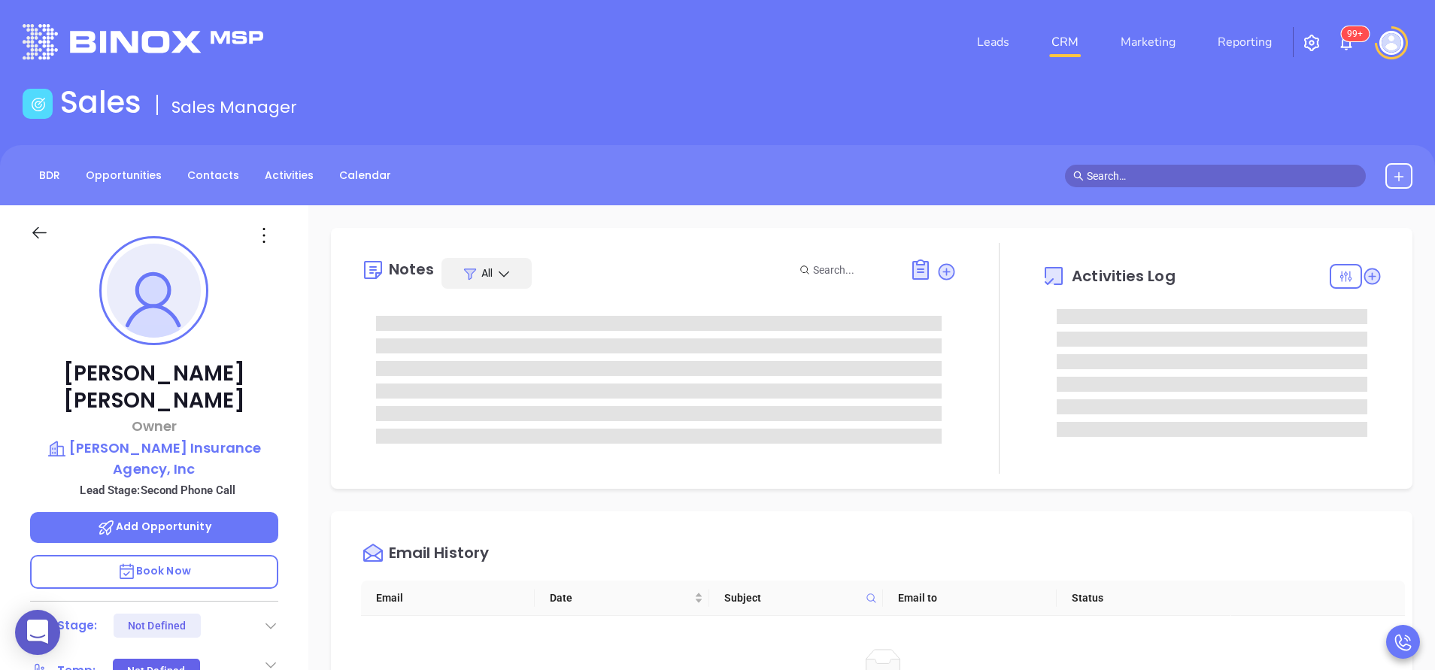
type input "[PERSON_NAME]"
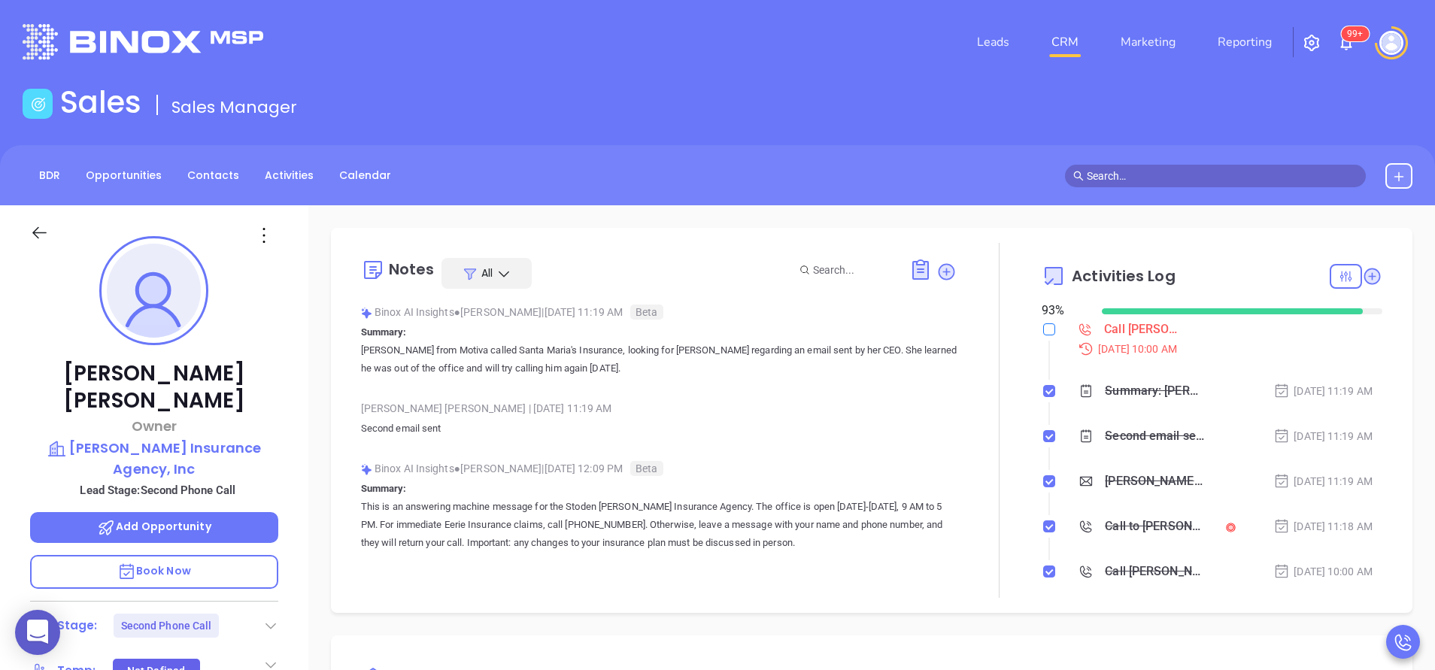
click at [1043, 329] on input "checkbox" at bounding box center [1049, 329] width 12 height 12
checkbox input "true"
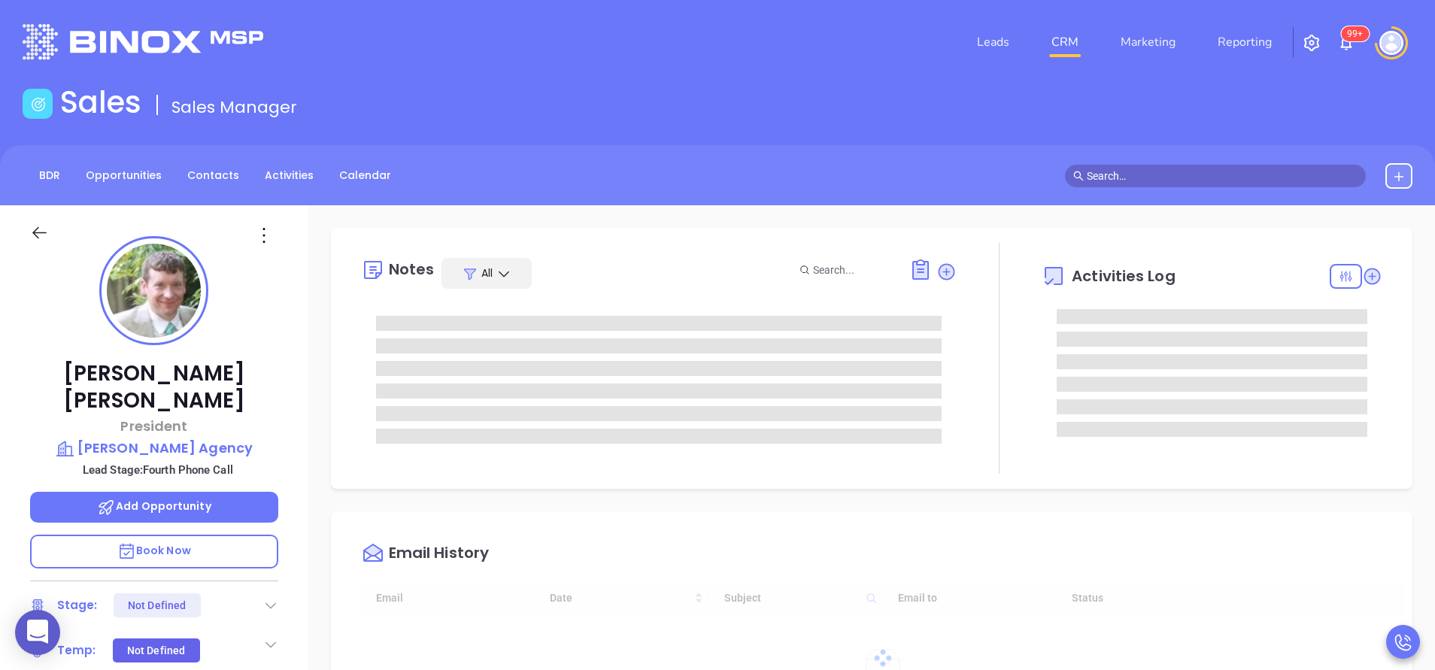
type input "10:00 am"
type input "[DATE]"
type input "[PERSON_NAME]"
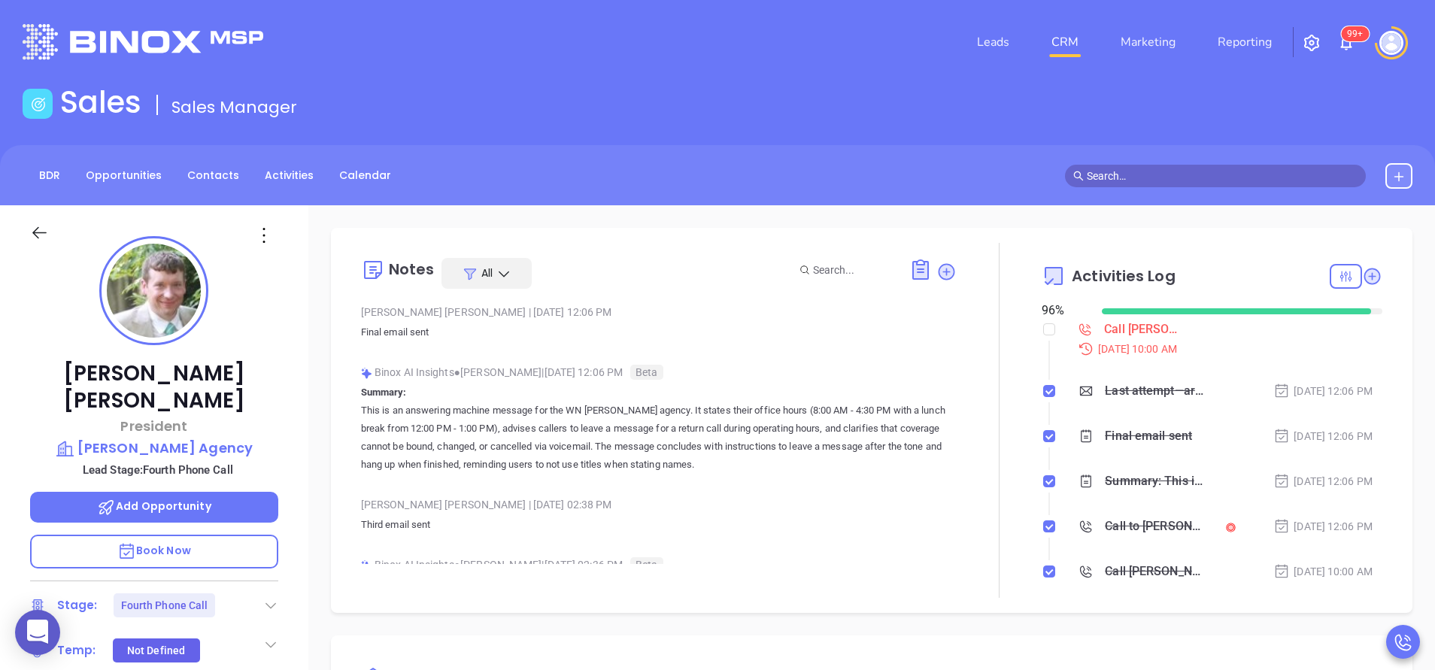
scroll to position [437, 0]
click at [1043, 328] on input "checkbox" at bounding box center [1049, 329] width 12 height 12
checkbox input "true"
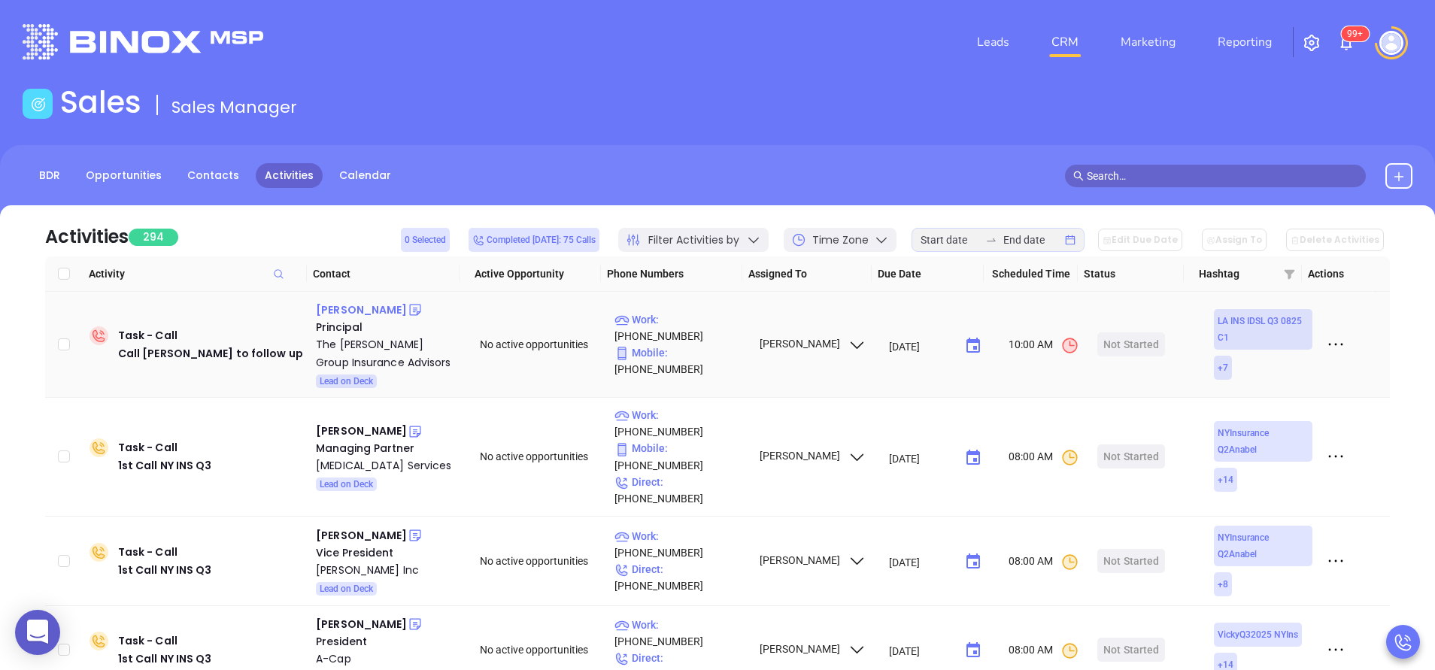
click at [351, 311] on div "Tyler Fussell" at bounding box center [361, 310] width 91 height 18
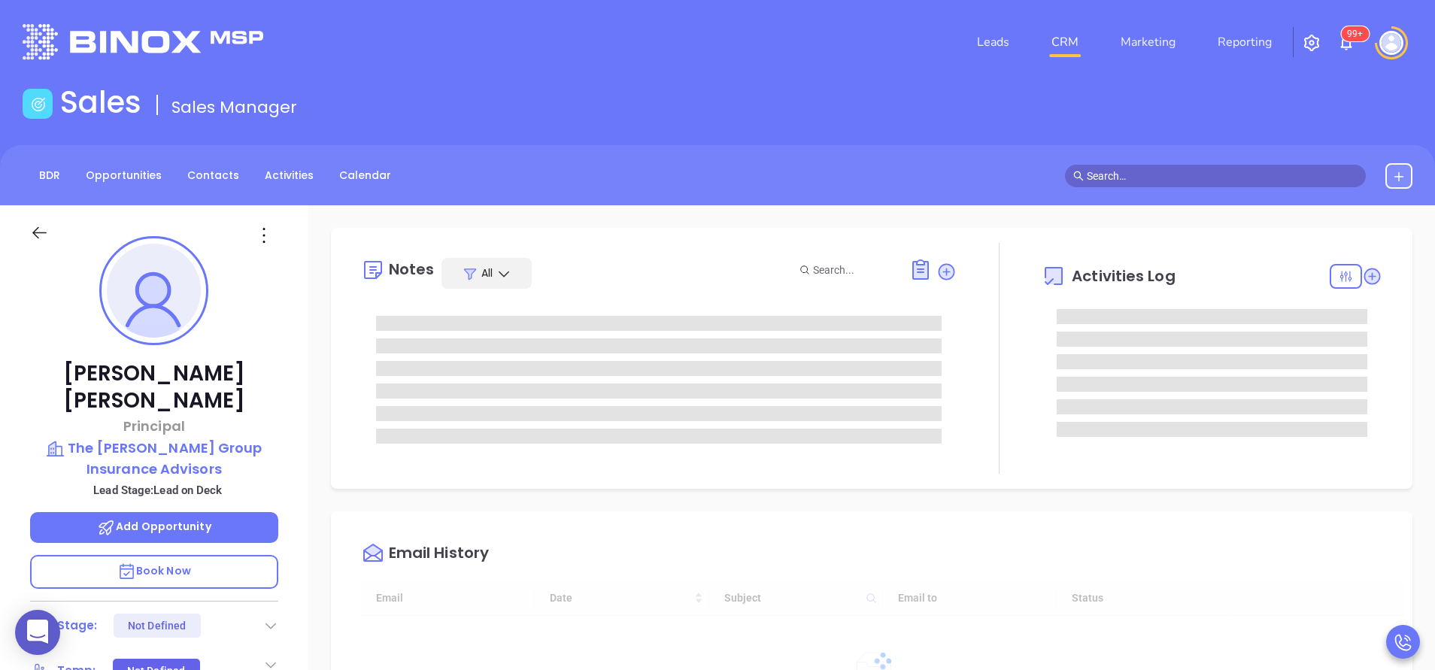
type input "[DATE]"
type input "[PERSON_NAME]"
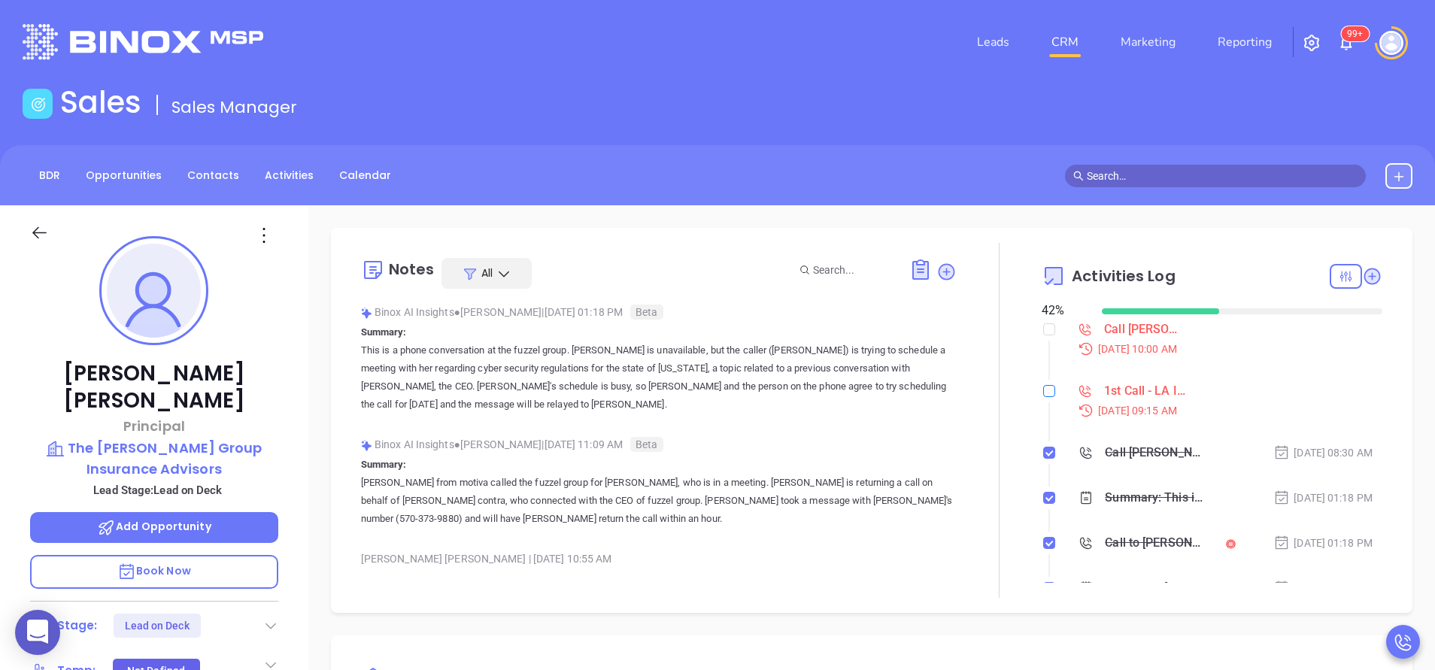
click at [1043, 390] on input "checkbox" at bounding box center [1049, 391] width 12 height 12
checkbox input "true"
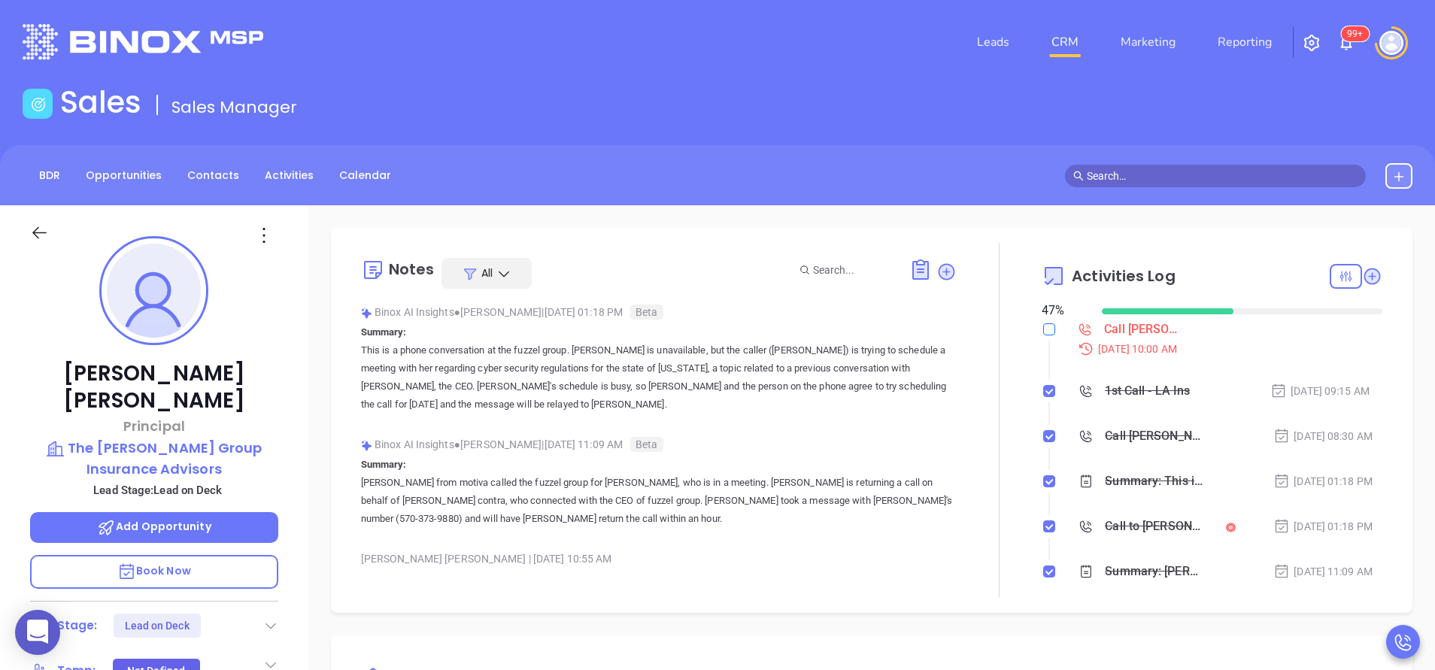
click at [1043, 327] on input "checkbox" at bounding box center [1049, 329] width 12 height 12
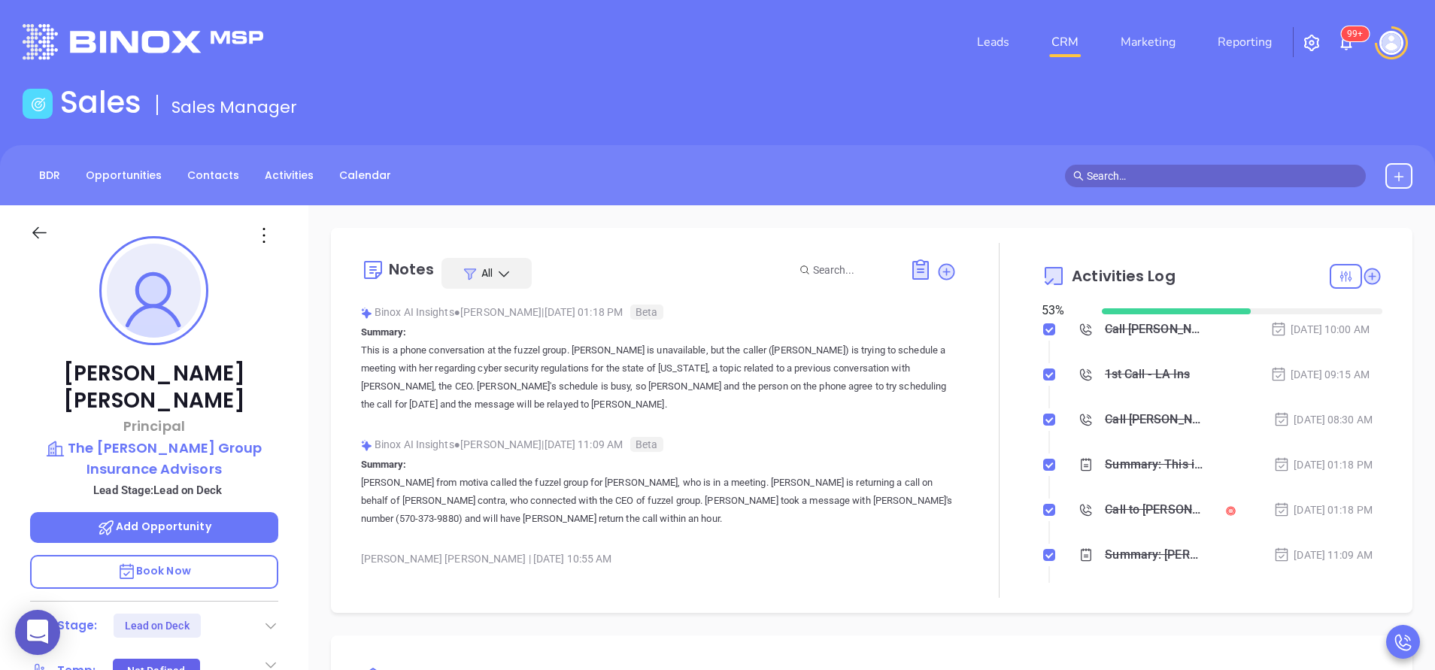
scroll to position [113, 0]
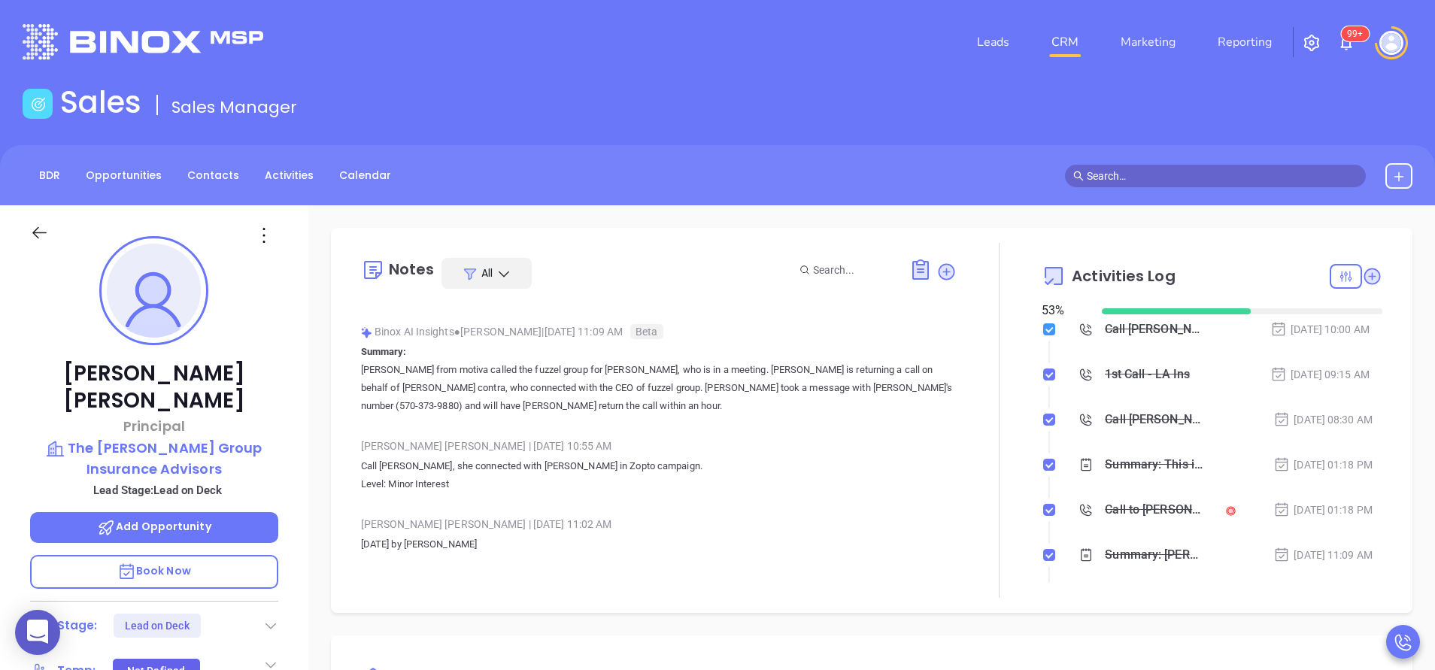
click at [1043, 329] on input "checkbox" at bounding box center [1049, 329] width 12 height 12
checkbox input "false"
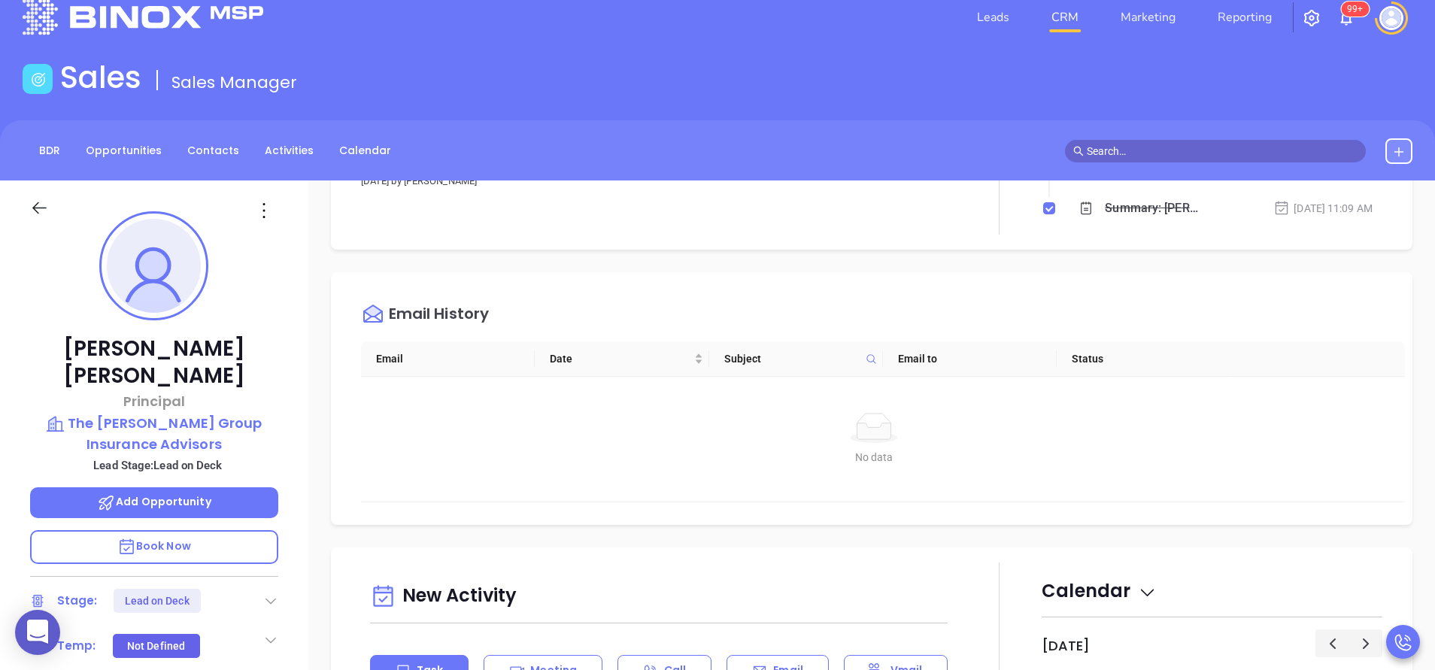
scroll to position [24, 0]
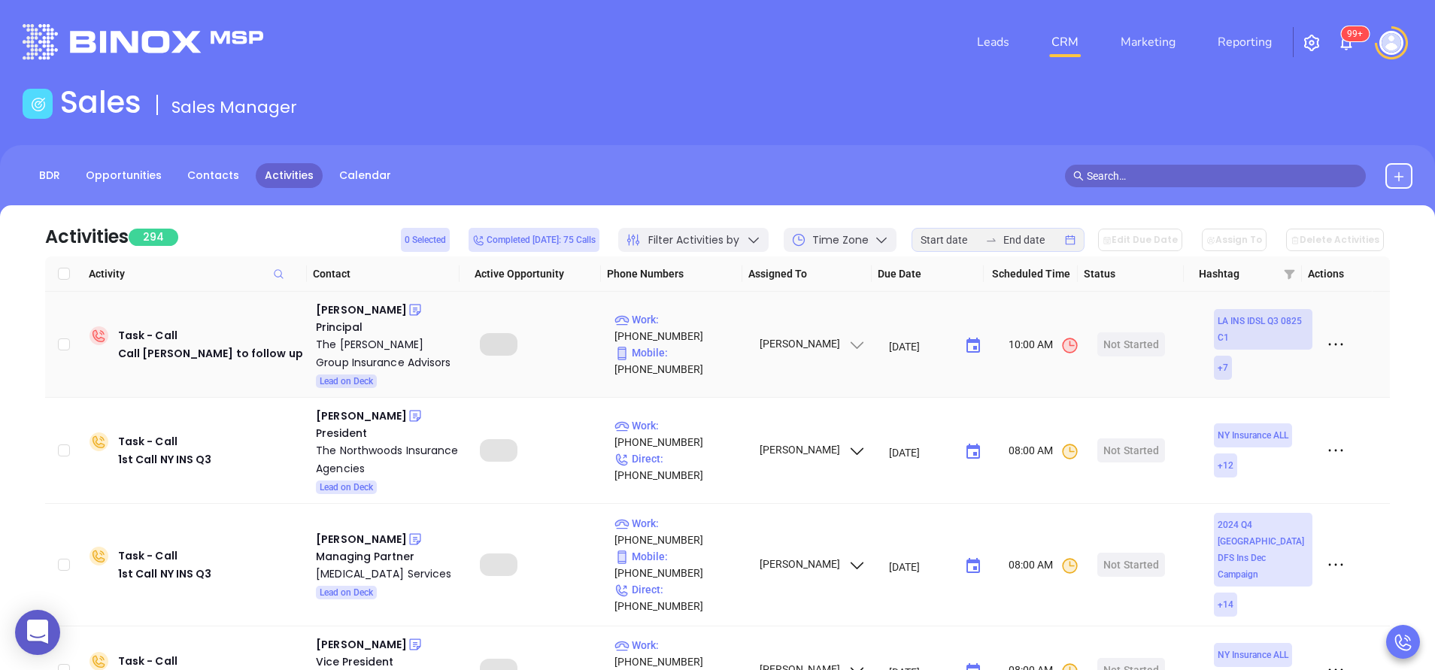
click at [851, 347] on icon at bounding box center [857, 345] width 13 height 7
click at [755, 175] on div "BDR Opportunities Contacts Activities Calendar" at bounding box center [717, 176] width 1435 height 26
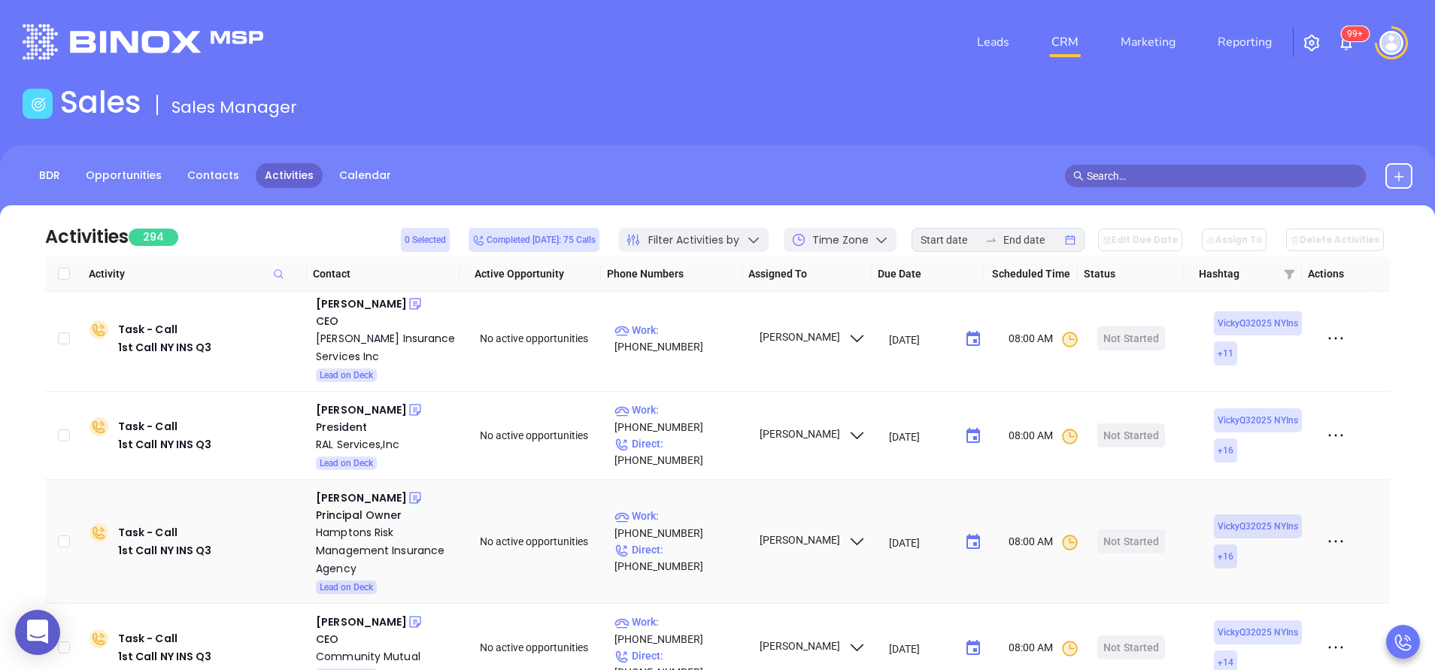
scroll to position [2821, 0]
click at [374, 487] on div "[PERSON_NAME]" at bounding box center [361, 496] width 91 height 18
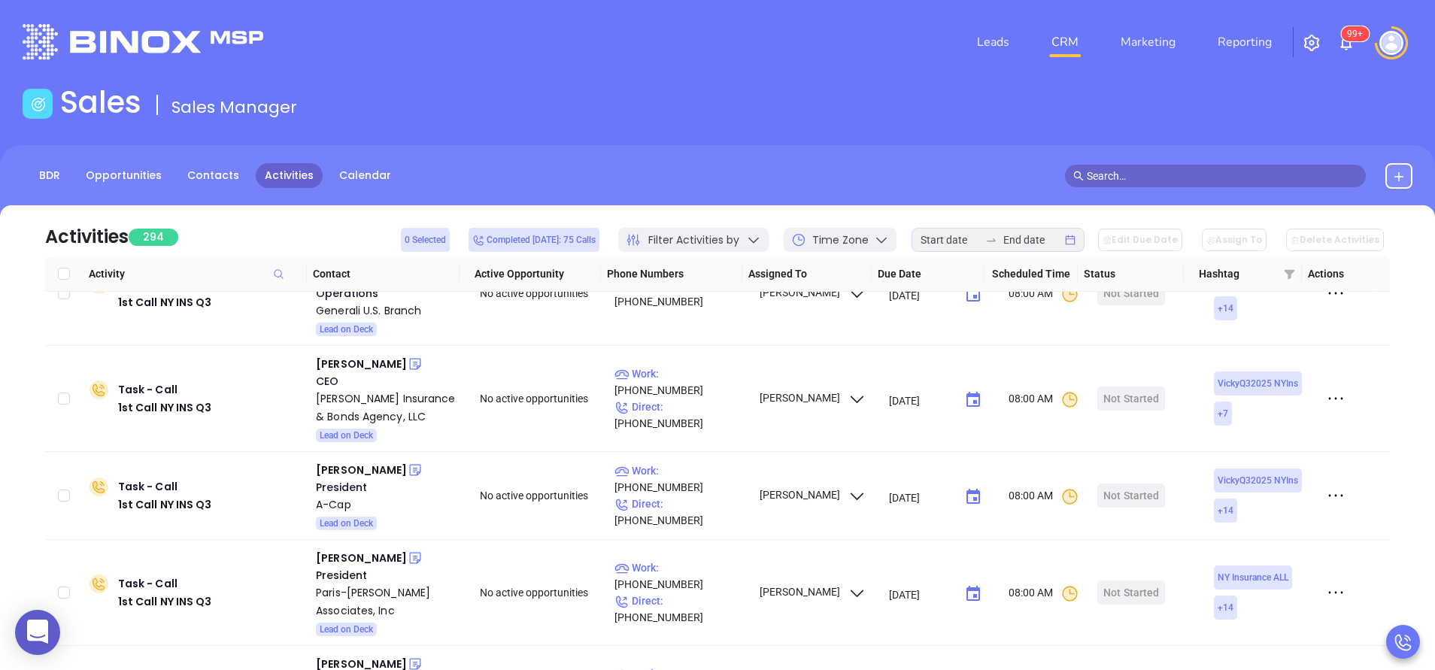
scroll to position [338, 0]
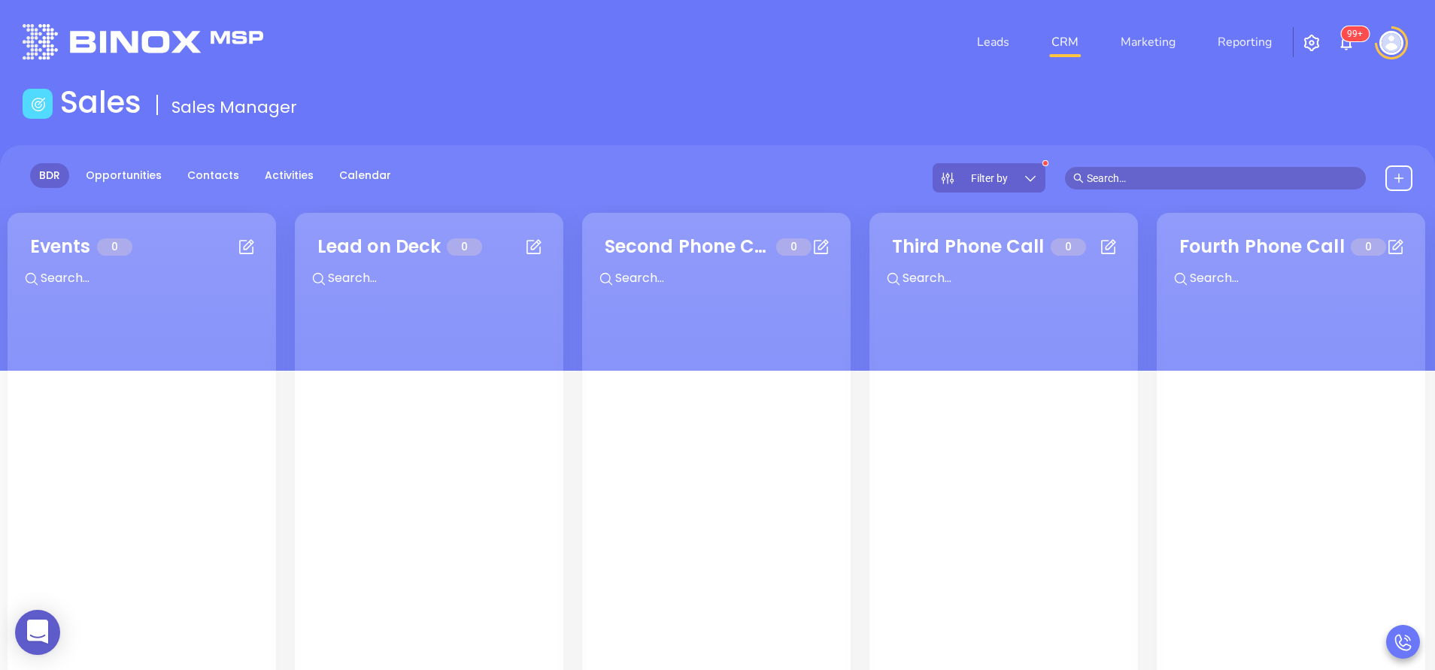
click at [1031, 178] on icon at bounding box center [1030, 178] width 15 height 15
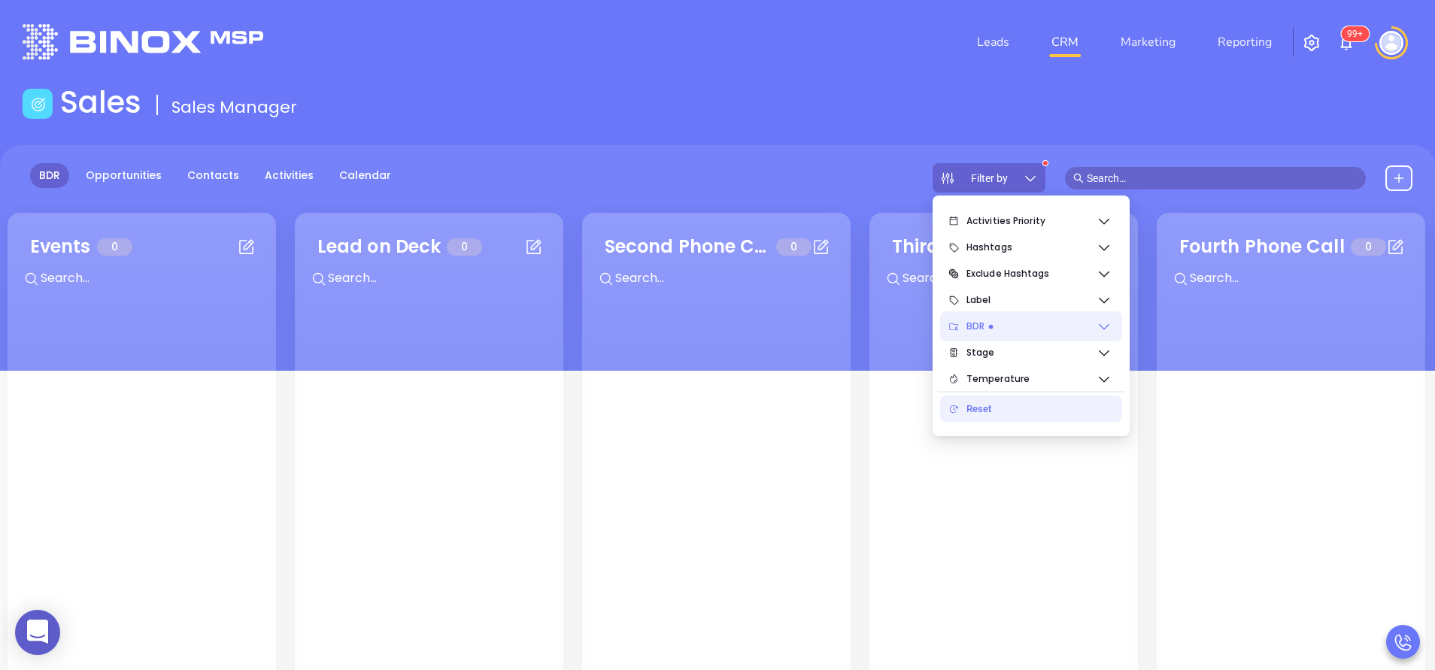
click at [1102, 326] on icon at bounding box center [1104, 326] width 15 height 15
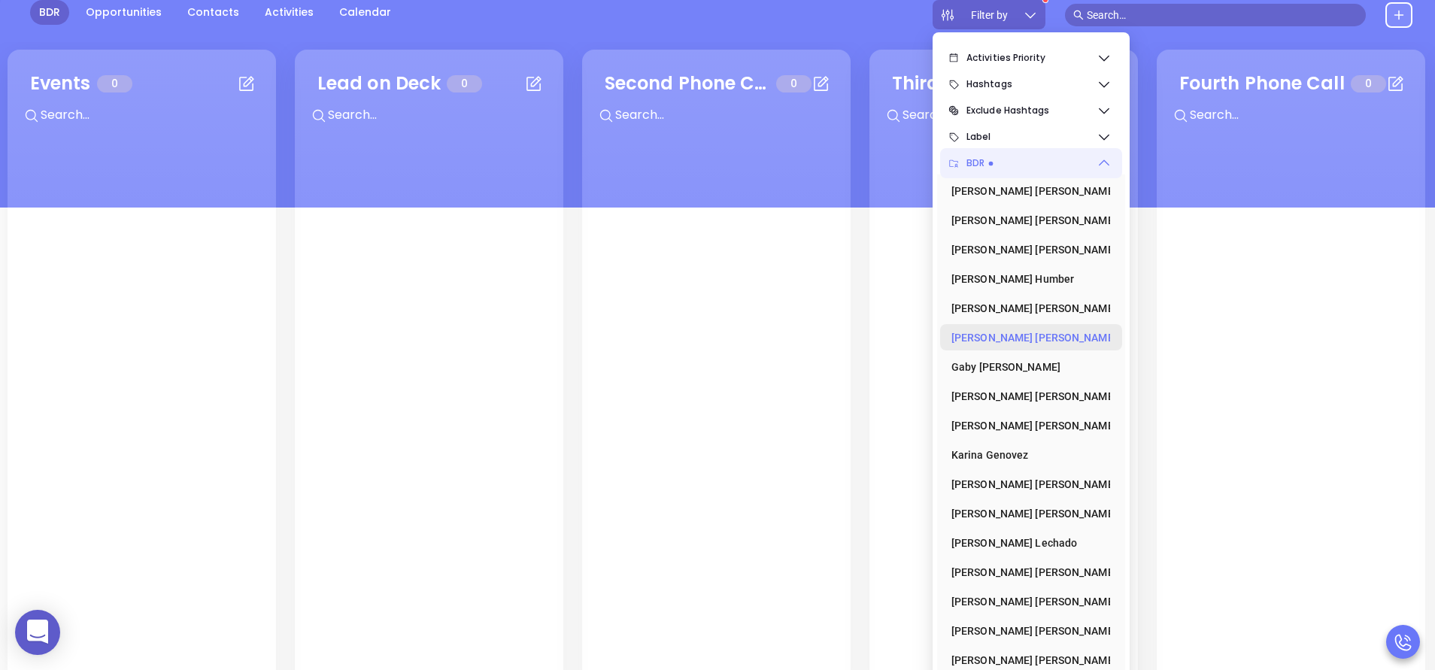
scroll to position [205, 0]
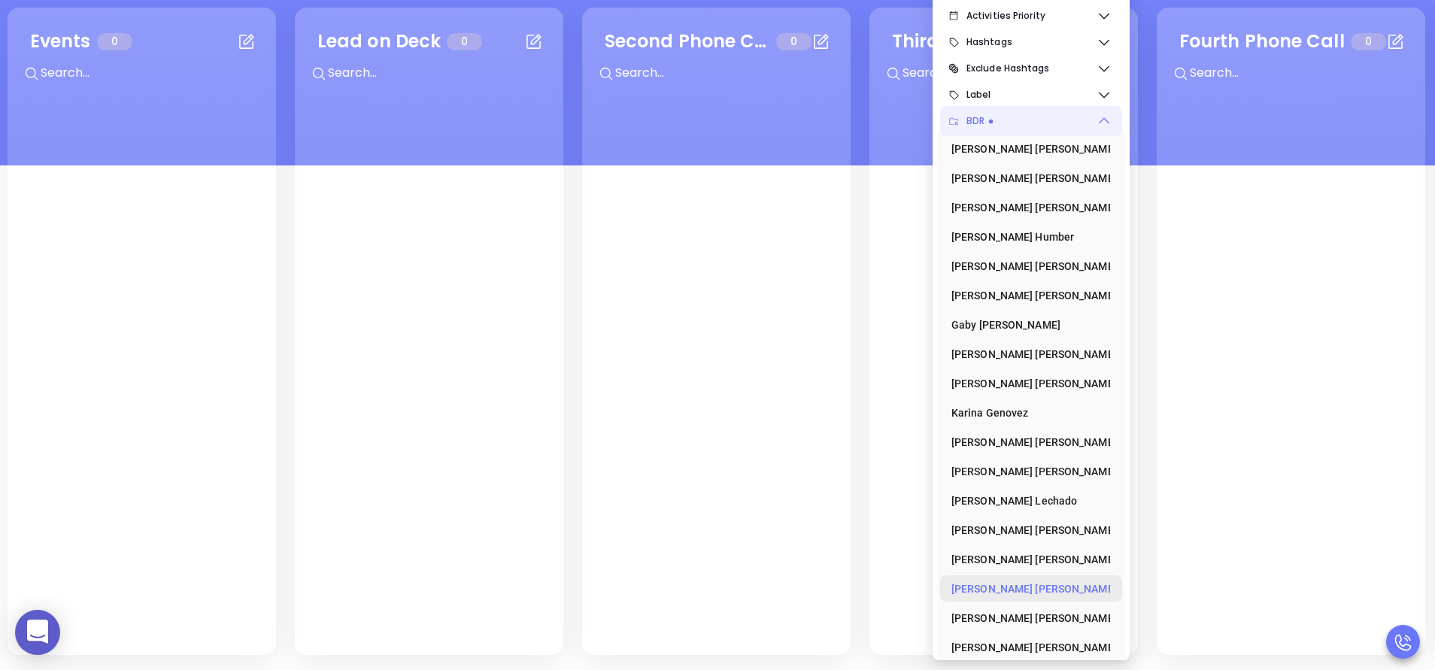
click at [1039, 588] on div "Vicky Mendoza" at bounding box center [1027, 589] width 150 height 30
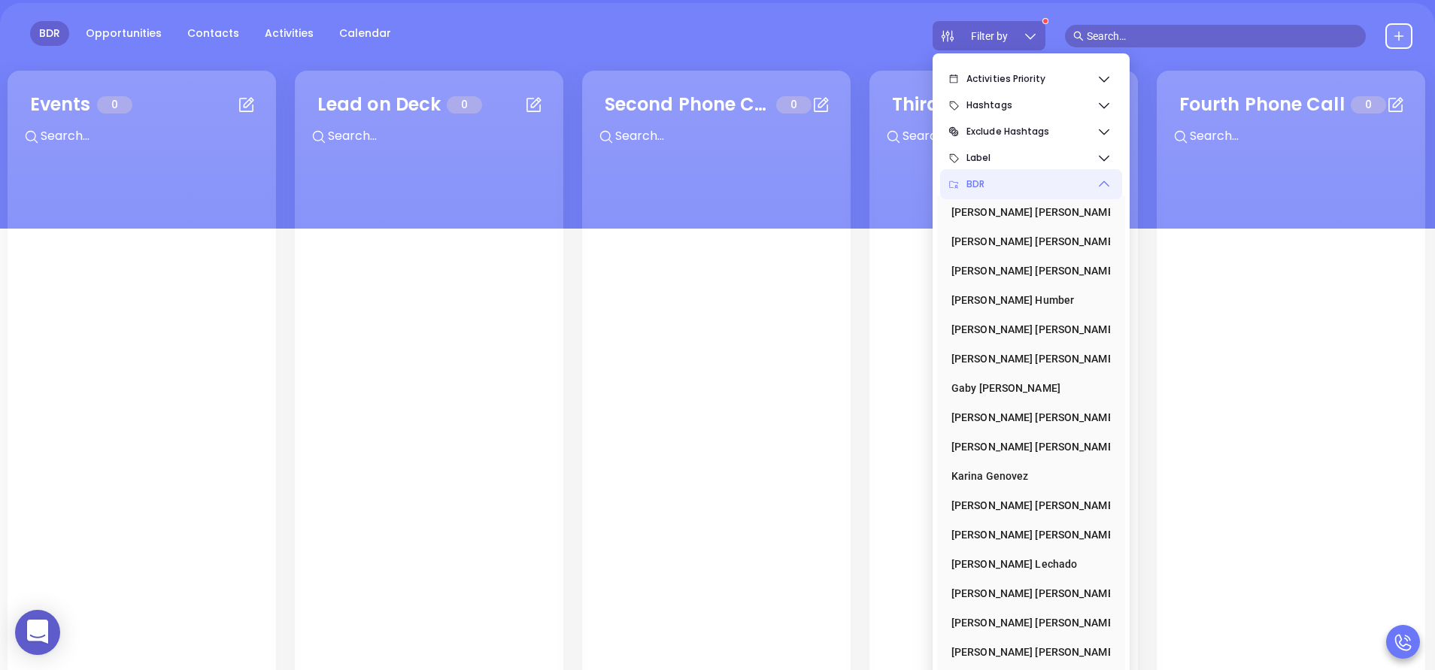
scroll to position [93, 0]
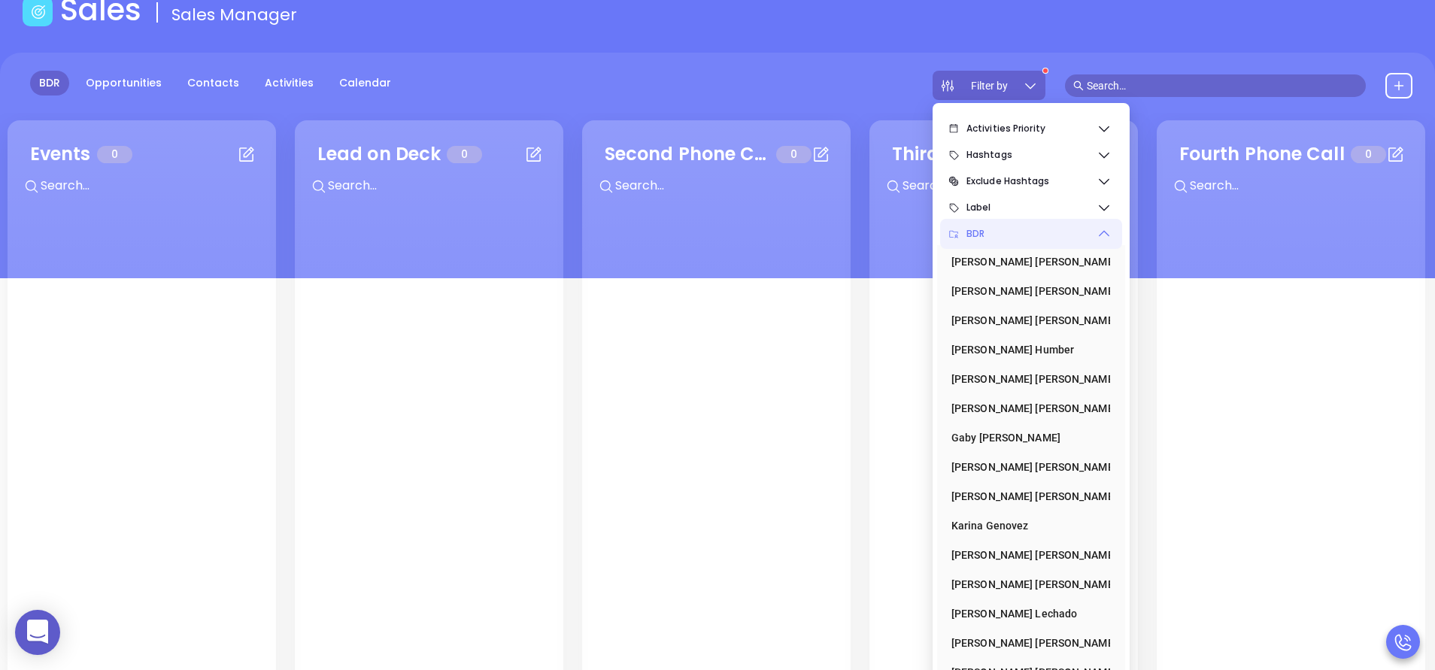
click at [779, 94] on div "BDR Opportunities Contacts Activities Calendar Filter by" at bounding box center [717, 85] width 1435 height 29
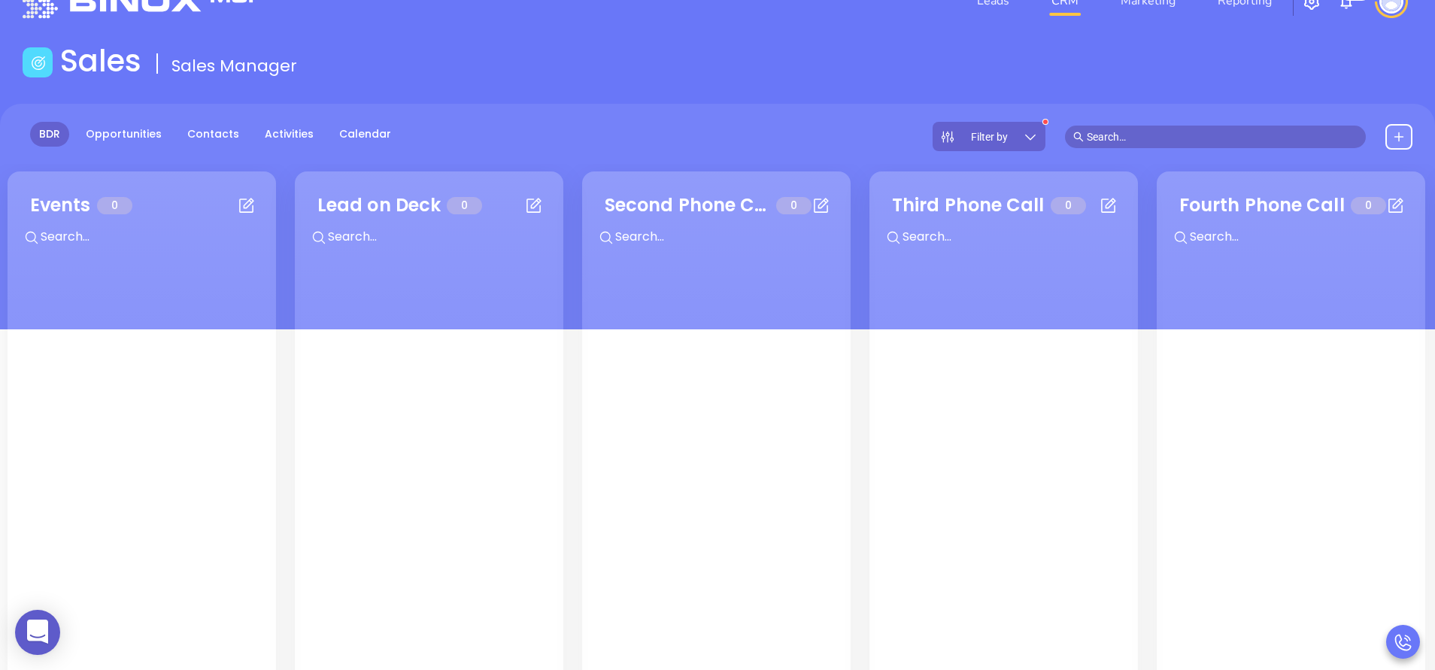
scroll to position [0, 0]
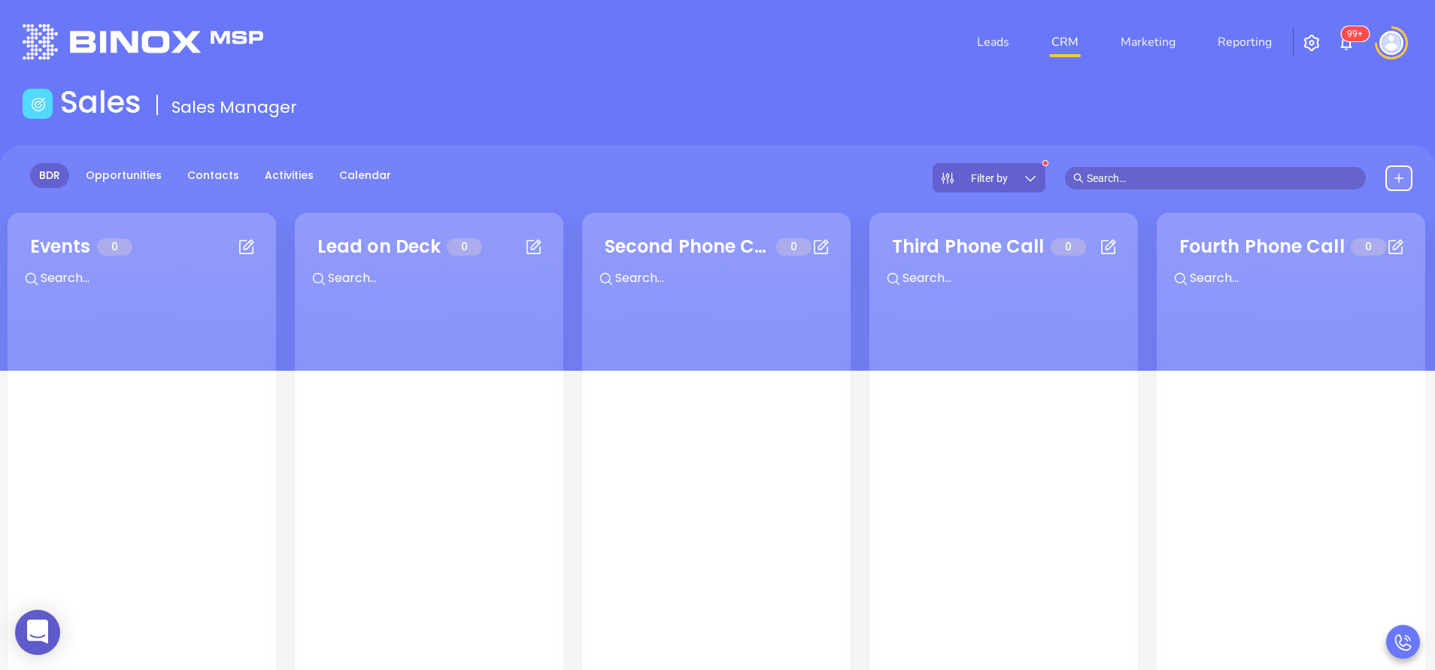
click at [1035, 181] on icon at bounding box center [1030, 178] width 15 height 15
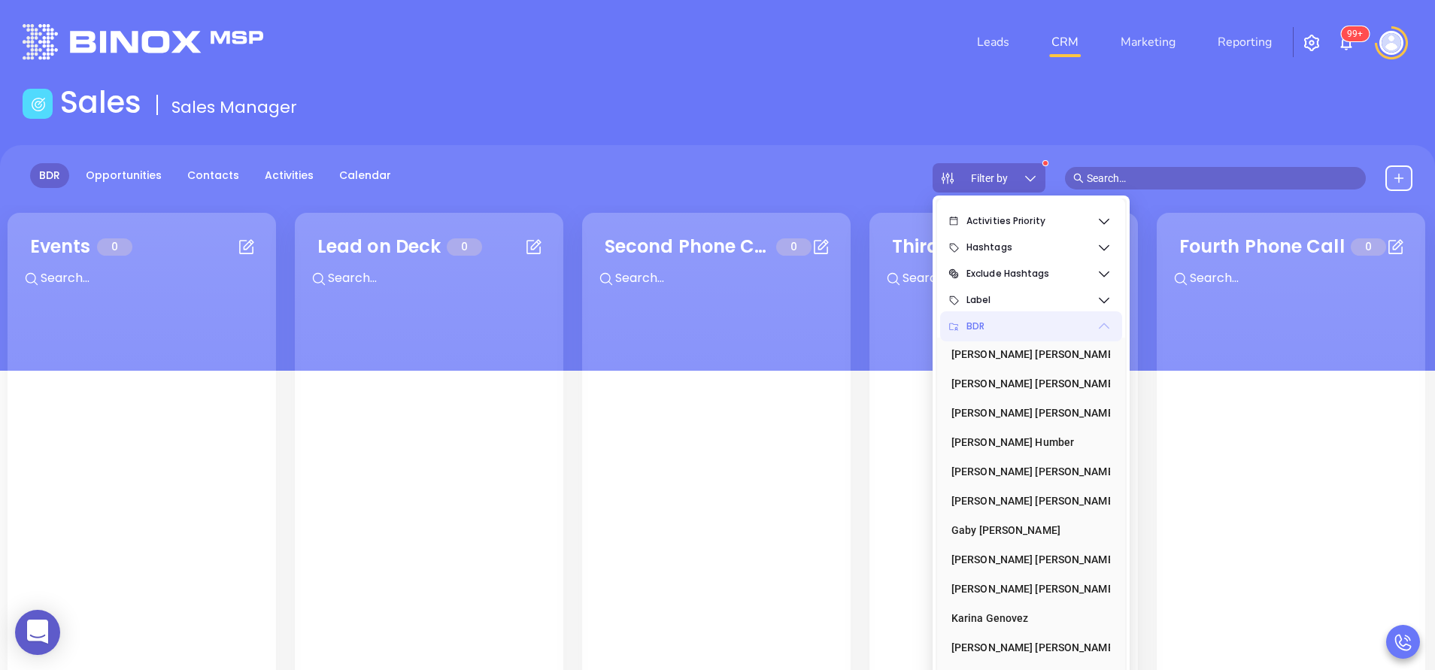
click at [1102, 326] on icon at bounding box center [1104, 326] width 11 height 6
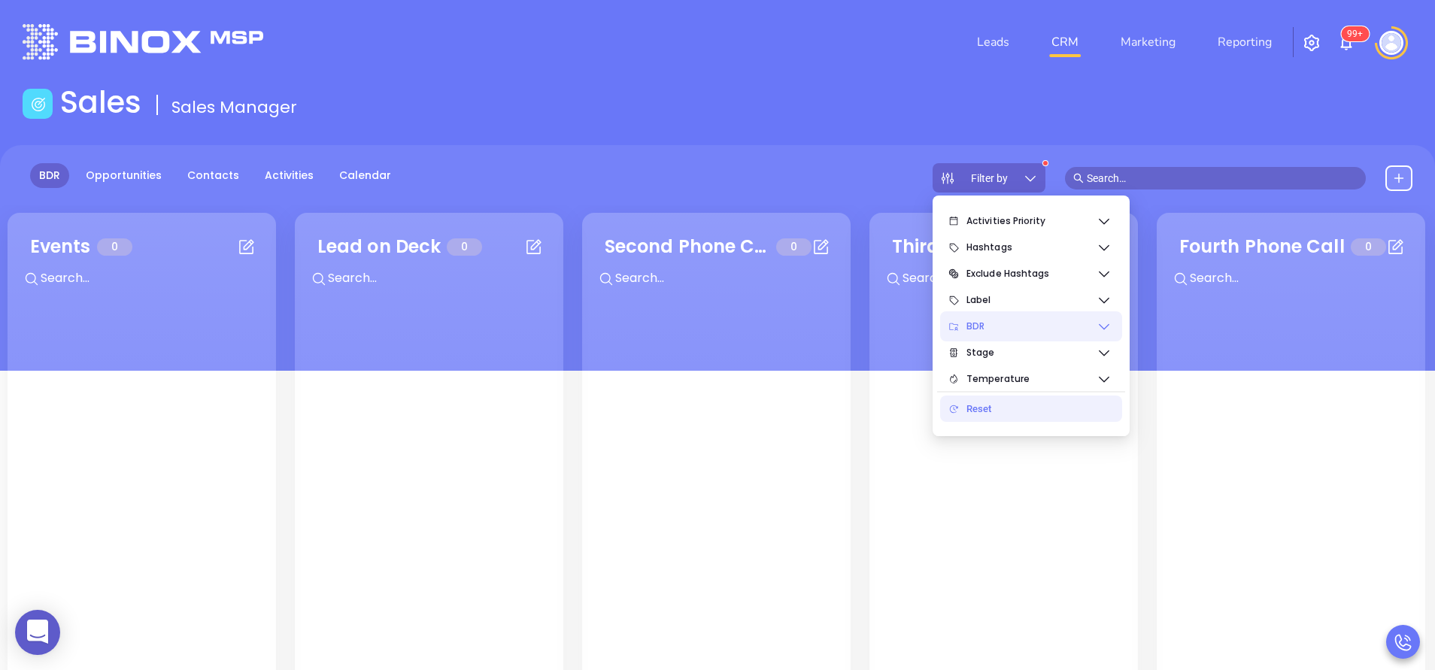
click at [981, 408] on div "Reset" at bounding box center [1039, 409] width 144 height 30
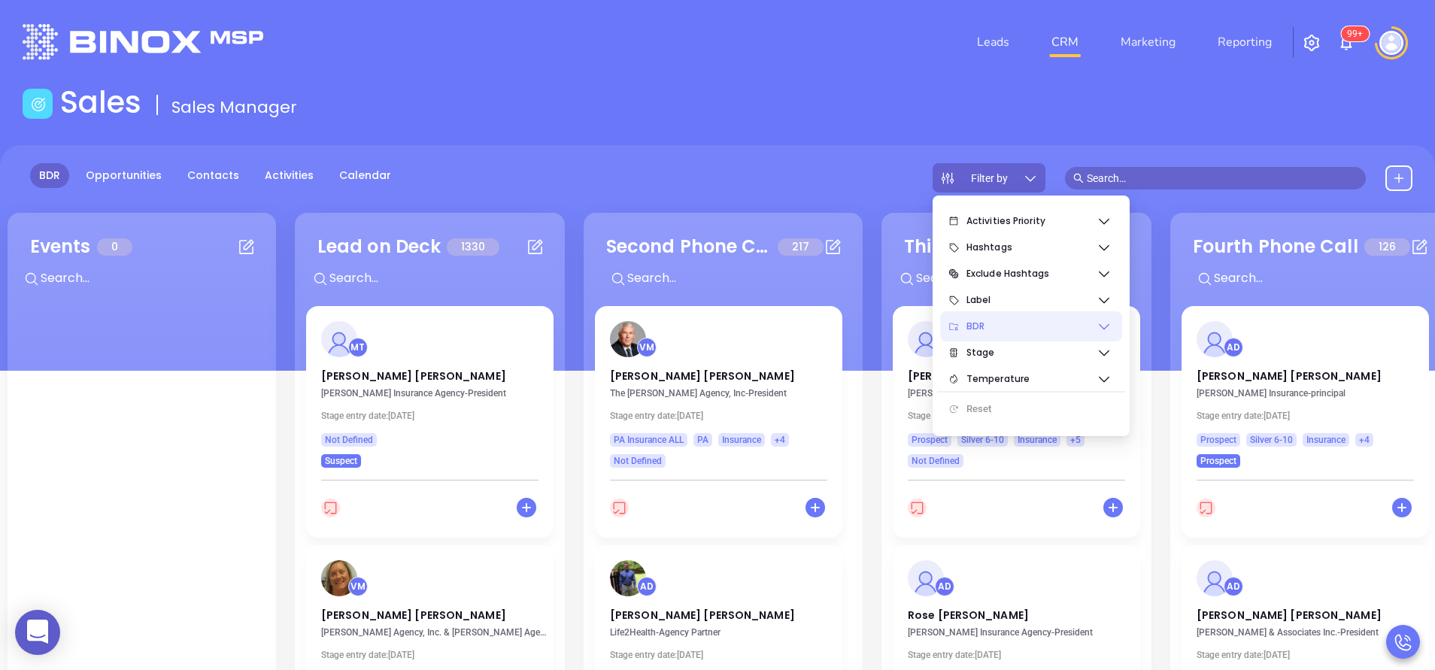
click at [790, 136] on main "Sales Sales Manager BDR Opportunities Contacts Activities Calendar Filter by Ca…" at bounding box center [717, 479] width 1435 height 791
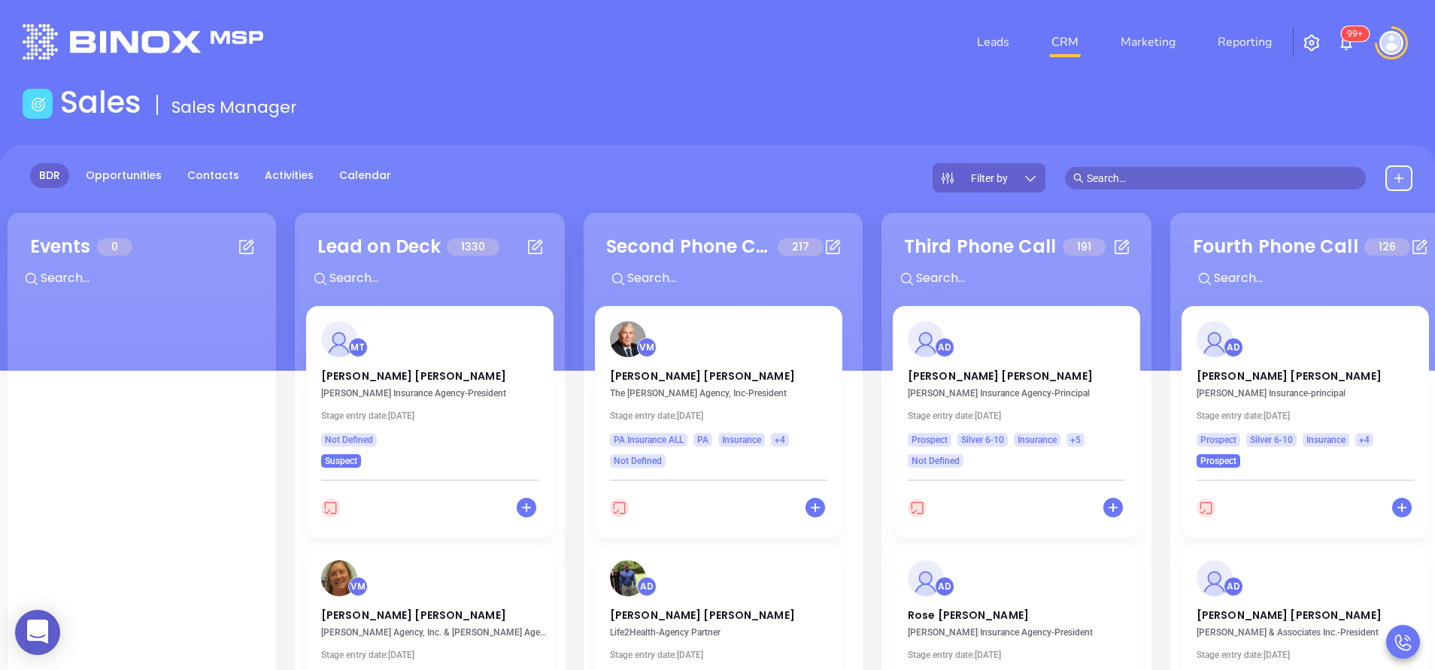
click at [1037, 177] on icon at bounding box center [1030, 178] width 15 height 15
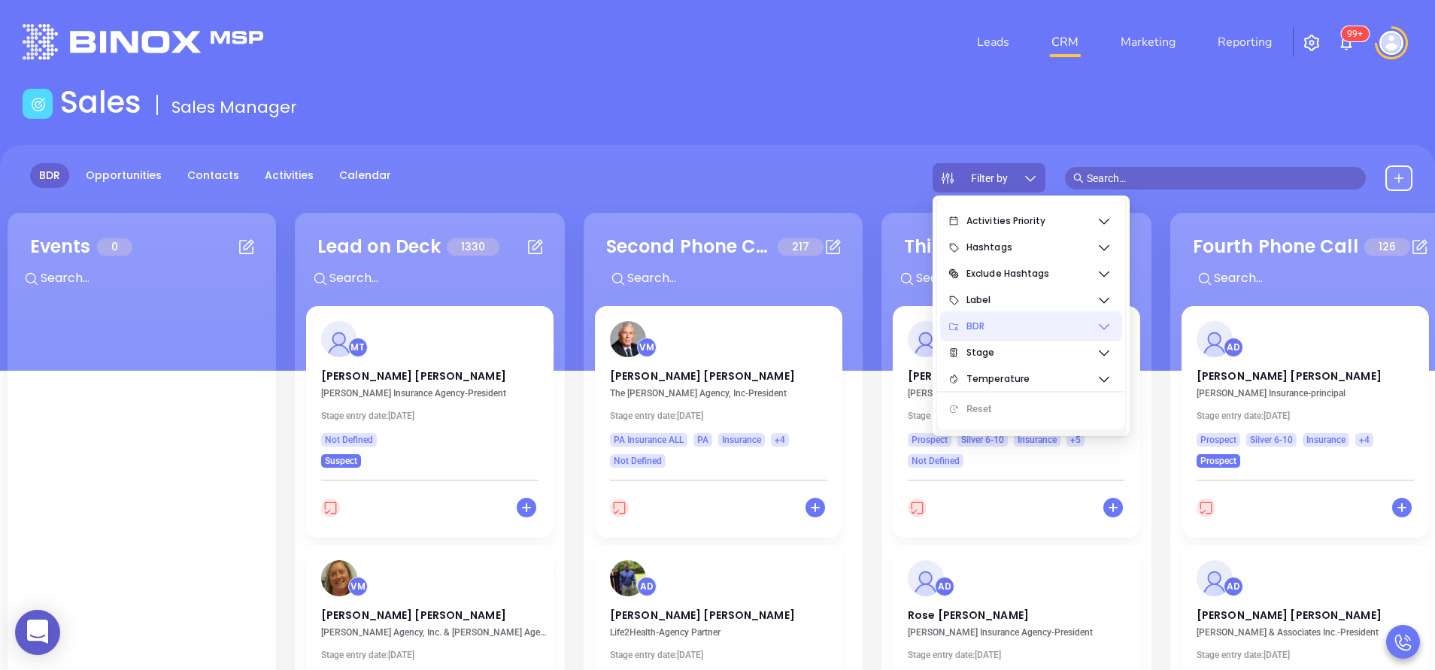
click at [1109, 326] on icon at bounding box center [1104, 326] width 15 height 15
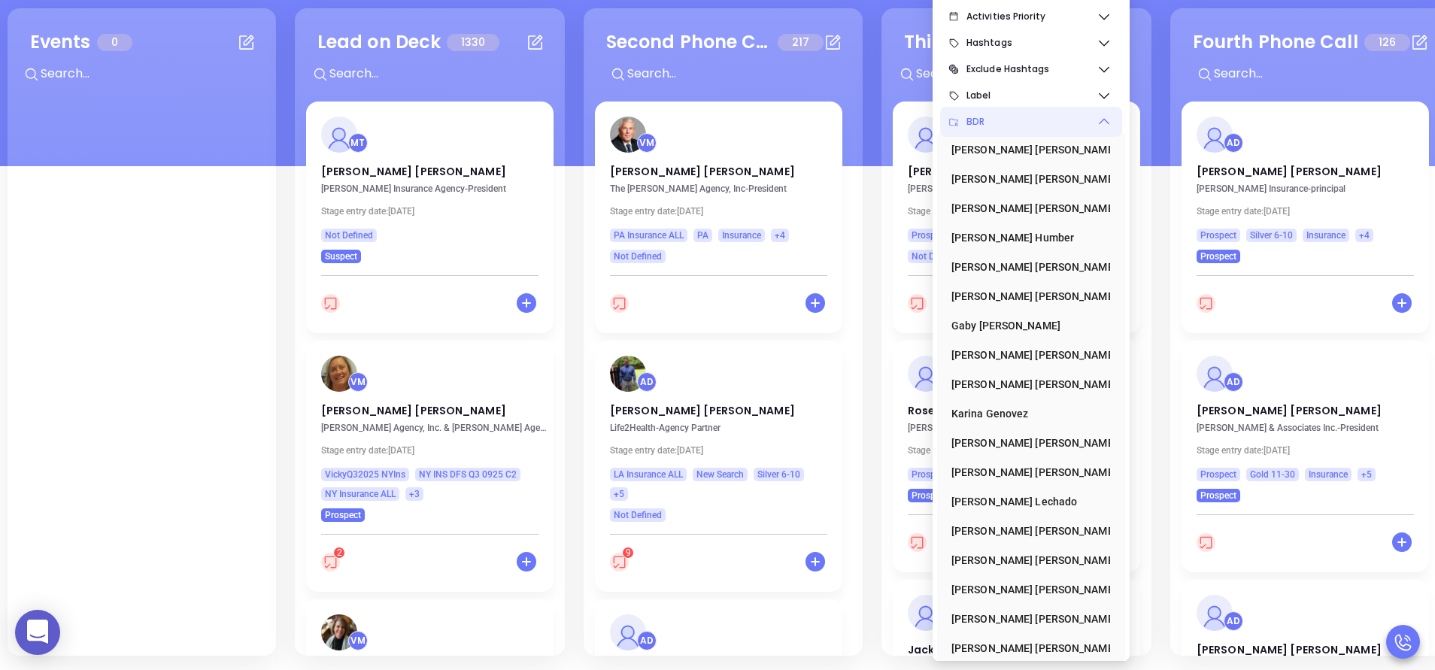
scroll to position [205, 0]
click at [1008, 584] on div "Vicky Mendoza" at bounding box center [1027, 589] width 150 height 30
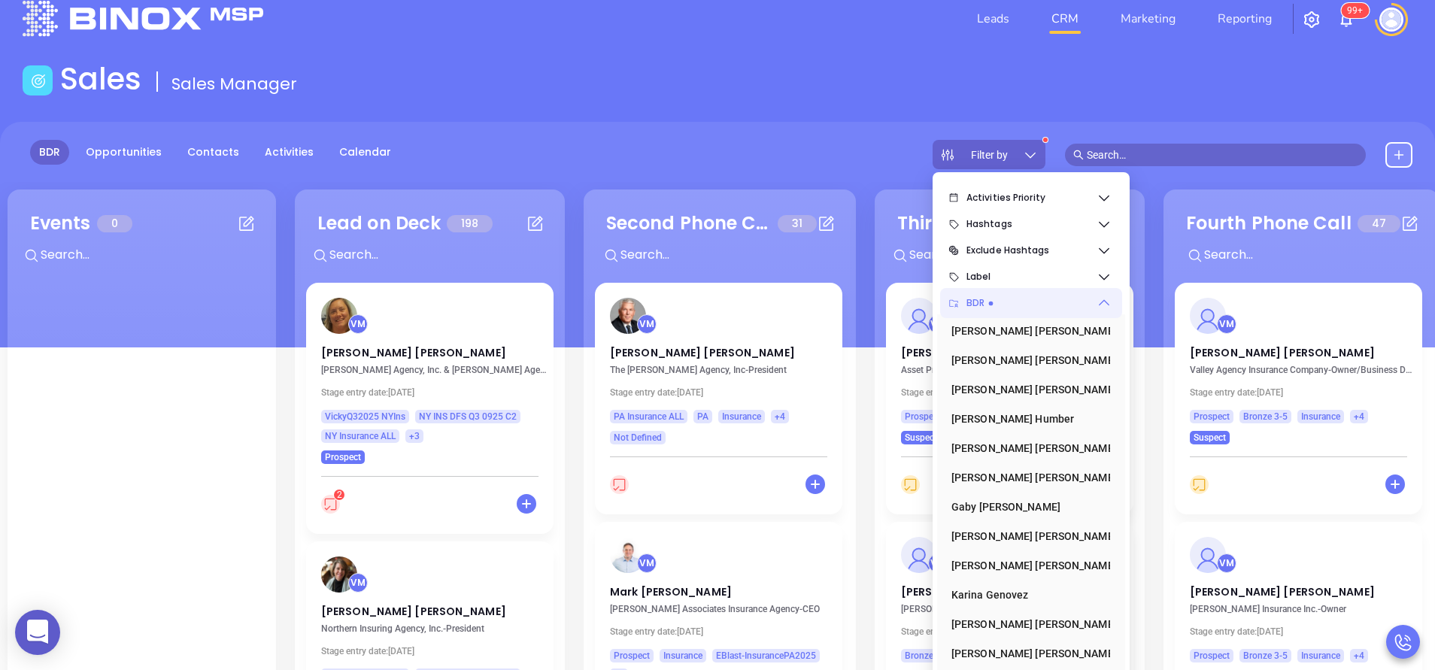
scroll to position [0, 0]
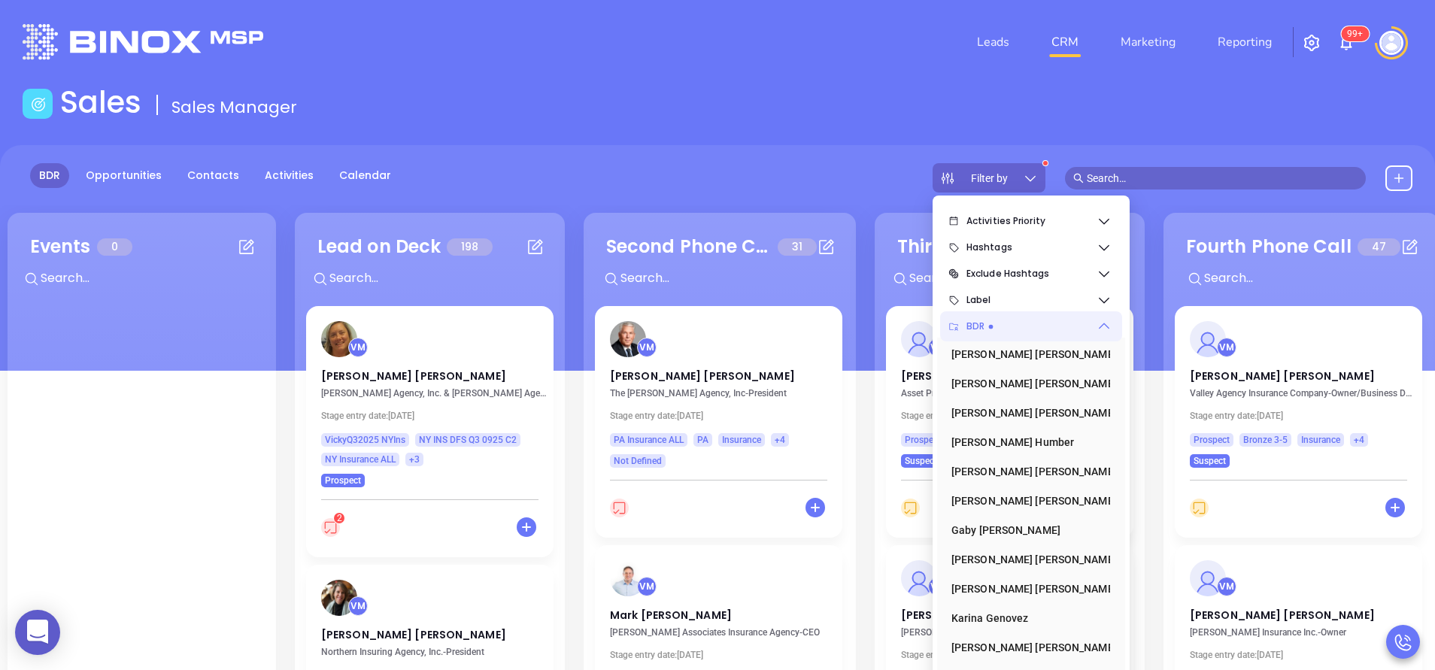
click at [858, 189] on div "BDR Opportunities Contacts Activities Calendar Filter by" at bounding box center [717, 177] width 1435 height 29
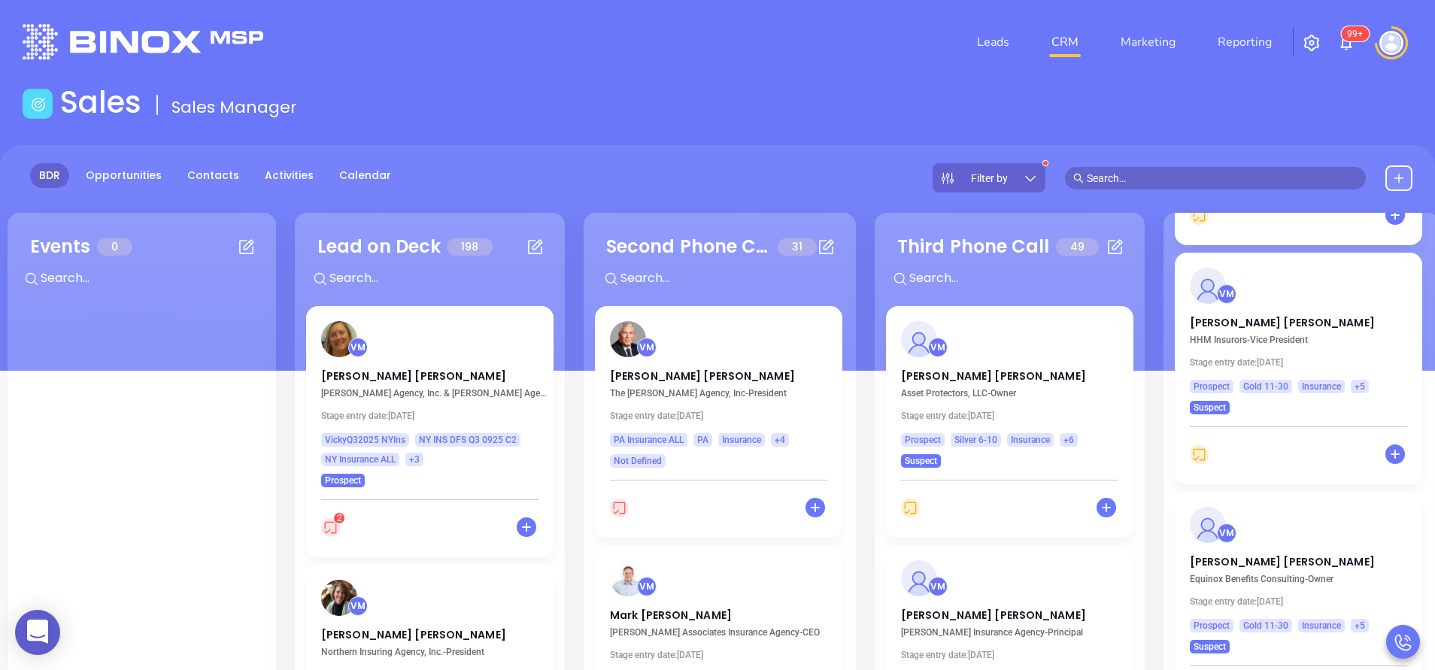
scroll to position [1015, 0]
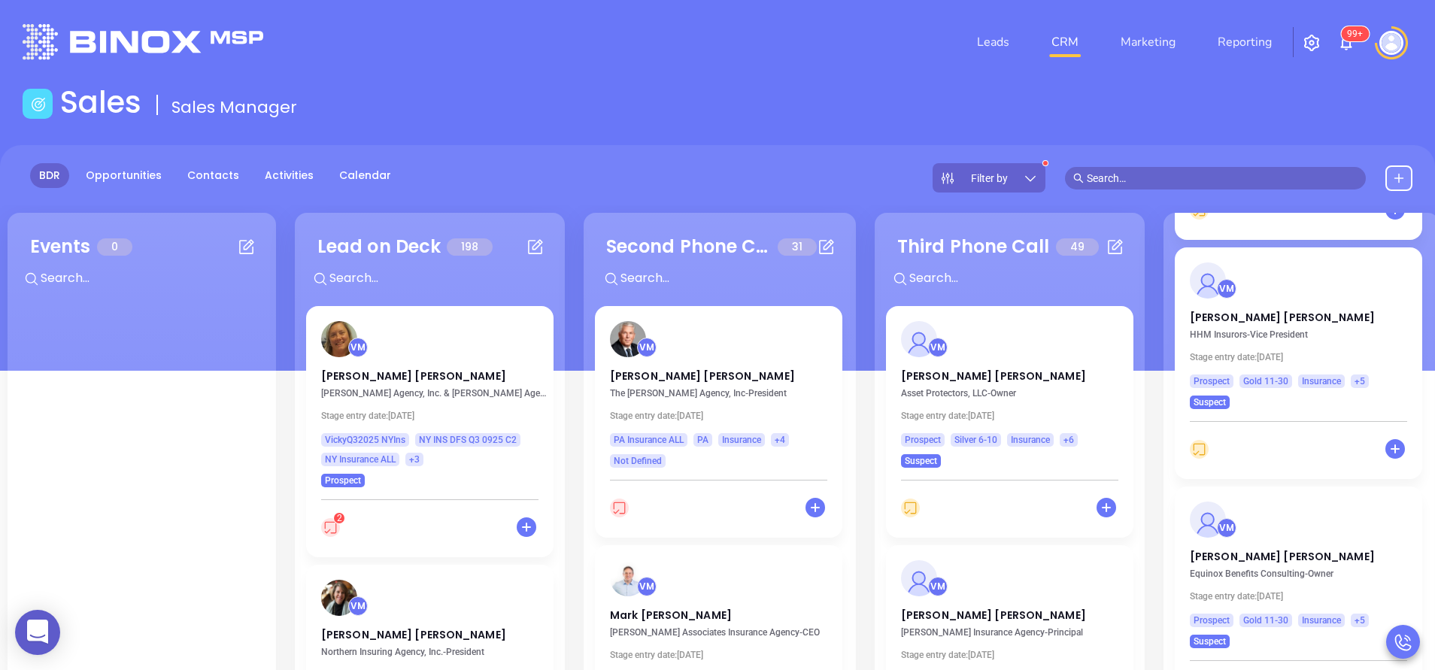
click at [940, 62] on div "Leads CRM Marketing Reporting 99+" at bounding box center [952, 42] width 939 height 54
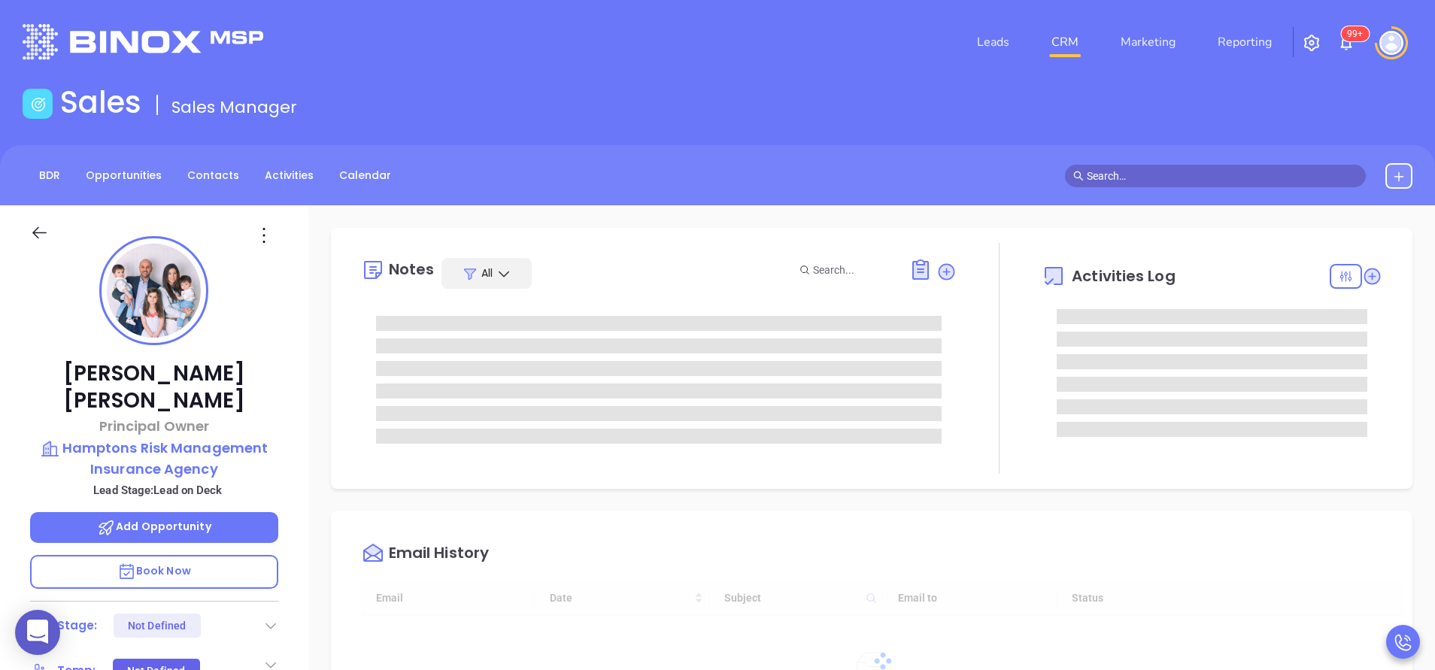
type input "[DATE]"
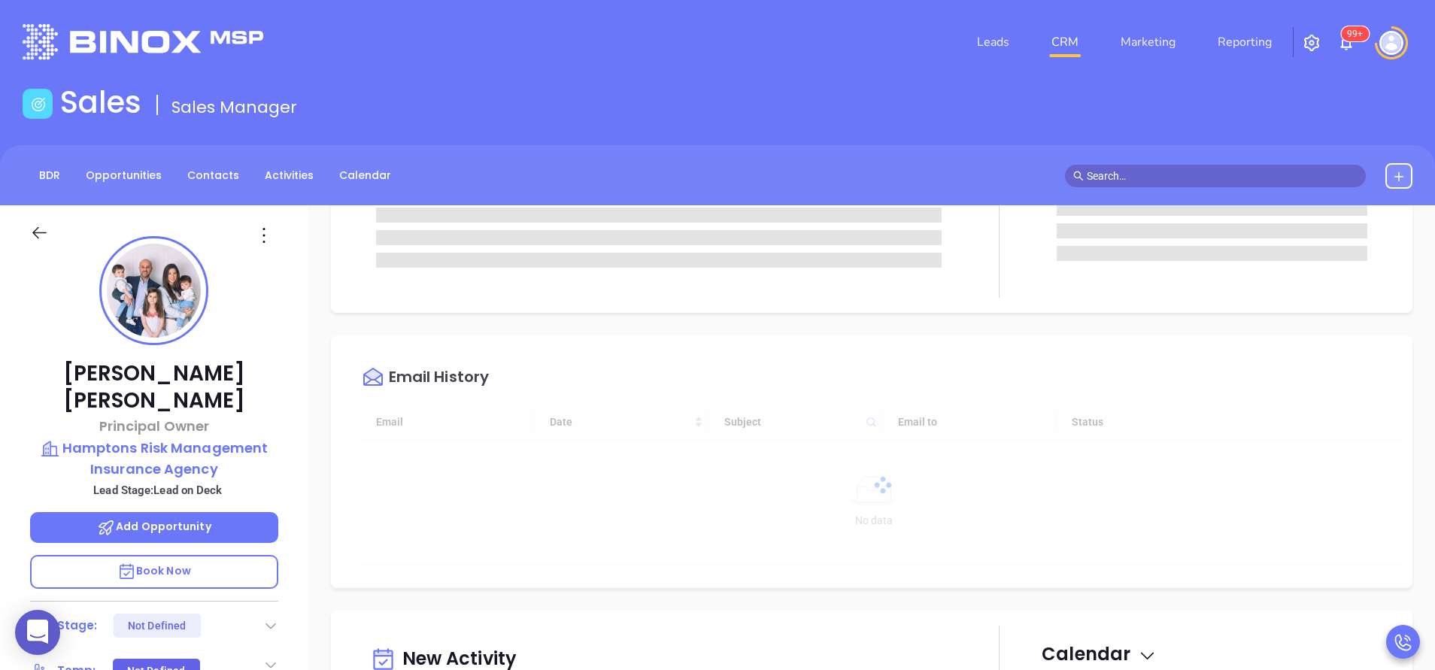
scroll to position [338, 0]
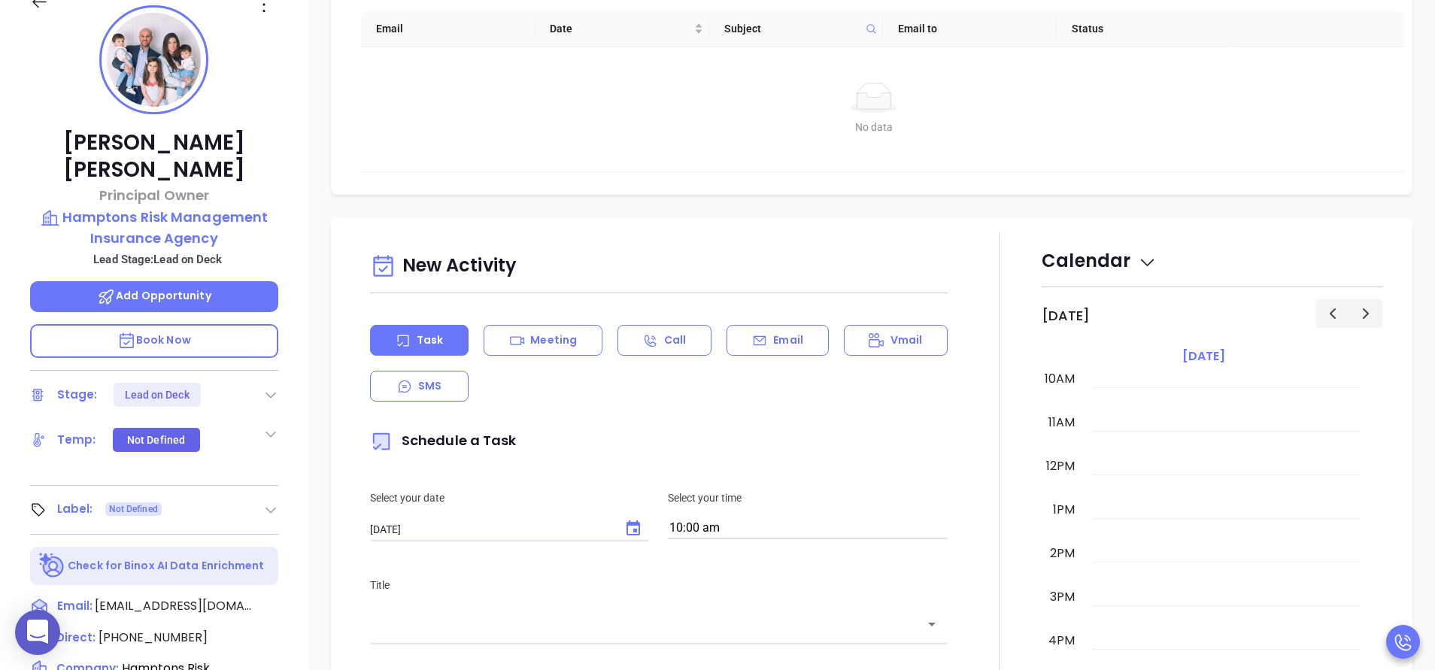
type input "[PERSON_NAME]"
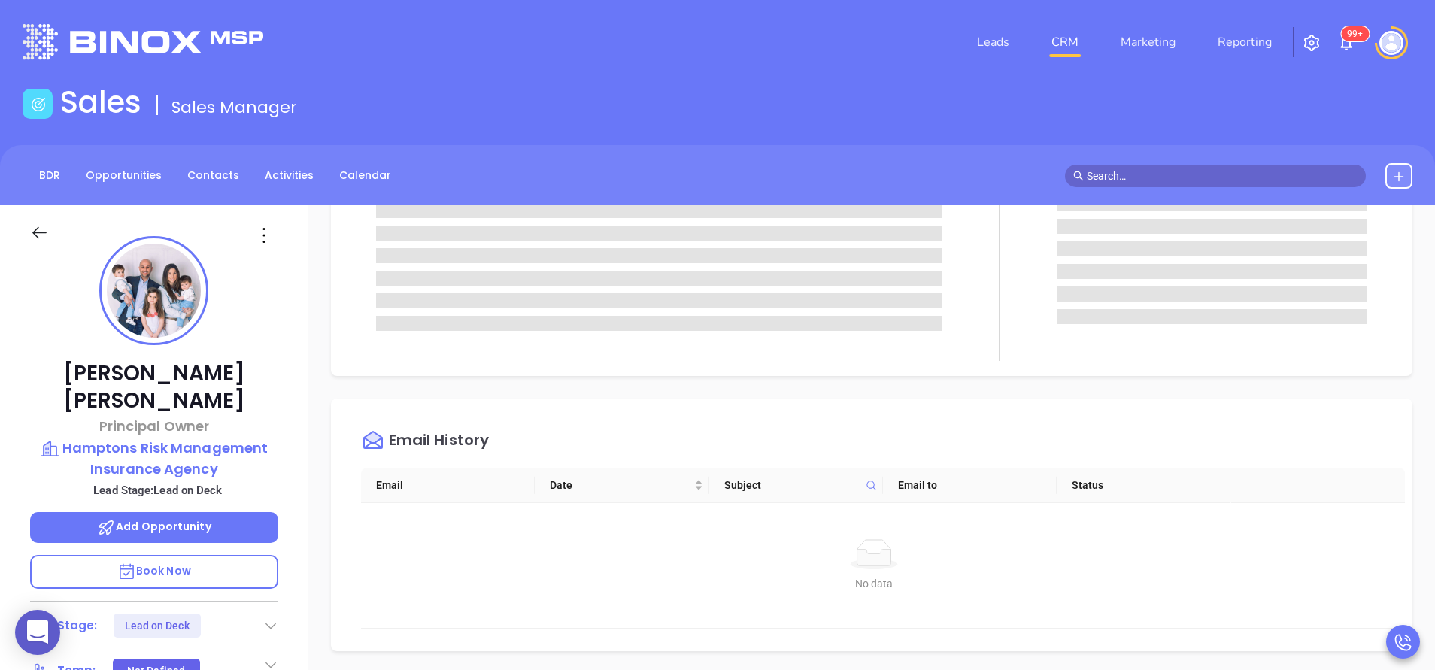
scroll to position [0, 0]
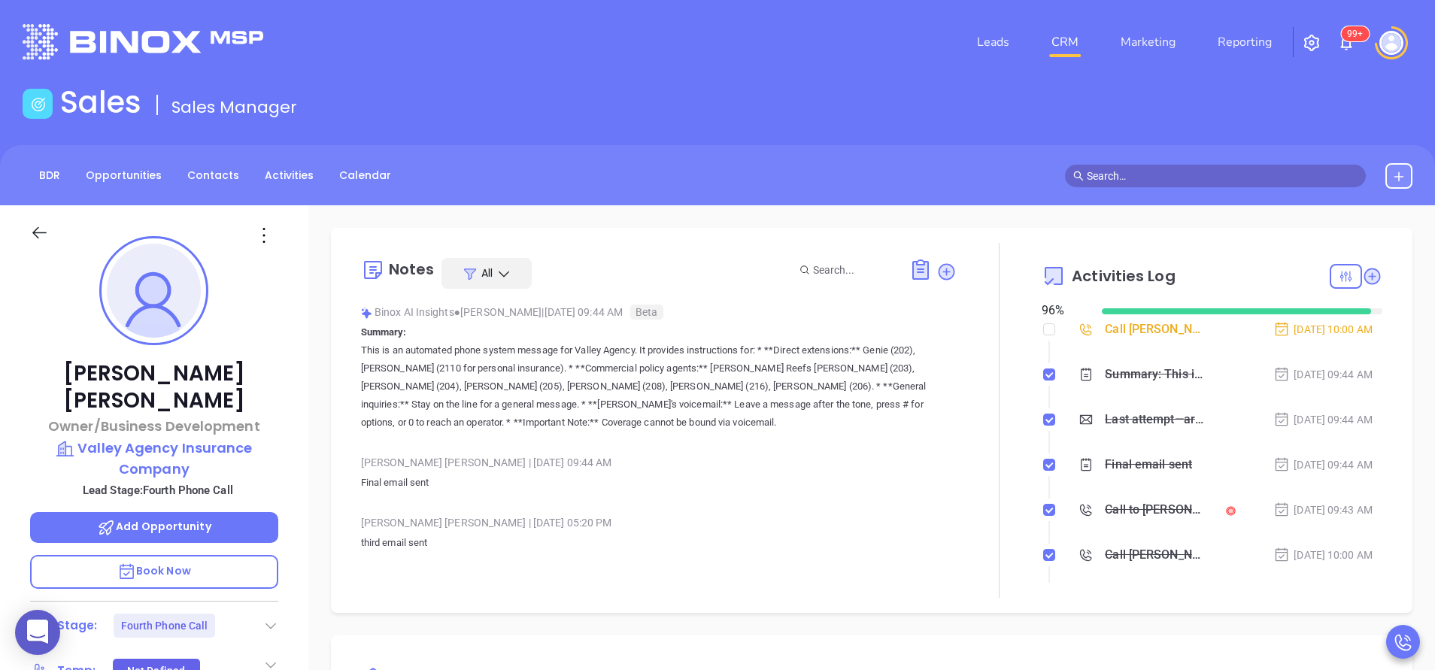
type input "[PERSON_NAME]"
click at [1043, 324] on input "checkbox" at bounding box center [1049, 329] width 12 height 12
checkbox input "true"
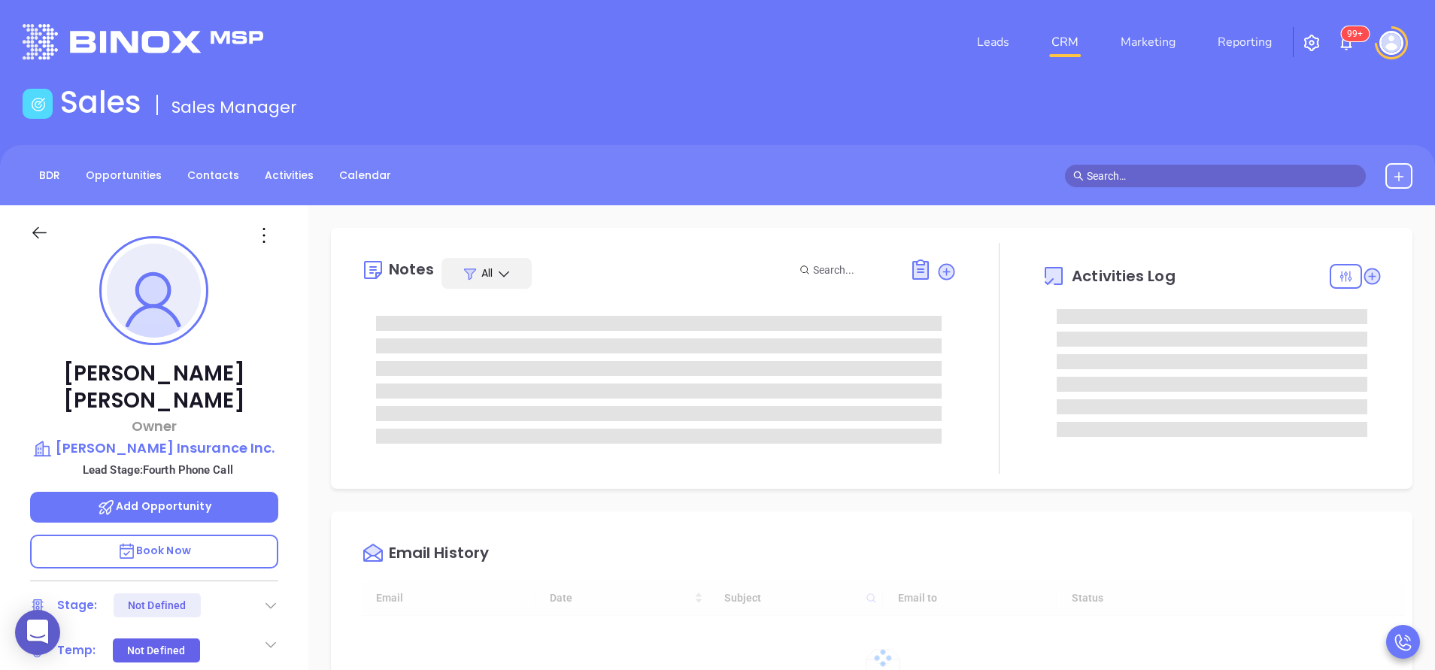
type input "[DATE]"
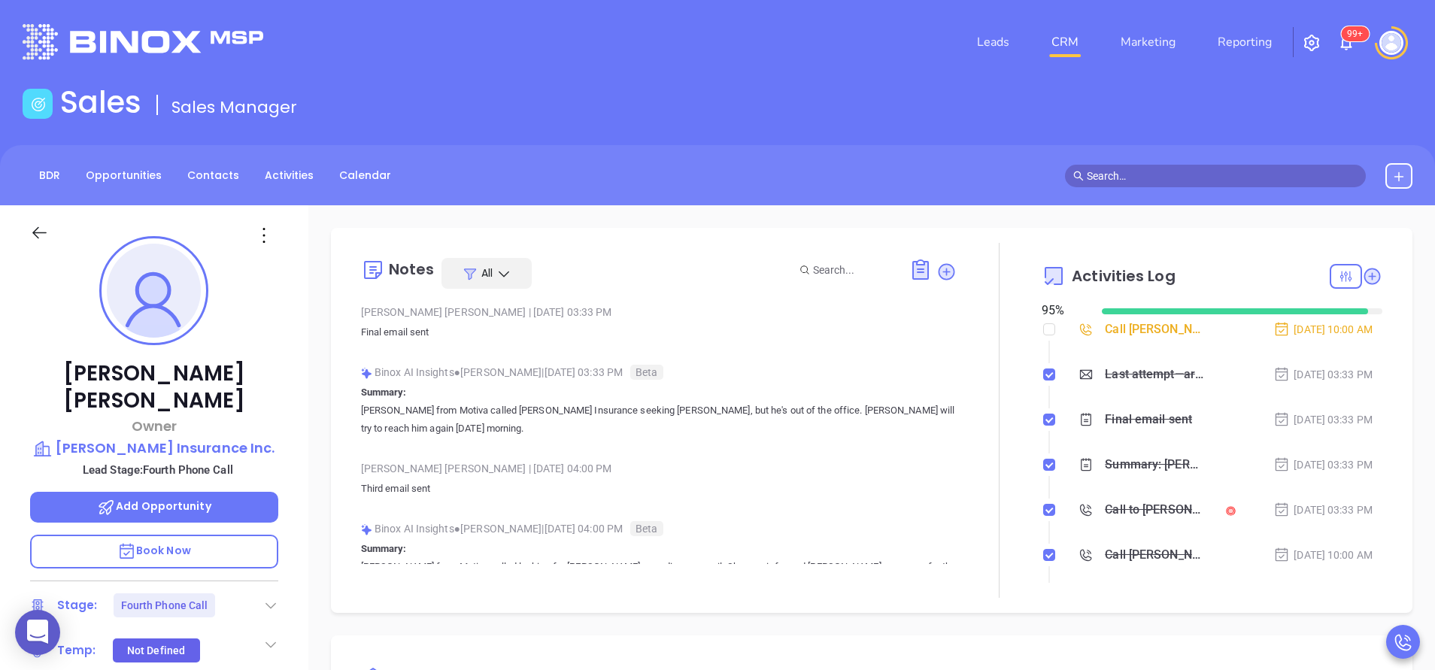
type input "[PERSON_NAME]"
click at [1046, 331] on li "Call David Weaver to follow up Sep 10, 2025 | 10:00 AM" at bounding box center [1214, 343] width 337 height 41
click at [1043, 331] on input "checkbox" at bounding box center [1049, 329] width 12 height 12
checkbox input "true"
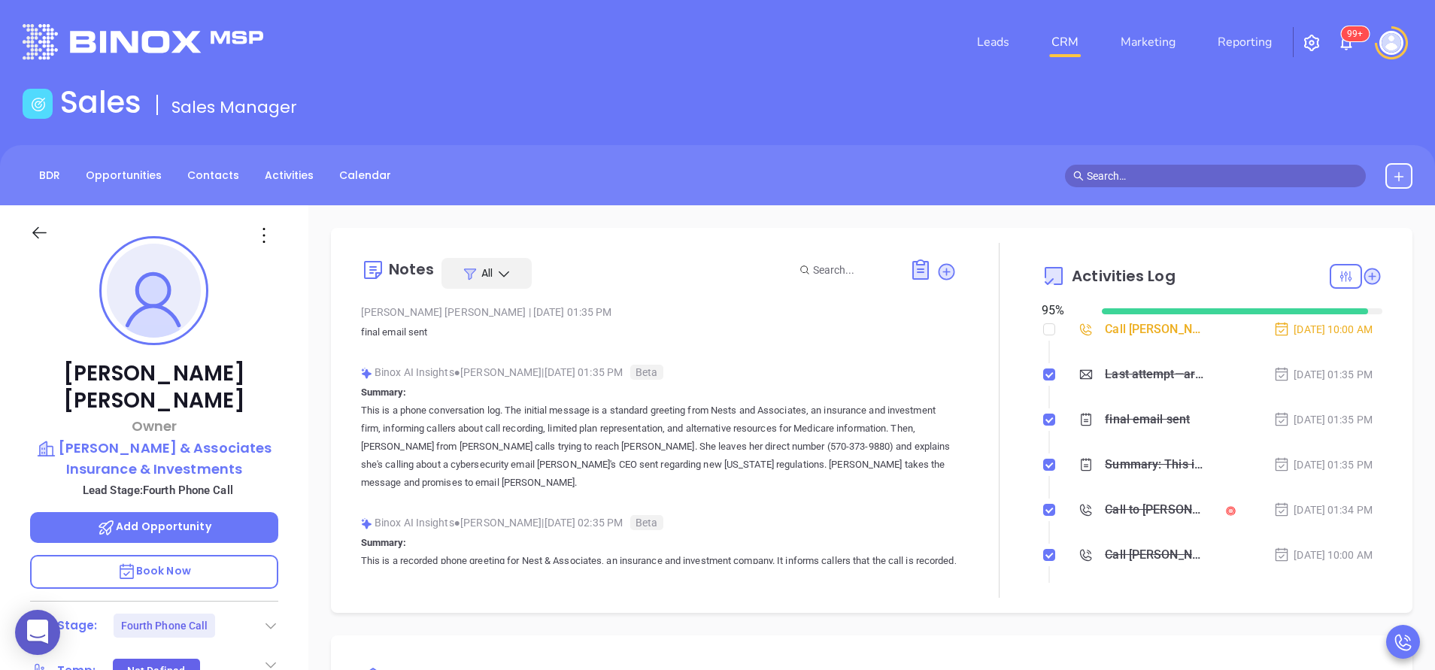
type input "[PERSON_NAME]"
click at [1043, 326] on input "checkbox" at bounding box center [1049, 329] width 12 height 12
checkbox input "true"
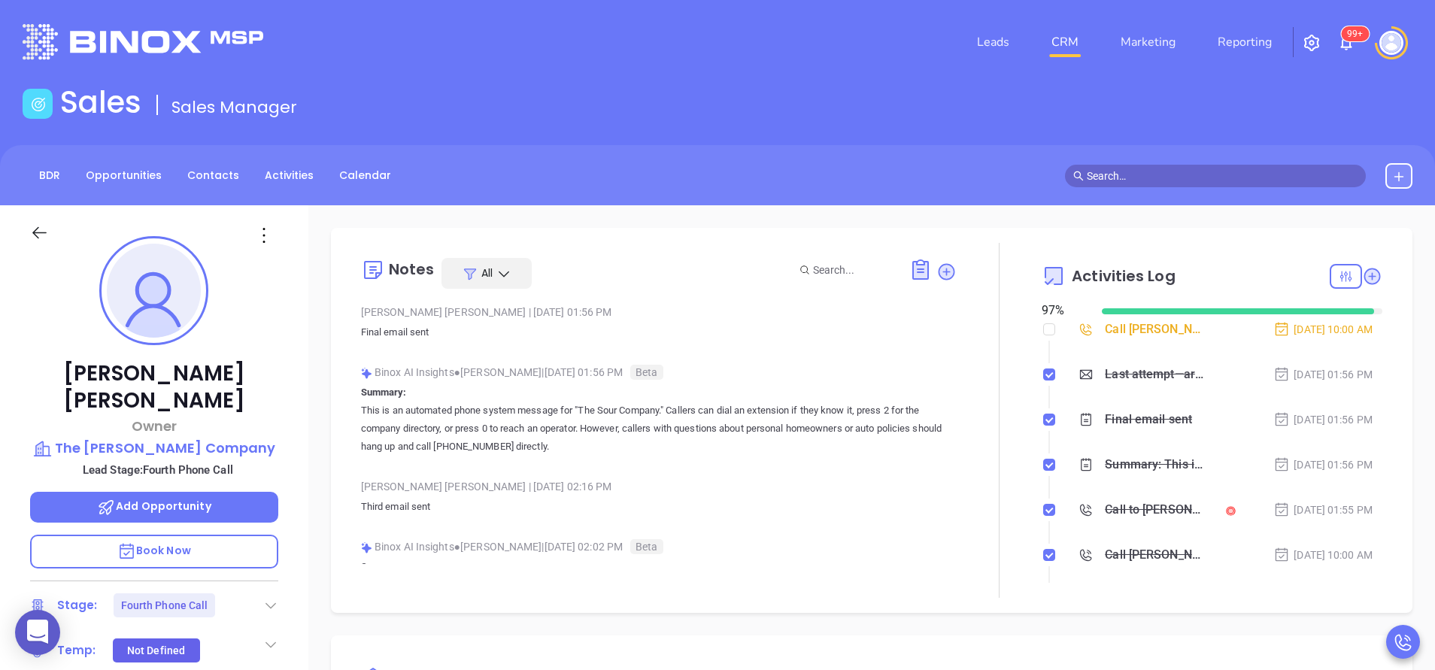
type input "[PERSON_NAME]"
click at [1043, 326] on input "checkbox" at bounding box center [1049, 329] width 12 height 12
checkbox input "true"
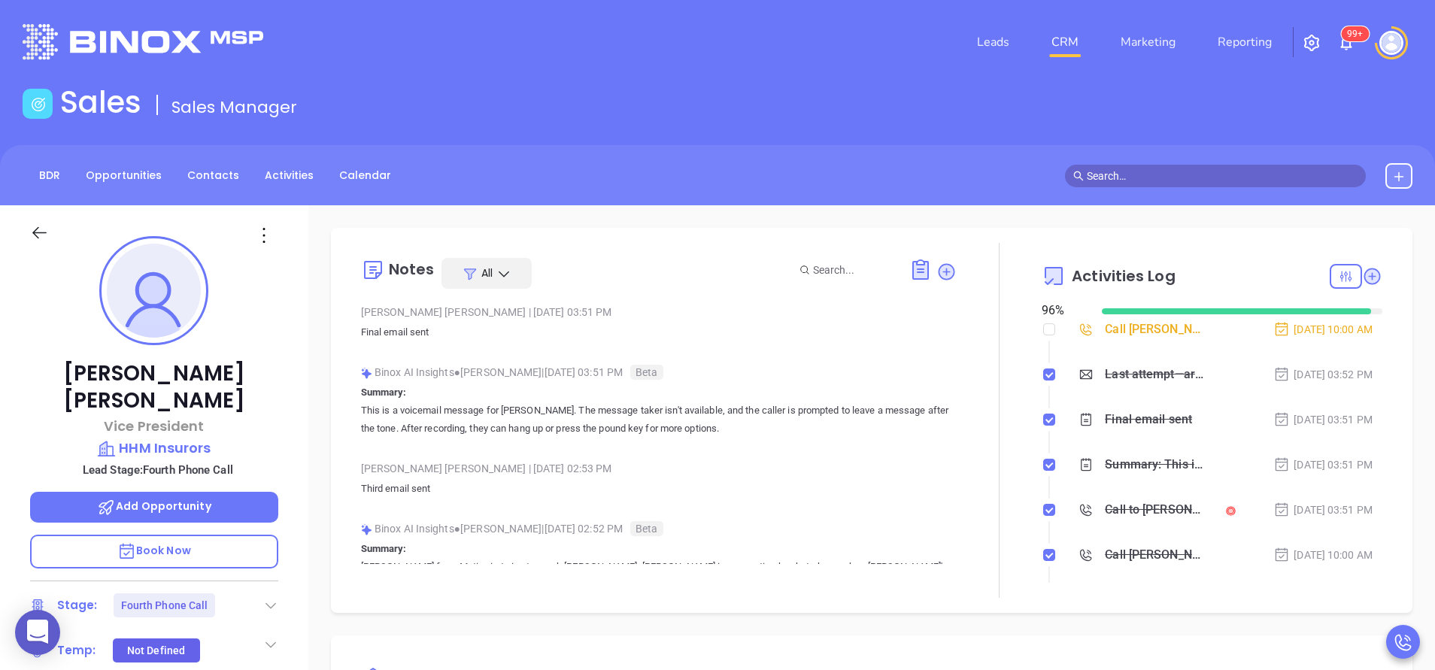
type input "[PERSON_NAME]"
click at [1043, 331] on input "checkbox" at bounding box center [1049, 329] width 12 height 12
checkbox input "true"
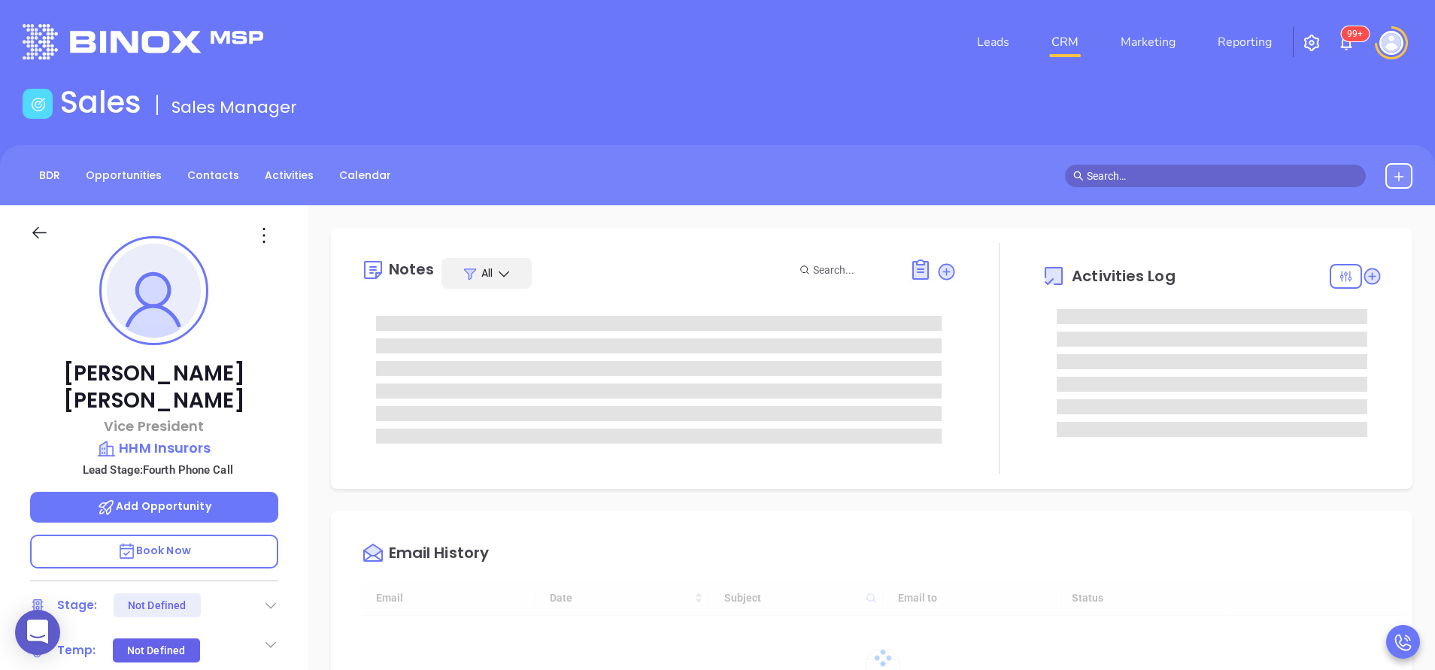
type input "[DATE]"
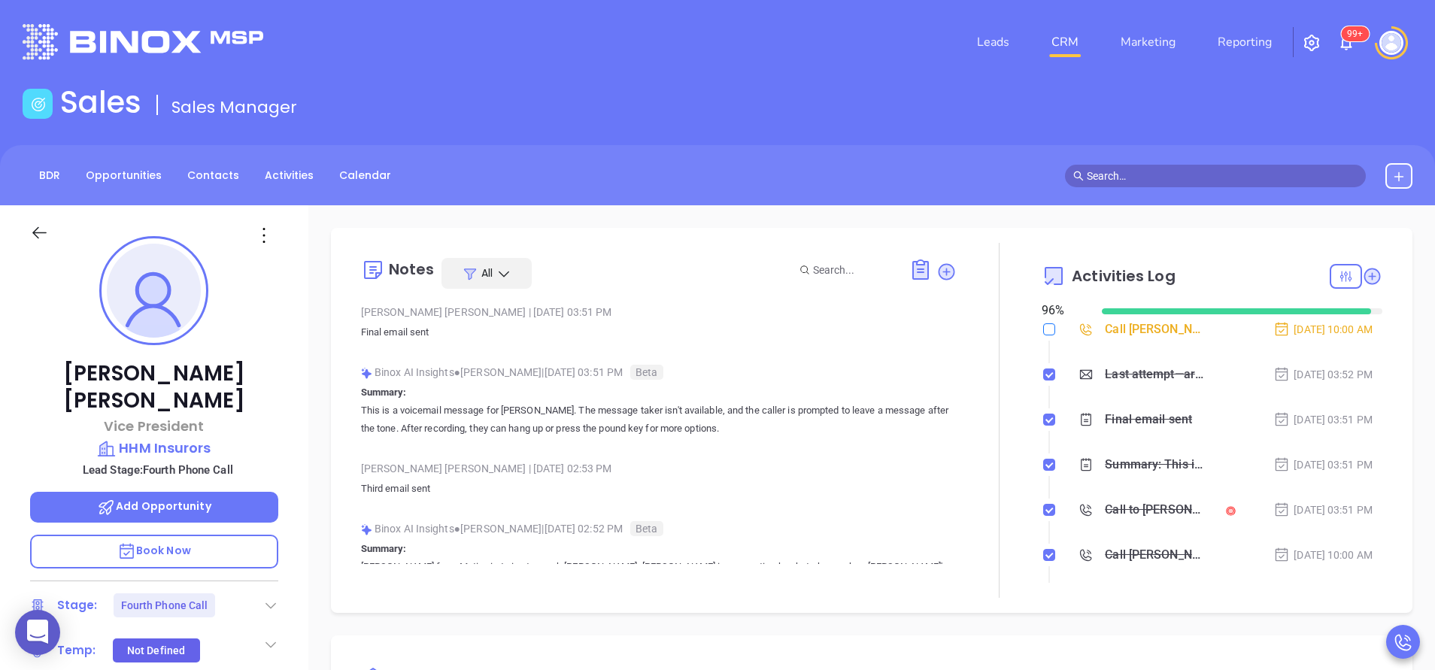
click at [1043, 335] on label at bounding box center [1049, 329] width 12 height 17
click at [1043, 335] on input "checkbox" at bounding box center [1049, 329] width 12 height 12
checkbox input "true"
type input "[PERSON_NAME]"
